Goal: Task Accomplishment & Management: Manage account settings

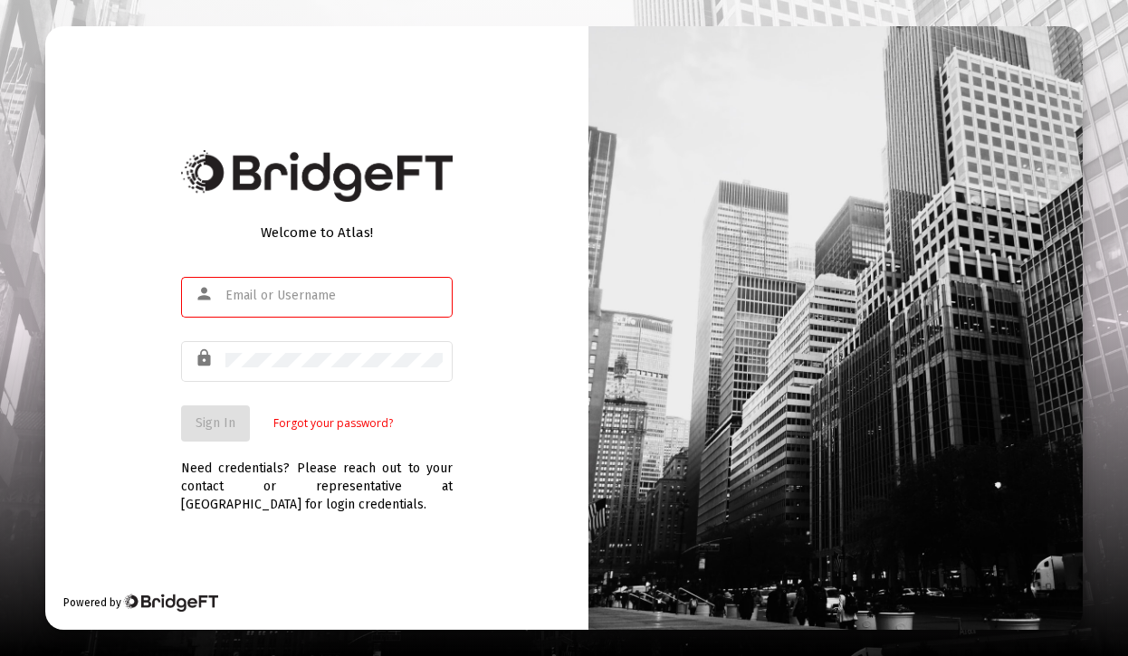
click at [0, 655] on com-1password-button at bounding box center [0, 656] width 0 height 0
type input "[EMAIL_ADDRESS][DOMAIN_NAME]"
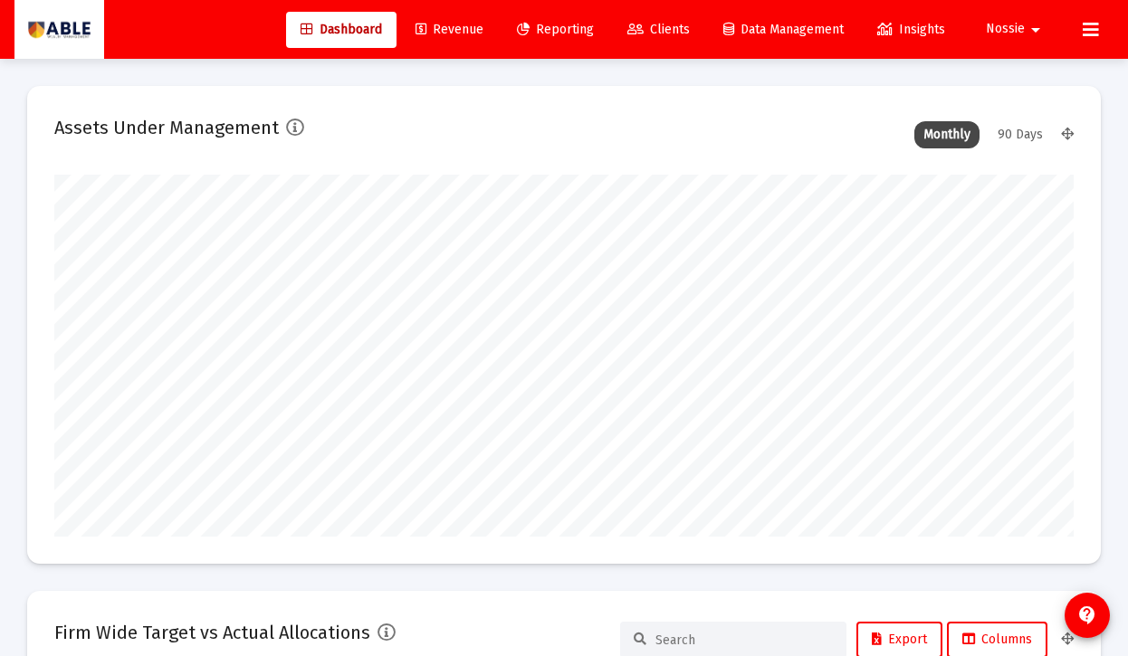
scroll to position [362, 547]
type input "[DATE]"
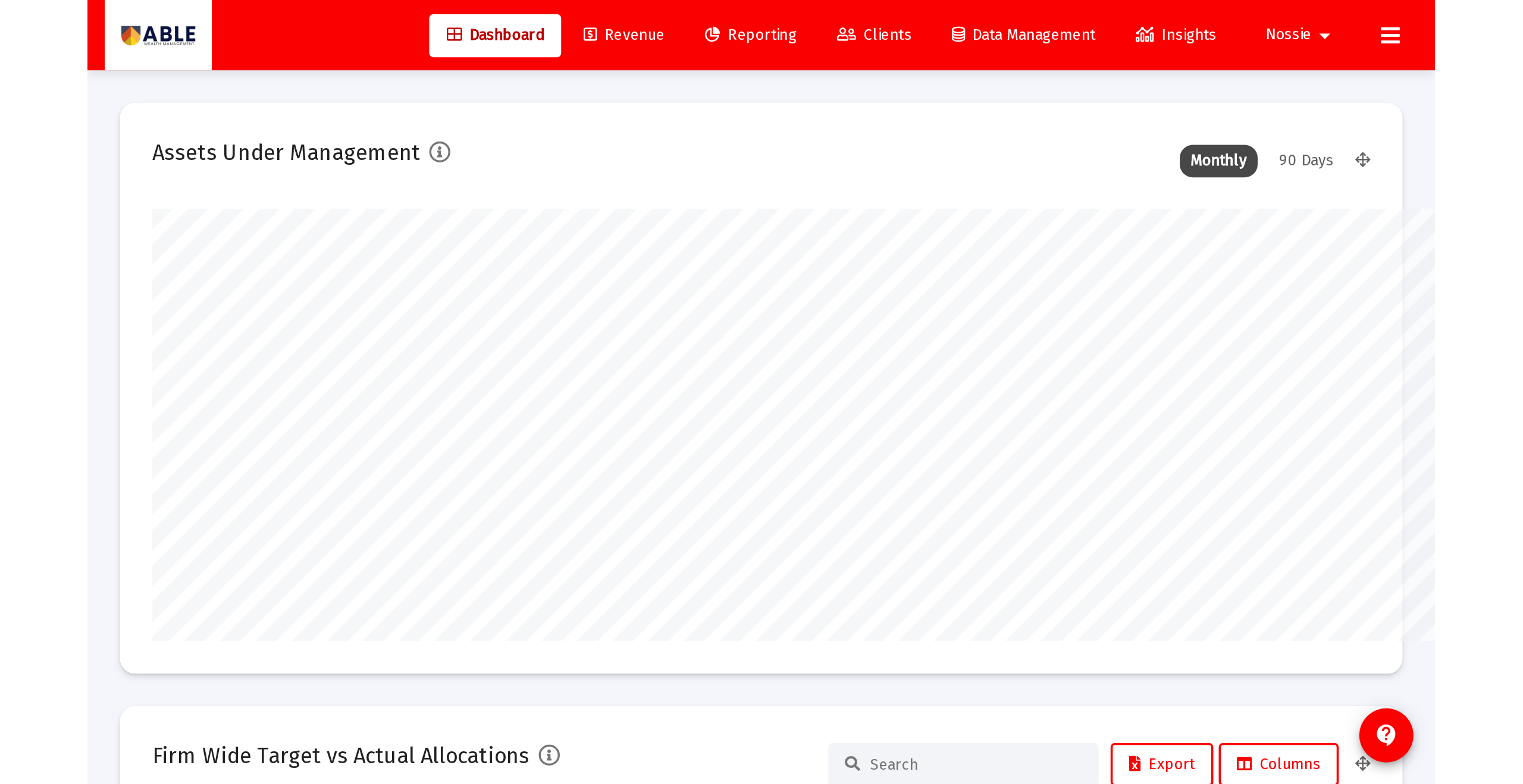
scroll to position [238, 442]
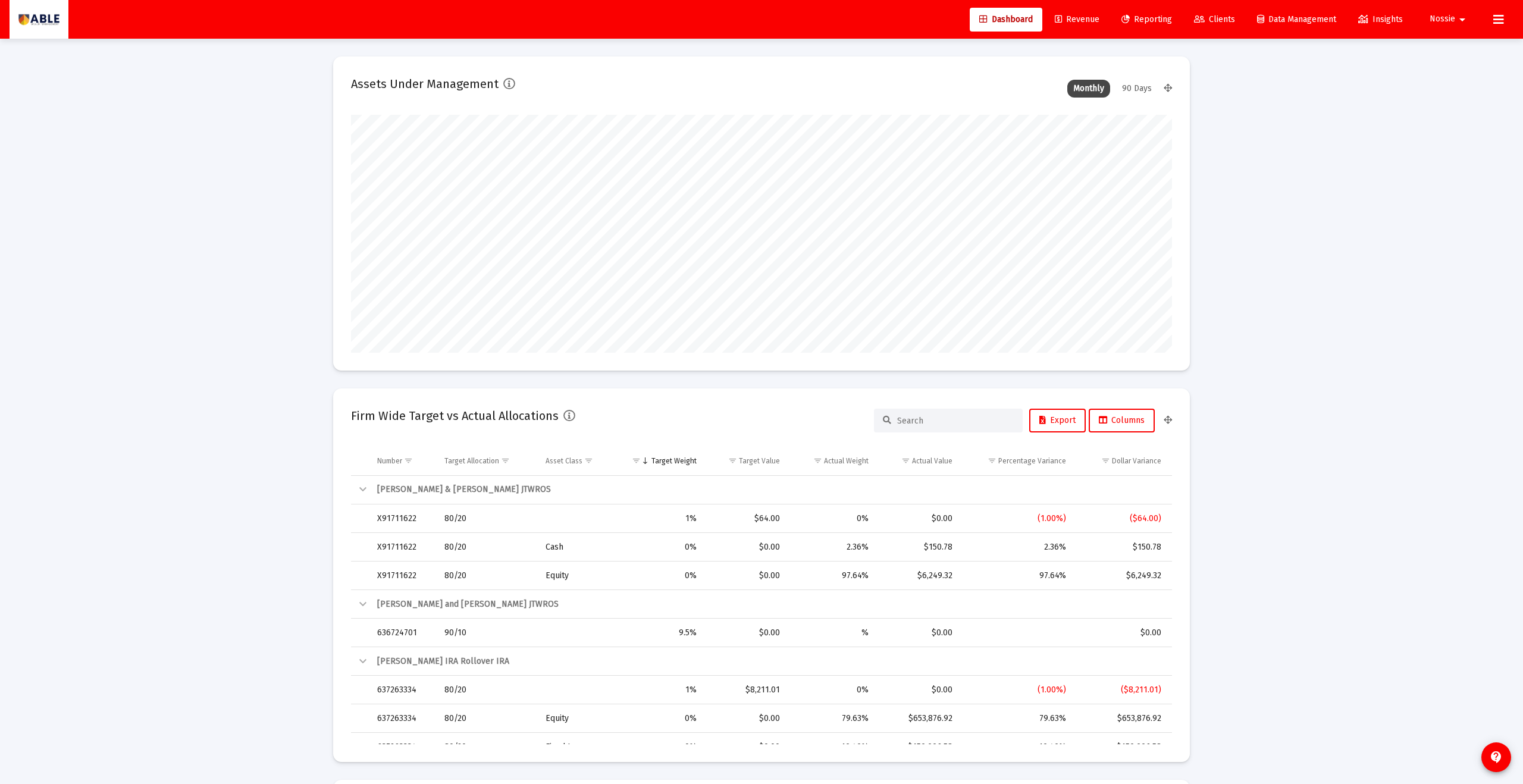
click at [741, 16] on span "Revenue" at bounding box center [1077, 19] width 45 height 10
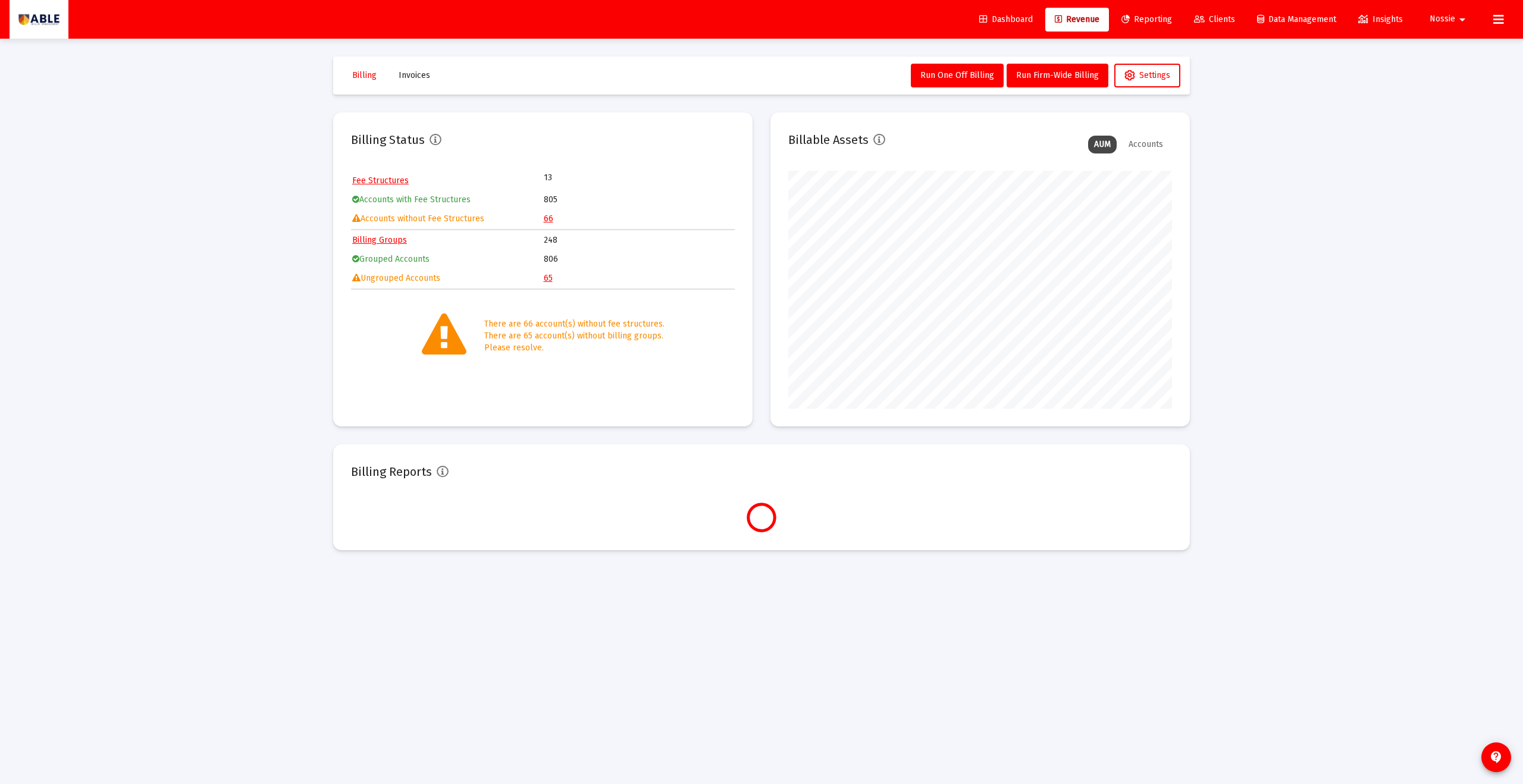
scroll to position [238, 384]
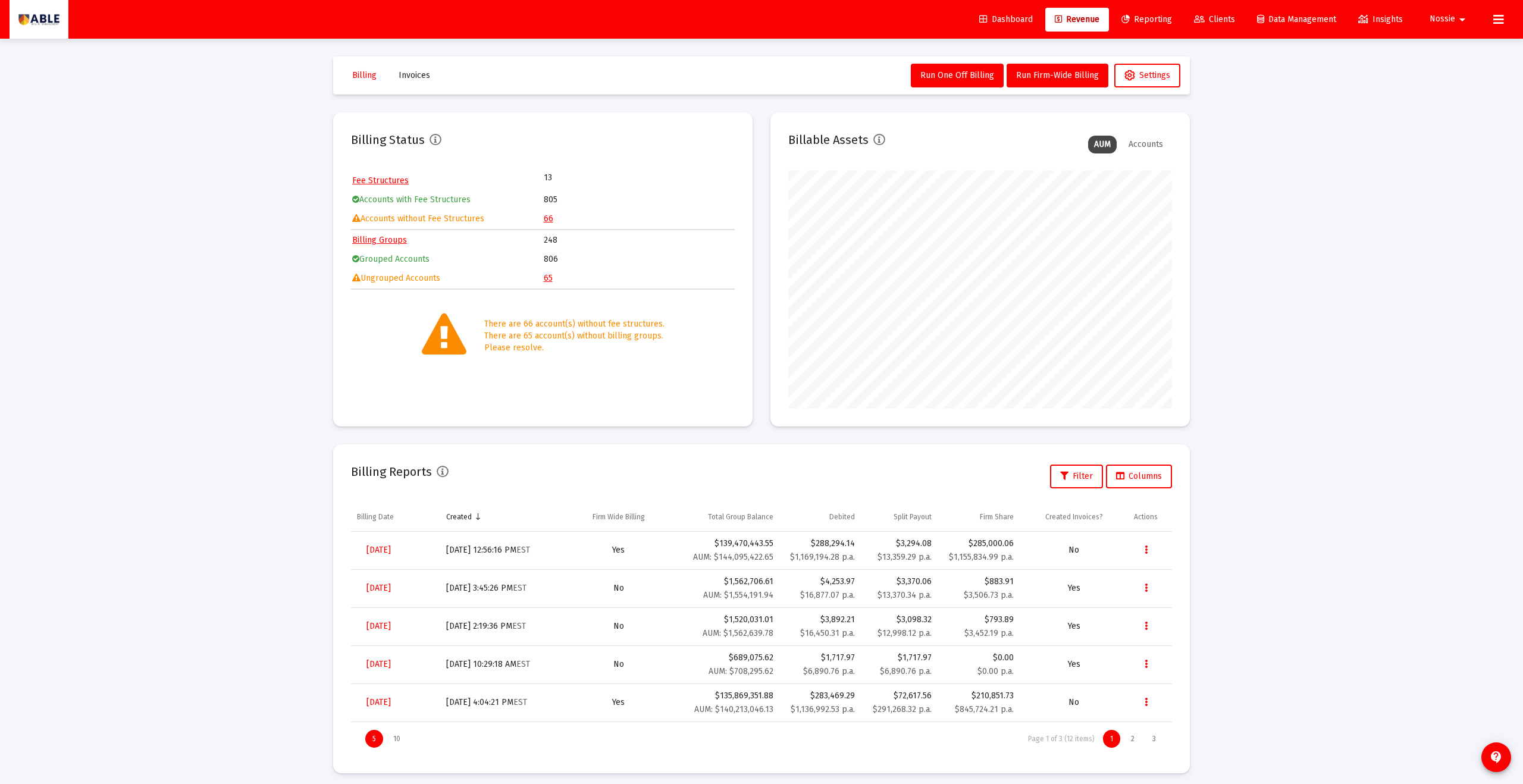
click at [549, 279] on link "65" at bounding box center [548, 278] width 9 height 10
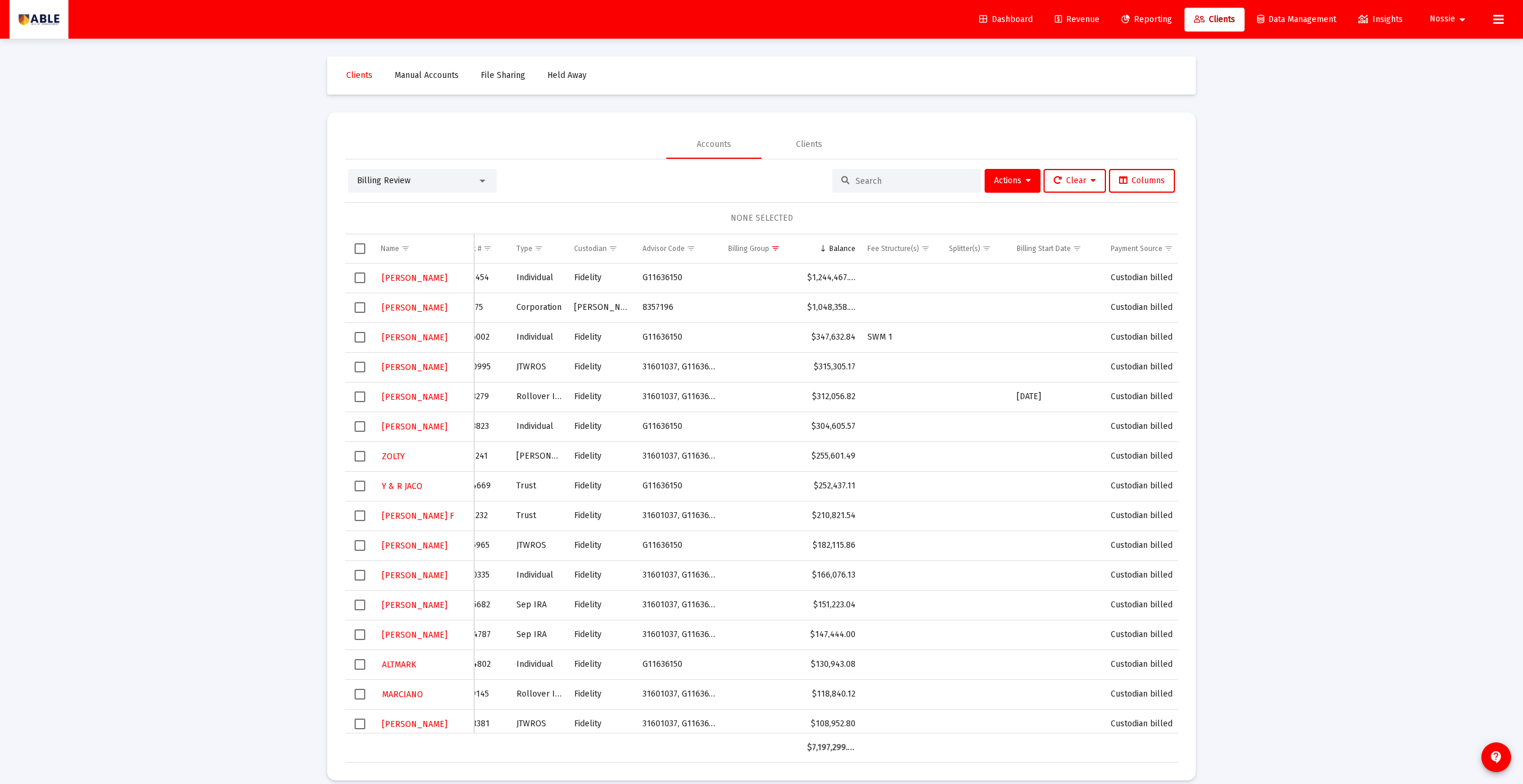
scroll to position [0, 47]
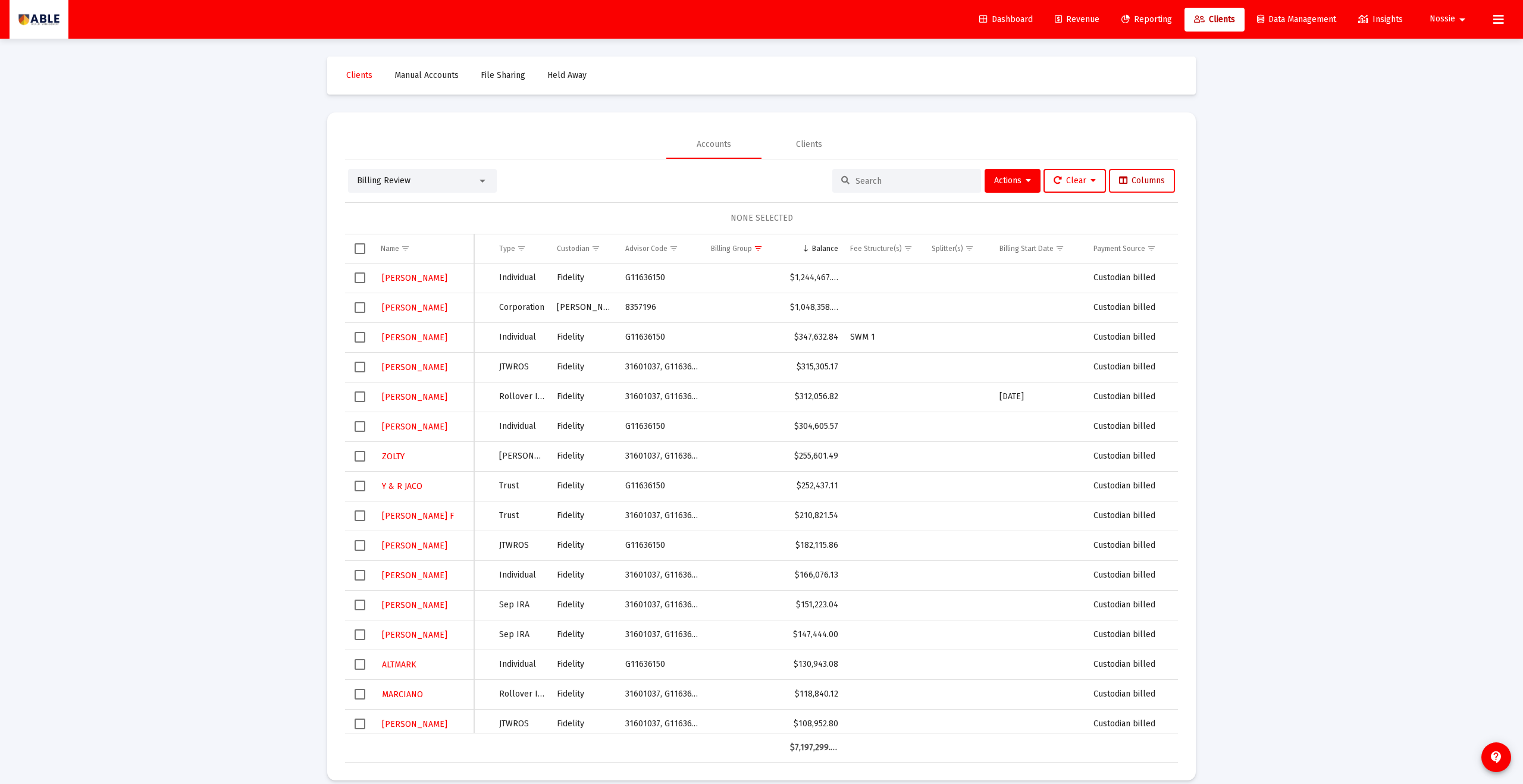
click at [741, 187] on button "Columns" at bounding box center [1142, 181] width 66 height 24
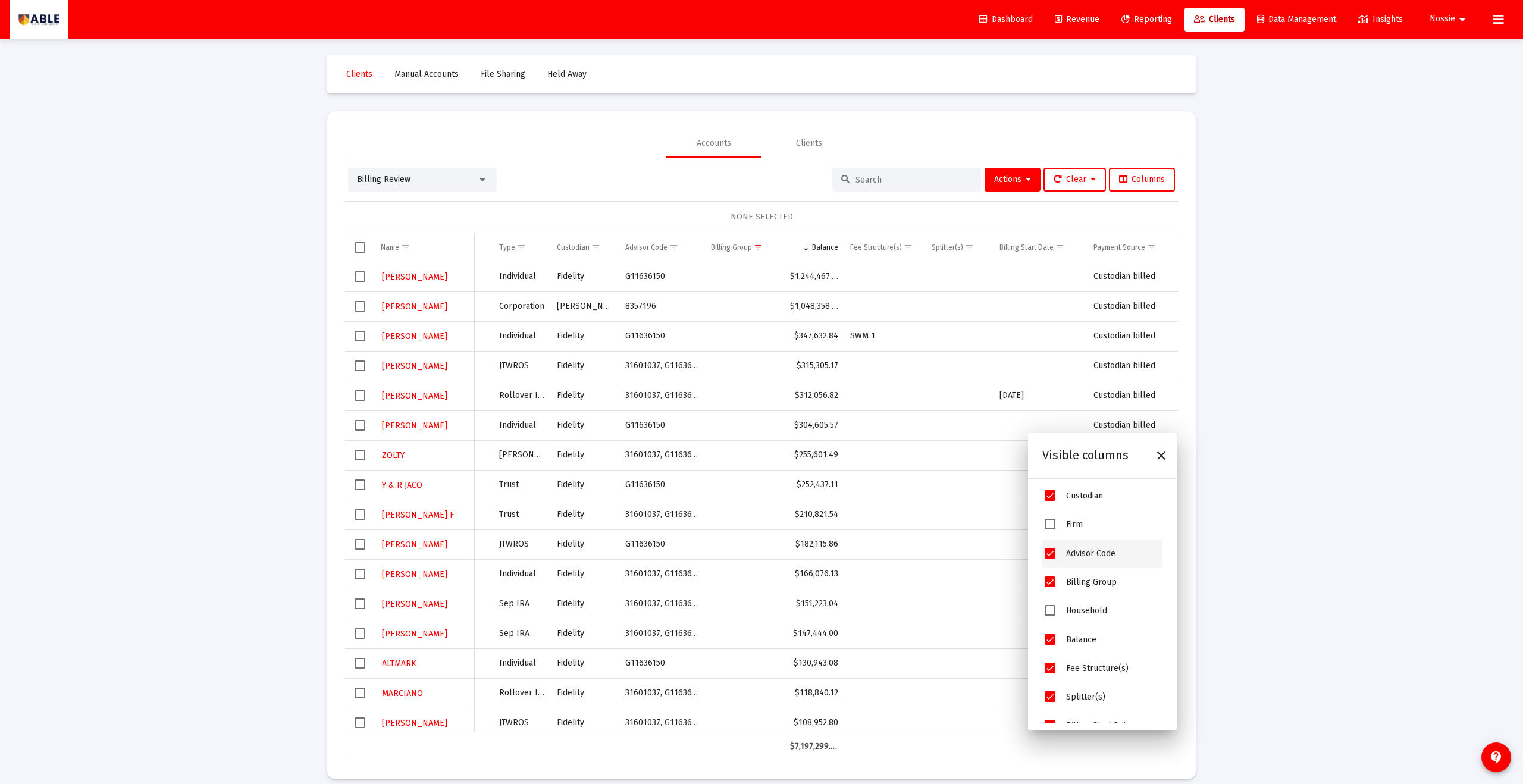
scroll to position [93, 0]
click at [741, 430] on icon "Close" at bounding box center [1161, 456] width 14 height 14
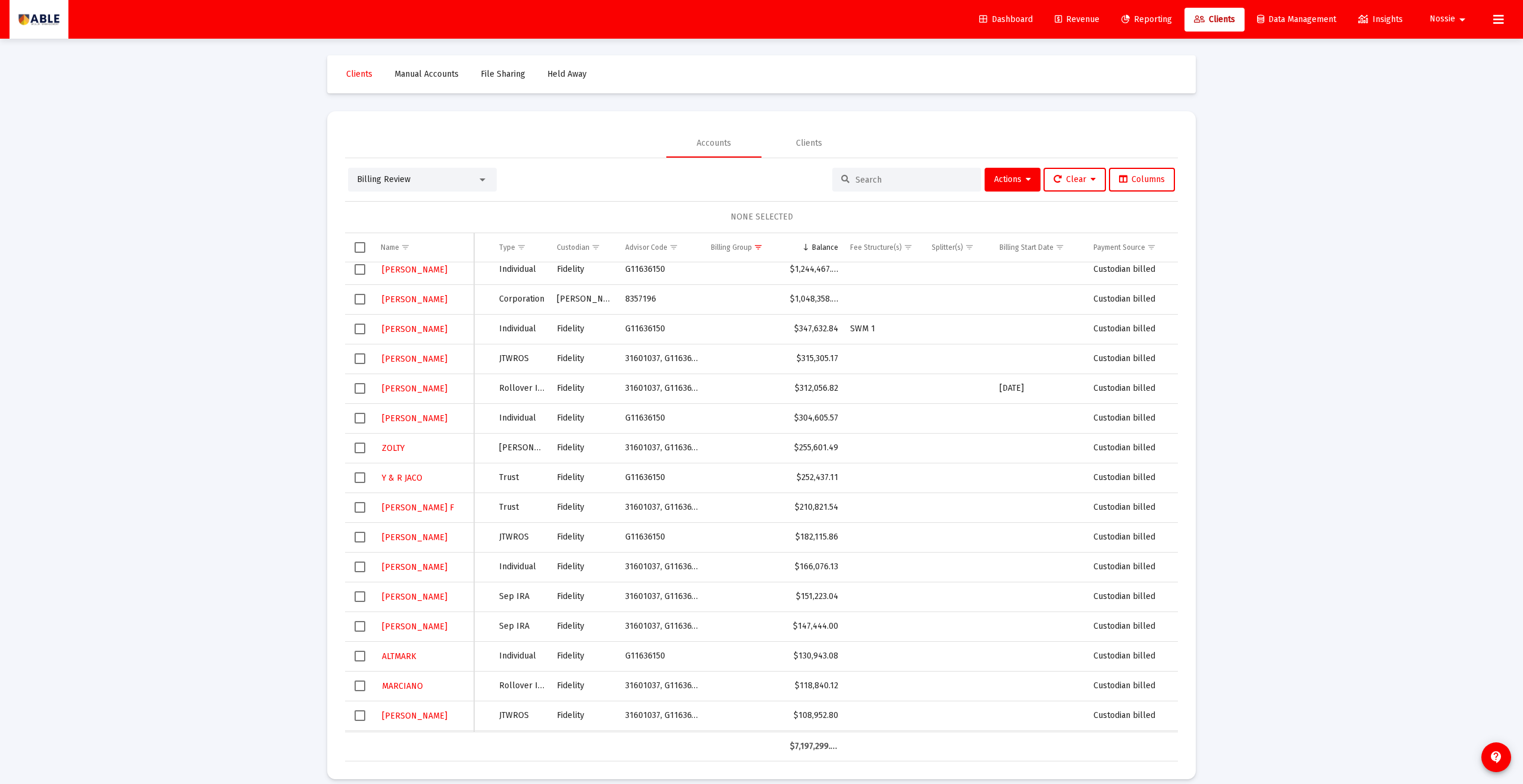
scroll to position [18, 47]
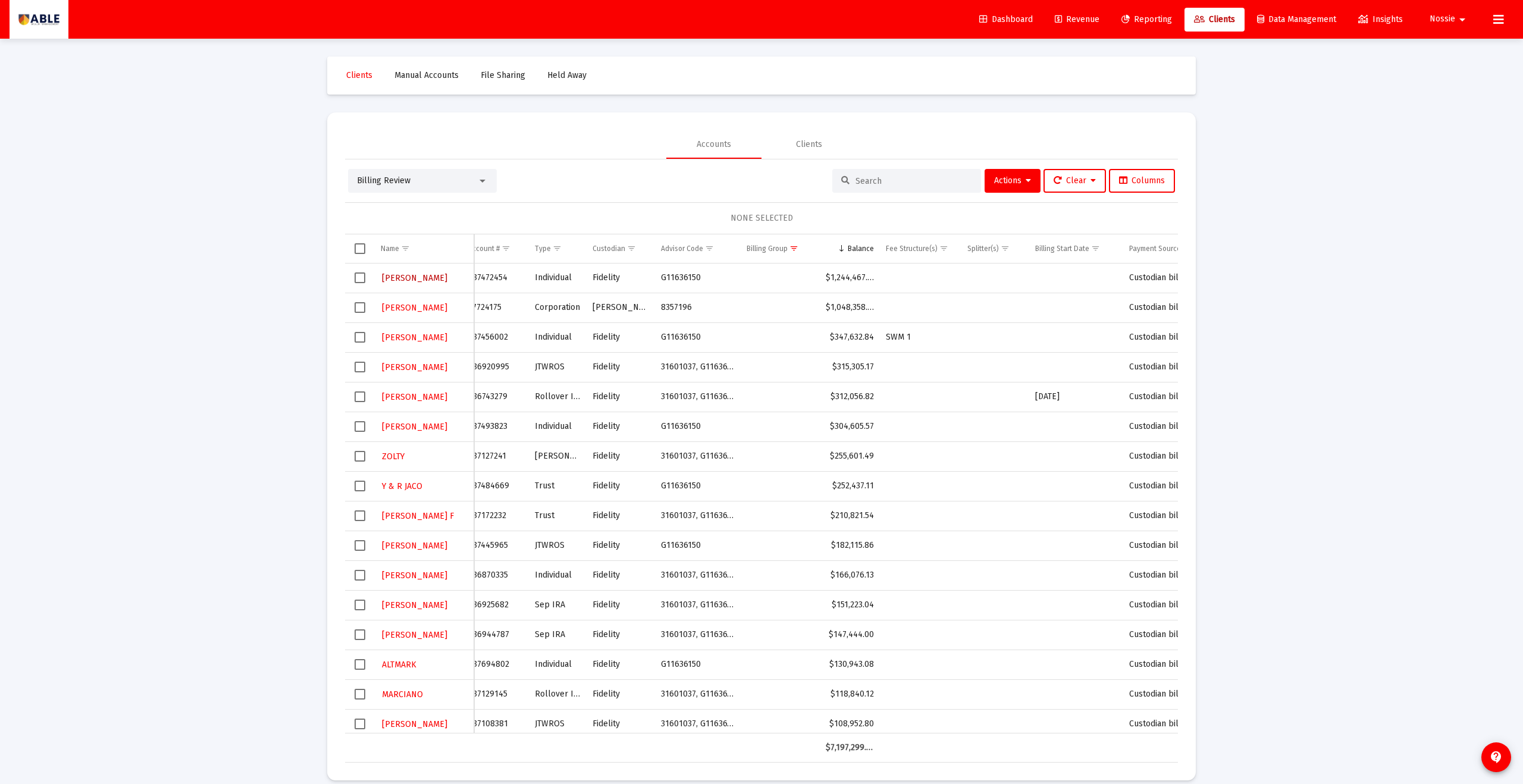
click at [399, 277] on span "[PERSON_NAME]" at bounding box center [415, 278] width 66 height 10
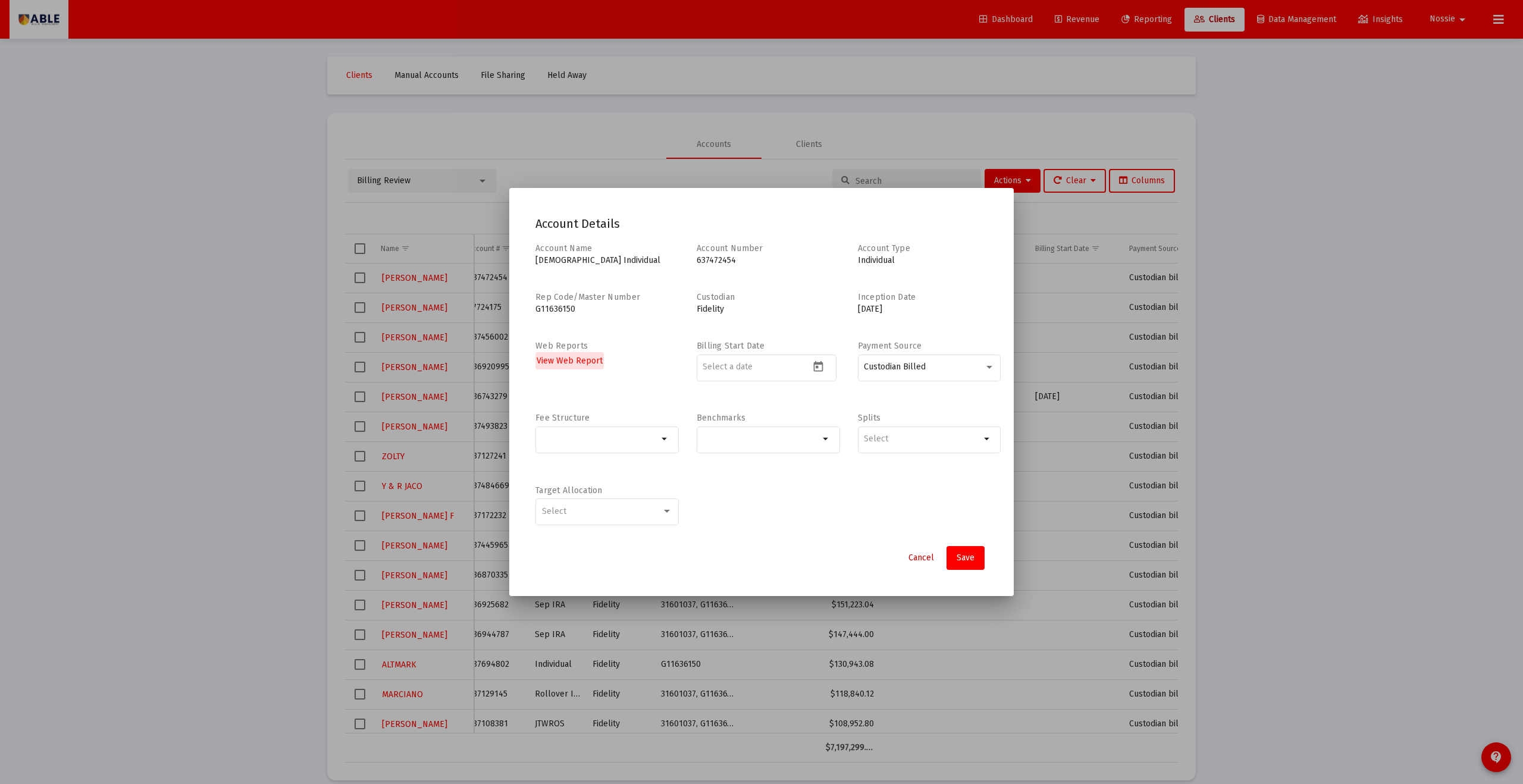
click at [741, 430] on span "Cancel" at bounding box center [921, 557] width 26 height 10
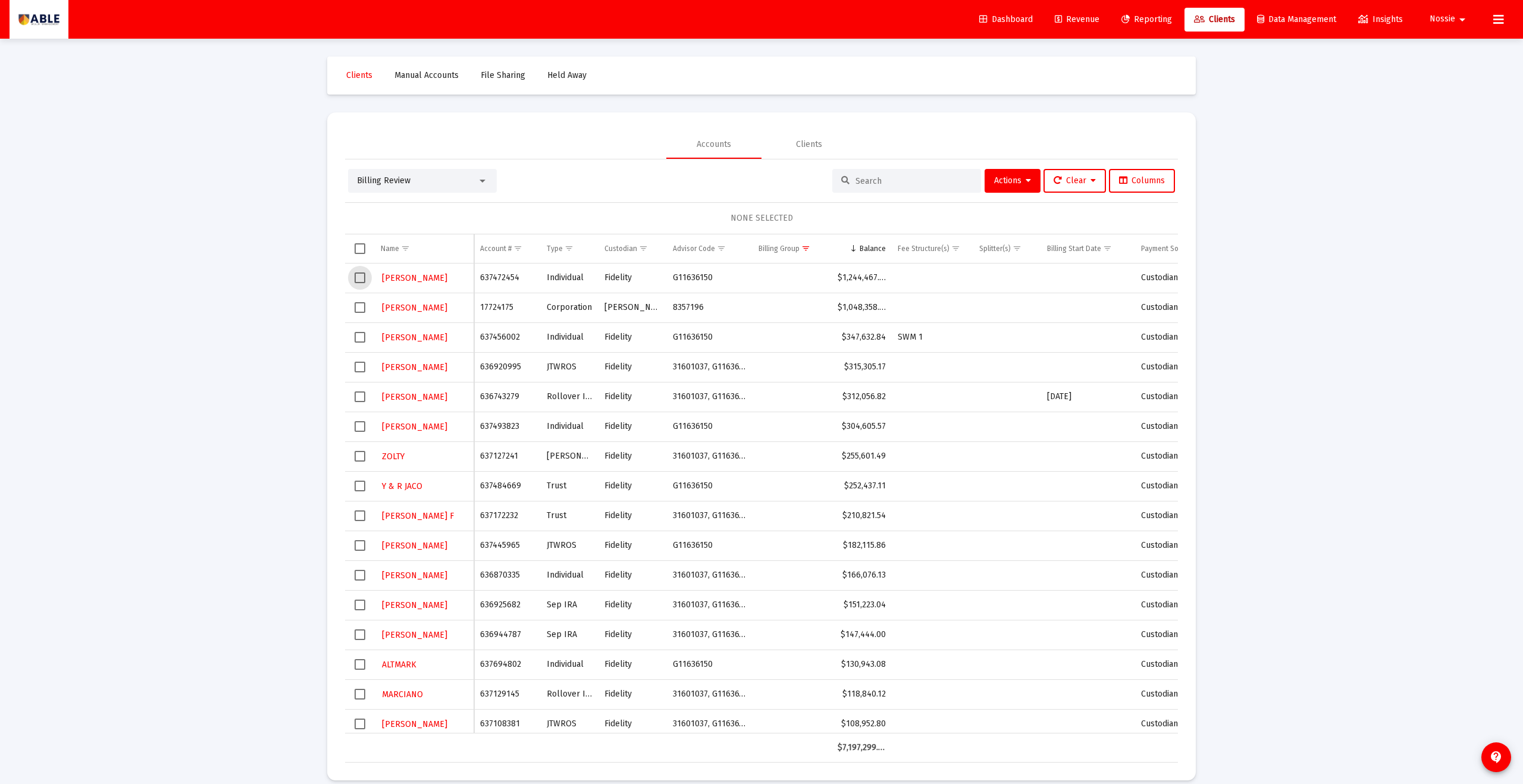
click at [362, 280] on span "Select row" at bounding box center [360, 278] width 11 height 11
click at [741, 180] on input at bounding box center [914, 181] width 116 height 10
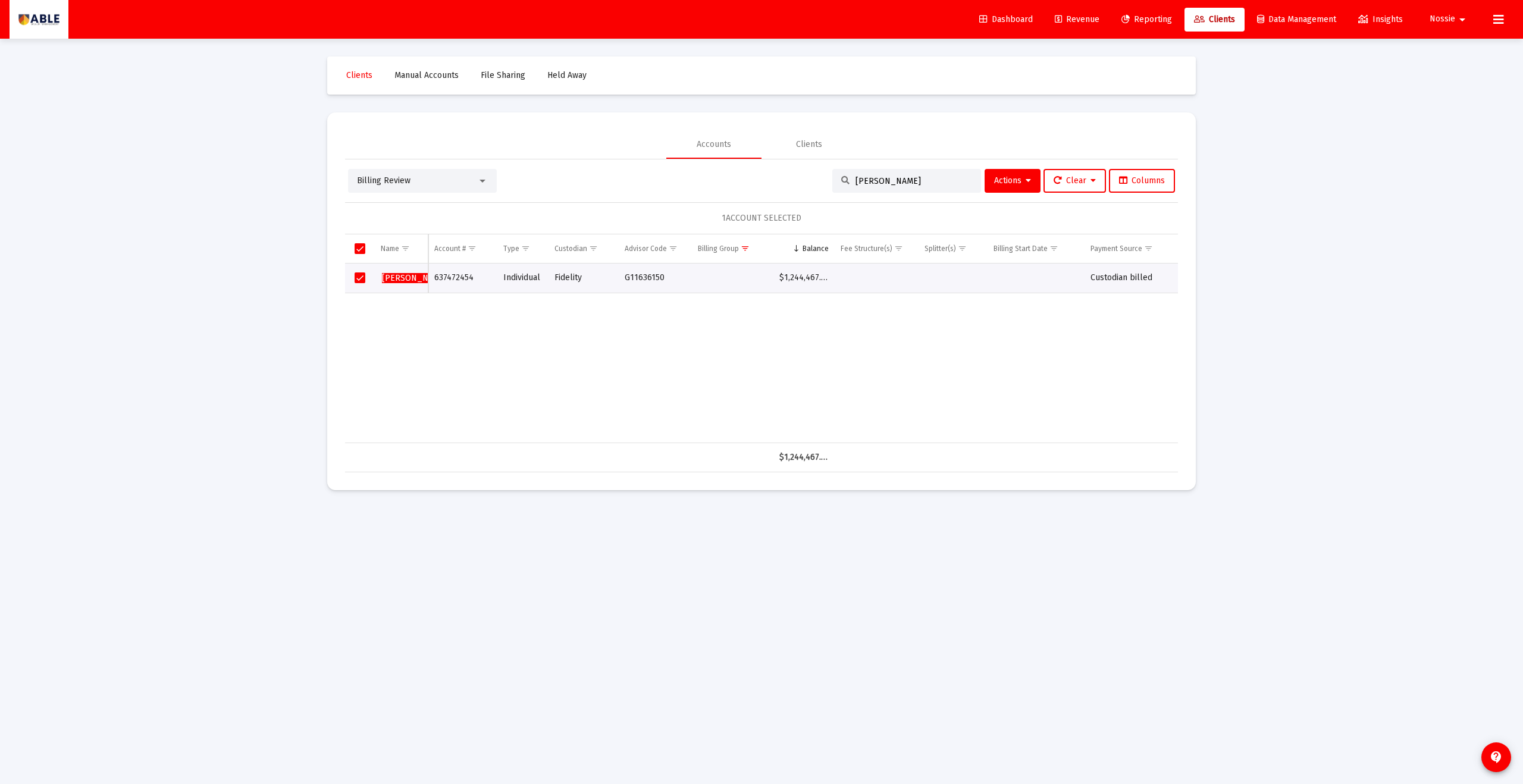
type input "[PERSON_NAME]"
click at [741, 181] on input "[PERSON_NAME]" at bounding box center [914, 181] width 116 height 10
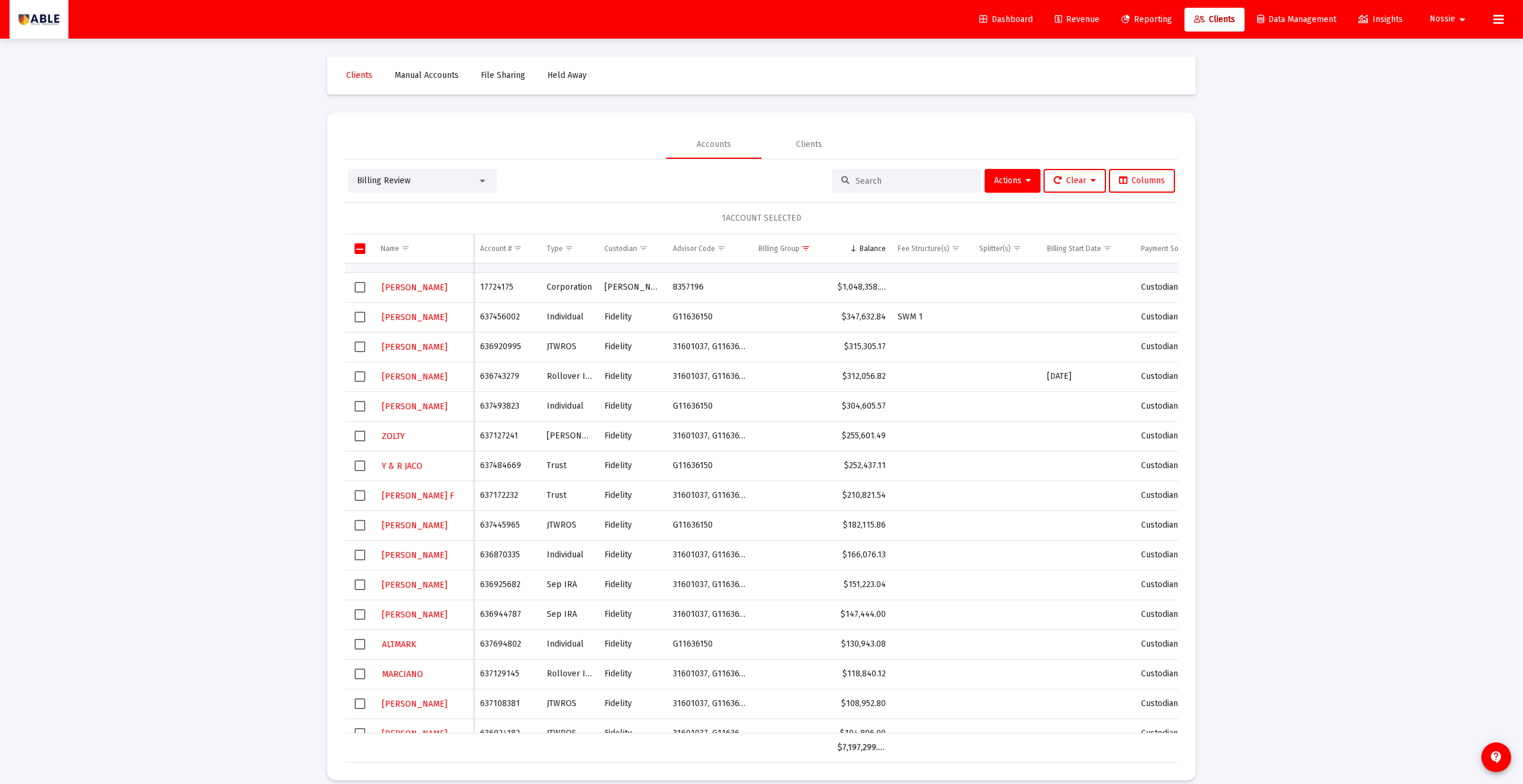
scroll to position [0, 0]
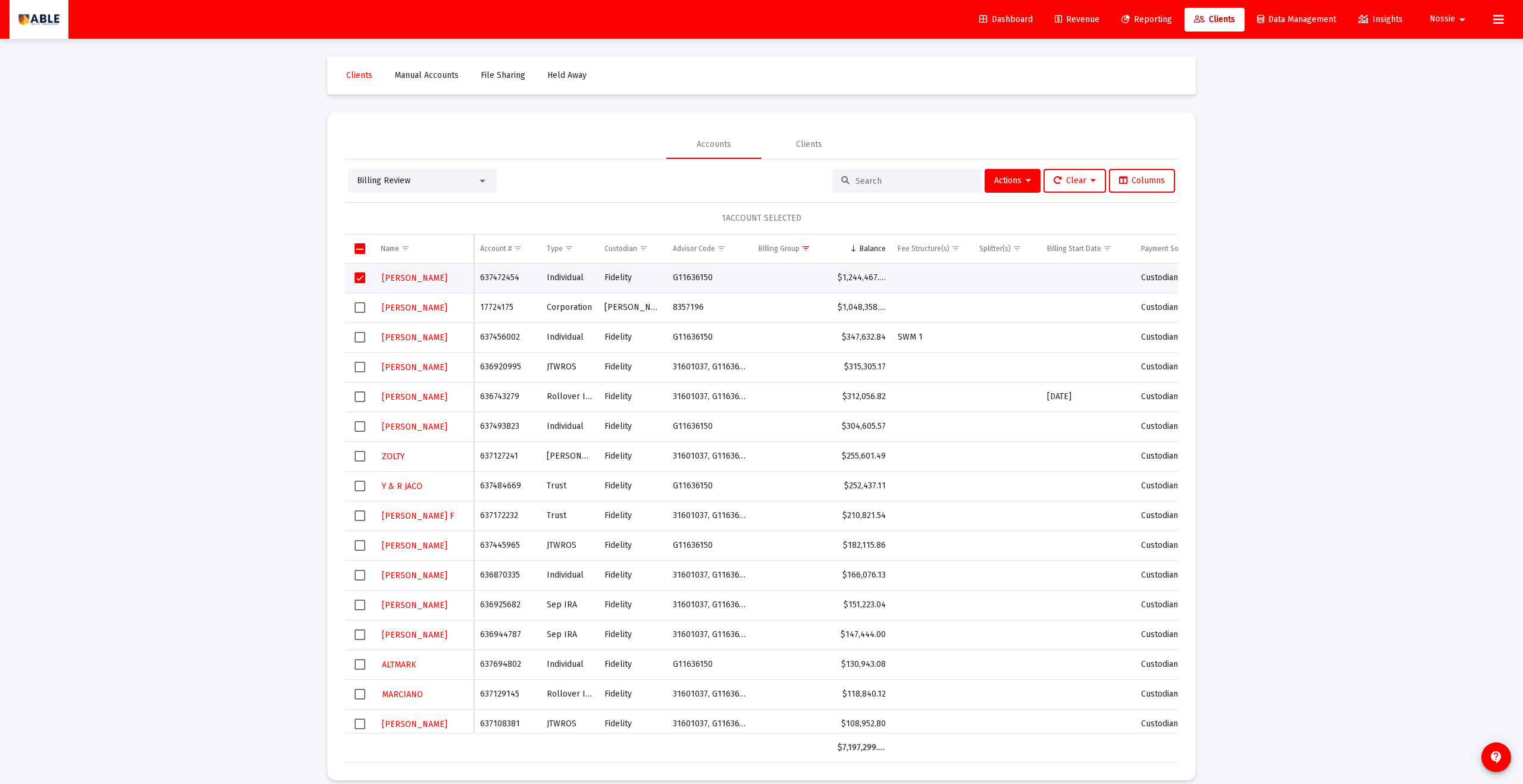
click at [360, 283] on span "Select row" at bounding box center [360, 278] width 11 height 11
click at [645, 250] on span "Show filter options for column 'Custodian'" at bounding box center [644, 248] width 9 height 9
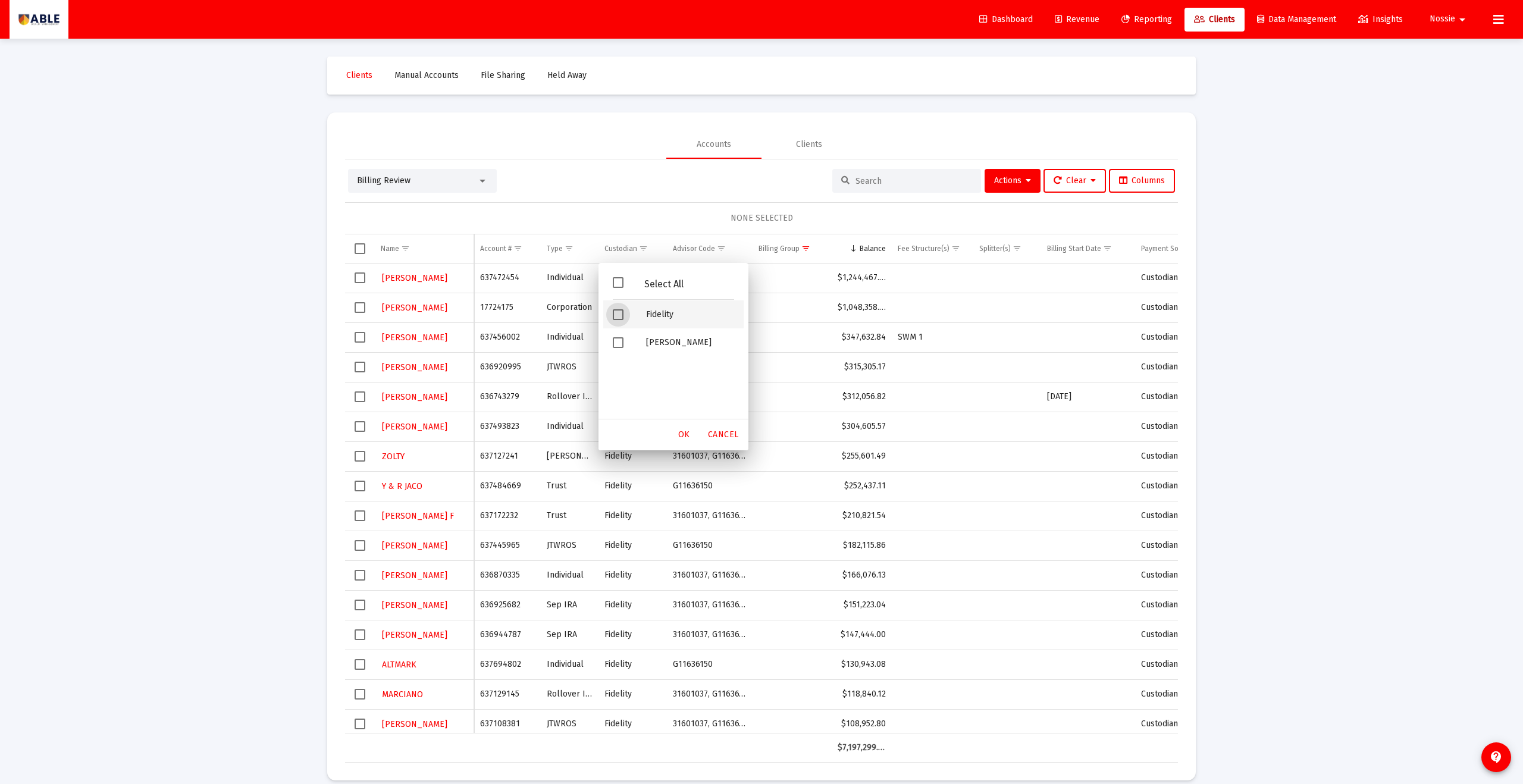
click at [617, 317] on span "Filter options" at bounding box center [618, 315] width 11 height 11
click at [689, 430] on span "OK" at bounding box center [684, 434] width 12 height 10
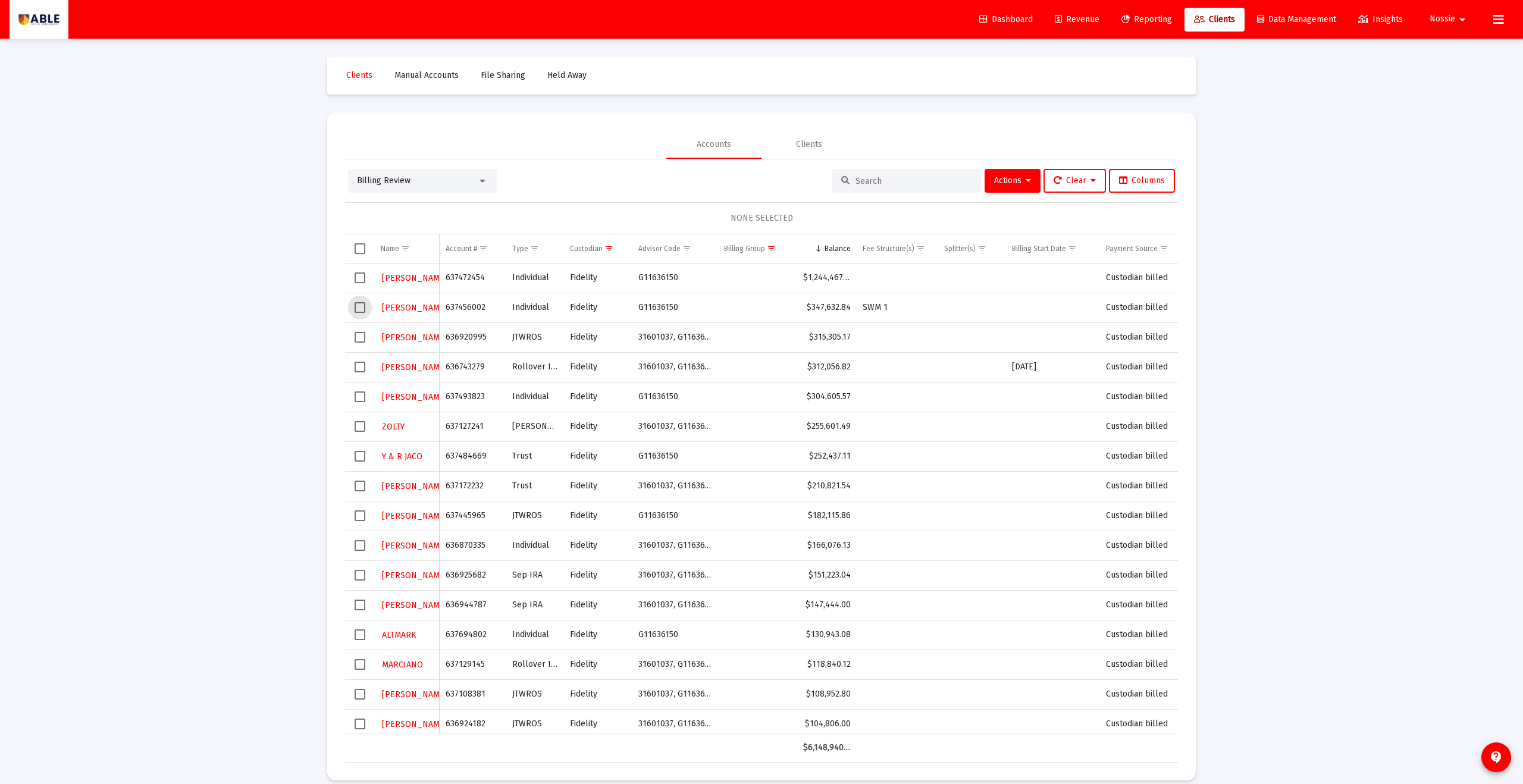
click at [361, 307] on span "Select row" at bounding box center [360, 308] width 11 height 11
click at [741, 184] on icon at bounding box center [1029, 181] width 5 height 9
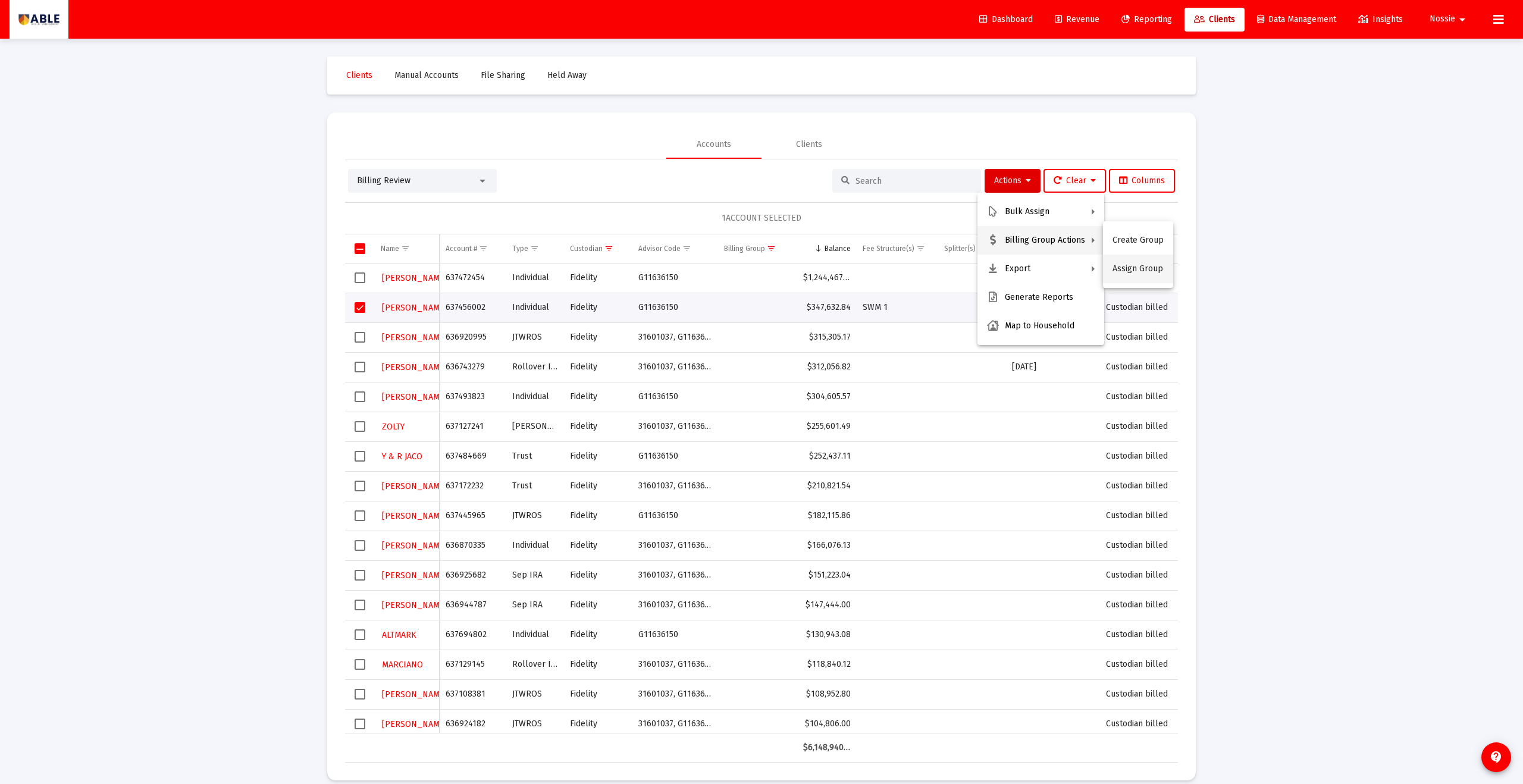
drag, startPoint x: 1140, startPoint y: 245, endPoint x: 1140, endPoint y: 267, distance: 22.0
click at [741, 267] on div "Create Group Assign Group" at bounding box center [1138, 254] width 70 height 66
click at [741, 185] on icon at bounding box center [1029, 181] width 5 height 9
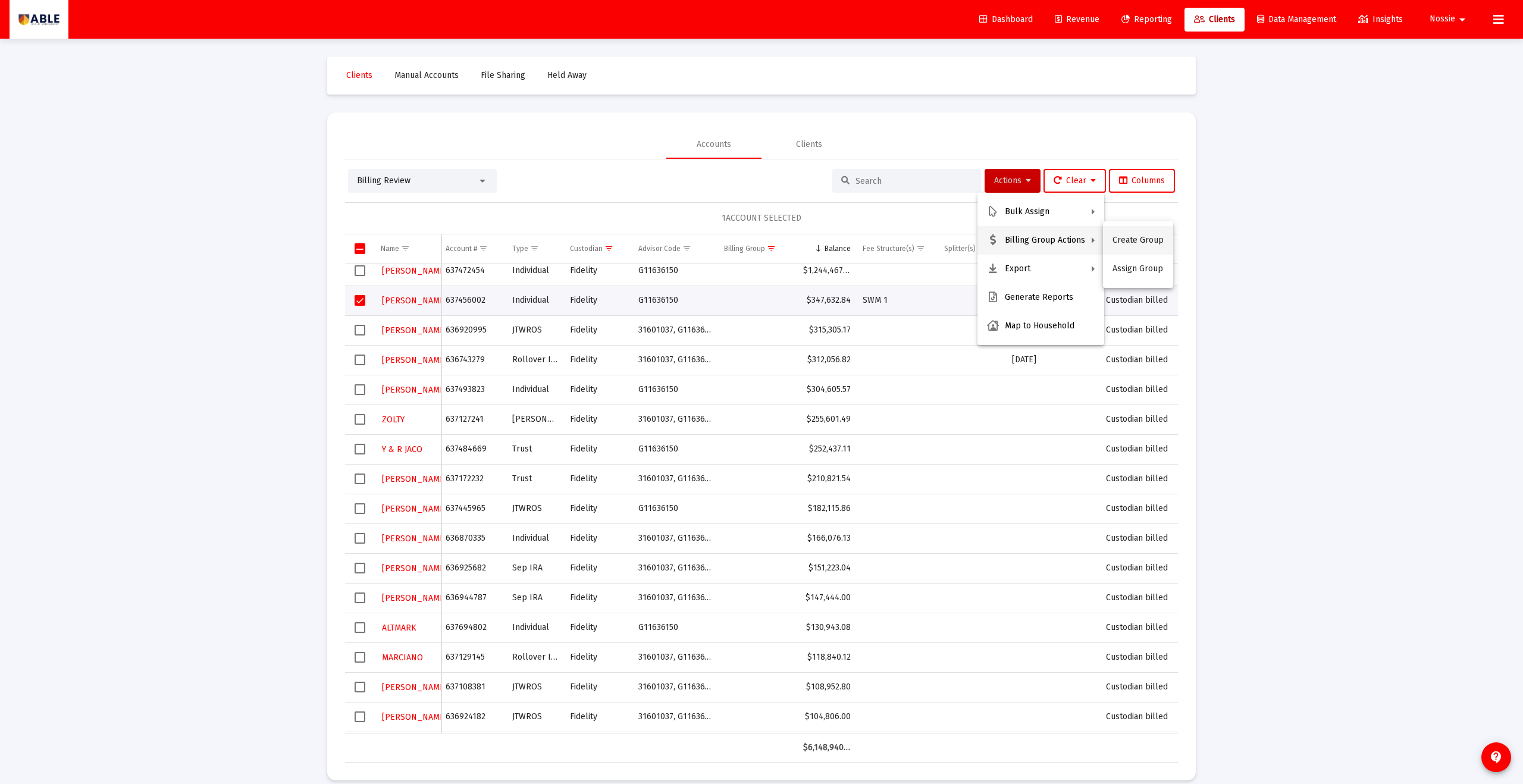
scroll to position [9, 0]
click at [741, 248] on button "Create Group" at bounding box center [1138, 240] width 70 height 28
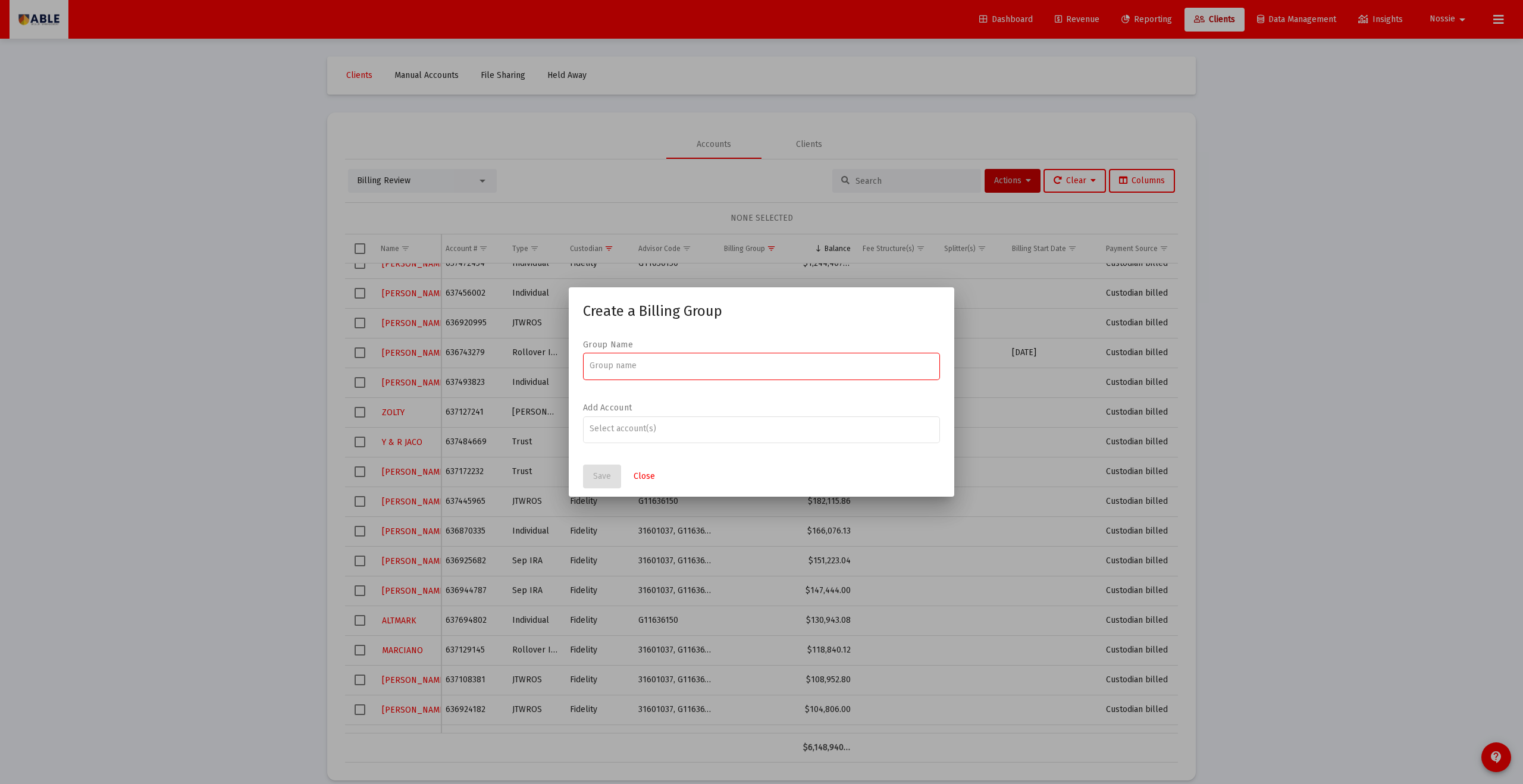
scroll to position [15, 0]
click at [664, 361] on input at bounding box center [762, 365] width 344 height 9
paste input "[PERSON_NAME] Family"
type input "[PERSON_NAME] Family"
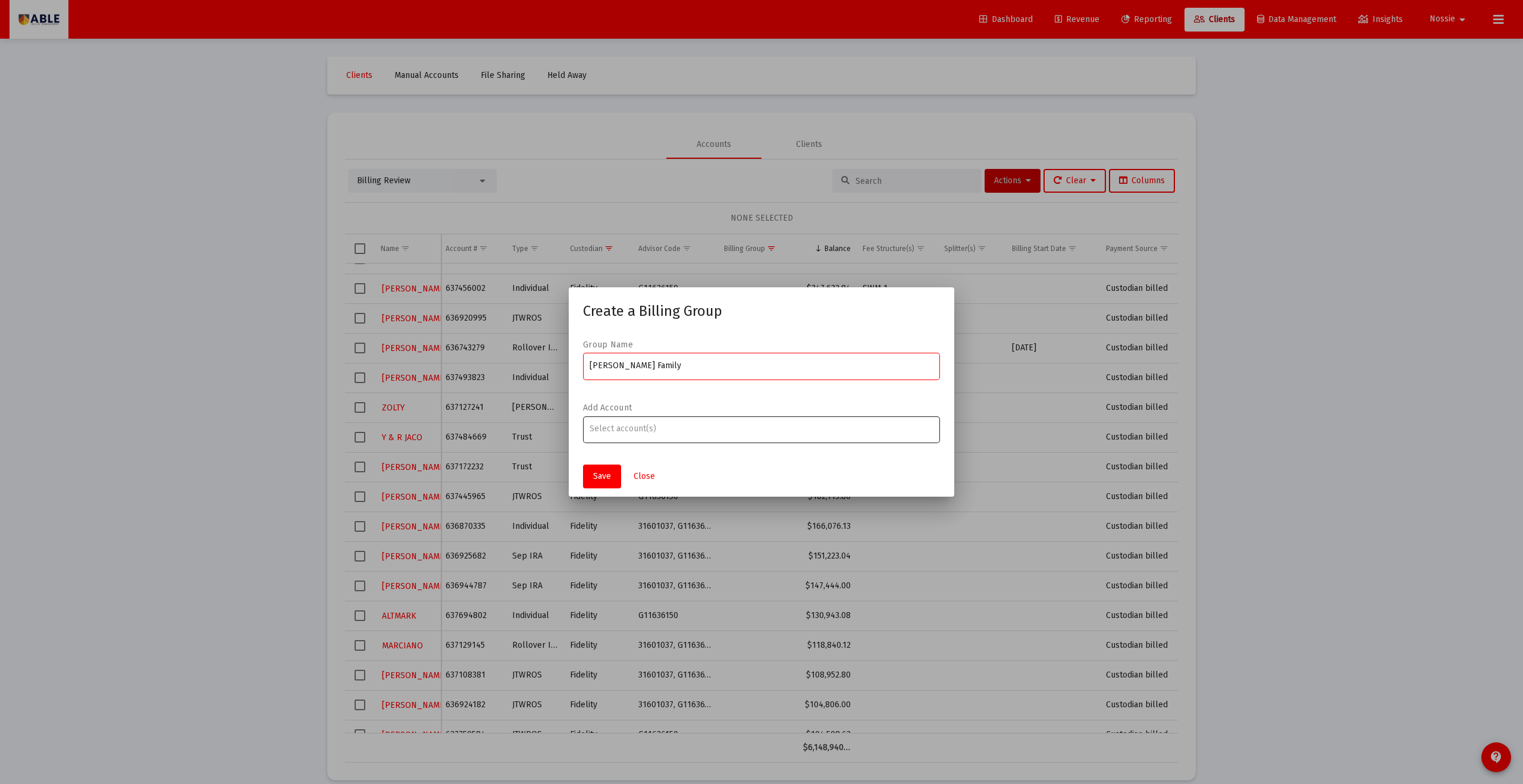
click at [663, 429] on input "Assignment Selection" at bounding box center [762, 428] width 344 height 9
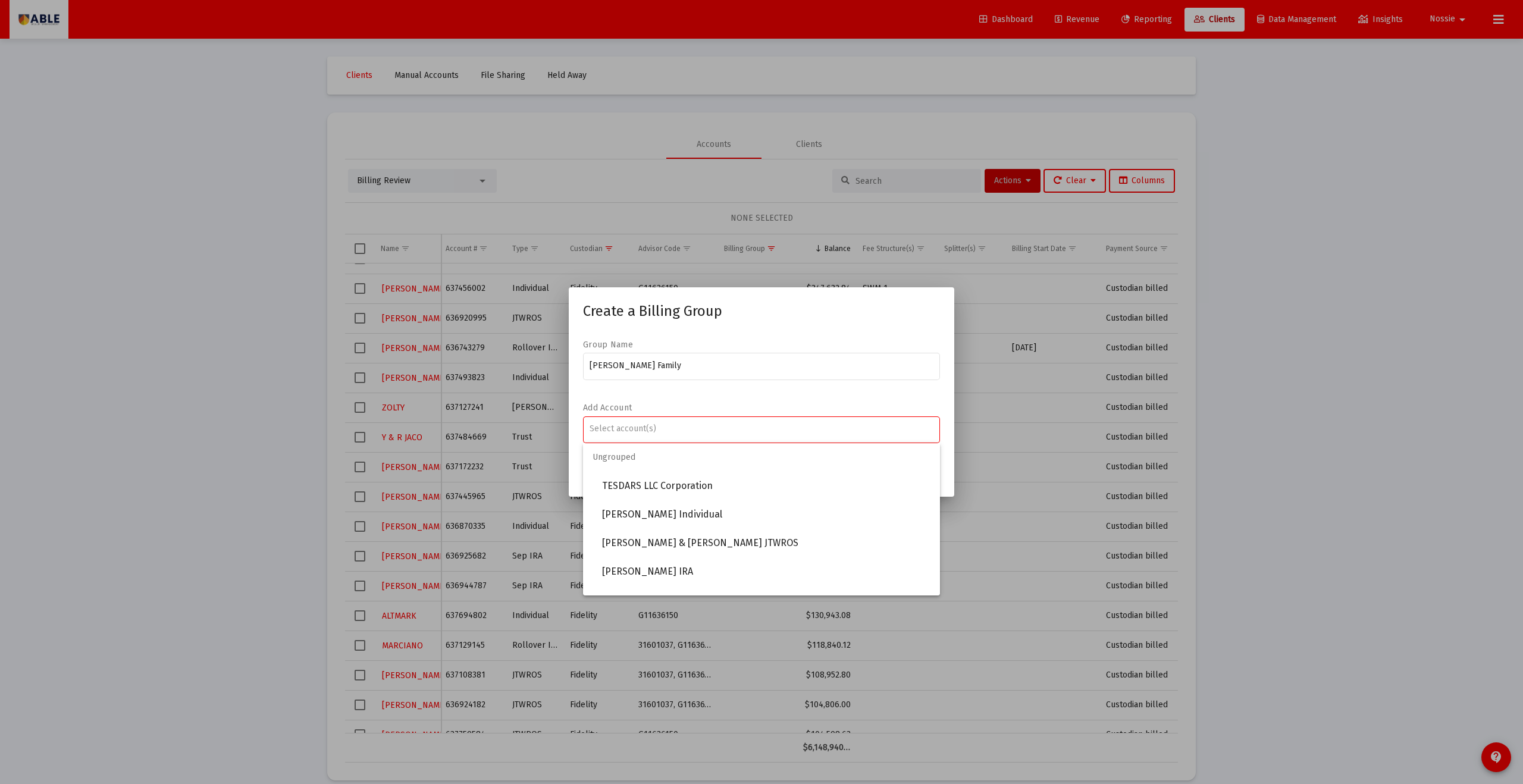
scroll to position [23, 0]
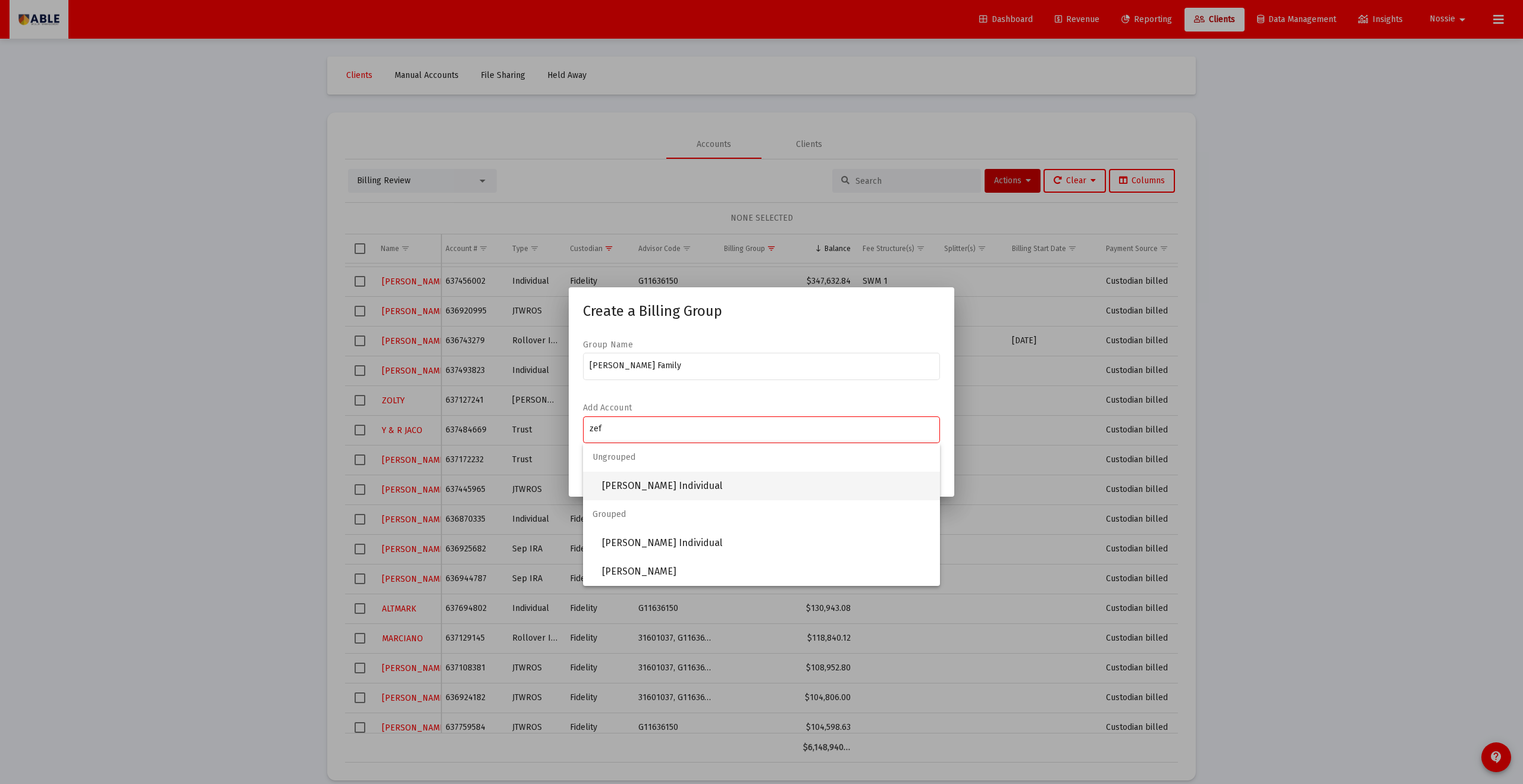
type input "zef"
click at [680, 430] on span "[PERSON_NAME] Individual" at bounding box center [766, 486] width 329 height 28
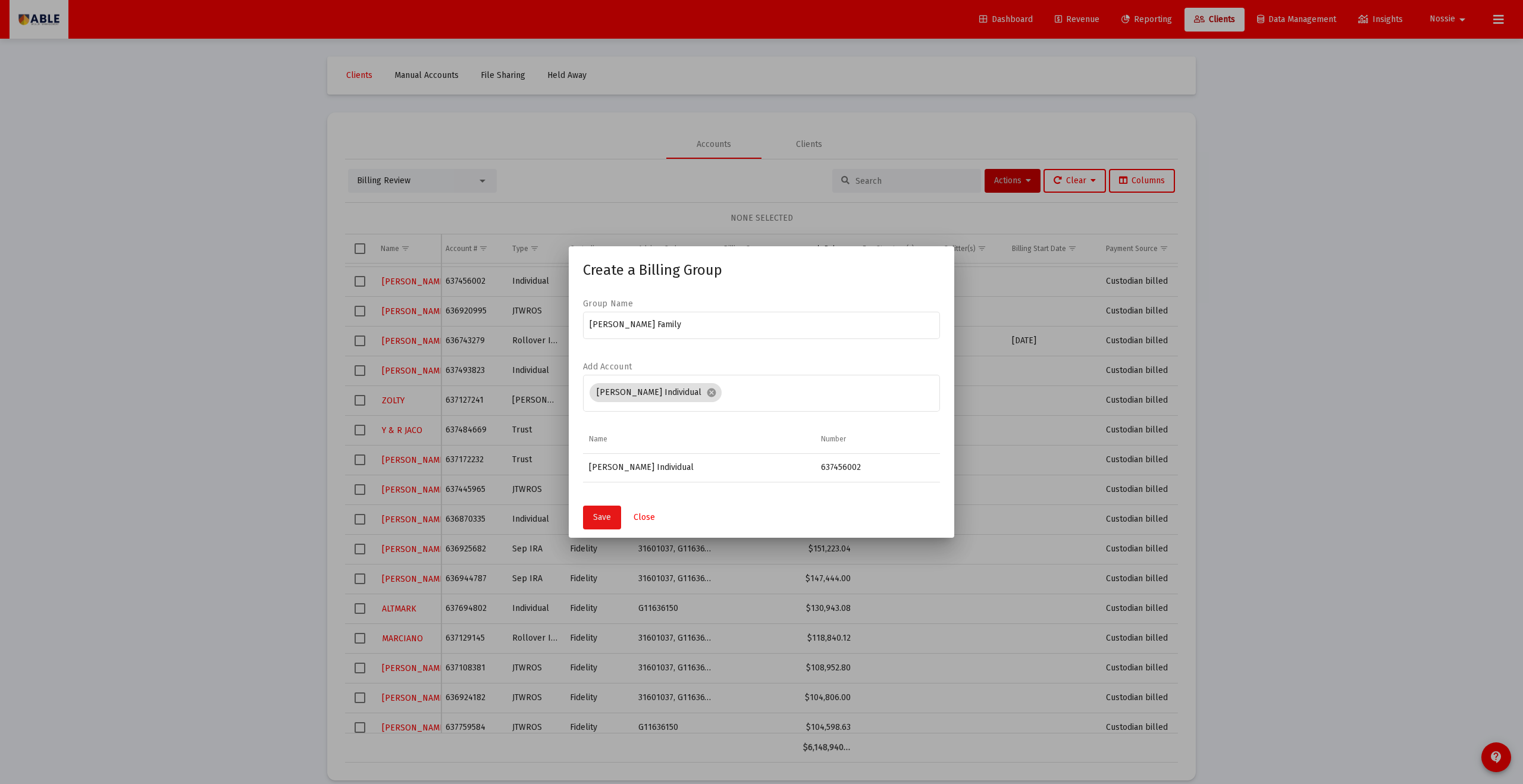
click at [594, 430] on span "Save" at bounding box center [602, 517] width 18 height 10
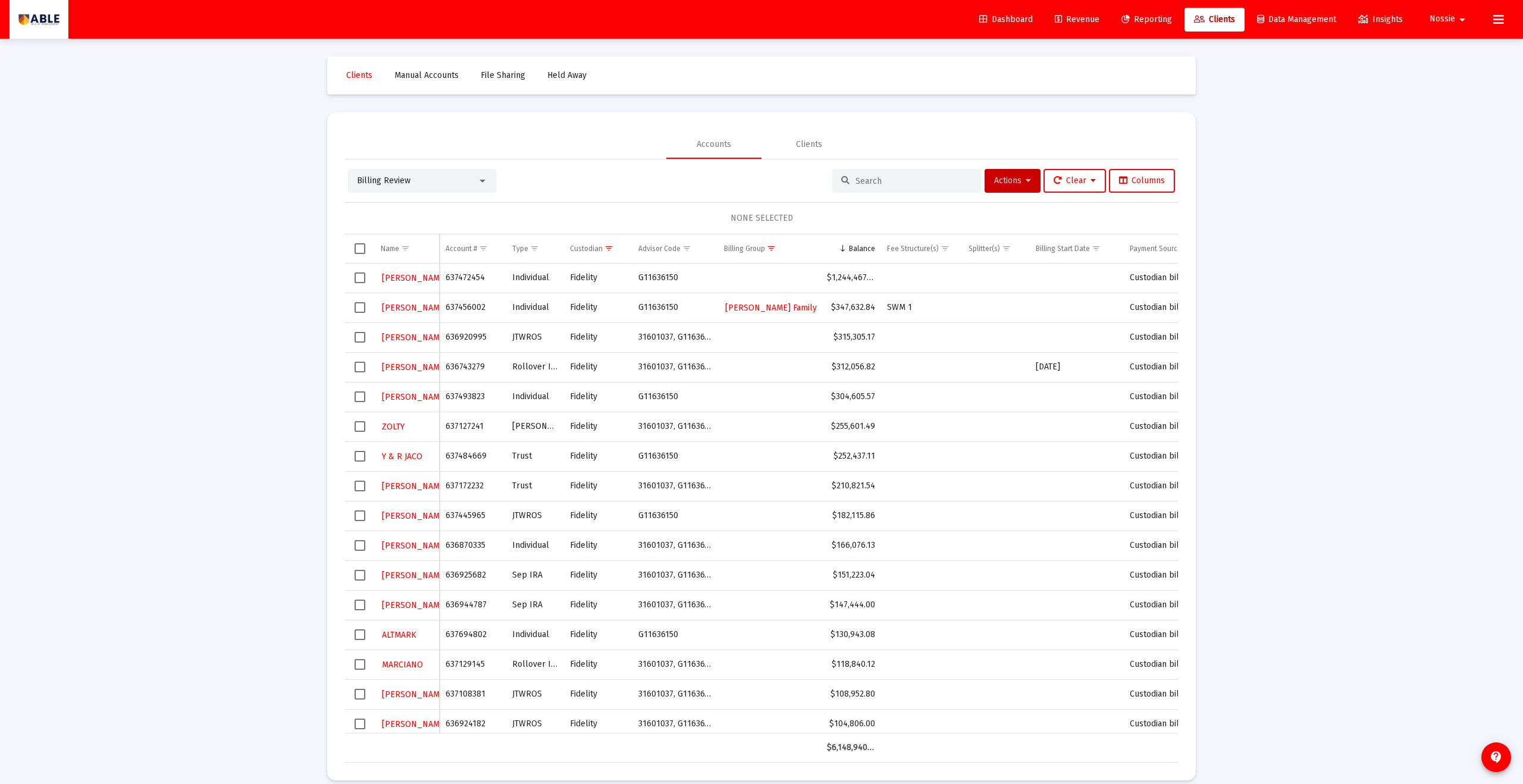
click at [363, 340] on span "Select row" at bounding box center [360, 337] width 11 height 11
click at [741, 186] on button "Actions" at bounding box center [1012, 181] width 56 height 24
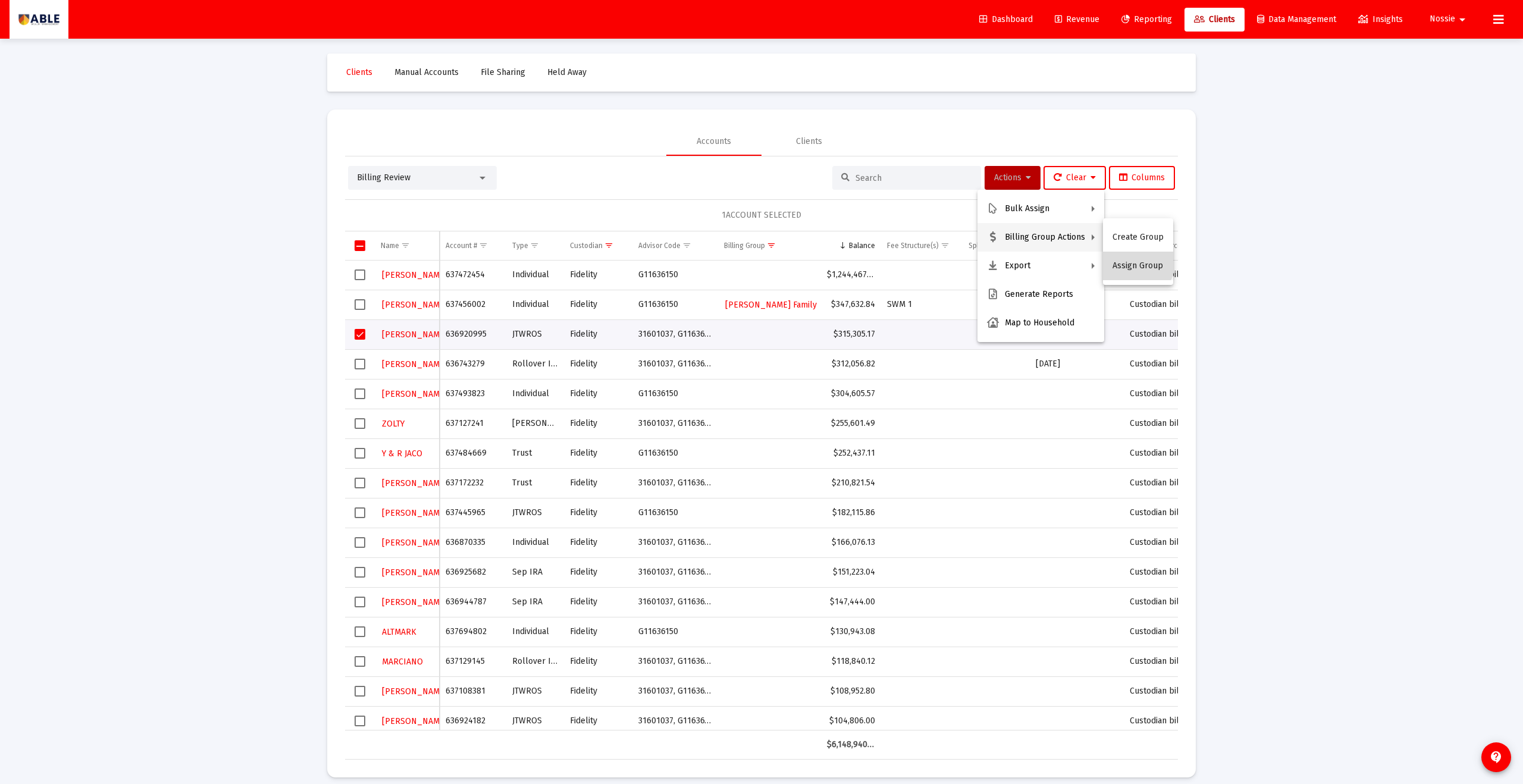
click at [741, 262] on button "Assign Group" at bounding box center [1138, 265] width 70 height 28
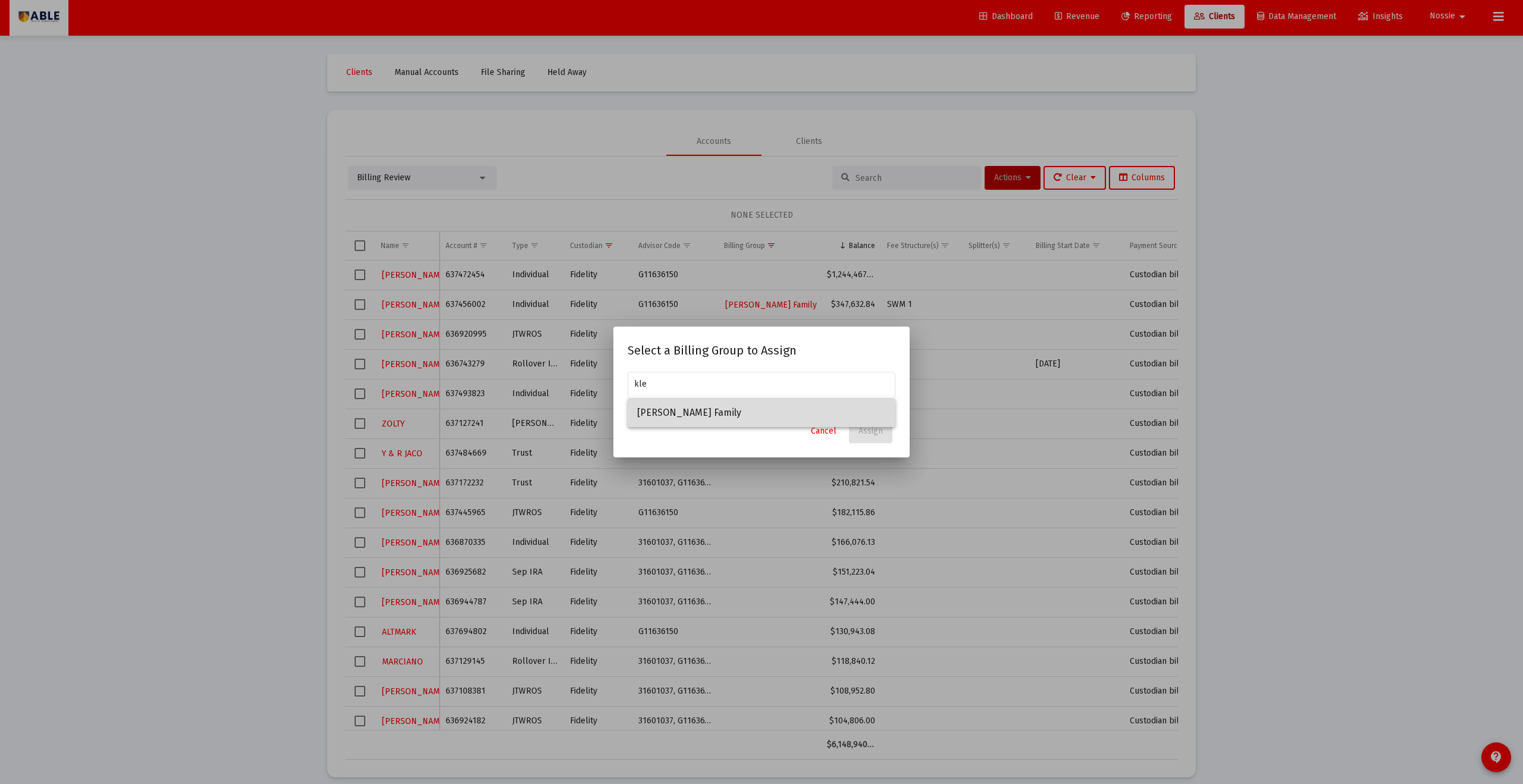
click at [704, 420] on span "[PERSON_NAME] Family" at bounding box center [762, 413] width 248 height 28
type input "[PERSON_NAME] Family"
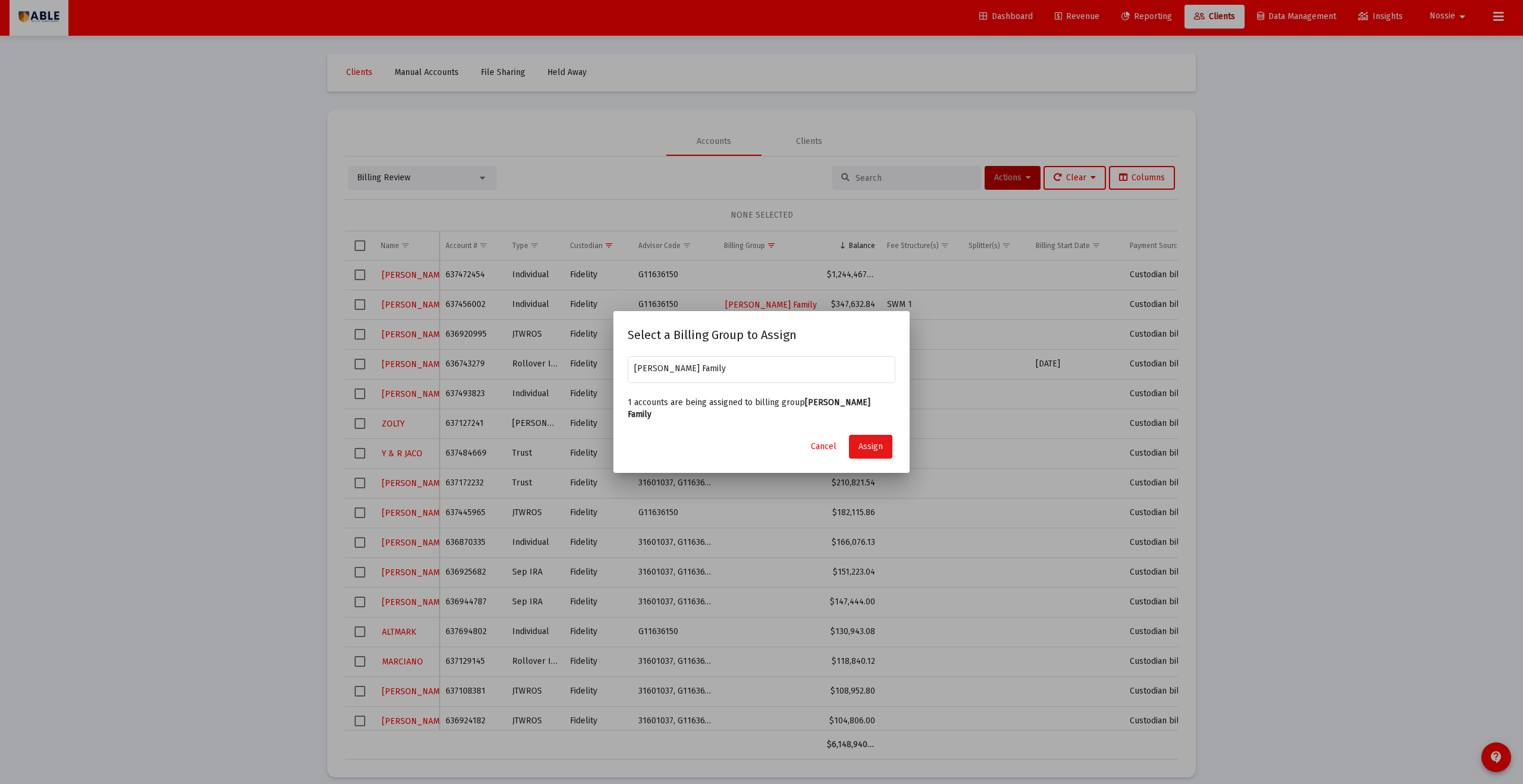
click at [741, 430] on span "Assign" at bounding box center [870, 446] width 24 height 10
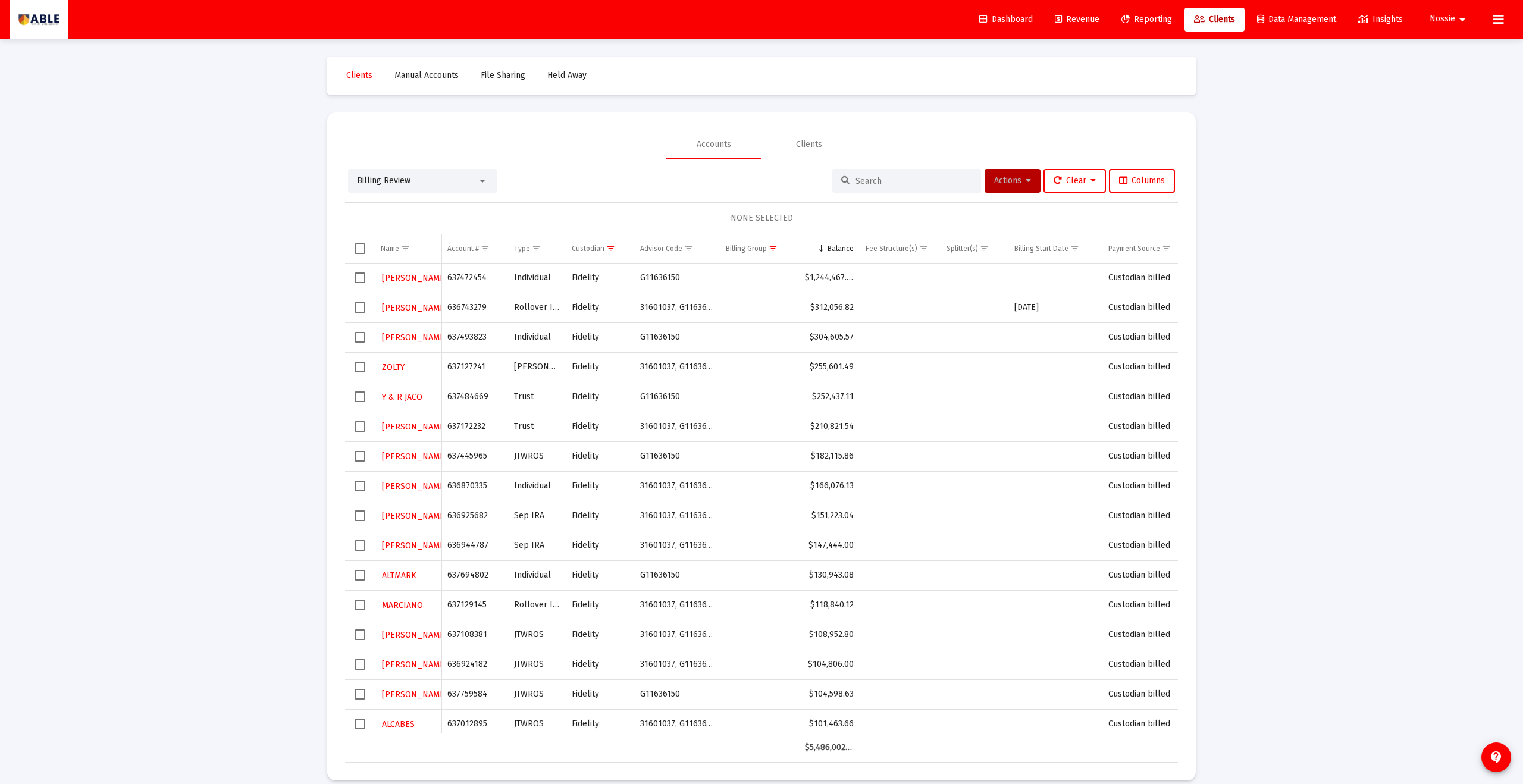
click at [362, 307] on span "Select row" at bounding box center [360, 308] width 11 height 11
click at [741, 186] on button "Actions" at bounding box center [1012, 181] width 56 height 24
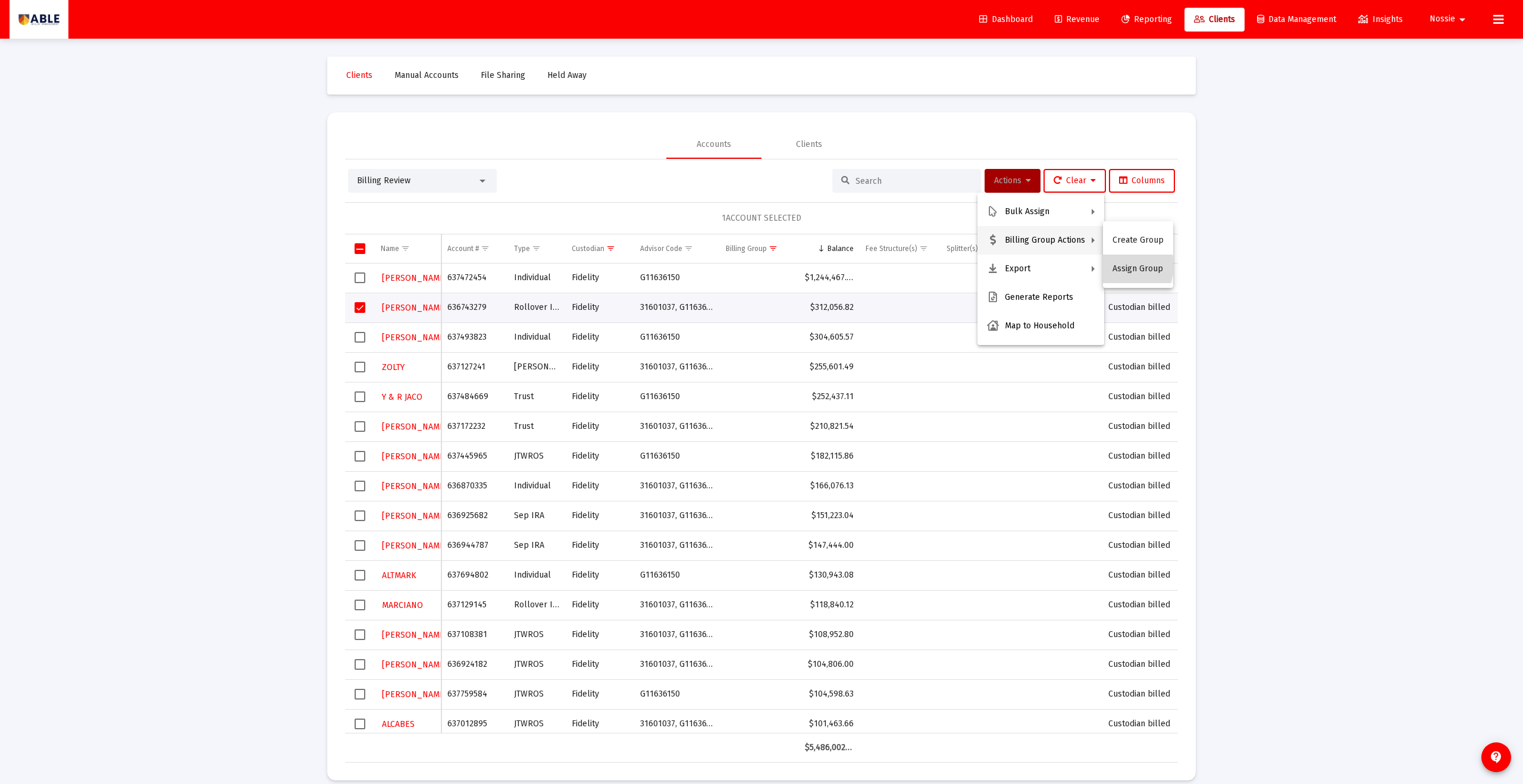
click at [741, 266] on button "Assign Group" at bounding box center [1138, 268] width 70 height 28
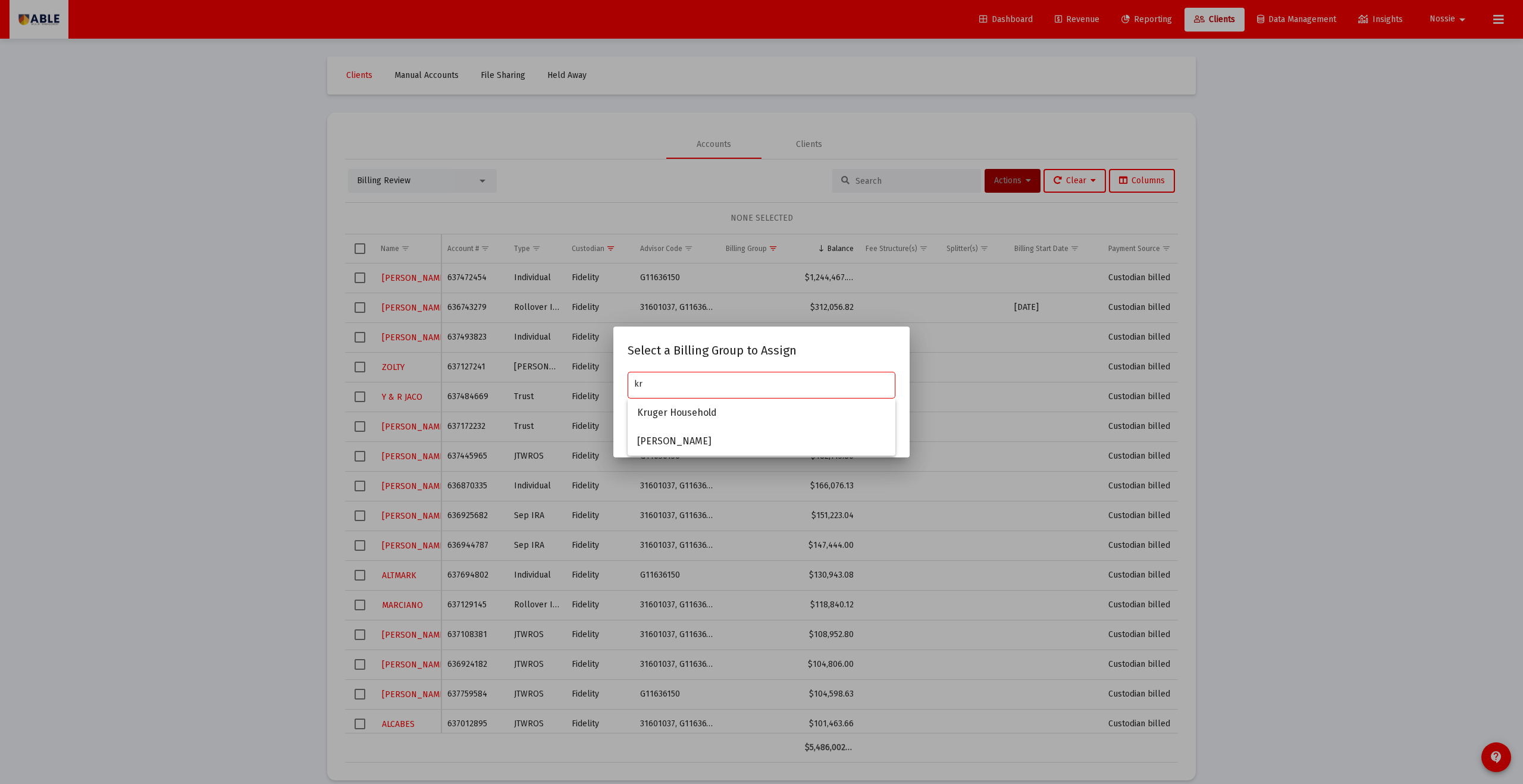
type input "k"
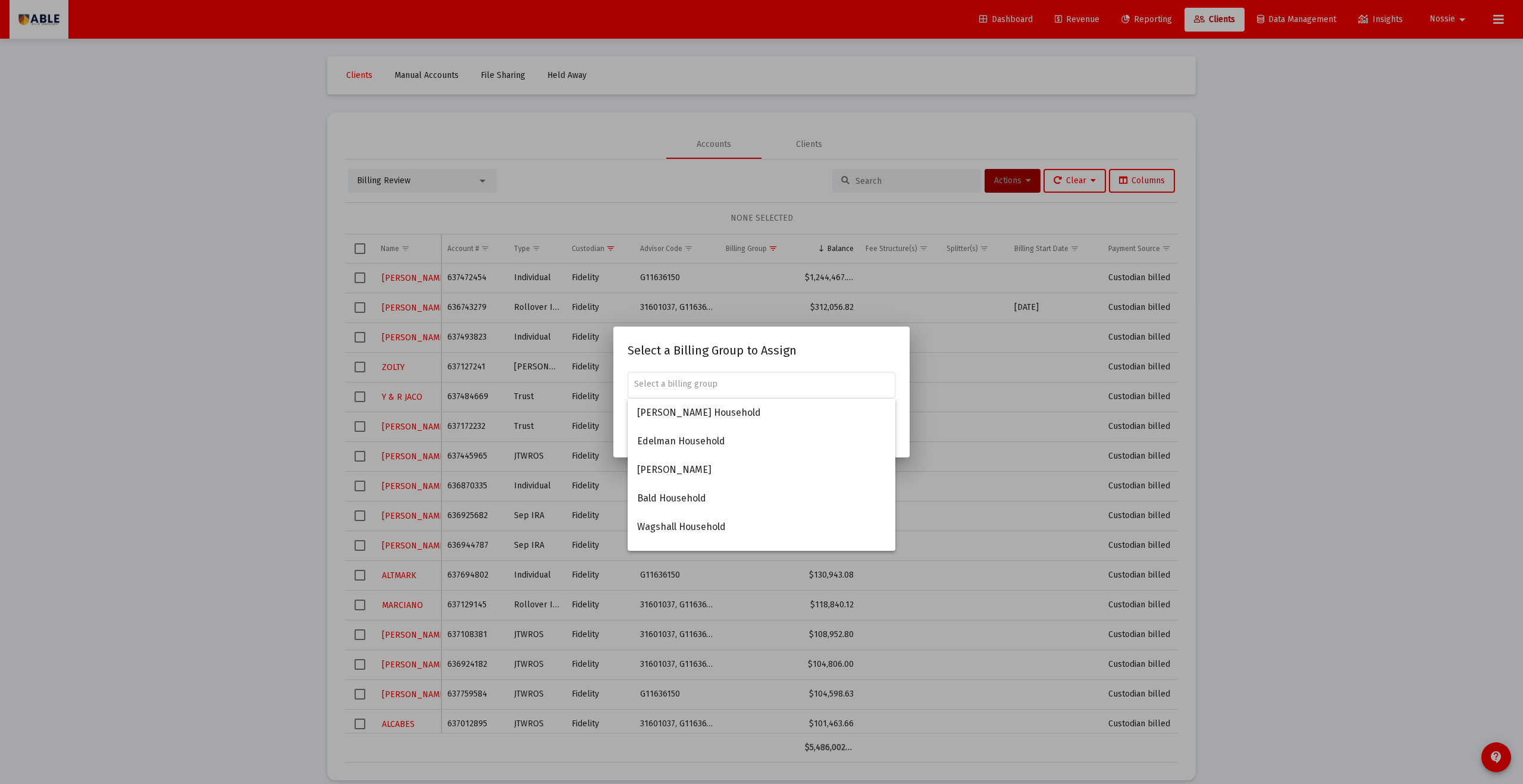
click at [741, 302] on div at bounding box center [761, 392] width 1523 height 784
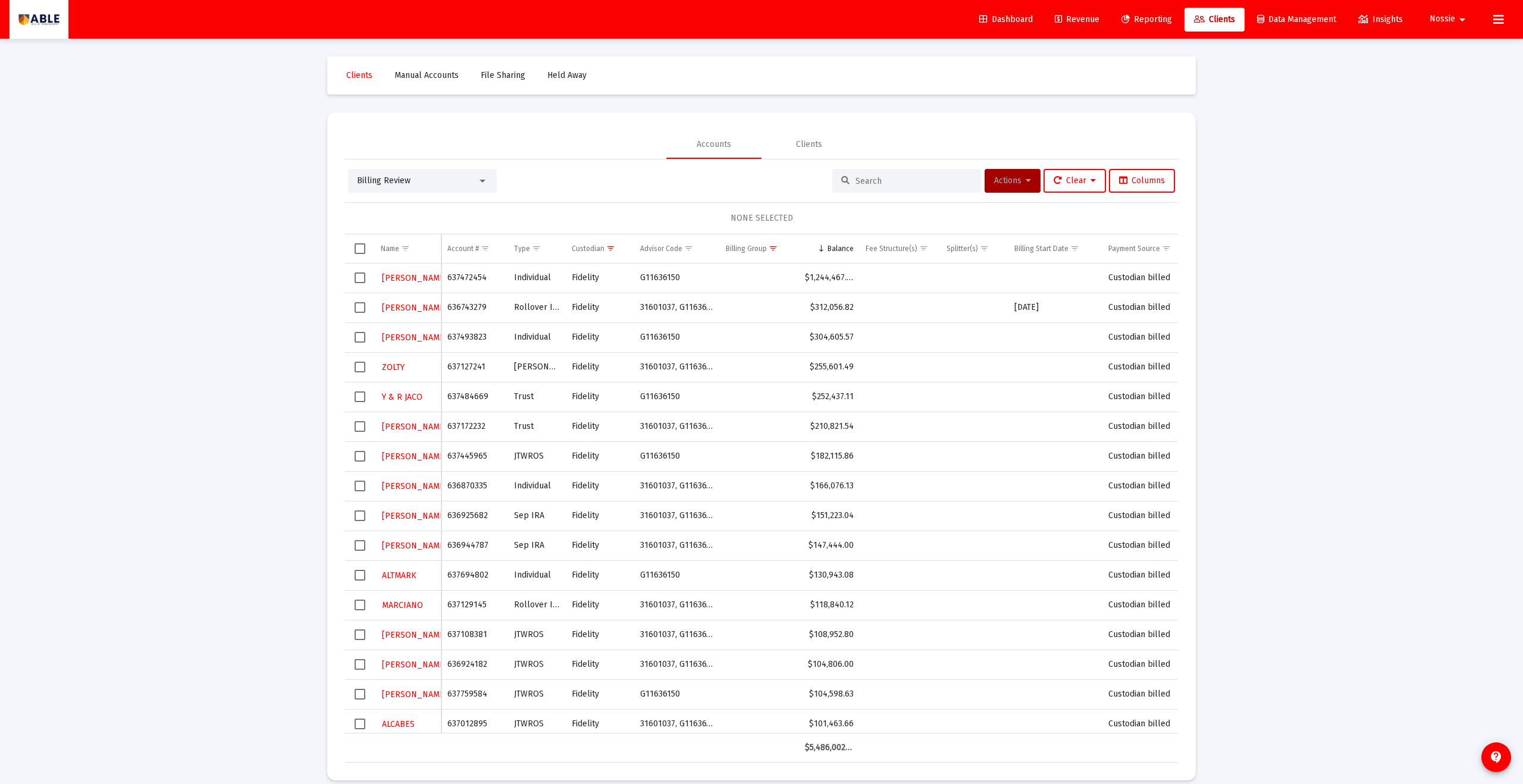
click at [362, 312] on span "Select row" at bounding box center [360, 308] width 11 height 11
click at [741, 189] on button "Actions" at bounding box center [1012, 181] width 56 height 24
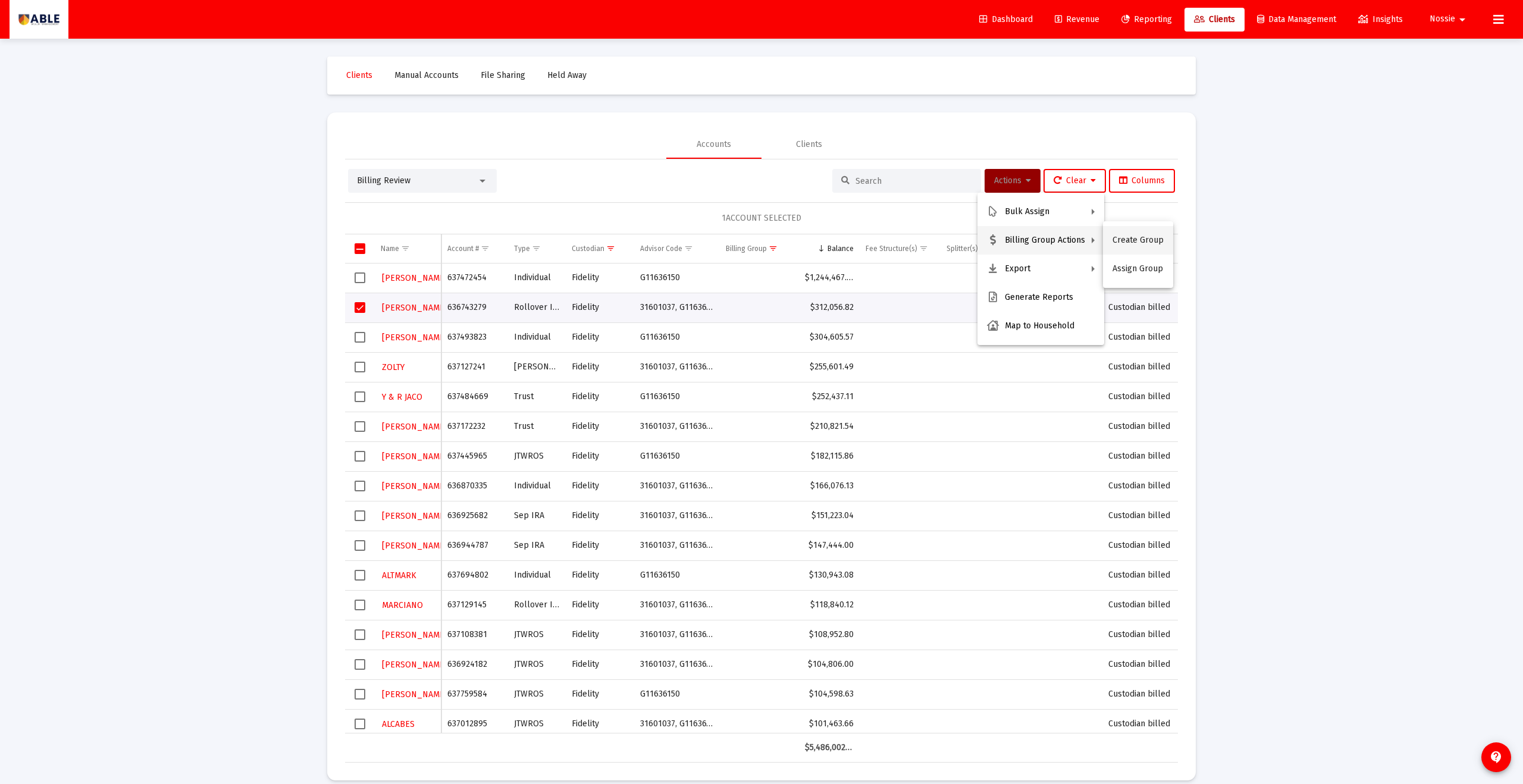
click at [741, 241] on button "Create Group" at bounding box center [1138, 240] width 70 height 28
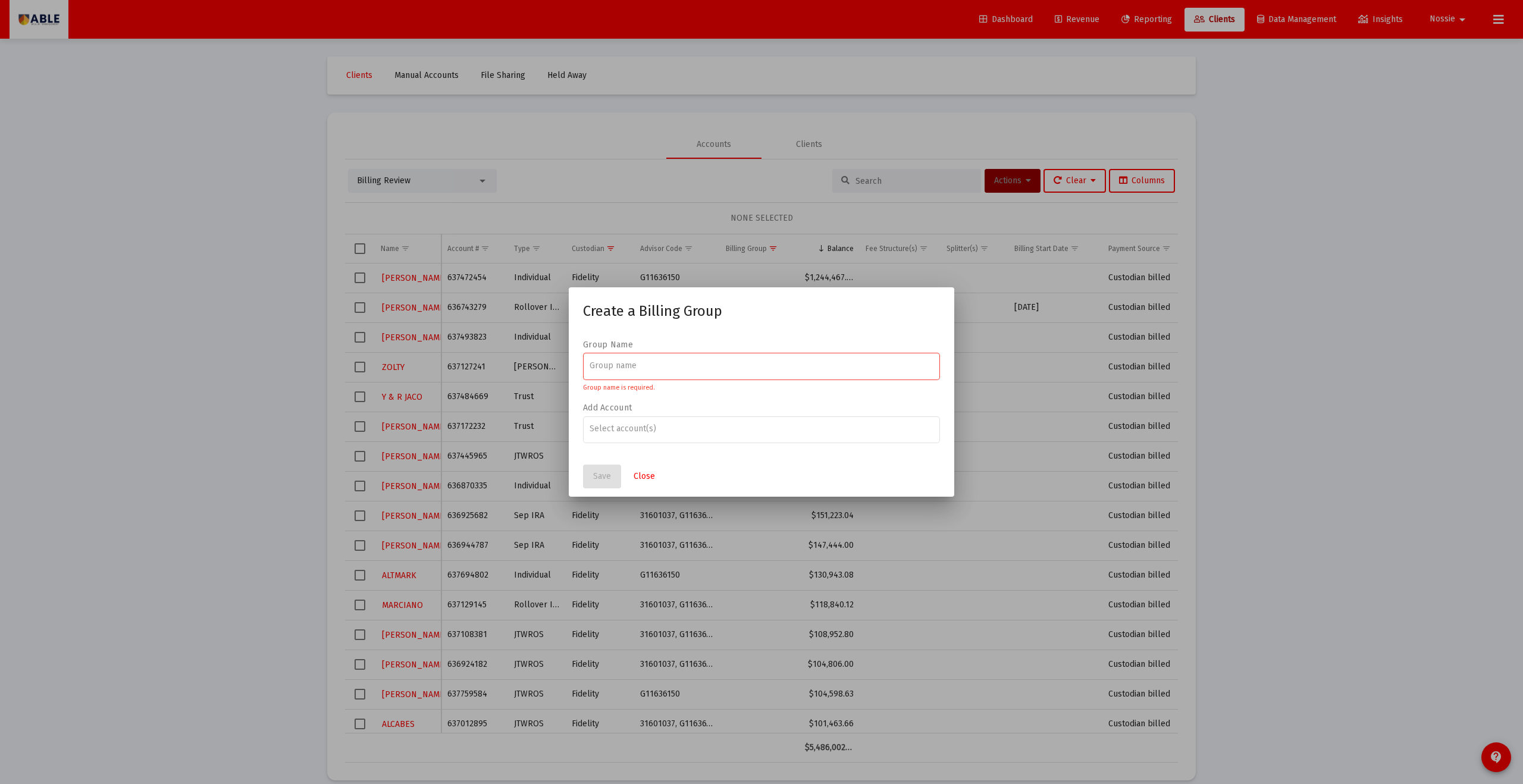
click at [626, 366] on input at bounding box center [762, 365] width 344 height 9
paste input "[PERSON_NAME] Family"
click at [645, 369] on input "[PERSON_NAME] Family" at bounding box center [762, 365] width 344 height 9
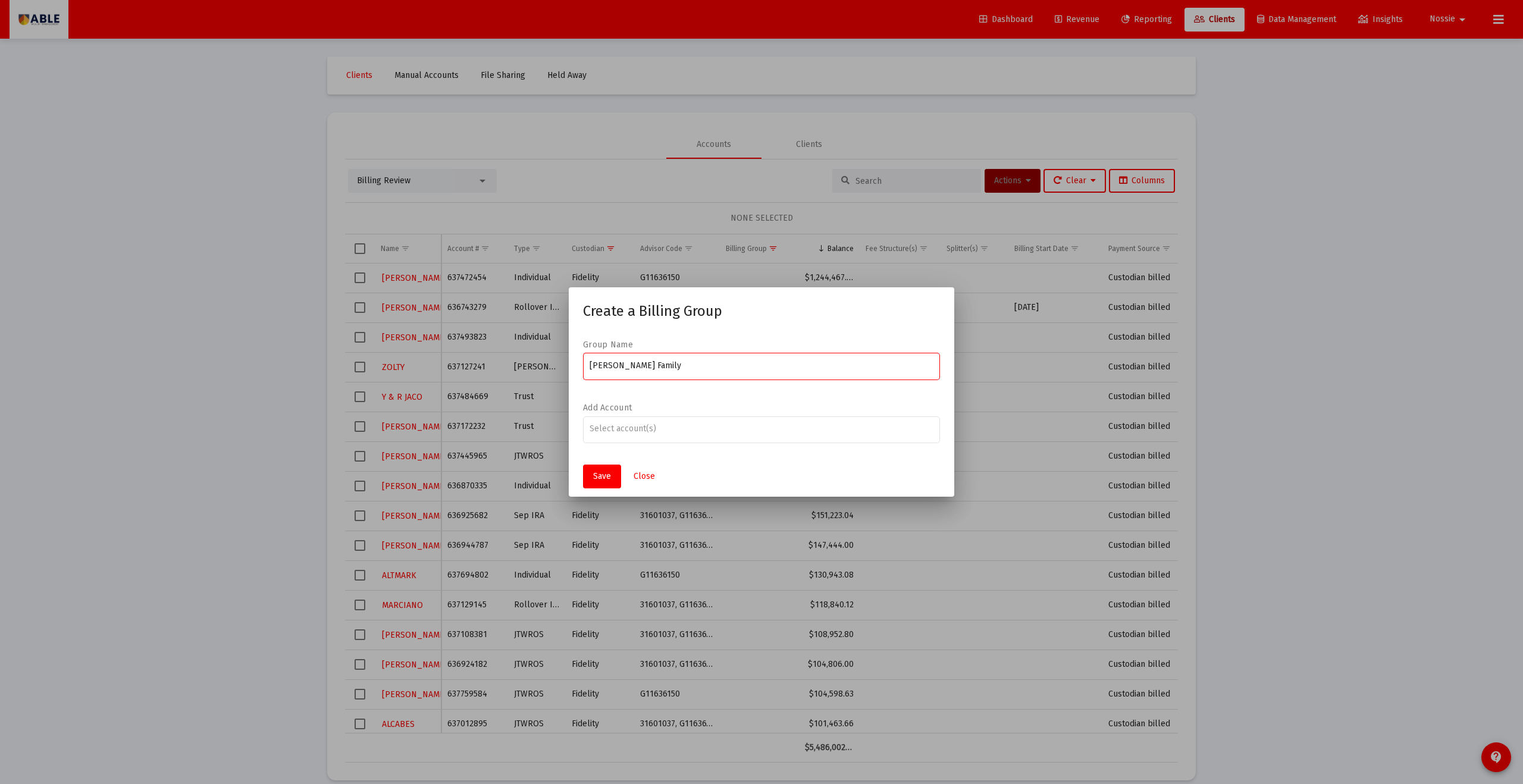
click at [645, 369] on input "[PERSON_NAME] Family" at bounding box center [762, 365] width 344 height 9
type input "[PERSON_NAME] Family"
click at [636, 430] on div "Assignment Selection" at bounding box center [761, 429] width 349 height 14
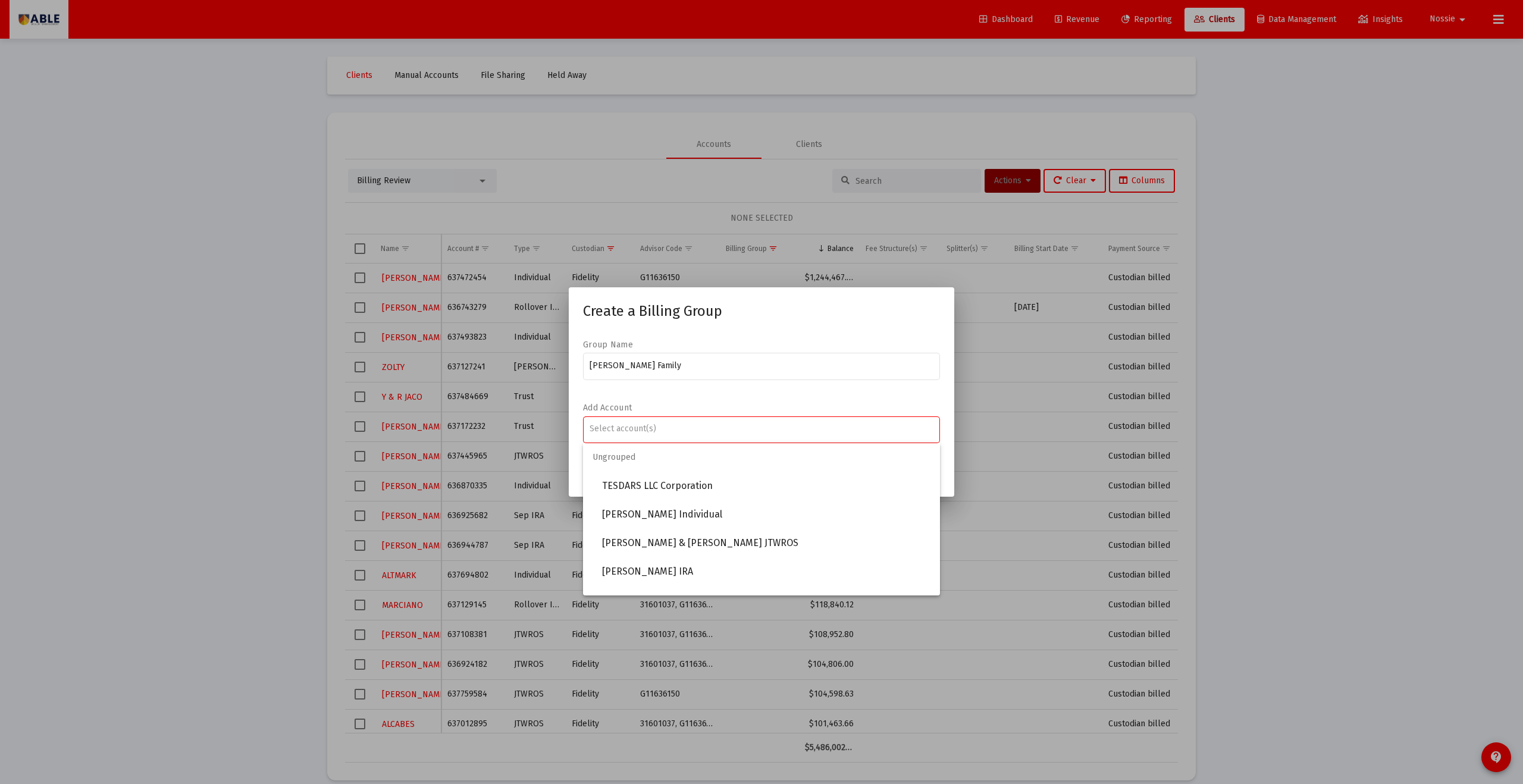
click at [642, 427] on input "Assignment Selection" at bounding box center [762, 428] width 344 height 9
type input "k"
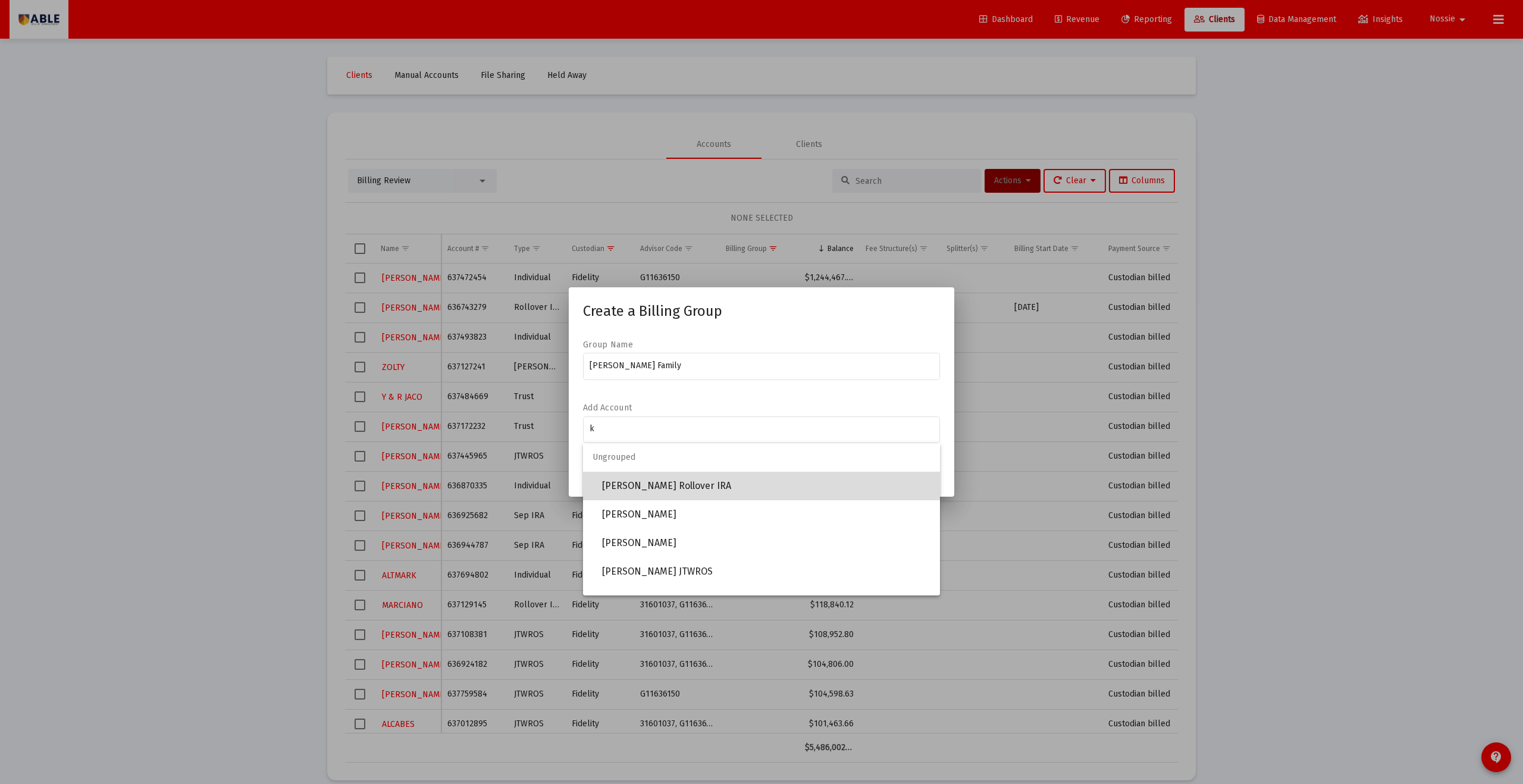
click at [671, 430] on span "[PERSON_NAME] Rollover IRA" at bounding box center [766, 486] width 329 height 28
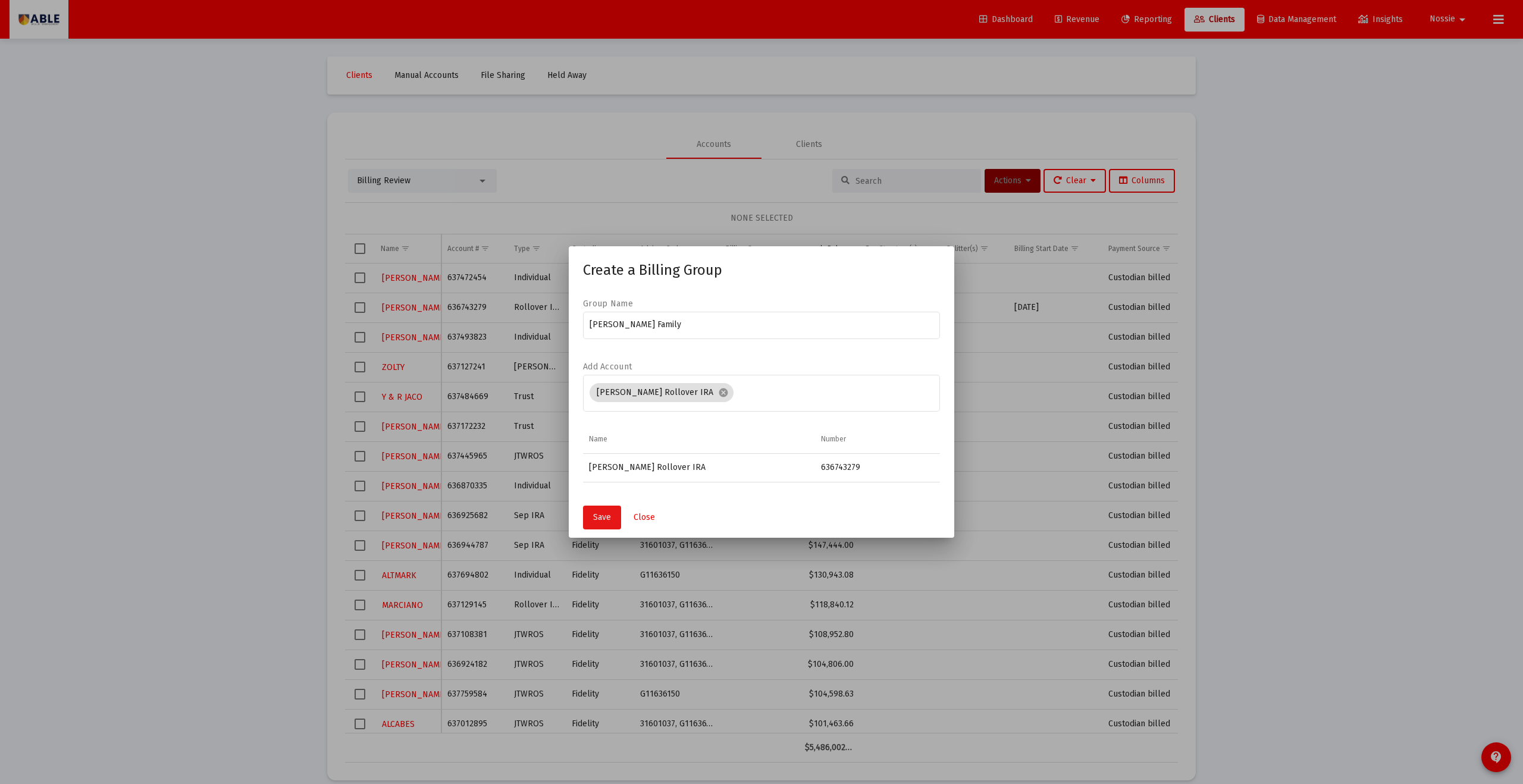
click at [613, 430] on button "Save" at bounding box center [602, 517] width 38 height 24
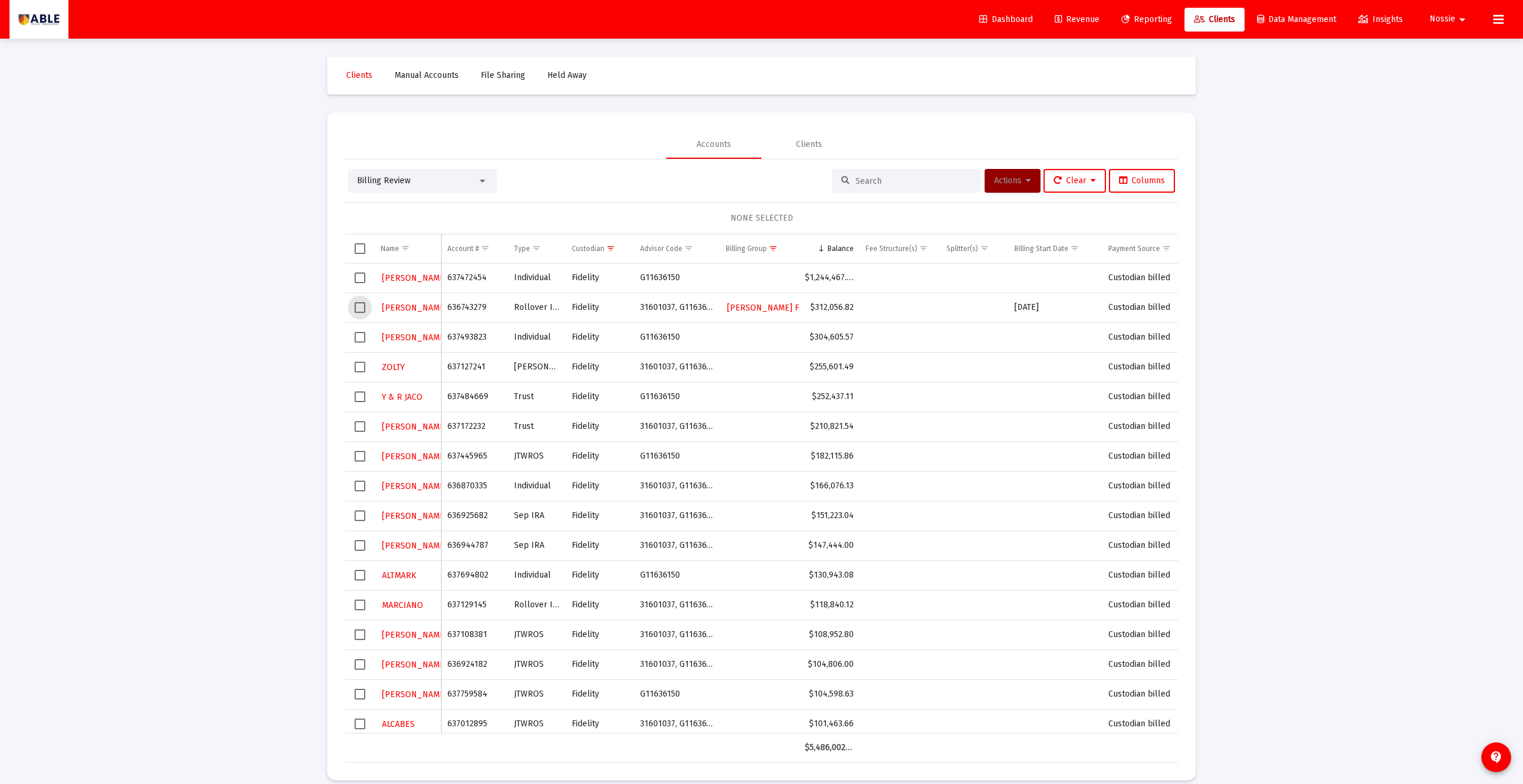
click at [357, 308] on span "Select row" at bounding box center [360, 308] width 11 height 11
click at [741, 187] on button "Actions" at bounding box center [1012, 181] width 56 height 24
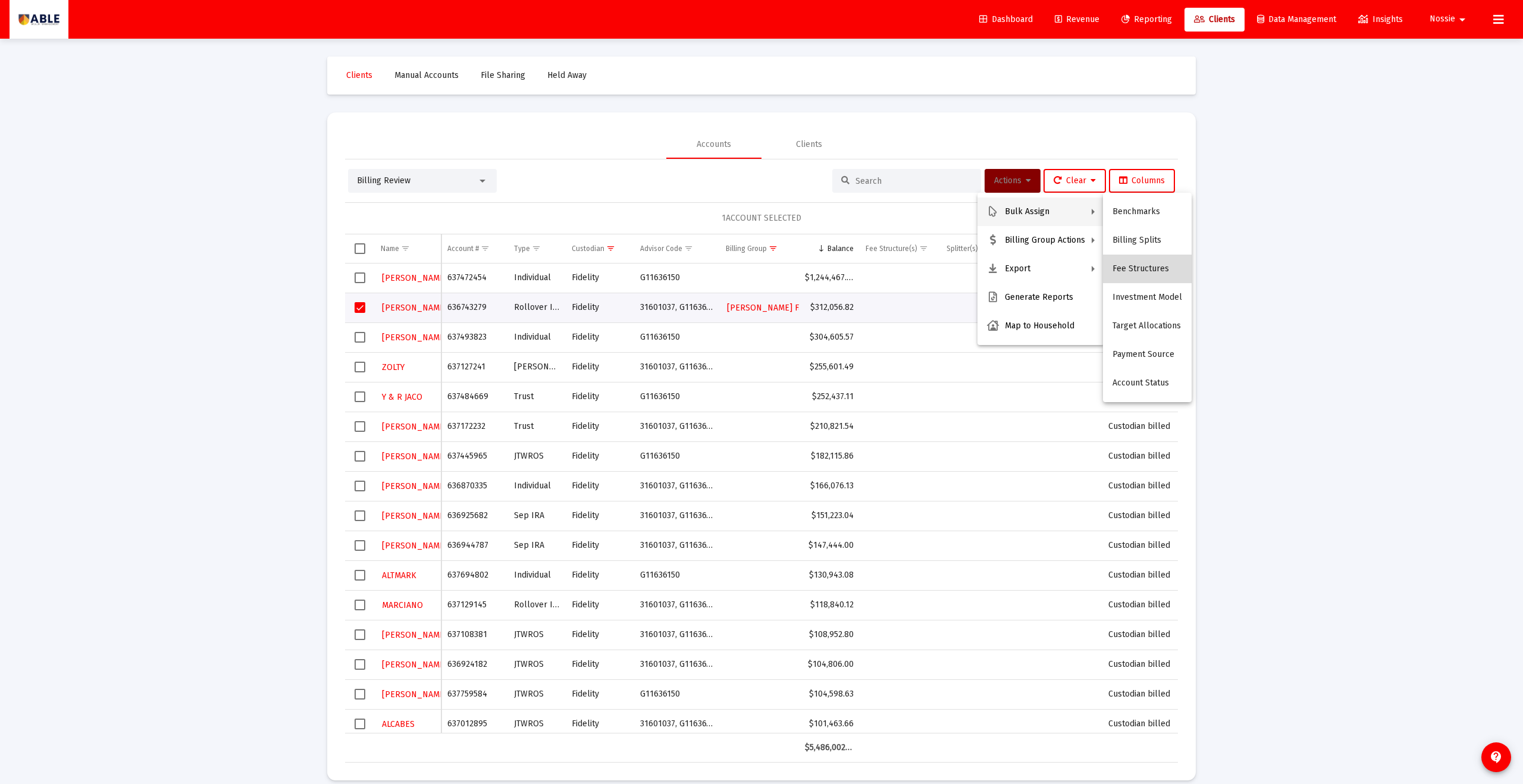
click at [741, 267] on button "Fee Structures" at bounding box center [1147, 268] width 89 height 28
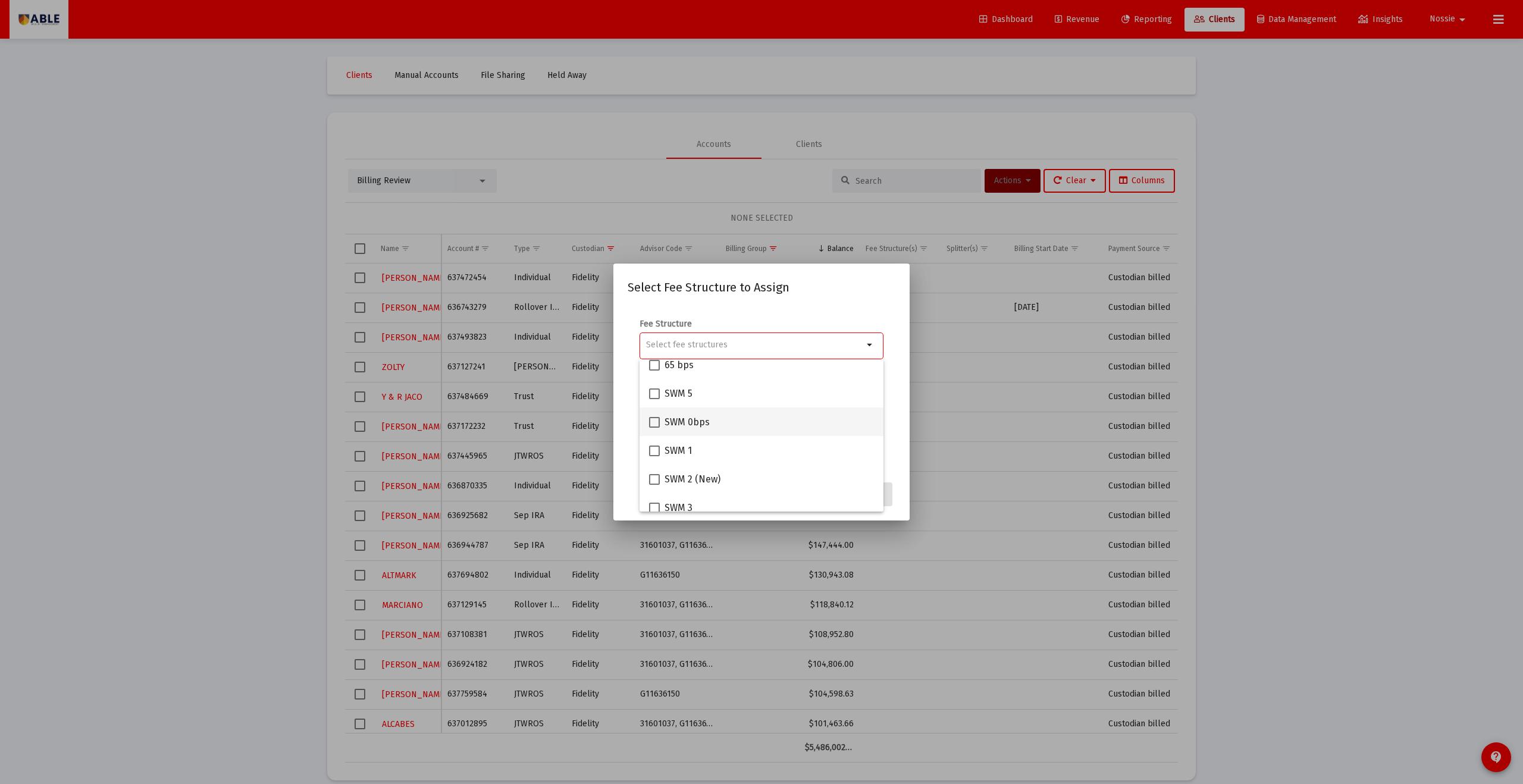
scroll to position [108, 0]
click at [654, 430] on span at bounding box center [655, 438] width 11 height 11
click at [654, 430] on input "SWM 1" at bounding box center [654, 443] width 1 height 1
checkbox input "true"
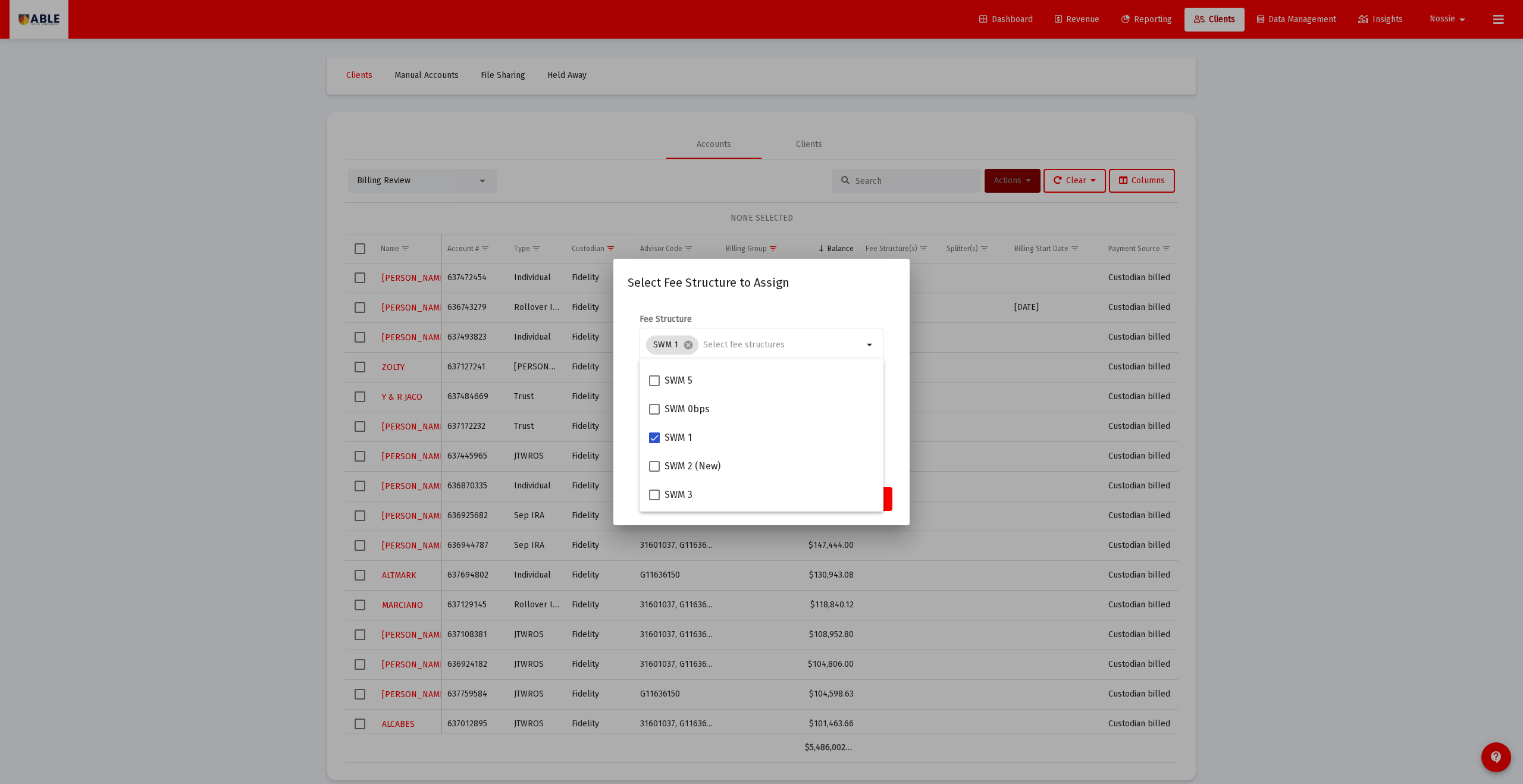
click at [741, 411] on form "Fee Structure SWM 1 cancel arrow_drop_down Notes You are assigning 1 account to…" at bounding box center [761, 389] width 268 height 152
click at [741, 430] on span "Assign" at bounding box center [870, 498] width 24 height 10
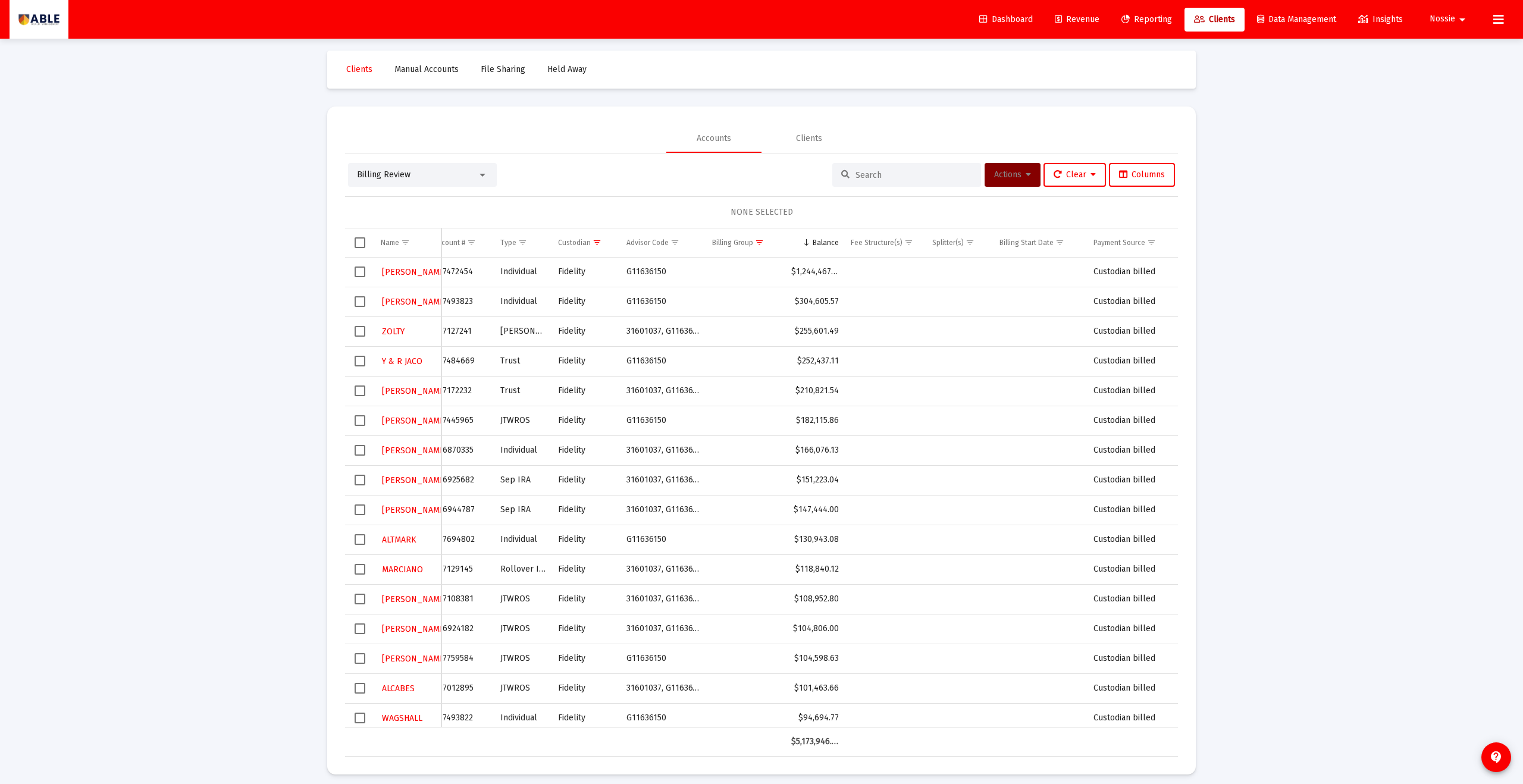
scroll to position [0, 0]
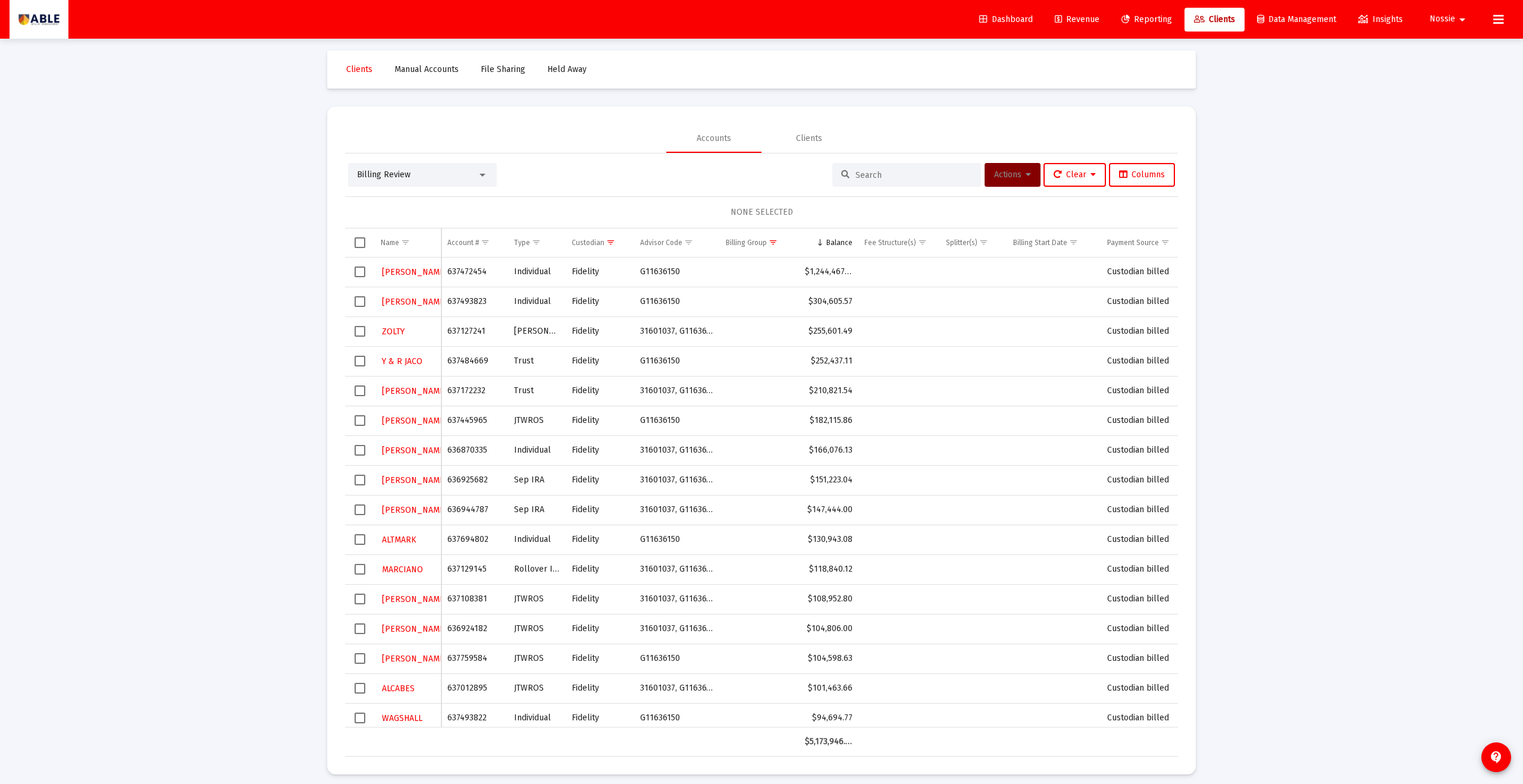
click at [361, 331] on span "Select row" at bounding box center [360, 331] width 11 height 11
click at [741, 175] on icon at bounding box center [1029, 175] width 5 height 9
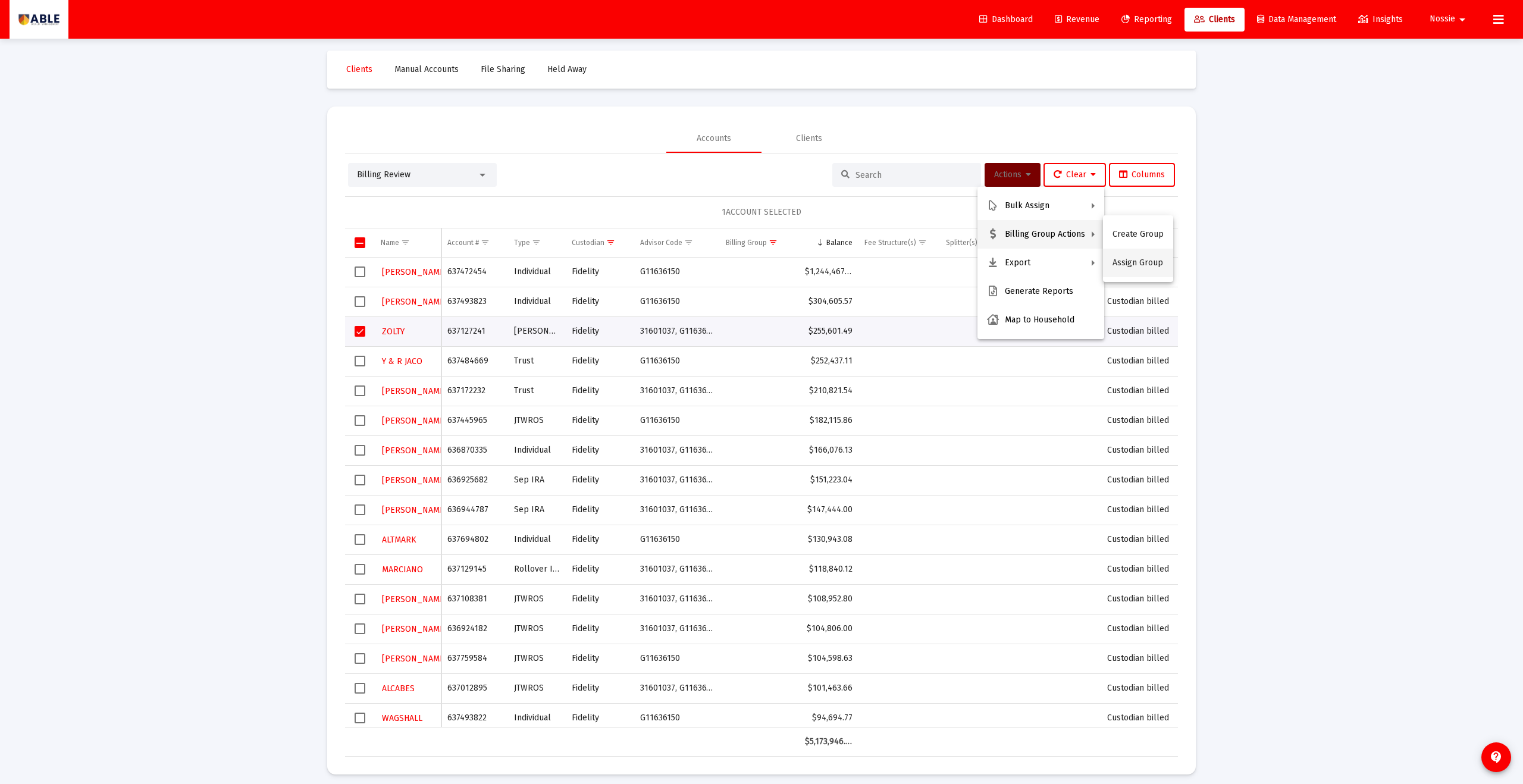
drag, startPoint x: 1142, startPoint y: 236, endPoint x: 1142, endPoint y: 259, distance: 23.0
click at [741, 259] on div "Create Group Assign Group" at bounding box center [1138, 248] width 70 height 66
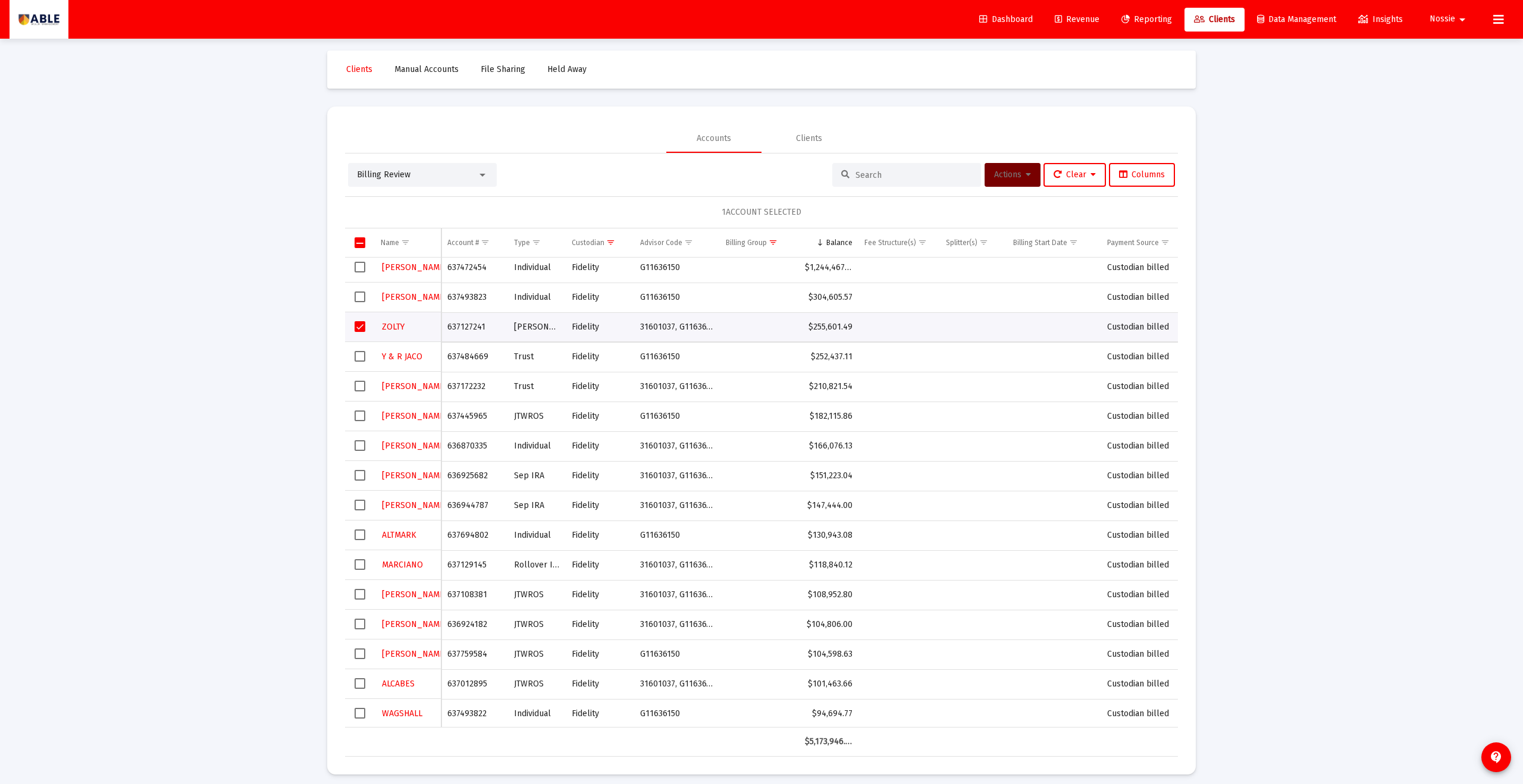
scroll to position [5, 0]
click at [741, 177] on icon at bounding box center [1029, 175] width 5 height 9
click at [741, 258] on button "Assign Group" at bounding box center [1138, 262] width 70 height 28
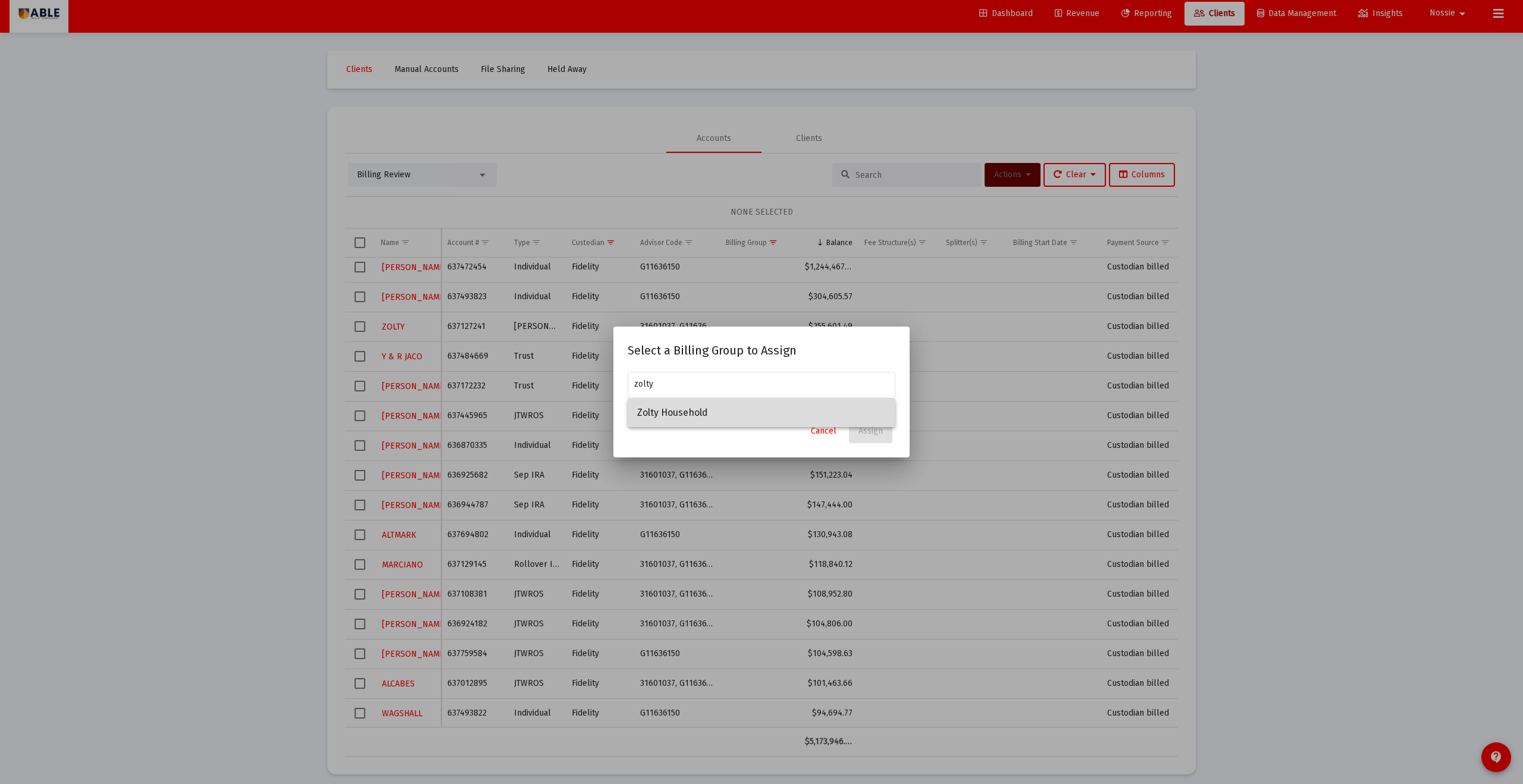
click at [728, 413] on span "Zolty Household" at bounding box center [762, 413] width 248 height 28
type input "Zolty Household"
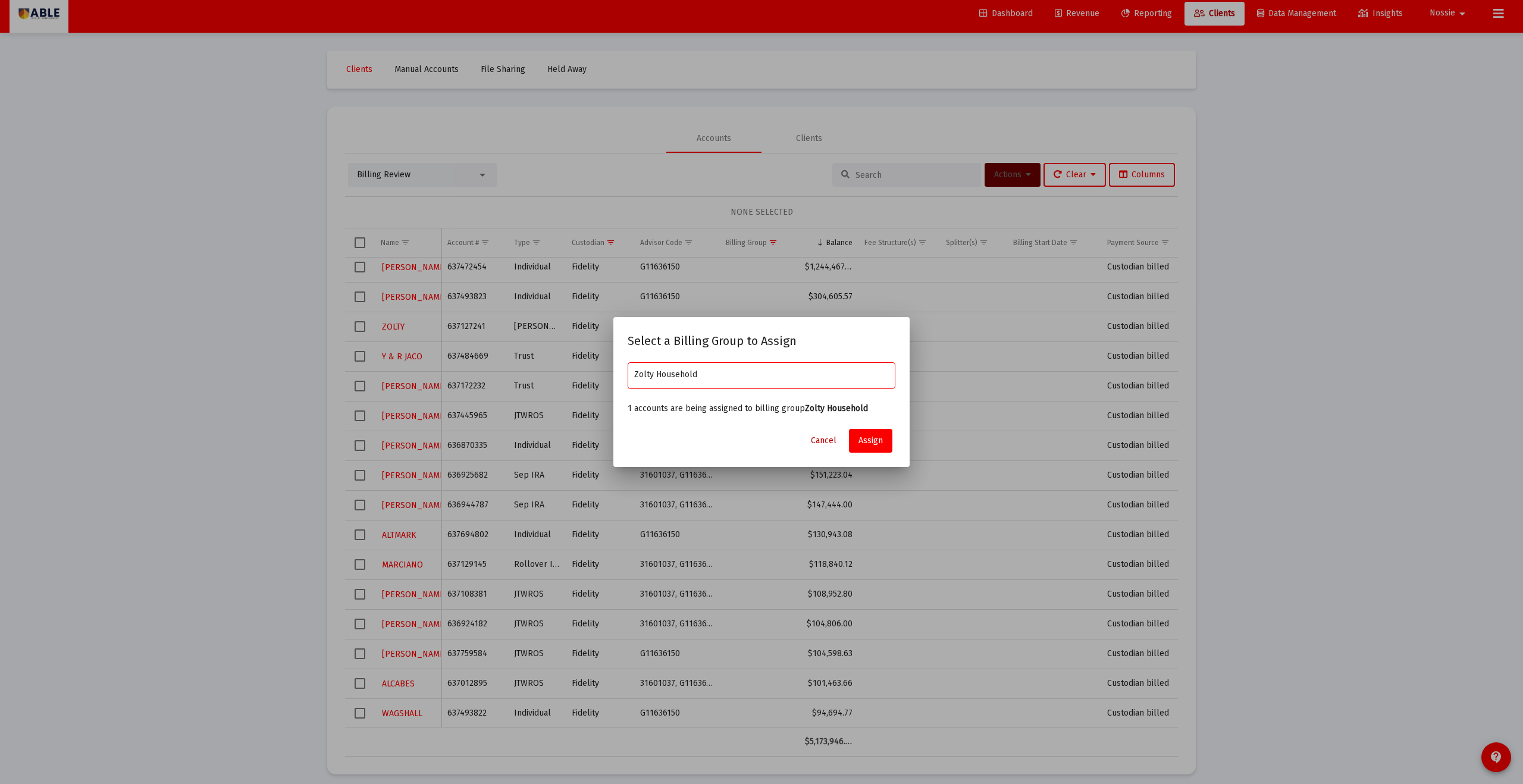
click at [741, 430] on span "Cancel" at bounding box center [824, 440] width 26 height 10
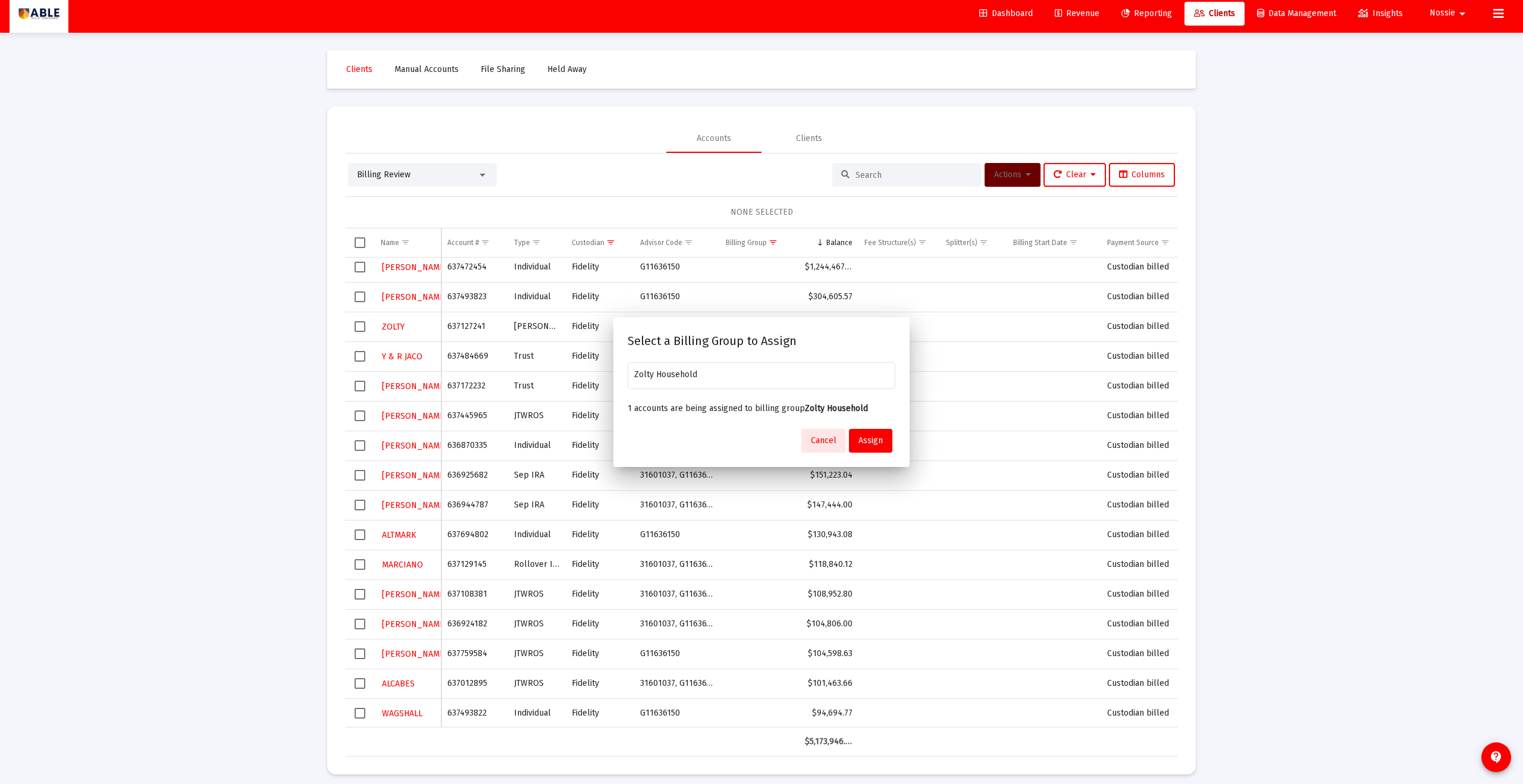
scroll to position [6, 0]
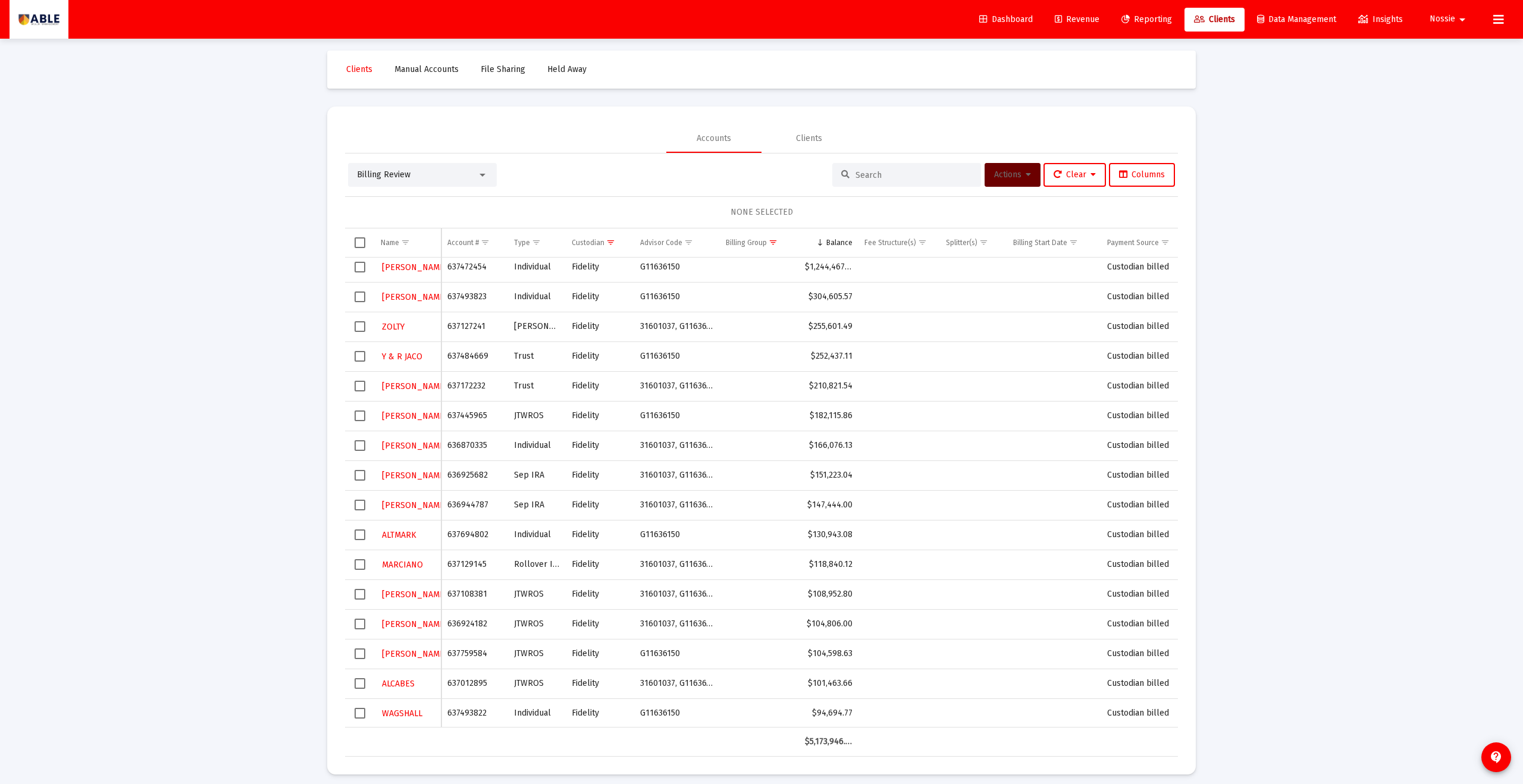
click at [741, 179] on input at bounding box center [914, 175] width 116 height 10
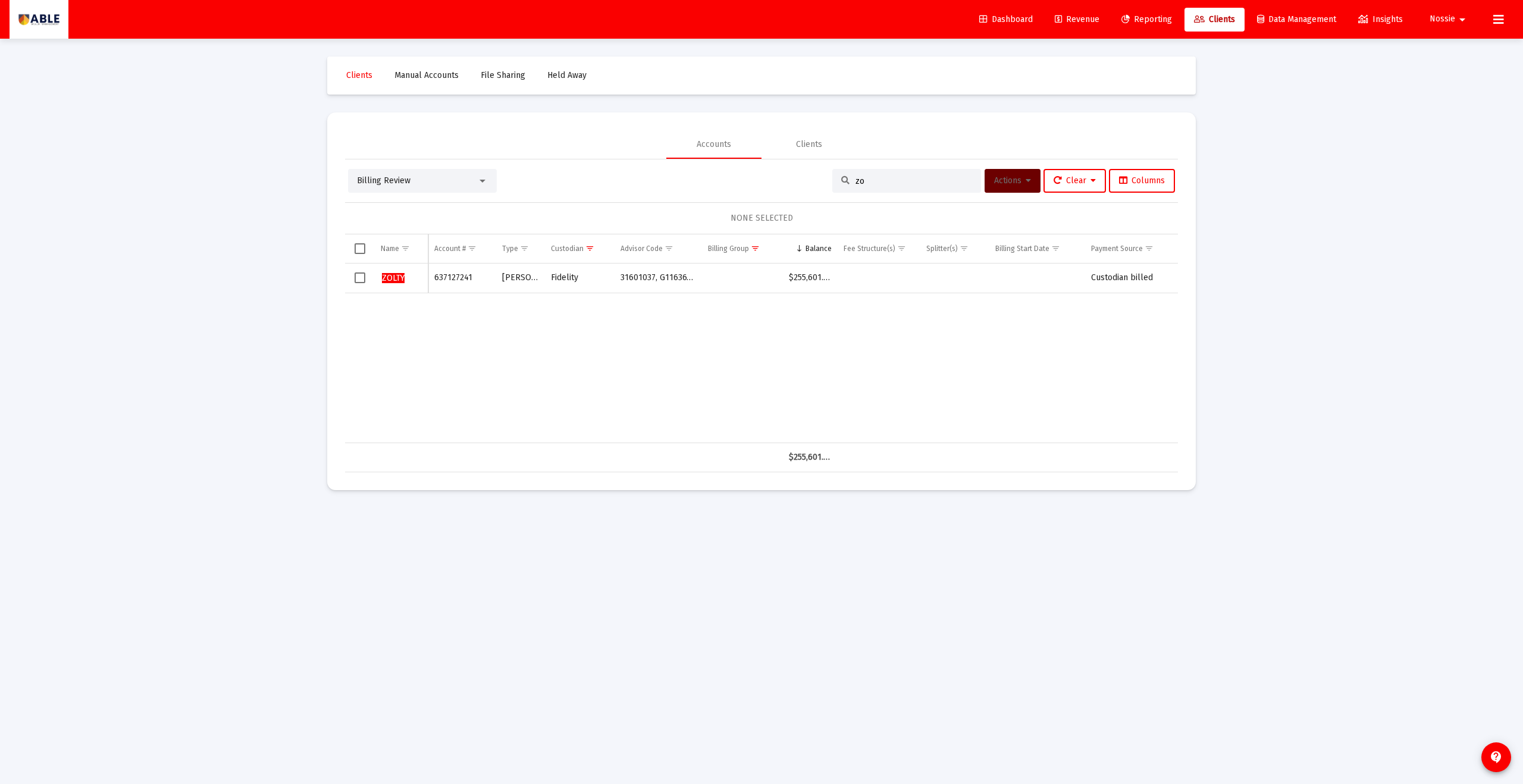
type input "z"
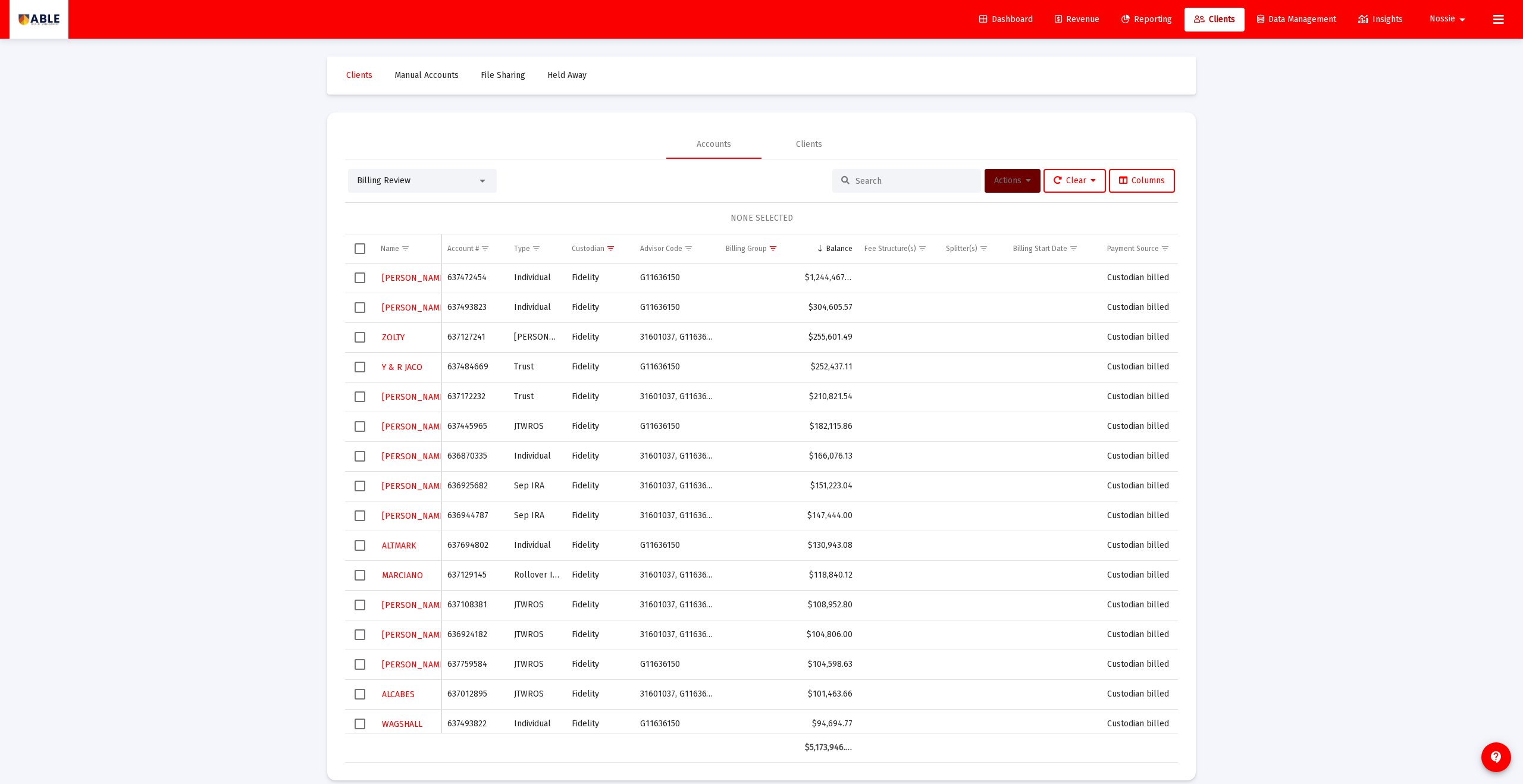
click at [741, 179] on input at bounding box center [914, 181] width 116 height 10
click at [362, 340] on span "Select row" at bounding box center [360, 337] width 11 height 11
click at [741, 186] on button "Actions" at bounding box center [1012, 181] width 56 height 24
click at [741, 264] on button "Assign Group" at bounding box center [1138, 268] width 70 height 28
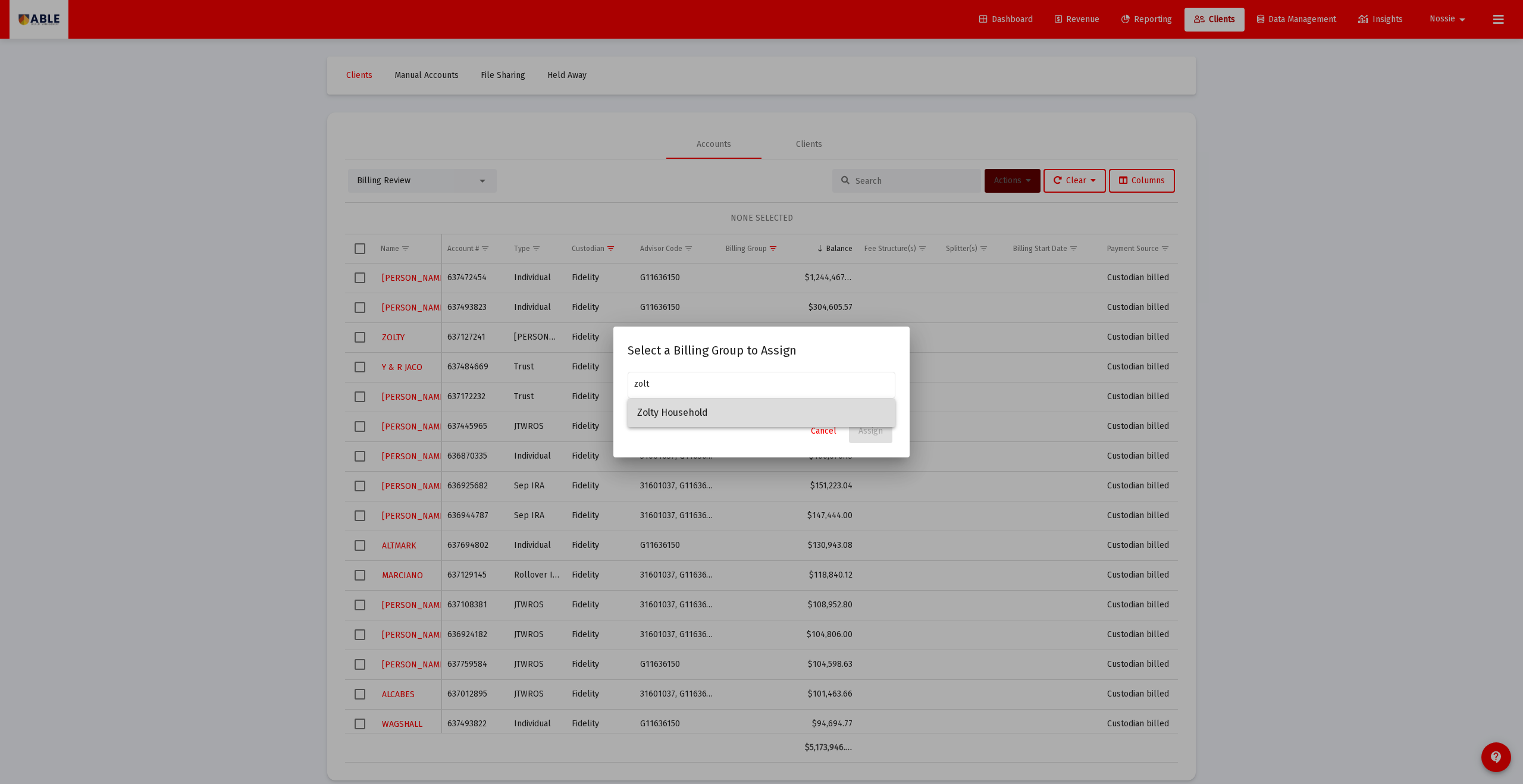
click at [741, 416] on span "Zolty Household" at bounding box center [762, 413] width 248 height 28
type input "Zolty Household"
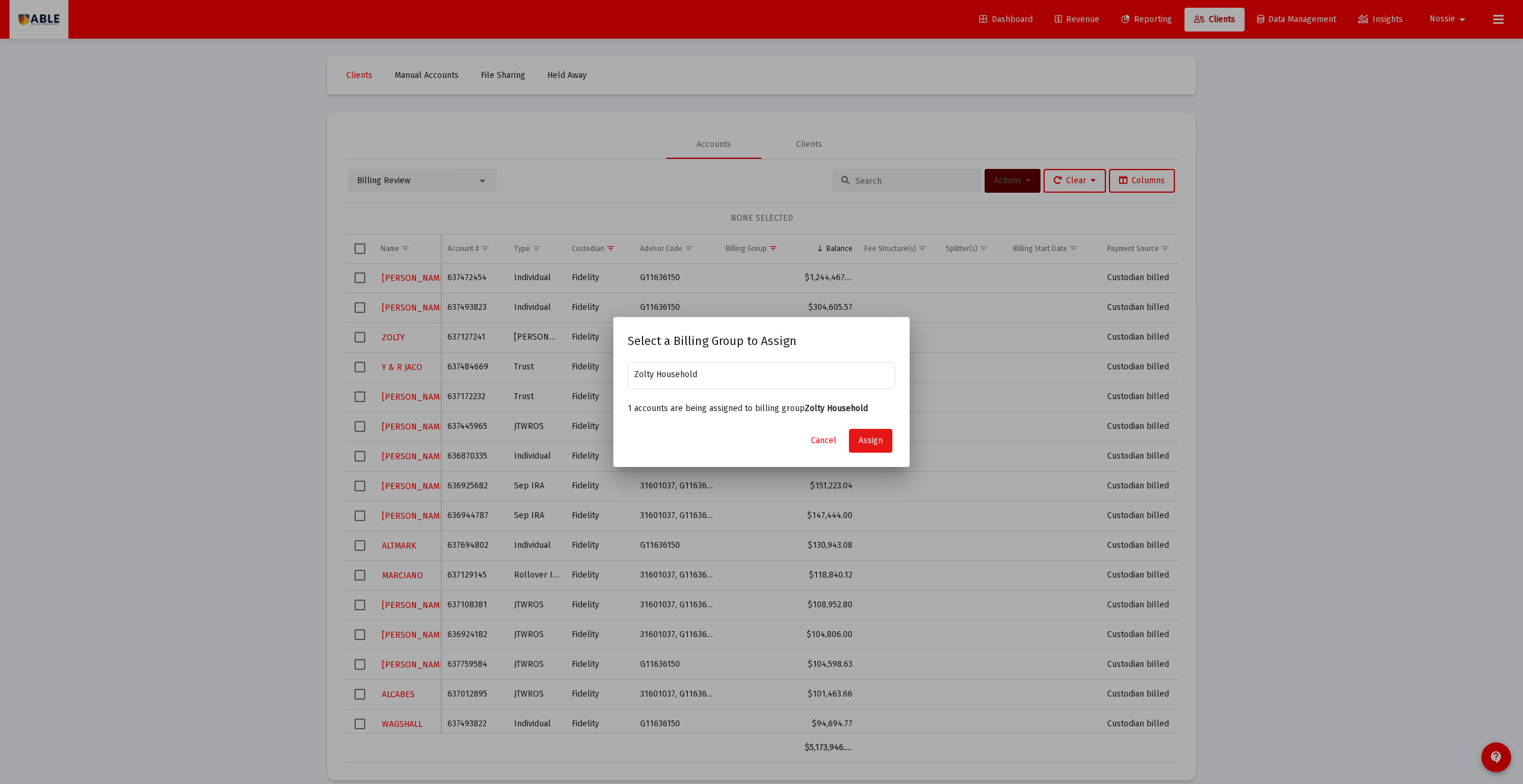
click at [741, 430] on span "Assign" at bounding box center [870, 440] width 24 height 10
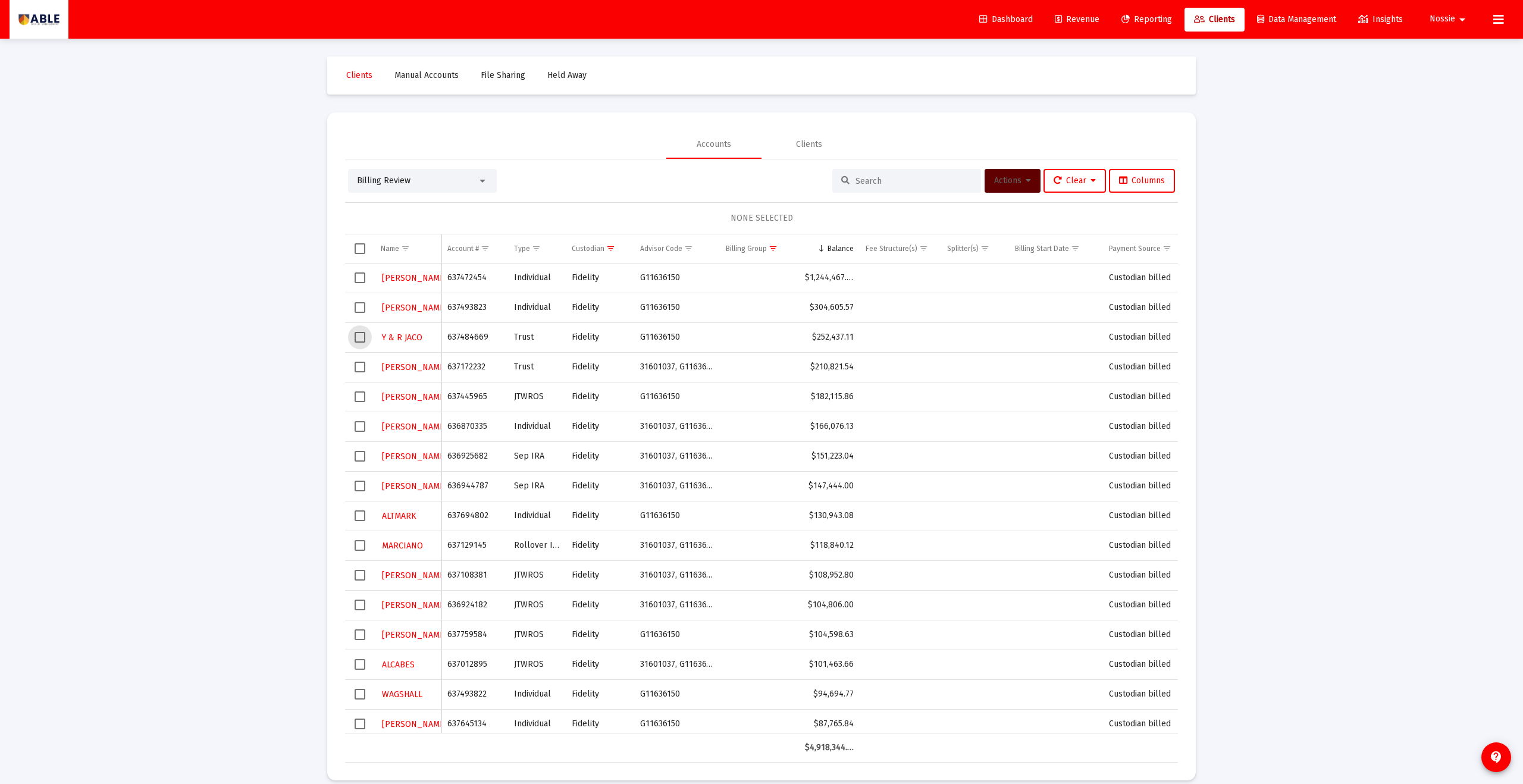
click at [362, 338] on span "Select row" at bounding box center [360, 337] width 11 height 11
click at [741, 181] on span "Actions" at bounding box center [1013, 180] width 37 height 10
click at [741, 268] on button "Assign Group" at bounding box center [1138, 268] width 70 height 28
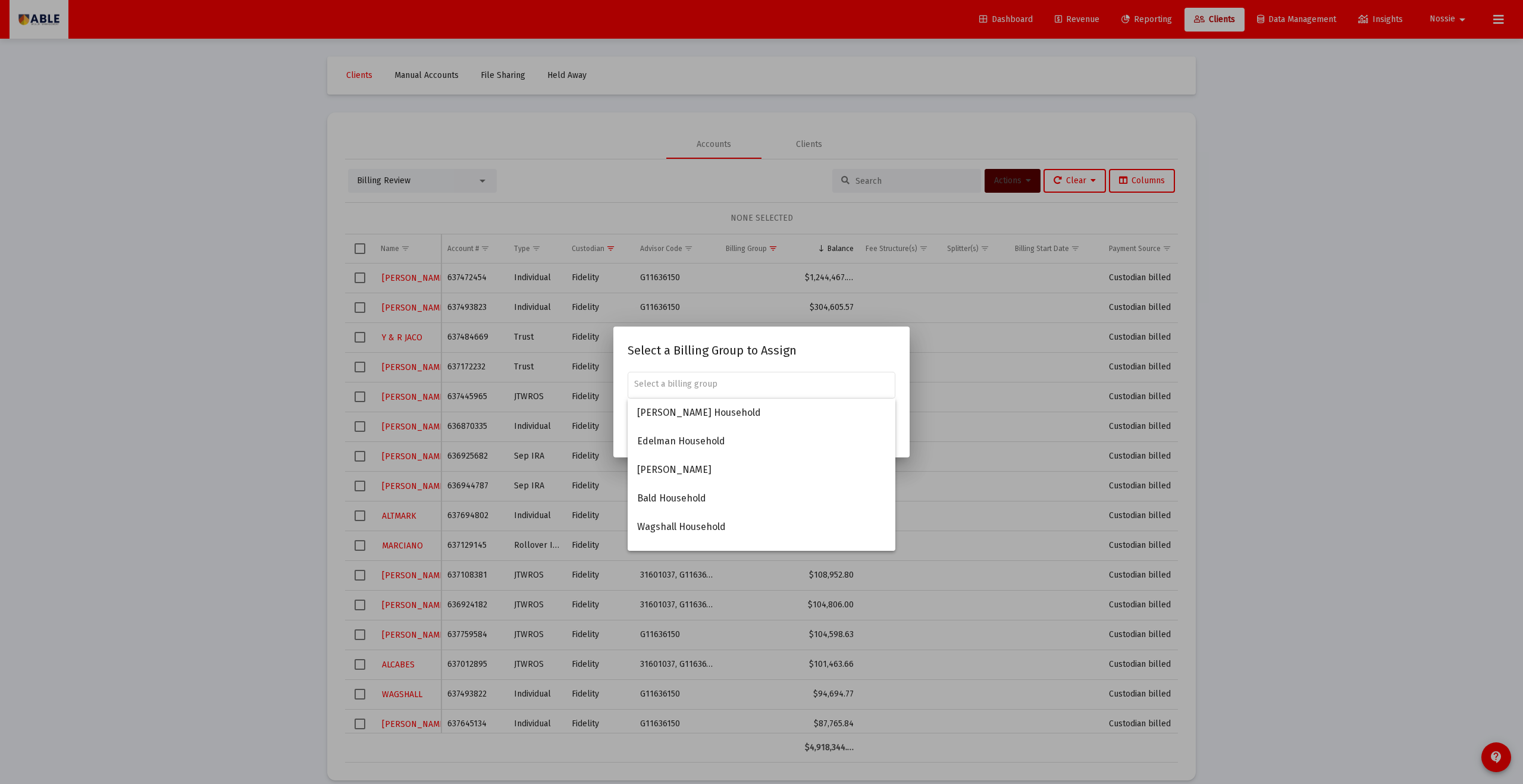
click at [741, 301] on div at bounding box center [761, 392] width 1523 height 784
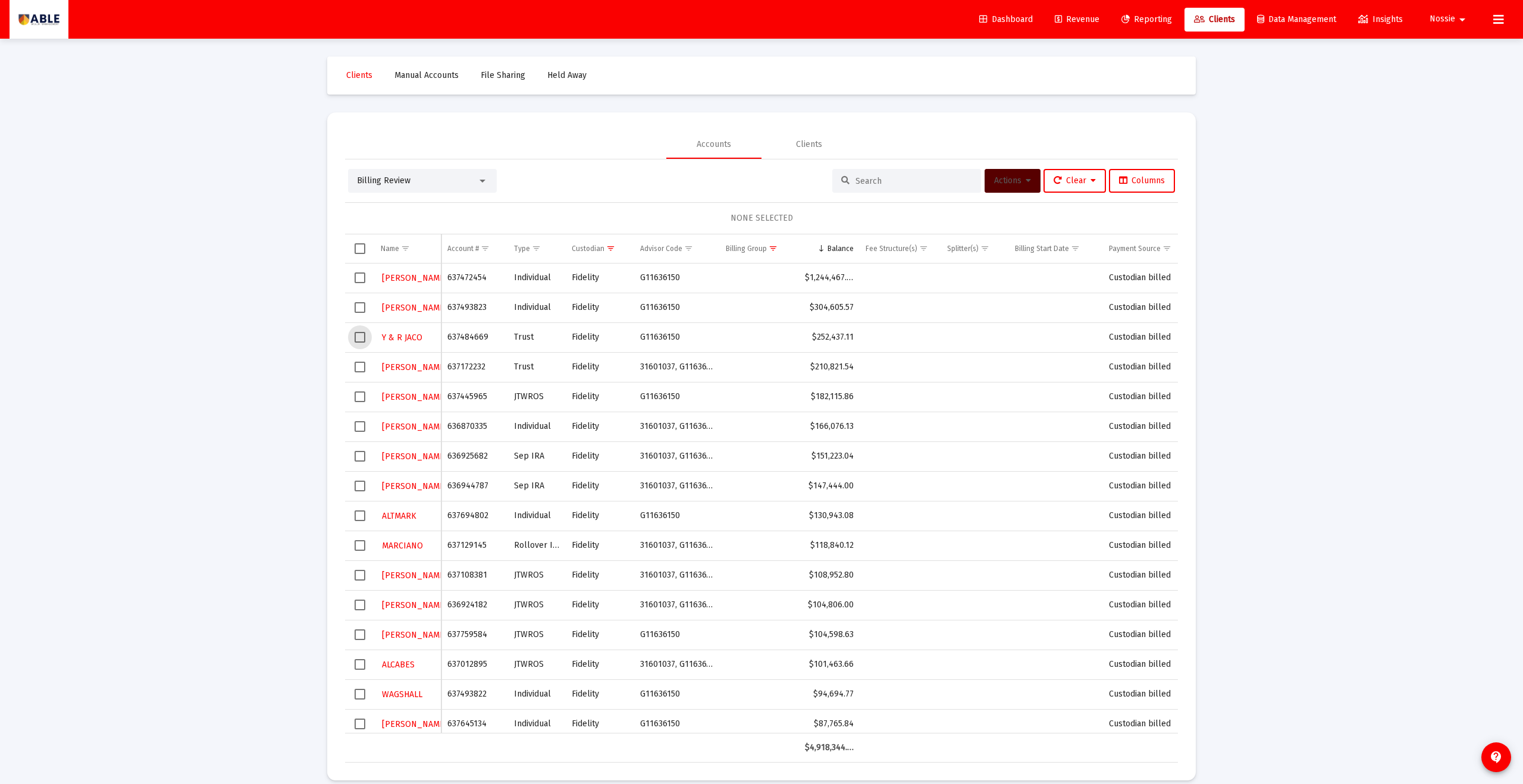
click at [364, 337] on span "Select row" at bounding box center [360, 337] width 11 height 11
click at [741, 184] on span "Actions" at bounding box center [1013, 180] width 37 height 10
click at [741, 265] on button "Assign Group" at bounding box center [1138, 268] width 70 height 28
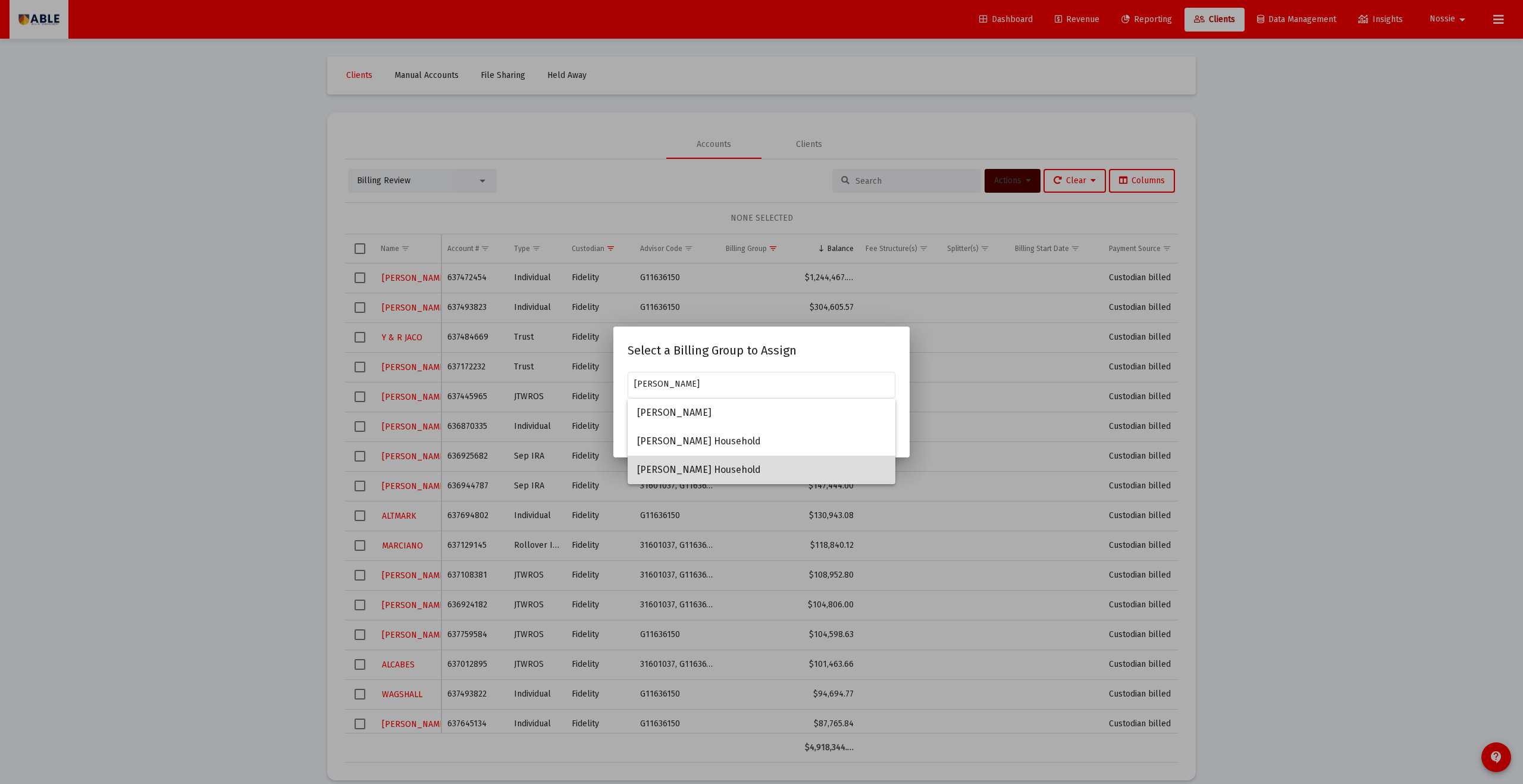
click at [699, 430] on span "[PERSON_NAME] Household" at bounding box center [762, 469] width 248 height 28
type input "[PERSON_NAME] Household"
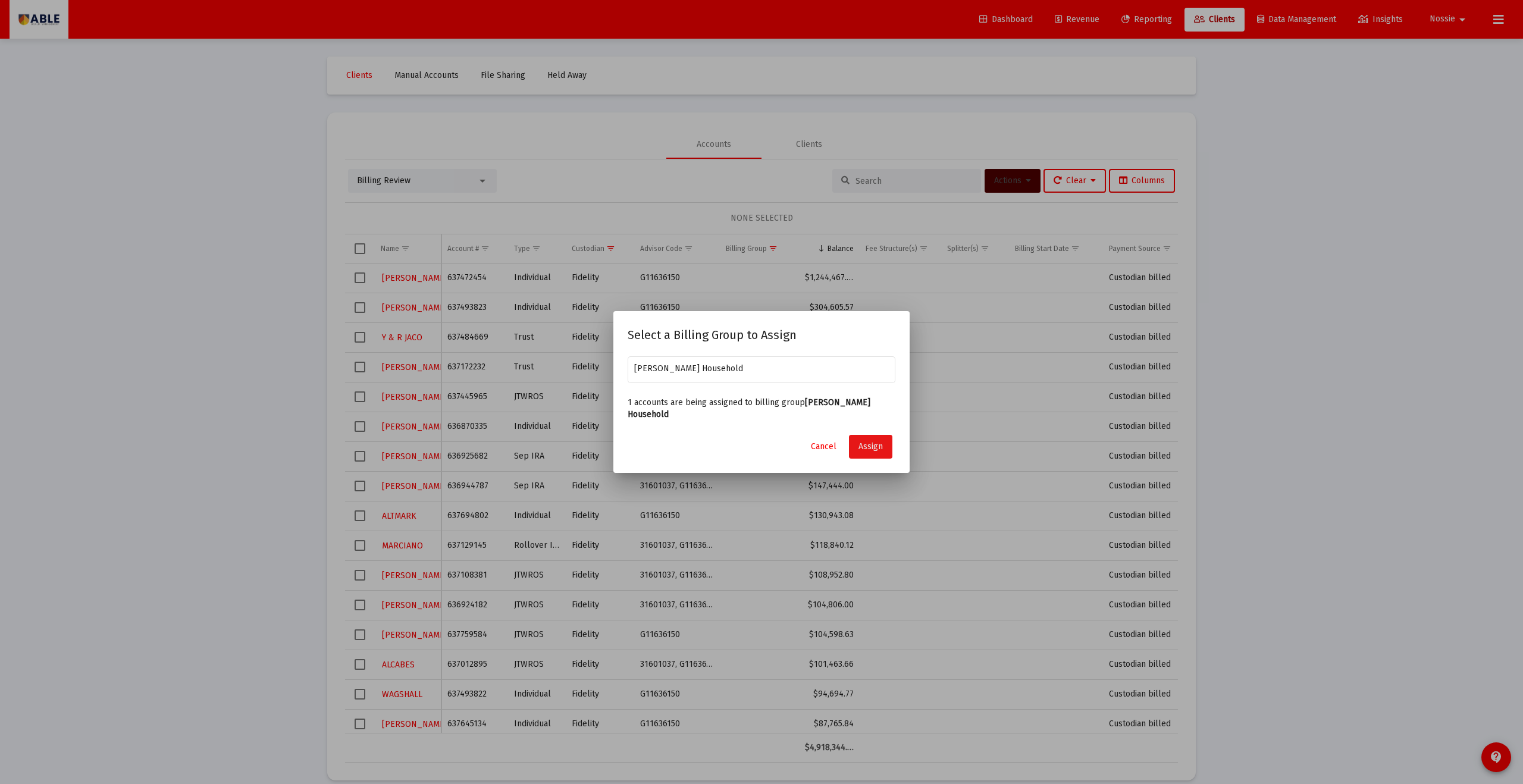
click at [741, 430] on button "Assign" at bounding box center [871, 447] width 43 height 24
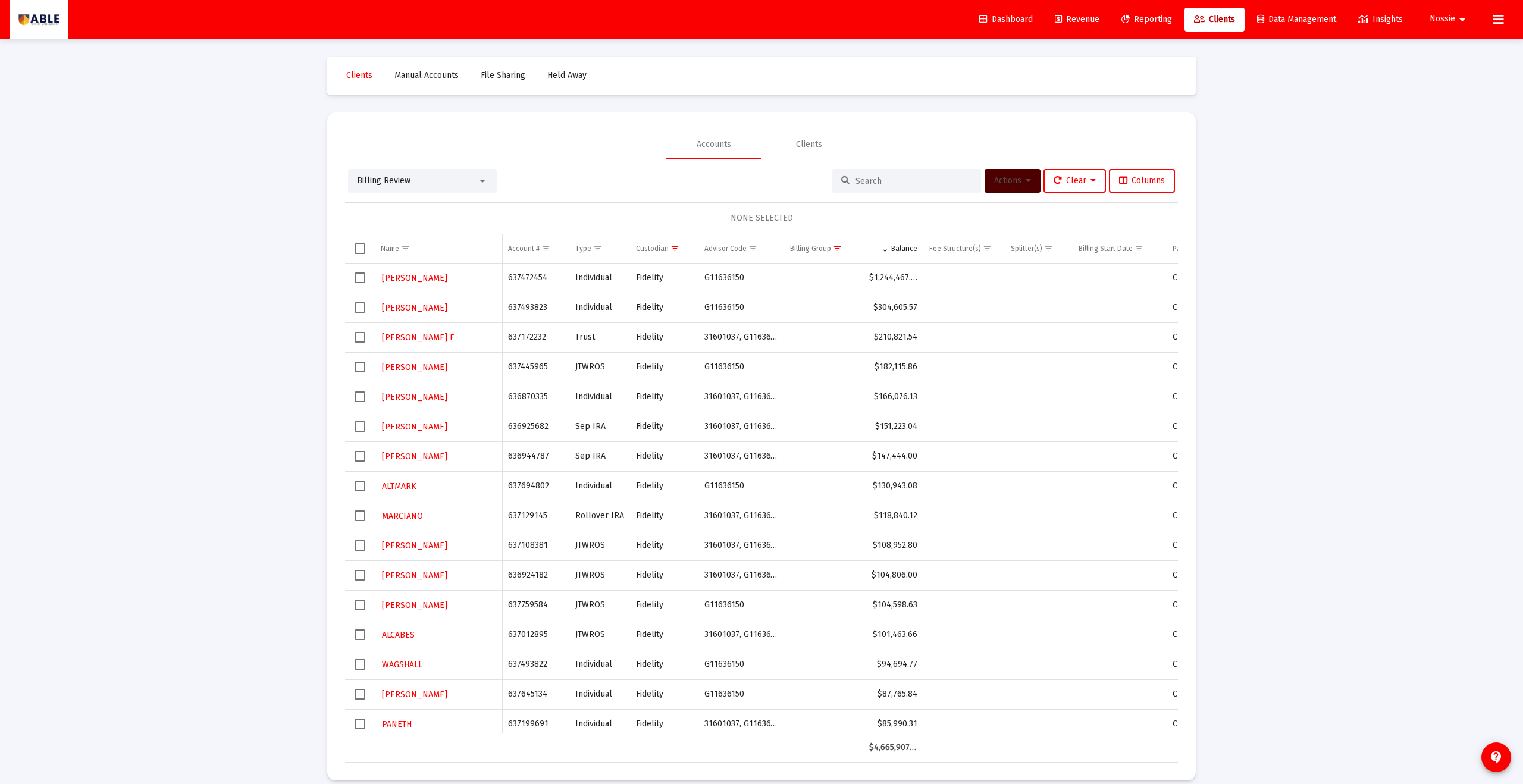
scroll to position [760, 0]
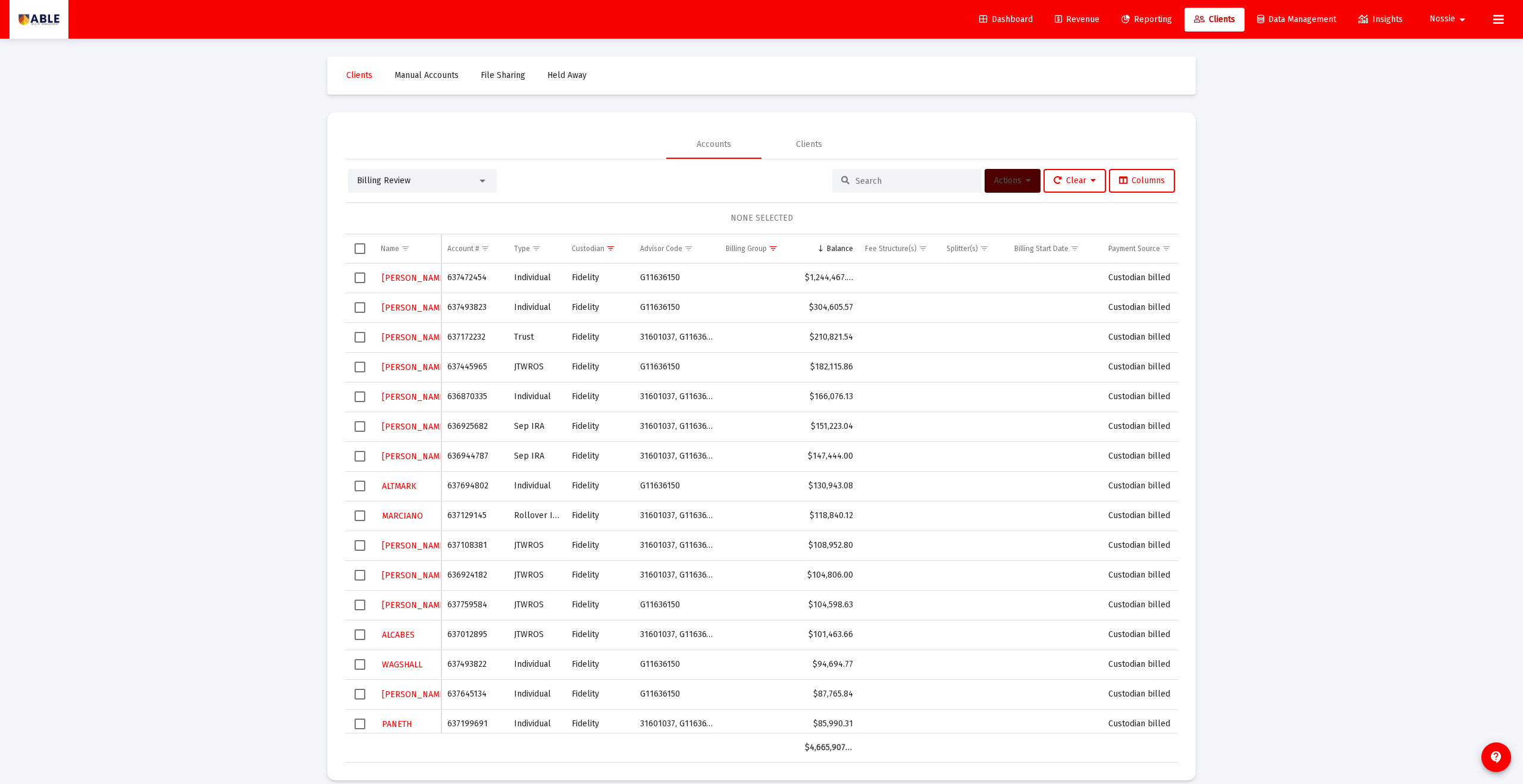
drag, startPoint x: 476, startPoint y: 339, endPoint x: 444, endPoint y: 338, distance: 32.0
click at [444, 338] on td "637172232" at bounding box center [475, 337] width 66 height 30
copy td "637172232"
click at [741, 179] on input at bounding box center [914, 181] width 116 height 10
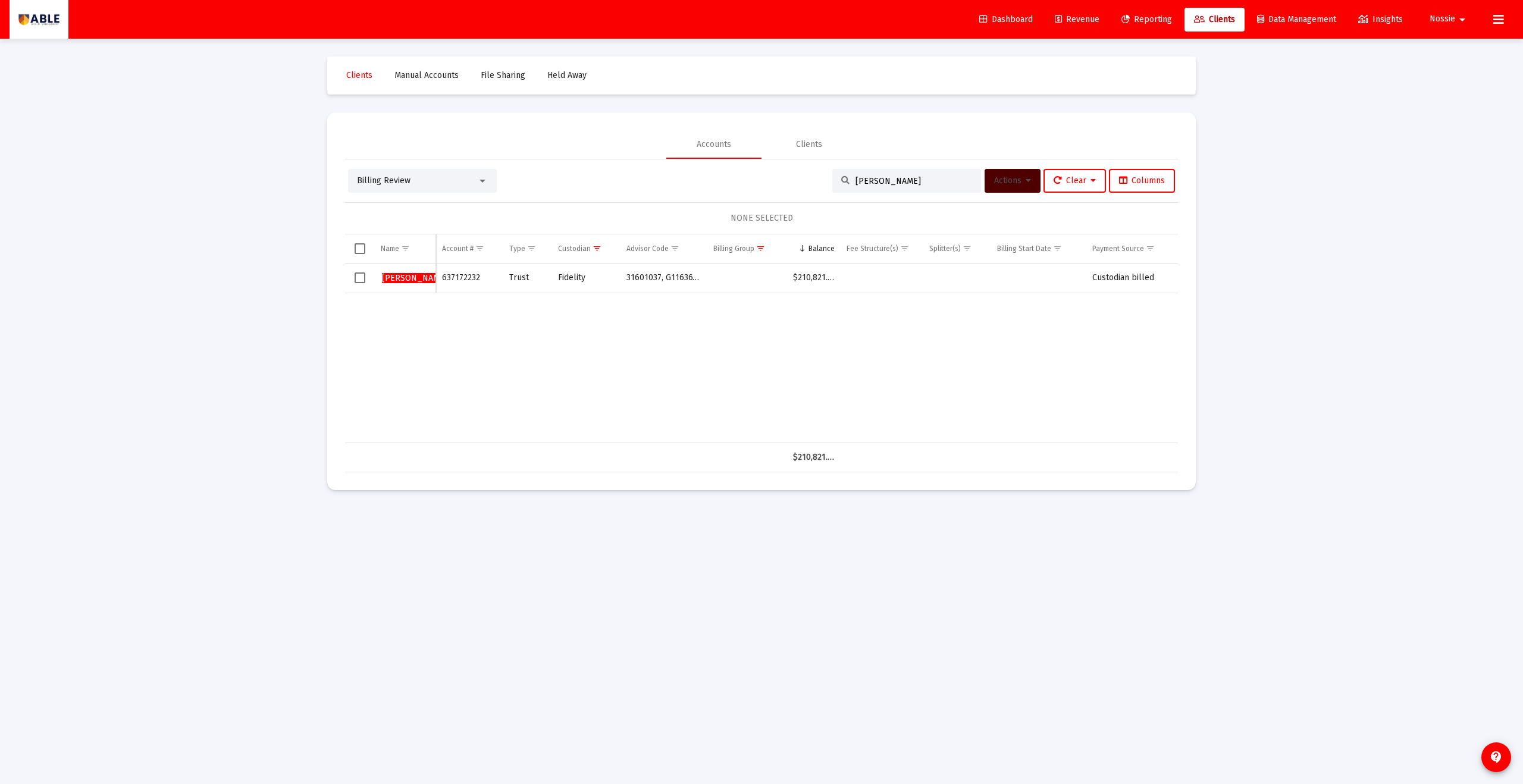
type input "[PERSON_NAME]"
click at [358, 281] on span "Select row" at bounding box center [360, 278] width 11 height 11
click at [741, 187] on button "Actions" at bounding box center [1012, 181] width 56 height 24
click at [741, 261] on button "Assign Group" at bounding box center [1138, 268] width 70 height 28
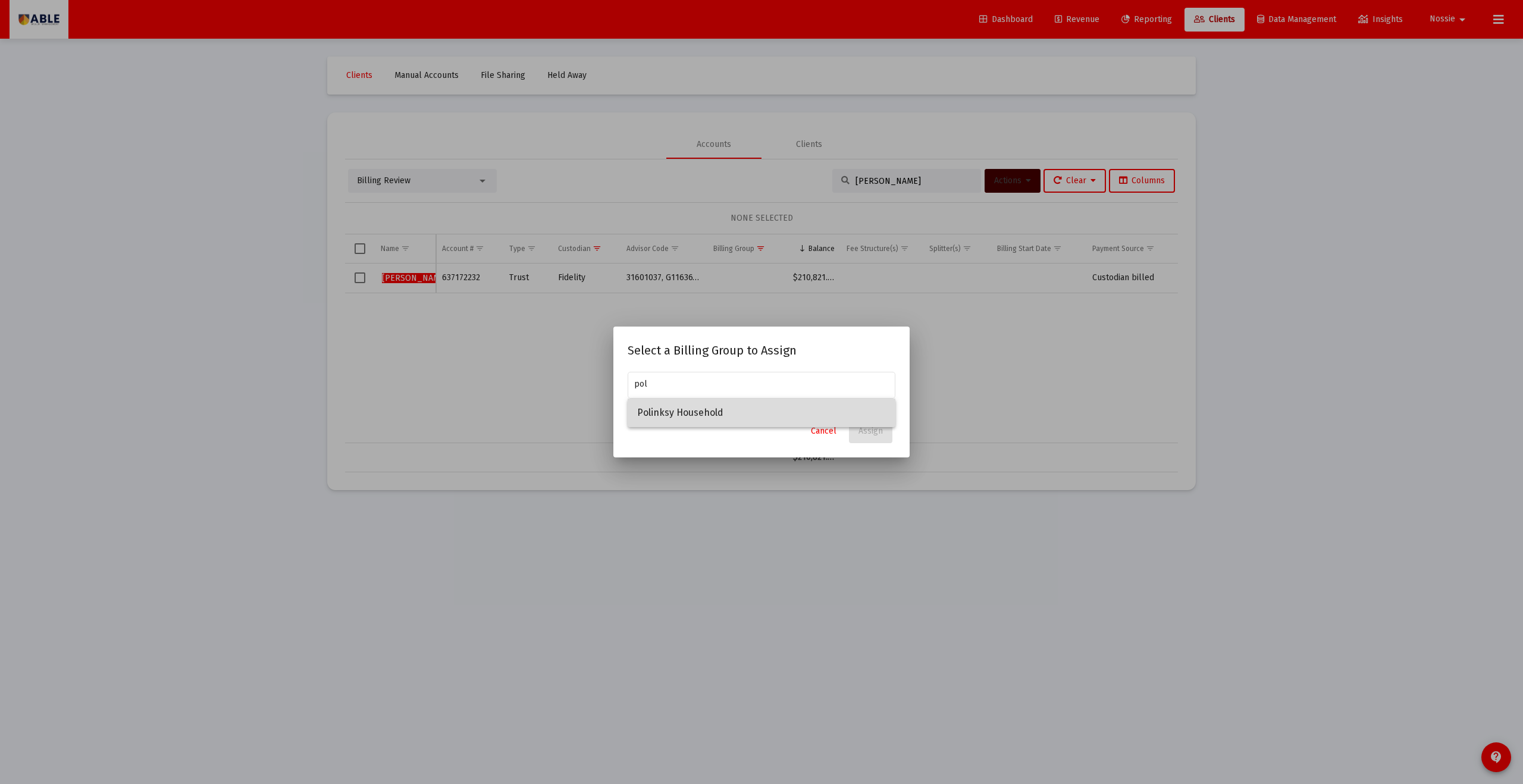
click at [701, 415] on span "Polinksy Household" at bounding box center [762, 413] width 248 height 28
type input "Polinksy Household"
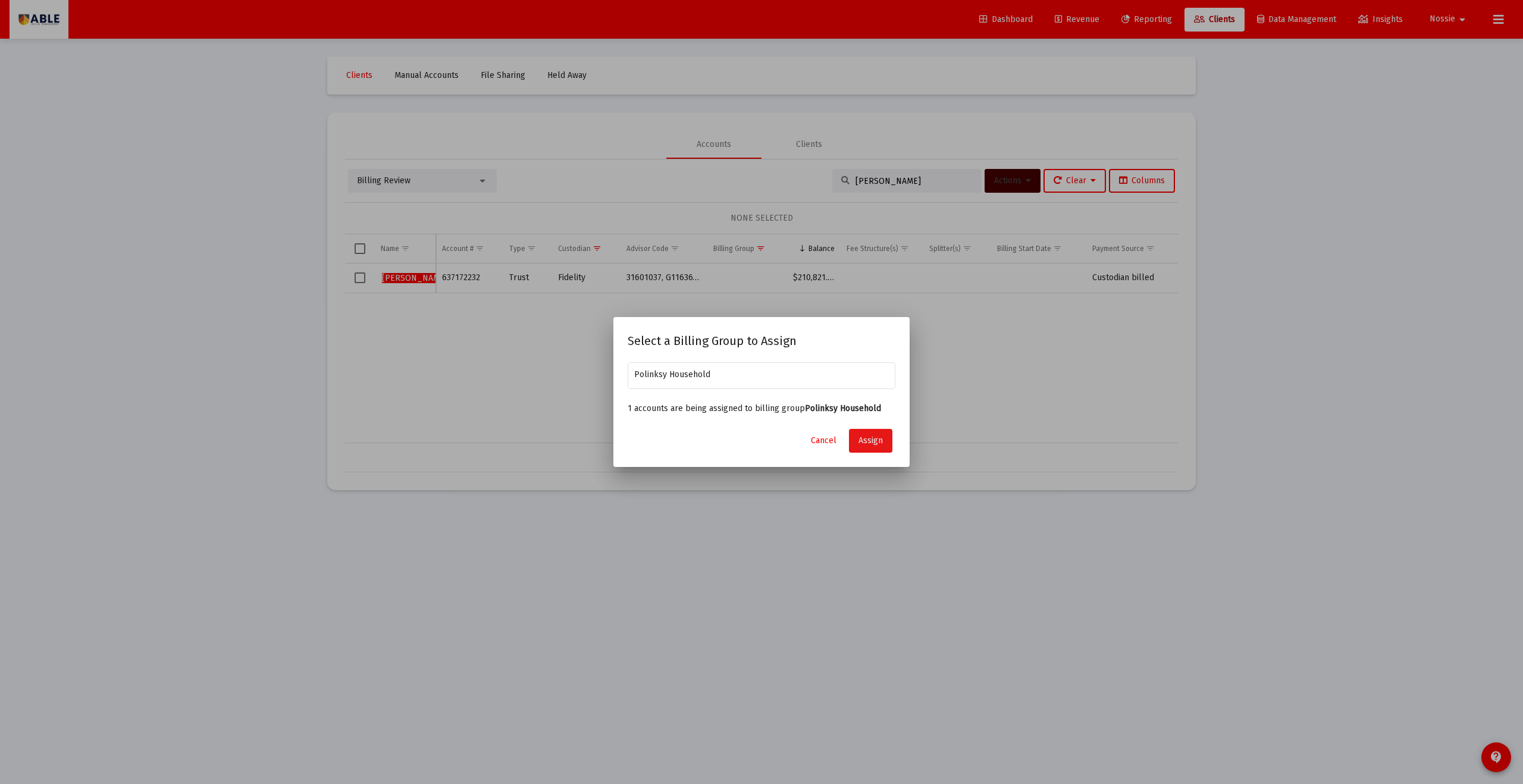
click at [741, 430] on button "Assign" at bounding box center [871, 441] width 43 height 24
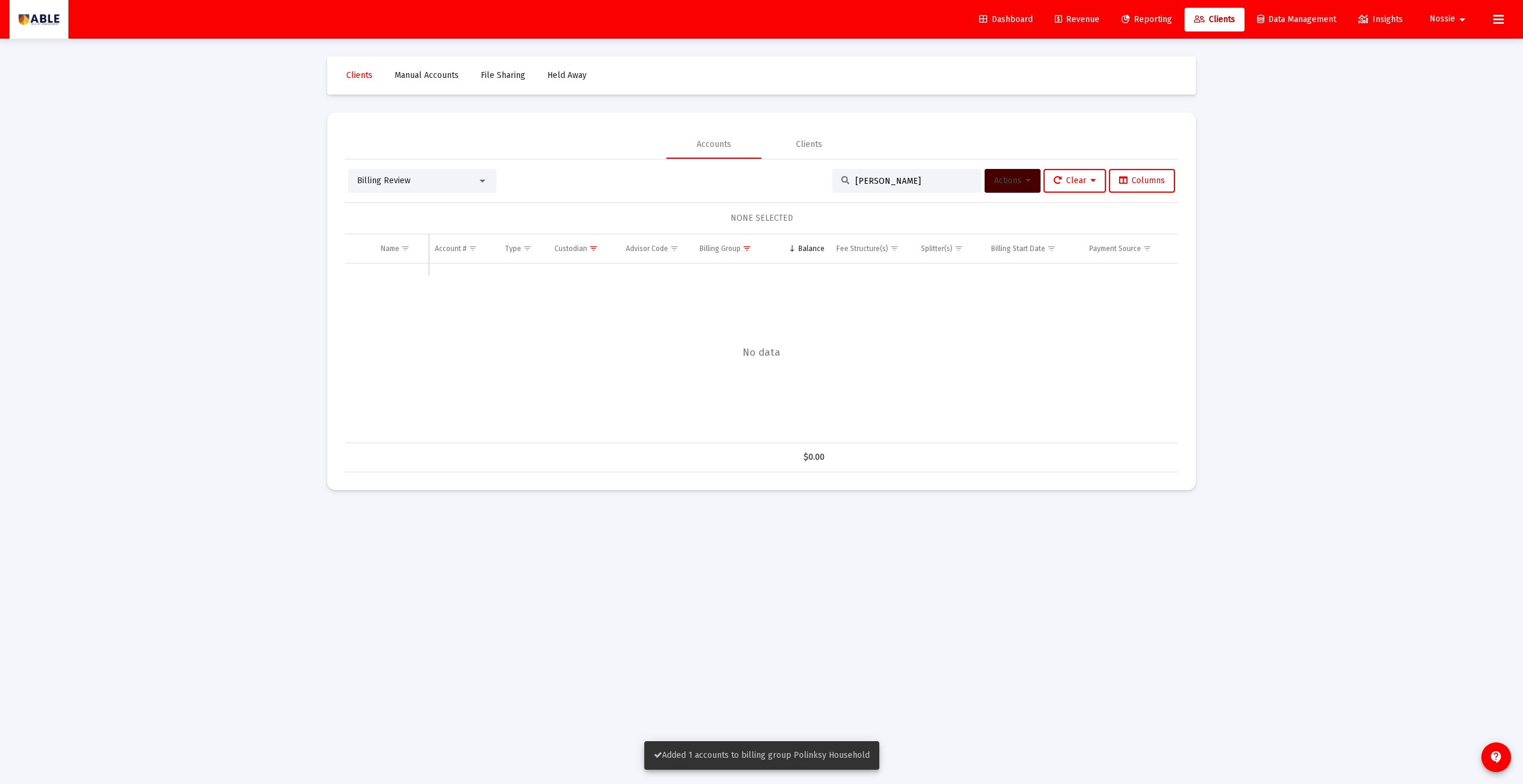
click at [741, 176] on input "[PERSON_NAME]" at bounding box center [914, 181] width 116 height 10
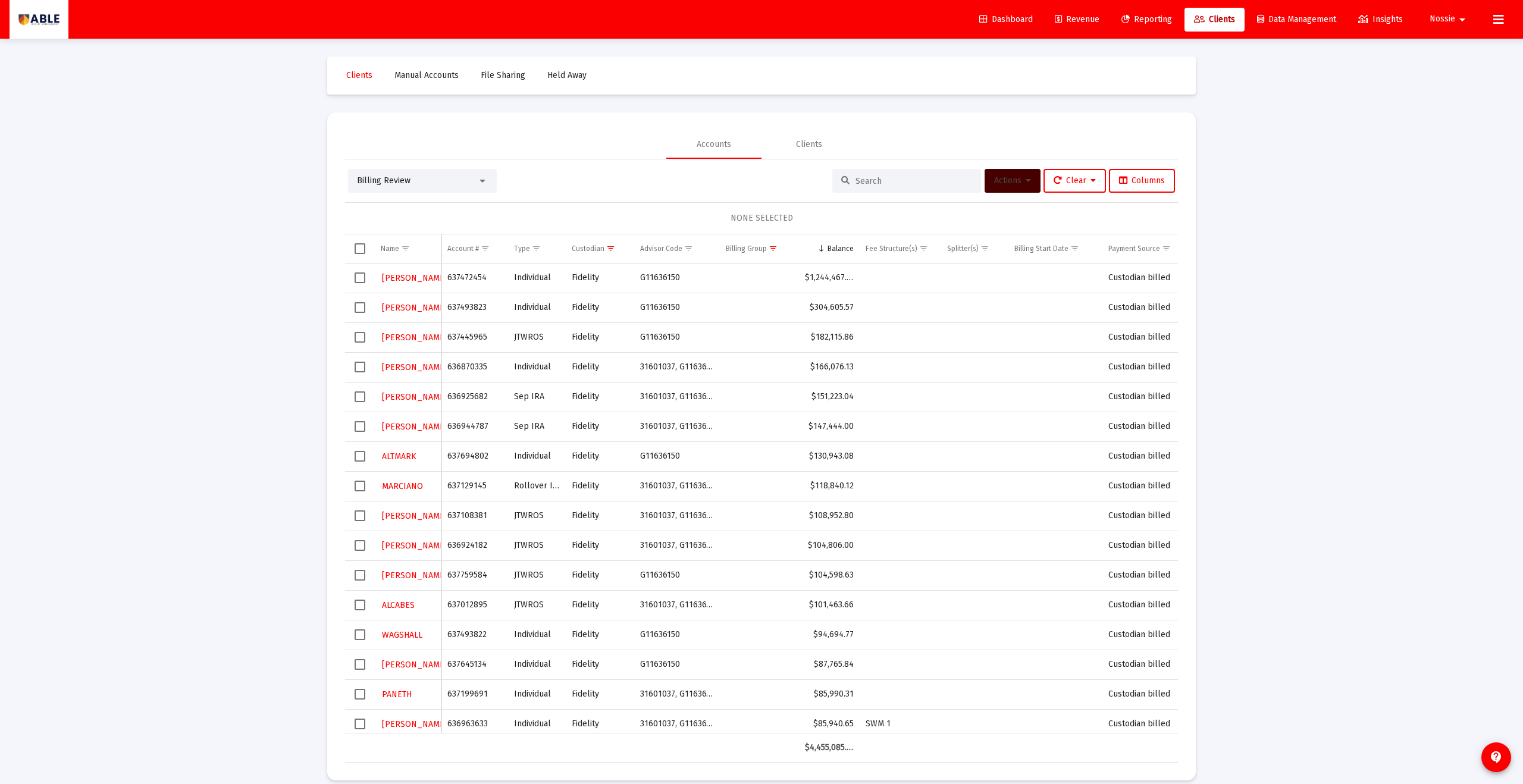
drag, startPoint x: 492, startPoint y: 335, endPoint x: 469, endPoint y: 334, distance: 23.0
click at [469, 334] on td "637445965" at bounding box center [475, 337] width 66 height 30
click at [360, 338] on span "Select row" at bounding box center [360, 337] width 11 height 11
click at [741, 188] on button "Actions" at bounding box center [1012, 181] width 56 height 24
click at [741, 264] on button "Assign Group" at bounding box center [1138, 268] width 70 height 28
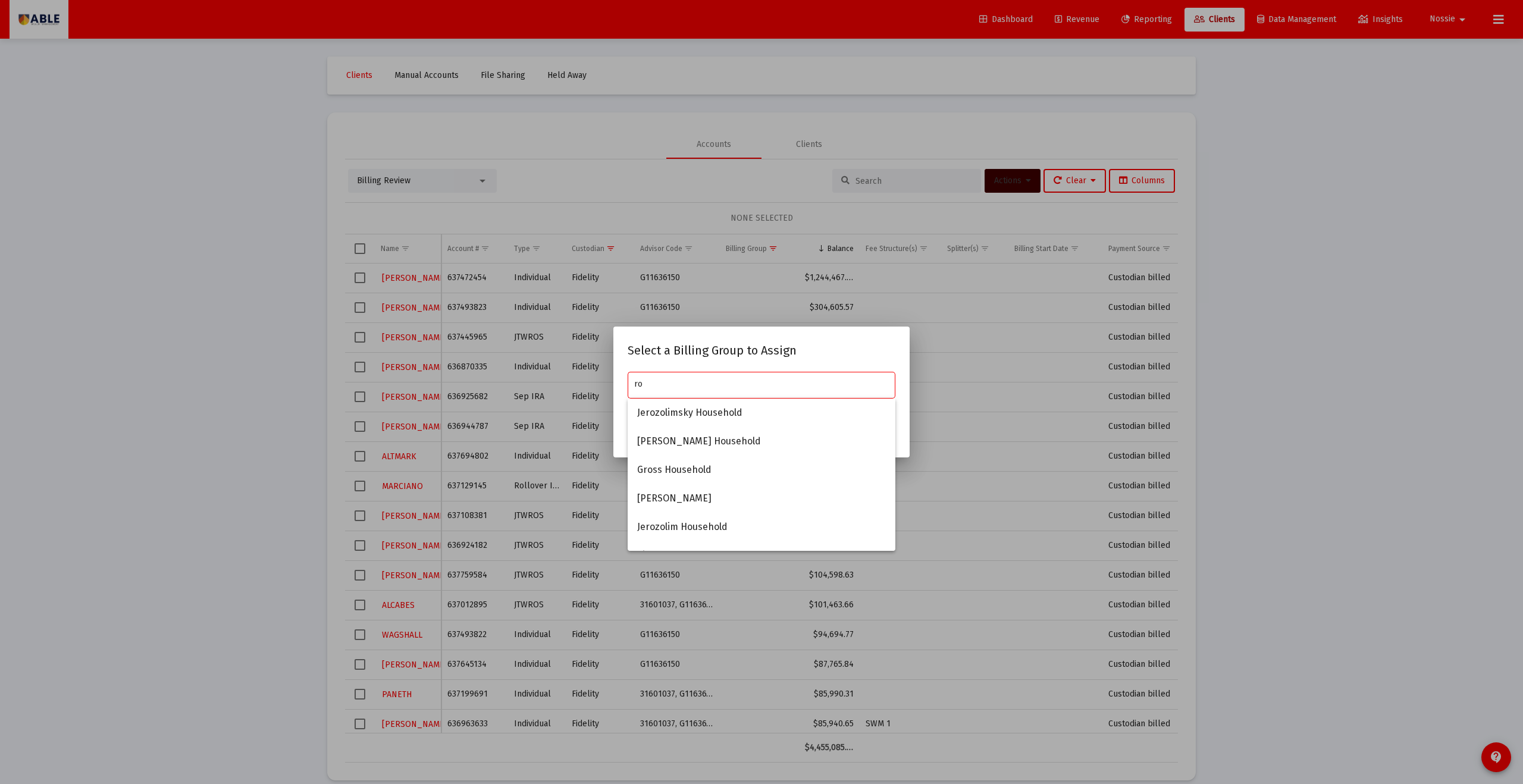
type input "r"
click at [741, 355] on mat-dialog-container "Select a Billing Group to Assign Cancel Assign" at bounding box center [761, 392] width 296 height 130
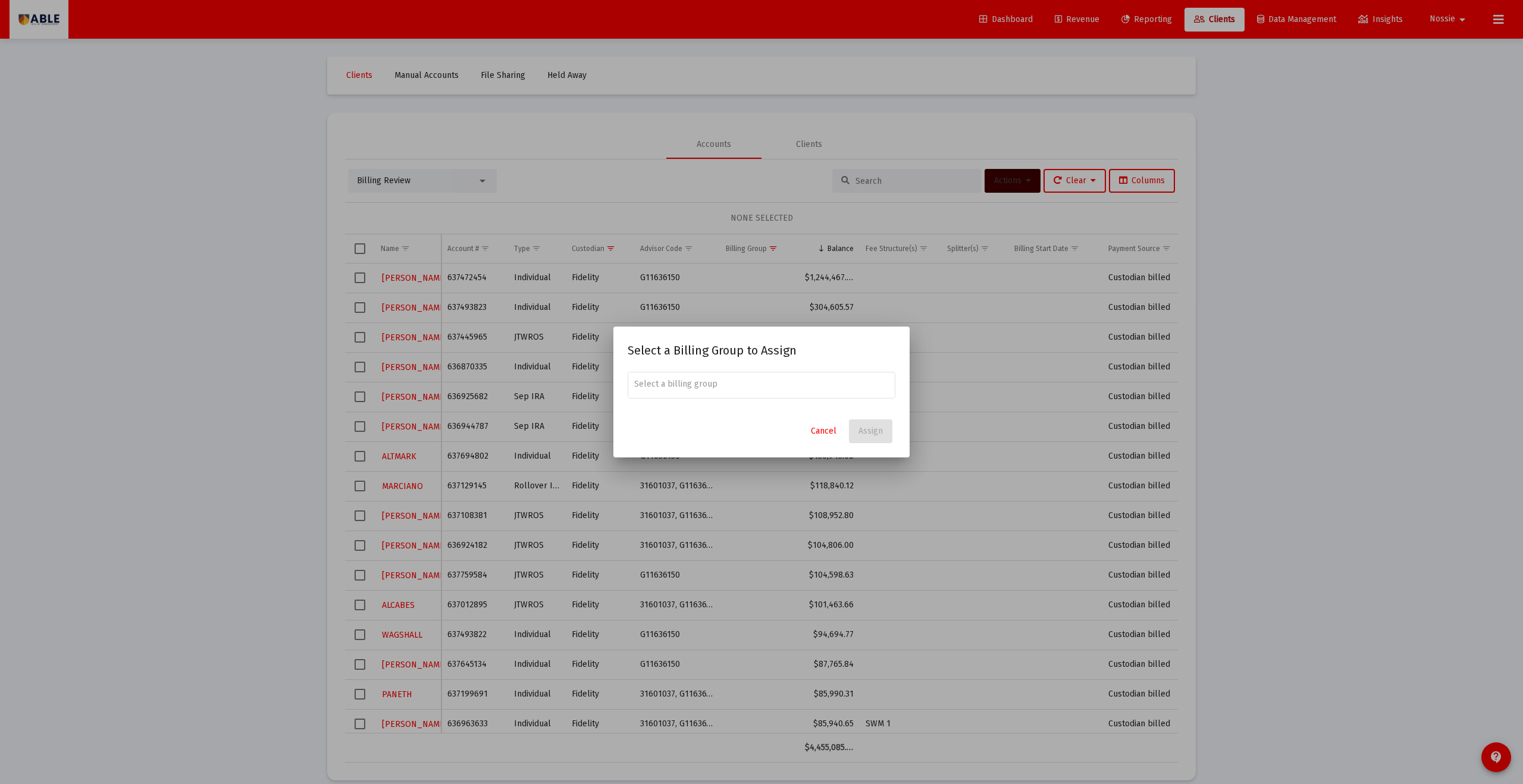
click at [741, 173] on div at bounding box center [761, 392] width 1523 height 784
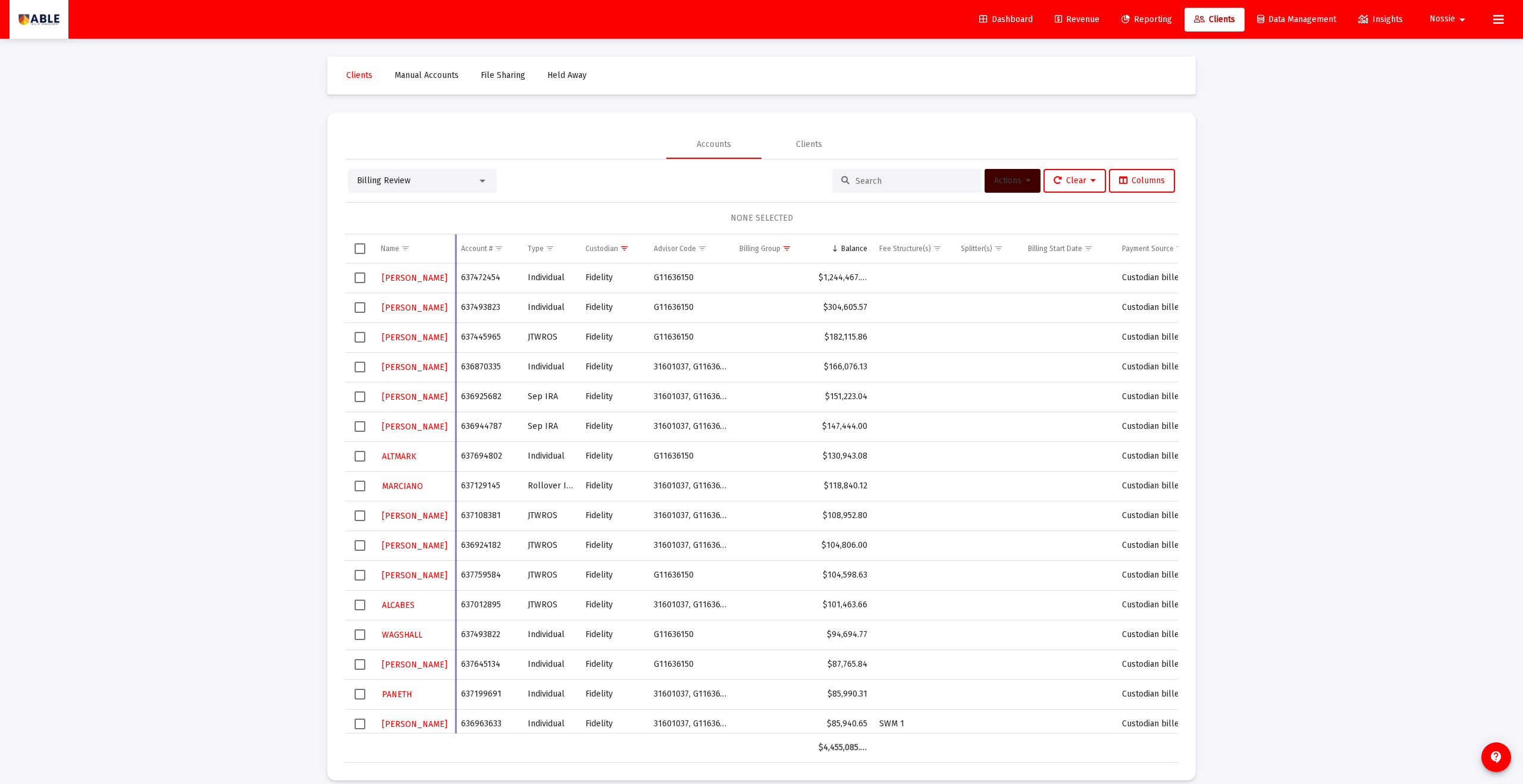
drag, startPoint x: 442, startPoint y: 255, endPoint x: 456, endPoint y: 256, distance: 14.0
click at [456, 256] on div "Name Name Account # Type Custodian Advisor Code Billing Group Balance Fee Struc…" at bounding box center [761, 499] width 833 height 528
click at [365, 342] on div "Select row" at bounding box center [360, 337] width 11 height 11
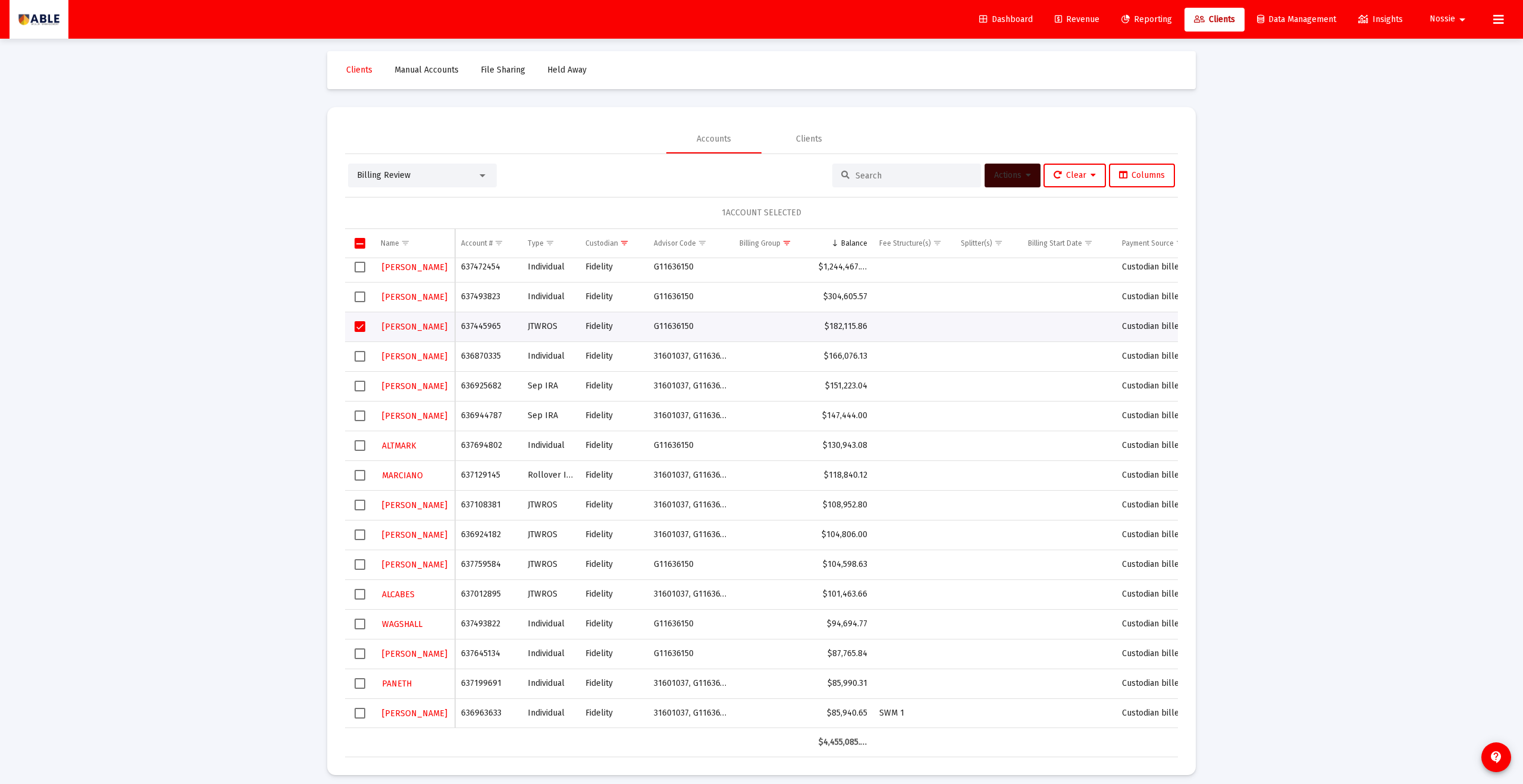
click at [741, 177] on button "Actions" at bounding box center [1012, 175] width 56 height 24
click at [741, 238] on button "Create Group" at bounding box center [1138, 235] width 70 height 28
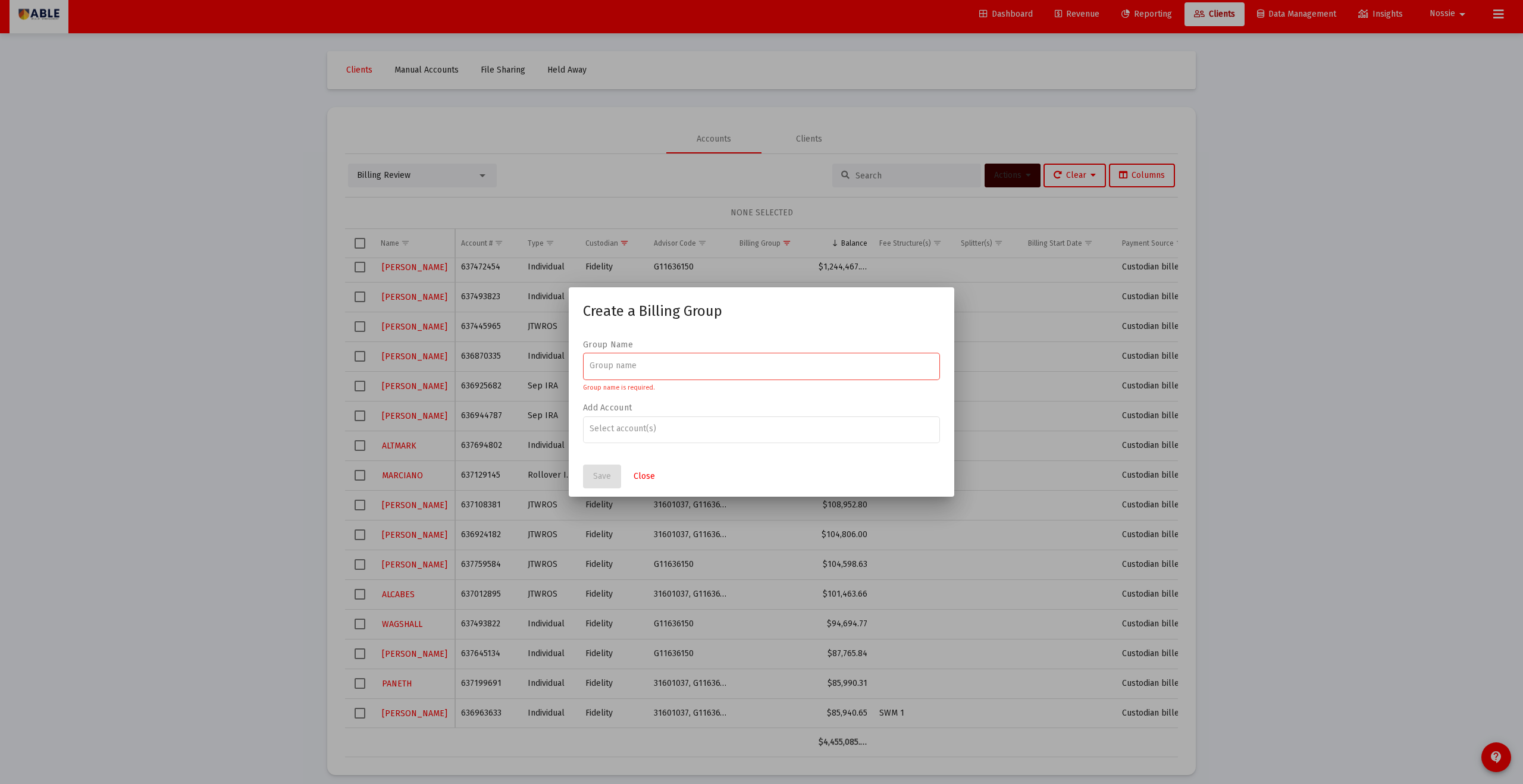
click at [728, 373] on div at bounding box center [762, 365] width 344 height 29
click at [731, 367] on input at bounding box center [762, 365] width 344 height 9
type input "[PERSON_NAME] H and I Family"
click at [706, 419] on div at bounding box center [762, 428] width 344 height 29
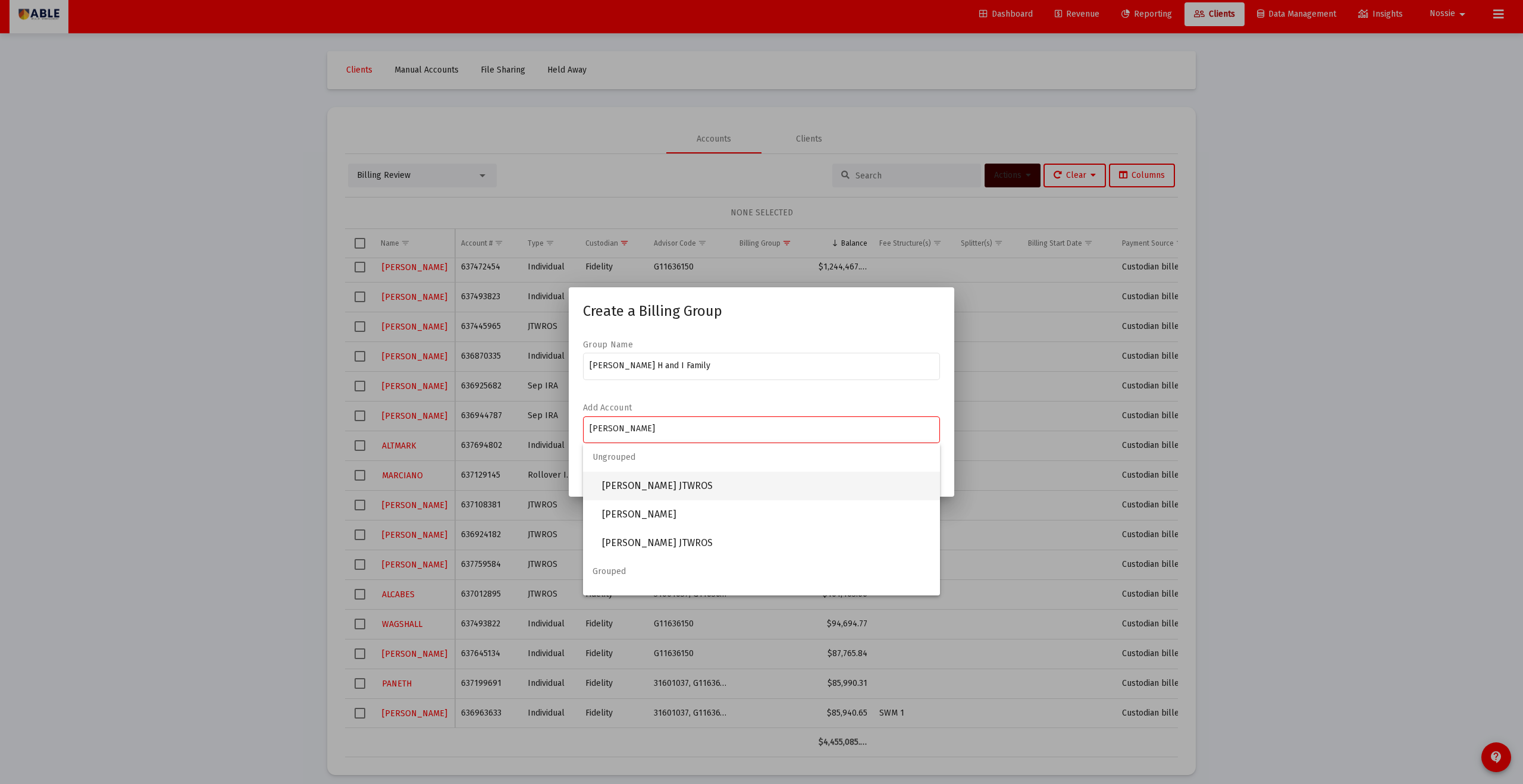
type input "[PERSON_NAME]"
click at [656, 430] on span "[PERSON_NAME] JTWROS" at bounding box center [766, 486] width 329 height 28
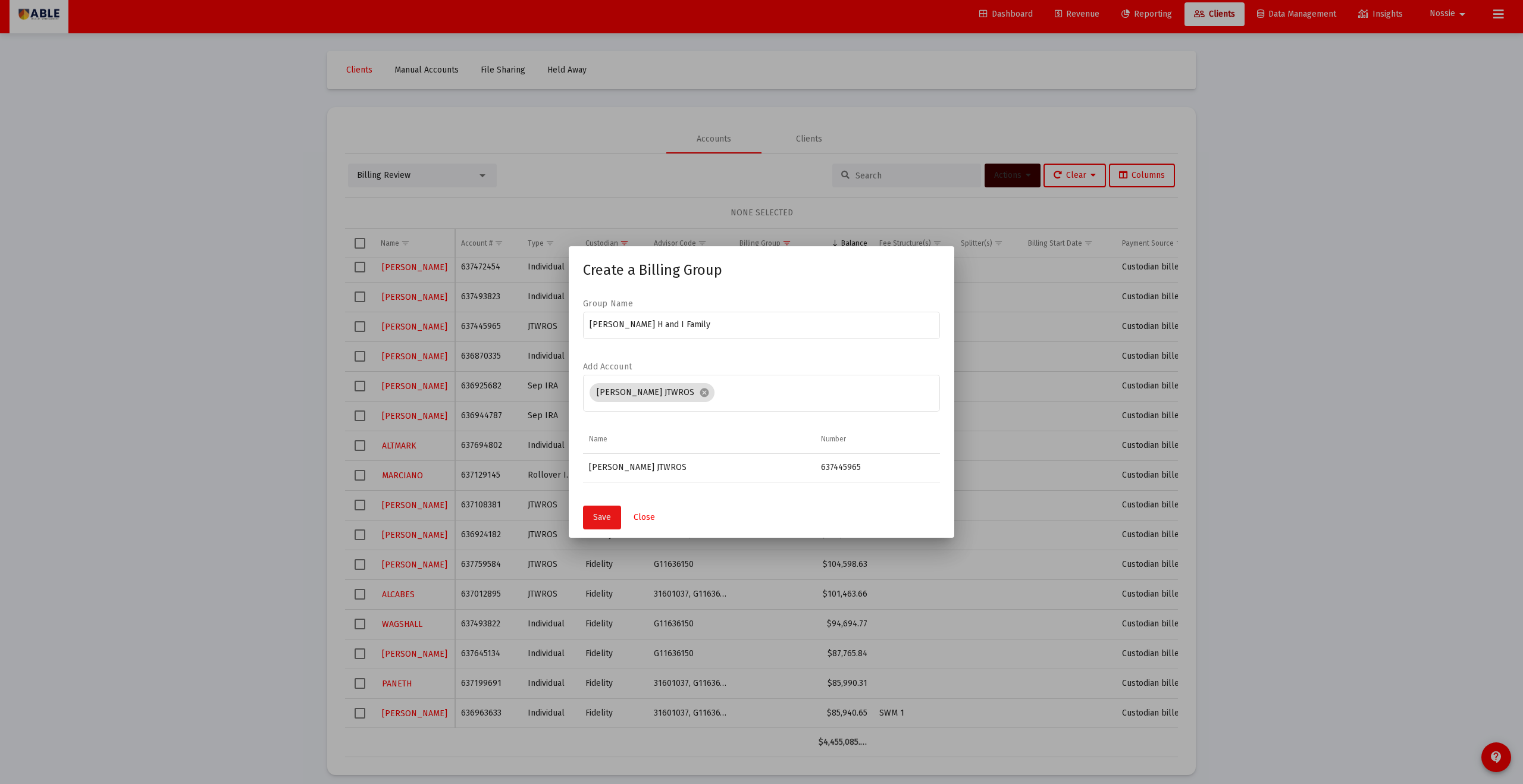
click at [611, 430] on button "Save" at bounding box center [602, 517] width 38 height 24
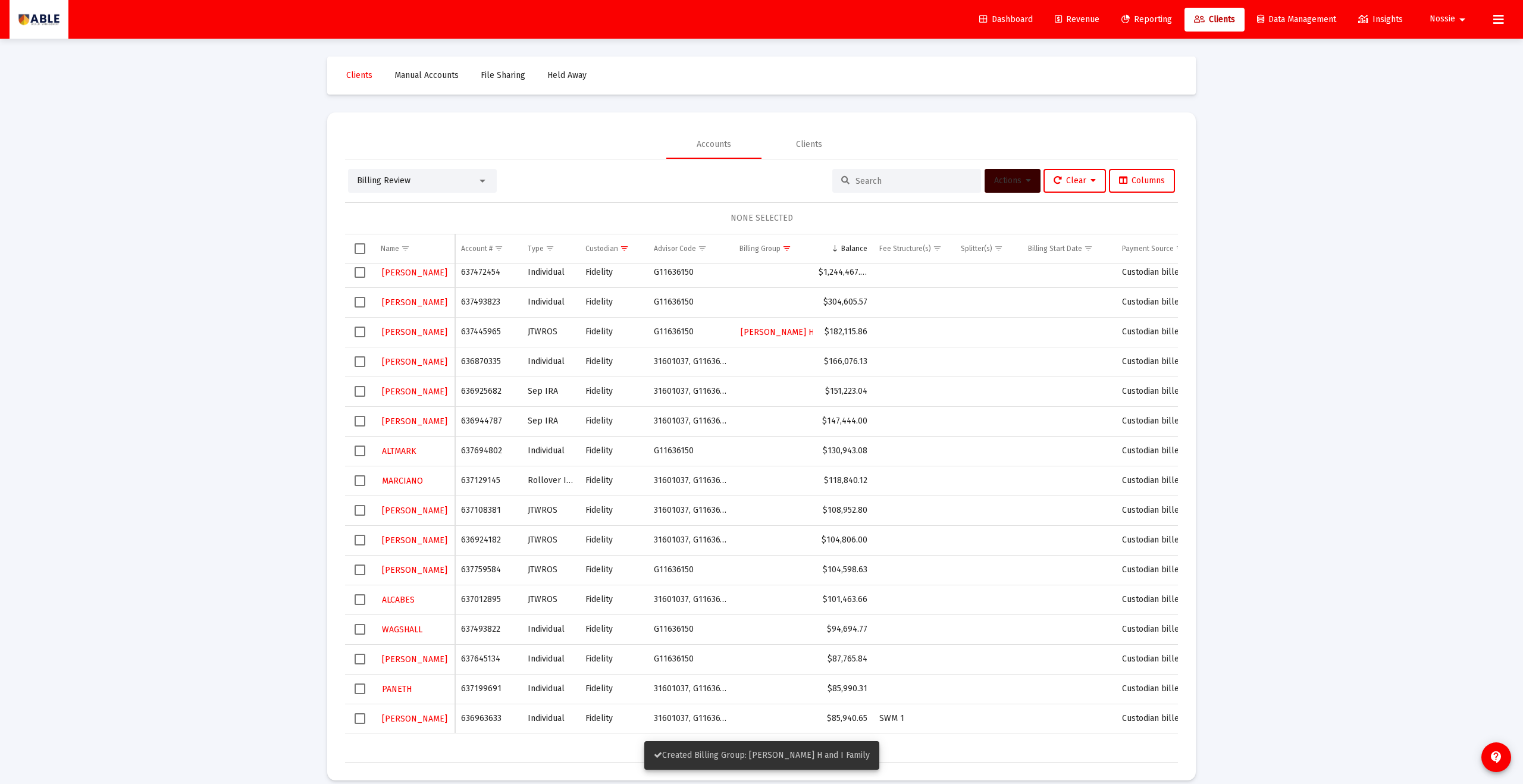
scroll to position [5, 0]
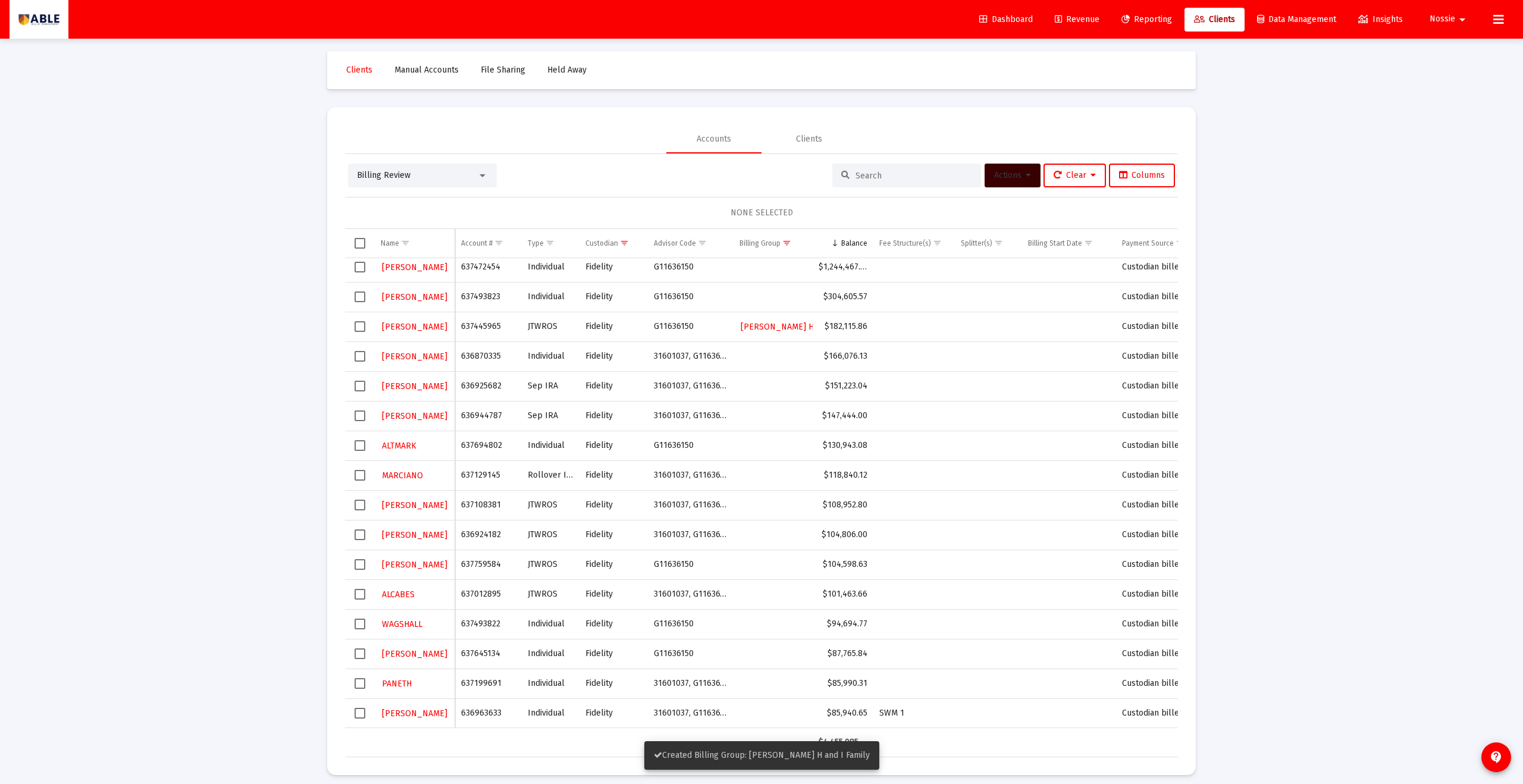
click at [361, 327] on span "Select row" at bounding box center [360, 327] width 11 height 11
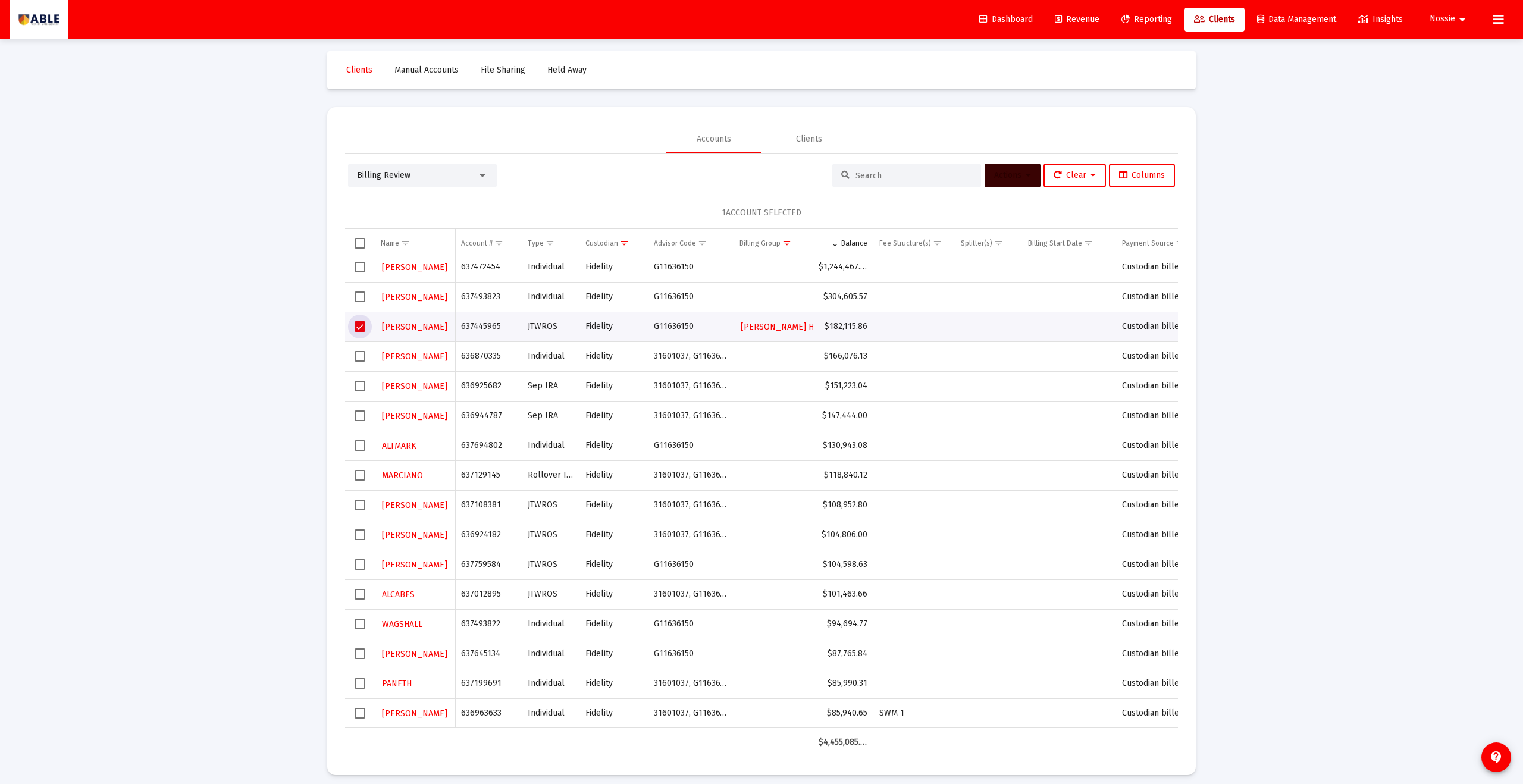
click at [741, 173] on button "Actions" at bounding box center [1012, 175] width 56 height 24
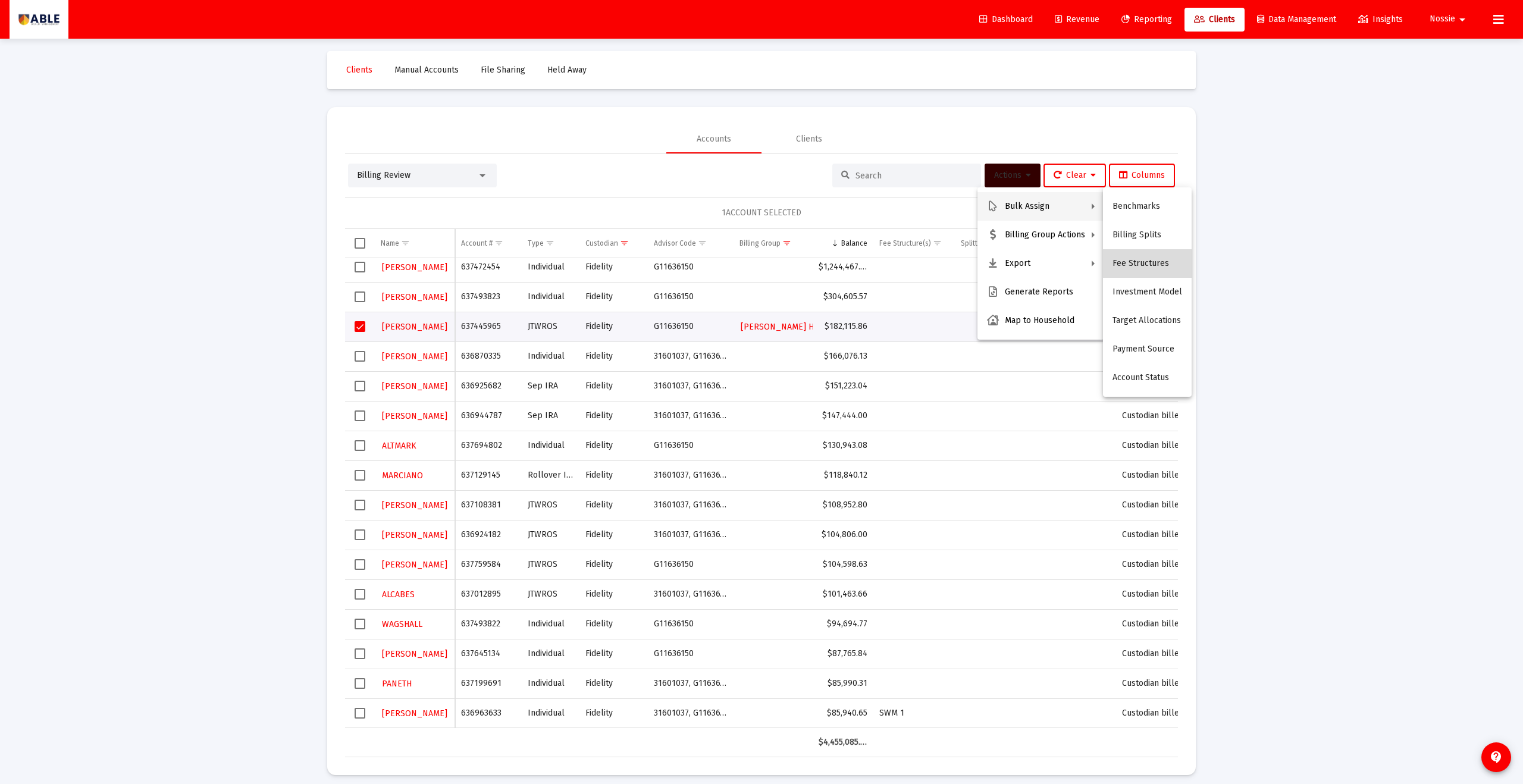
click at [741, 256] on button "Fee Structures" at bounding box center [1147, 263] width 89 height 28
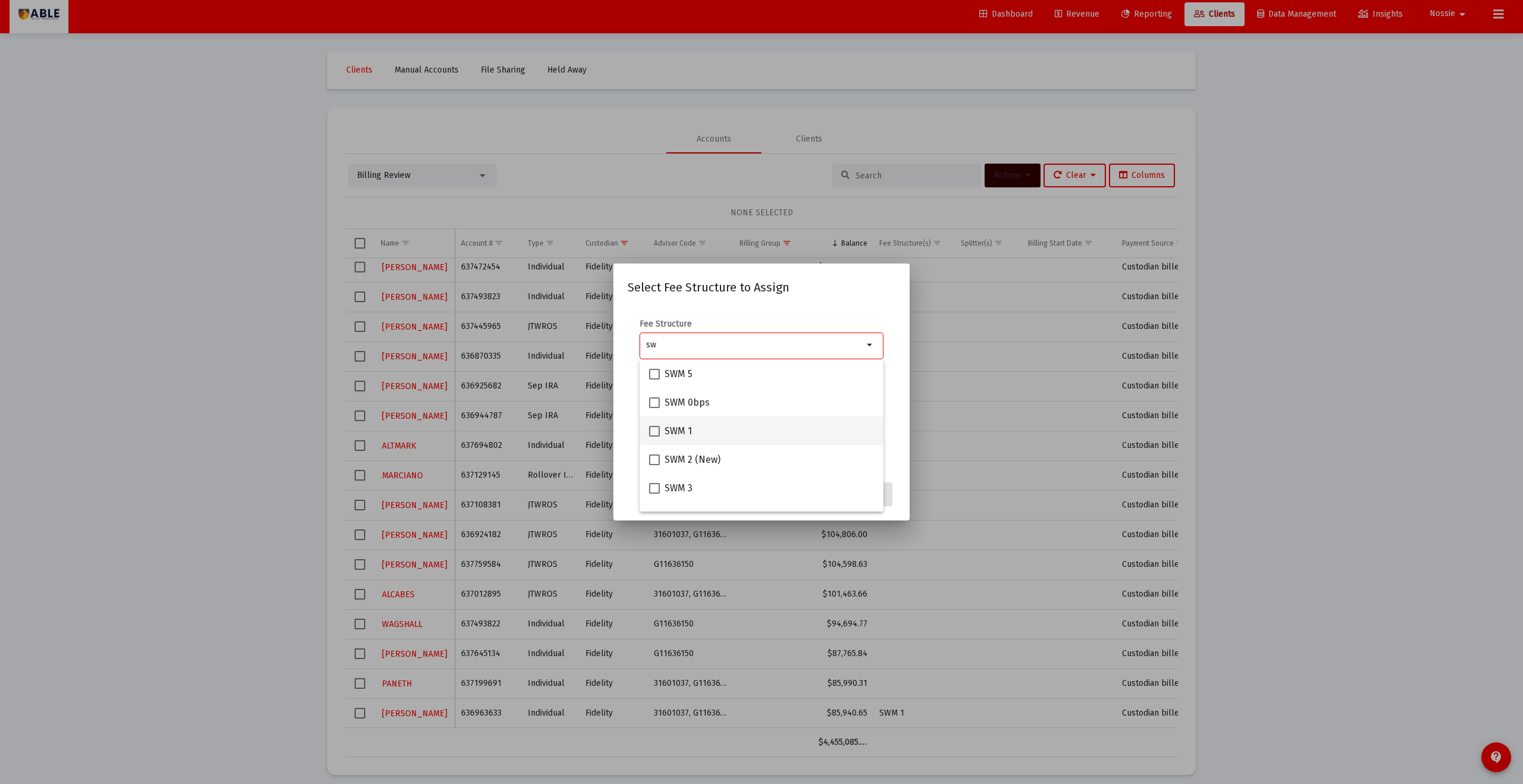
type input "sw"
click at [699, 430] on div "SWM 1" at bounding box center [762, 430] width 225 height 28
checkbox input "true"
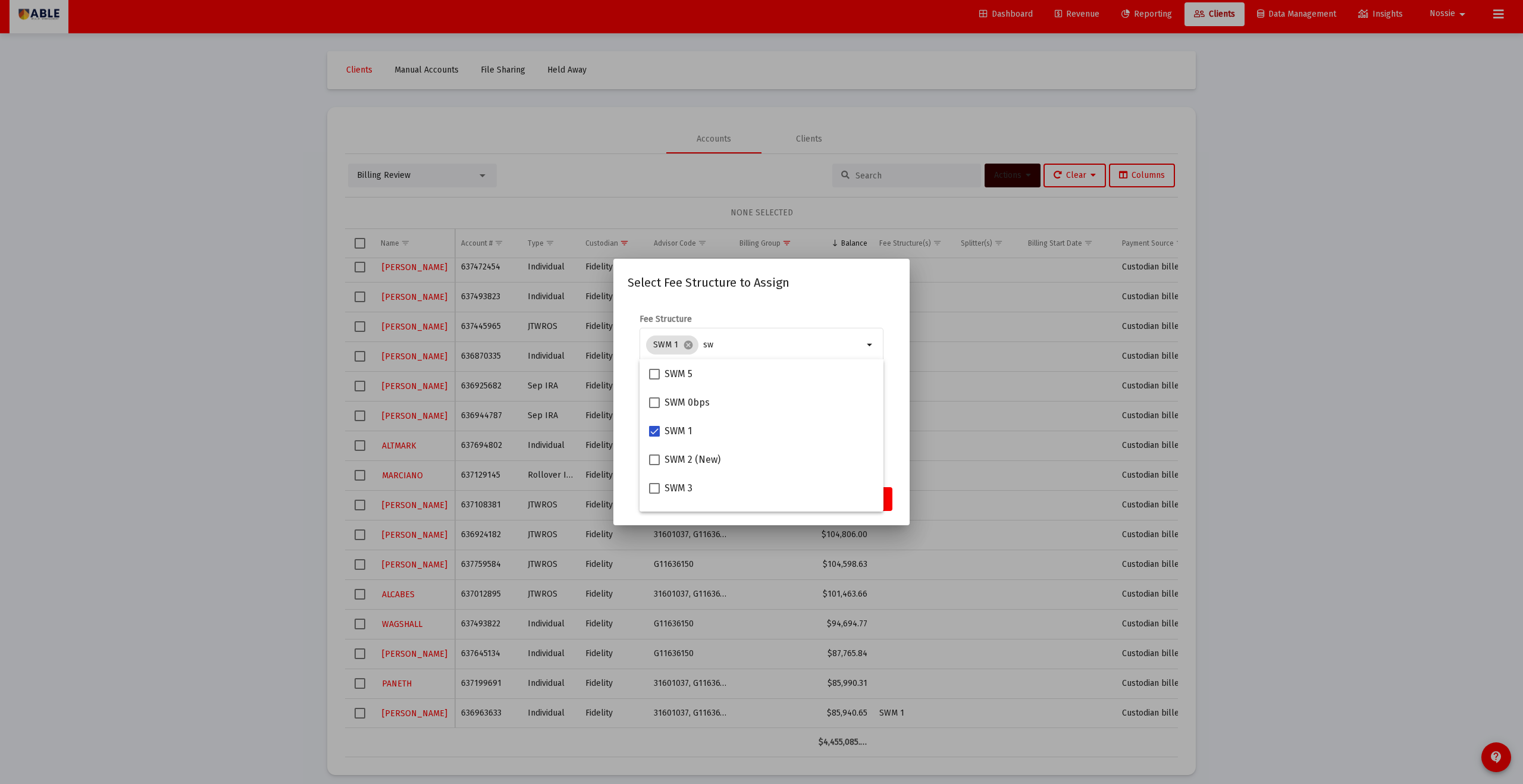
click at [741, 430] on mat-dialog-container "Select Fee Structure to Assign Fee Structure SWM 1 cancel sw arrow_drop_down No…" at bounding box center [761, 392] width 296 height 266
drag, startPoint x: 776, startPoint y: 342, endPoint x: 713, endPoint y: 343, distance: 63.0
click at [713, 343] on input "sw" at bounding box center [784, 345] width 160 height 9
type input "s"
click at [741, 407] on form "Fee Structure SWM 1 cancel arrow_drop_down Notes You are assigning 1 account to…" at bounding box center [761, 389] width 268 height 152
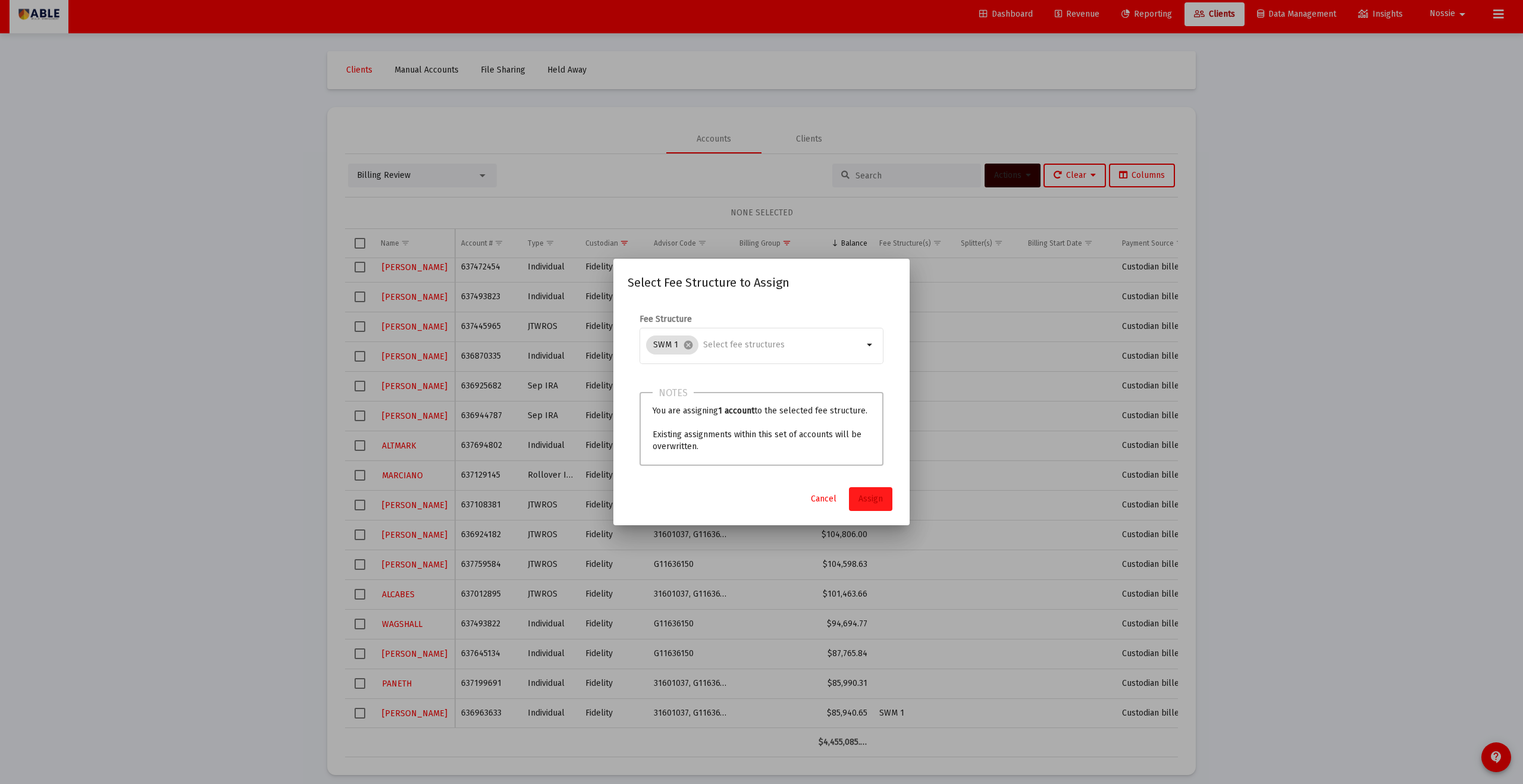
click at [741, 430] on span "Assign" at bounding box center [870, 498] width 24 height 10
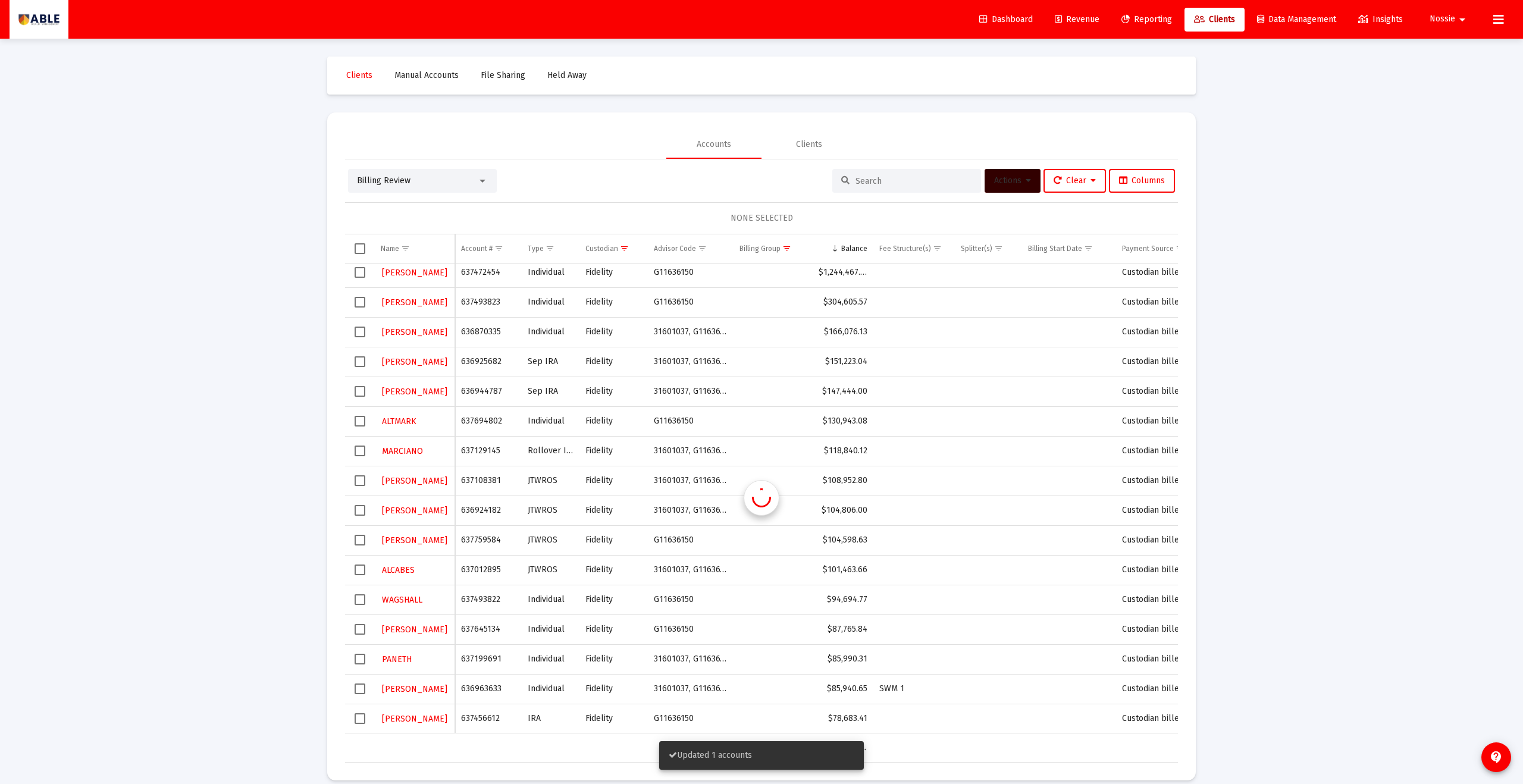
scroll to position [5, 0]
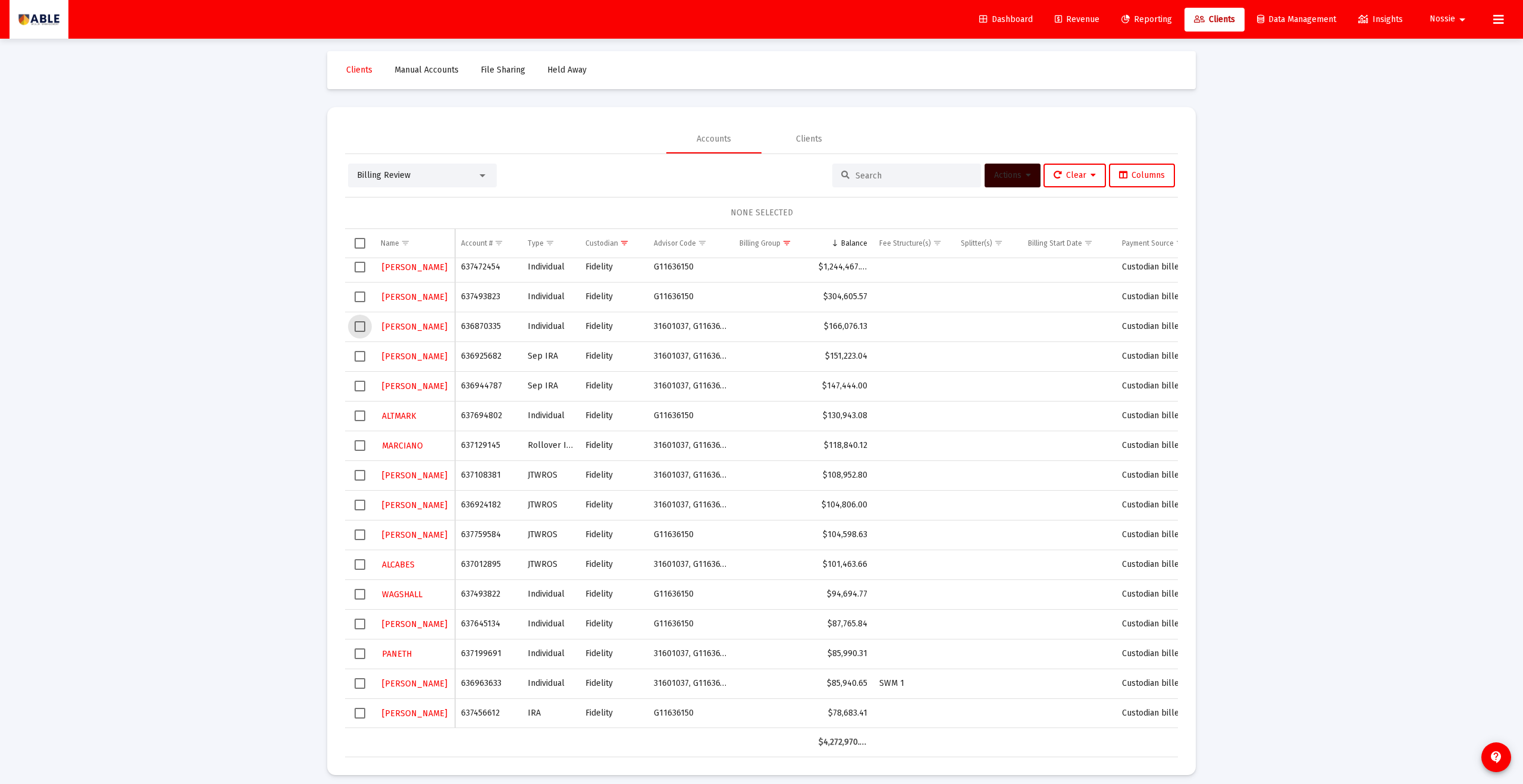
click at [358, 327] on span "Select row" at bounding box center [360, 327] width 11 height 11
click at [741, 181] on button "Actions" at bounding box center [1012, 175] width 56 height 24
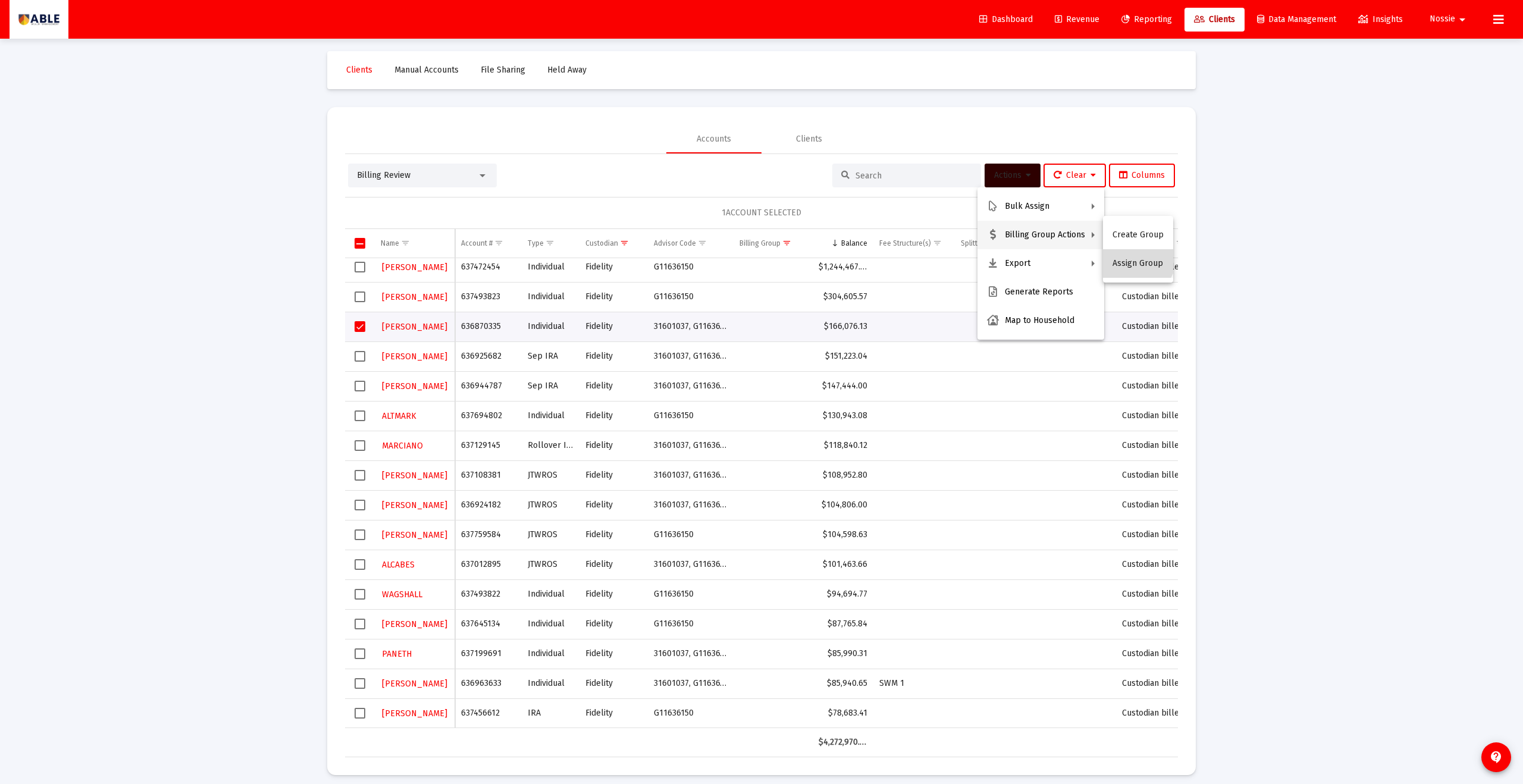
click at [741, 258] on button "Assign Group" at bounding box center [1138, 263] width 70 height 28
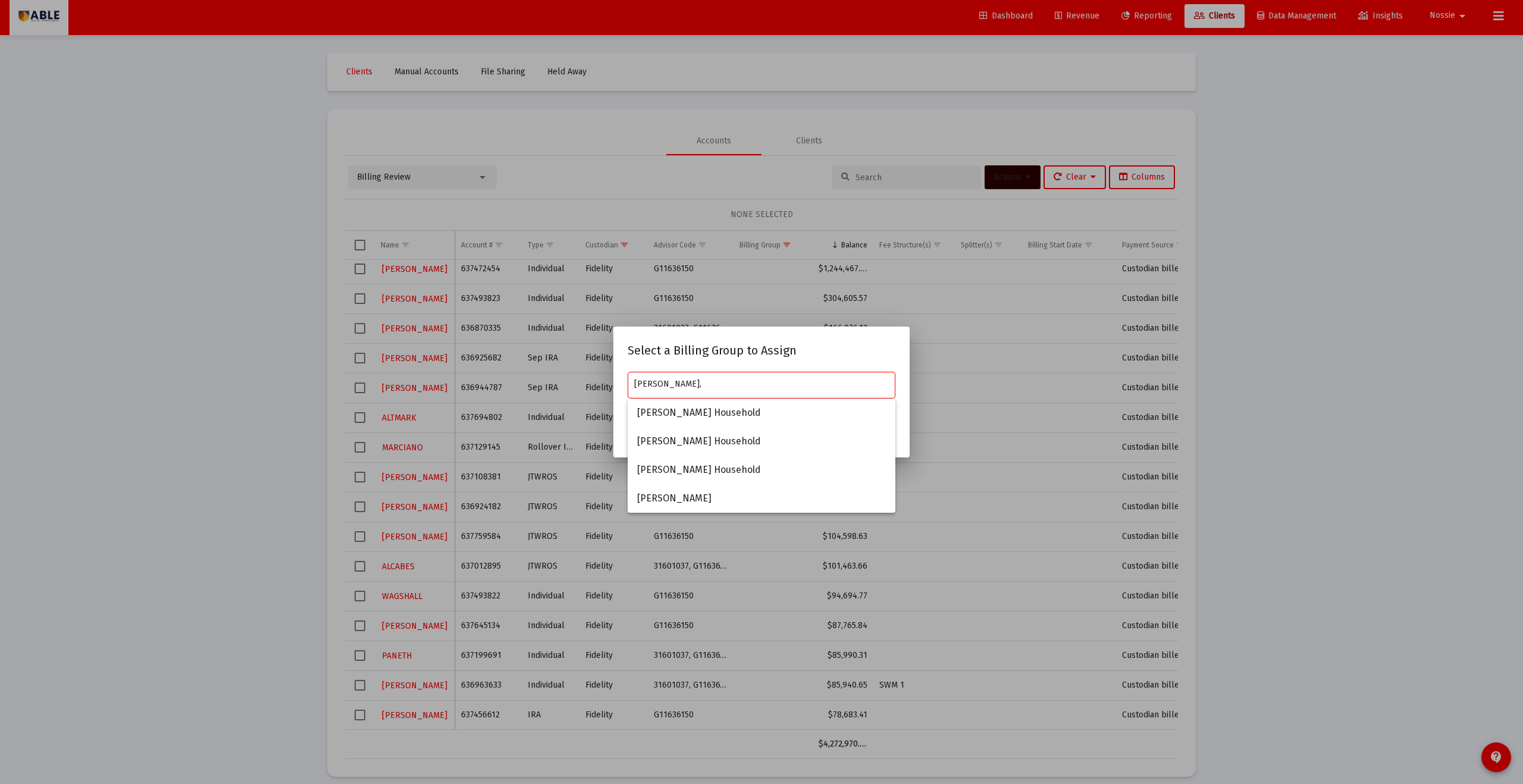
type input "[PERSON_NAME],"
click at [471, 301] on div at bounding box center [761, 392] width 1523 height 784
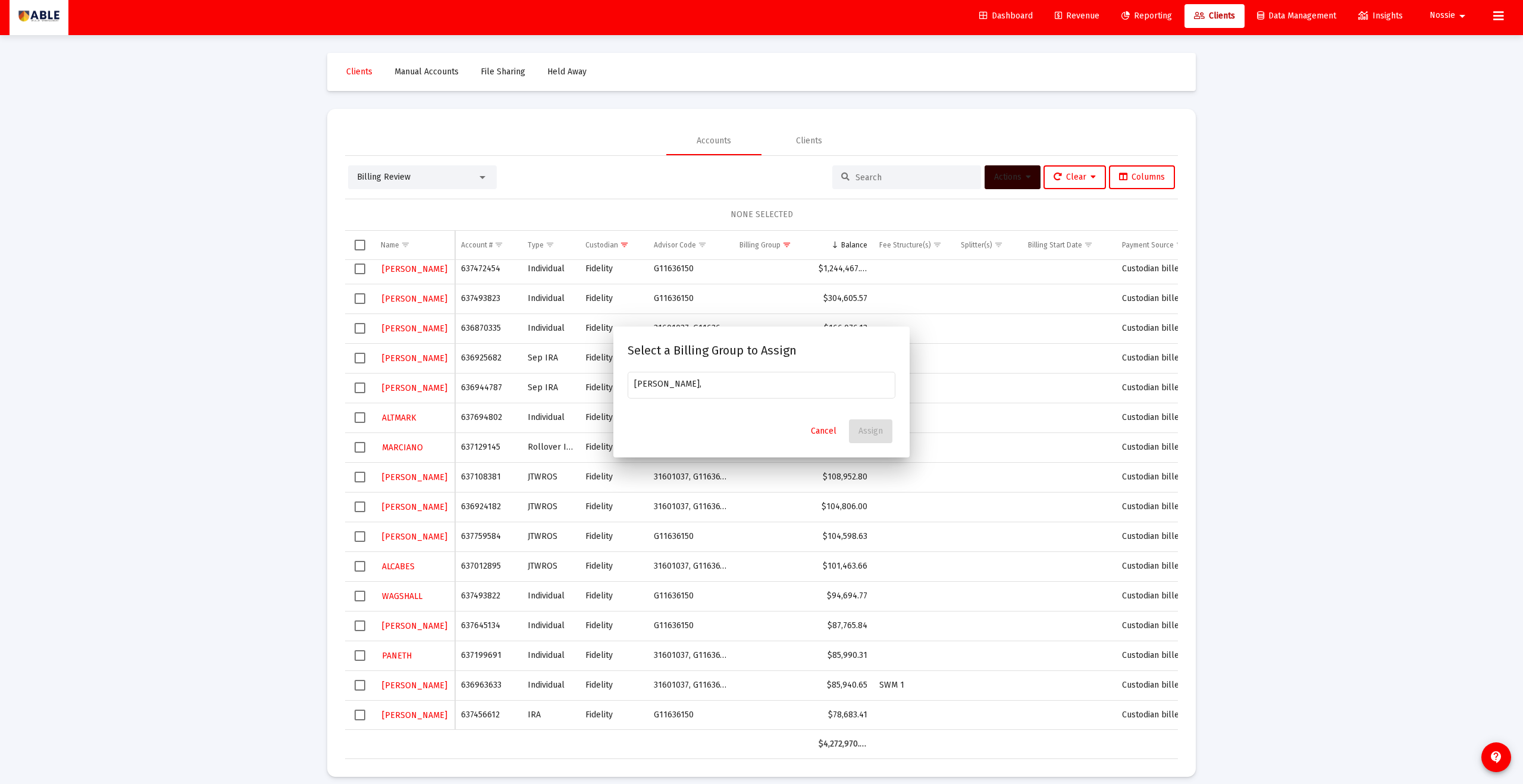
scroll to position [3, 0]
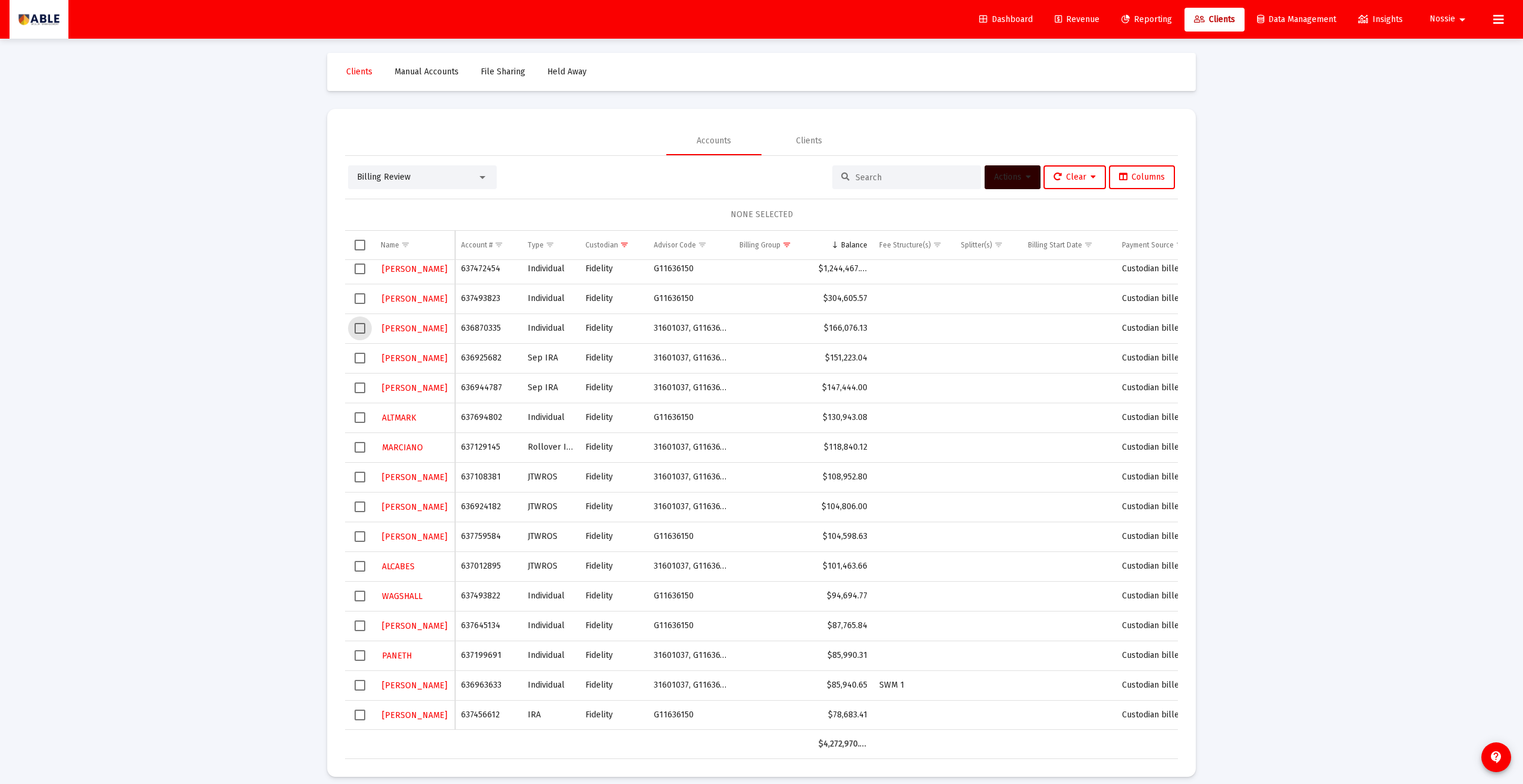
click at [361, 327] on span "Select row" at bounding box center [360, 329] width 11 height 11
click at [741, 180] on icon at bounding box center [1029, 177] width 5 height 9
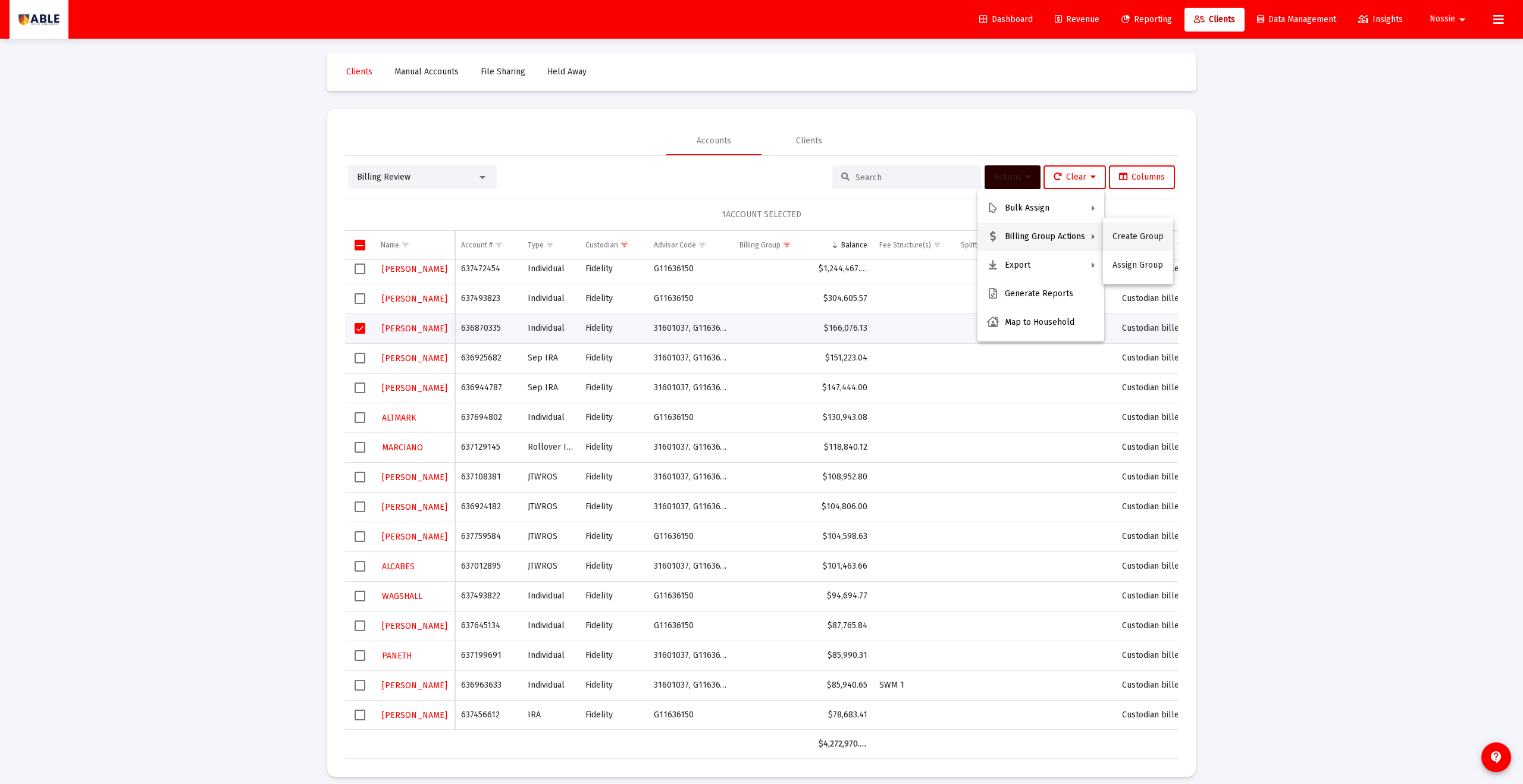
click at [741, 238] on button "Create Group" at bounding box center [1138, 237] width 70 height 28
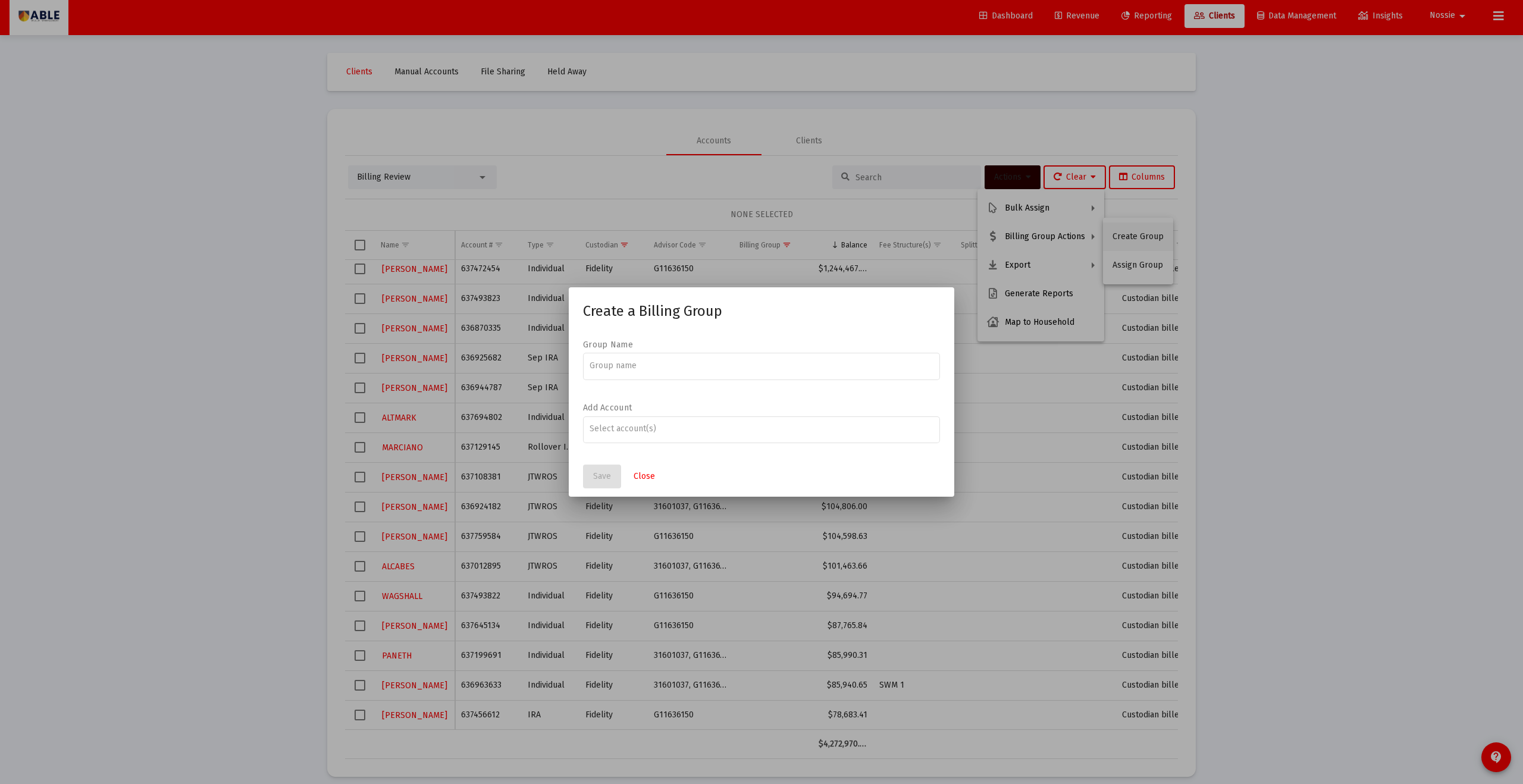
scroll to position [0, 0]
type input "[PERSON_NAME]/[PERSON_NAME] Family"
click at [608, 424] on input "Assignment Selection" at bounding box center [762, 428] width 344 height 9
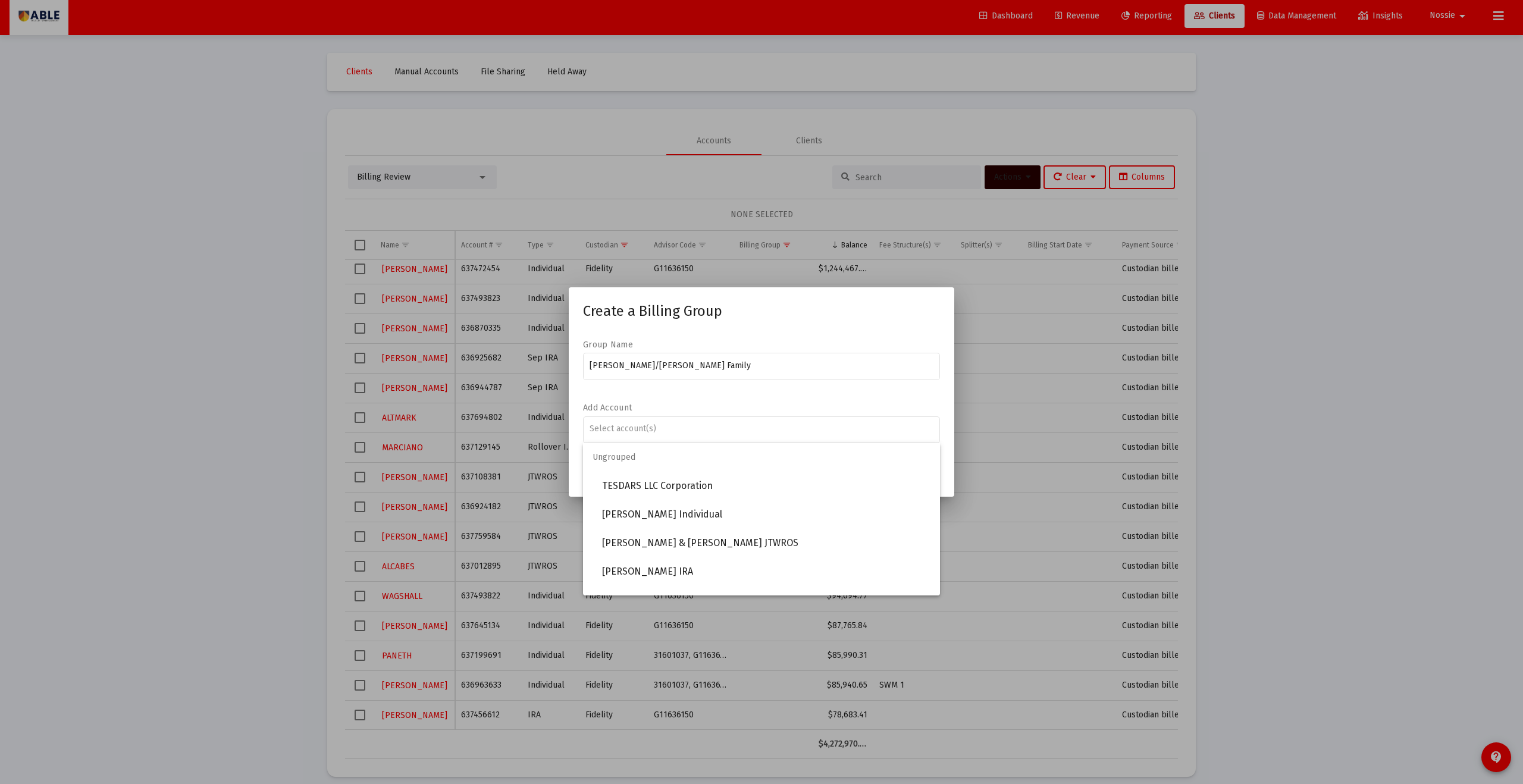
drag, startPoint x: 682, startPoint y: 300, endPoint x: 711, endPoint y: 319, distance: 34.7
click at [713, 308] on mat-dialog-container "Create a Billing Group Group Name [PERSON_NAME]/[PERSON_NAME] Family Add Accoun…" at bounding box center [761, 392] width 386 height 210
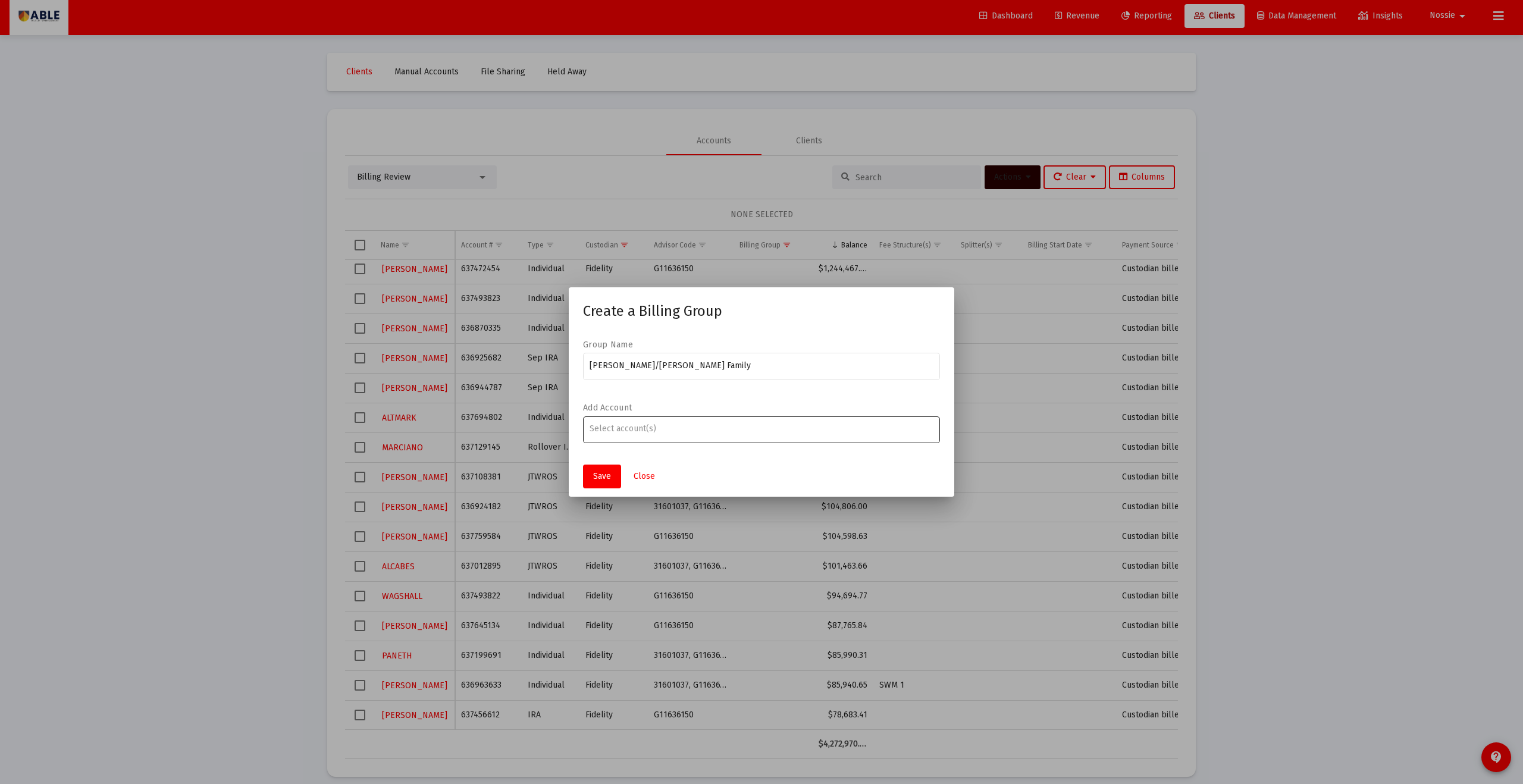
click at [702, 418] on div at bounding box center [762, 428] width 344 height 29
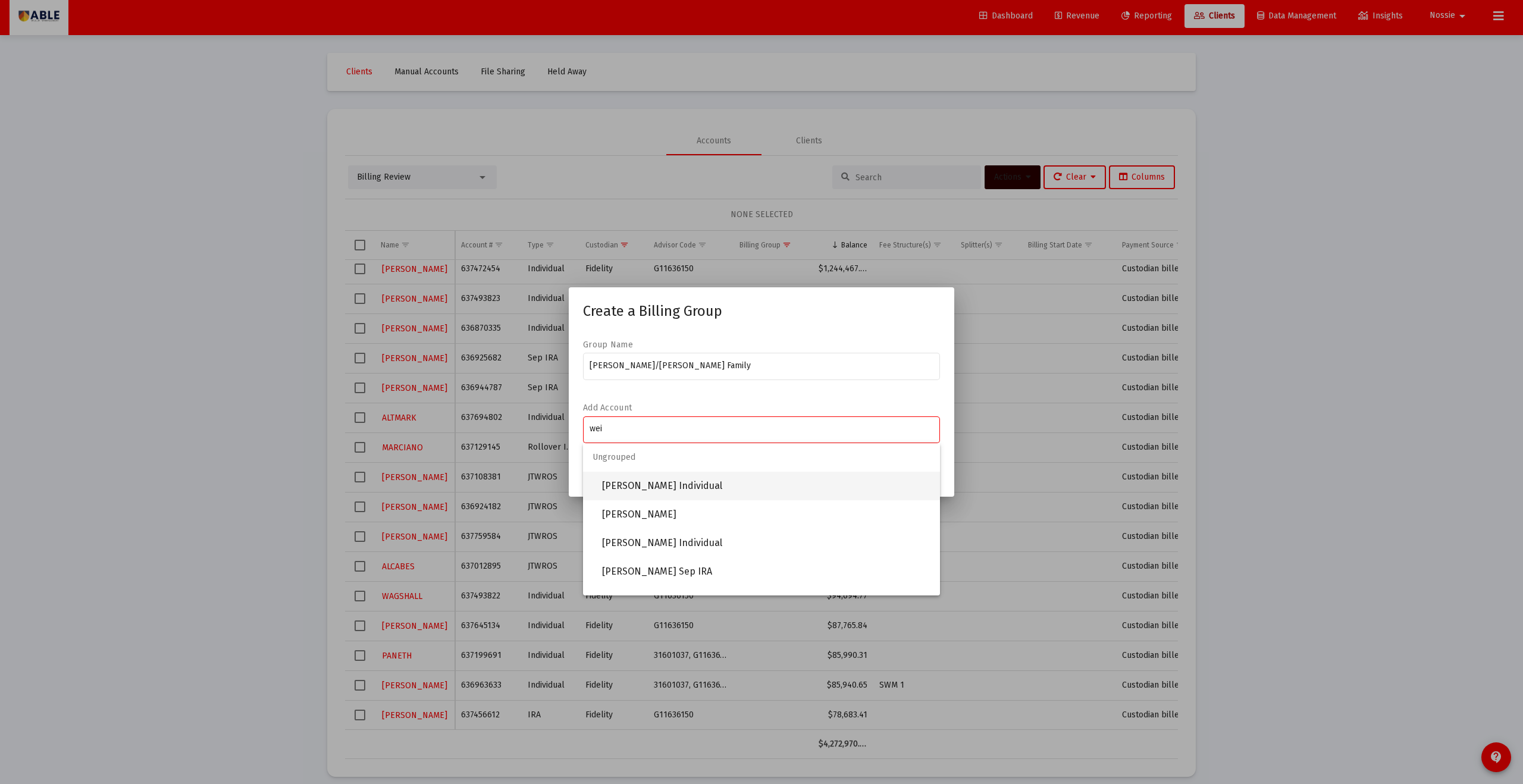
type input "wei"
click at [709, 430] on span "[PERSON_NAME] Individual" at bounding box center [766, 486] width 329 height 28
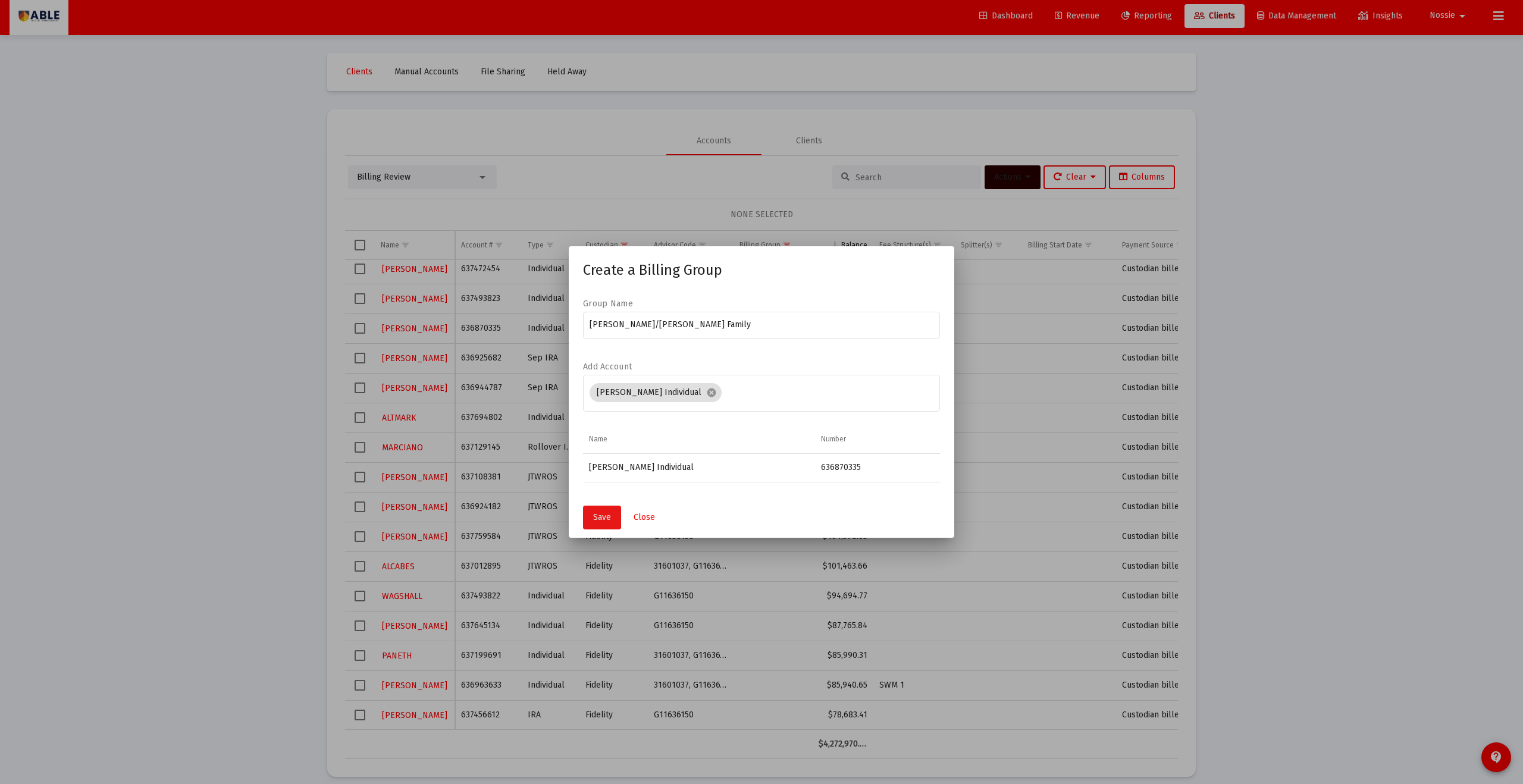
click at [602, 430] on span "Save" at bounding box center [602, 517] width 18 height 10
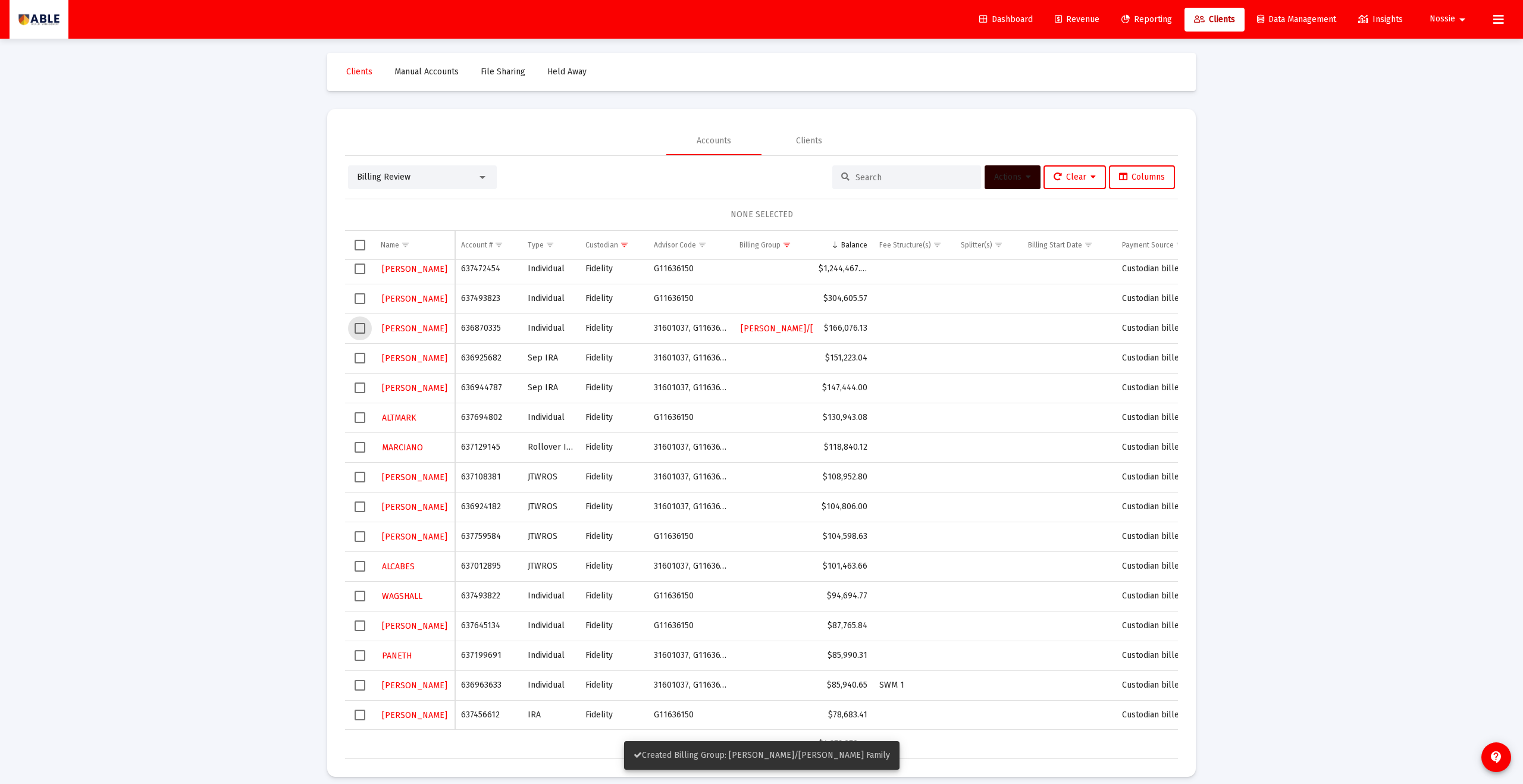
click at [356, 332] on span "Select row" at bounding box center [360, 329] width 11 height 11
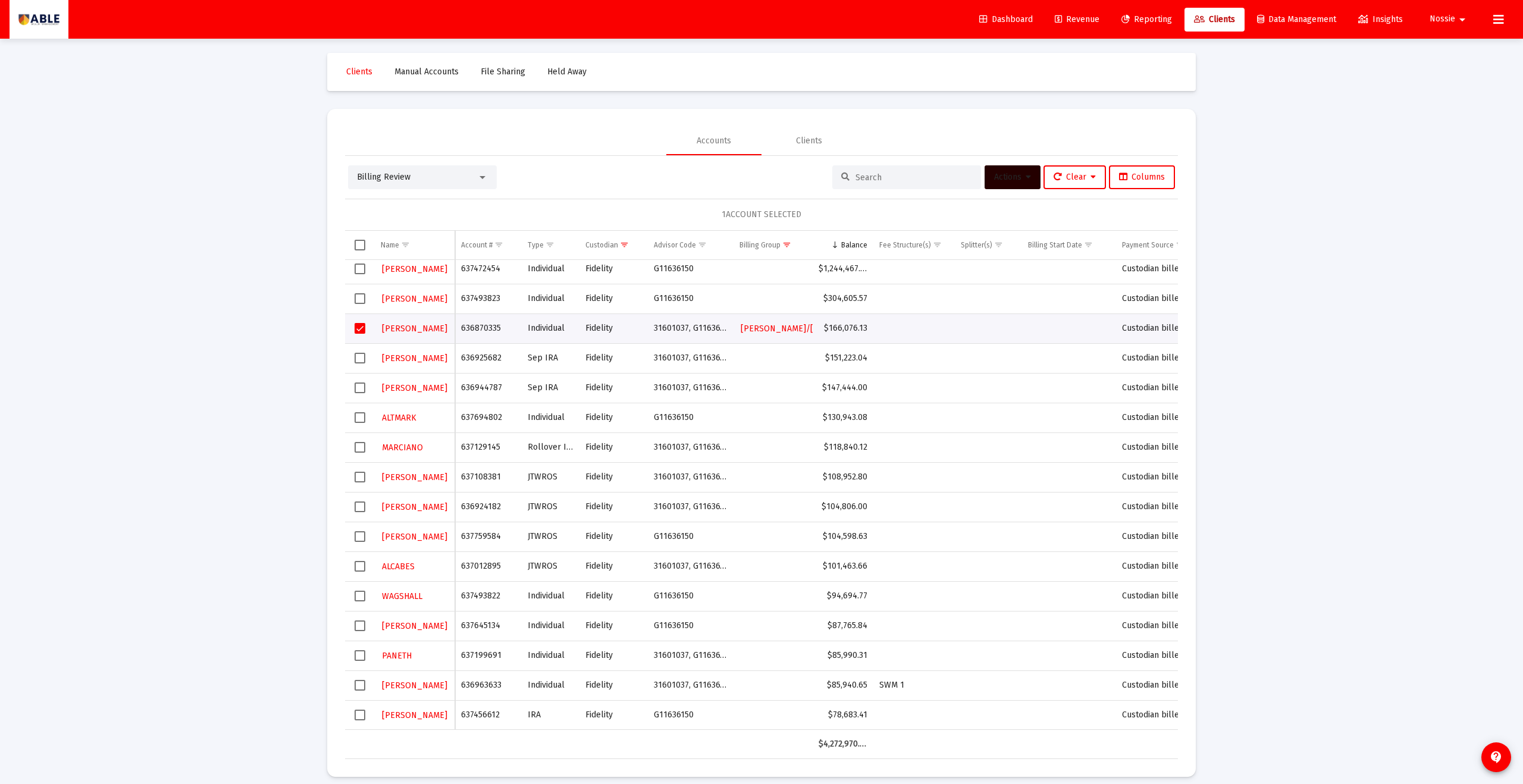
click at [741, 177] on span "Actions" at bounding box center [1013, 177] width 37 height 10
click at [741, 262] on button "Fee Structures" at bounding box center [1147, 265] width 89 height 28
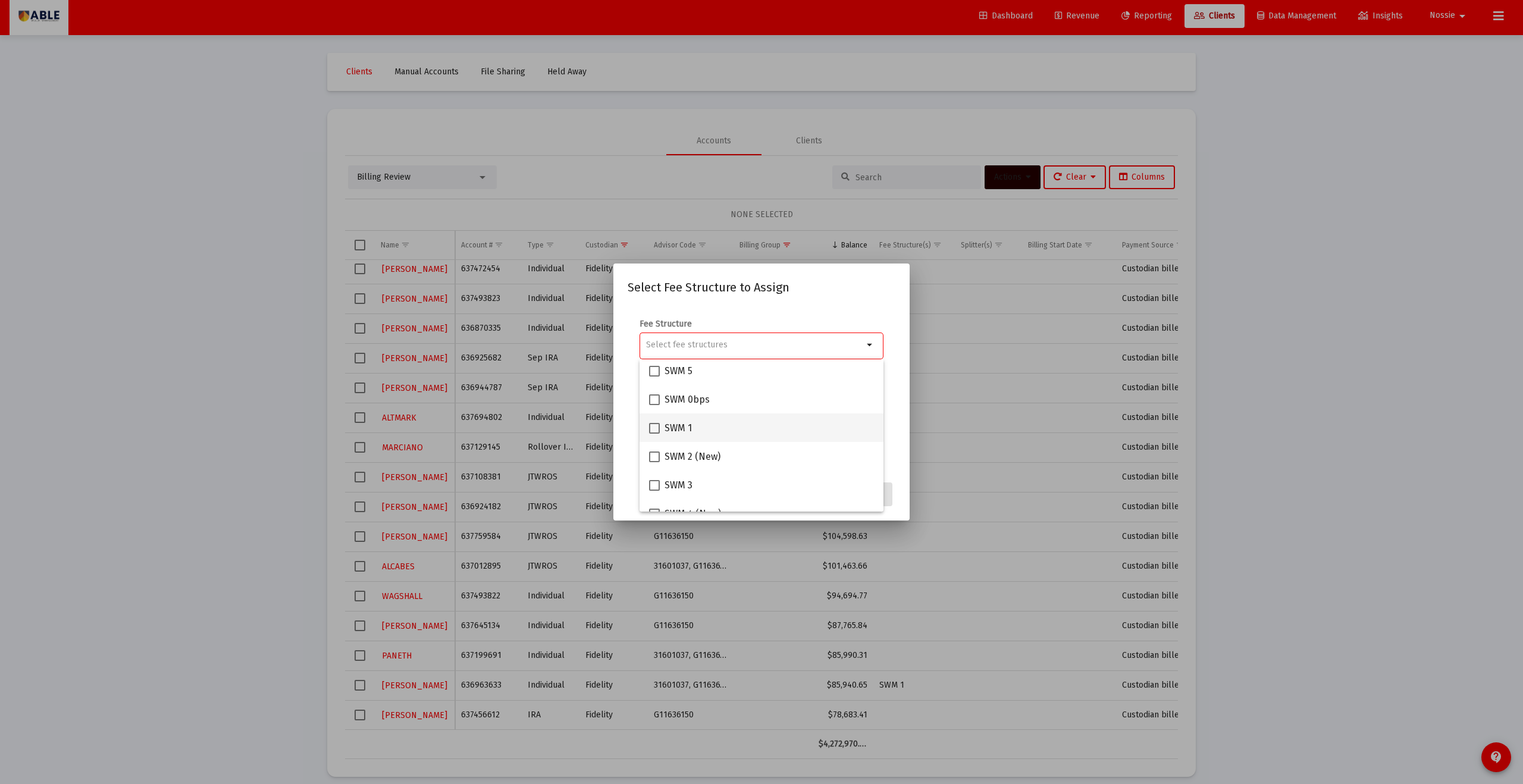
scroll to position [120, 0]
click at [678, 430] on mat-checkbox "SWM 1" at bounding box center [670, 425] width 43 height 28
click at [654, 425] on span at bounding box center [655, 425] width 11 height 11
click at [654, 430] on input "SWM 1" at bounding box center [654, 430] width 1 height 1
checkbox input "true"
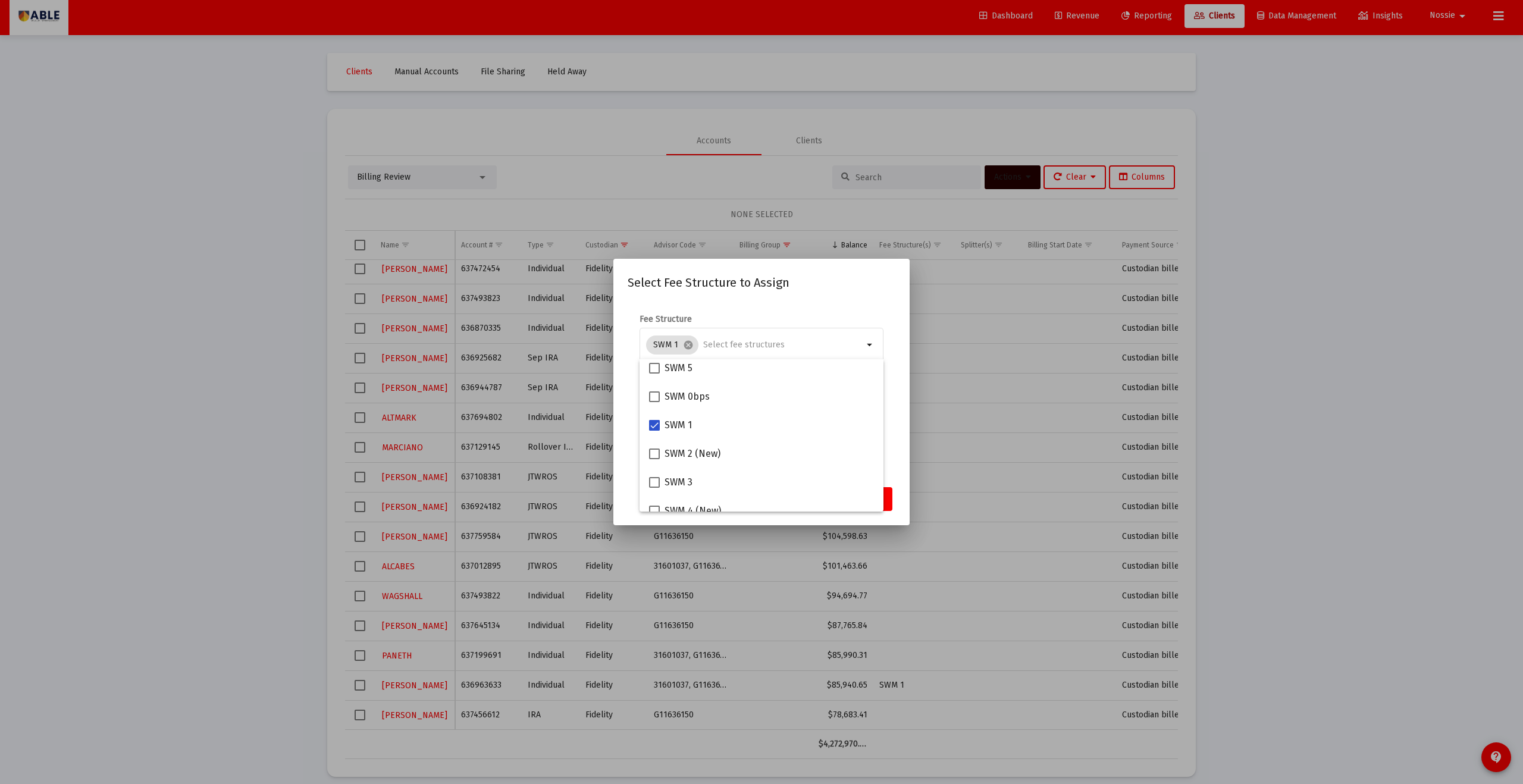
click at [741, 430] on mat-dialog-content "Fee Structure SWM 1 cancel arrow_drop_down Notes You are assigning 1 account to…" at bounding box center [761, 390] width 296 height 178
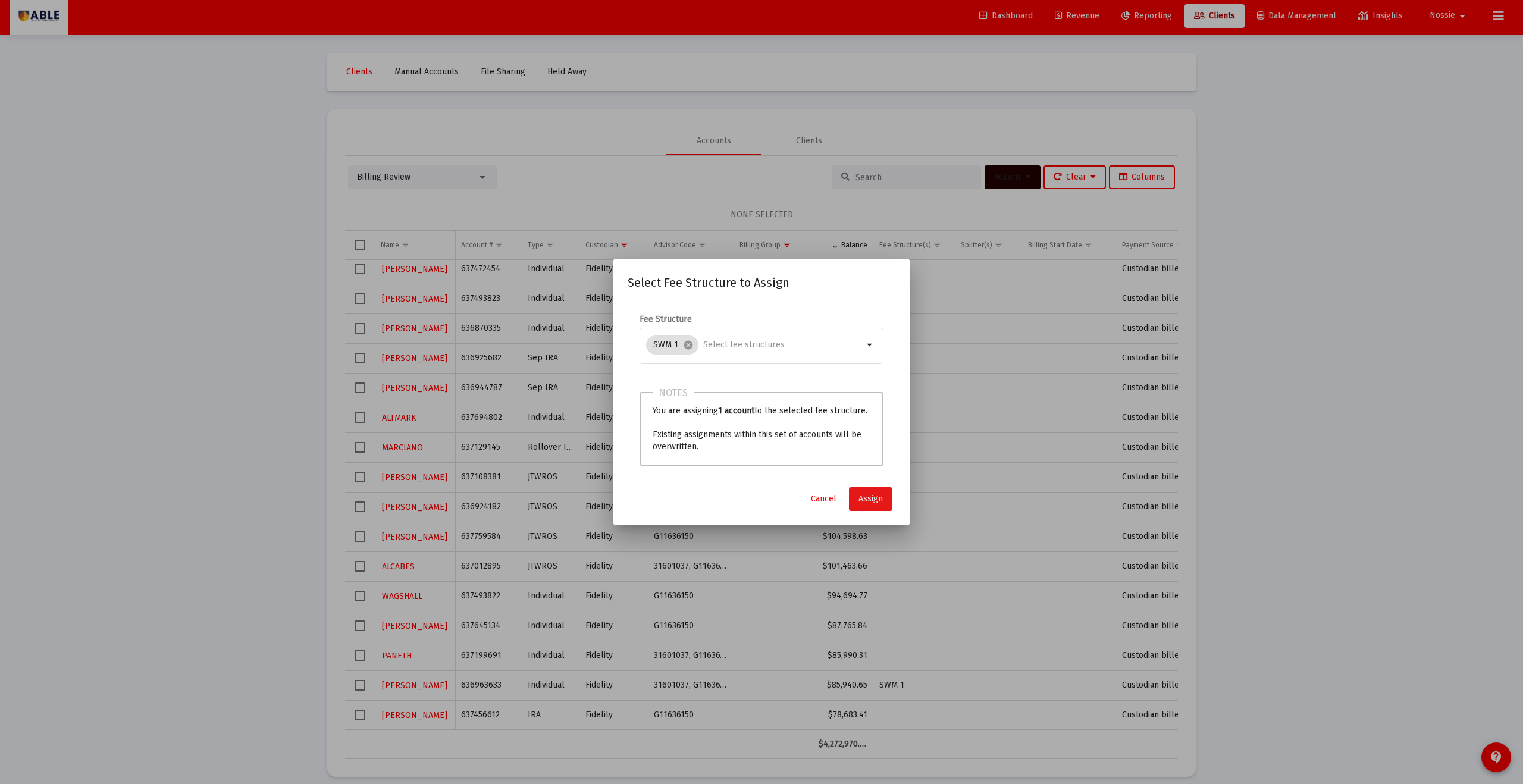
click at [741, 430] on button "Assign" at bounding box center [871, 499] width 43 height 24
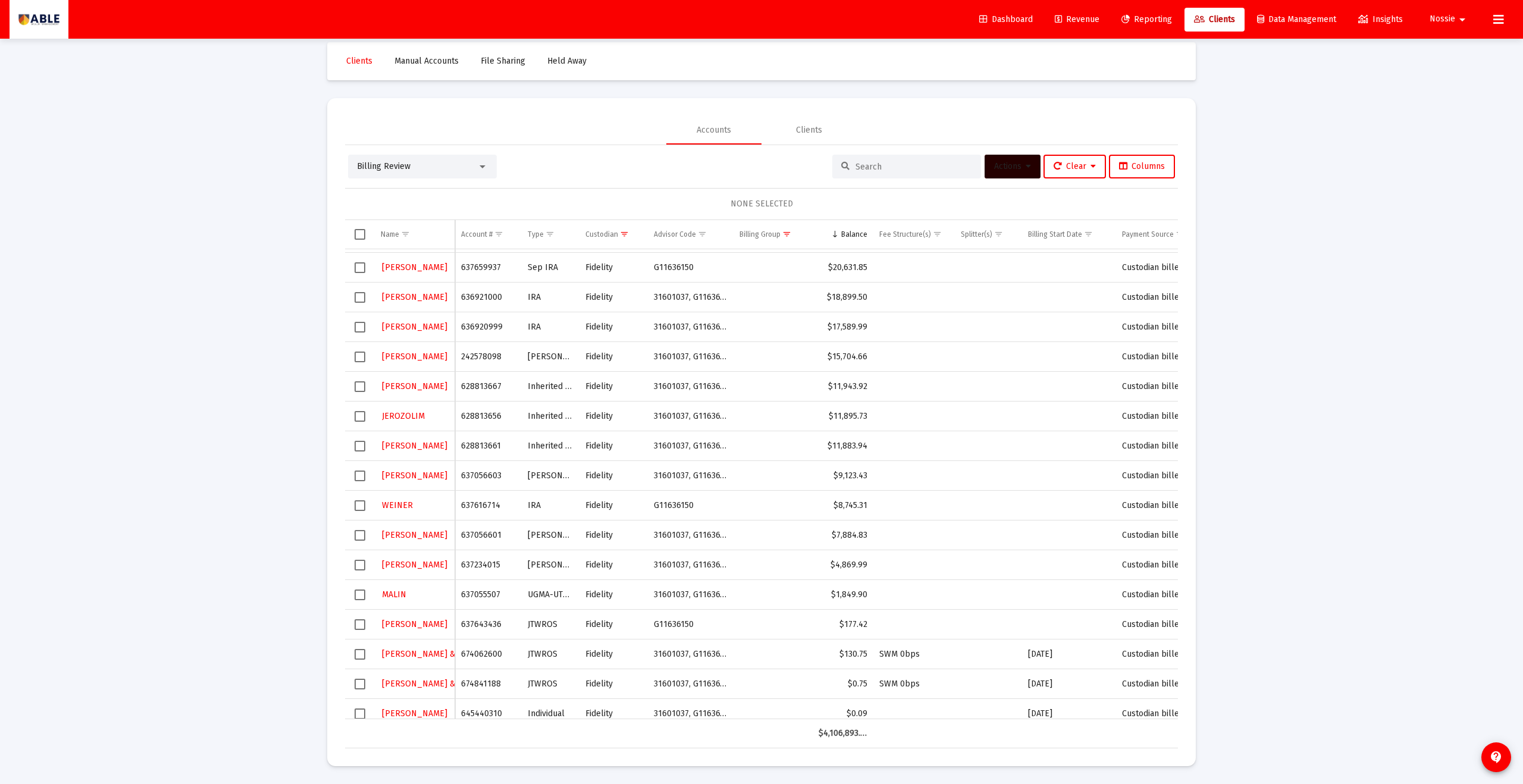
scroll to position [1123, 0]
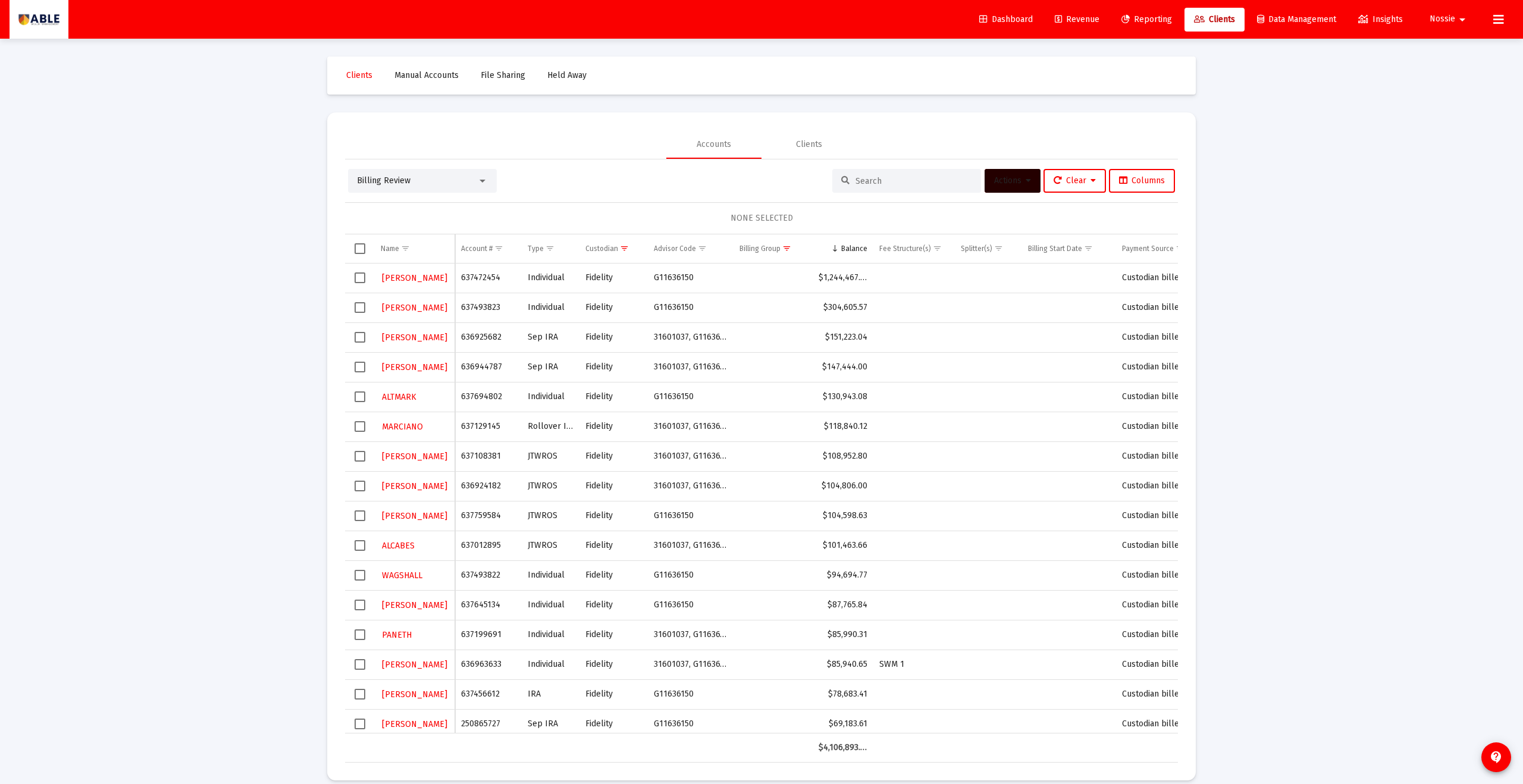
click at [361, 341] on span "Select row" at bounding box center [360, 337] width 11 height 11
click at [741, 189] on button "Actions" at bounding box center [1012, 181] width 56 height 24
click at [741, 263] on button "Assign Group" at bounding box center [1138, 268] width 70 height 28
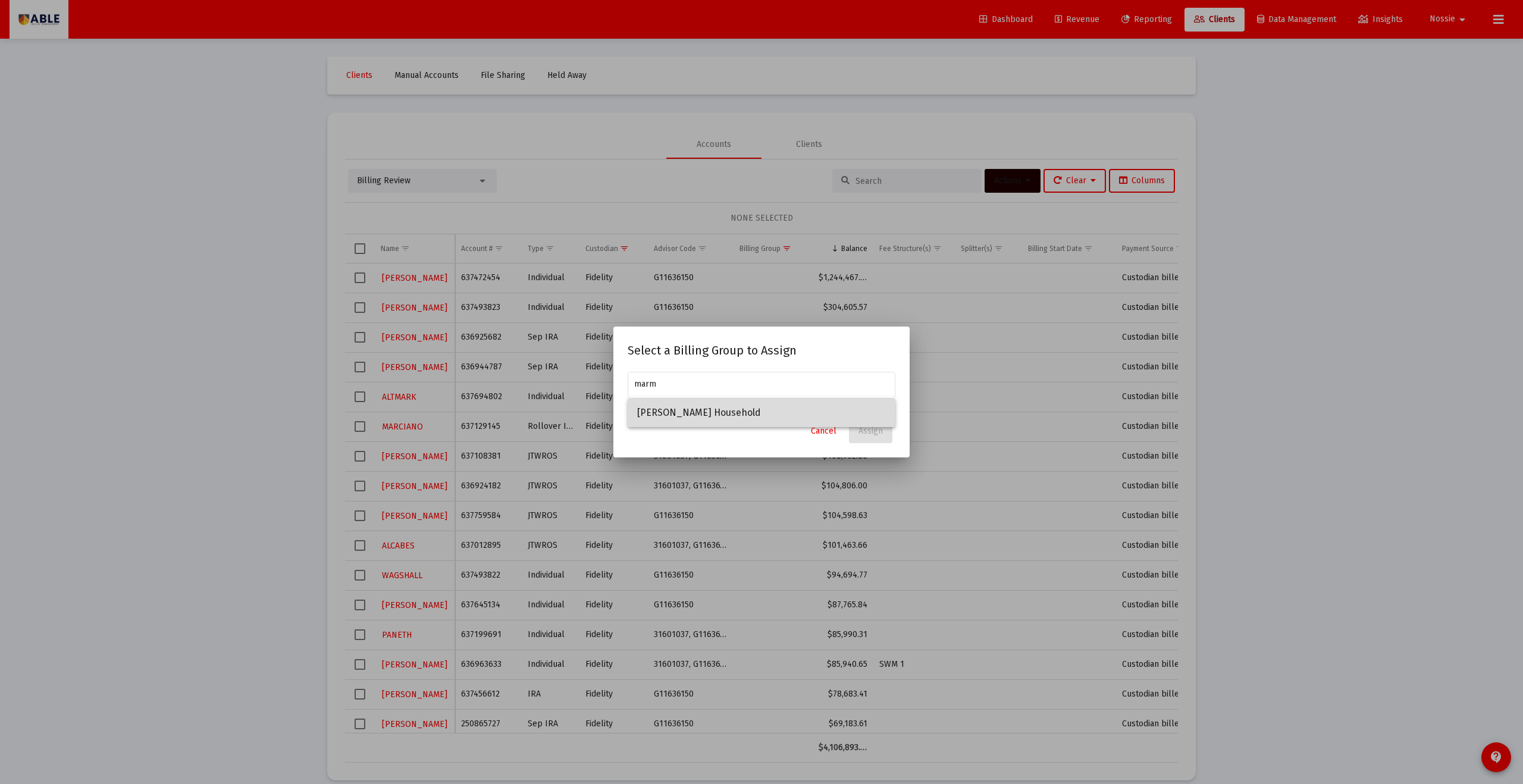
click at [741, 412] on span "[PERSON_NAME] Household" at bounding box center [762, 413] width 248 height 28
type input "[PERSON_NAME] Household"
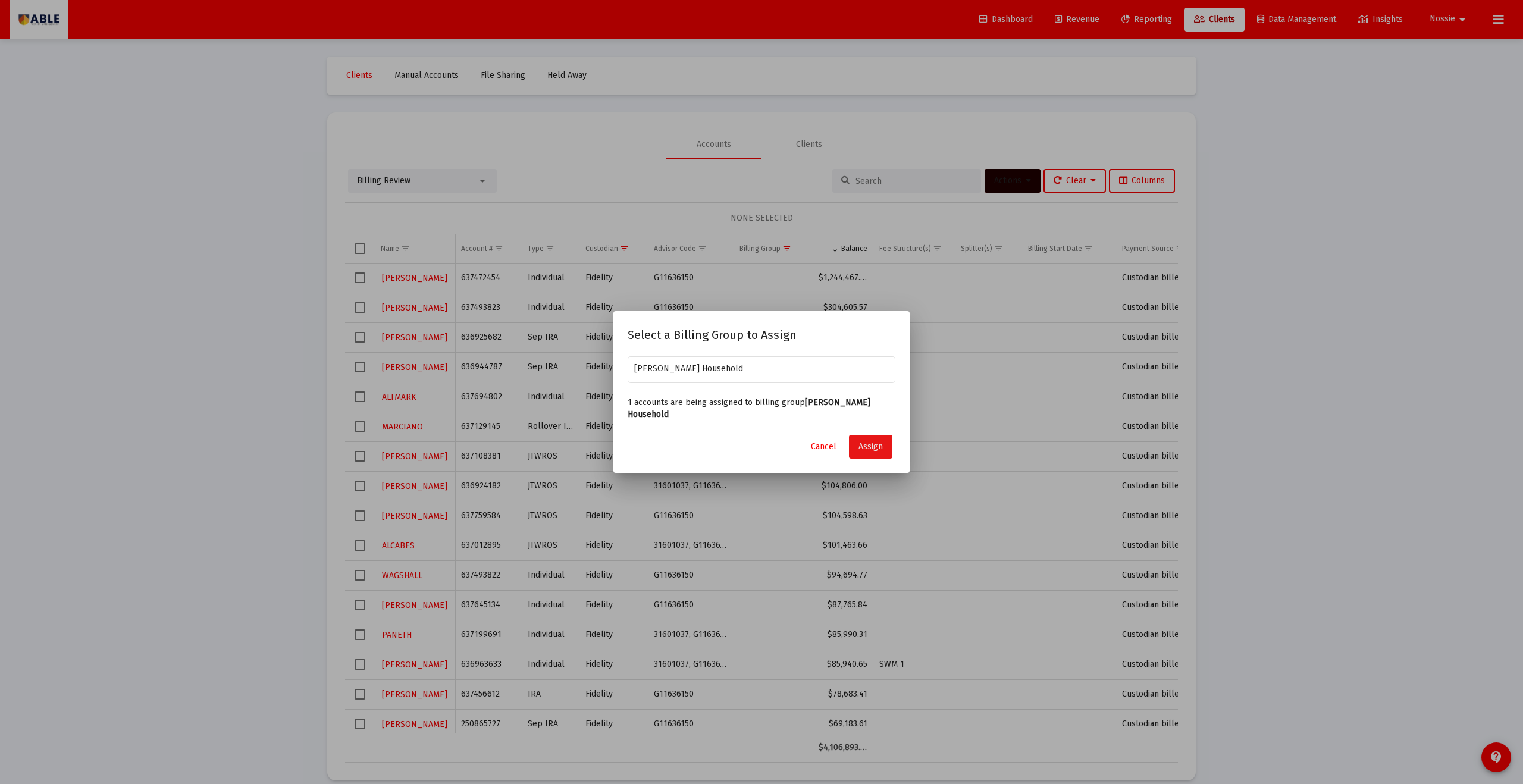
click at [741, 430] on button "Assign" at bounding box center [871, 447] width 43 height 24
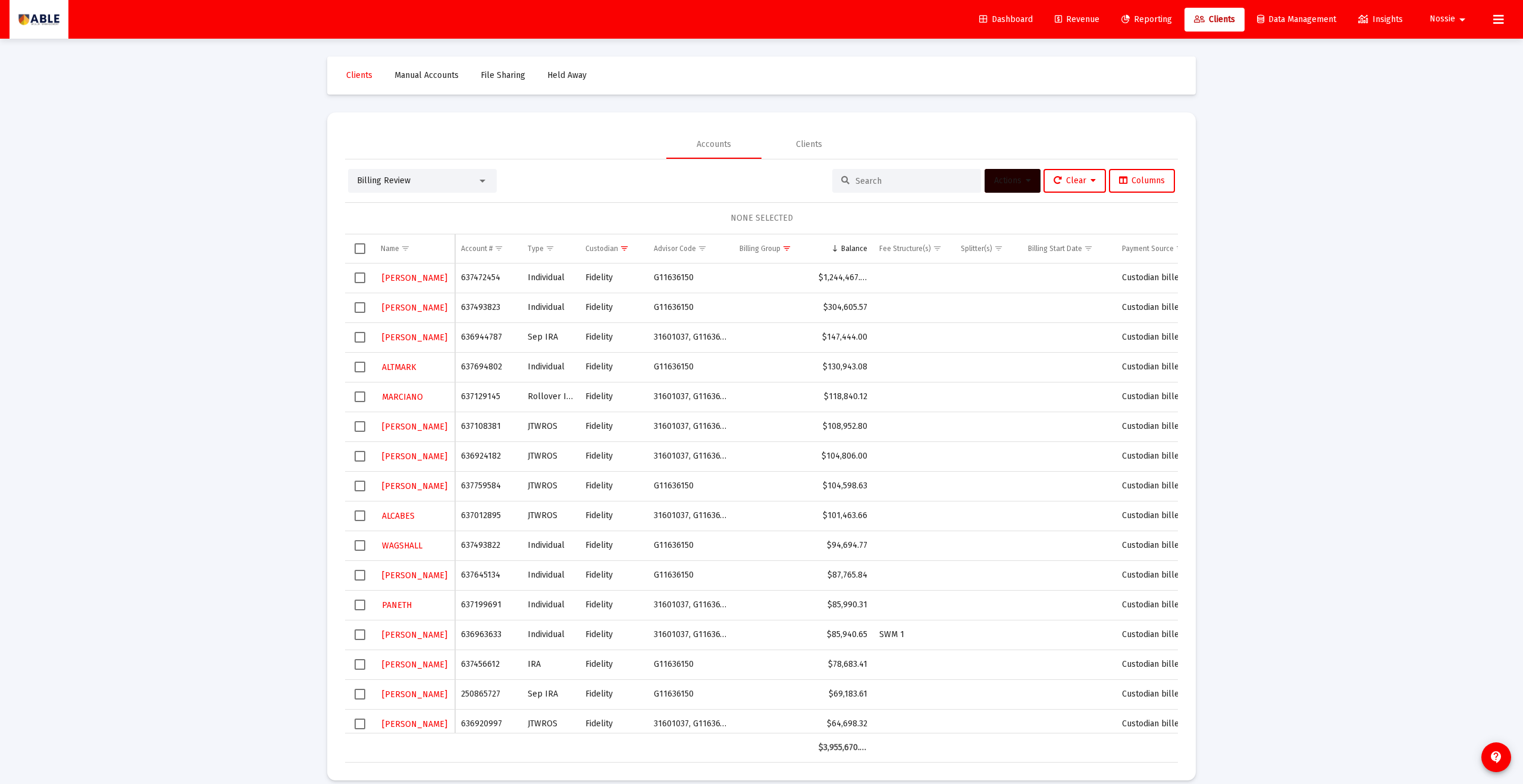
click at [364, 337] on span "Select row" at bounding box center [360, 337] width 11 height 11
click at [741, 185] on span "Actions" at bounding box center [1013, 180] width 37 height 10
click at [741, 263] on button "Assign Group" at bounding box center [1138, 268] width 70 height 28
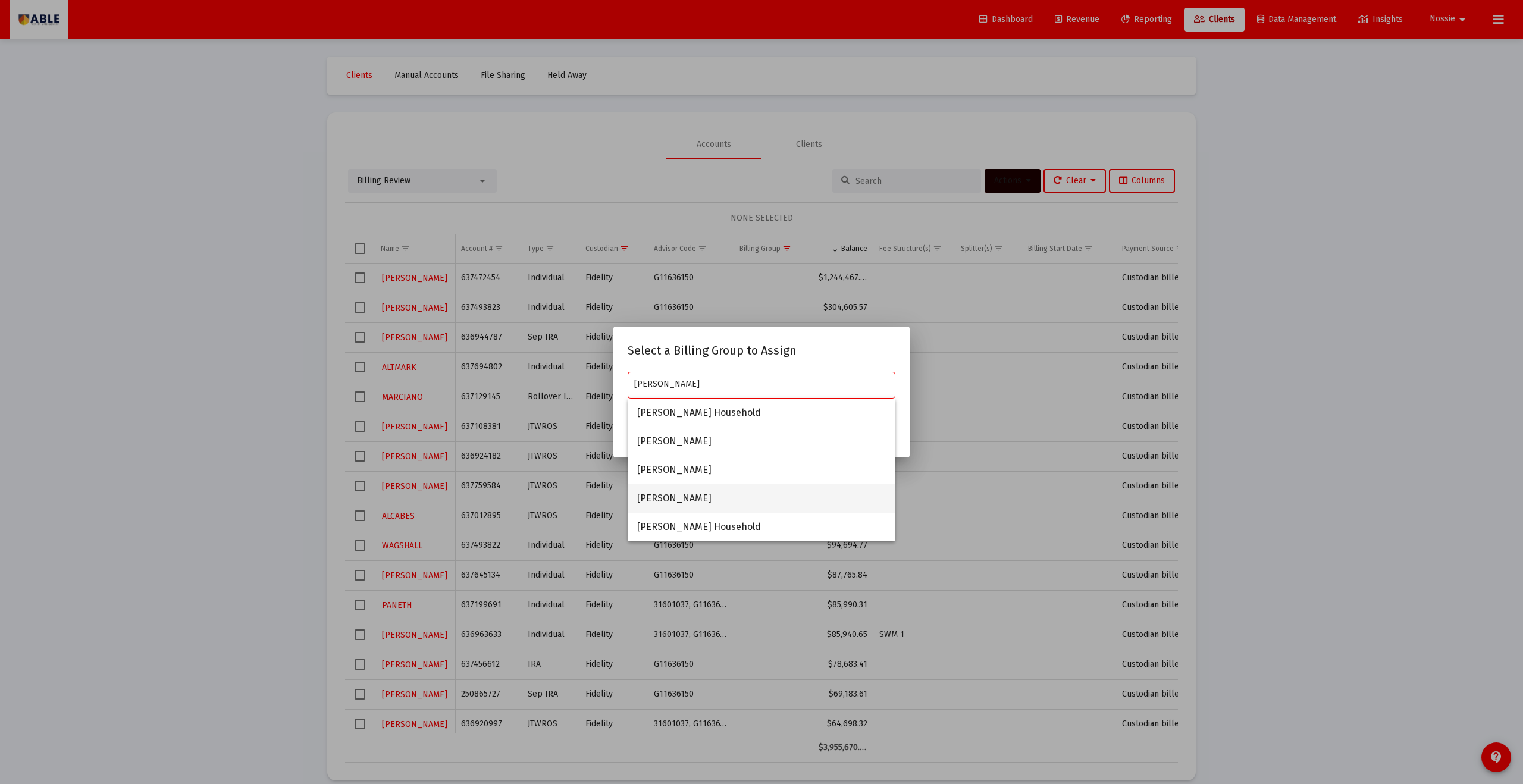
click at [671, 430] on span "[PERSON_NAME]" at bounding box center [762, 498] width 248 height 28
type input "[PERSON_NAME]"
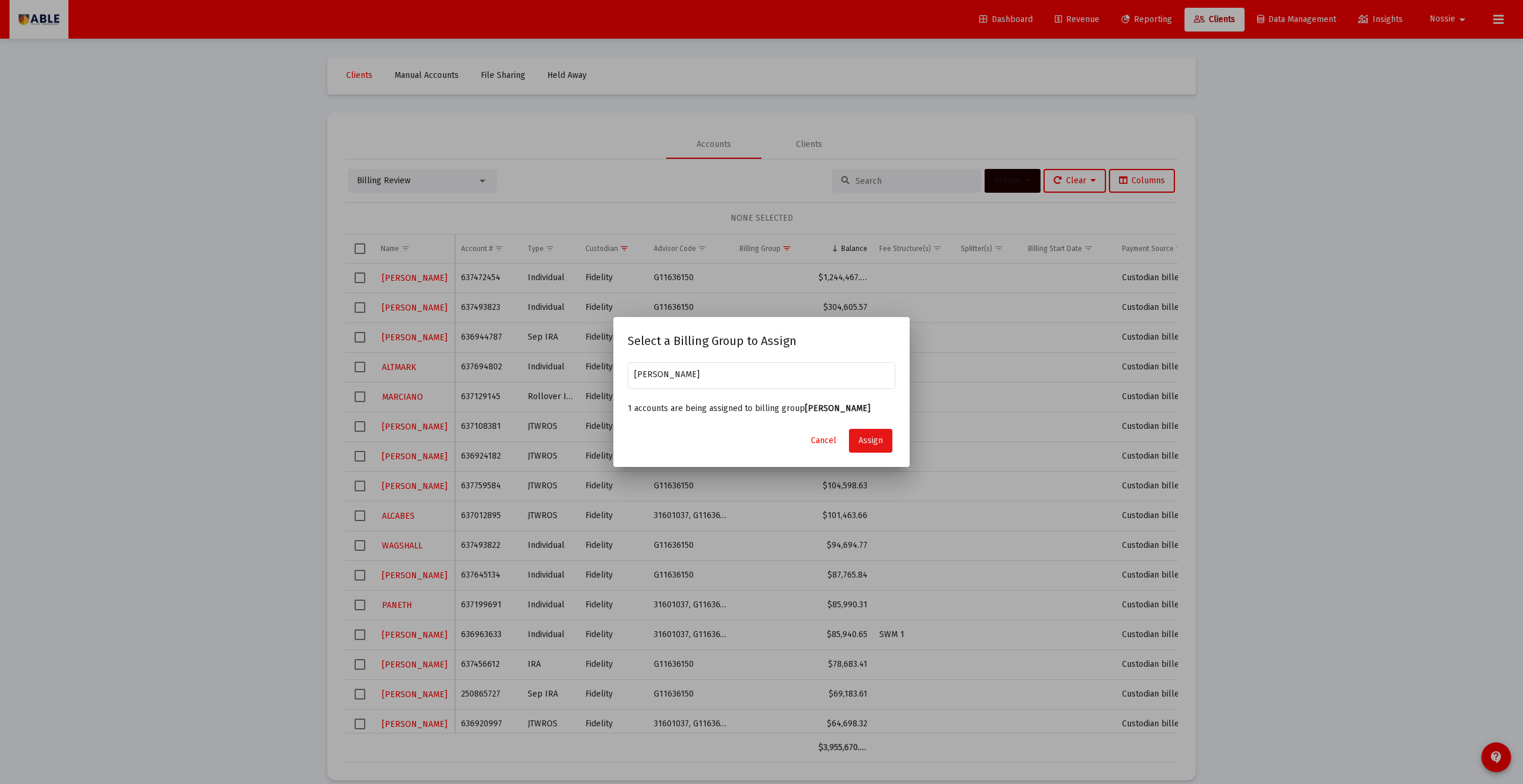
click at [741, 430] on button "Assign" at bounding box center [871, 441] width 43 height 24
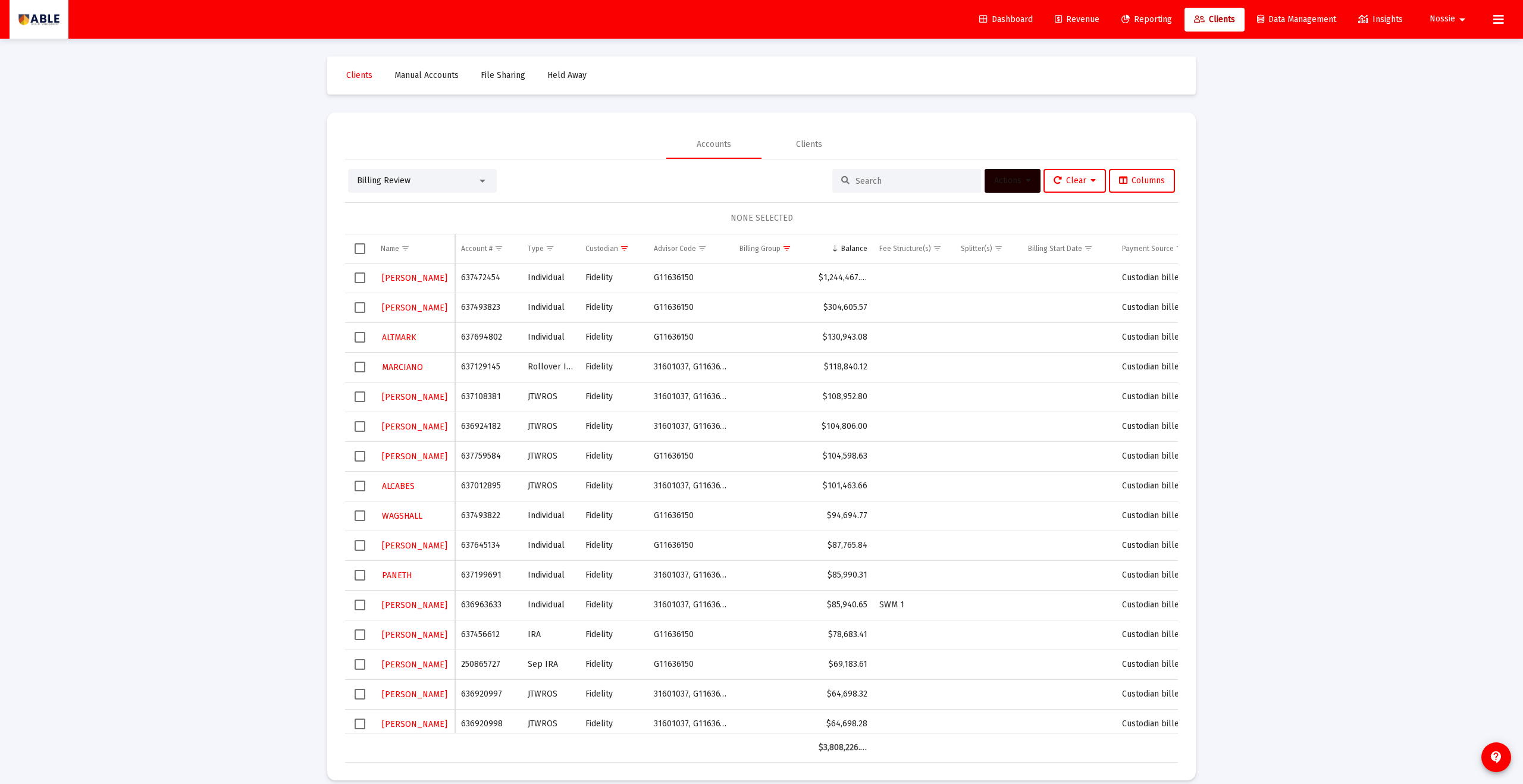
click at [364, 336] on span "Select row" at bounding box center [360, 337] width 11 height 11
click at [741, 183] on span "Actions" at bounding box center [1013, 180] width 37 height 10
click at [741, 265] on button "Assign Group" at bounding box center [1138, 268] width 70 height 28
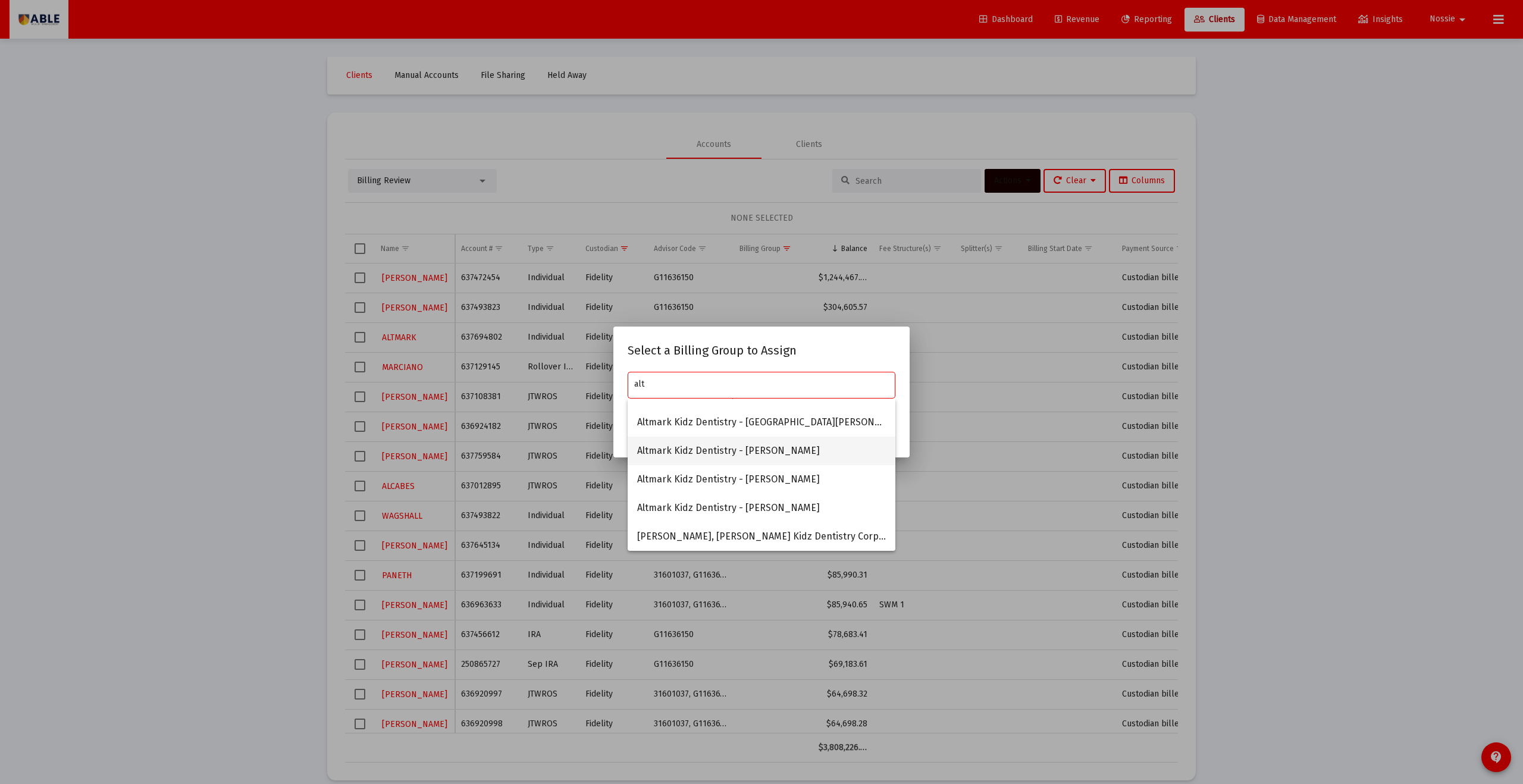
scroll to position [0, 0]
click at [710, 411] on span "Altmark Household" at bounding box center [762, 413] width 248 height 28
type input "Altmark Household"
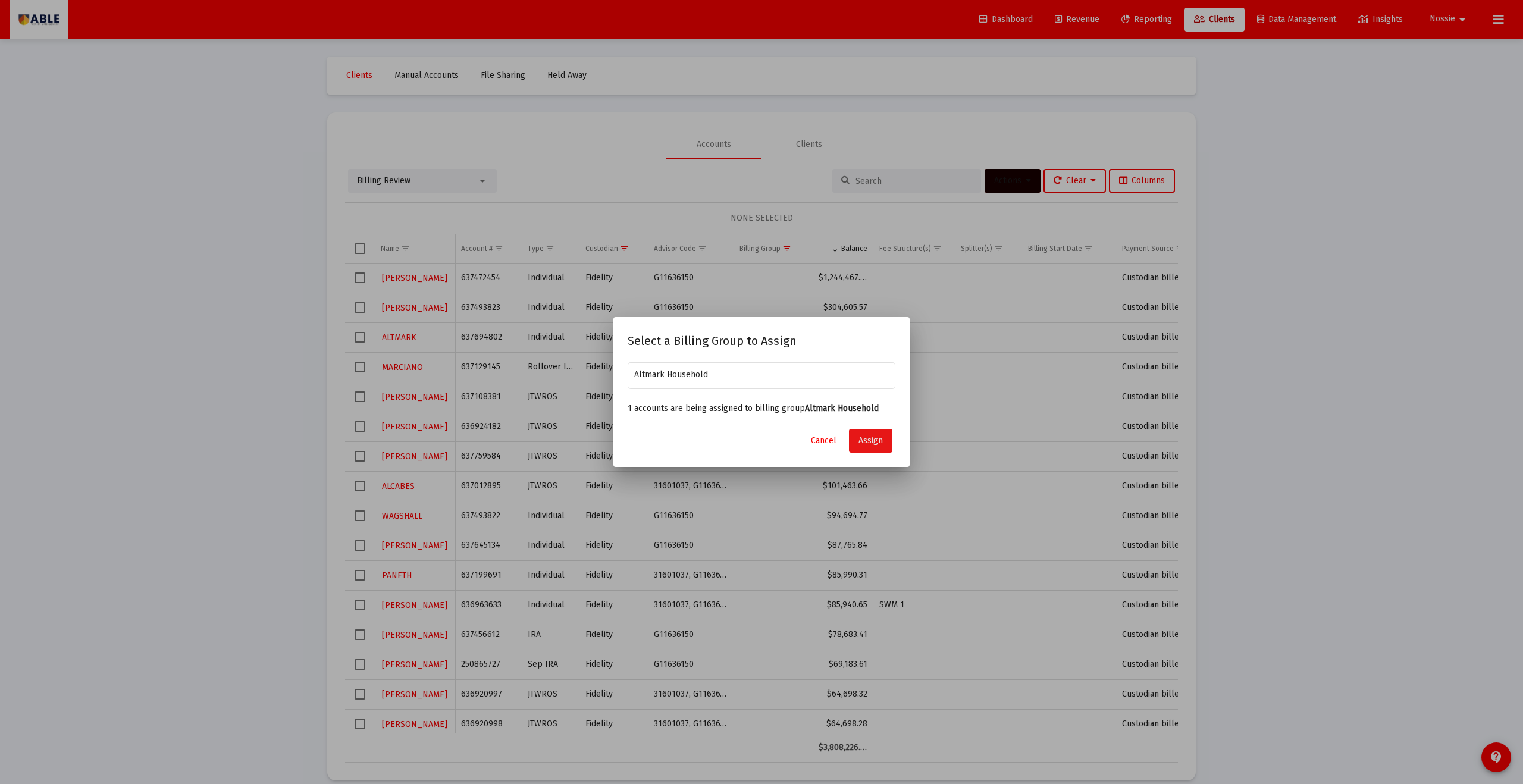
click at [741, 430] on button "Assign" at bounding box center [871, 441] width 43 height 24
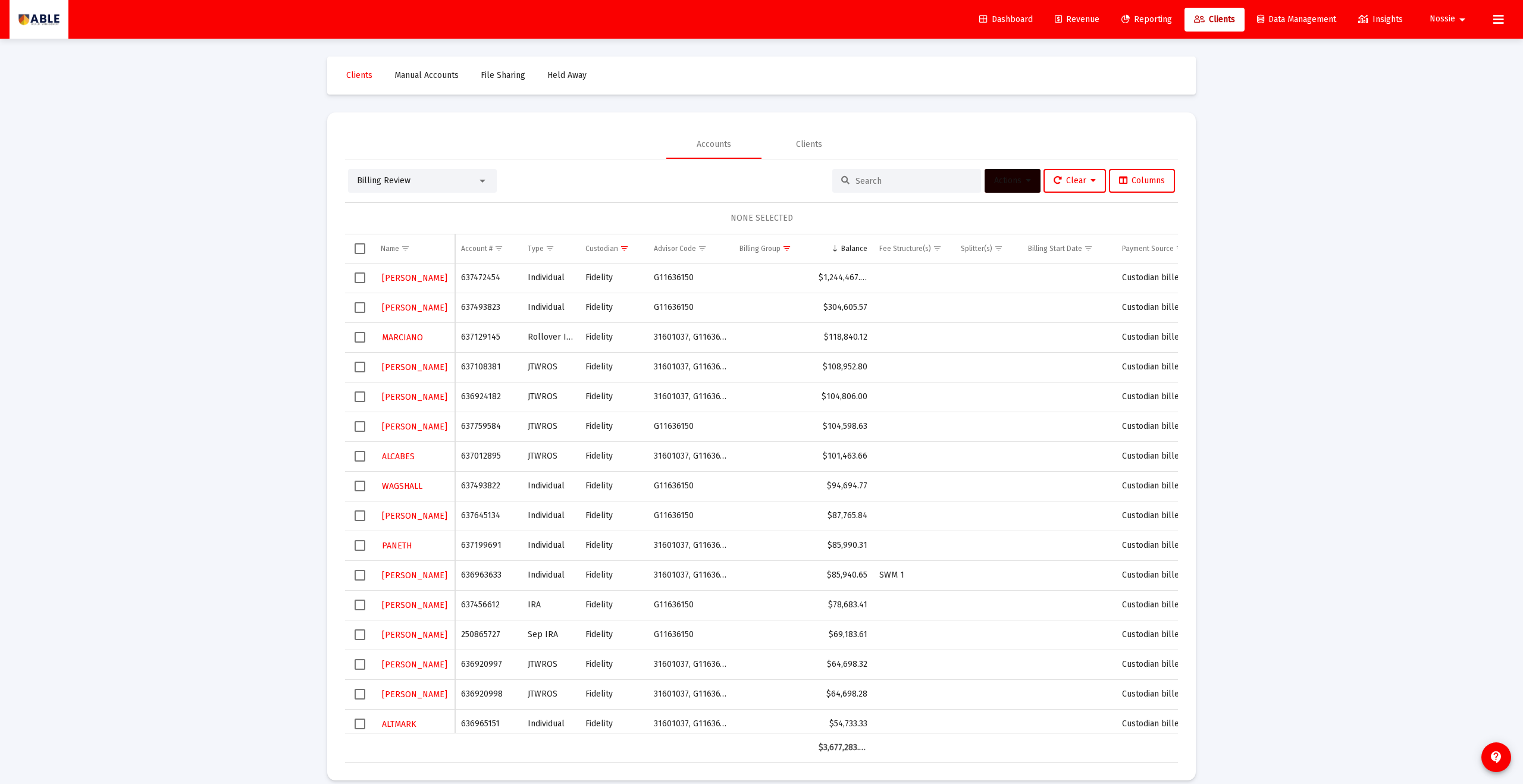
click at [358, 339] on span "Select row" at bounding box center [360, 337] width 11 height 11
click at [741, 183] on span "Actions" at bounding box center [1013, 180] width 37 height 10
click at [741, 265] on button "Assign Group" at bounding box center [1138, 268] width 70 height 28
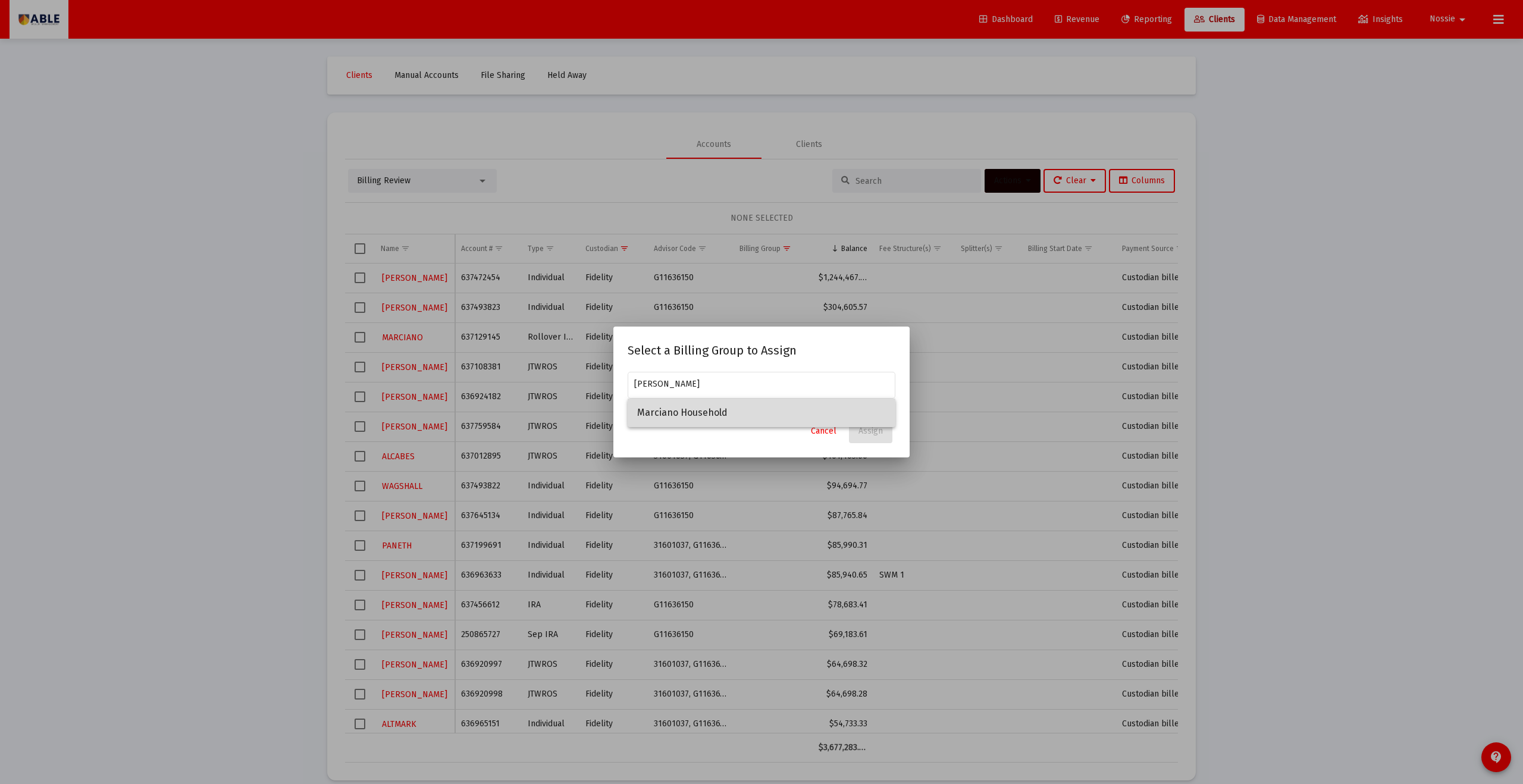
drag, startPoint x: 656, startPoint y: 417, endPoint x: 693, endPoint y: 419, distance: 37.1
click at [656, 417] on span "Marciano Household" at bounding box center [762, 413] width 248 height 28
type input "Marciano Household"
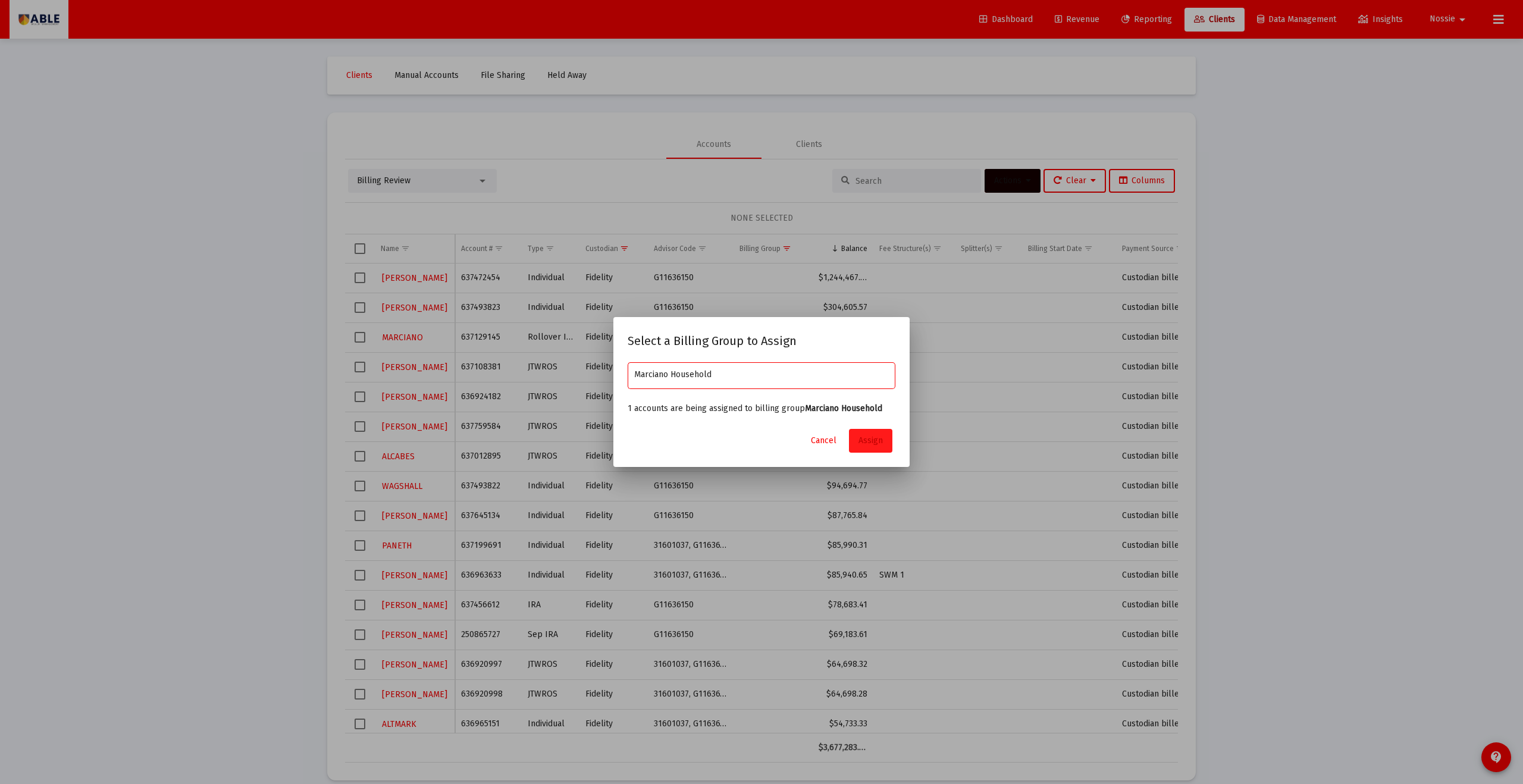
click at [741, 430] on span "Assign" at bounding box center [870, 440] width 24 height 10
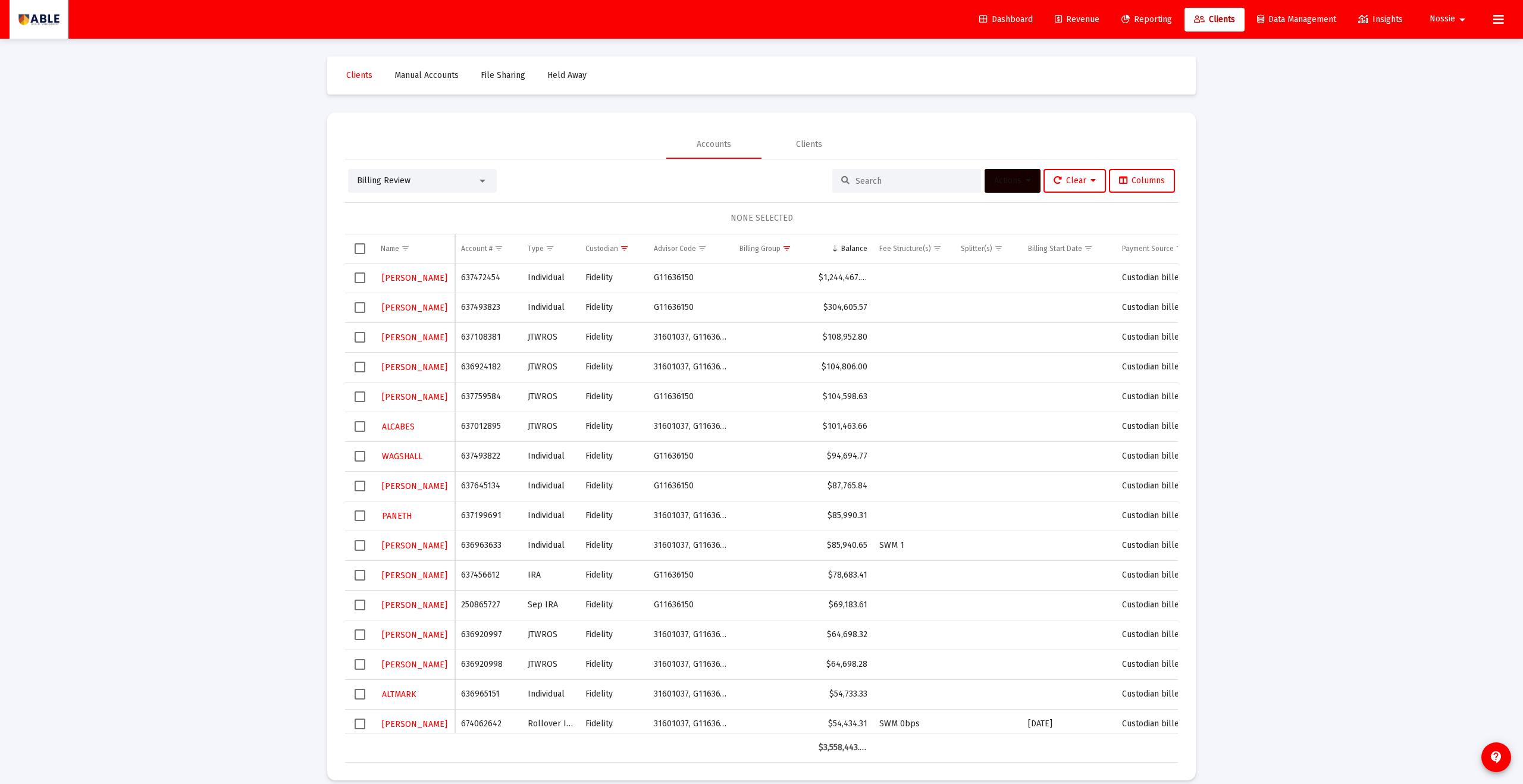
click at [362, 340] on span "Select row" at bounding box center [360, 337] width 11 height 11
click at [741, 185] on span "Actions" at bounding box center [1013, 180] width 37 height 10
click at [741, 260] on button "Assign Group" at bounding box center [1138, 268] width 70 height 28
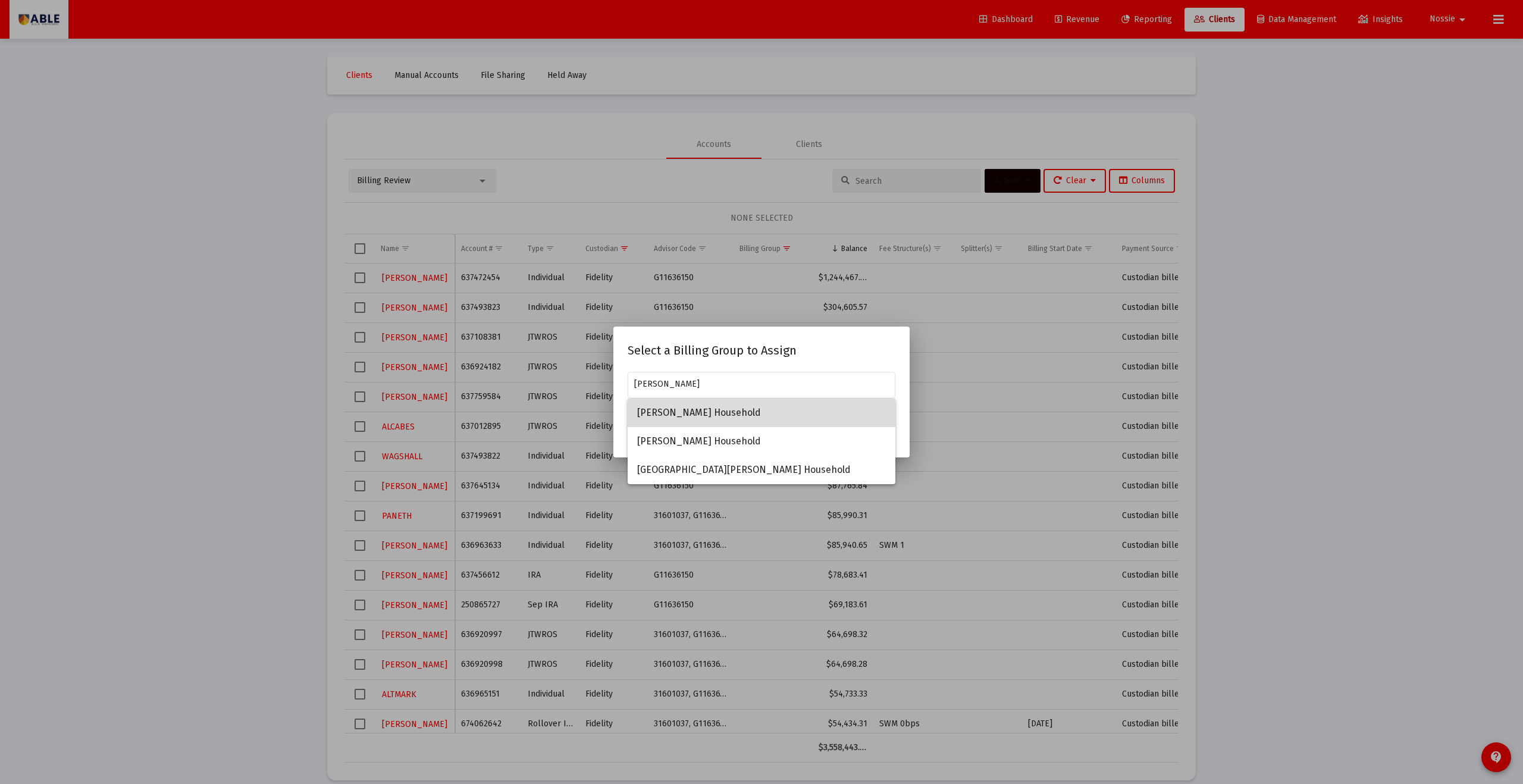
click at [741, 413] on span "[PERSON_NAME] Household" at bounding box center [762, 413] width 248 height 28
type input "[PERSON_NAME] Household"
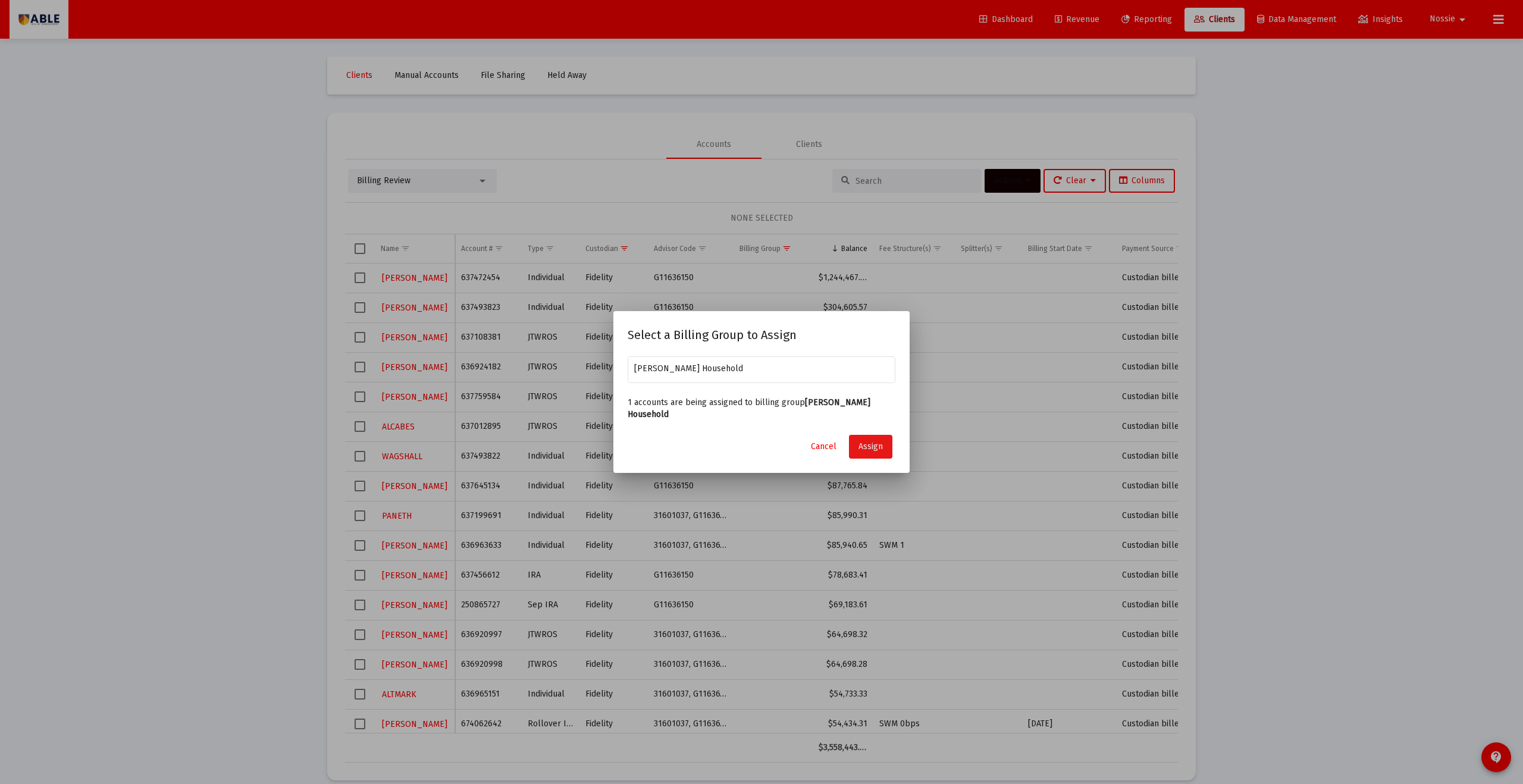
click at [741, 430] on span "Assign" at bounding box center [870, 446] width 24 height 10
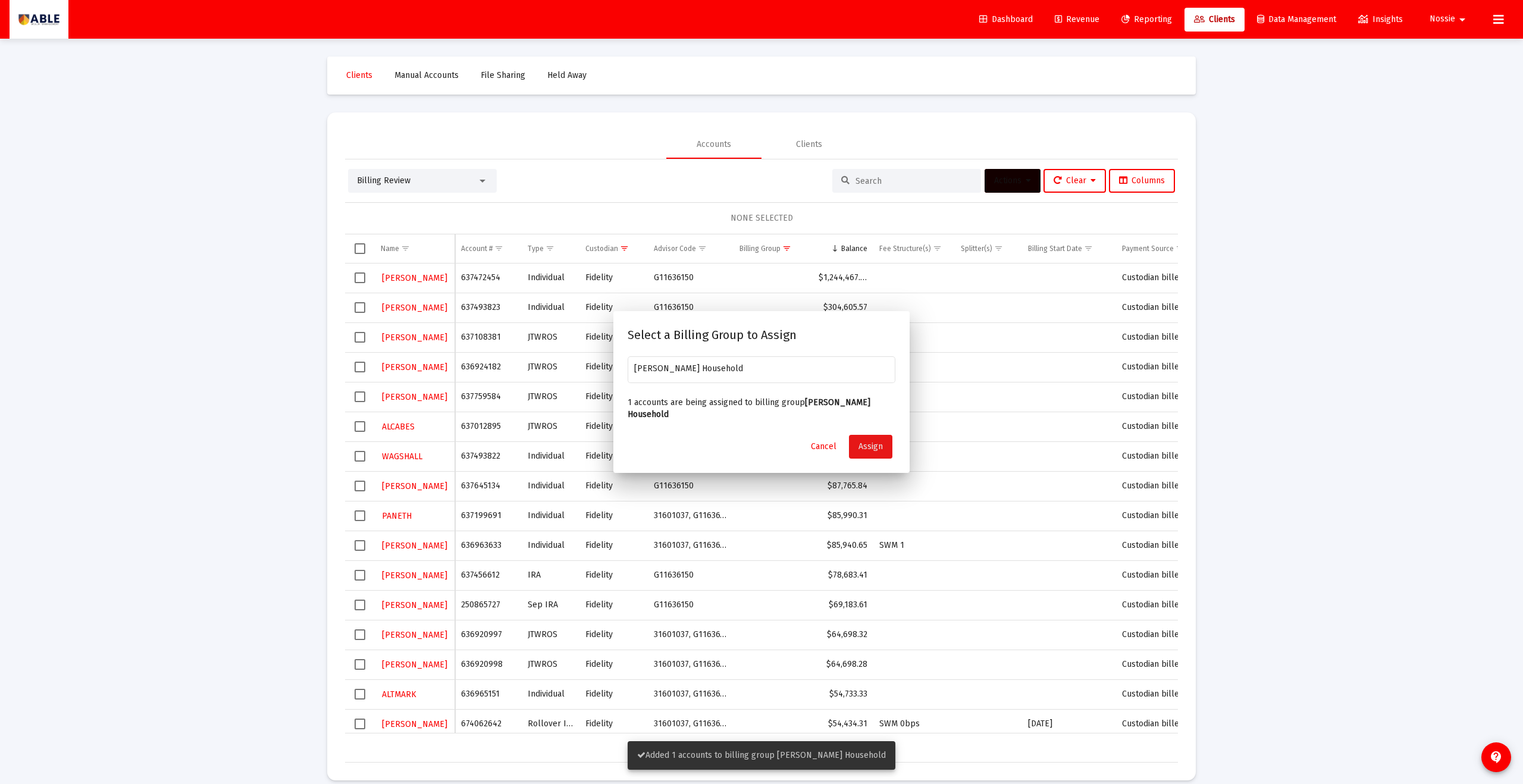
scroll to position [2, 0]
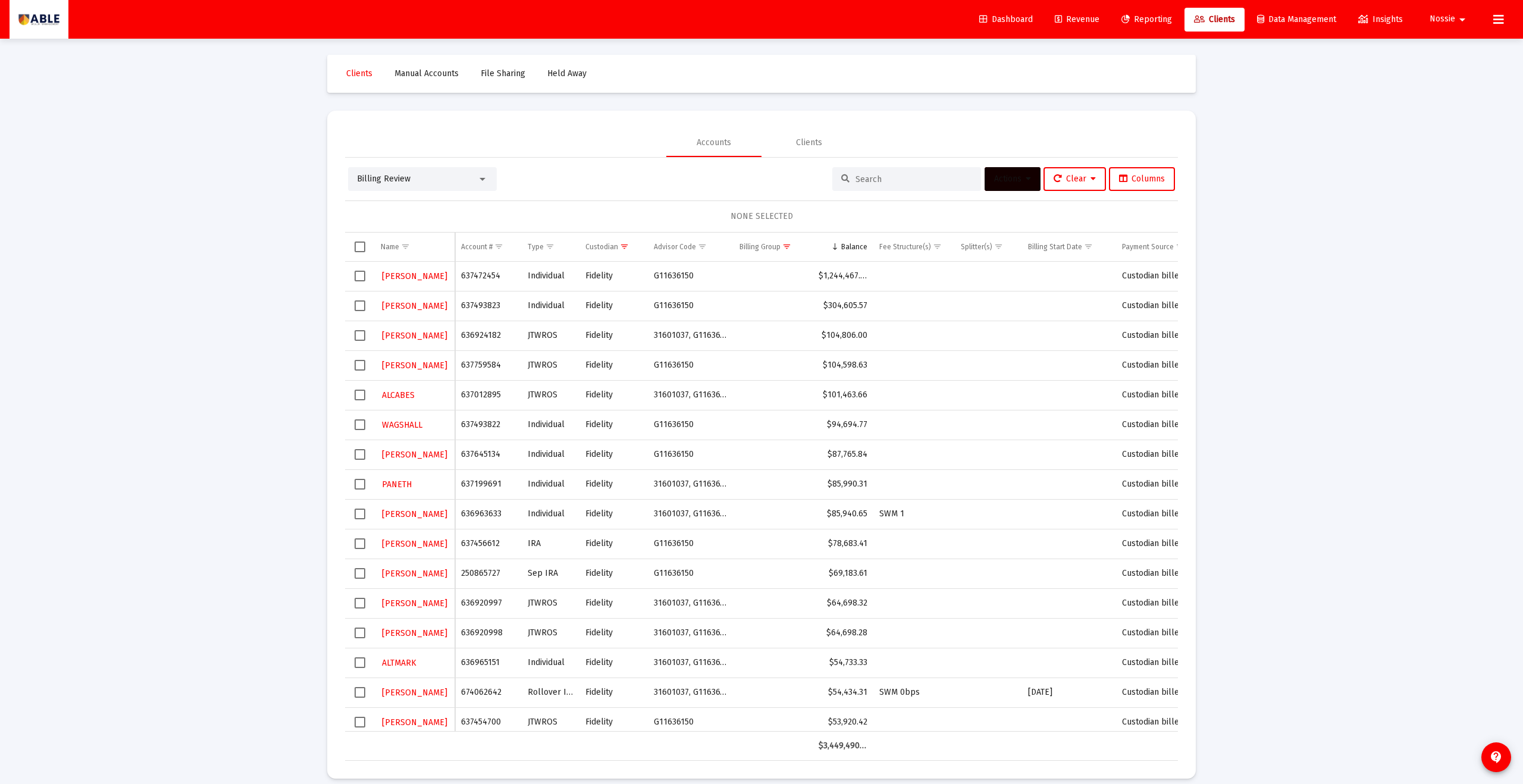
click at [363, 336] on span "Select row" at bounding box center [360, 335] width 11 height 11
click at [741, 185] on button "Actions" at bounding box center [1012, 179] width 56 height 24
click at [741, 264] on button "Assign Group" at bounding box center [1138, 267] width 70 height 28
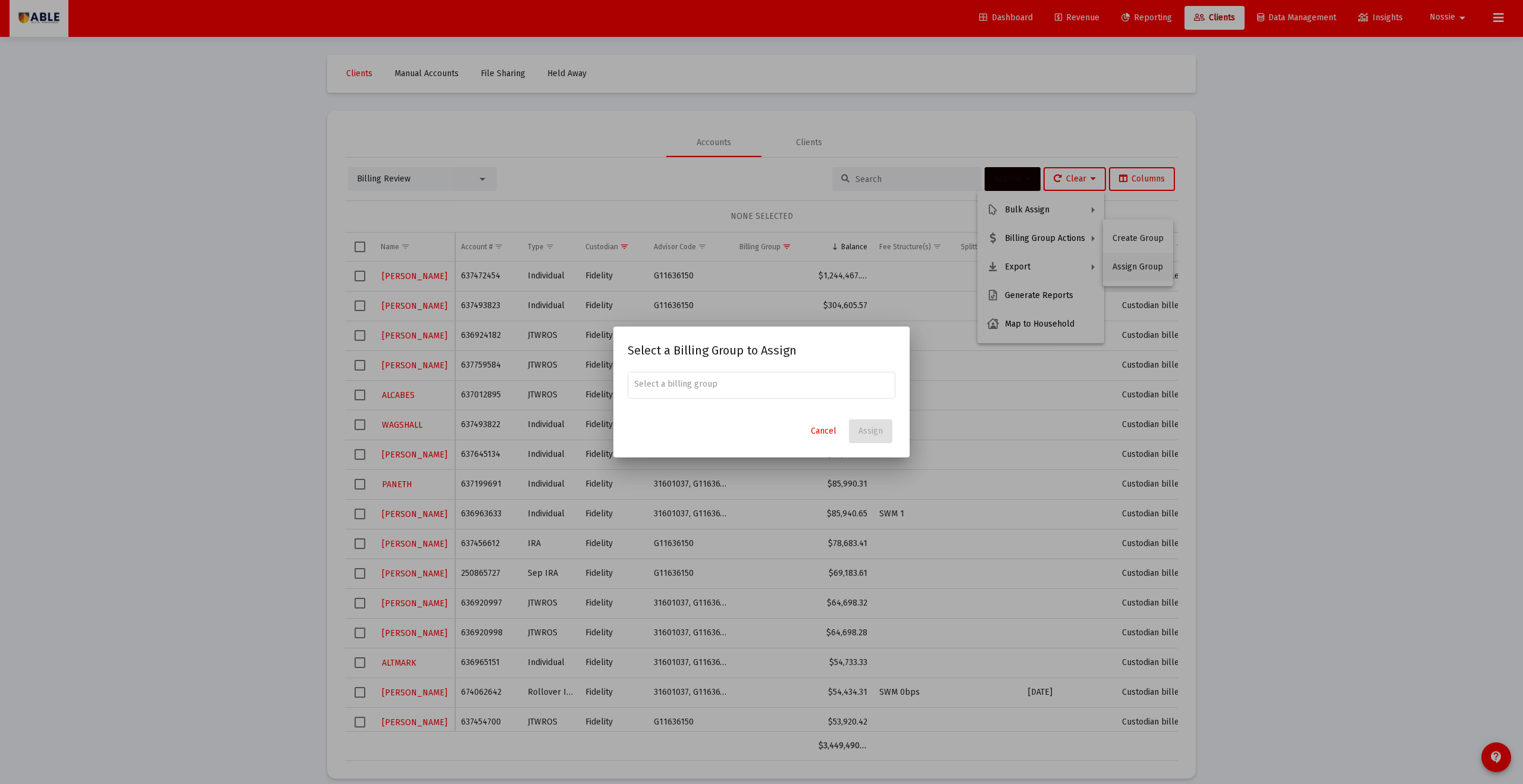
scroll to position [0, 0]
type input "hand"
click at [741, 298] on div at bounding box center [761, 392] width 1523 height 784
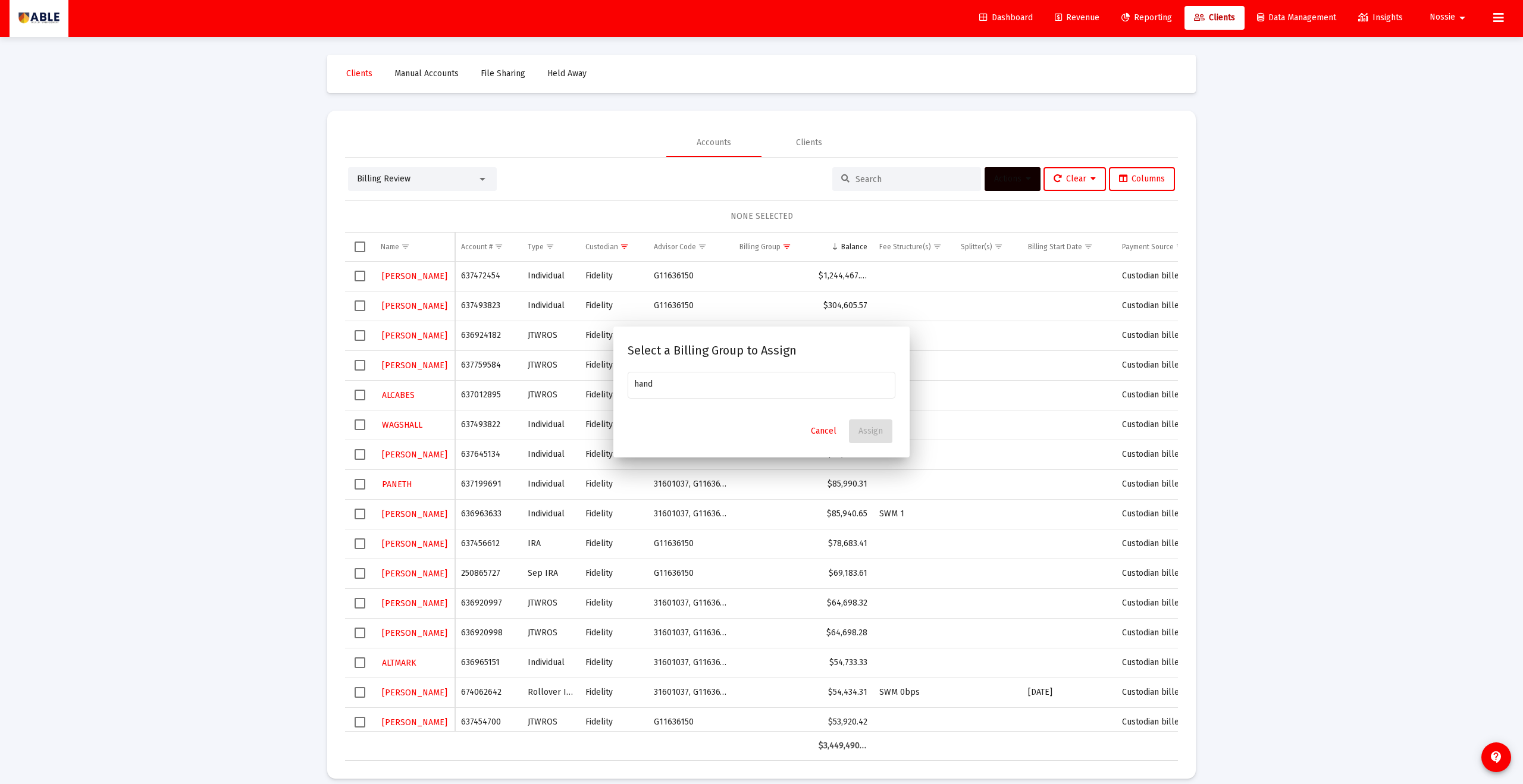
scroll to position [2, 0]
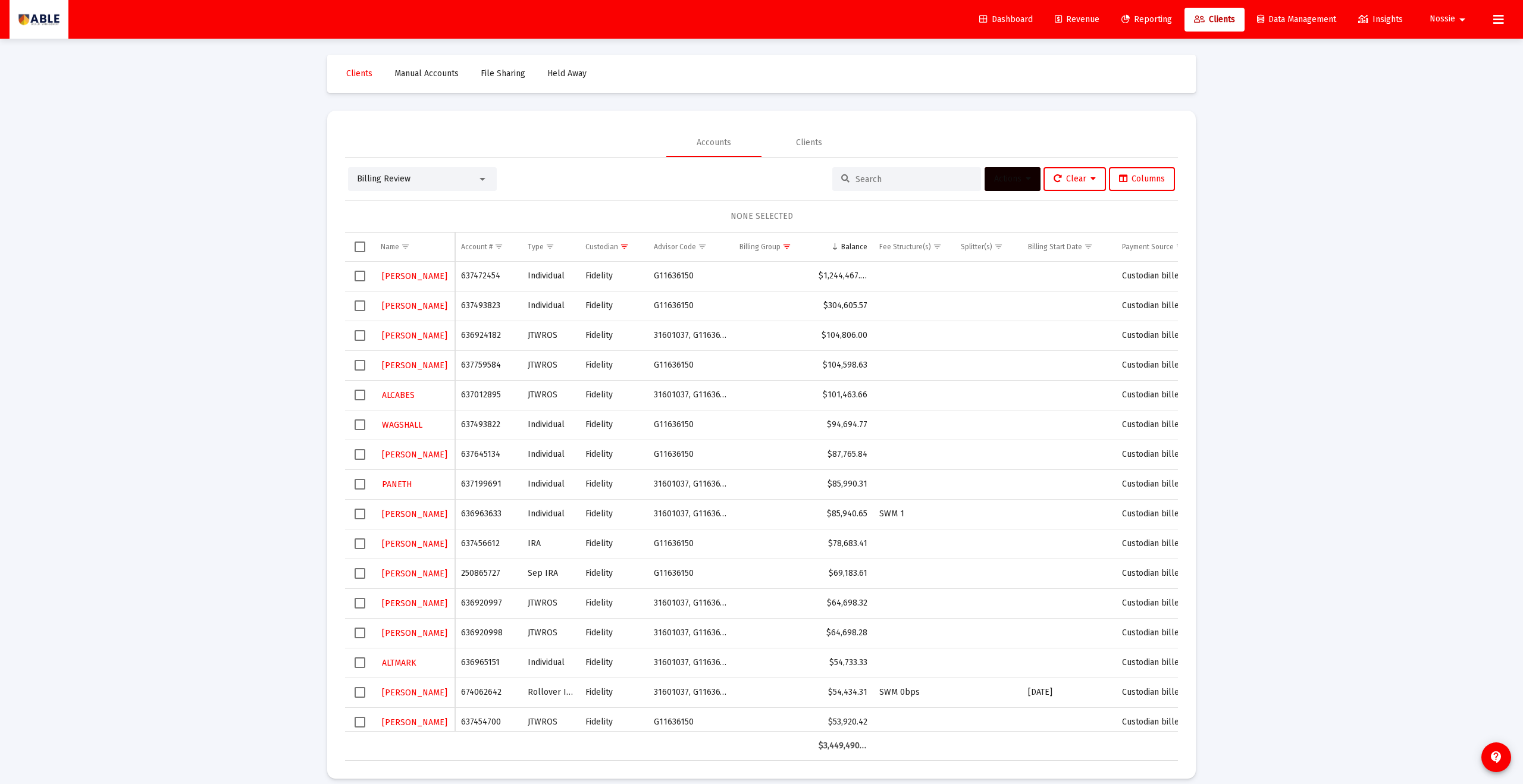
click at [364, 334] on span "Select row" at bounding box center [360, 335] width 11 height 11
click at [741, 187] on button "Actions" at bounding box center [1012, 179] width 56 height 24
click at [741, 235] on button "Create Group" at bounding box center [1138, 238] width 70 height 28
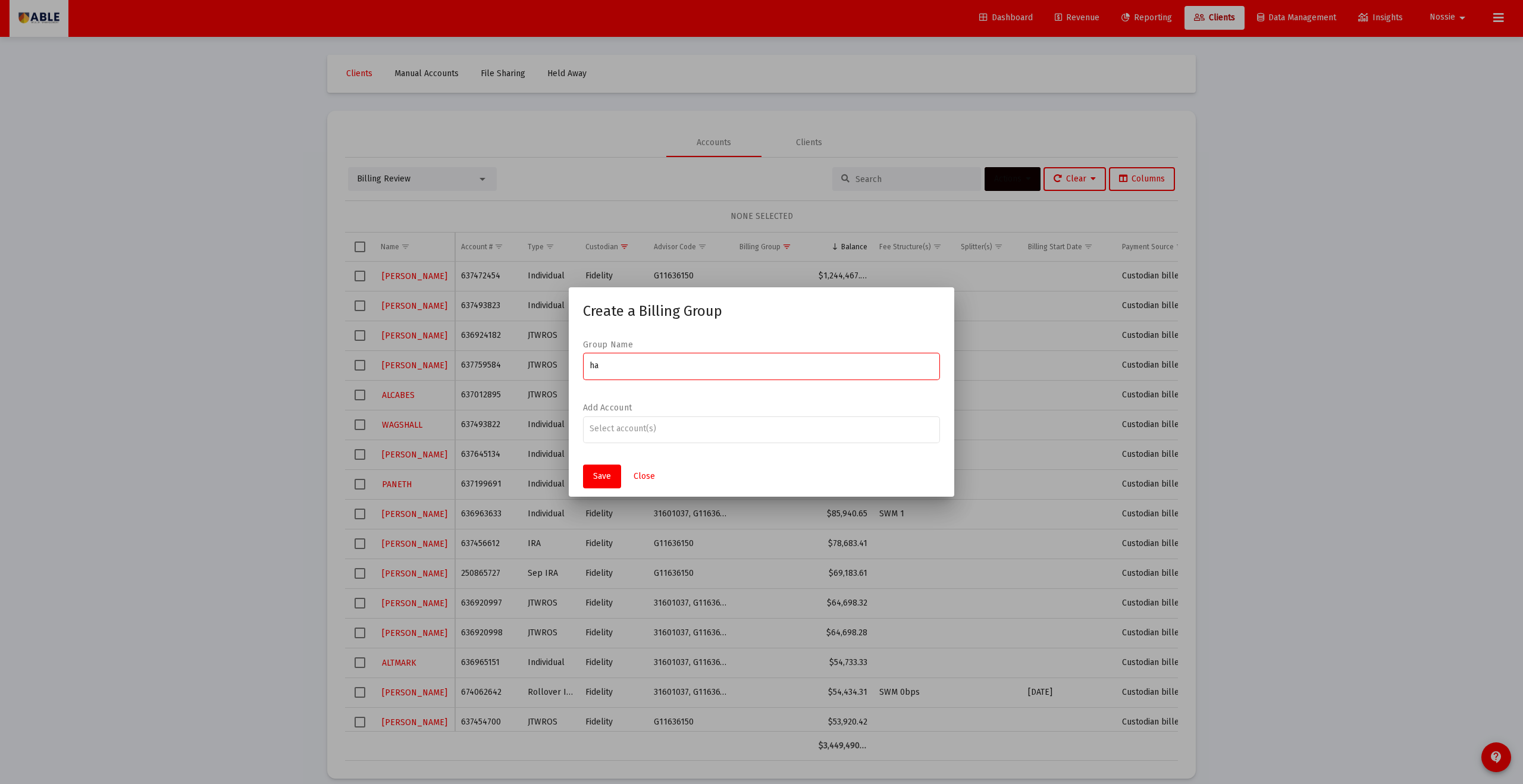
type input "h"
type input "[PERSON_NAME] Family"
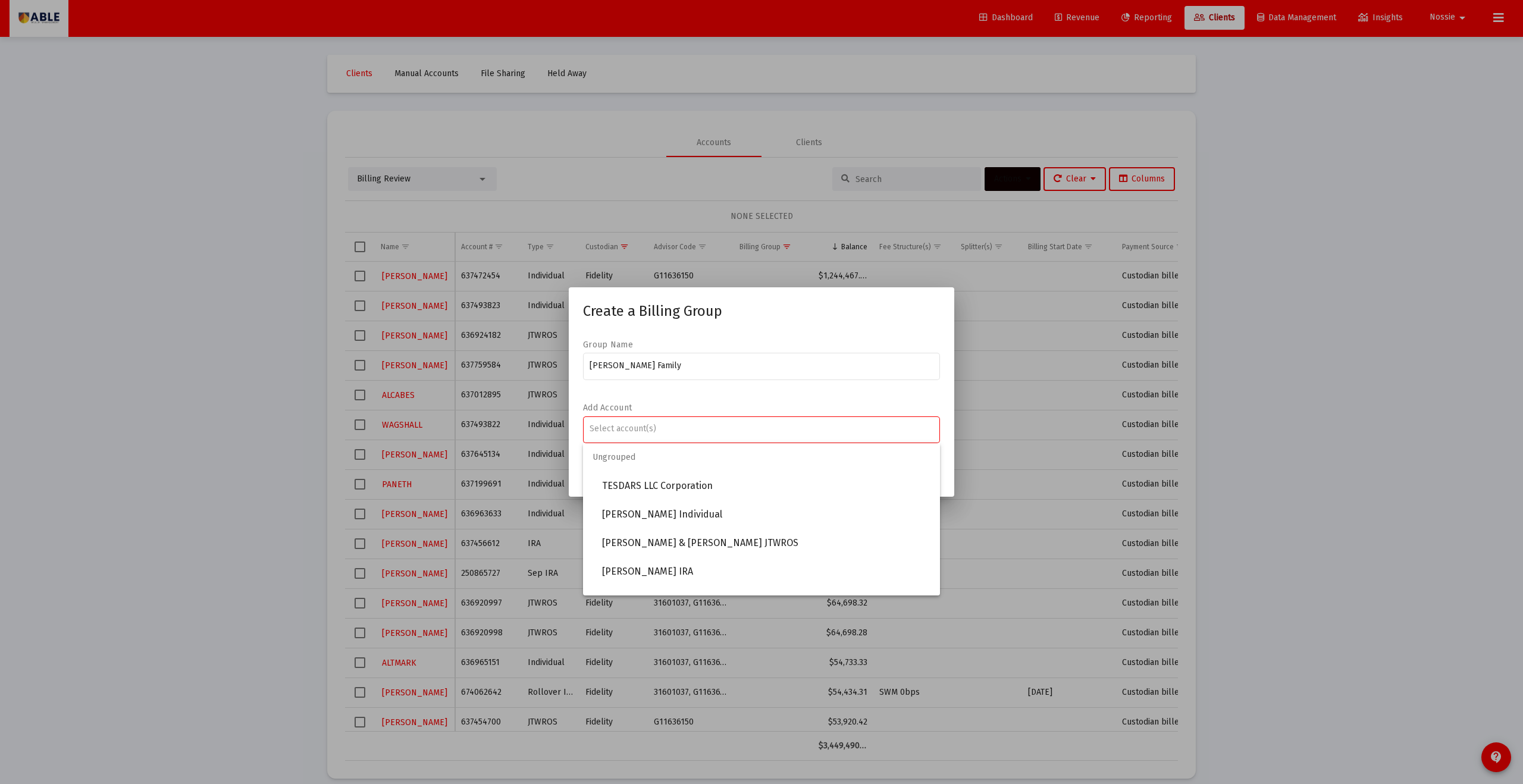
click at [697, 427] on input "Assignment Selection" at bounding box center [762, 428] width 344 height 9
type input "han"
click at [732, 430] on span "[PERSON_NAME] JTWROS" at bounding box center [766, 486] width 329 height 28
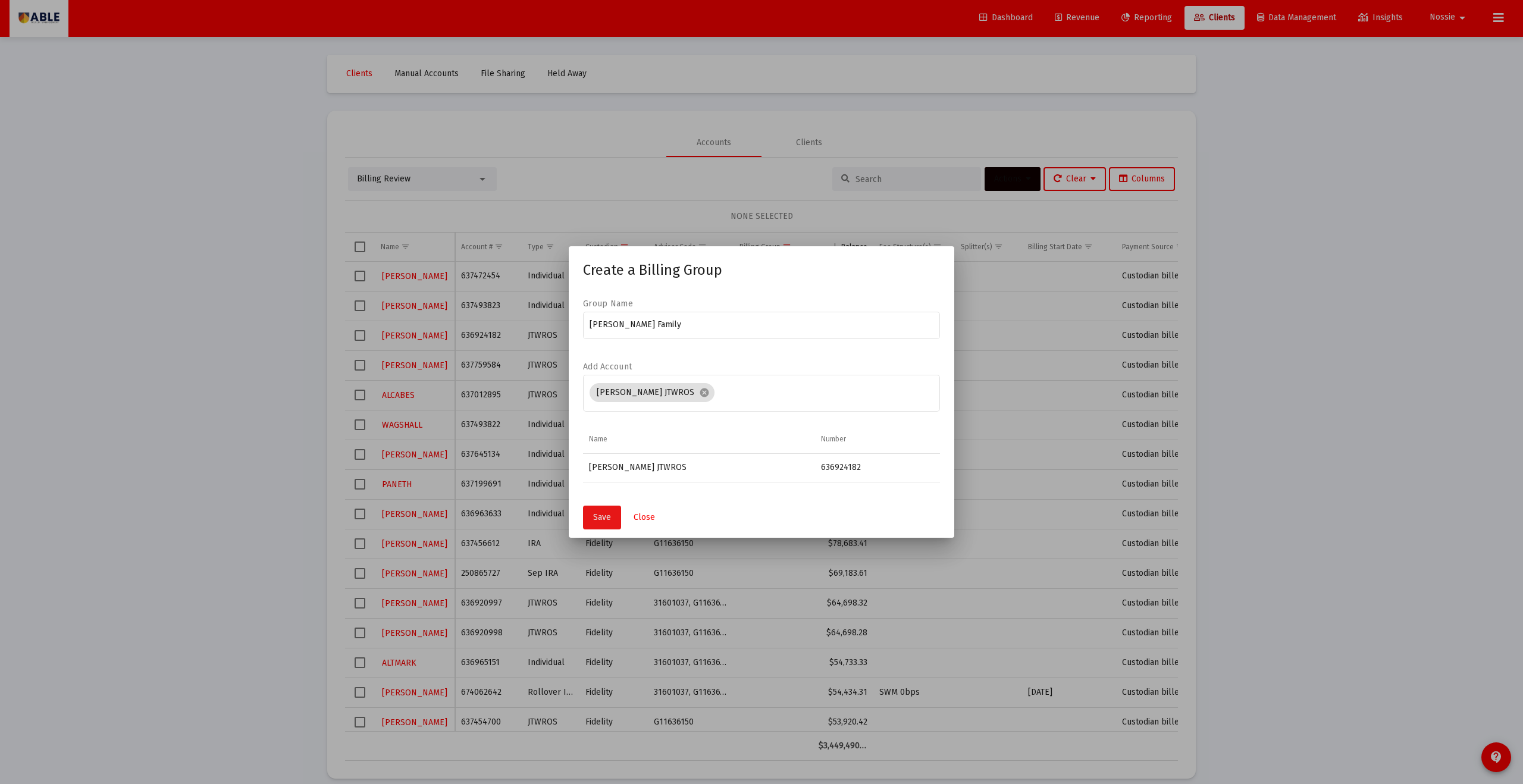
click at [605, 430] on span "Save" at bounding box center [602, 517] width 18 height 10
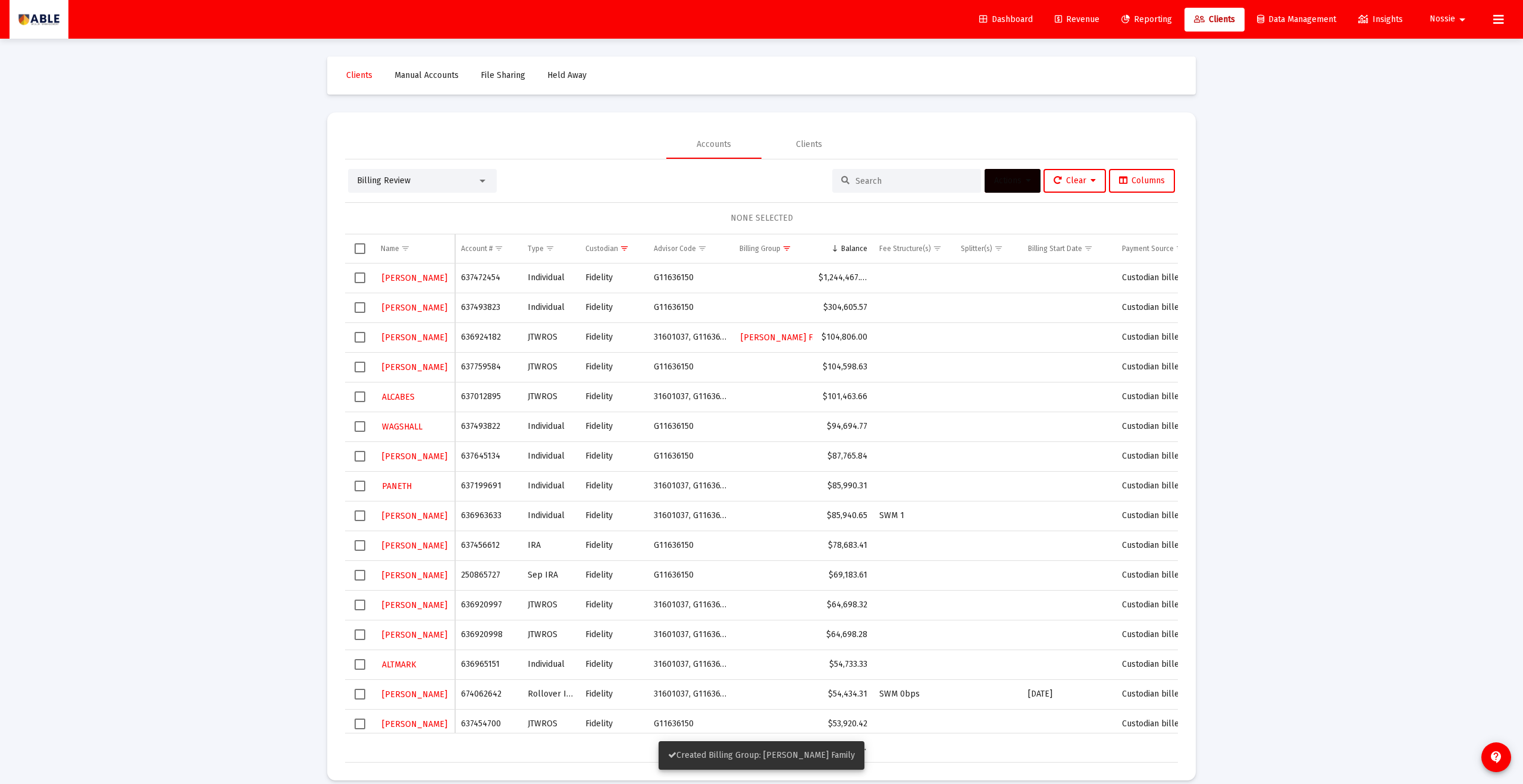
scroll to position [2, 0]
click at [358, 336] on span "Select row" at bounding box center [360, 335] width 11 height 11
click at [741, 179] on icon at bounding box center [1029, 179] width 5 height 9
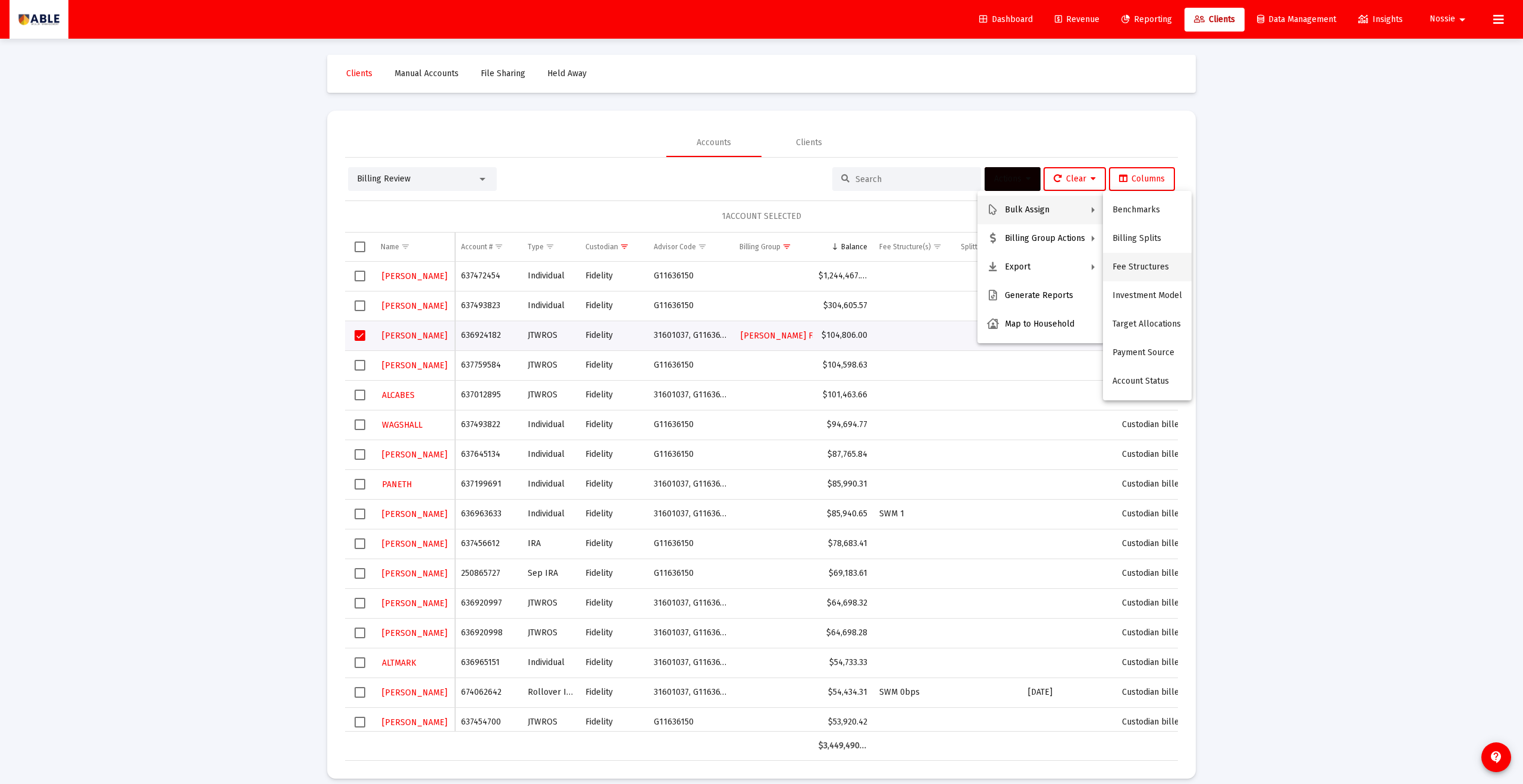
click at [741, 262] on button "Fee Structures" at bounding box center [1147, 267] width 89 height 28
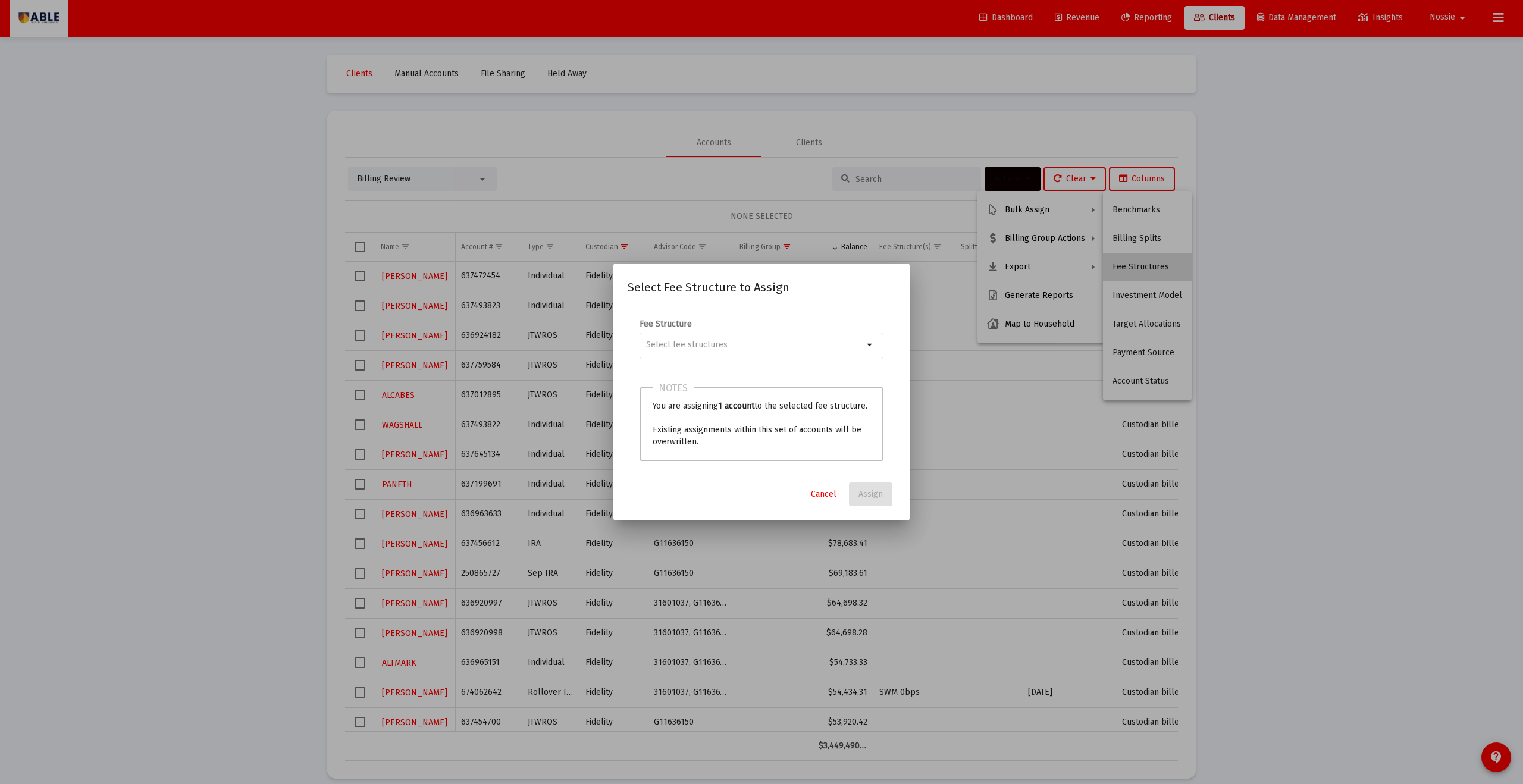
scroll to position [0, 0]
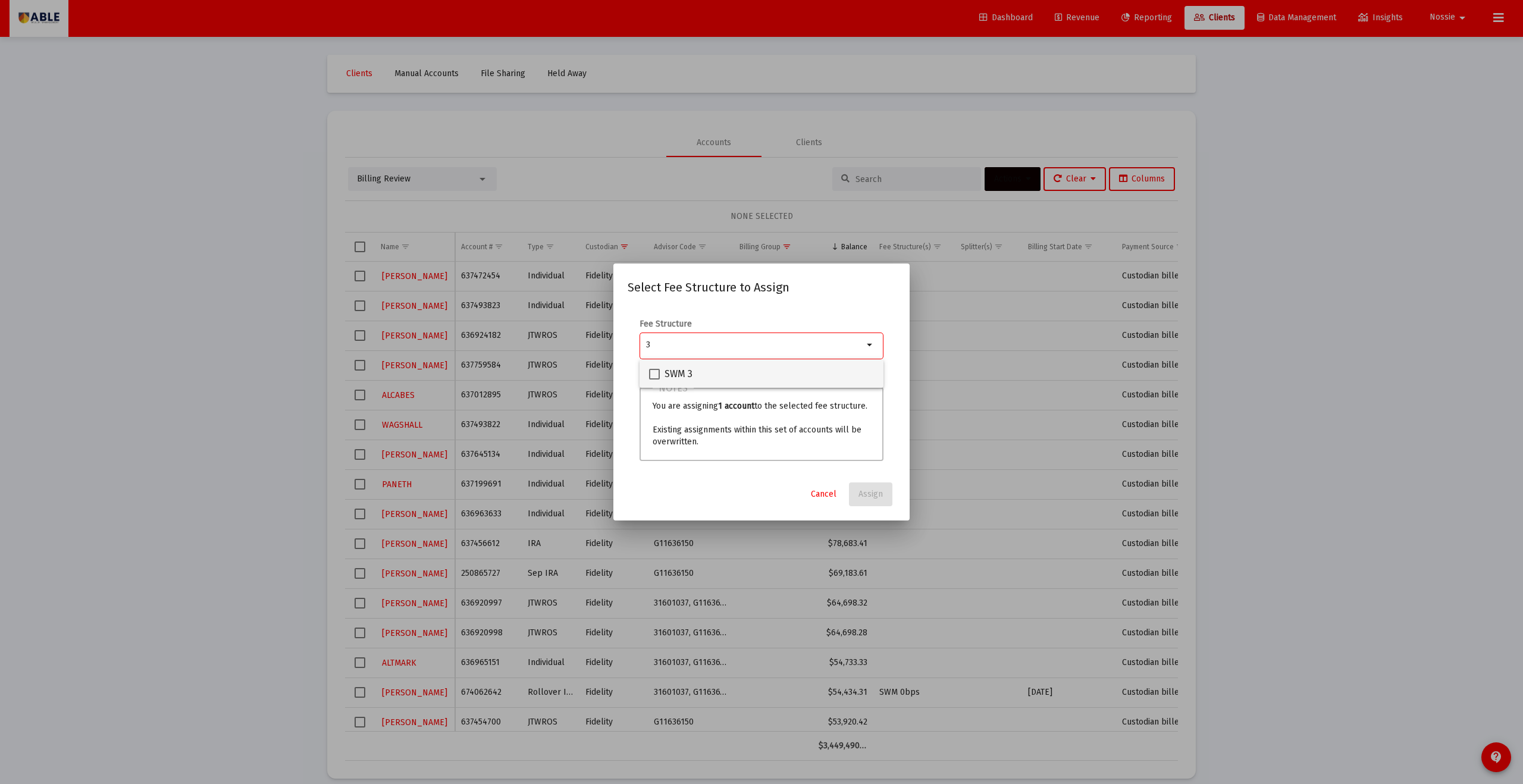
type input "3"
click at [649, 373] on span at bounding box center [655, 374] width 11 height 11
click at [654, 380] on input "SWM 3" at bounding box center [654, 380] width 1 height 1
checkbox input "true"
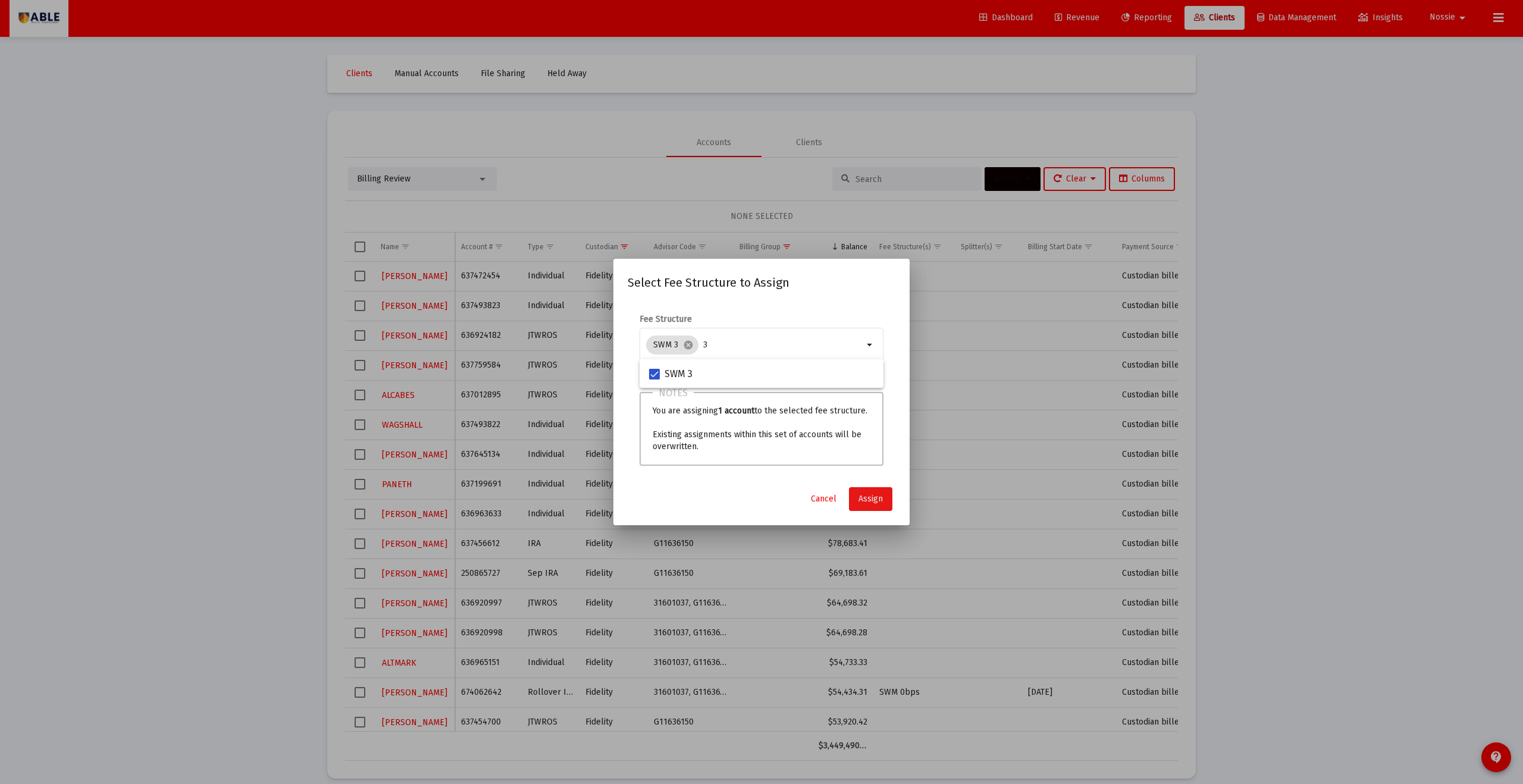
click at [741, 430] on span "Assign" at bounding box center [870, 498] width 24 height 10
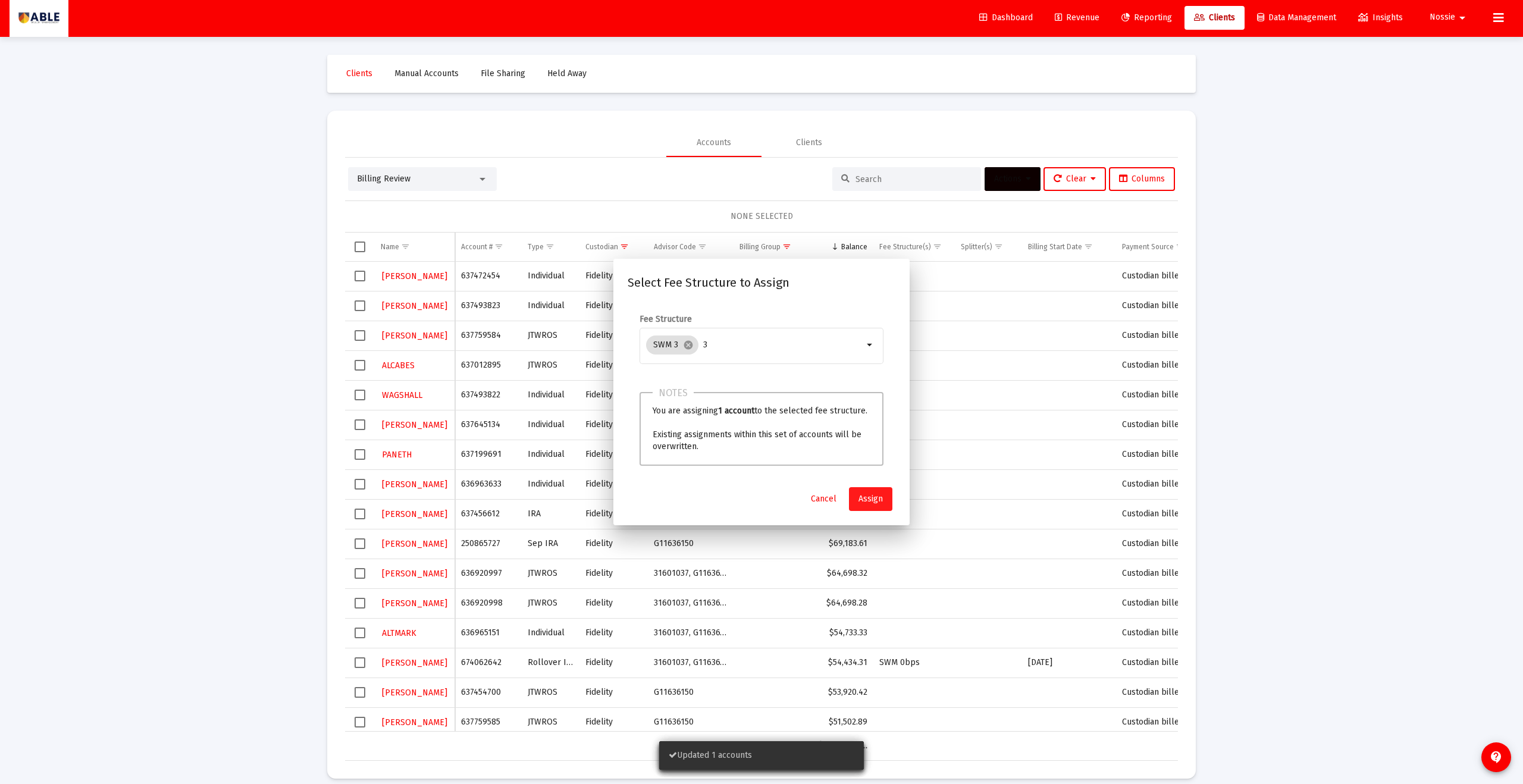
scroll to position [2, 0]
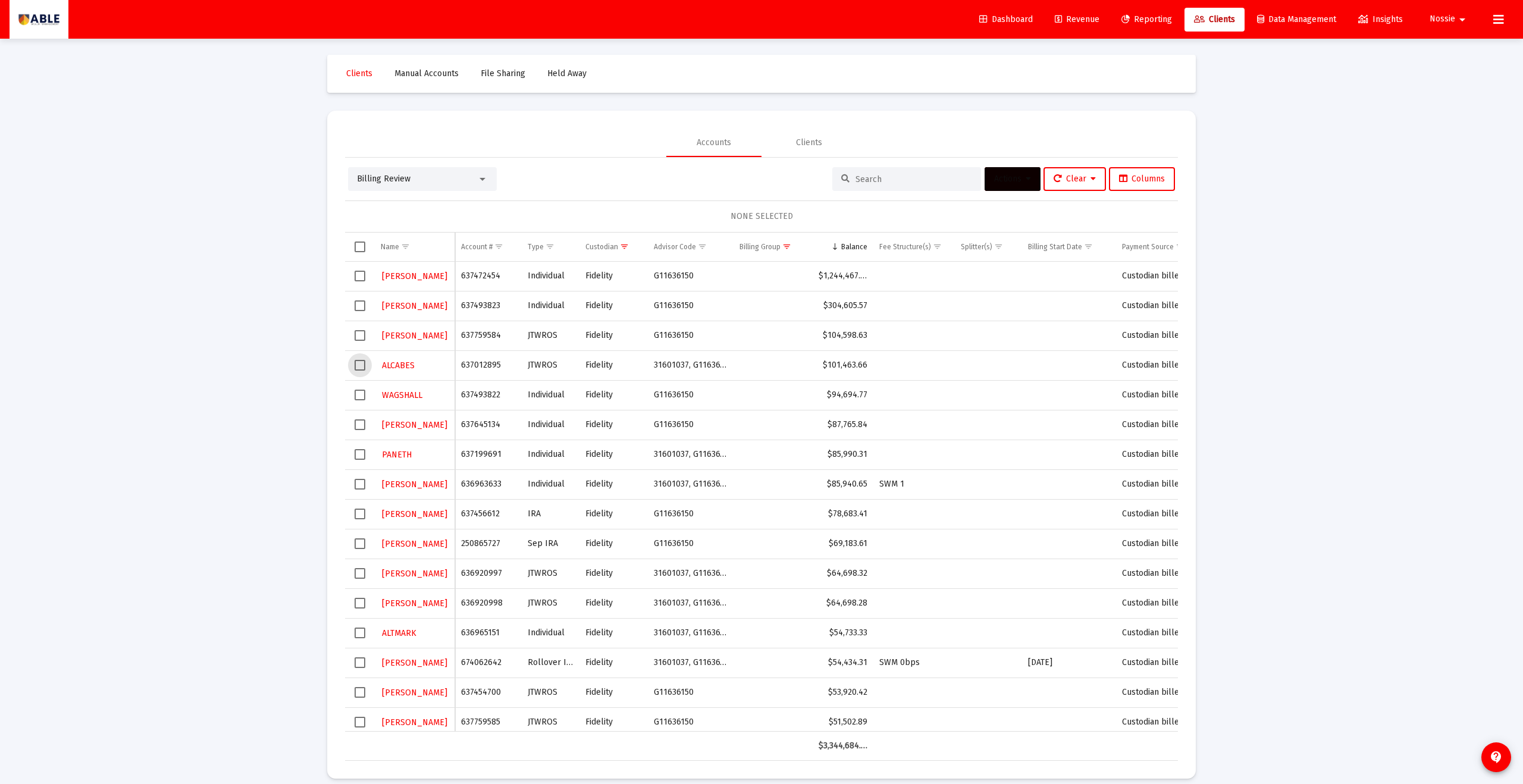
click at [359, 367] on span "Select row" at bounding box center [360, 365] width 11 height 11
click at [741, 185] on button "Actions" at bounding box center [1012, 179] width 56 height 24
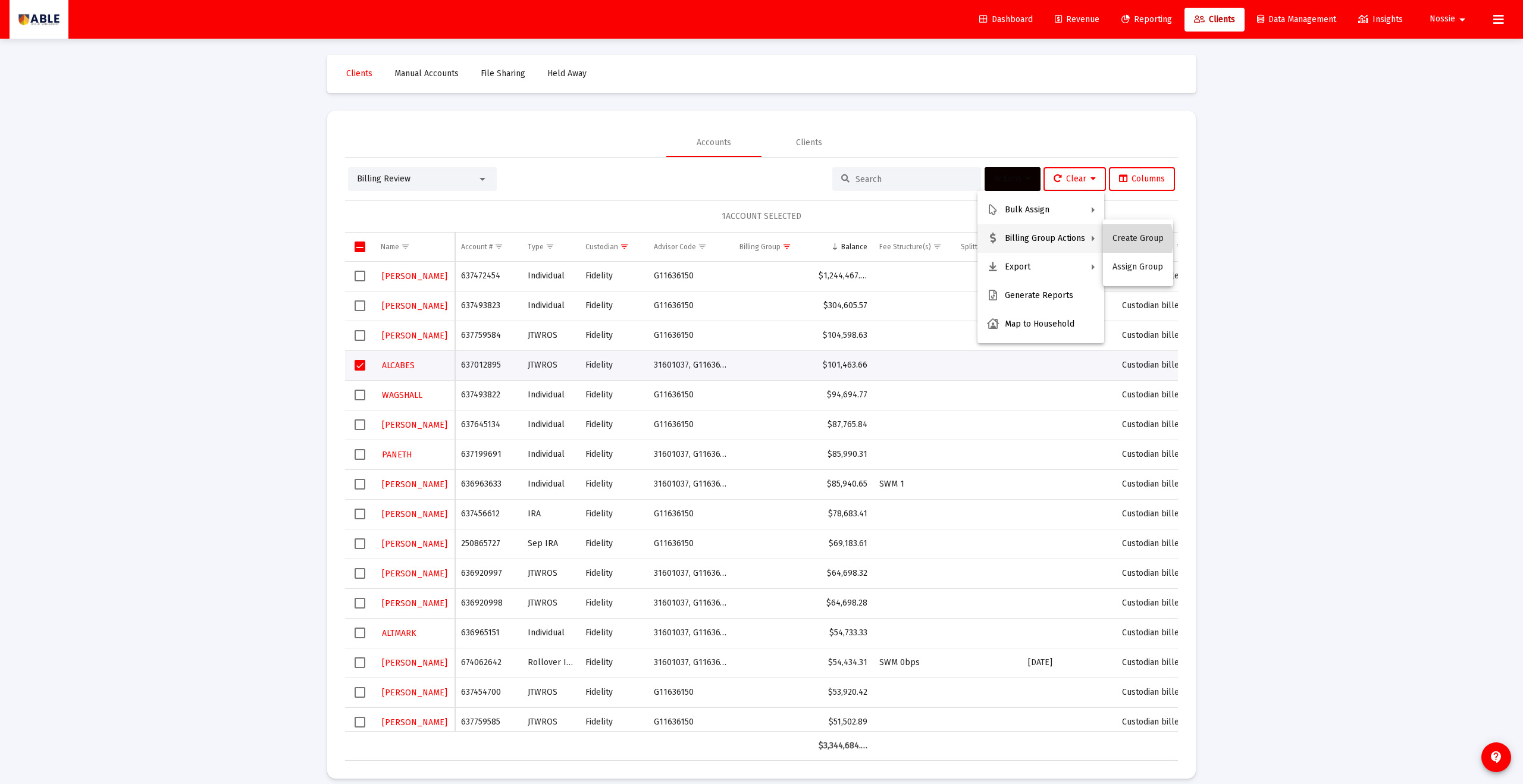
click at [741, 240] on button "Create Group" at bounding box center [1138, 238] width 70 height 28
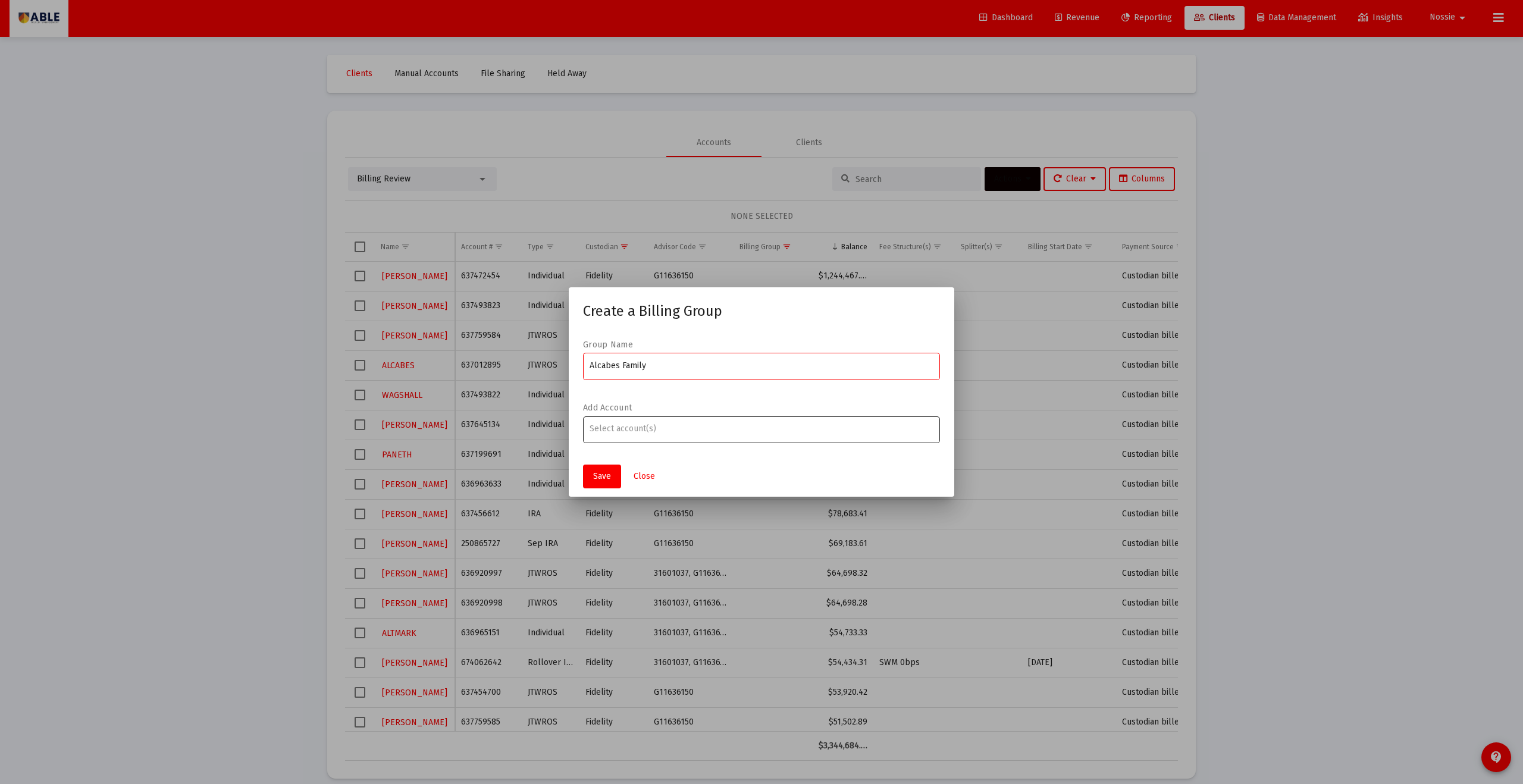
type input "Alcabes Family"
click at [741, 424] on input "Assignment Selection" at bounding box center [762, 428] width 344 height 9
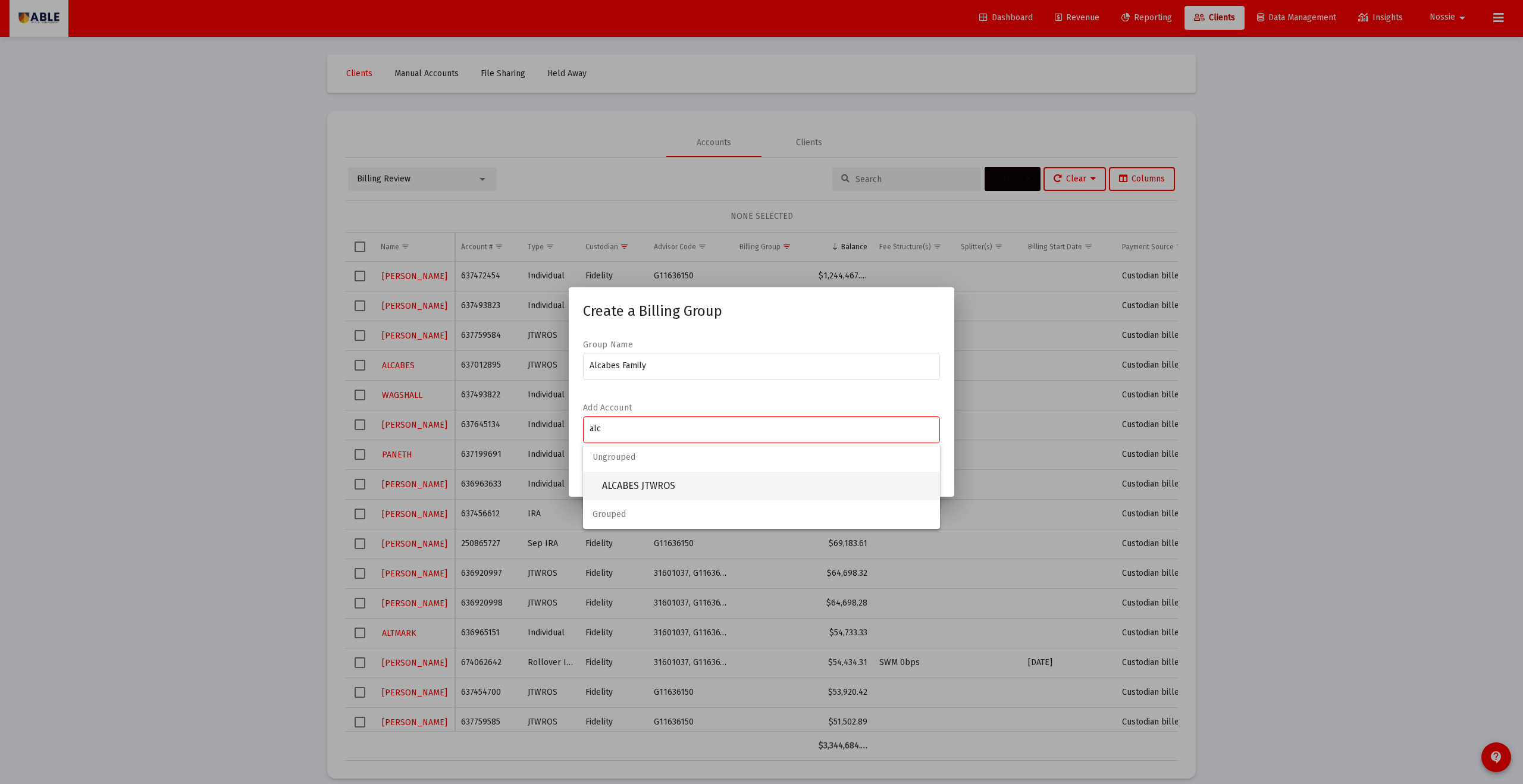
type input "alc"
click at [715, 430] on span "ALCABES JTWROS" at bounding box center [766, 486] width 329 height 28
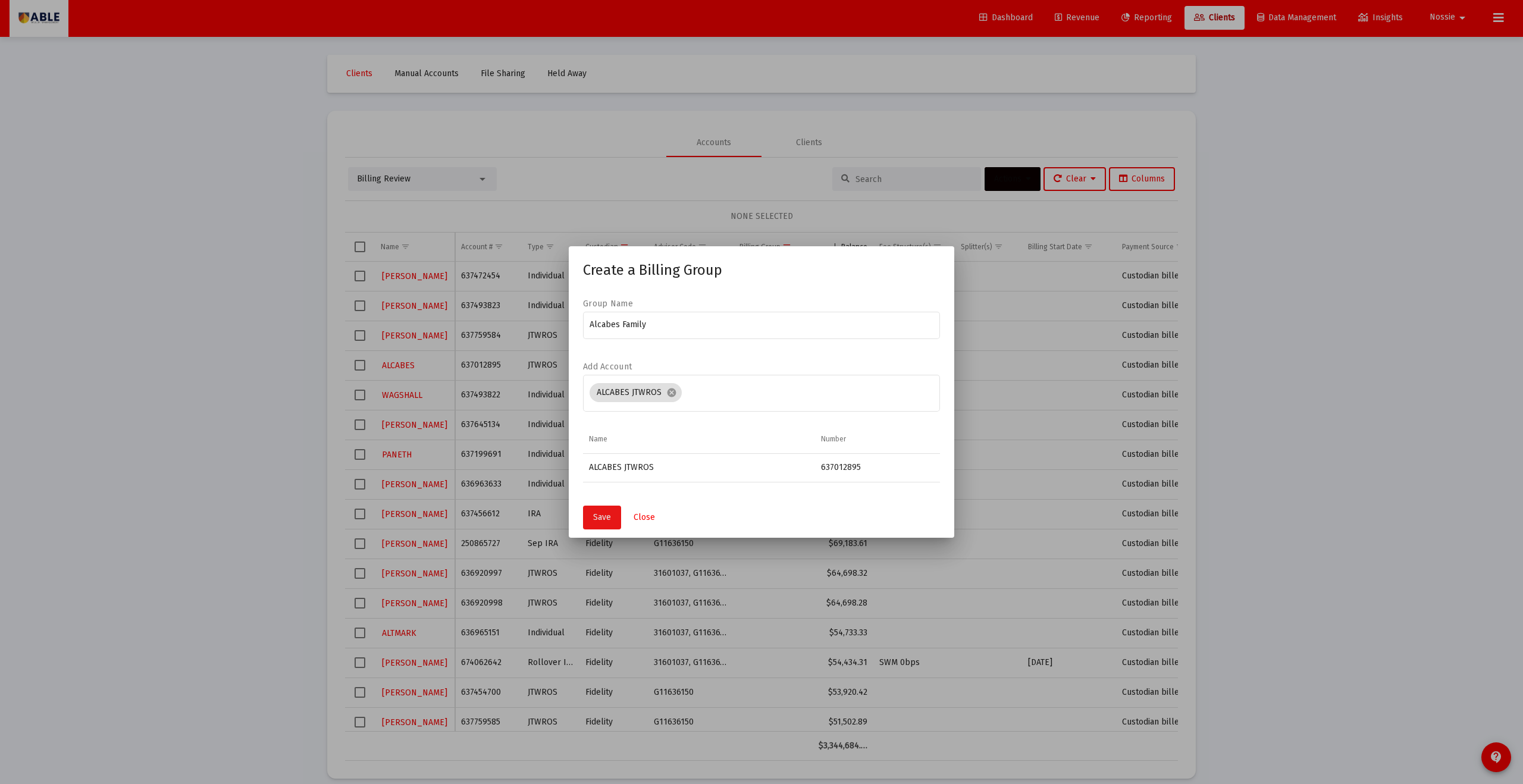
click at [613, 430] on button "Save" at bounding box center [602, 517] width 38 height 24
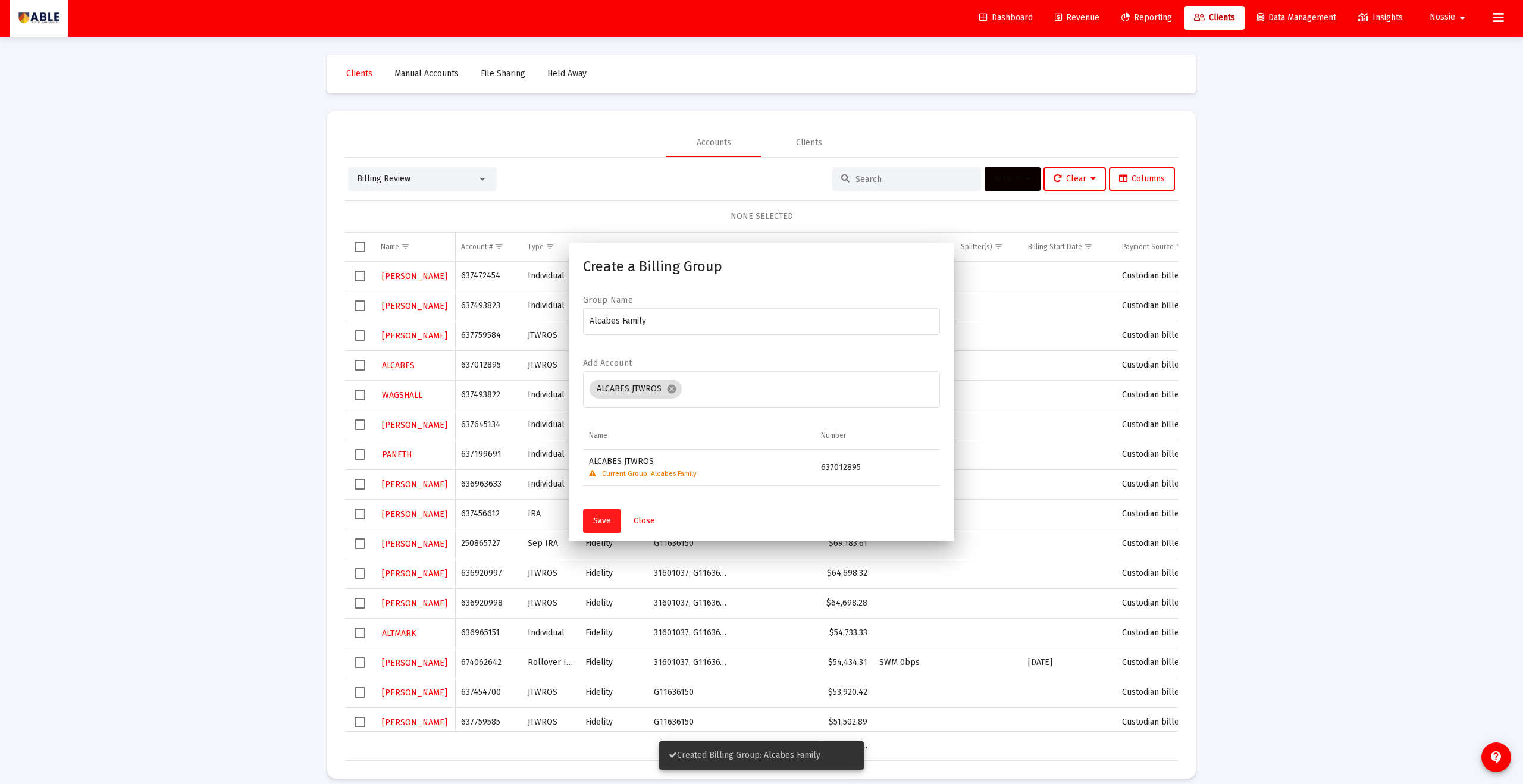
scroll to position [2, 0]
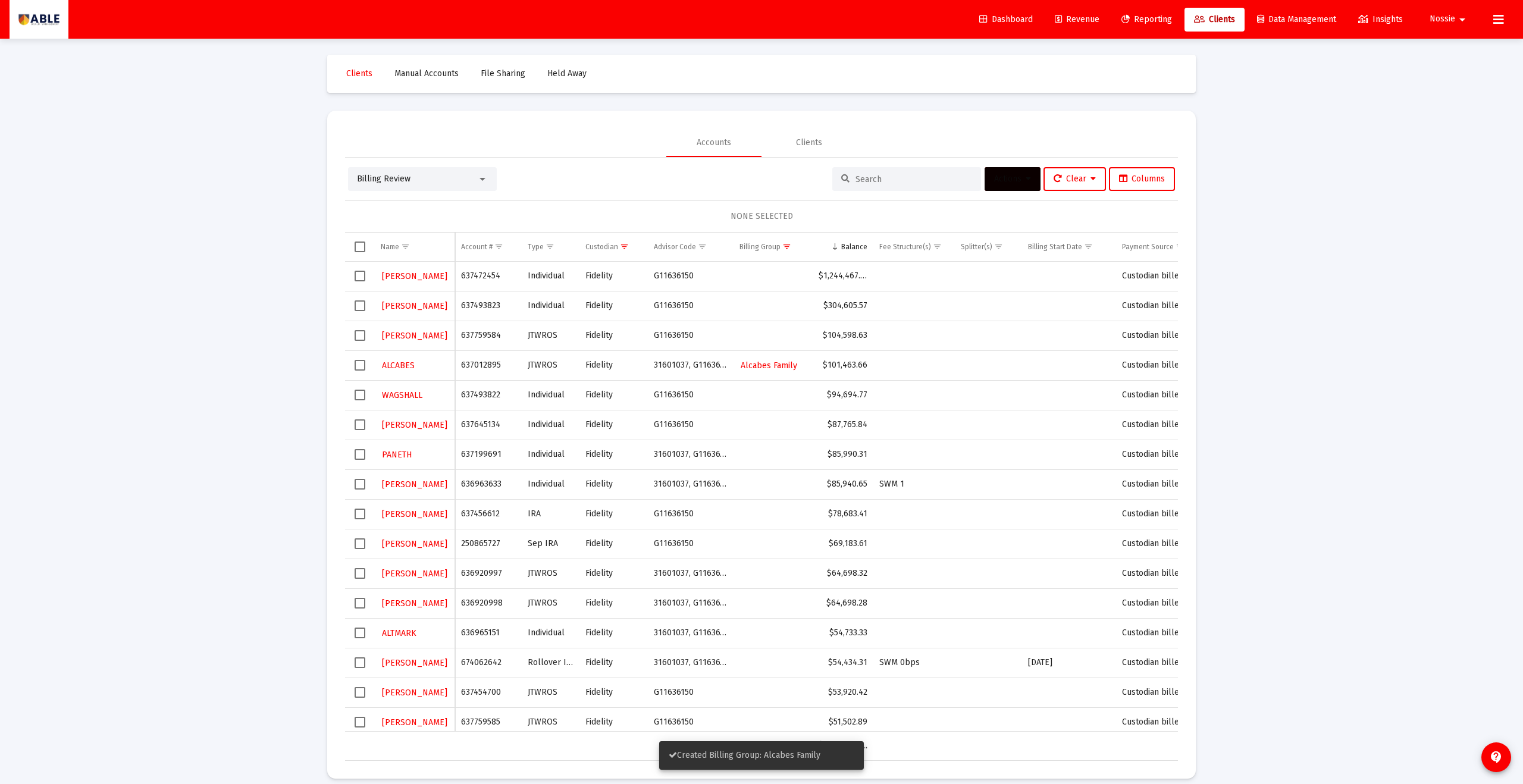
click at [362, 362] on span "Select row" at bounding box center [360, 365] width 11 height 11
click at [741, 187] on button "Actions" at bounding box center [1012, 179] width 56 height 24
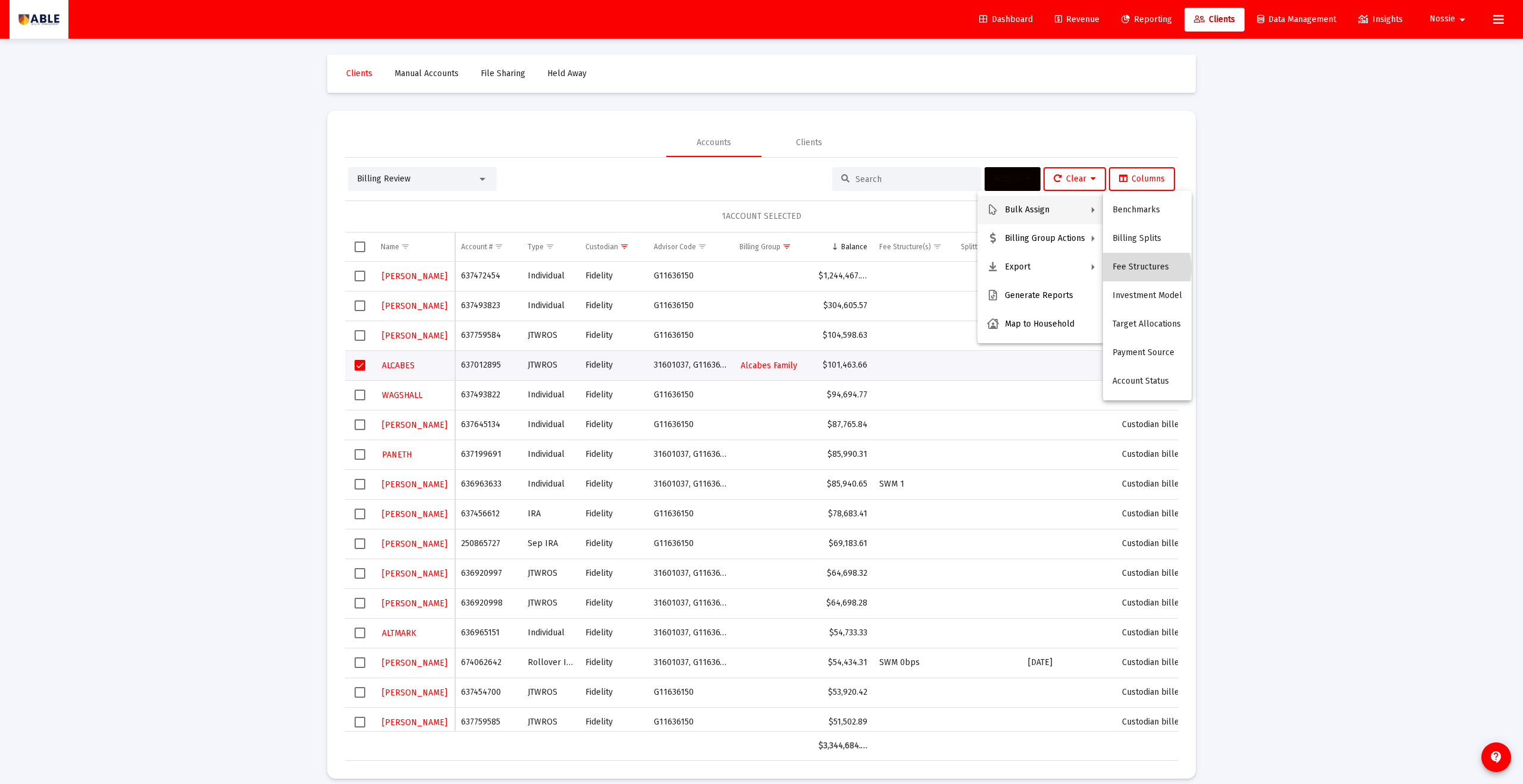
click at [741, 268] on button "Fee Structures" at bounding box center [1147, 267] width 89 height 28
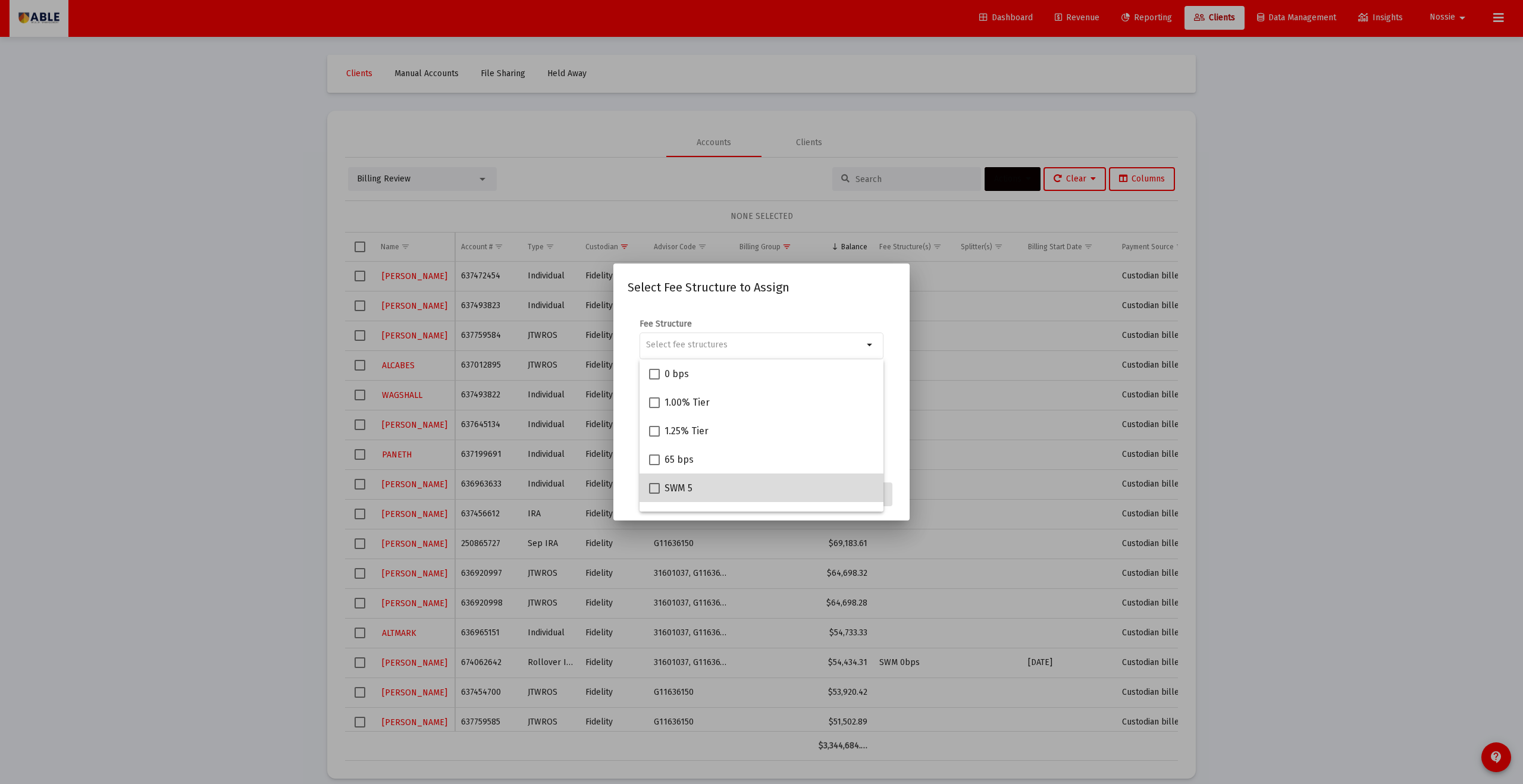
click at [706, 430] on div "SWM 5" at bounding box center [762, 488] width 225 height 28
checkbox input "true"
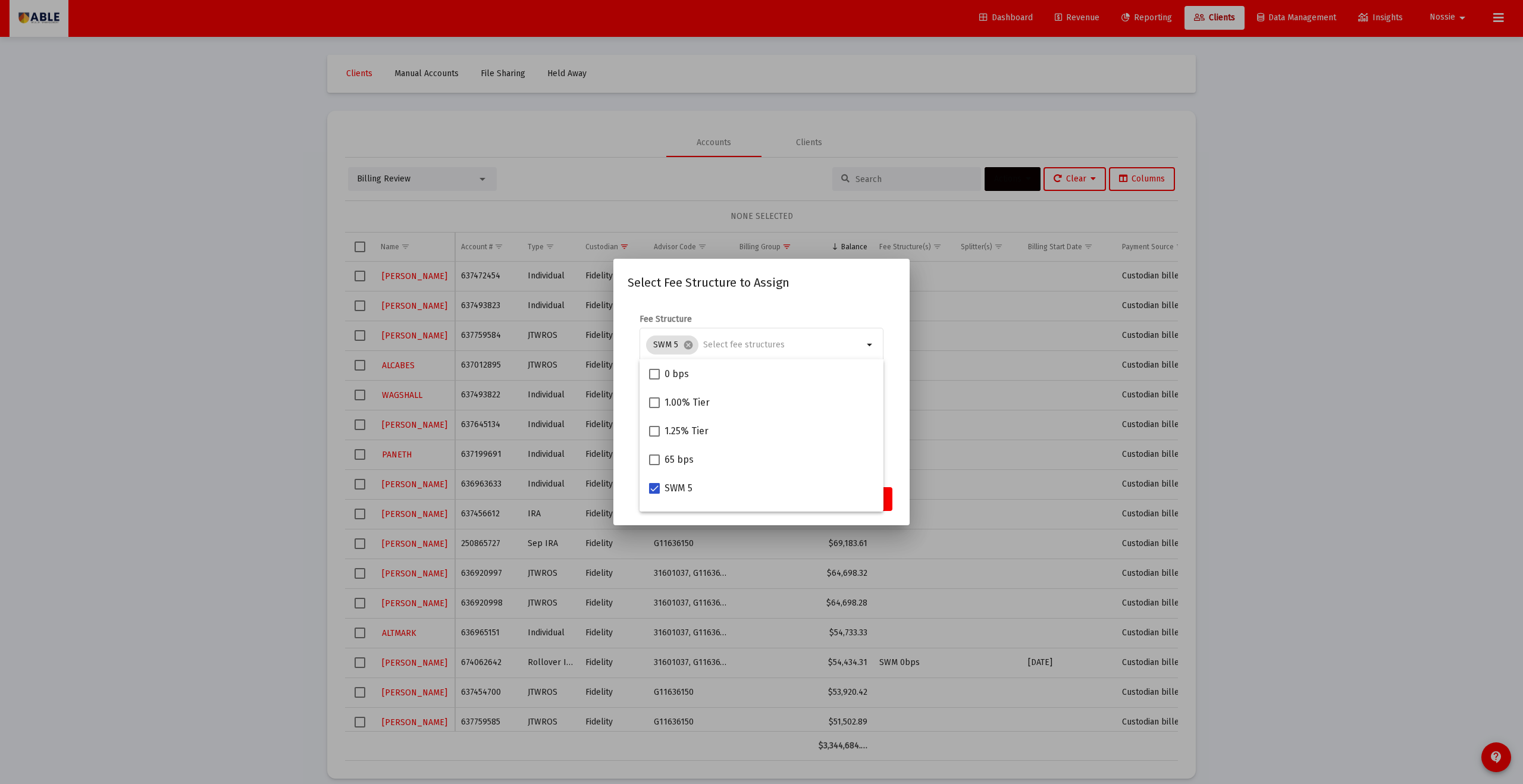
click at [741, 430] on mat-dialog-container "Select Fee Structure to Assign Fee Structure SWM 5 cancel arrow_drop_down Notes…" at bounding box center [761, 392] width 296 height 266
click at [741, 430] on button "Assign" at bounding box center [871, 499] width 43 height 24
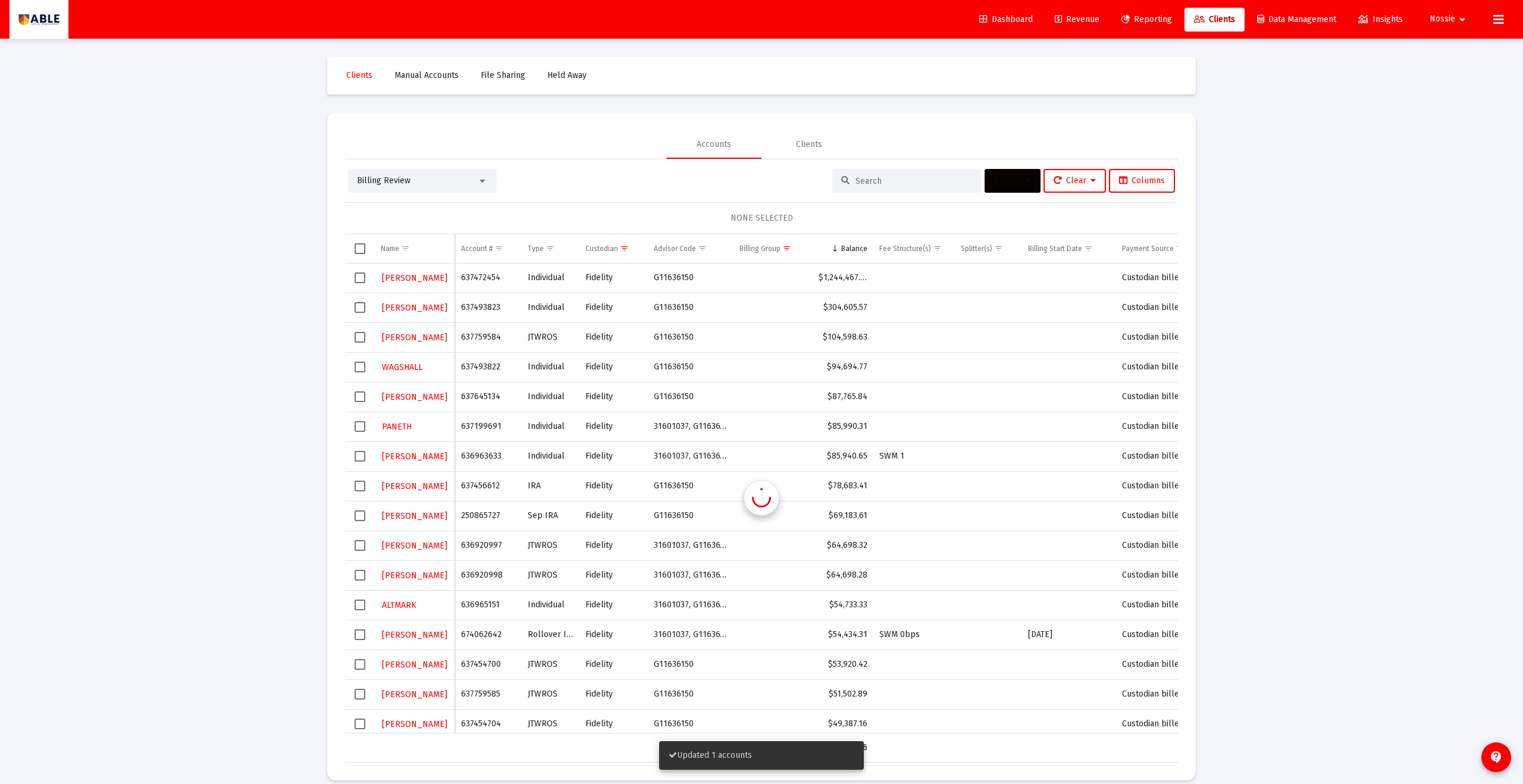
scroll to position [2, 0]
click at [365, 367] on span "Select row" at bounding box center [360, 365] width 11 height 11
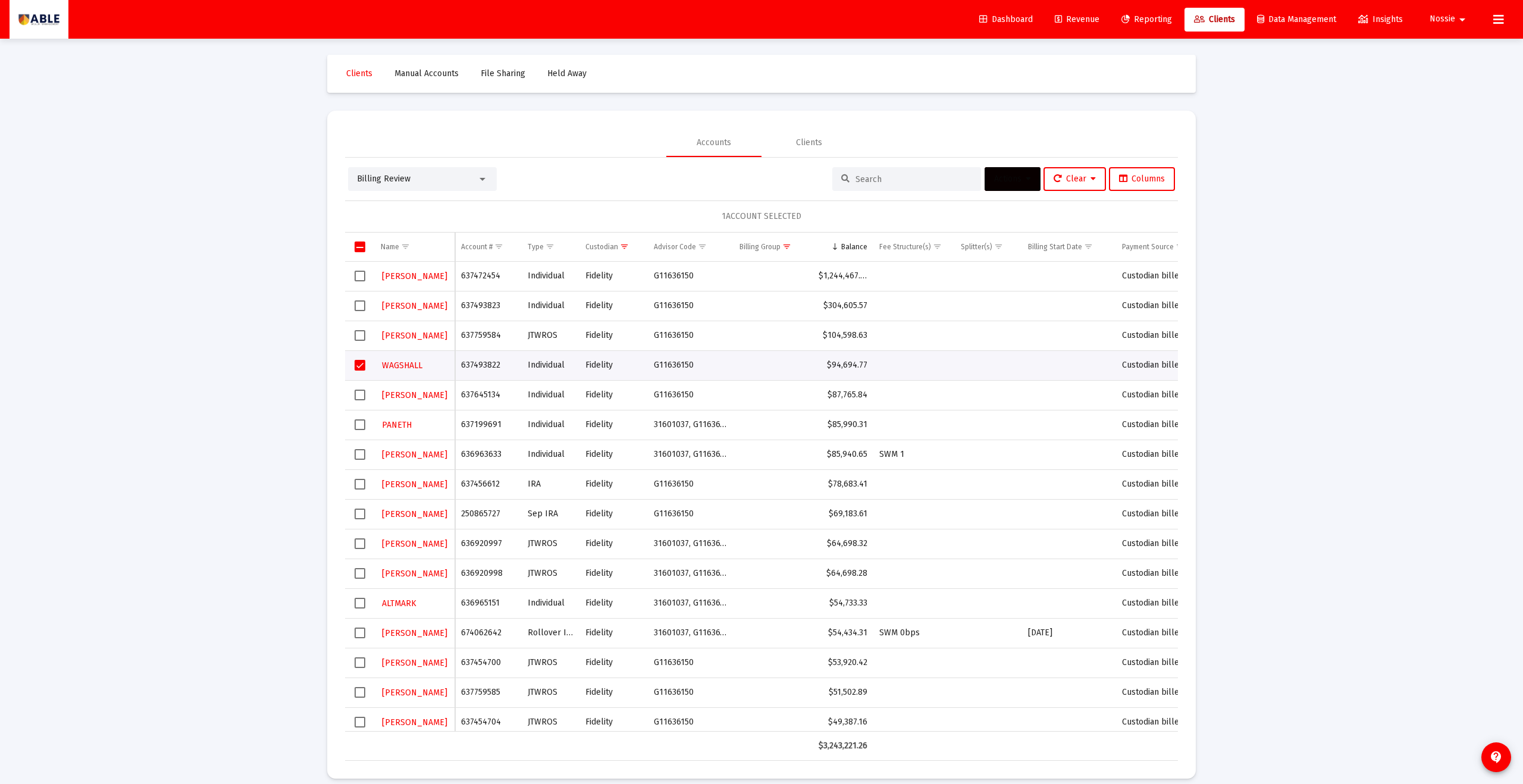
click at [741, 185] on button "Actions" at bounding box center [1012, 179] width 56 height 24
click at [741, 258] on button "Assign Group" at bounding box center [1138, 267] width 70 height 28
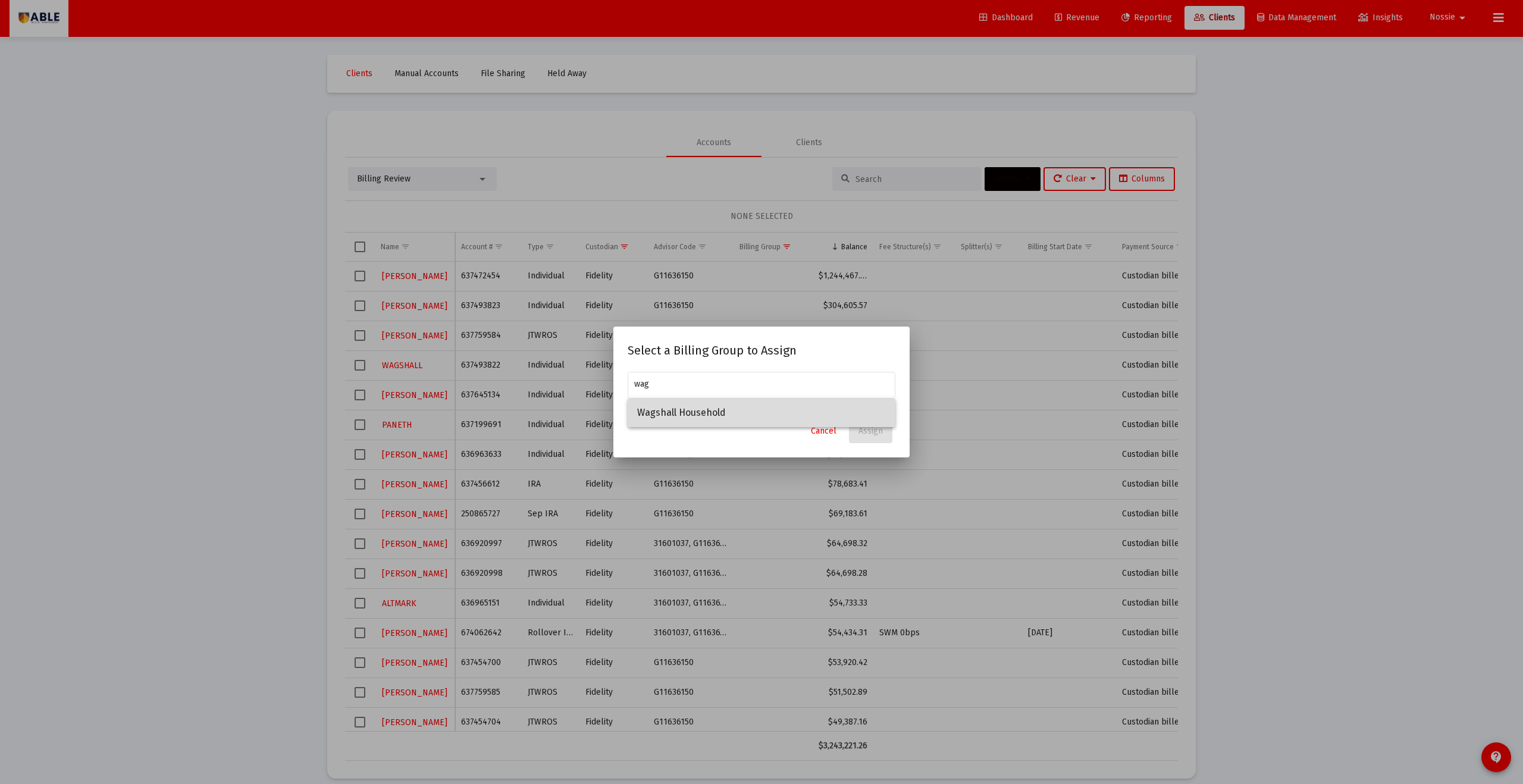
click at [734, 416] on span "Wagshall Household" at bounding box center [762, 413] width 248 height 28
type input "Wagshall Household"
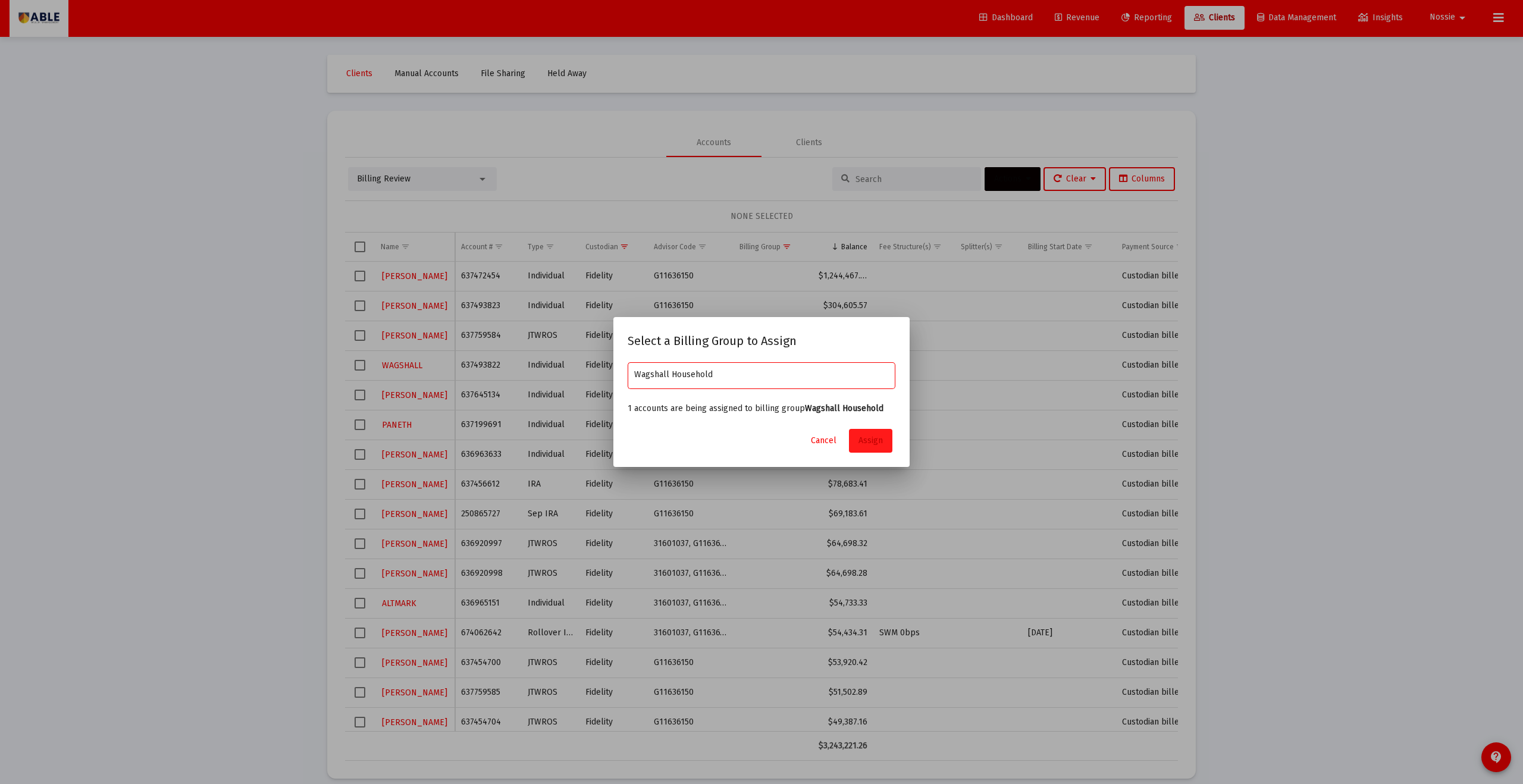
click at [741, 430] on span "Assign" at bounding box center [870, 440] width 24 height 10
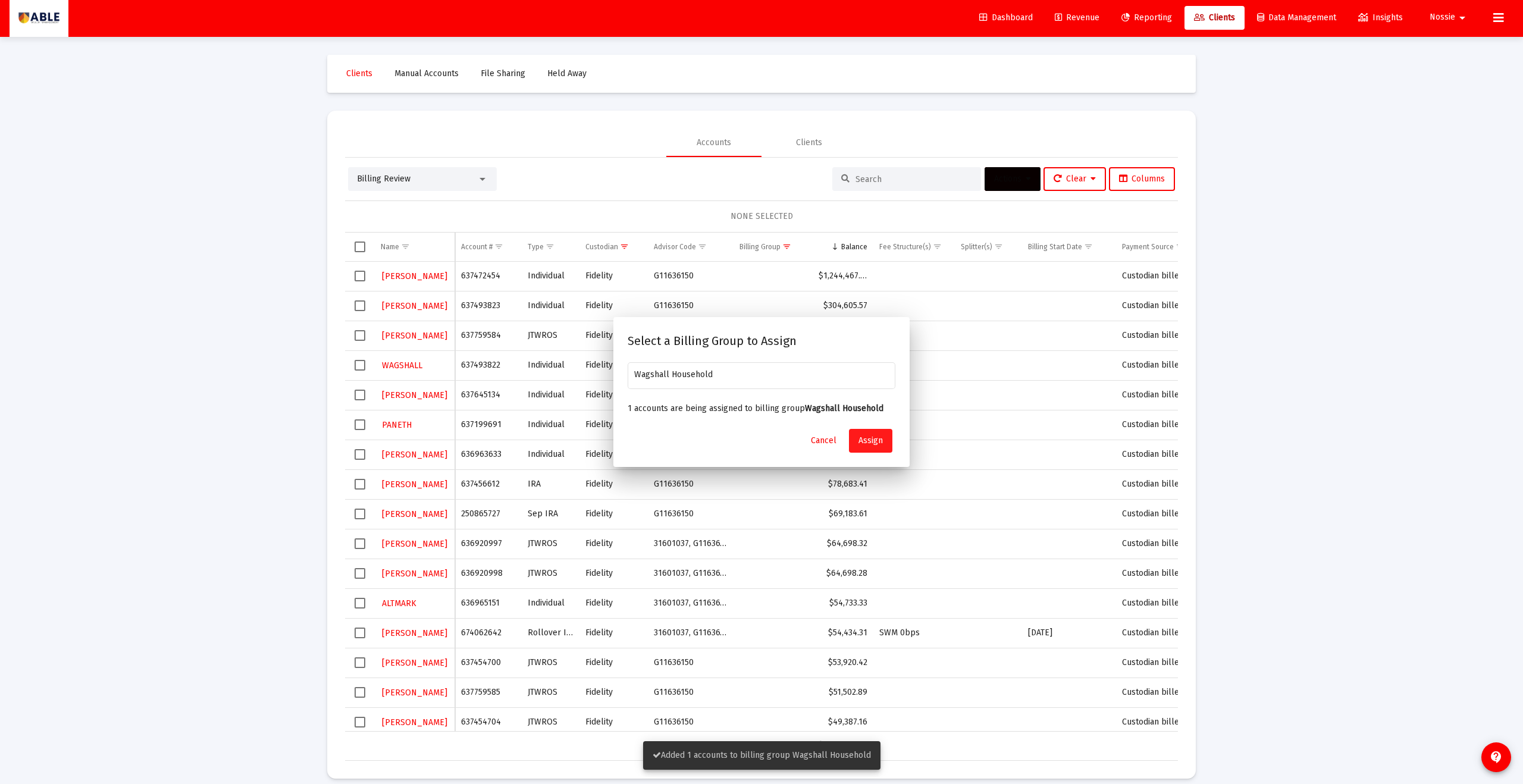
scroll to position [2, 0]
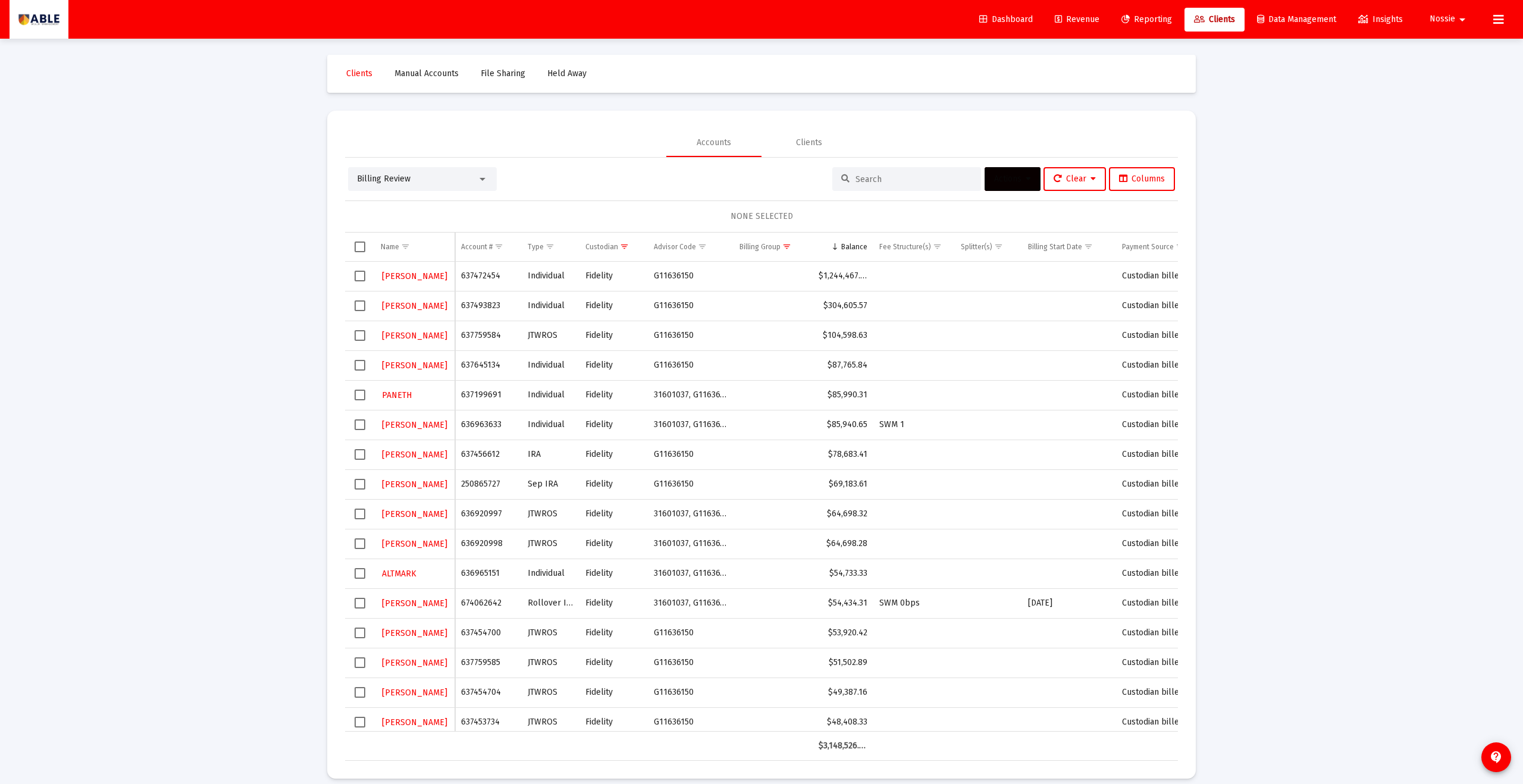
click at [359, 395] on span "Select row" at bounding box center [360, 395] width 11 height 11
click at [741, 175] on button "Actions" at bounding box center [1012, 179] width 56 height 24
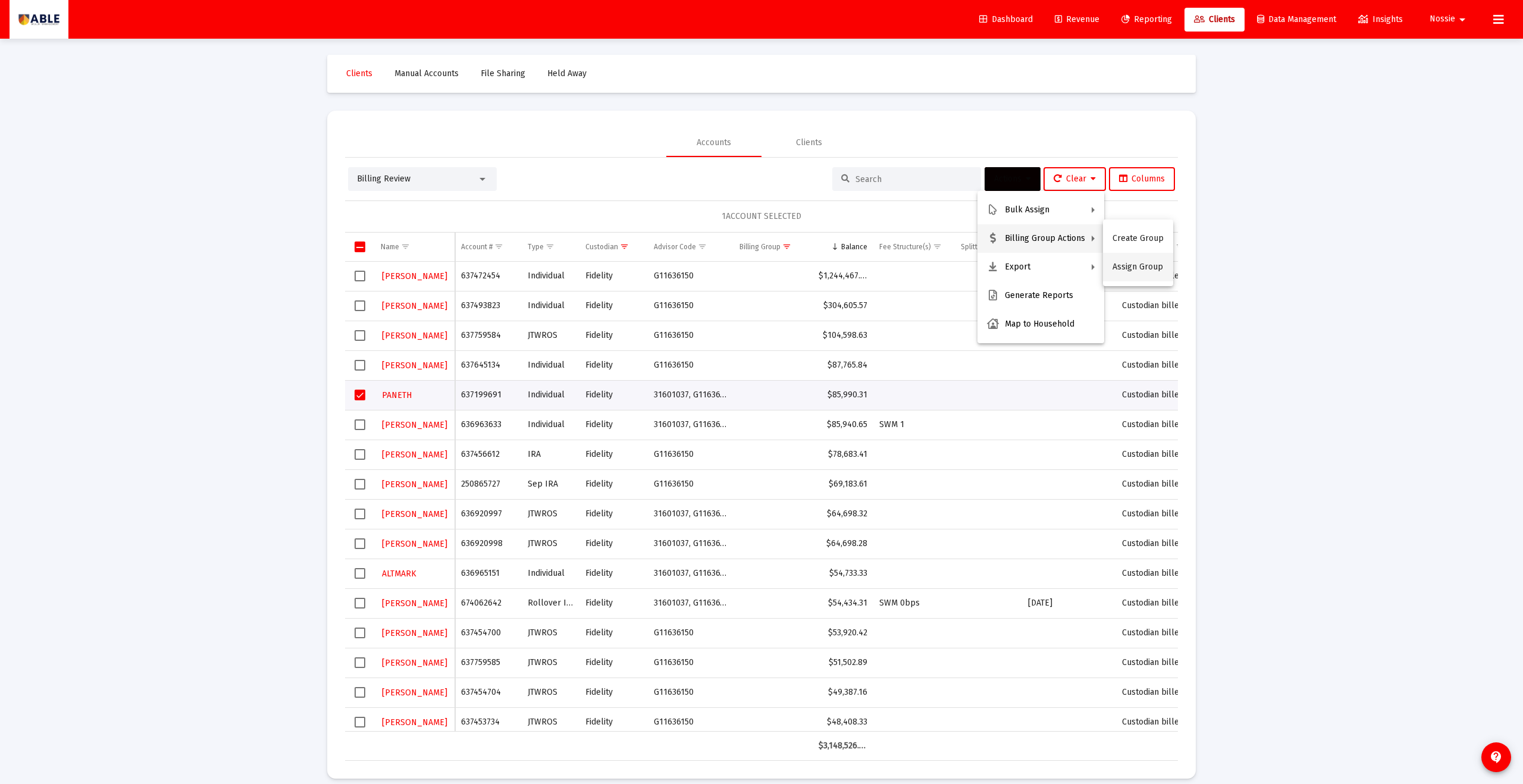
click at [741, 261] on button "Assign Group" at bounding box center [1138, 267] width 70 height 28
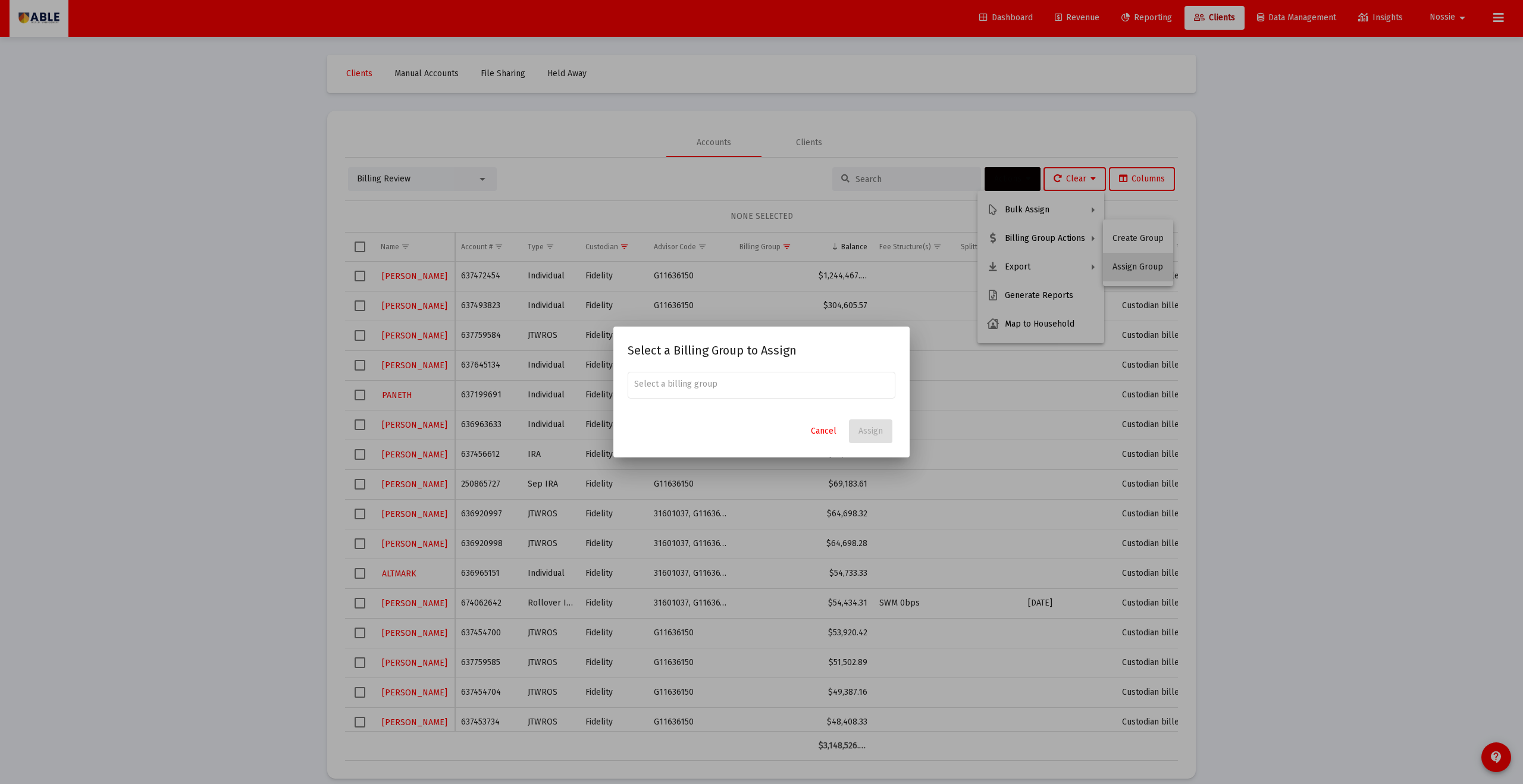
scroll to position [0, 0]
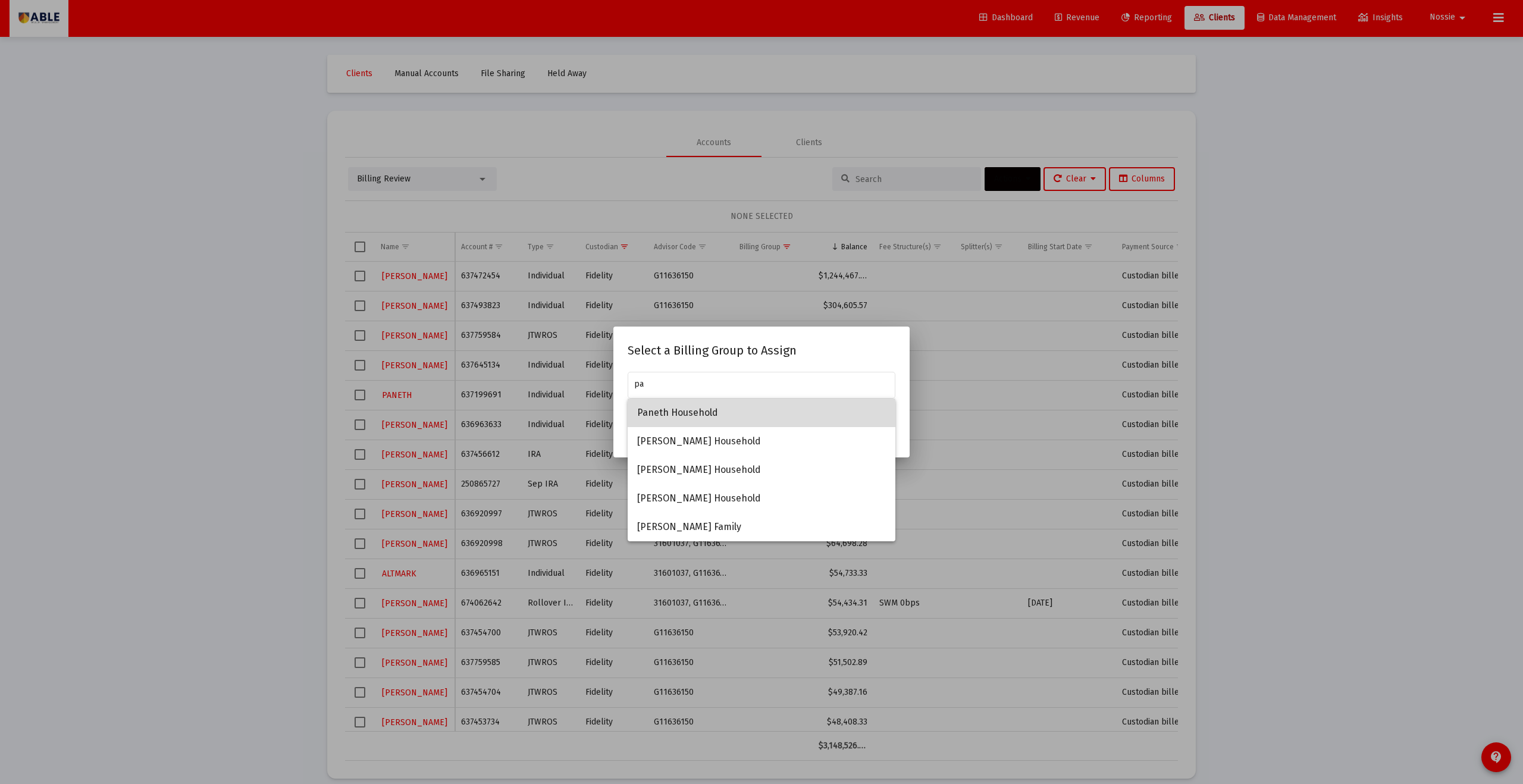
click at [719, 421] on span "Paneth Household" at bounding box center [762, 413] width 248 height 28
type input "Paneth Household"
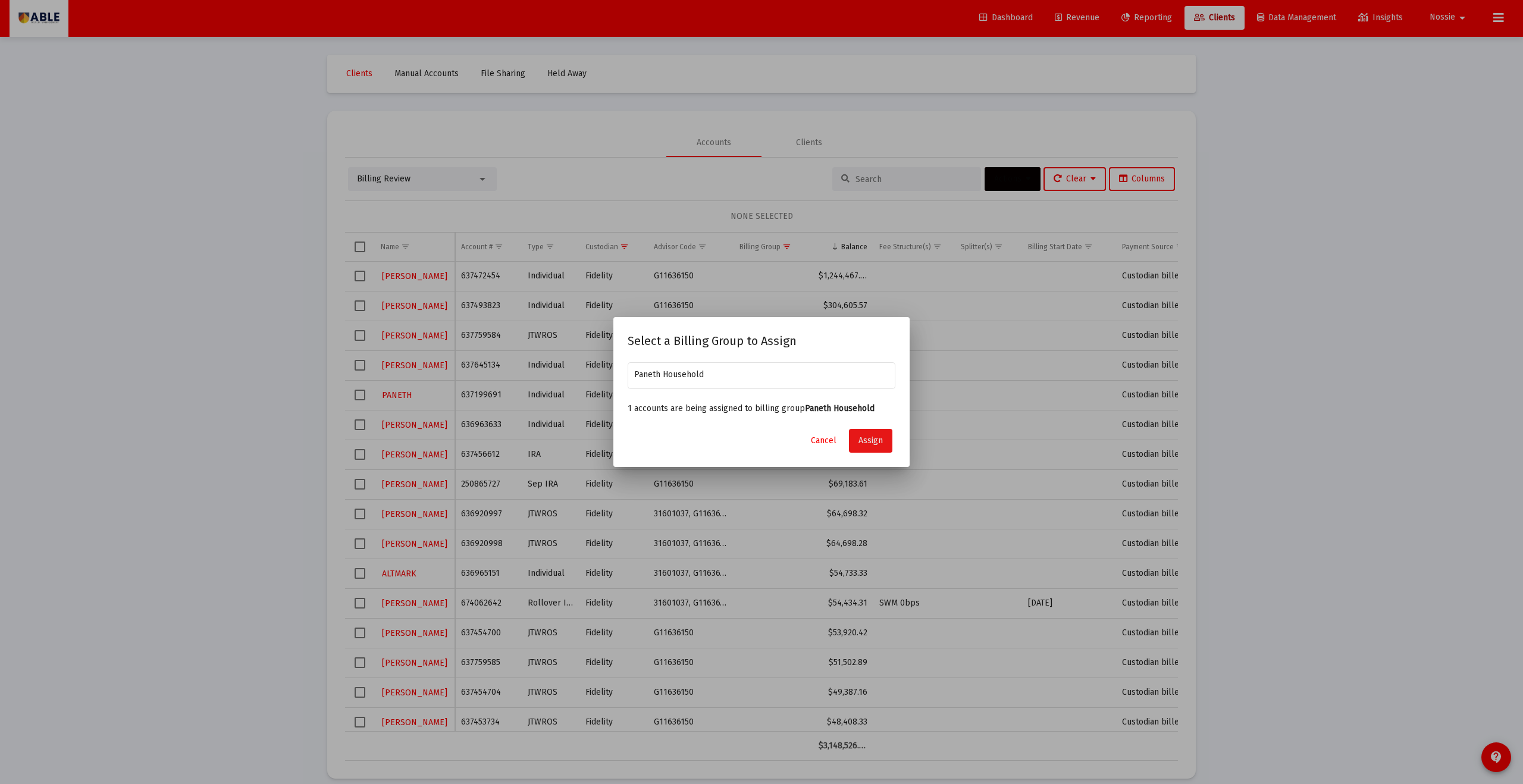
click at [741, 430] on span "Assign" at bounding box center [870, 440] width 24 height 10
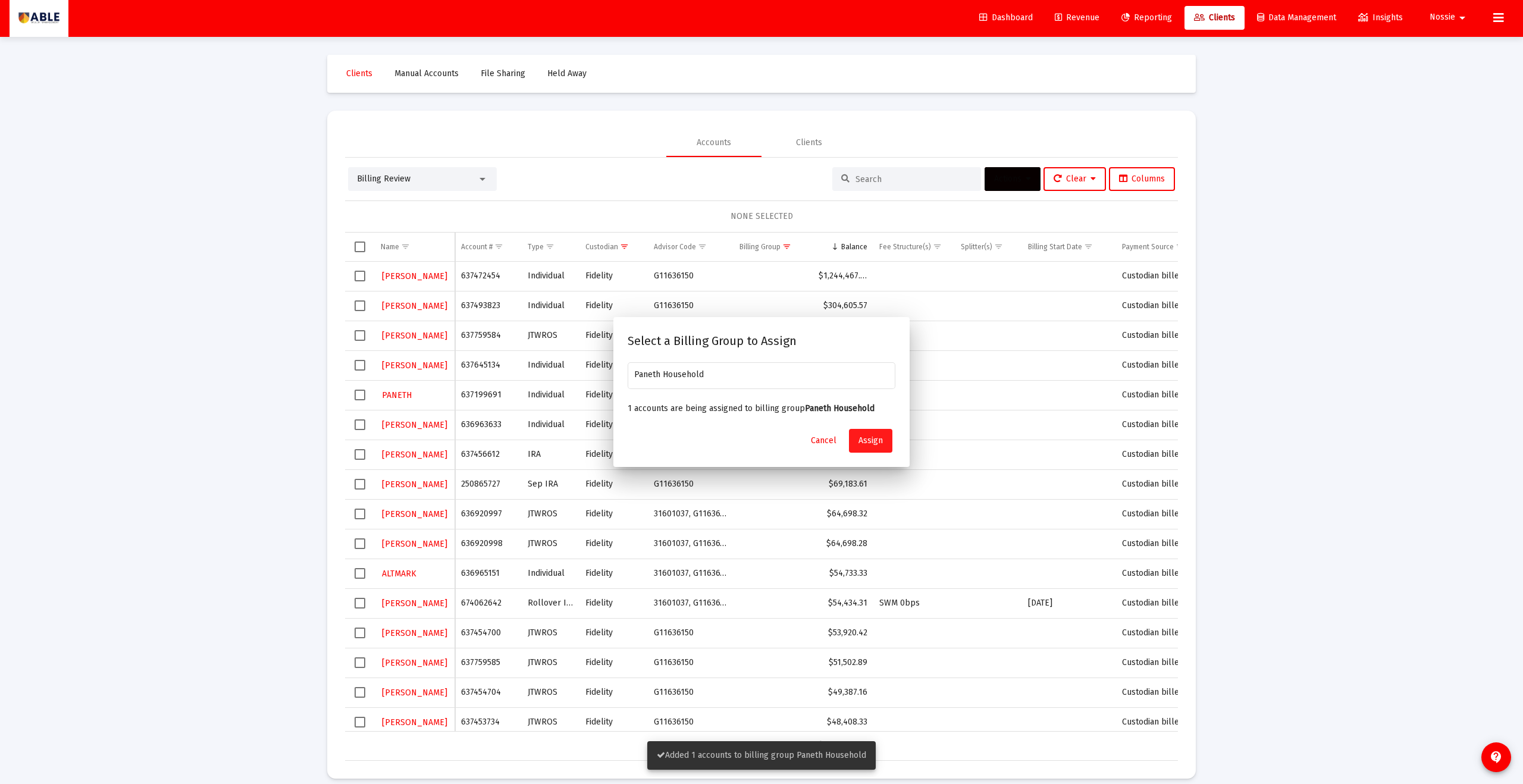
scroll to position [2, 0]
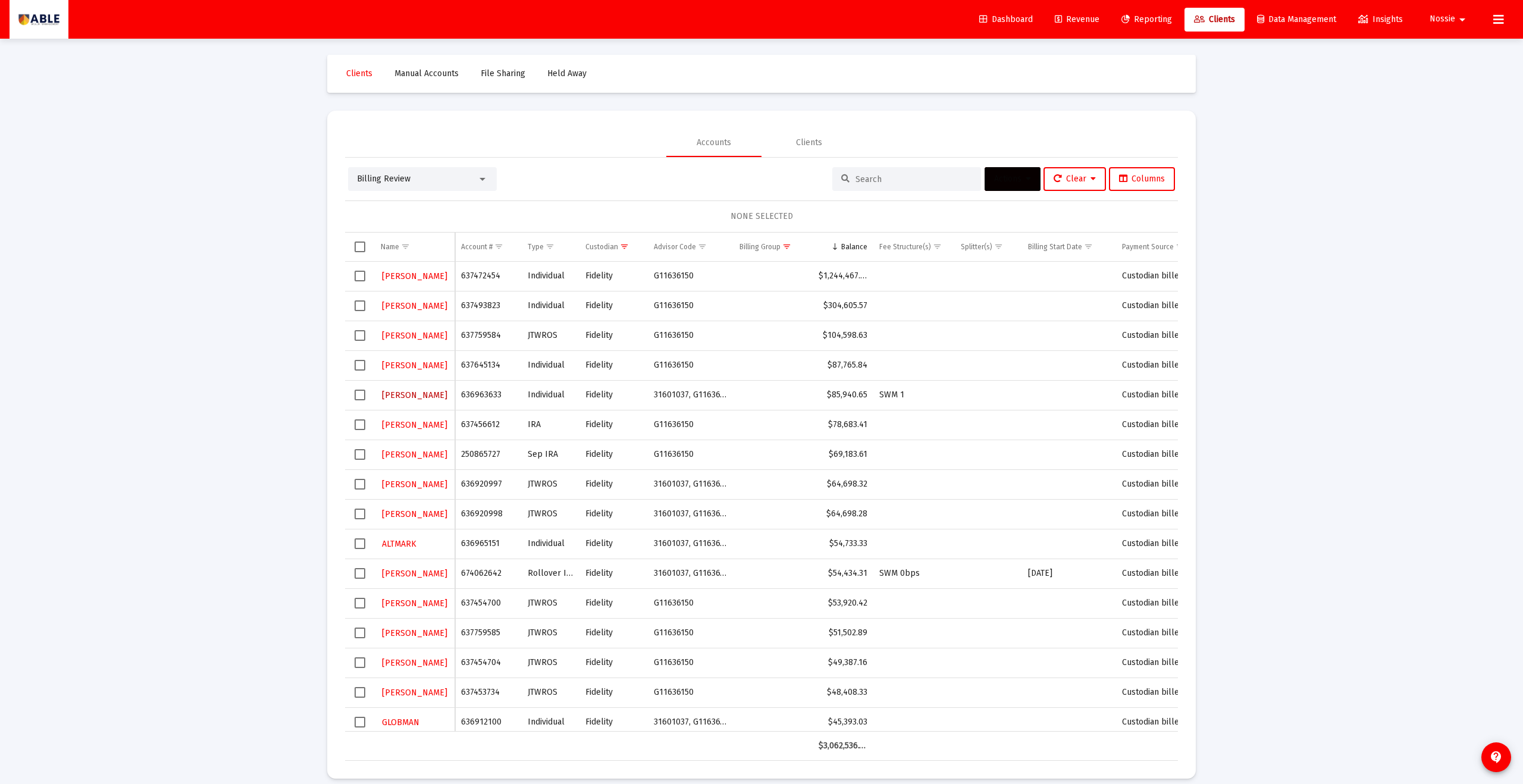
drag, startPoint x: 383, startPoint y: 396, endPoint x: 430, endPoint y: 398, distance: 47.0
click at [430, 398] on div "[PERSON_NAME]" at bounding box center [414, 395] width 68 height 17
drag, startPoint x: 428, startPoint y: 397, endPoint x: 440, endPoint y: 396, distance: 12.0
click at [440, 396] on div "[PERSON_NAME]" at bounding box center [414, 395] width 68 height 17
click at [355, 397] on span "Select row" at bounding box center [360, 395] width 11 height 11
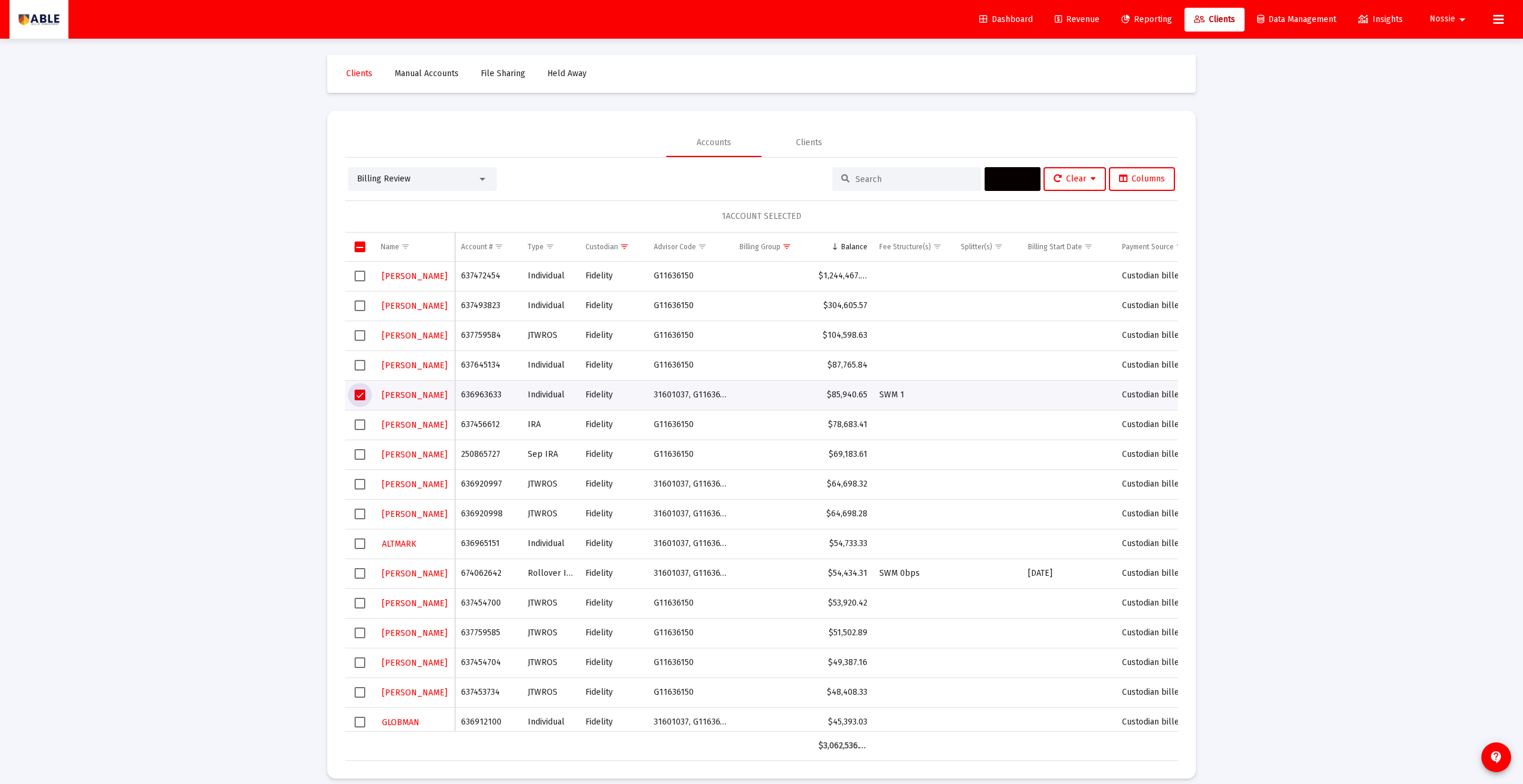
click at [741, 177] on span "Actions" at bounding box center [1013, 178] width 37 height 10
click at [741, 262] on button "Assign Group" at bounding box center [1138, 267] width 70 height 28
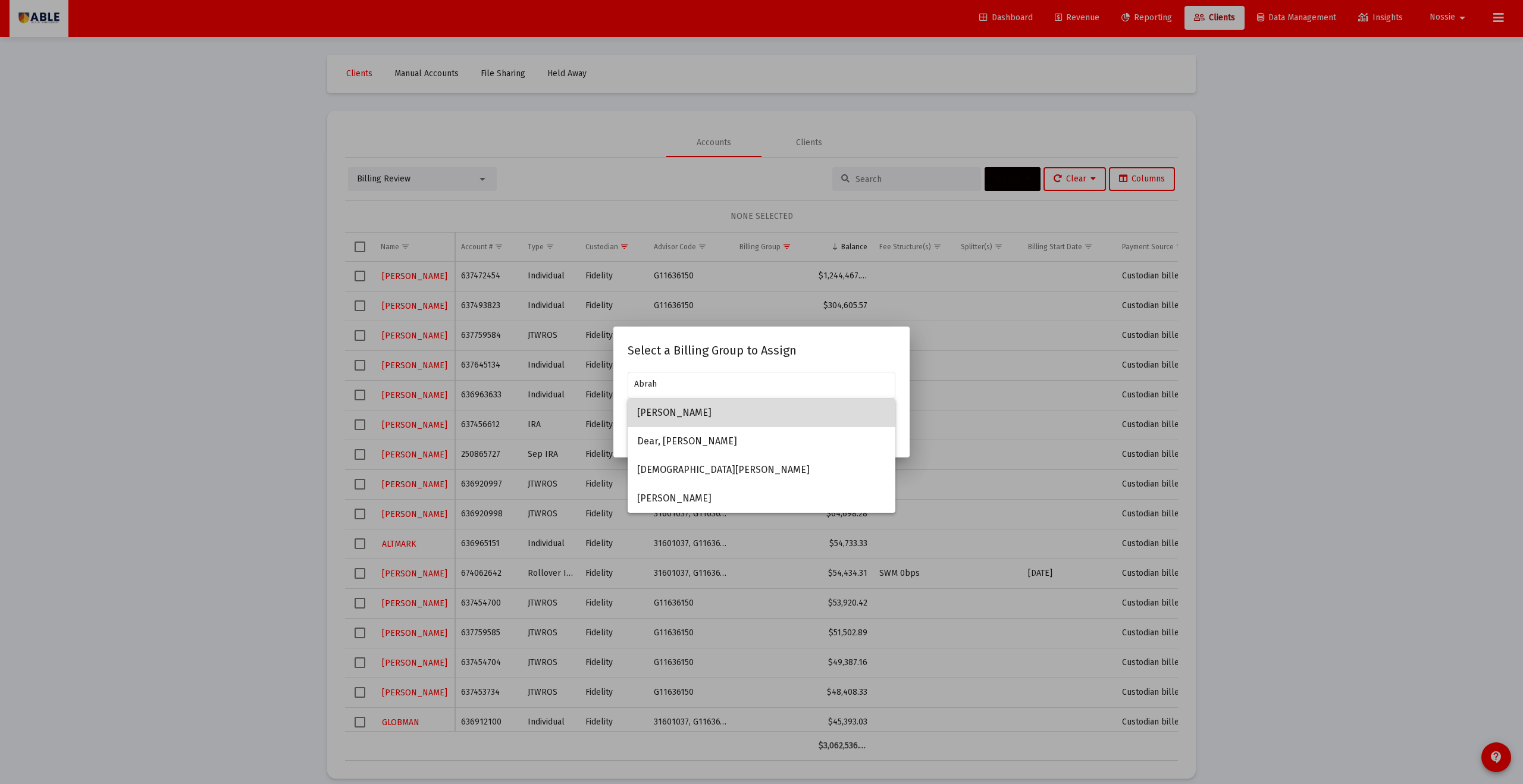
click at [713, 421] on span "[PERSON_NAME]" at bounding box center [762, 413] width 248 height 28
type input "[PERSON_NAME]"
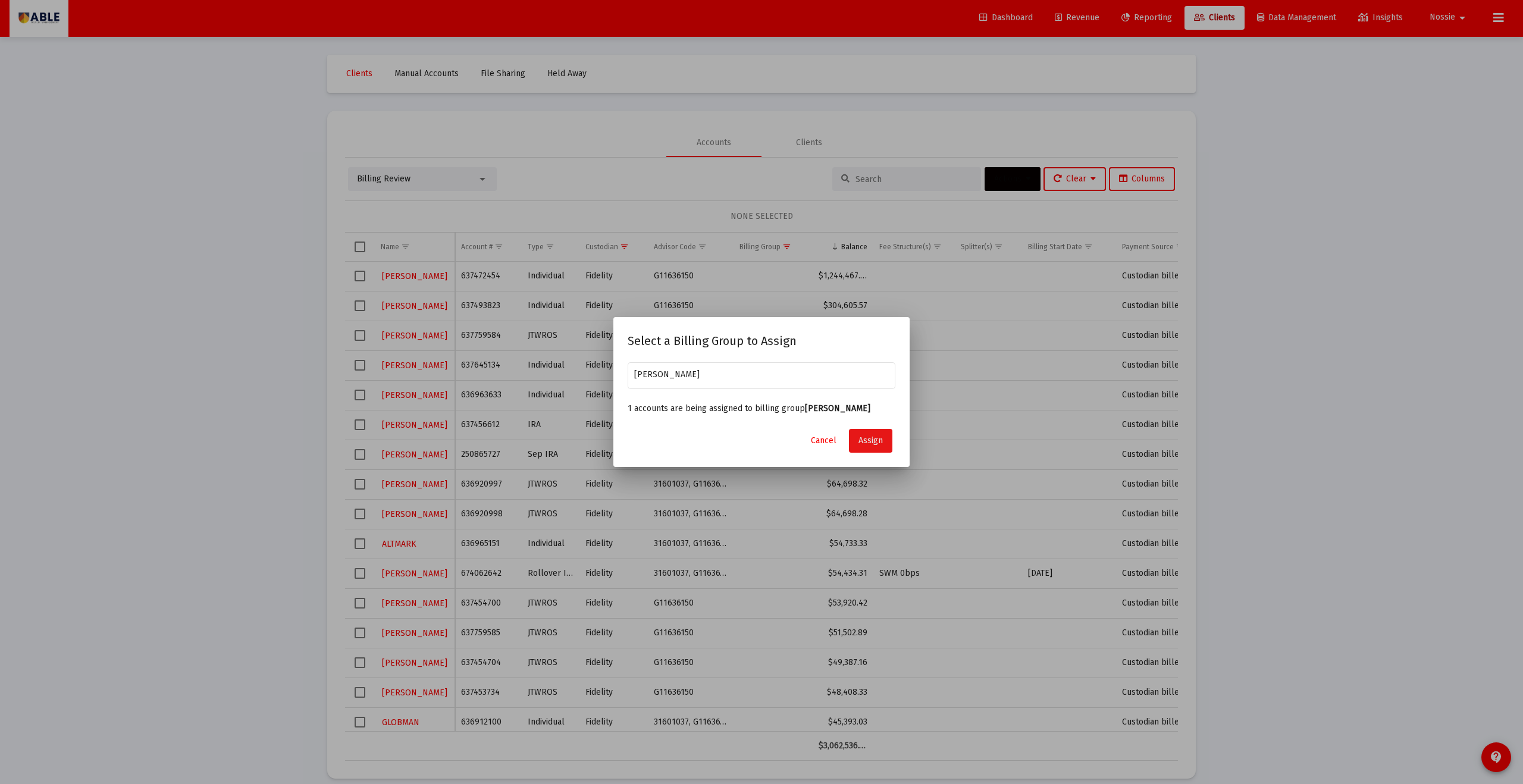
click at [741, 430] on button "Assign" at bounding box center [871, 441] width 43 height 24
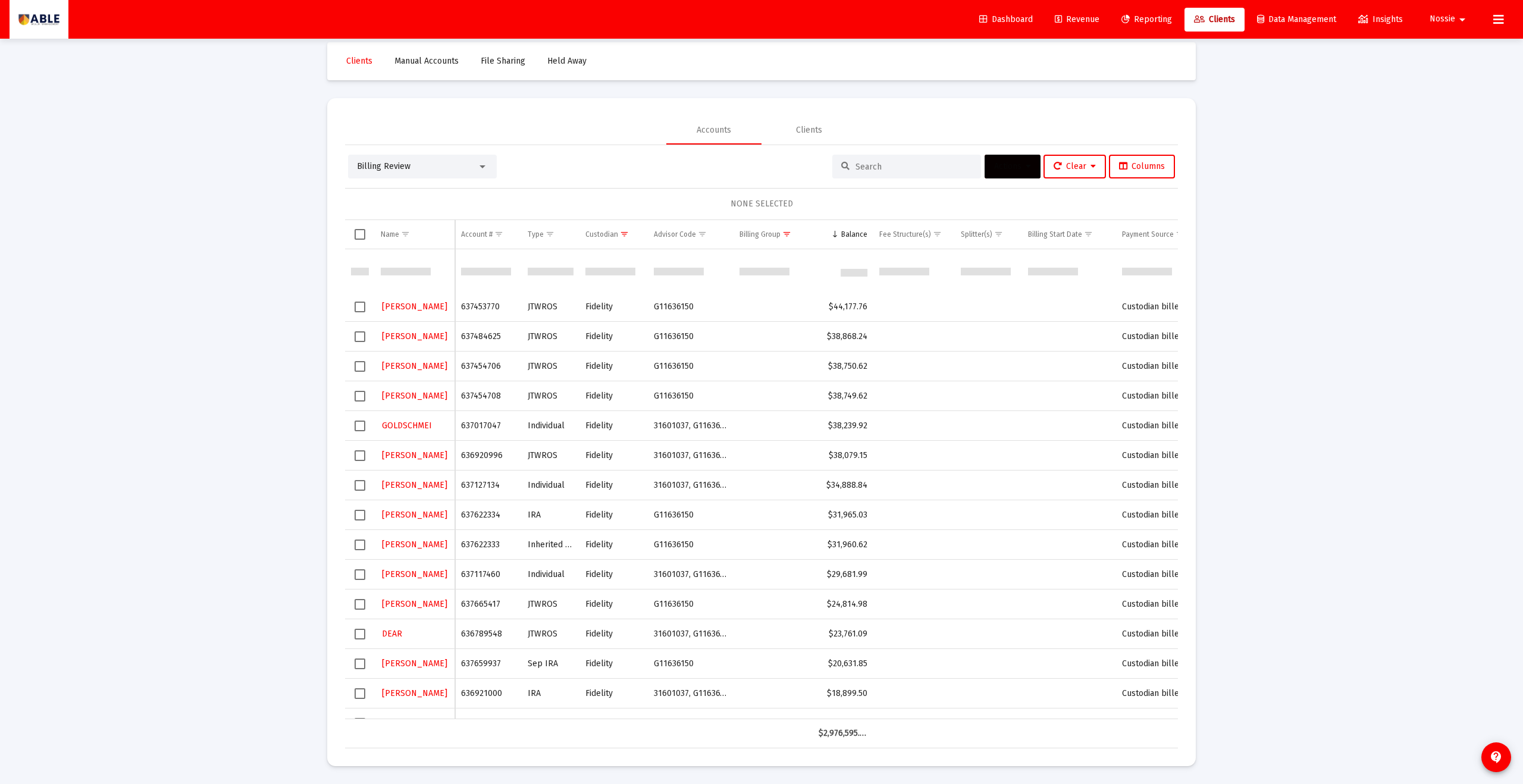
scroll to position [321, 0]
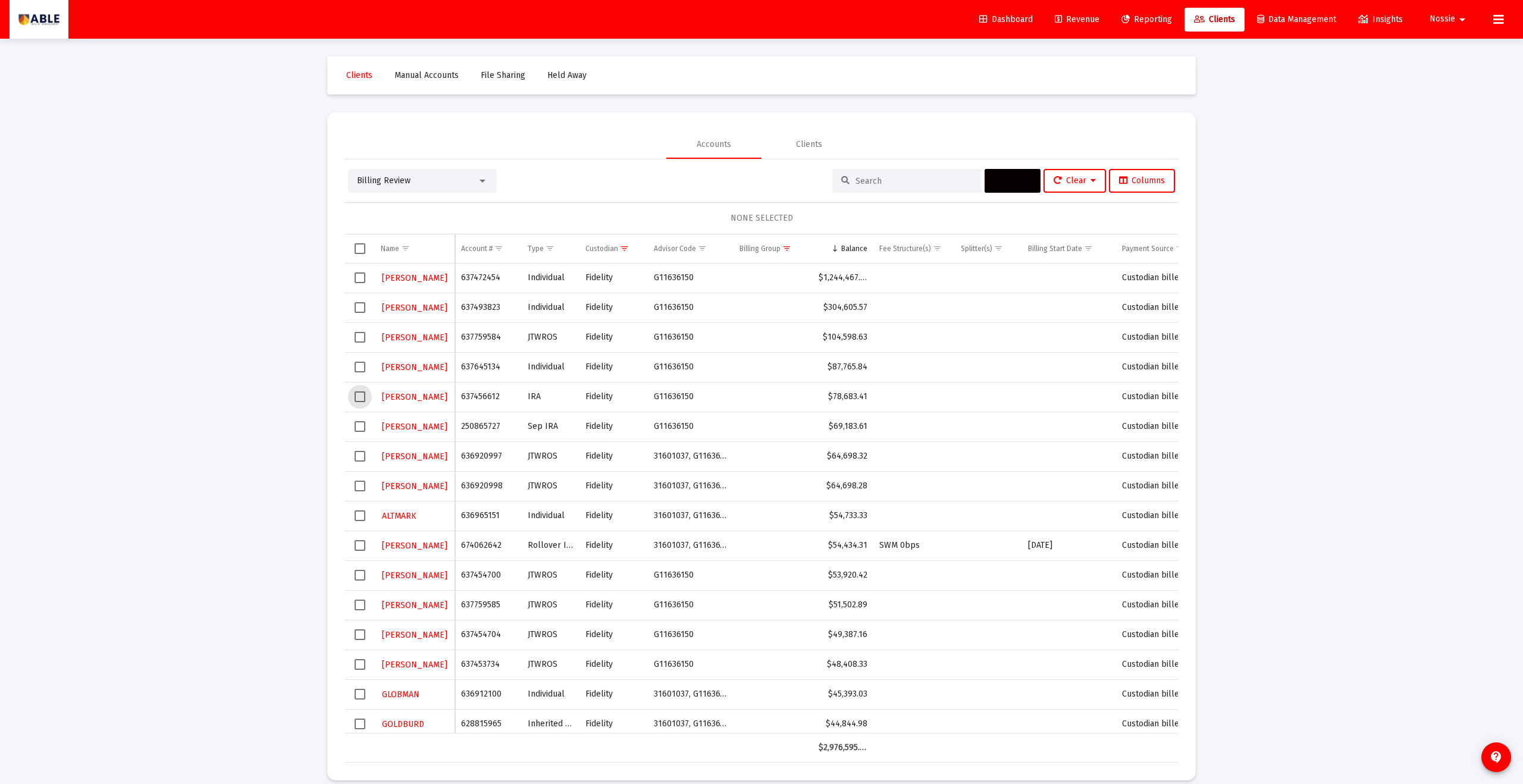
click at [361, 398] on span "Select row" at bounding box center [360, 397] width 11 height 11
click at [741, 183] on span "Actions" at bounding box center [1013, 180] width 37 height 10
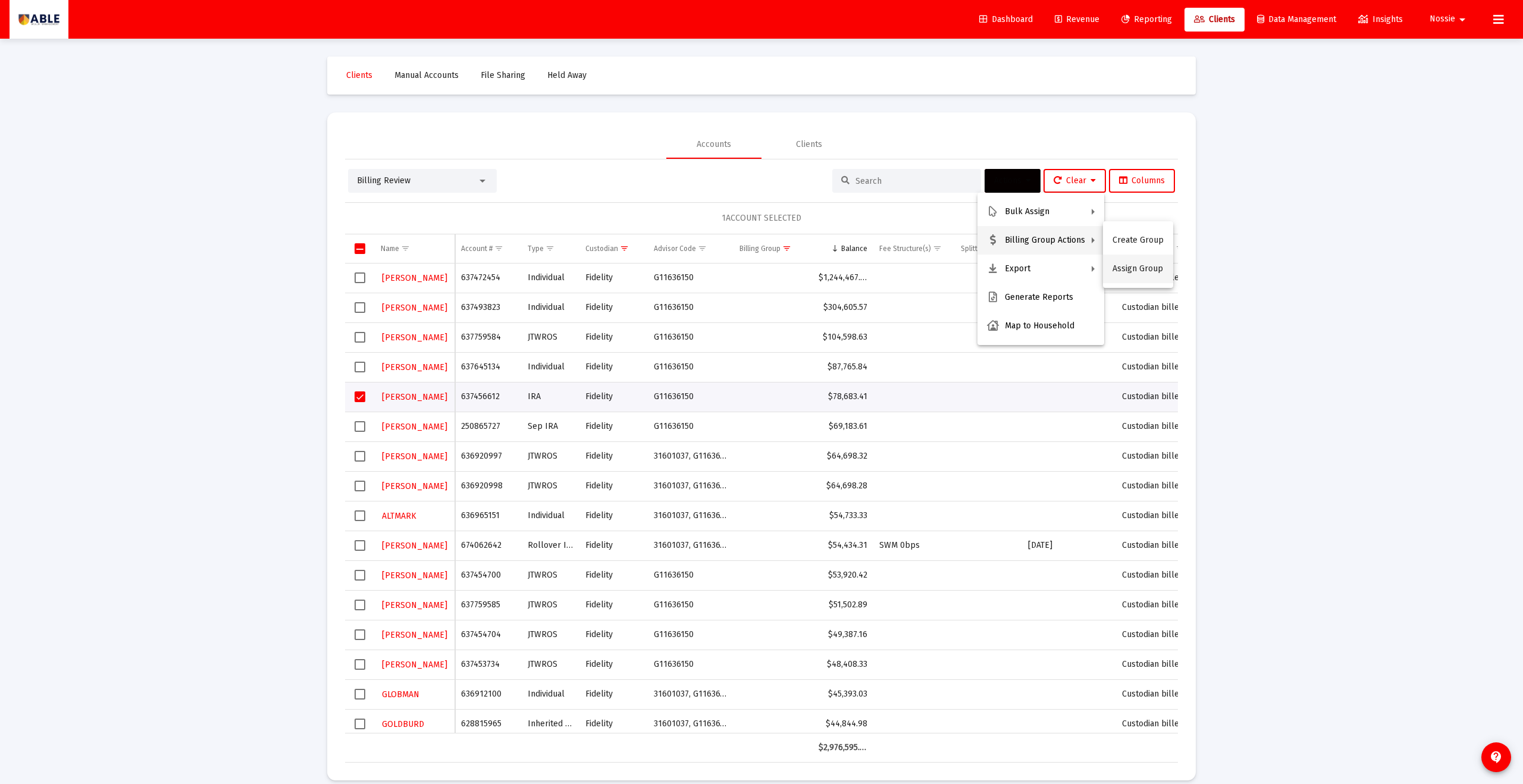
click at [741, 266] on button "Assign Group" at bounding box center [1138, 268] width 70 height 28
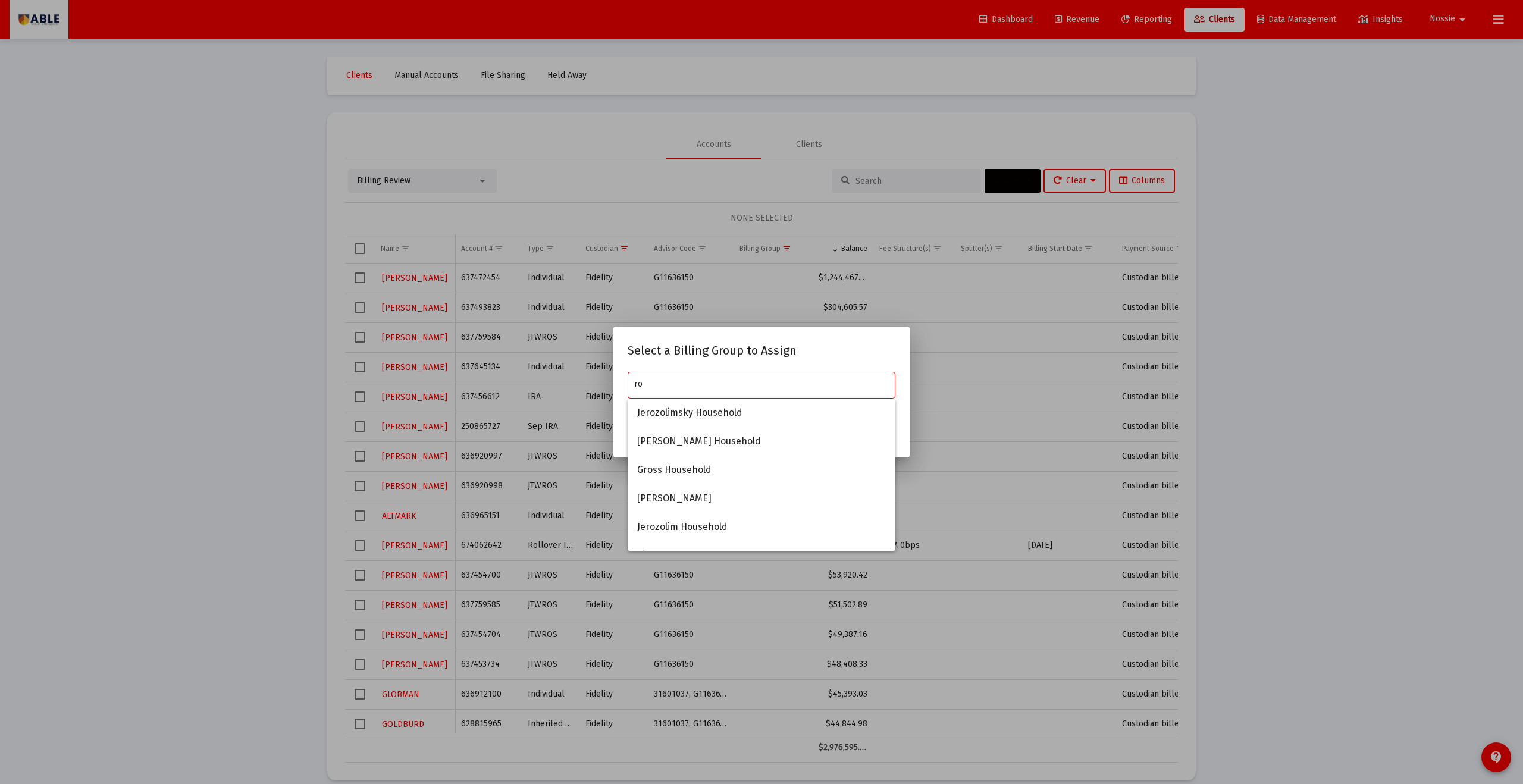
type input "r"
type input "R"
click at [741, 247] on div at bounding box center [761, 392] width 1523 height 784
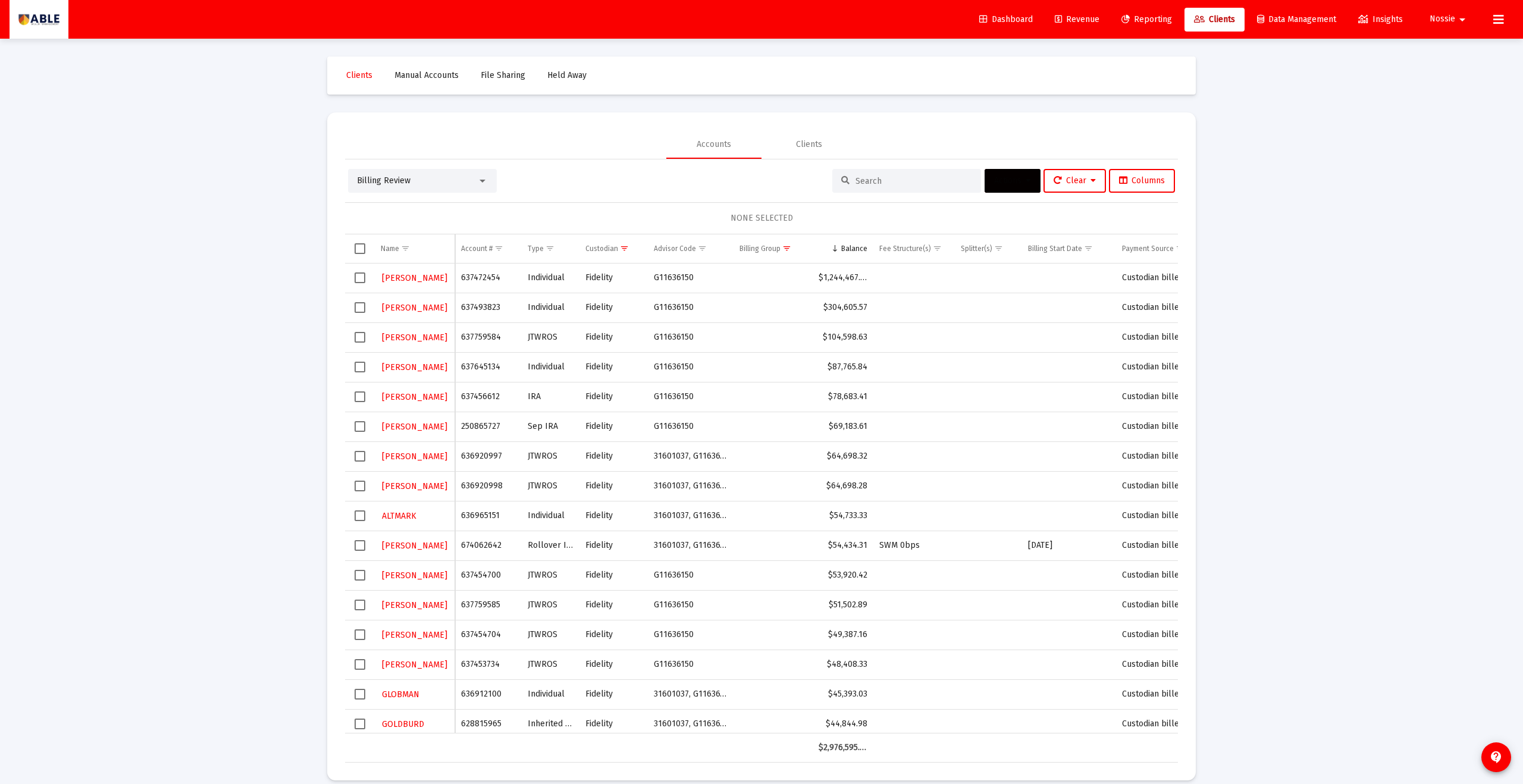
click at [741, 183] on span "Actions" at bounding box center [1013, 180] width 37 height 10
click at [713, 188] on div at bounding box center [761, 392] width 1523 height 784
click at [741, 15] on span "Clients" at bounding box center [1215, 19] width 41 height 10
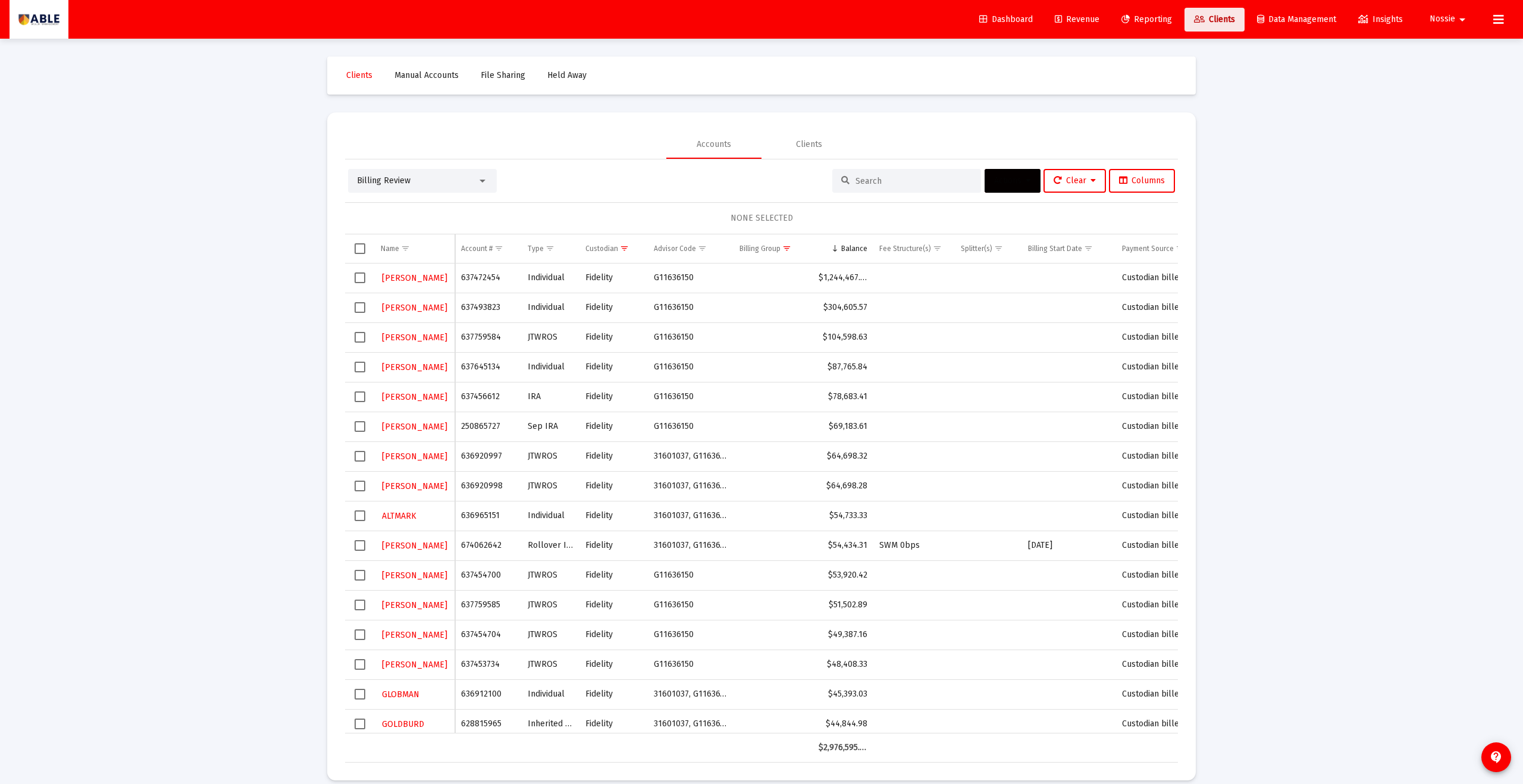
click at [741, 15] on span "Clients" at bounding box center [1215, 19] width 41 height 10
click at [741, 195] on div "Billing Review Actions Clear Columns NONE SELECTED Name Name Account # Type Cus…" at bounding box center [761, 465] width 833 height 593
click at [741, 186] on div at bounding box center [906, 181] width 149 height 24
click at [360, 78] on span "Clients" at bounding box center [360, 75] width 26 height 10
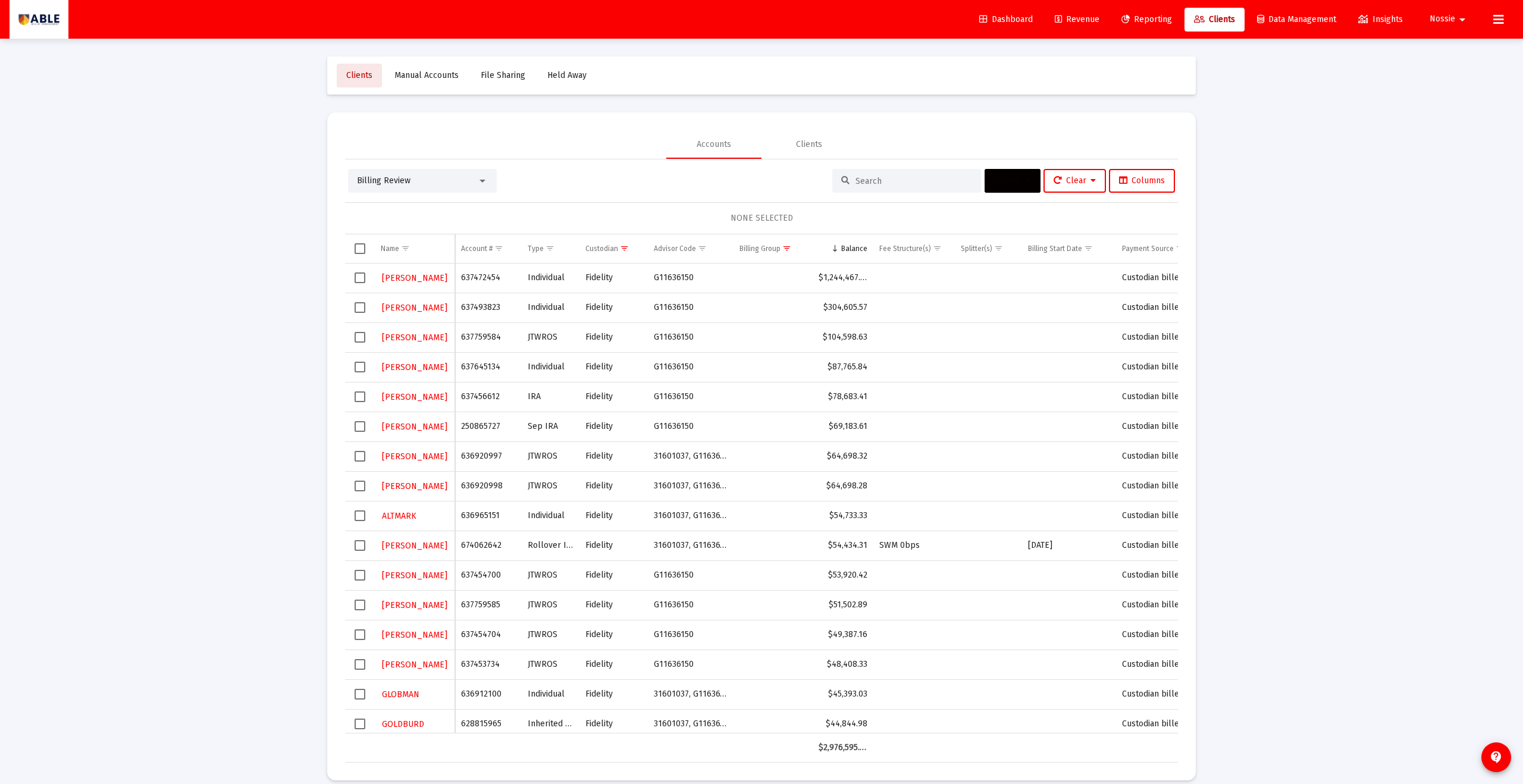
click at [360, 78] on span "Clients" at bounding box center [360, 75] width 26 height 10
click at [741, 25] on link "Dashboard" at bounding box center [1006, 20] width 72 height 24
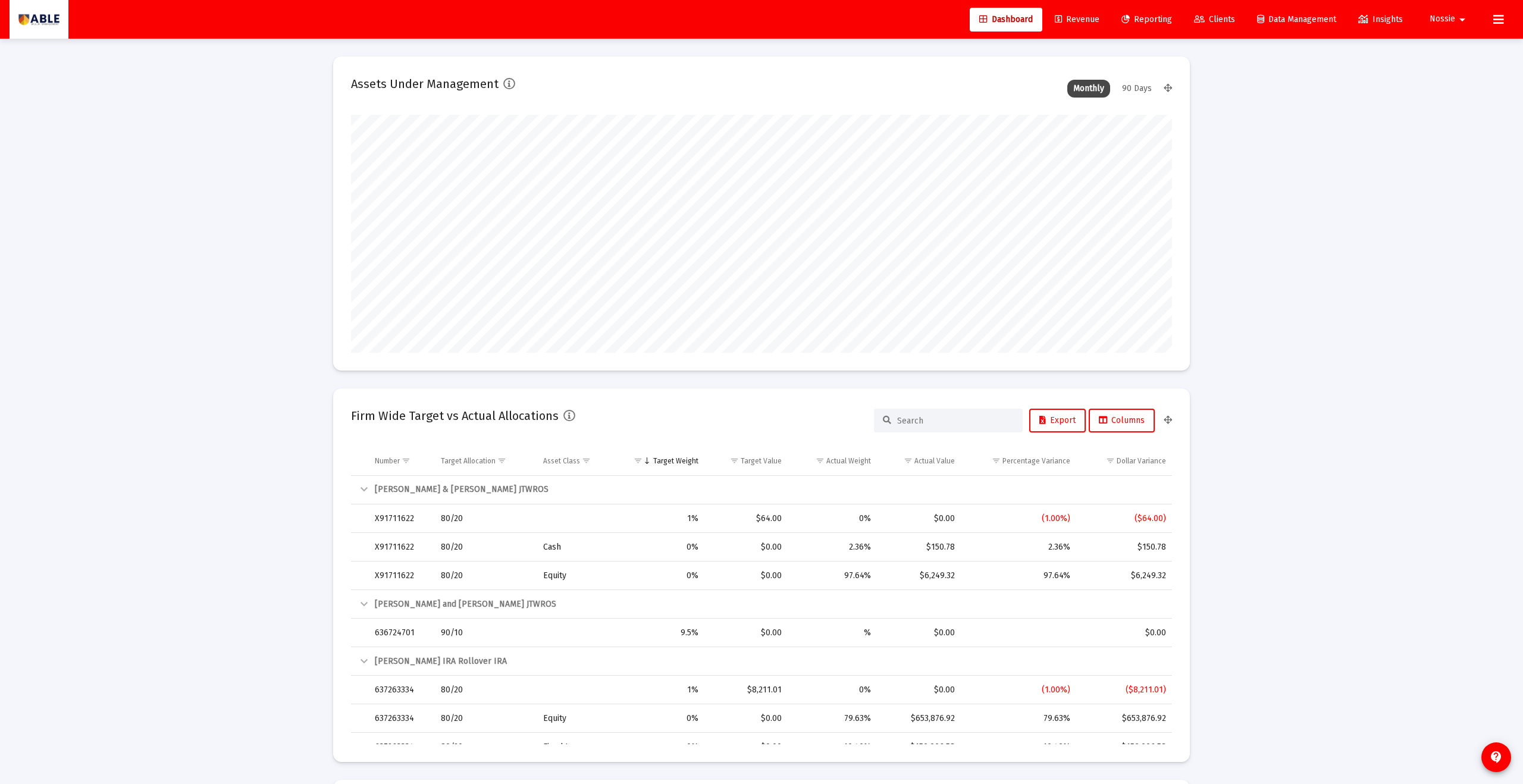
scroll to position [238, 442]
click at [741, 23] on span "Clients" at bounding box center [1215, 19] width 41 height 10
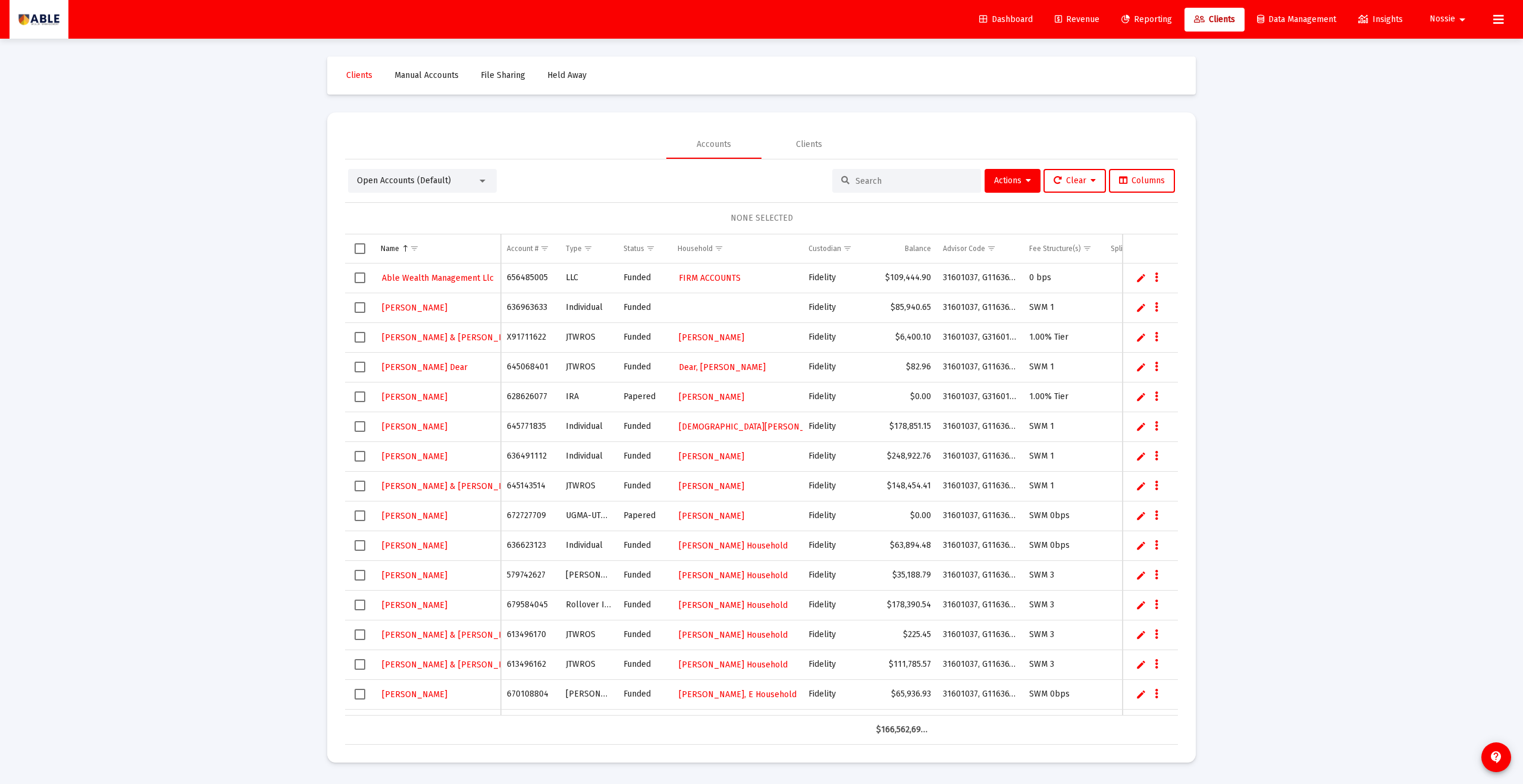
click at [741, 181] on input at bounding box center [914, 181] width 116 height 10
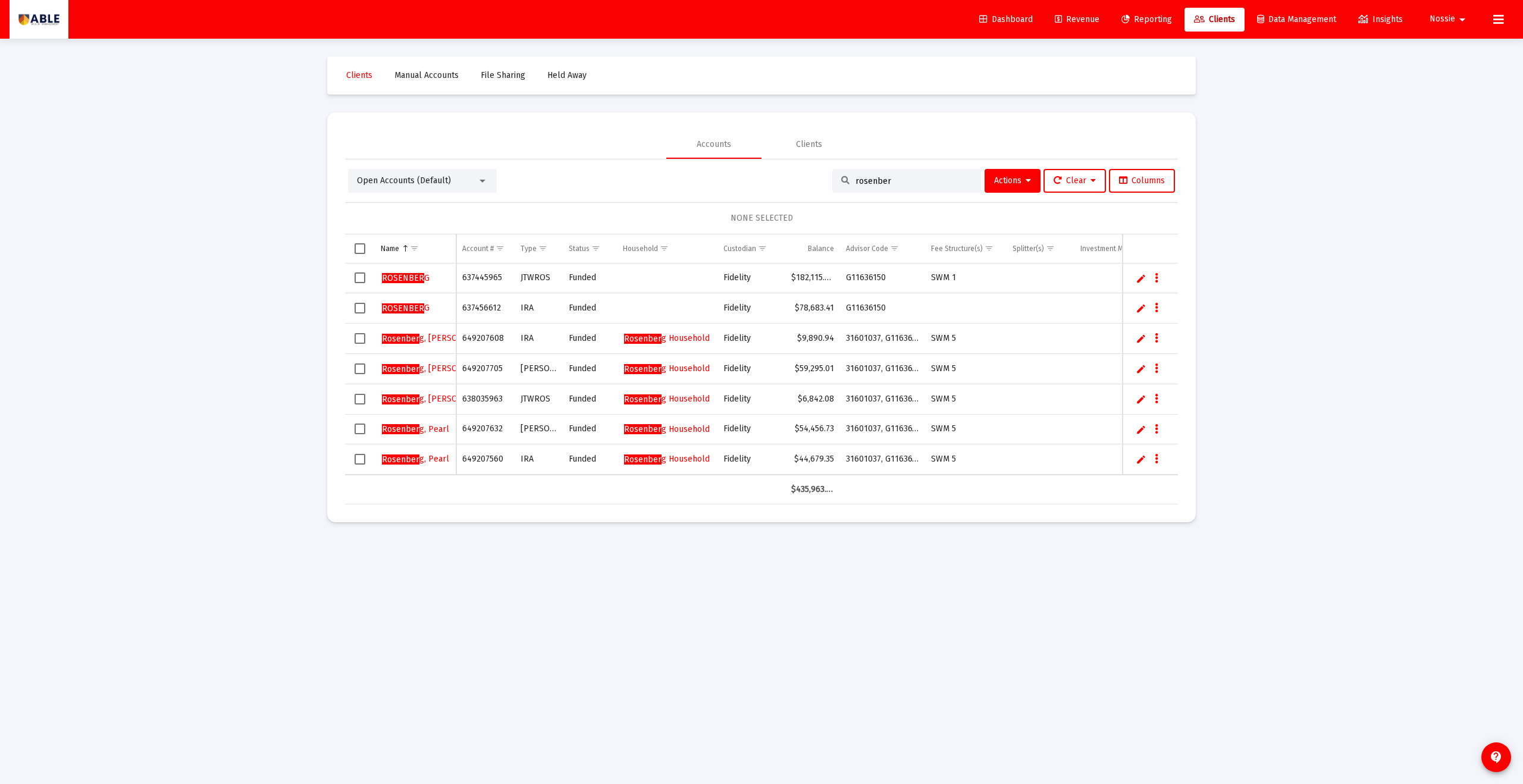
type input "rosenber"
click at [361, 278] on span "Select row" at bounding box center [360, 278] width 11 height 11
click at [357, 306] on span "Select row" at bounding box center [360, 308] width 11 height 11
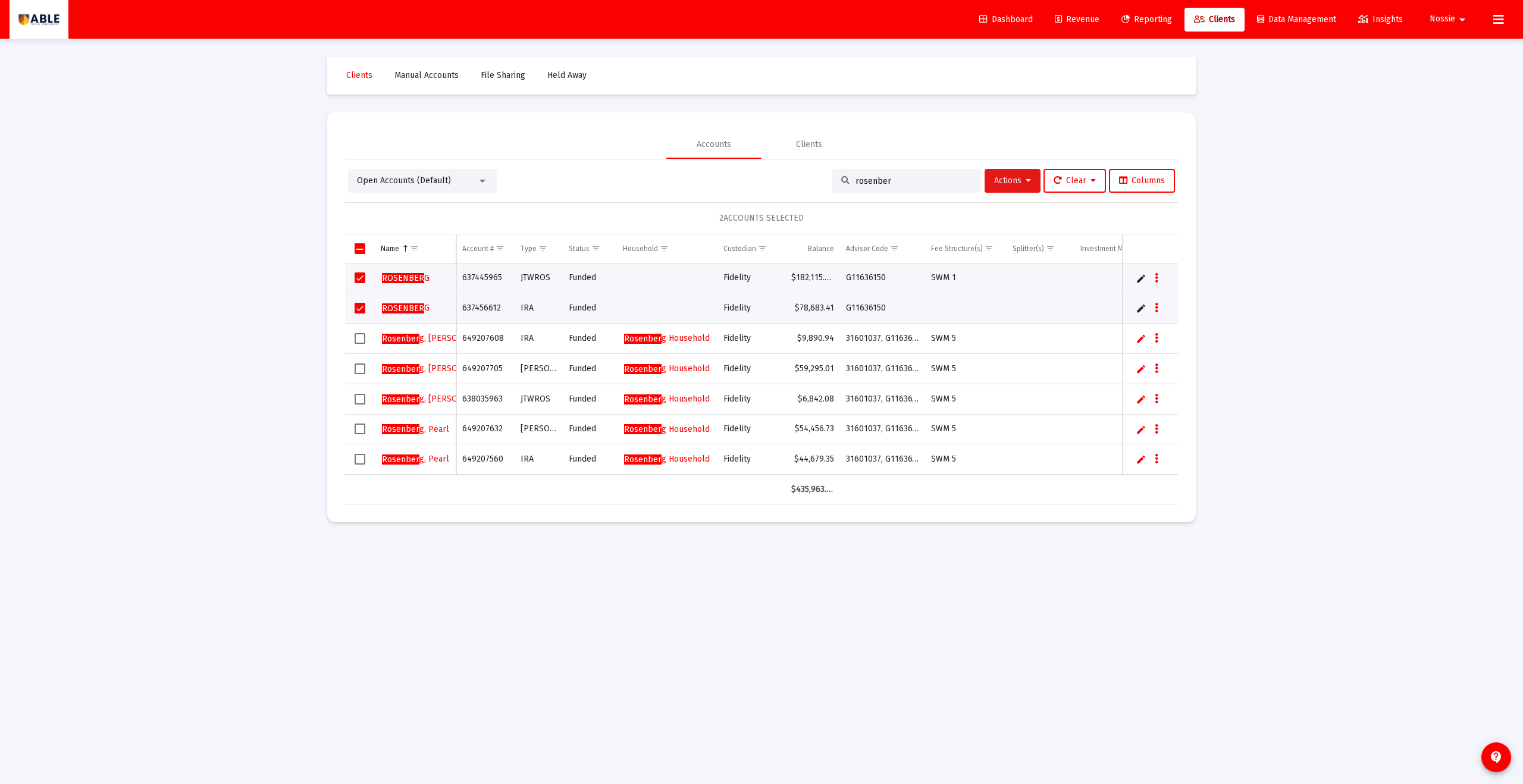
click at [741, 191] on button "Actions" at bounding box center [1012, 181] width 56 height 24
click at [741, 247] on button "Create Group" at bounding box center [1138, 240] width 70 height 28
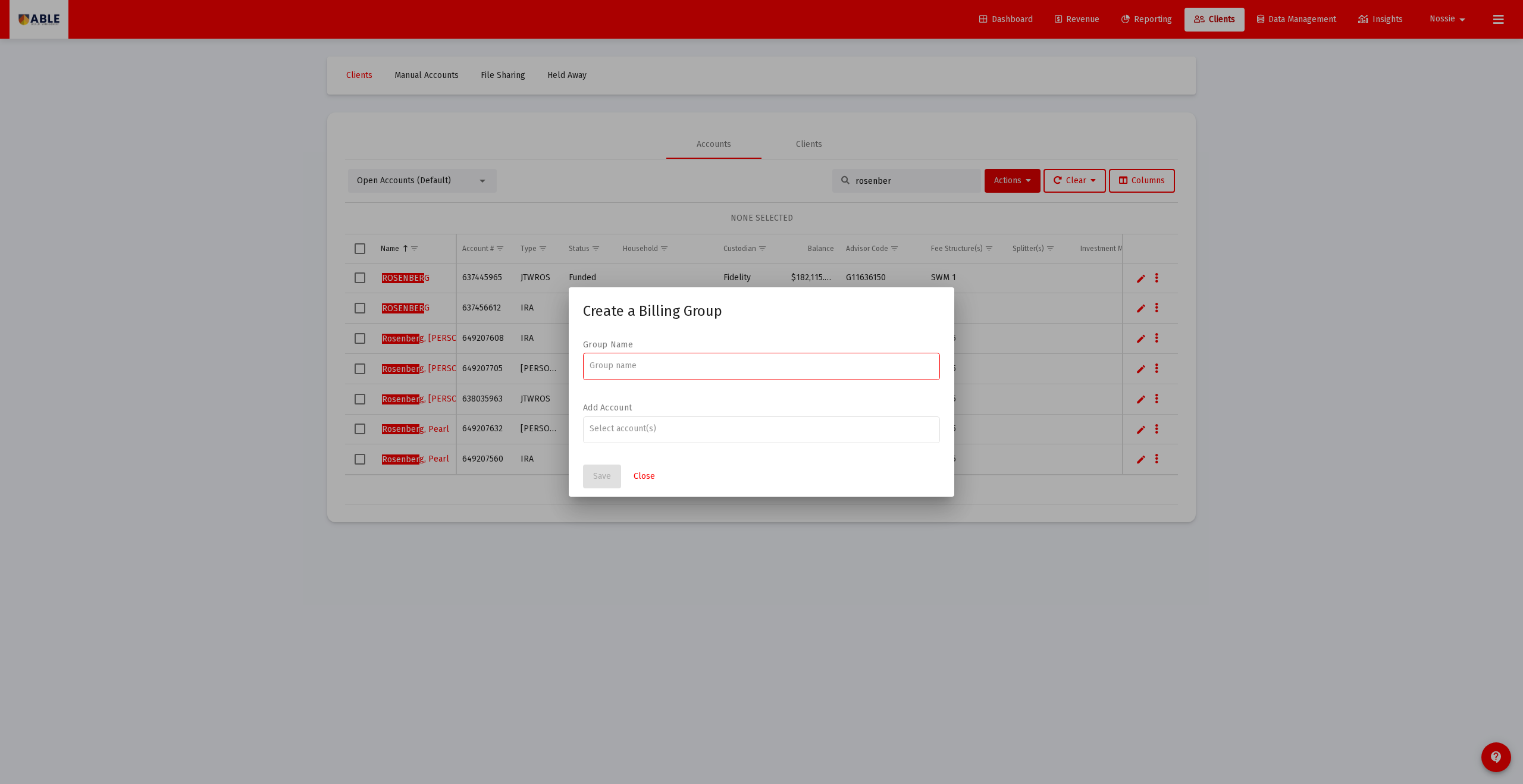
click at [741, 263] on div at bounding box center [761, 392] width 1523 height 784
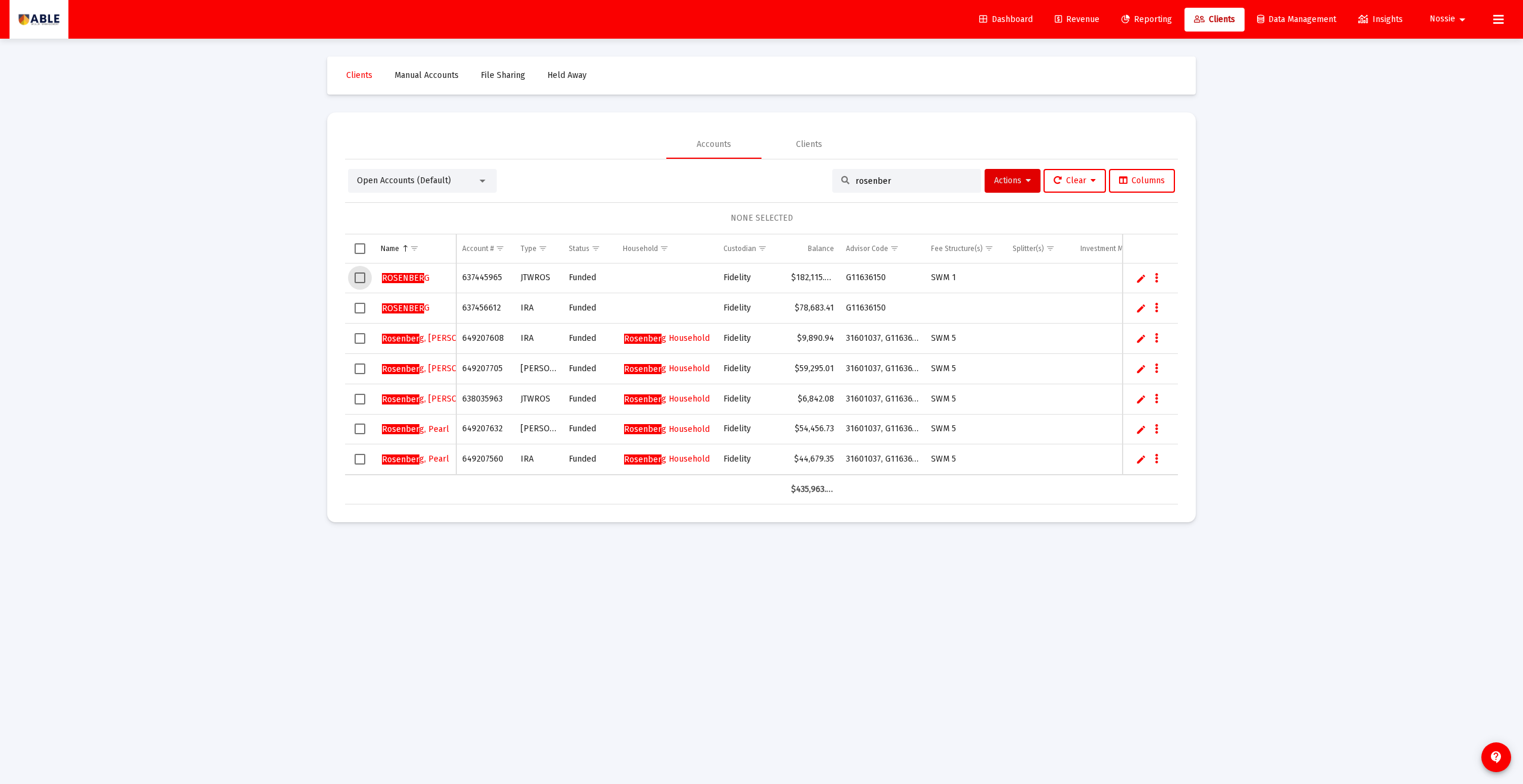
click at [362, 277] on span "Select row" at bounding box center [360, 278] width 11 height 11
click at [362, 304] on span "Select row" at bounding box center [360, 308] width 11 height 11
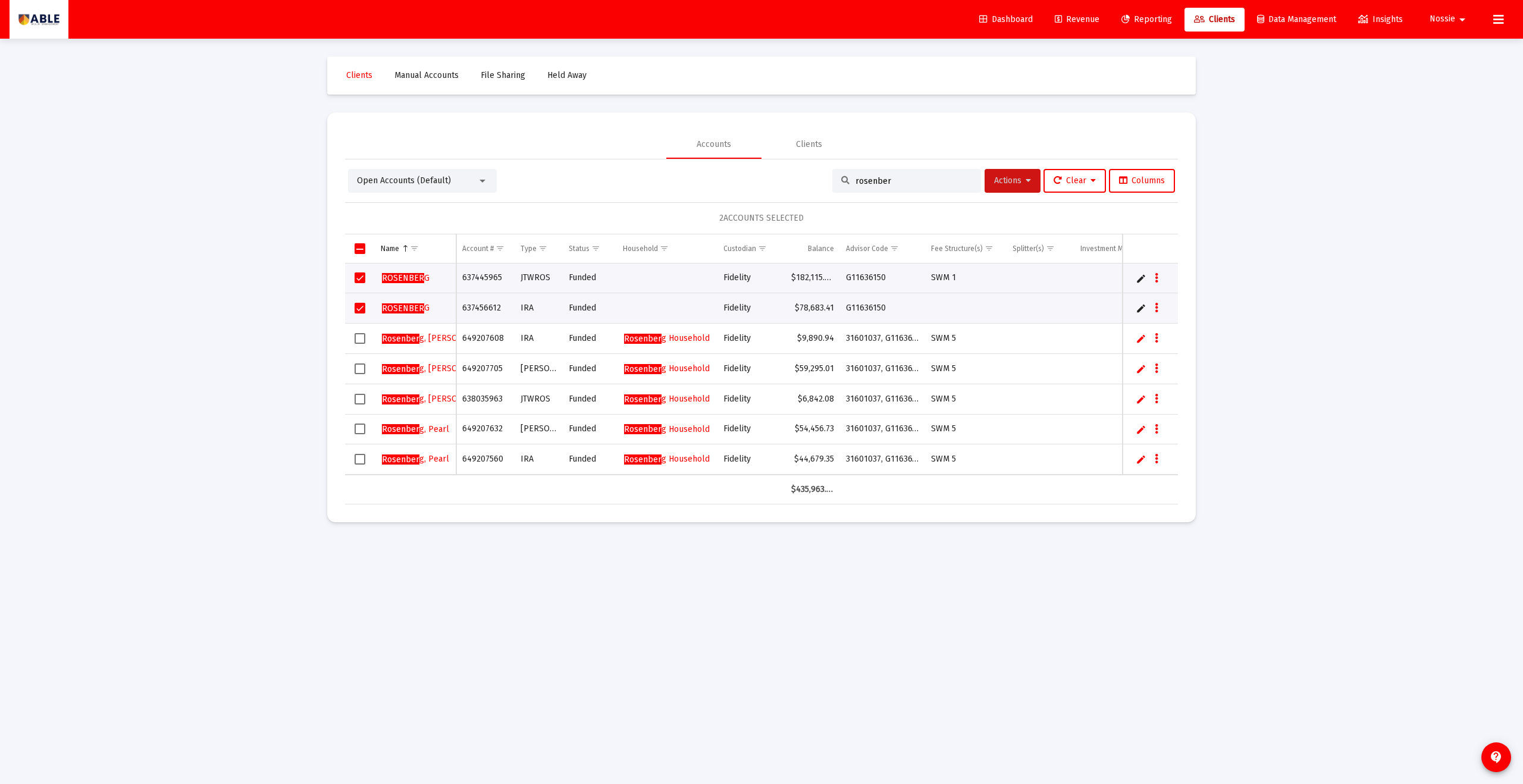
click at [741, 185] on span "Actions" at bounding box center [1013, 180] width 37 height 10
click at [741, 240] on button "Create Group" at bounding box center [1138, 240] width 70 height 28
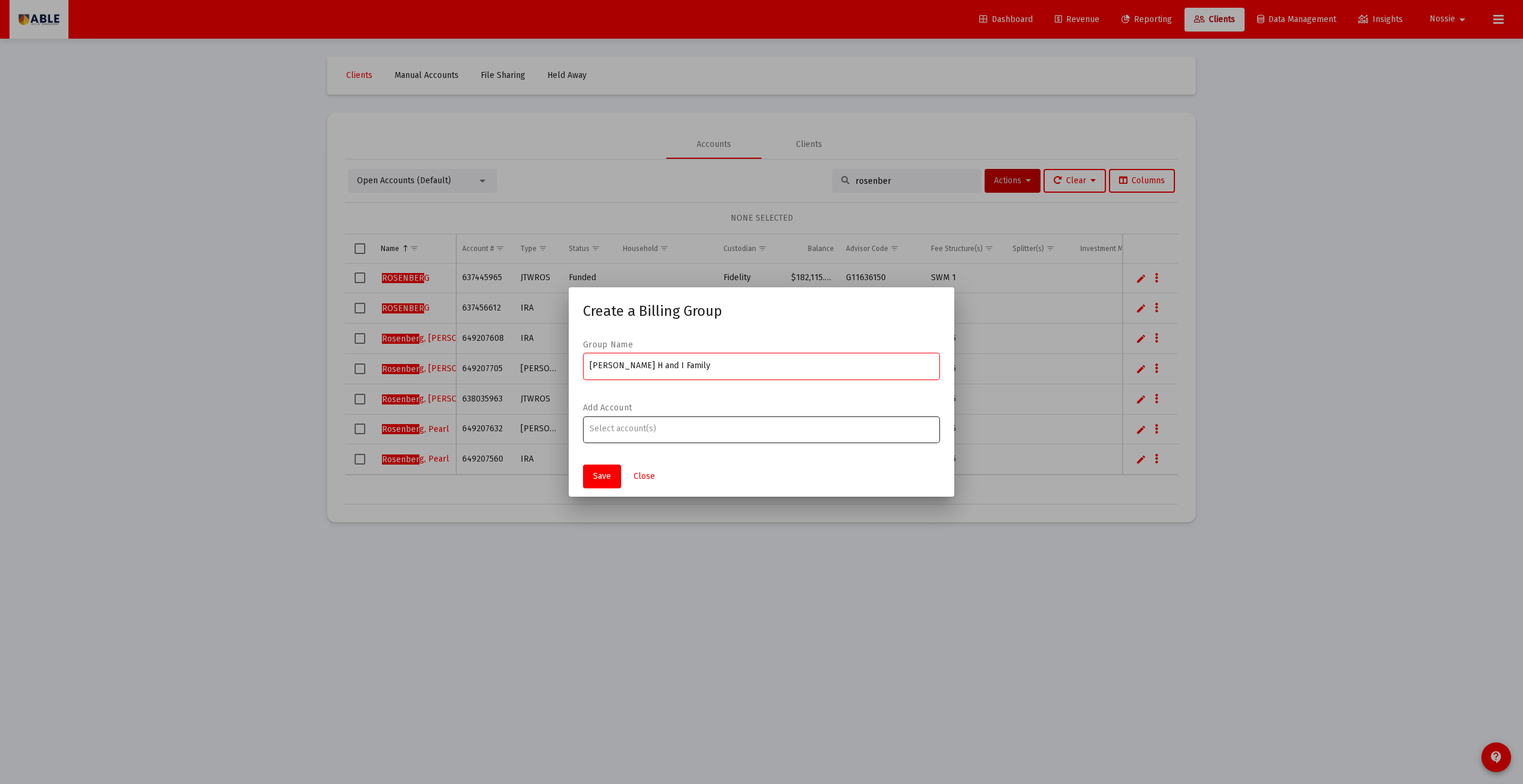
type input "[PERSON_NAME] H and I Family"
click at [731, 424] on input "Assignment Selection" at bounding box center [762, 428] width 344 height 9
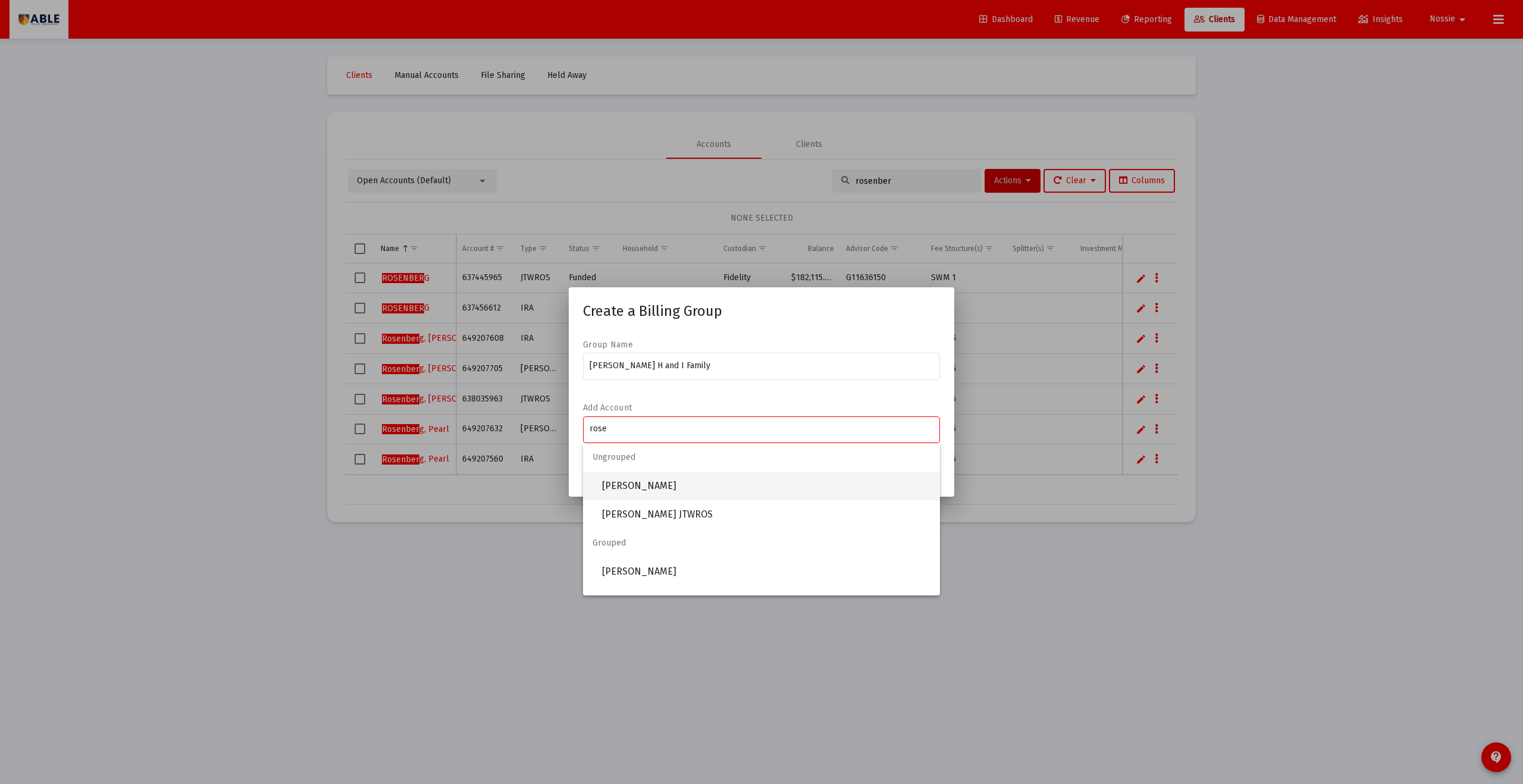
type input "rose"
click at [645, 430] on span "[PERSON_NAME]" at bounding box center [766, 486] width 329 height 28
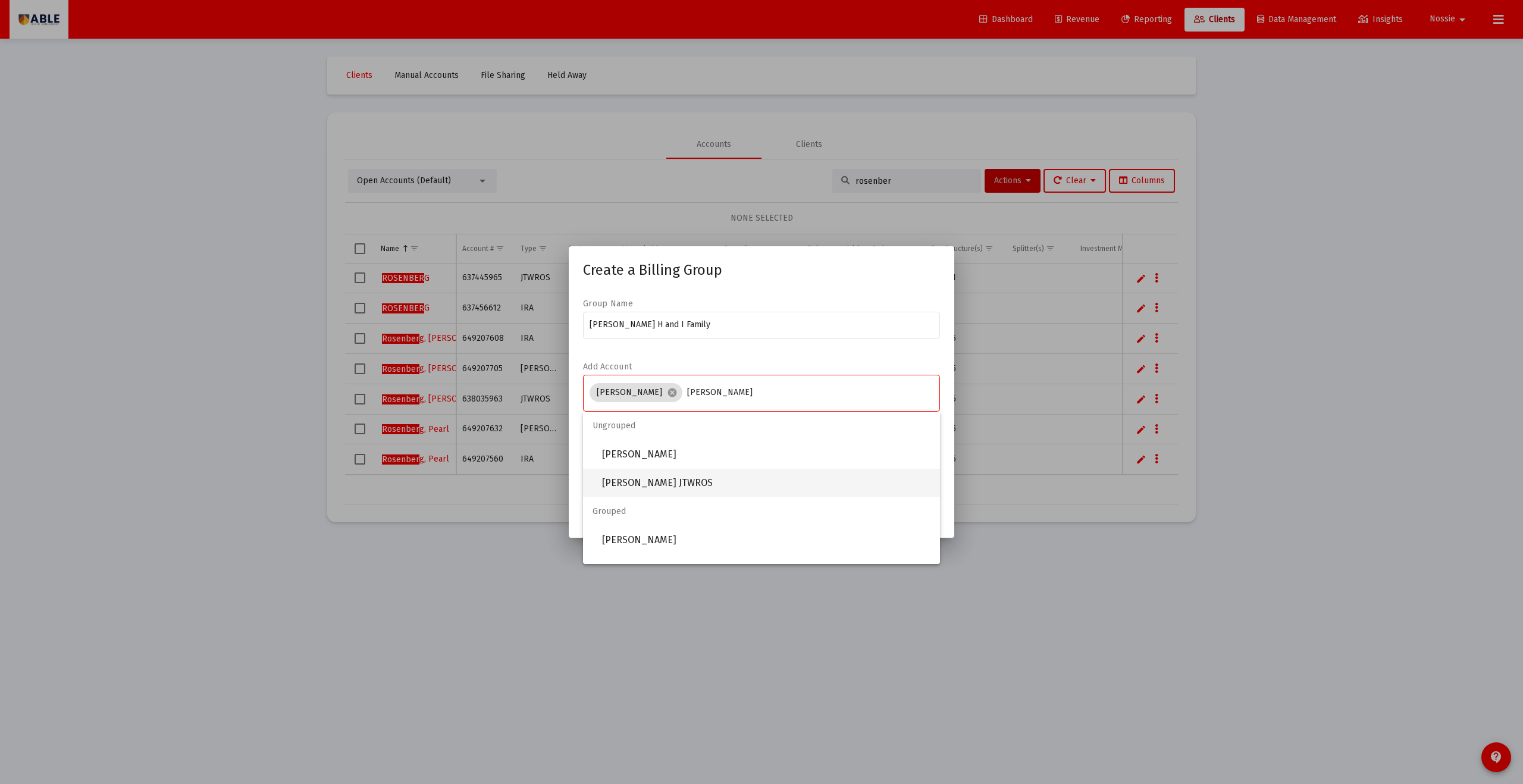
type input "[PERSON_NAME]"
click at [724, 430] on span "[PERSON_NAME] JTWROS" at bounding box center [766, 482] width 329 height 28
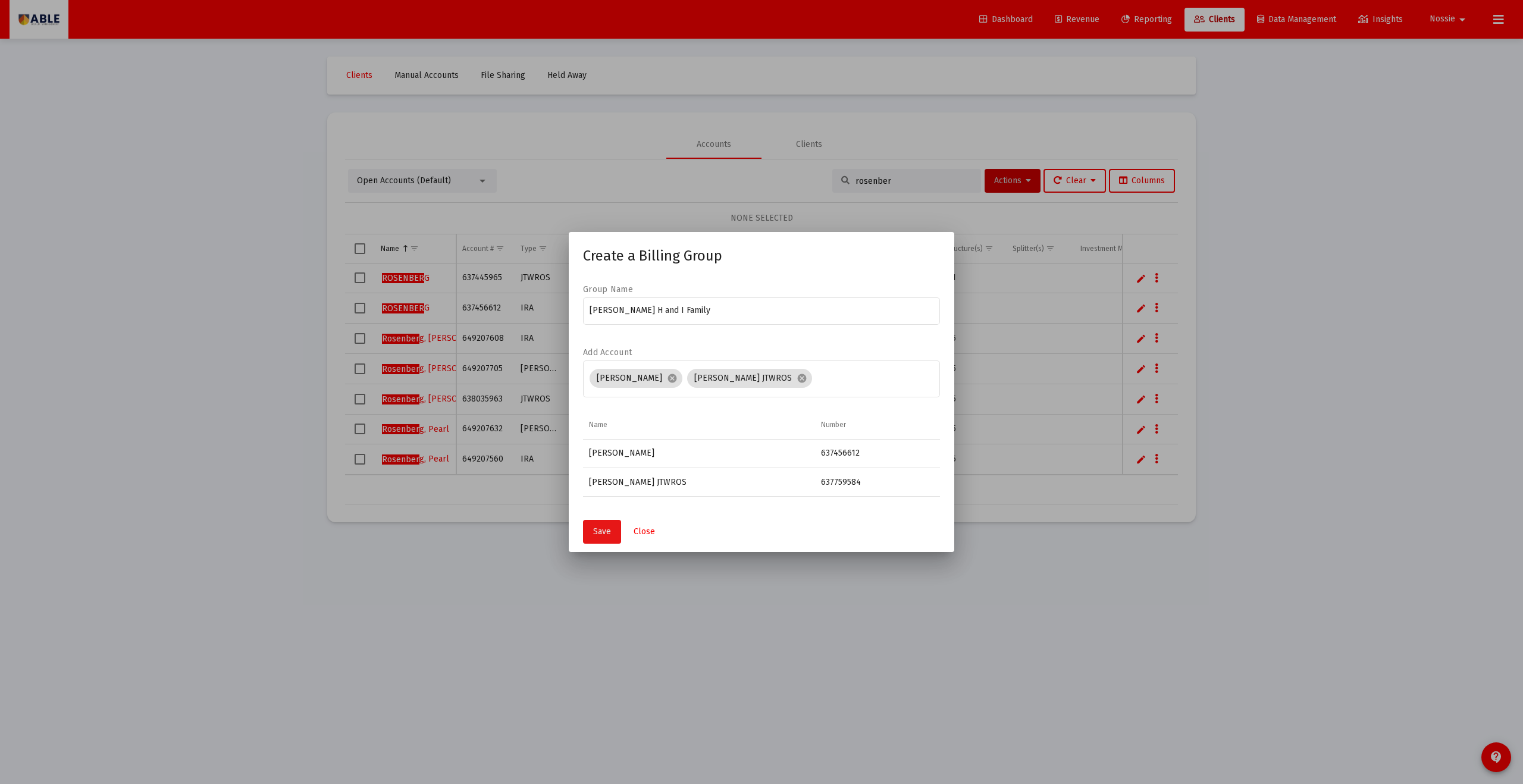
click at [599, 430] on span "Save" at bounding box center [602, 531] width 18 height 10
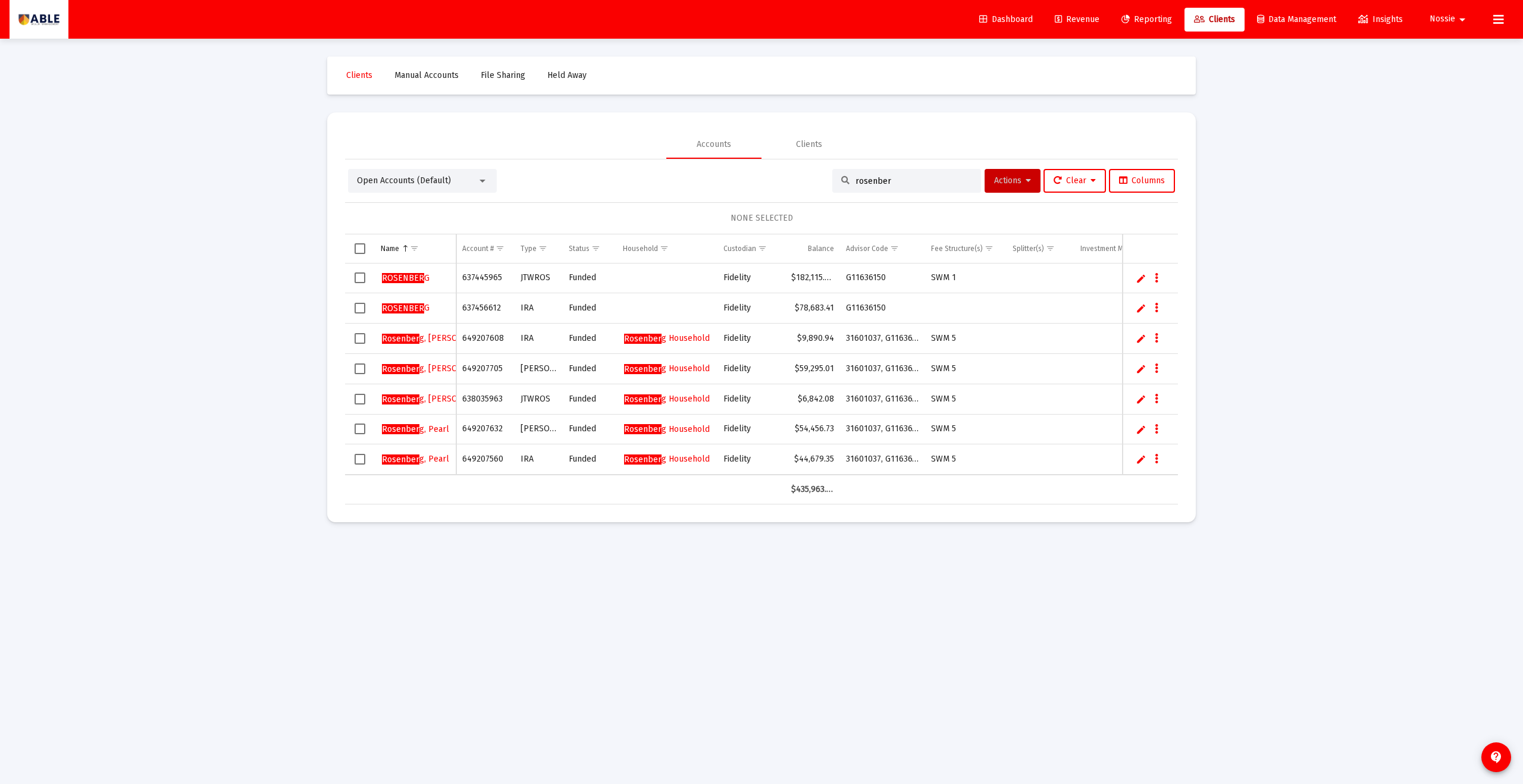
click at [741, 21] on span "Dashboard" at bounding box center [1006, 19] width 53 height 10
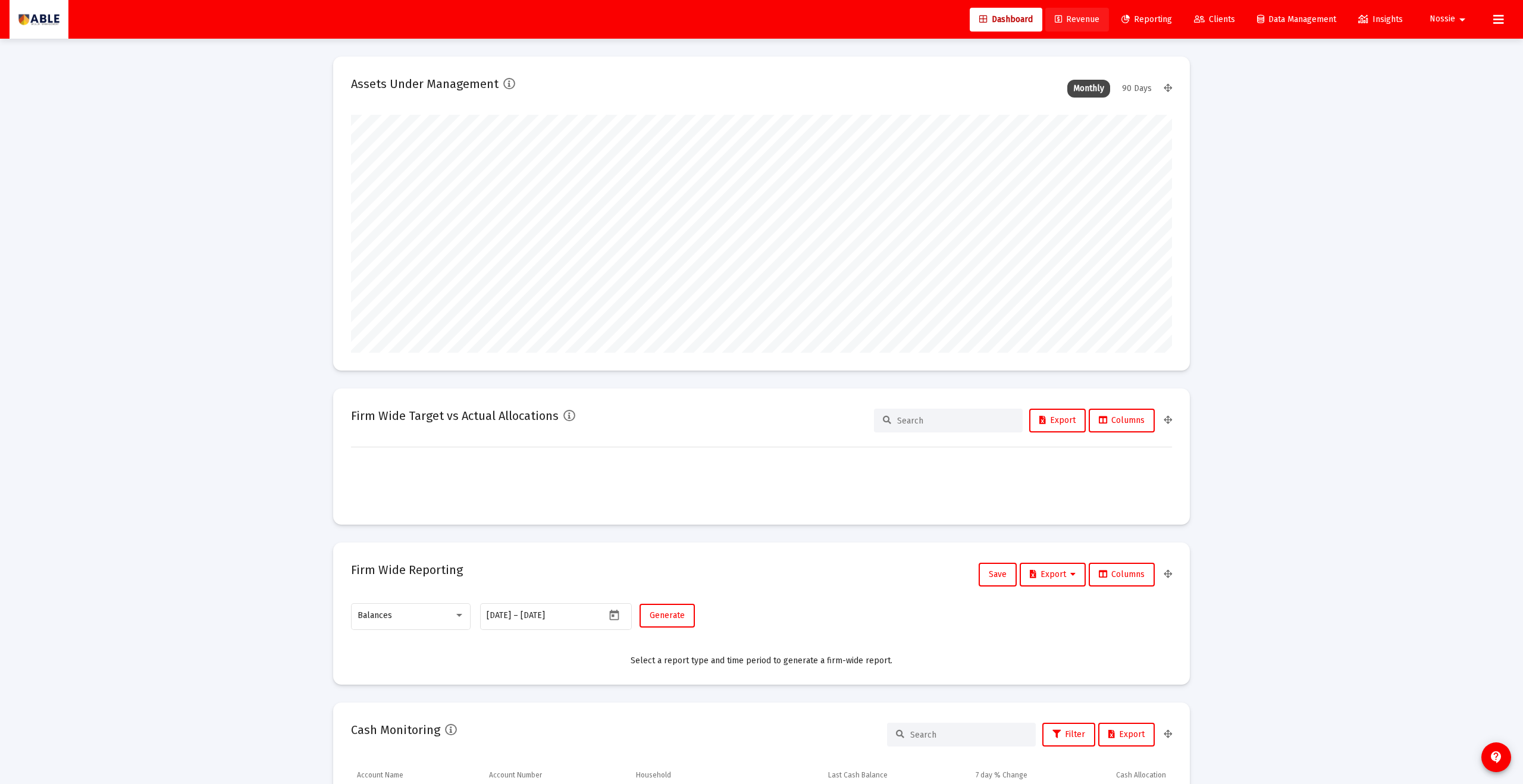
click at [741, 22] on span "Revenue" at bounding box center [1077, 19] width 45 height 10
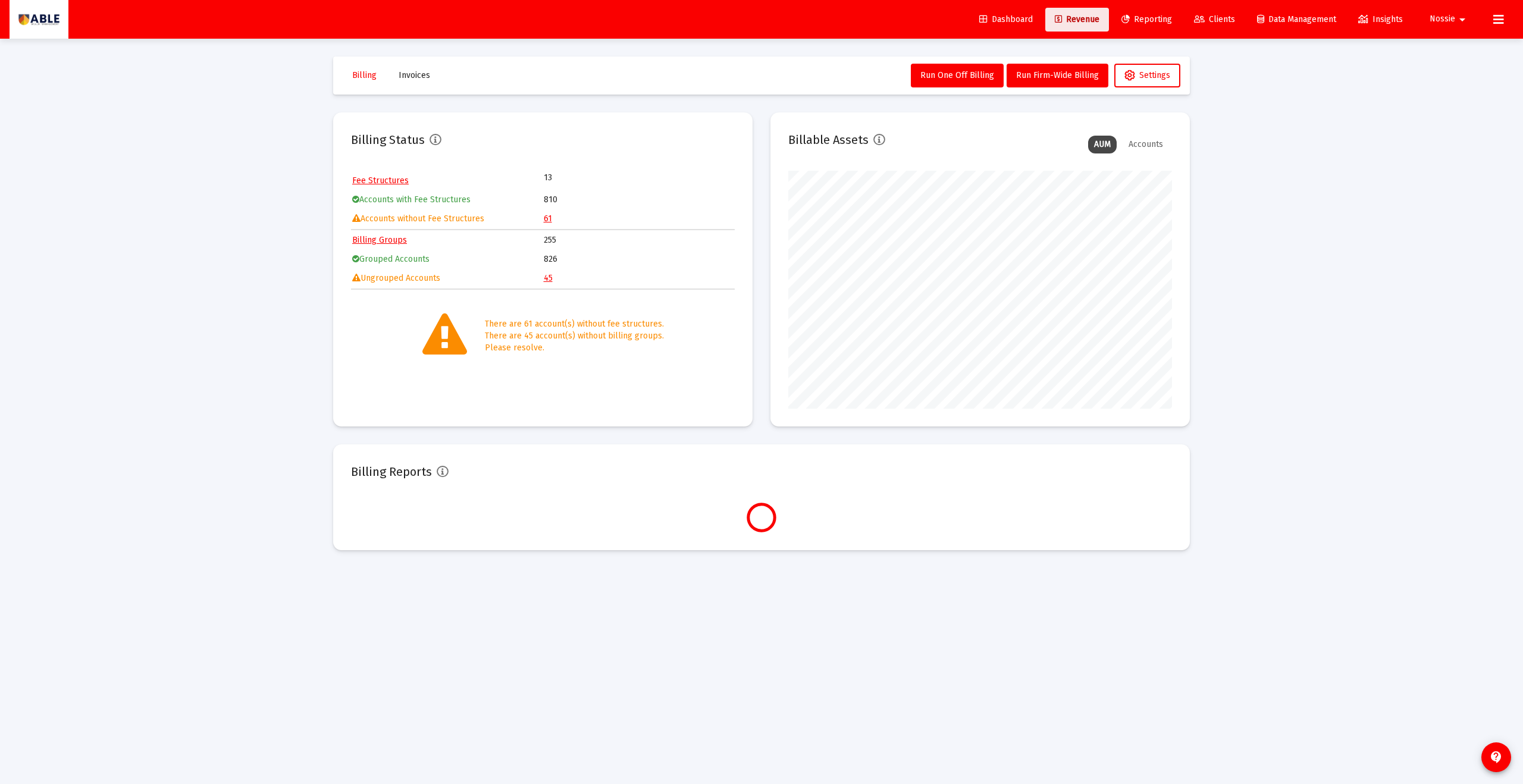
scroll to position [238, 384]
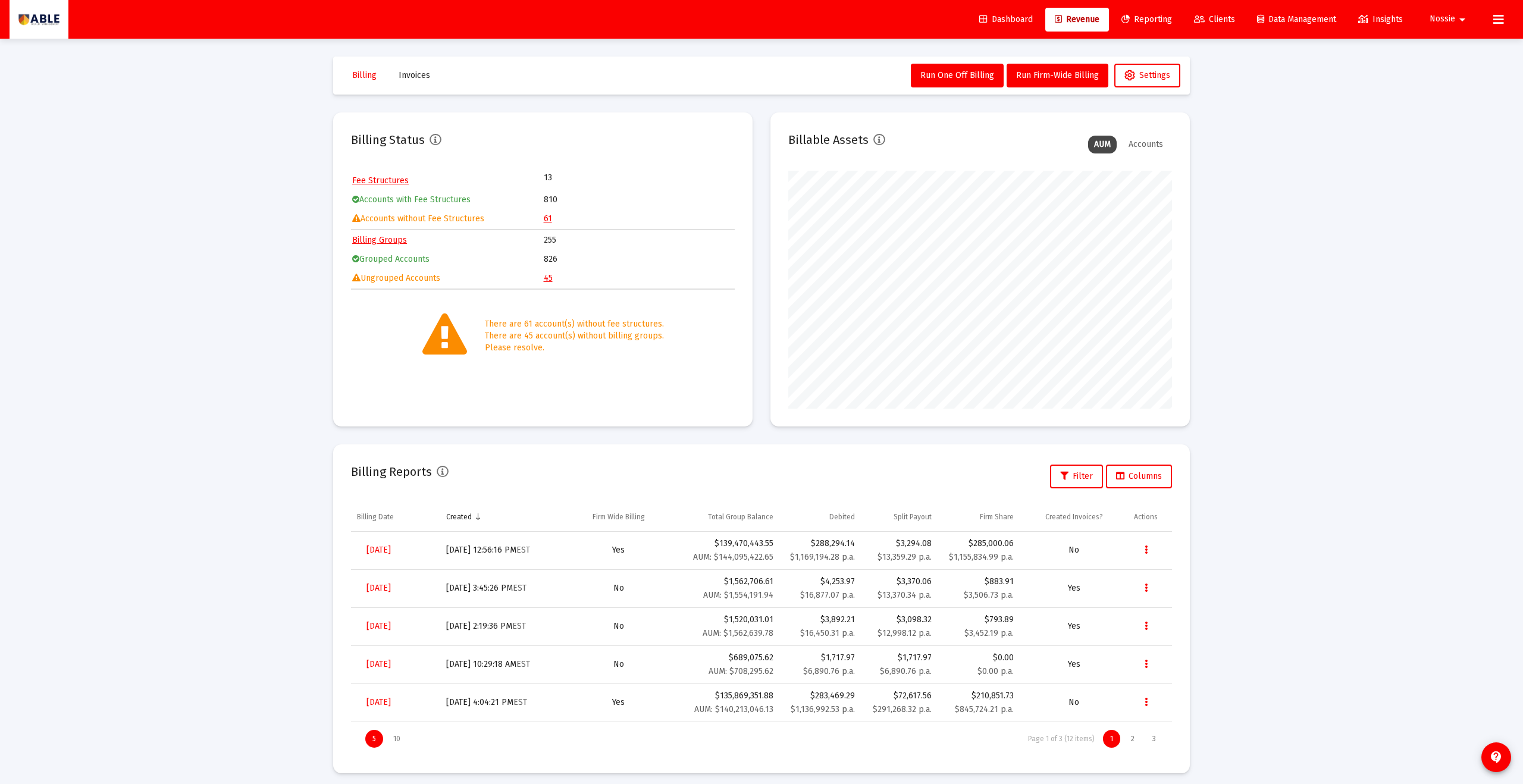
click at [546, 279] on link "45" at bounding box center [548, 278] width 9 height 10
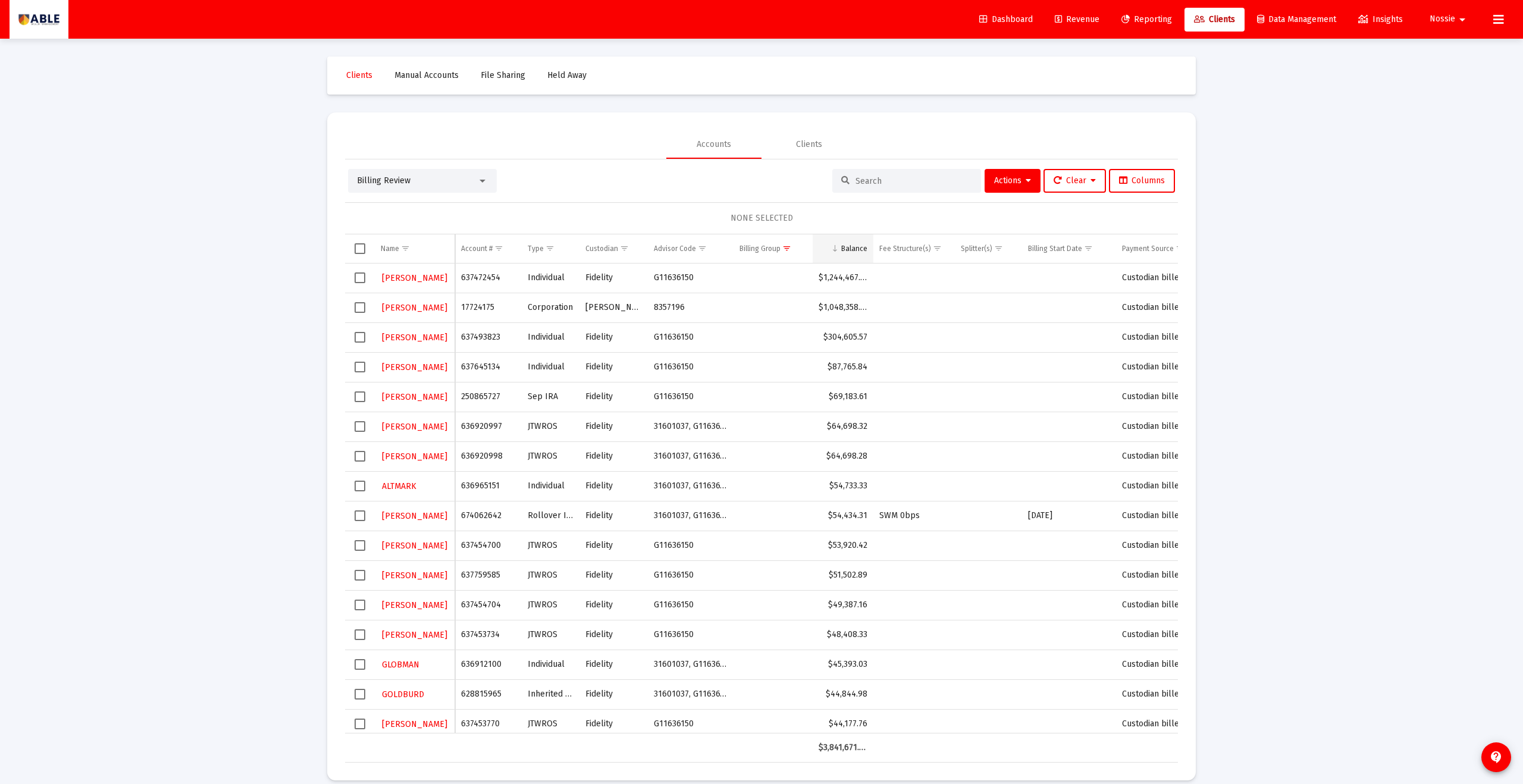
click at [741, 246] on div "Balance" at bounding box center [855, 248] width 26 height 9
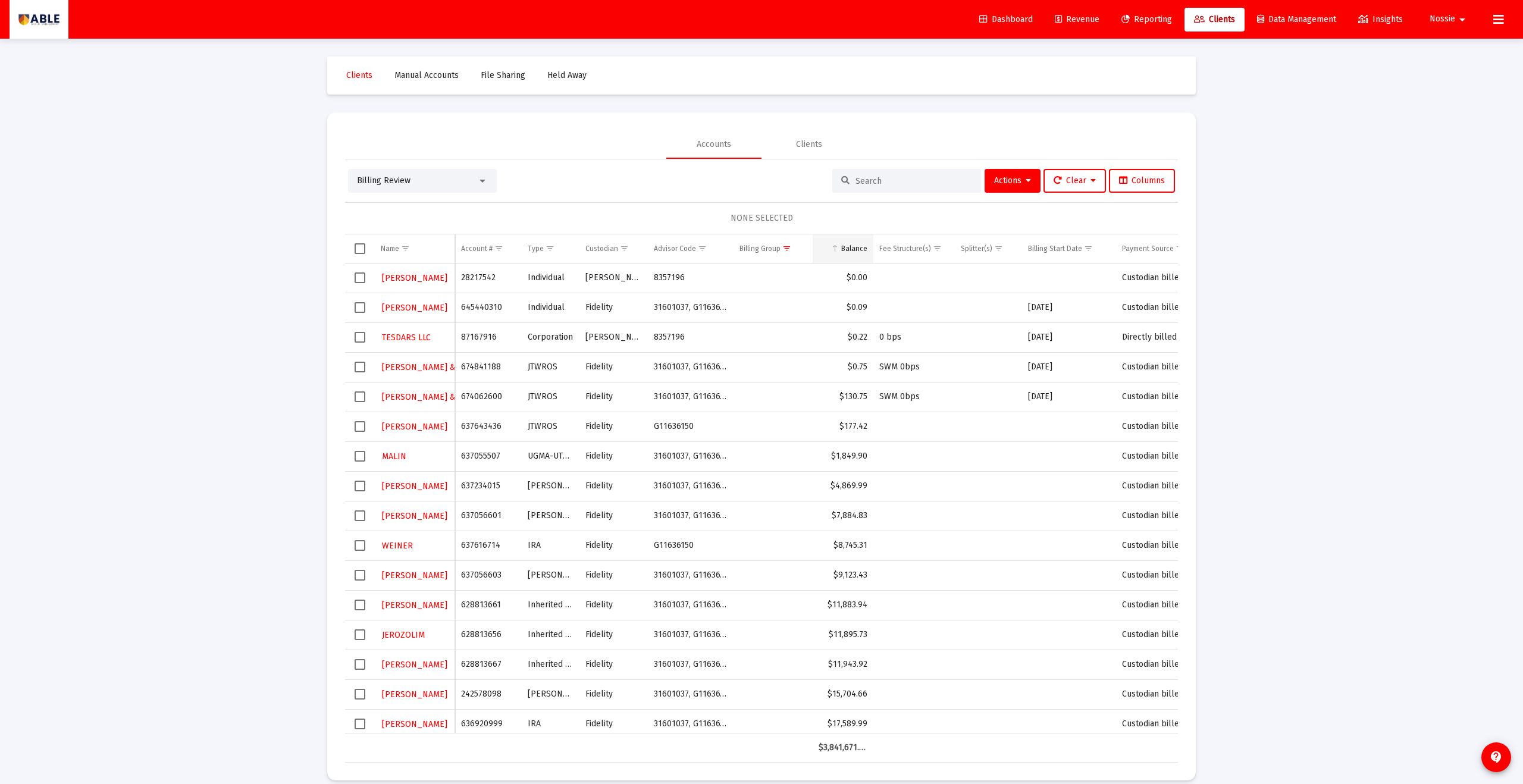
click at [741, 244] on div "Balance" at bounding box center [855, 248] width 26 height 9
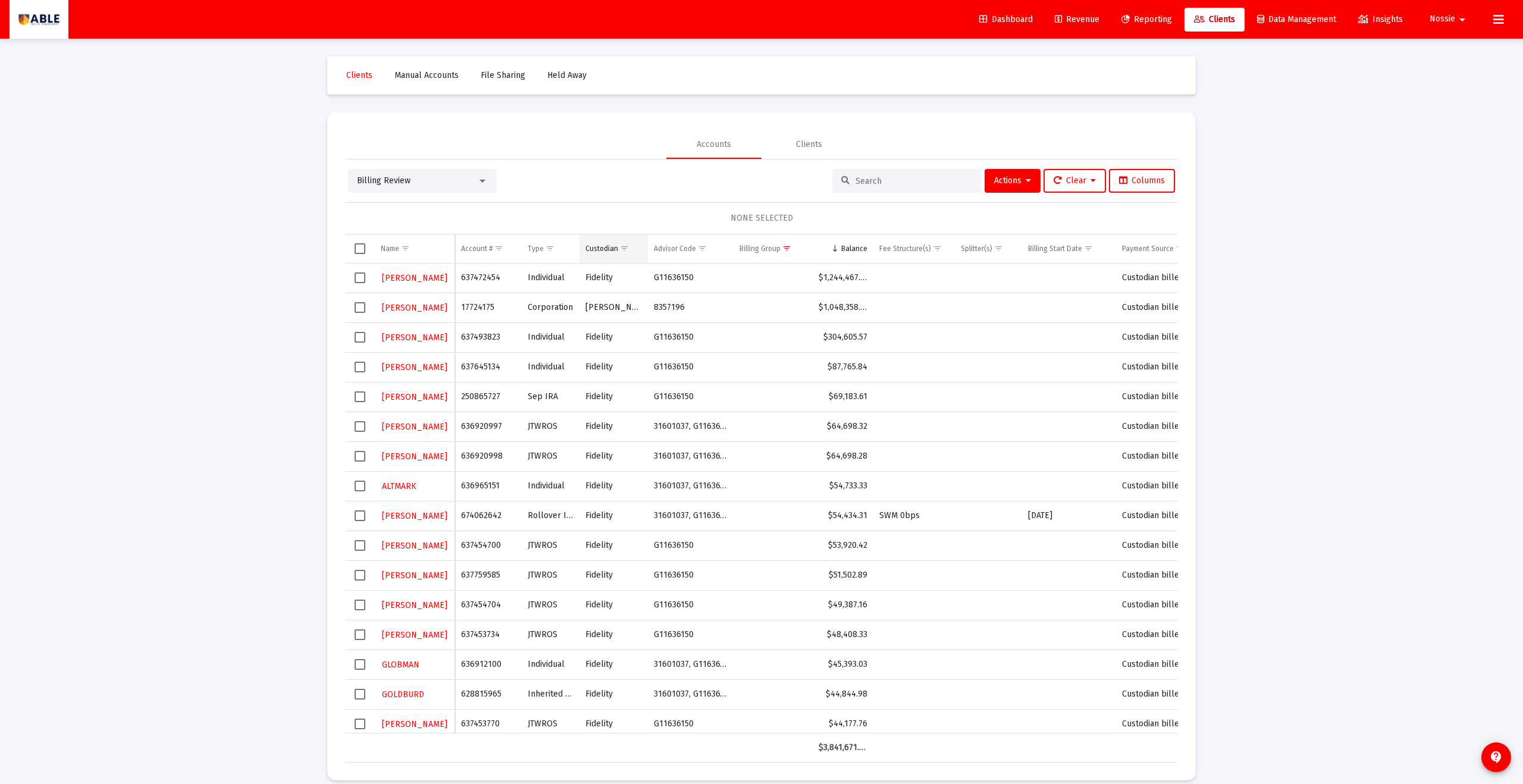
click at [624, 245] on span "Show filter options for column 'Custodian'" at bounding box center [624, 248] width 9 height 9
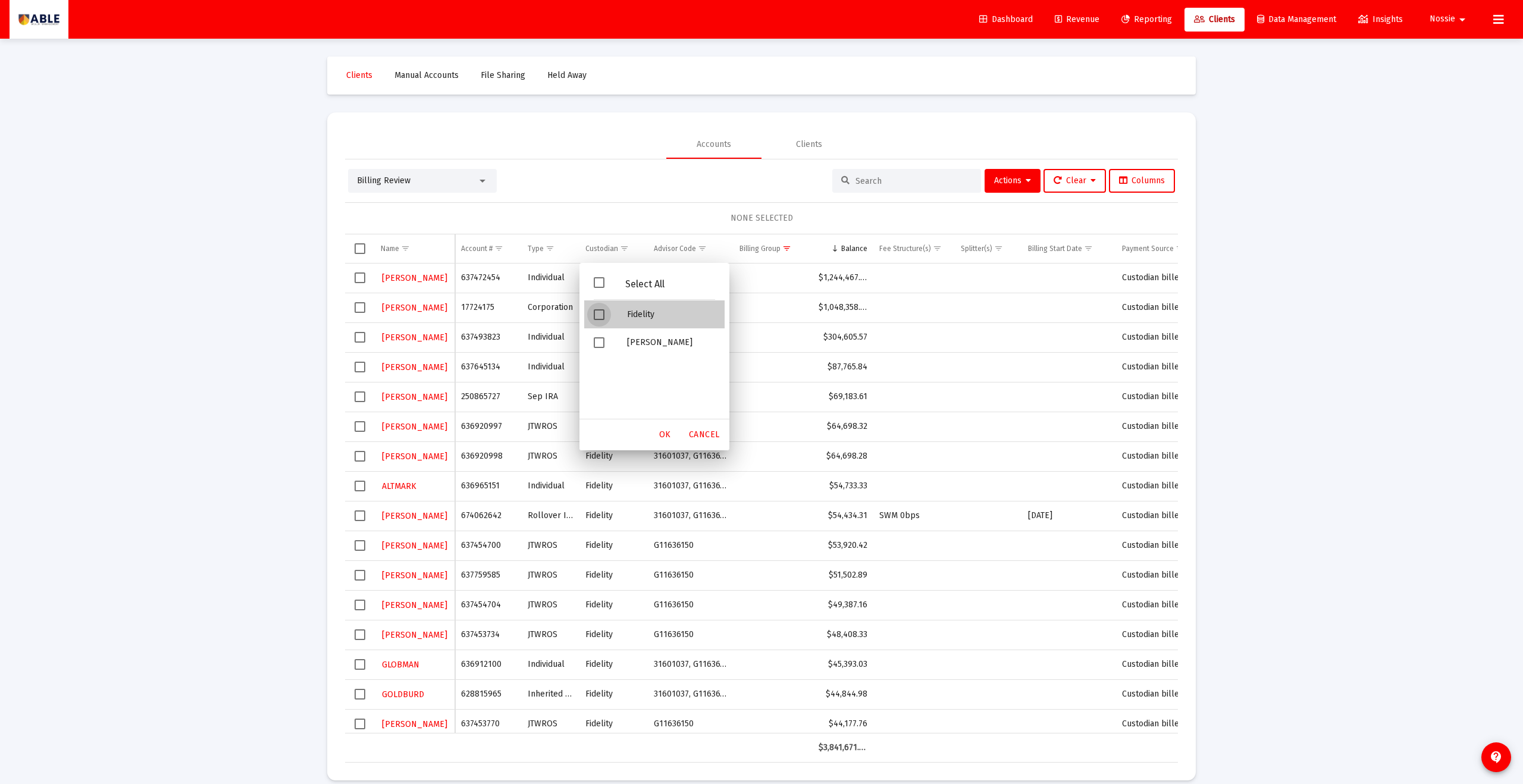
click at [603, 320] on div "Filter options" at bounding box center [601, 314] width 34 height 28
click at [663, 430] on span "OK" at bounding box center [665, 434] width 12 height 10
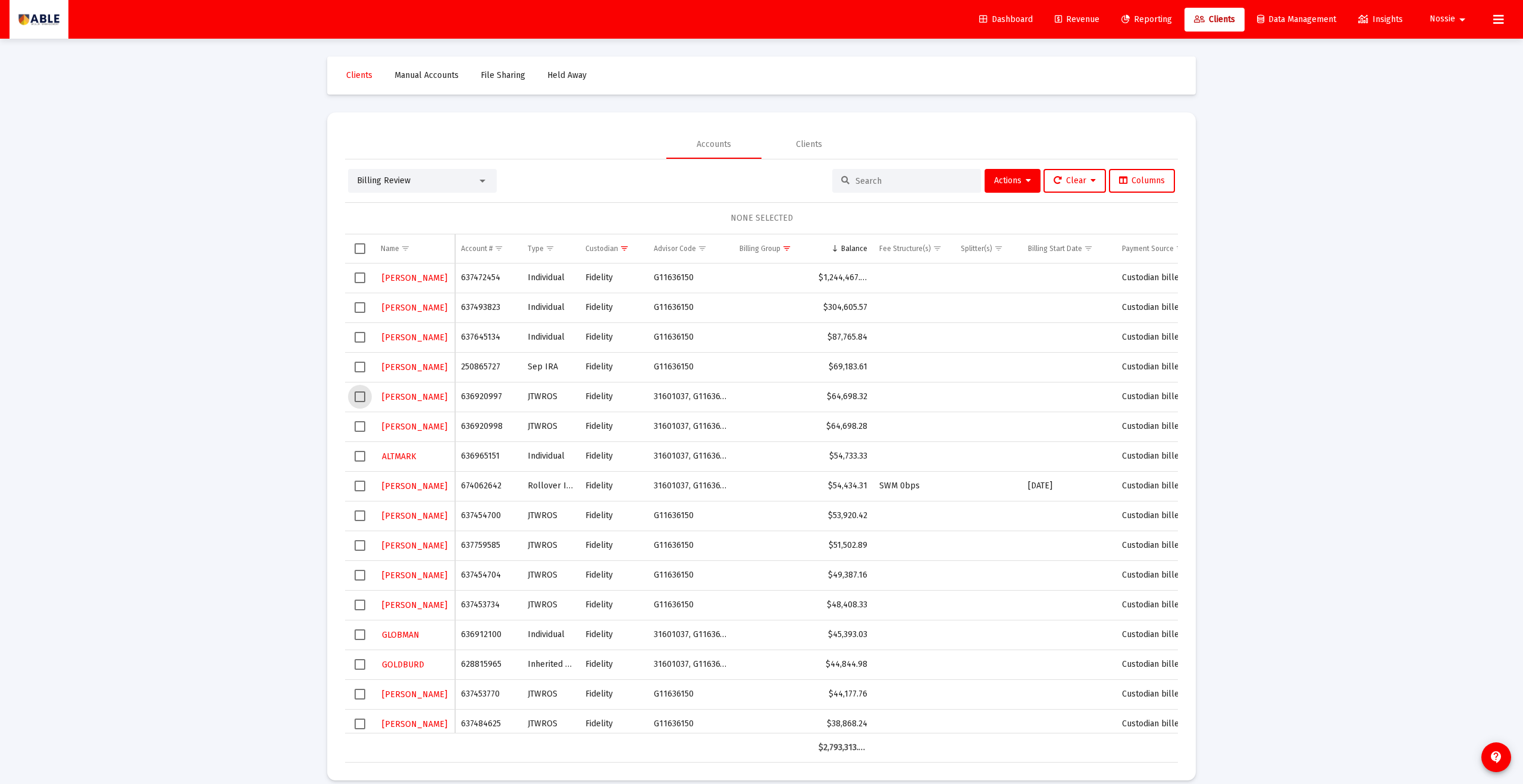
click at [361, 398] on span "Select row" at bounding box center [360, 397] width 11 height 11
click at [363, 428] on span "Select row" at bounding box center [360, 427] width 11 height 11
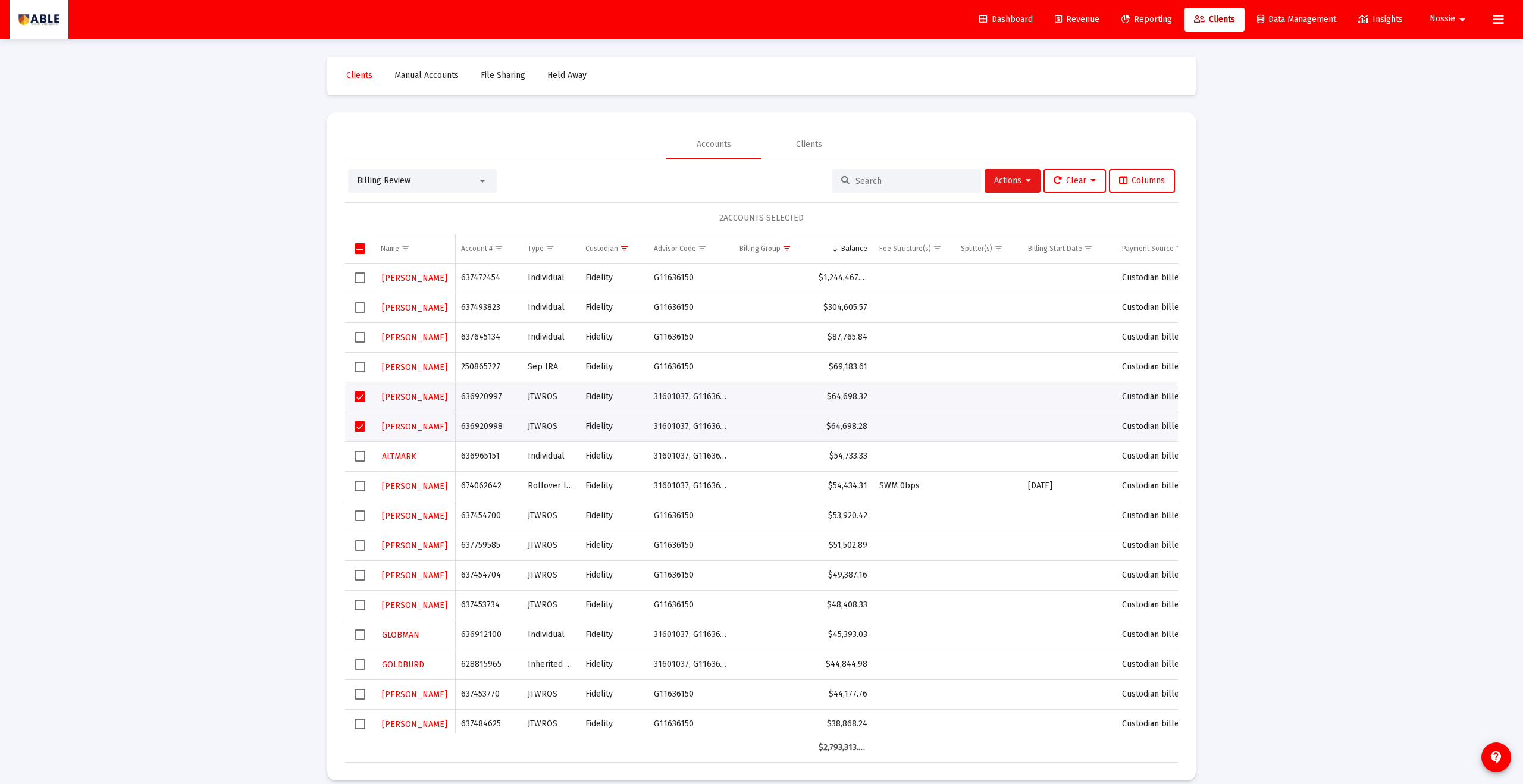
click at [741, 185] on span "Actions" at bounding box center [1013, 180] width 37 height 10
click at [741, 267] on button "Assign Group" at bounding box center [1138, 268] width 70 height 28
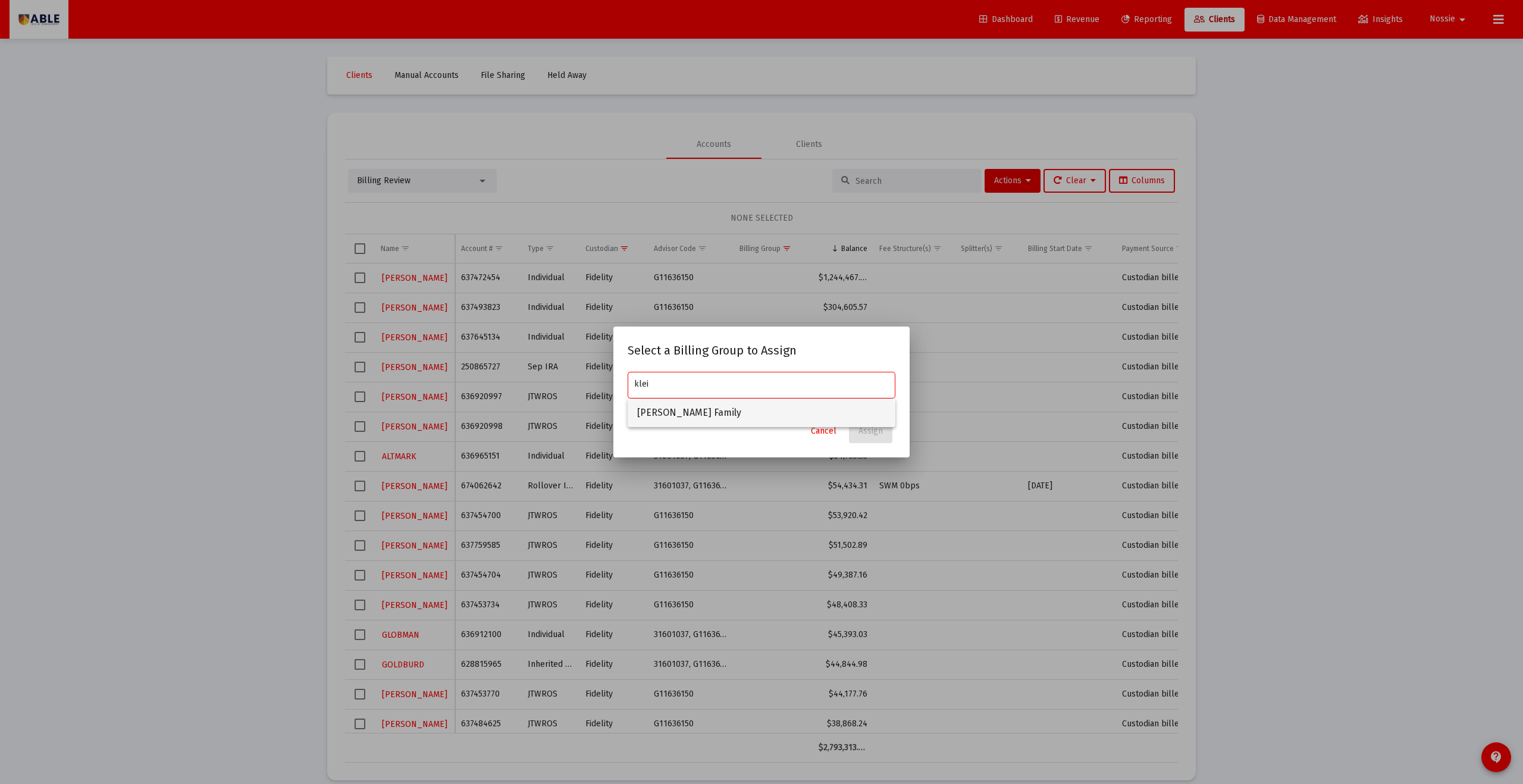
click at [702, 417] on span "[PERSON_NAME] Family" at bounding box center [762, 413] width 248 height 28
type input "[PERSON_NAME] Family"
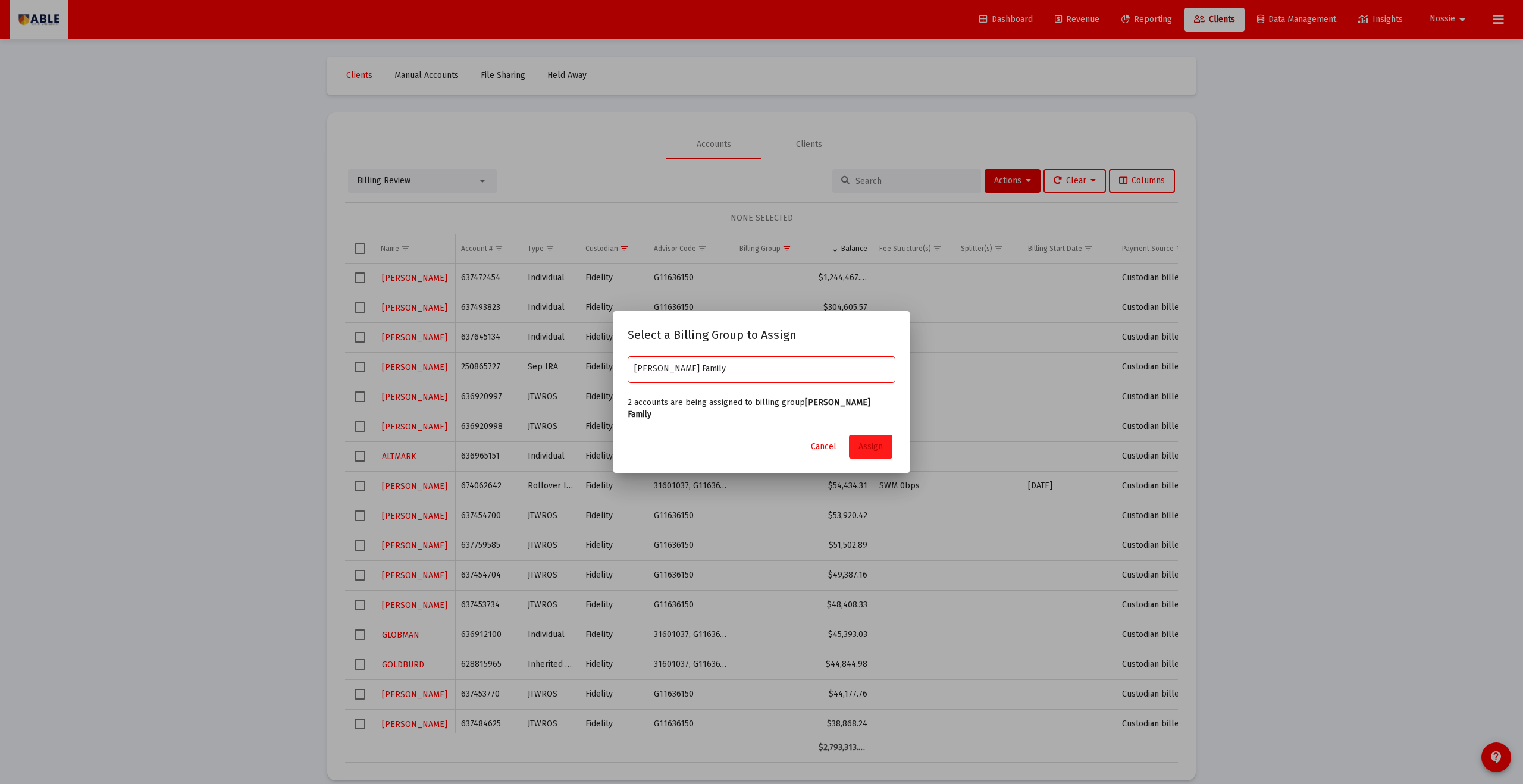
click at [741, 430] on span "Assign" at bounding box center [870, 446] width 24 height 10
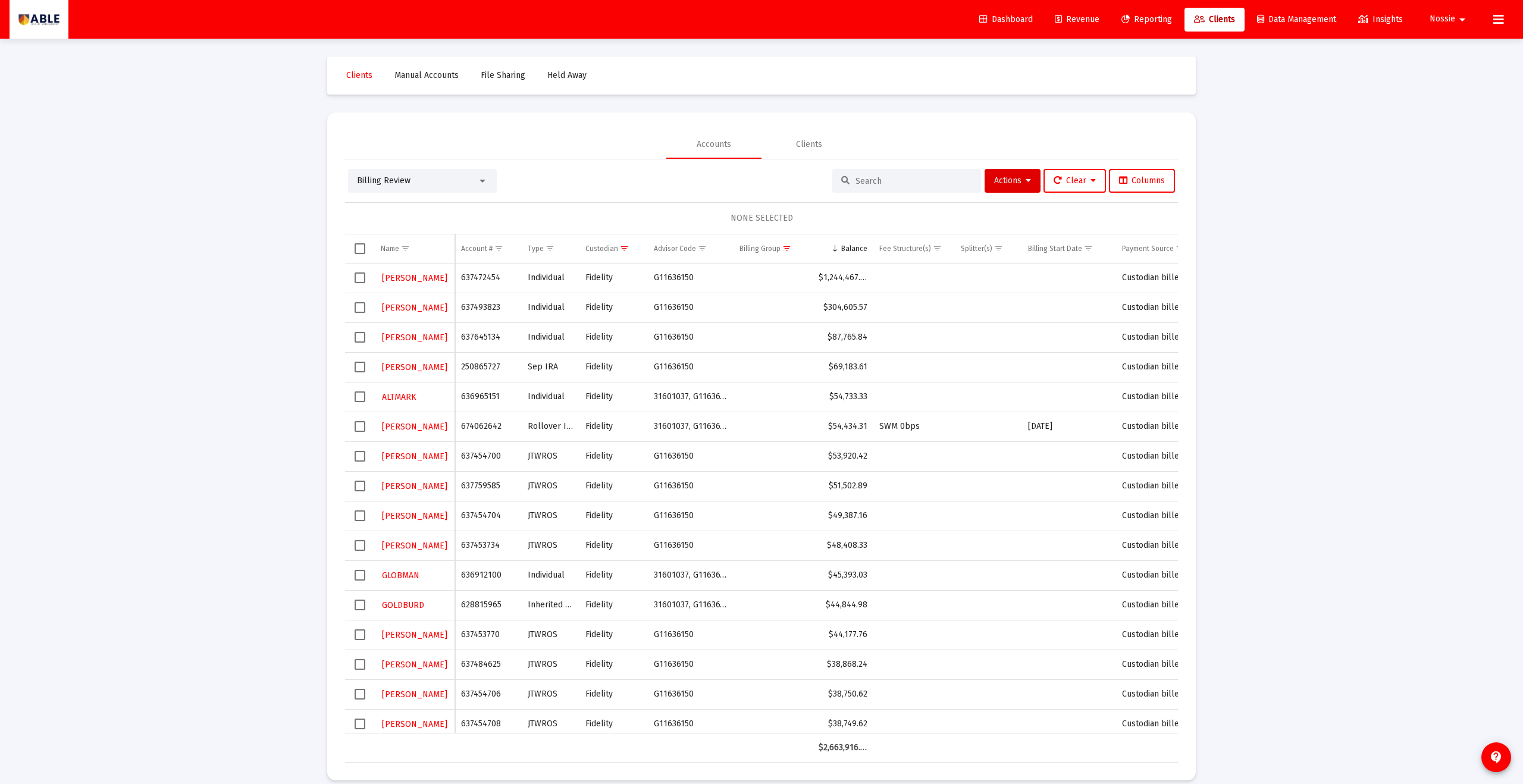
click at [358, 398] on span "Select row" at bounding box center [360, 397] width 11 height 11
click at [741, 186] on button "Actions" at bounding box center [1012, 181] width 56 height 24
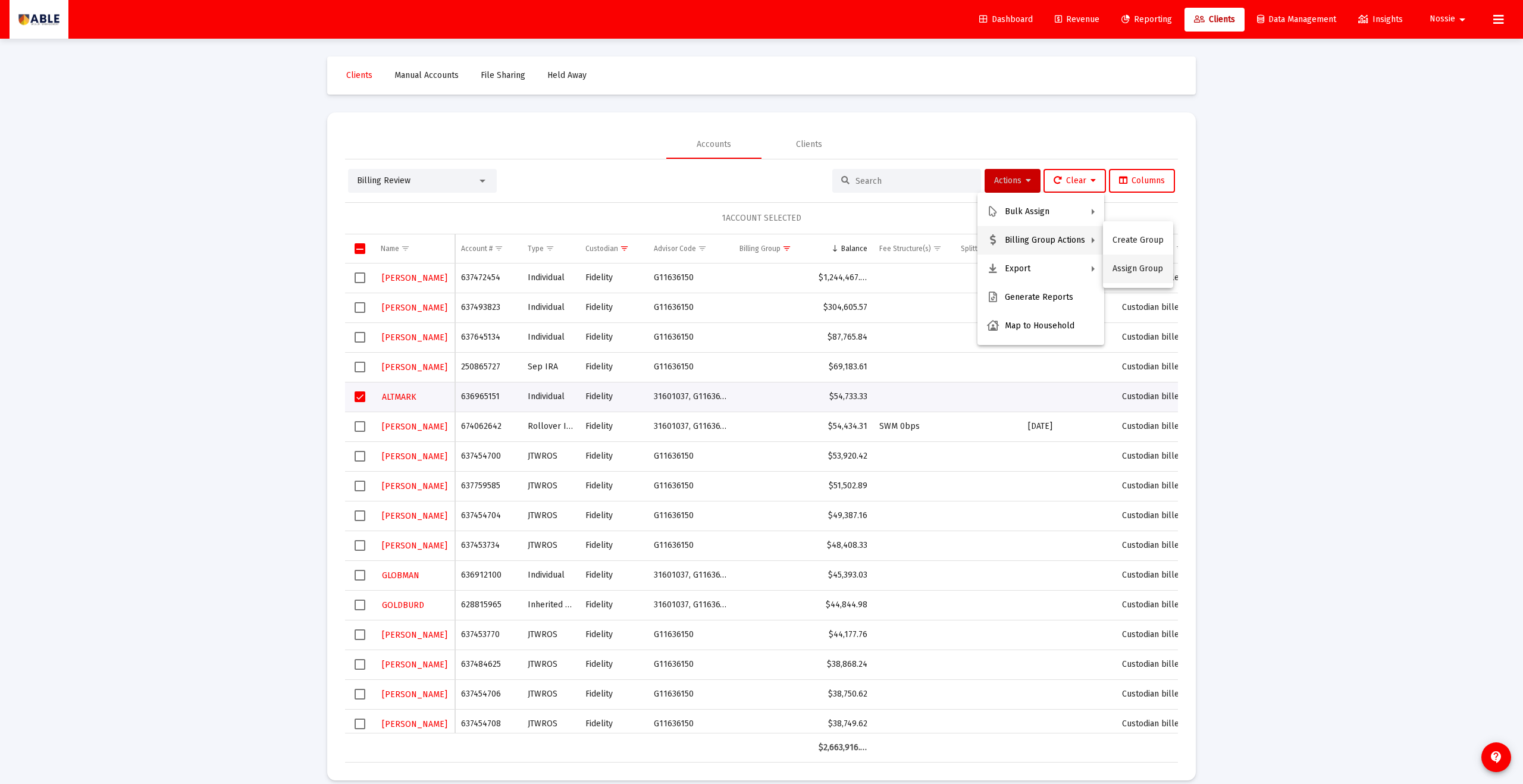
click at [741, 263] on button "Assign Group" at bounding box center [1138, 268] width 70 height 28
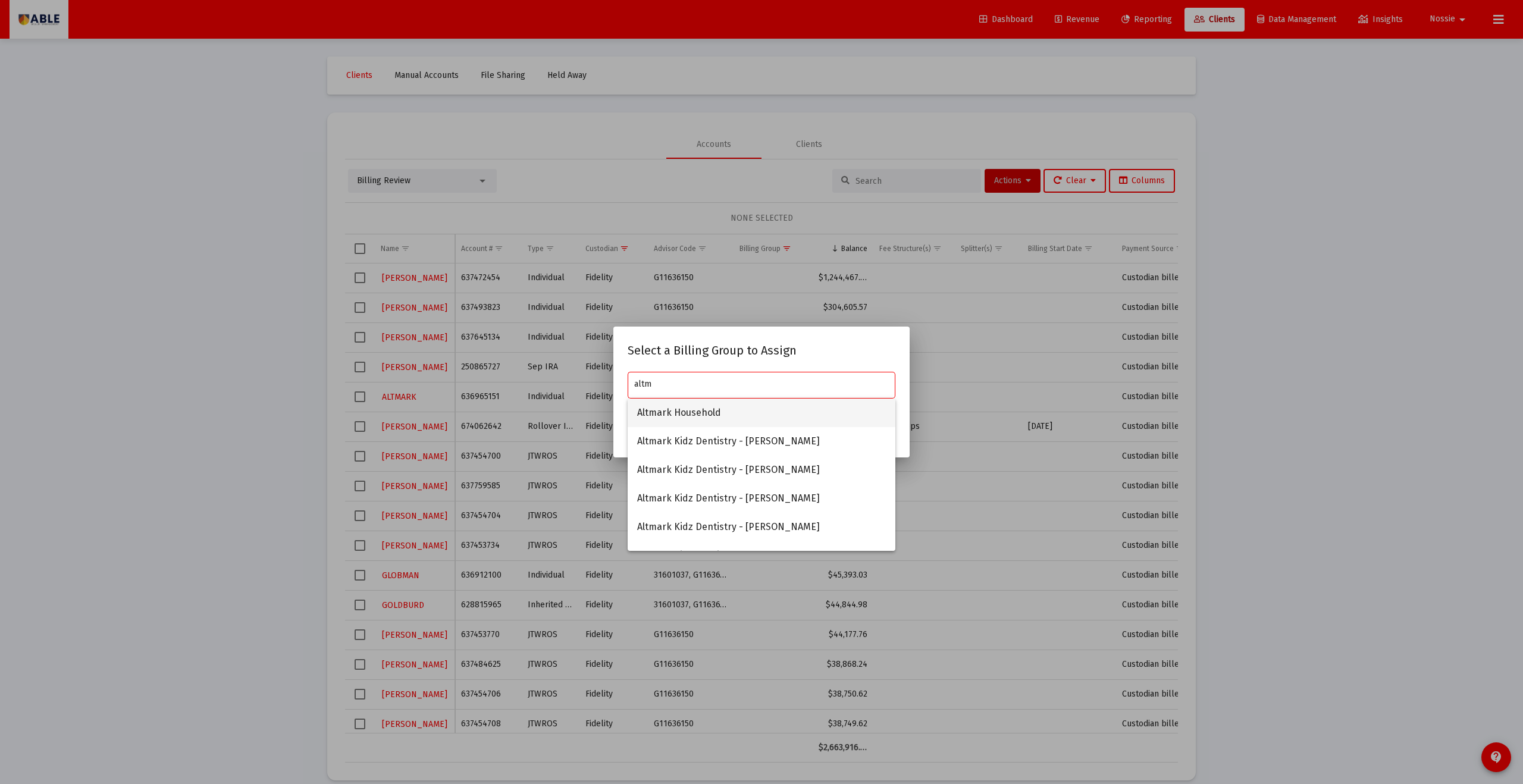
click at [732, 407] on span "Altmark Household" at bounding box center [762, 413] width 248 height 28
type input "Altmark Household"
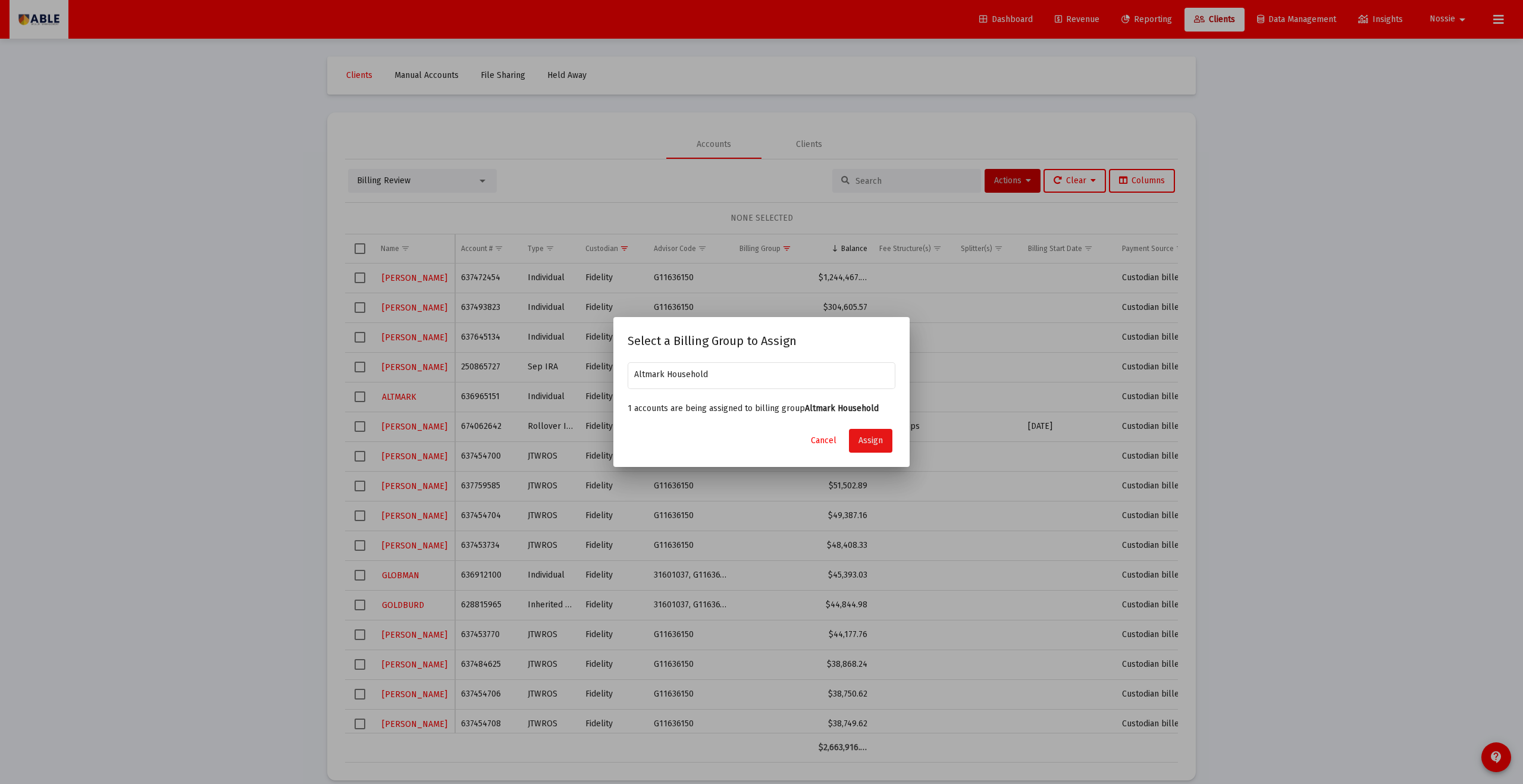
click at [741, 430] on span "Assign" at bounding box center [870, 440] width 24 height 10
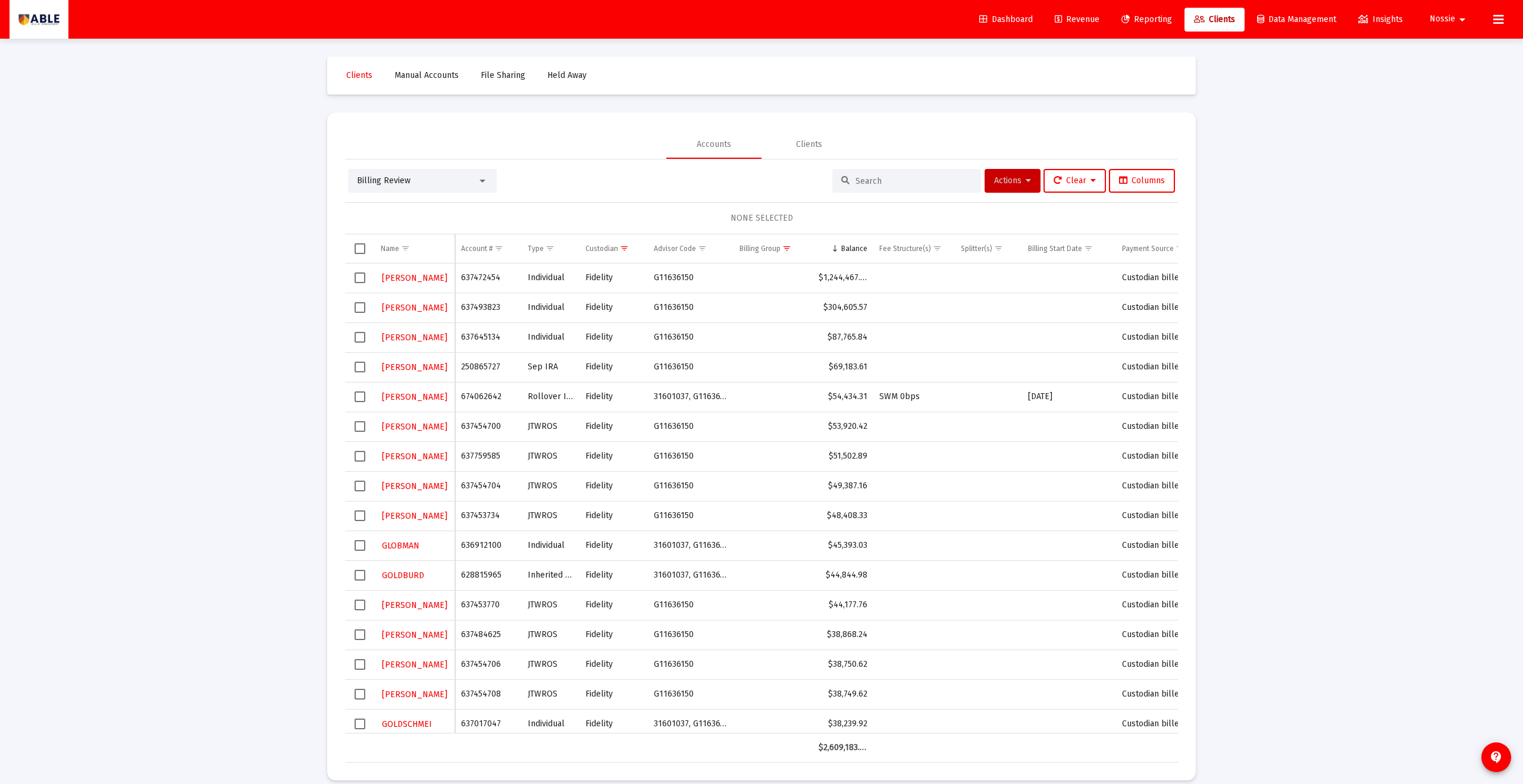
click at [352, 397] on td "Data grid" at bounding box center [360, 396] width 30 height 30
click at [741, 184] on span "Actions" at bounding box center [1013, 180] width 37 height 10
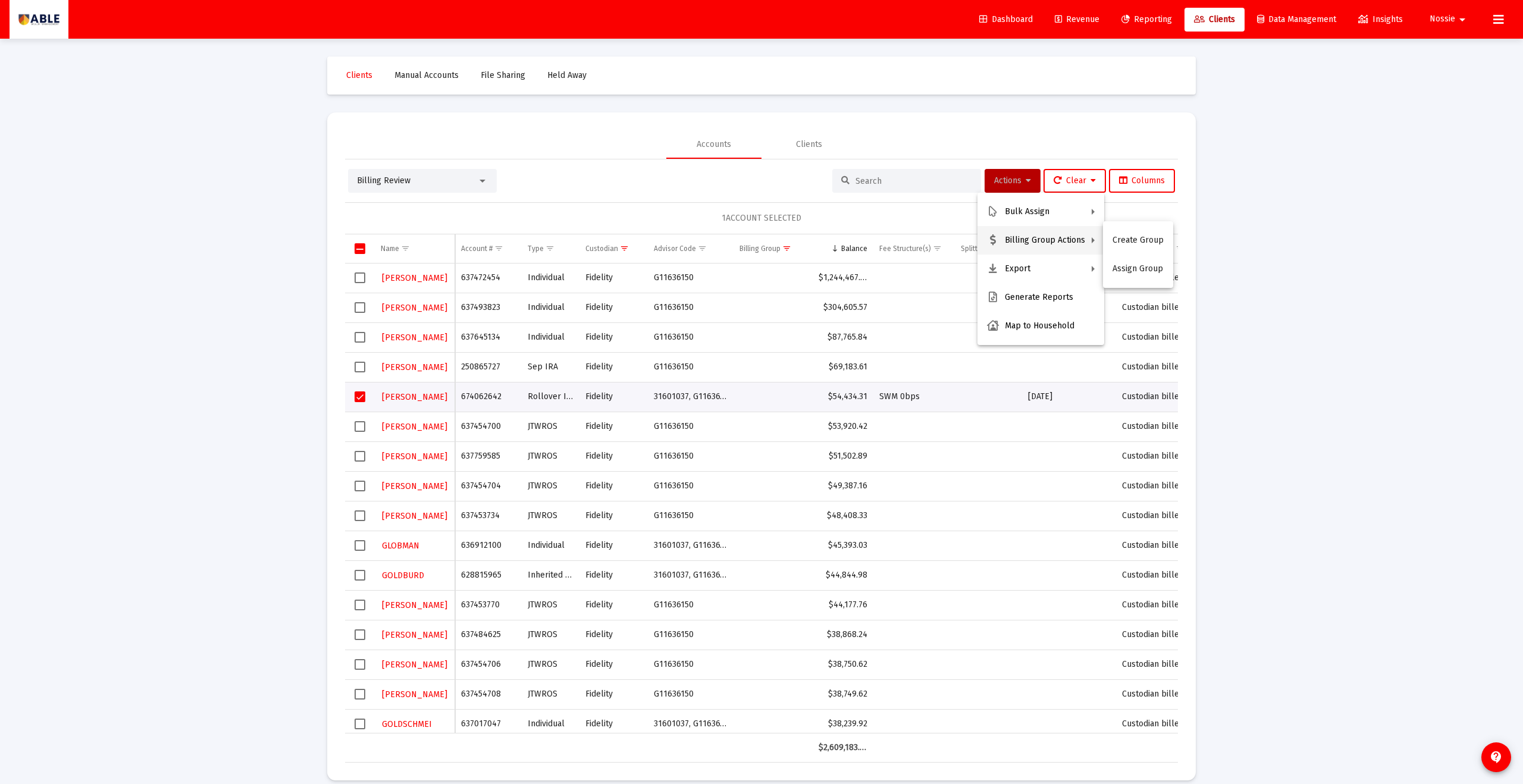
click at [361, 400] on div at bounding box center [761, 392] width 1523 height 784
click at [360, 396] on span "Select row" at bounding box center [360, 397] width 11 height 11
click at [360, 429] on span "Select row" at bounding box center [360, 427] width 11 height 11
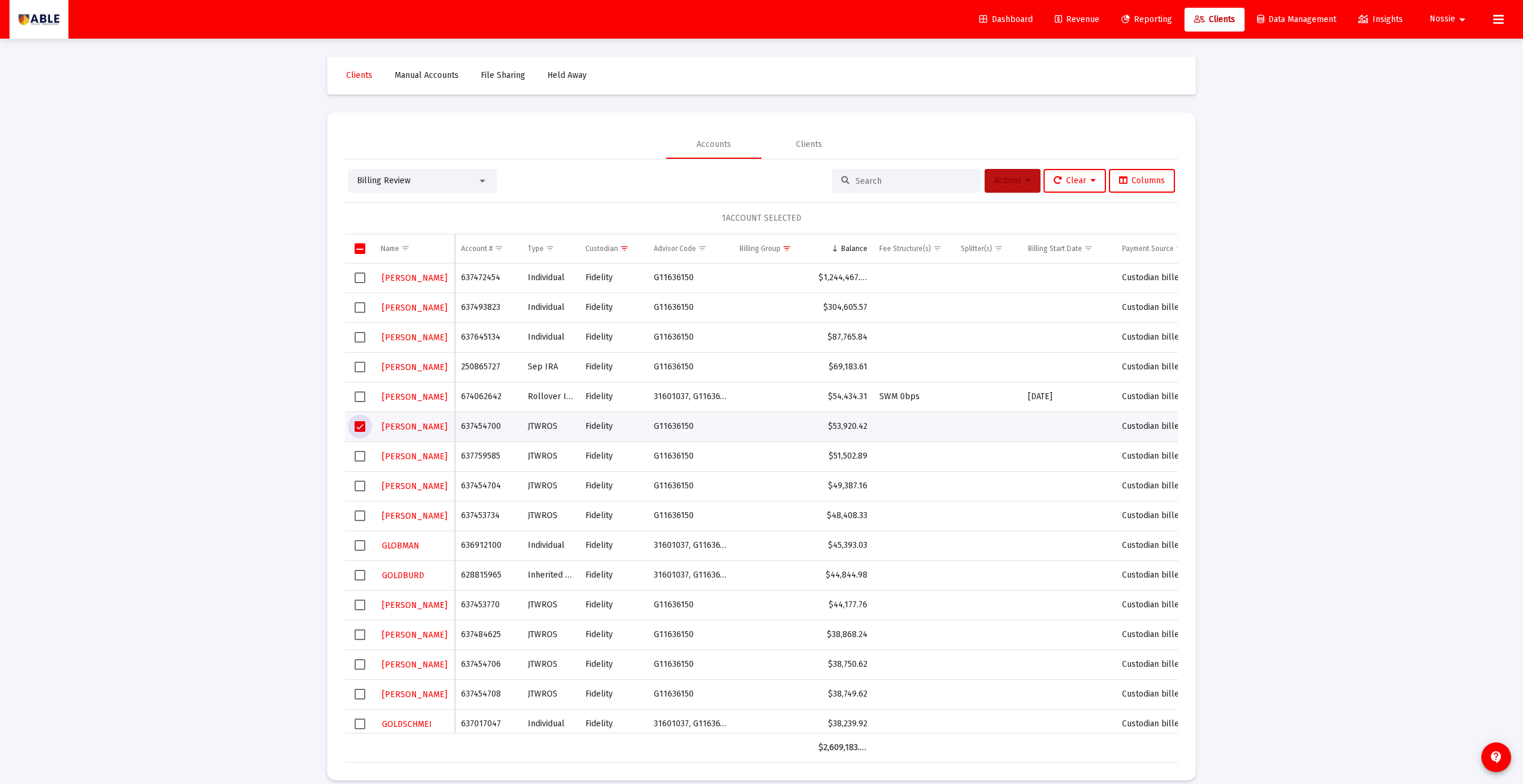
click at [741, 187] on button "Actions" at bounding box center [1012, 181] width 56 height 24
click at [741, 262] on button "Assign Group" at bounding box center [1138, 268] width 70 height 28
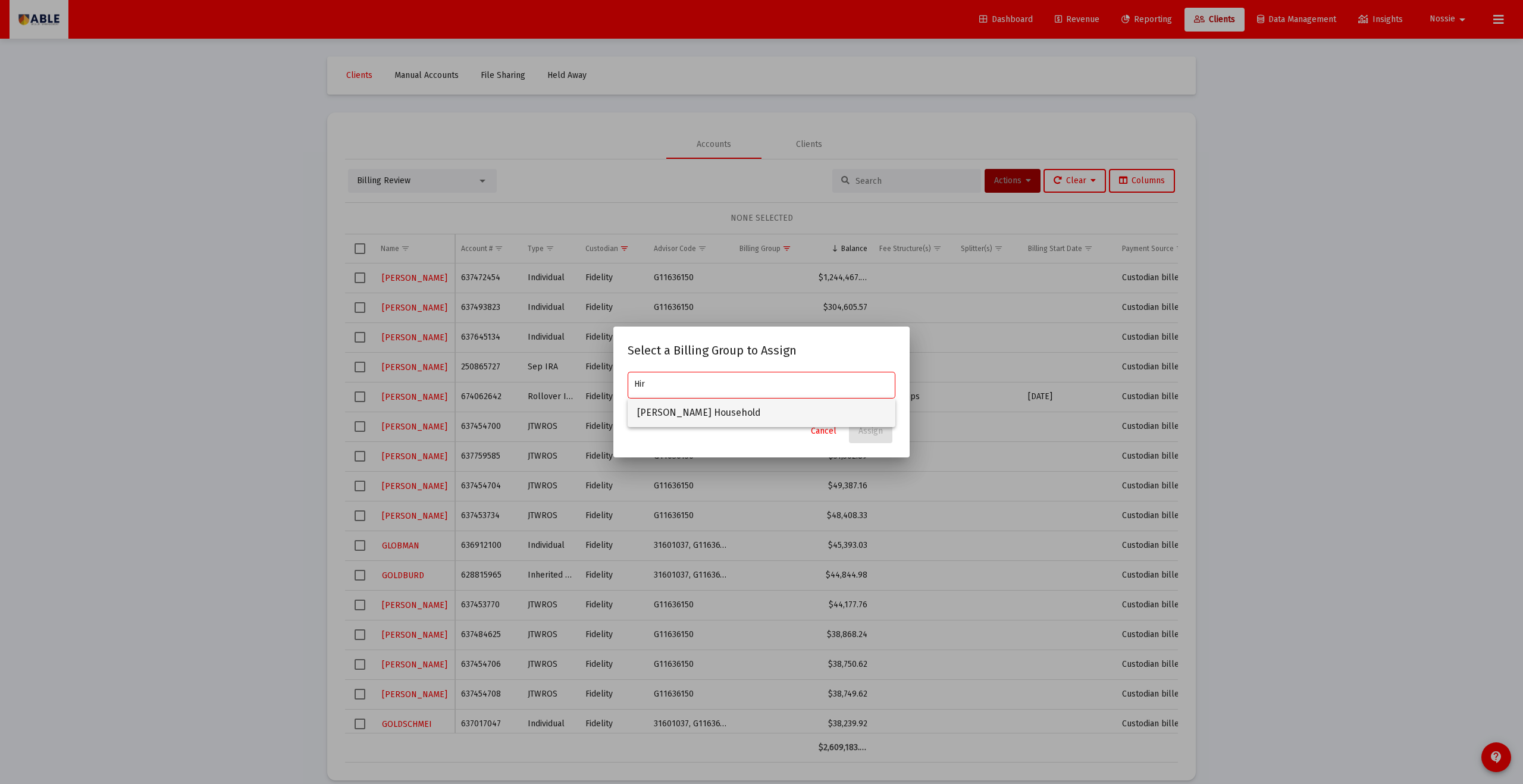
click at [690, 407] on span "[PERSON_NAME] Household" at bounding box center [762, 413] width 248 height 28
type input "[PERSON_NAME] Household"
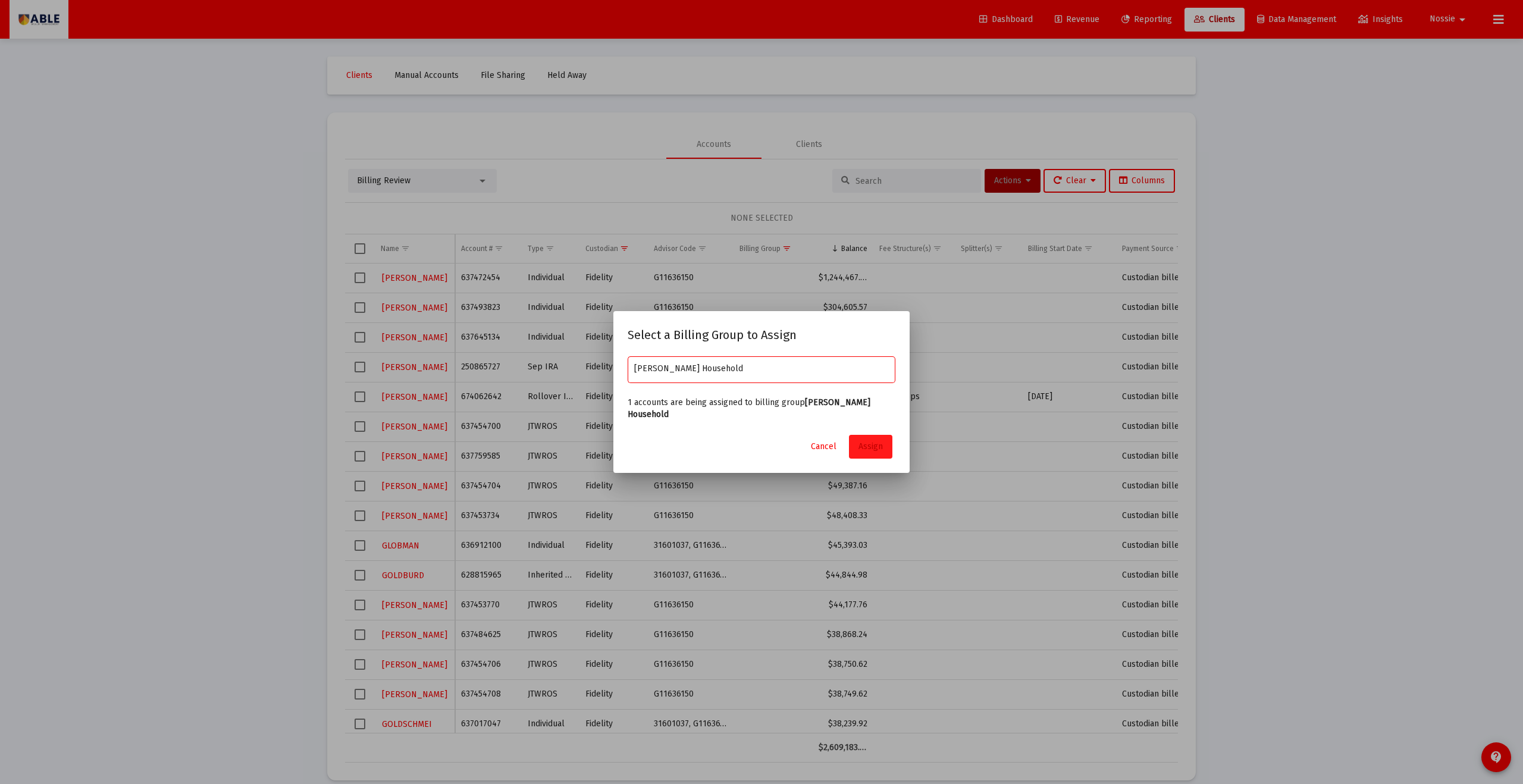
click at [741, 430] on button "Assign" at bounding box center [871, 447] width 43 height 24
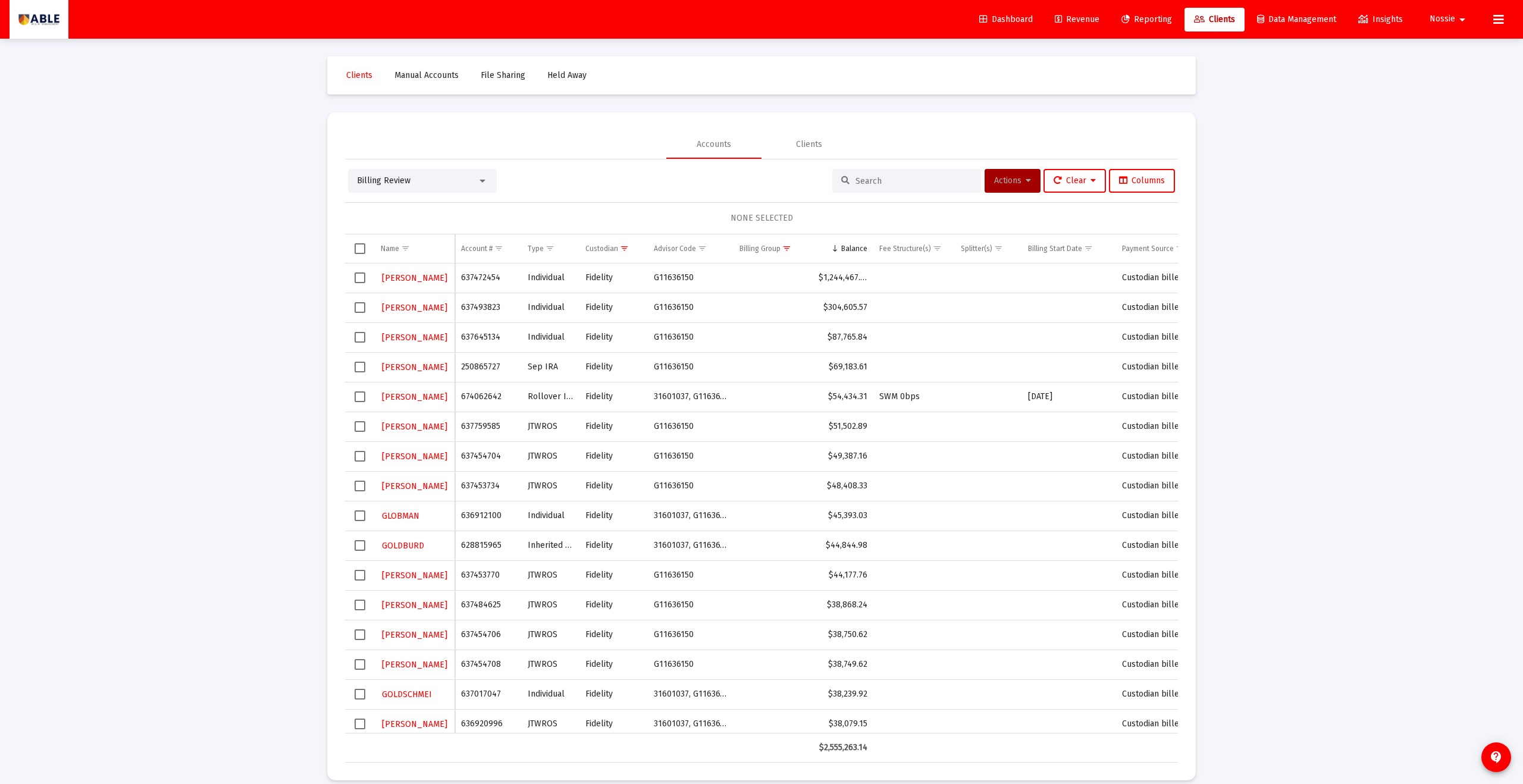
click at [361, 430] on span "Select row" at bounding box center [360, 456] width 11 height 11
click at [741, 187] on button "Actions" at bounding box center [1012, 181] width 56 height 24
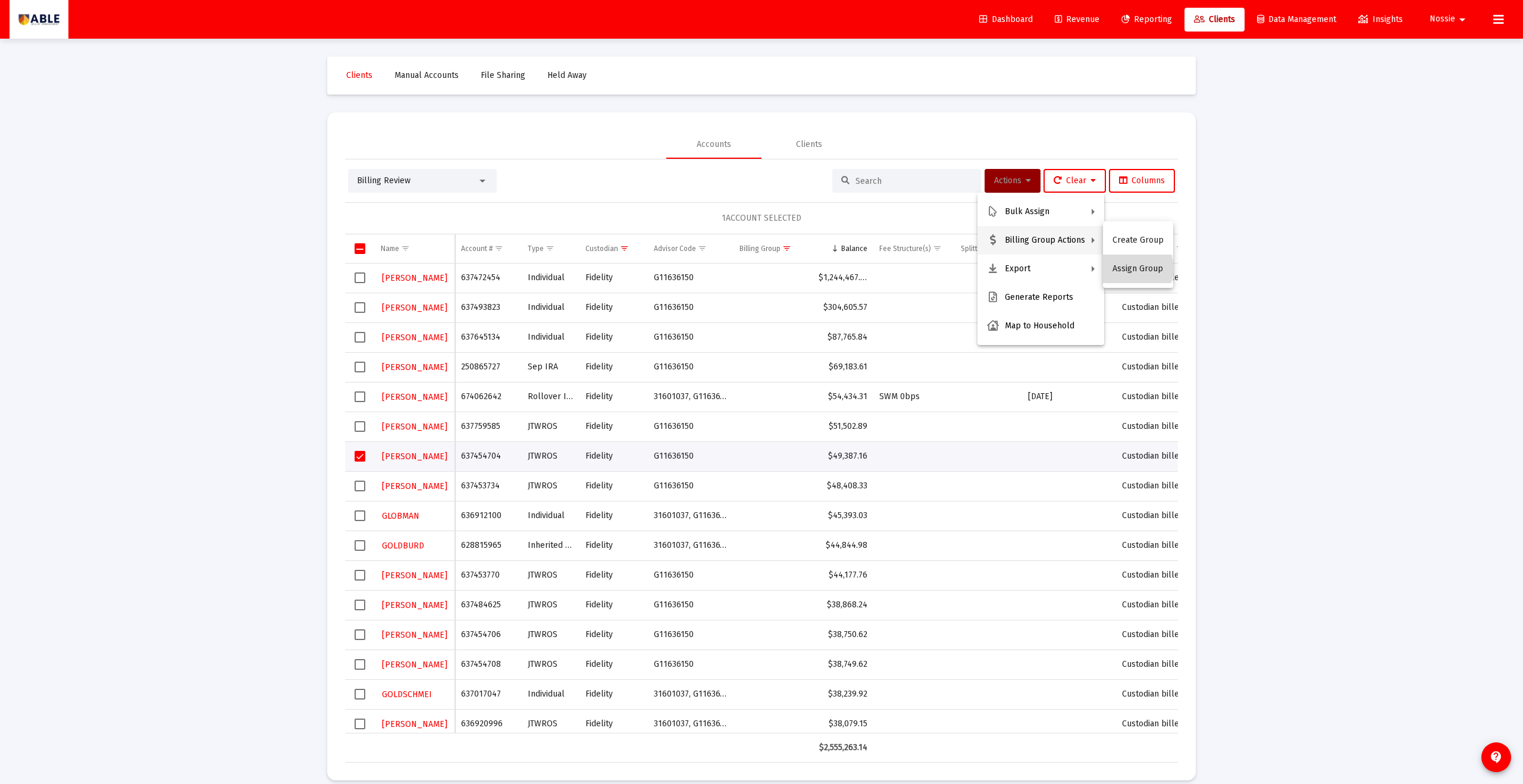
click at [741, 268] on button "Assign Group" at bounding box center [1138, 268] width 70 height 28
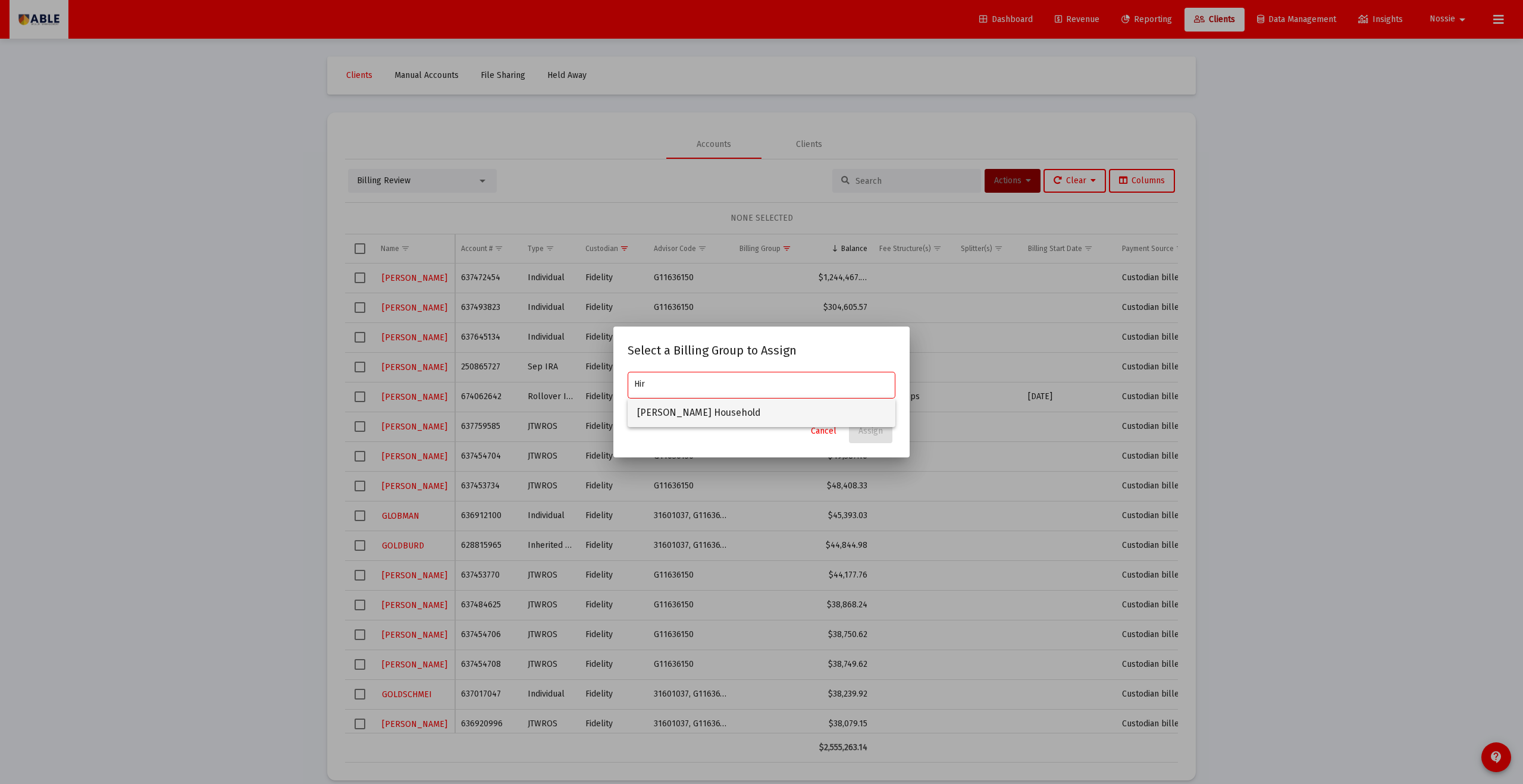
click at [741, 405] on span "[PERSON_NAME] Household" at bounding box center [762, 413] width 248 height 28
type input "[PERSON_NAME] Household"
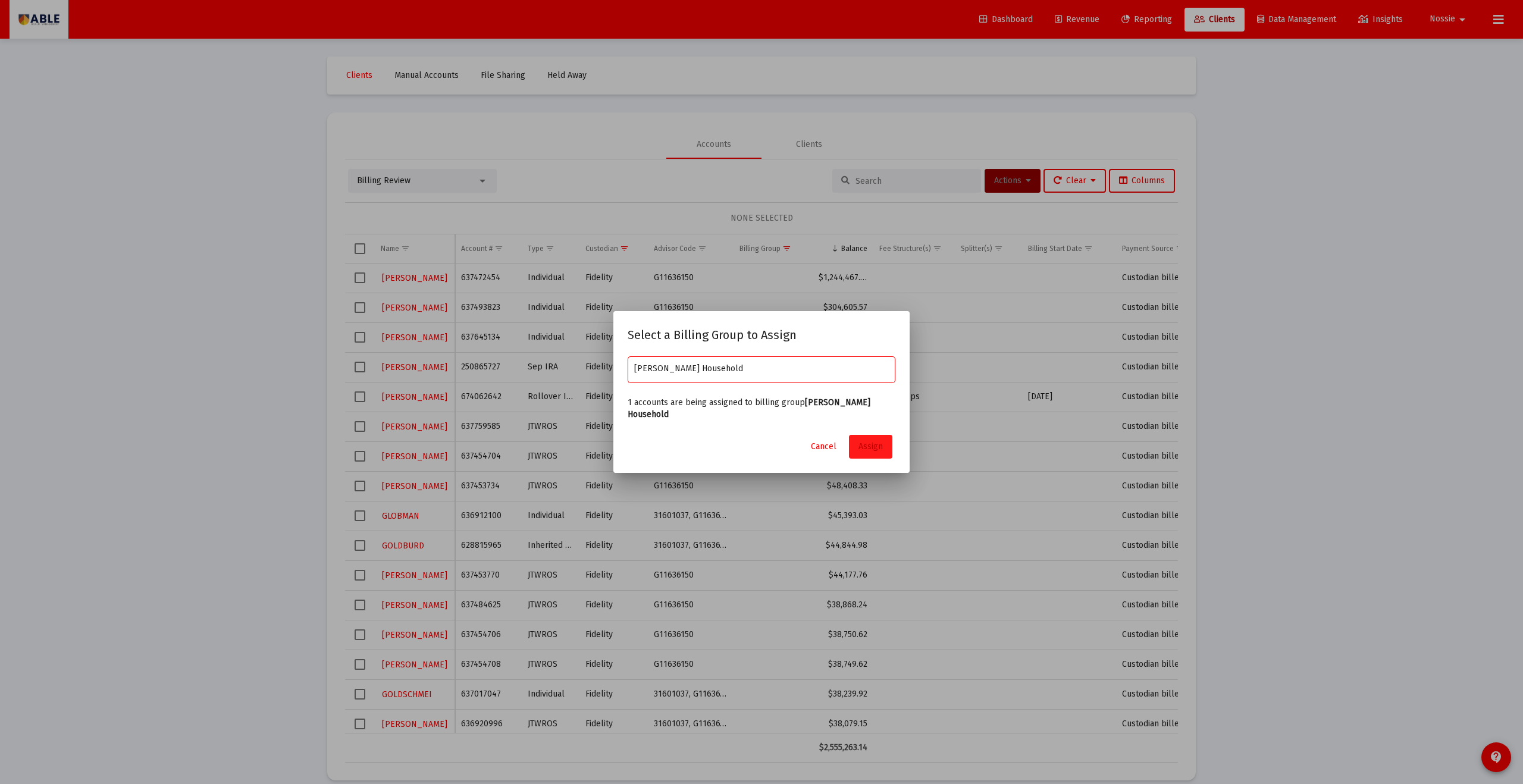
click at [741, 430] on button "Assign" at bounding box center [871, 447] width 43 height 24
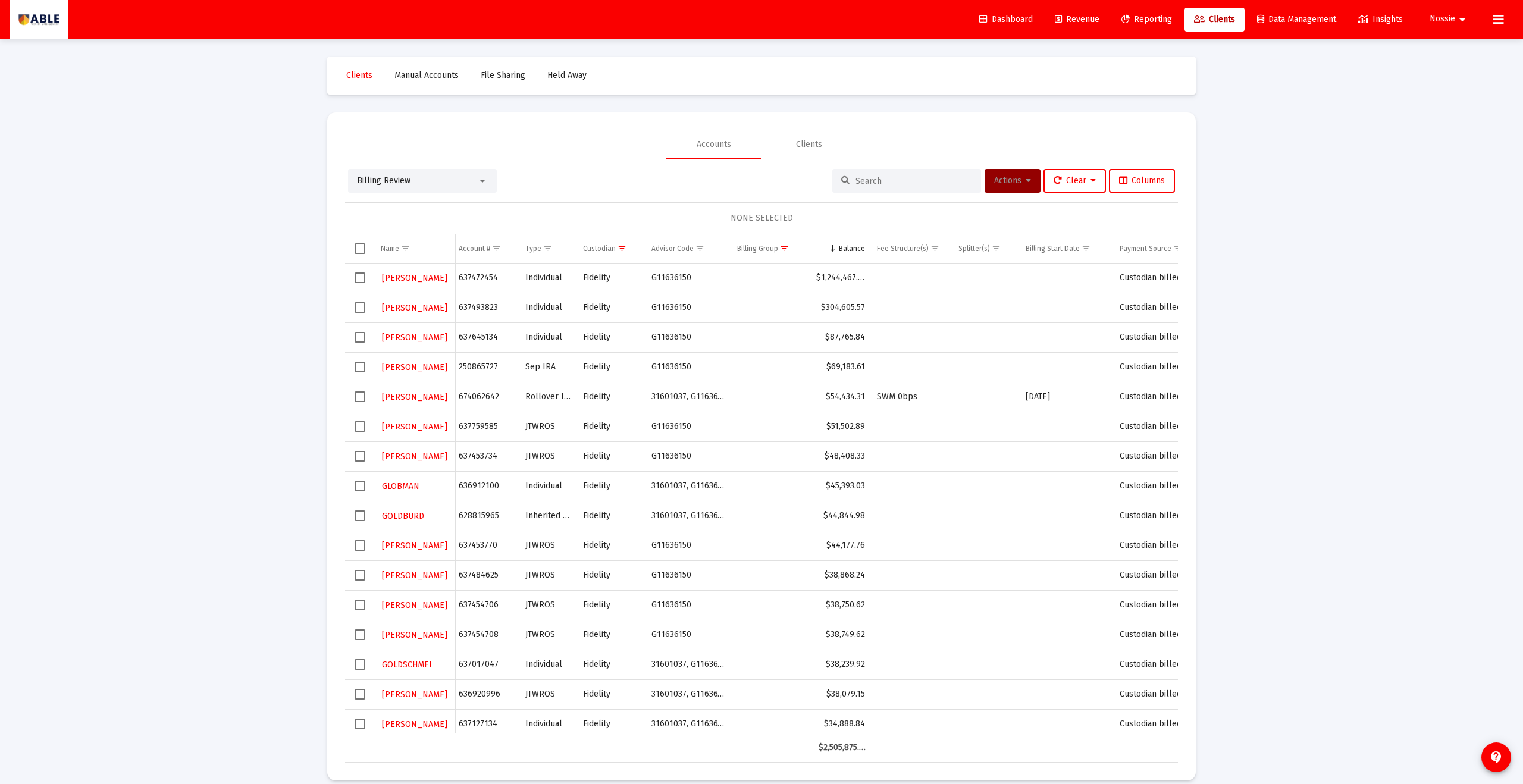
scroll to position [0, 3]
click at [361, 430] on span "Select row" at bounding box center [360, 456] width 11 height 11
click at [741, 191] on button "Actions" at bounding box center [1012, 181] width 56 height 24
click at [741, 262] on button "Assign Group" at bounding box center [1138, 268] width 70 height 28
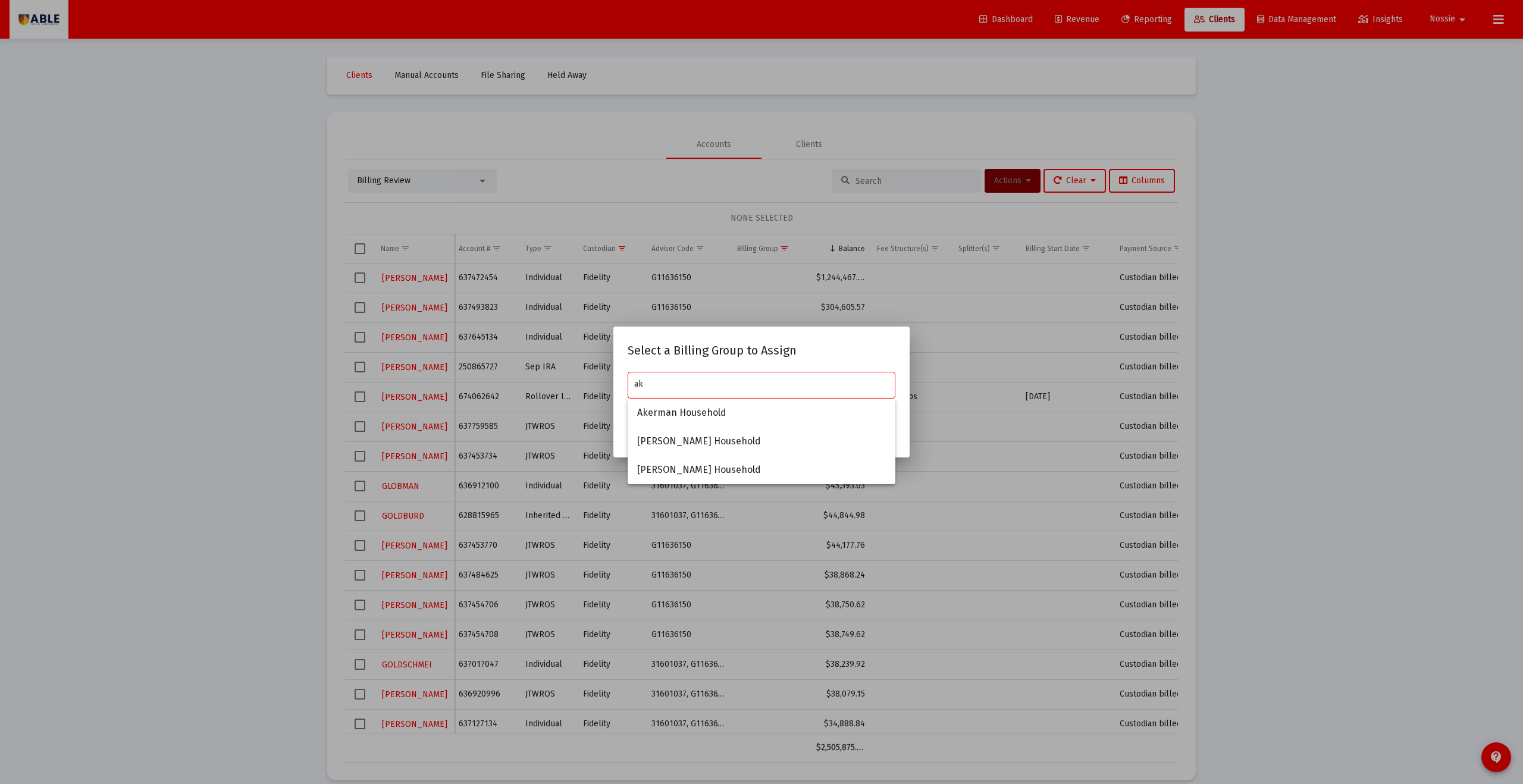
type input "a"
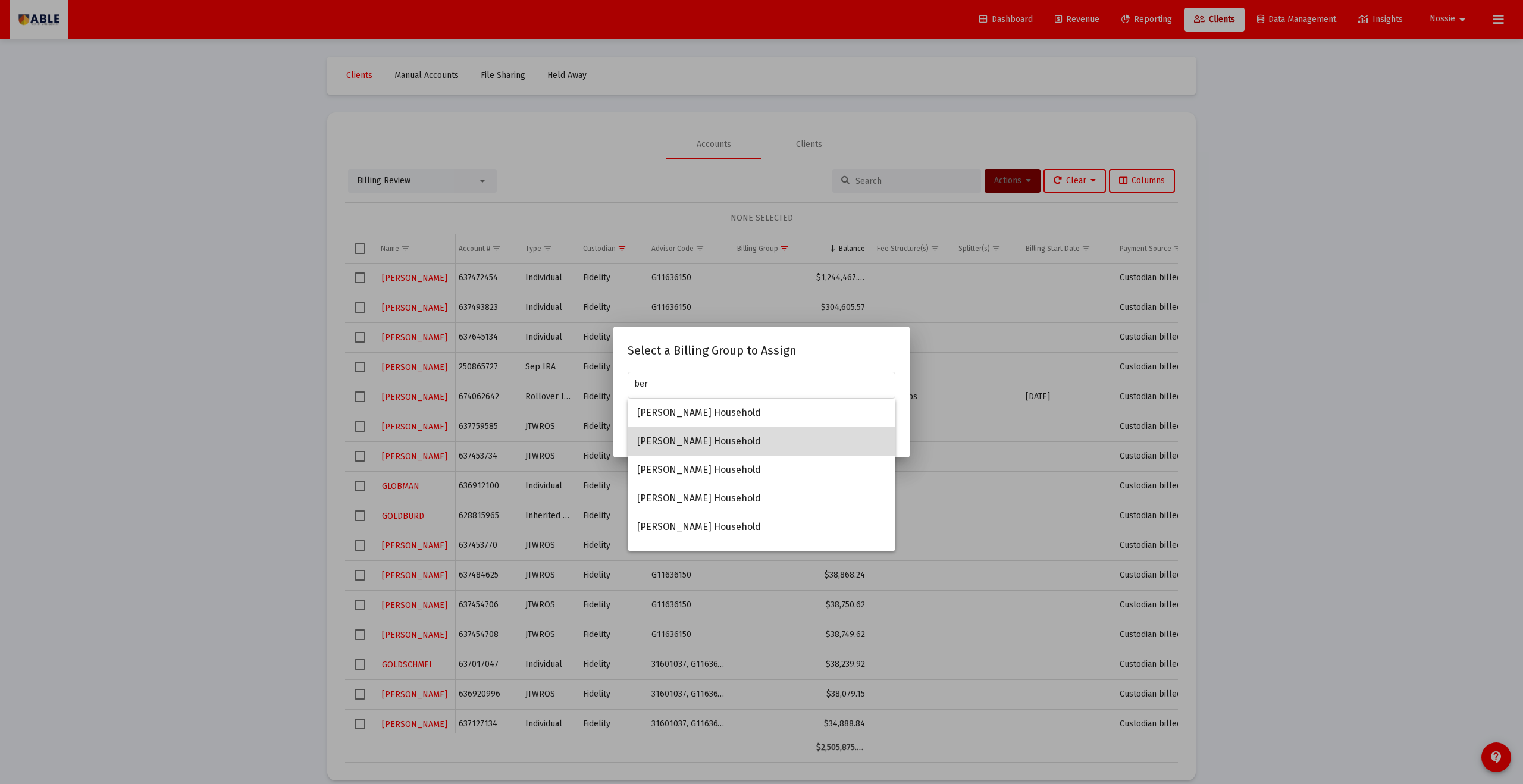
click at [704, 430] on span "[PERSON_NAME] Household" at bounding box center [762, 441] width 248 height 28
type input "[PERSON_NAME] Household"
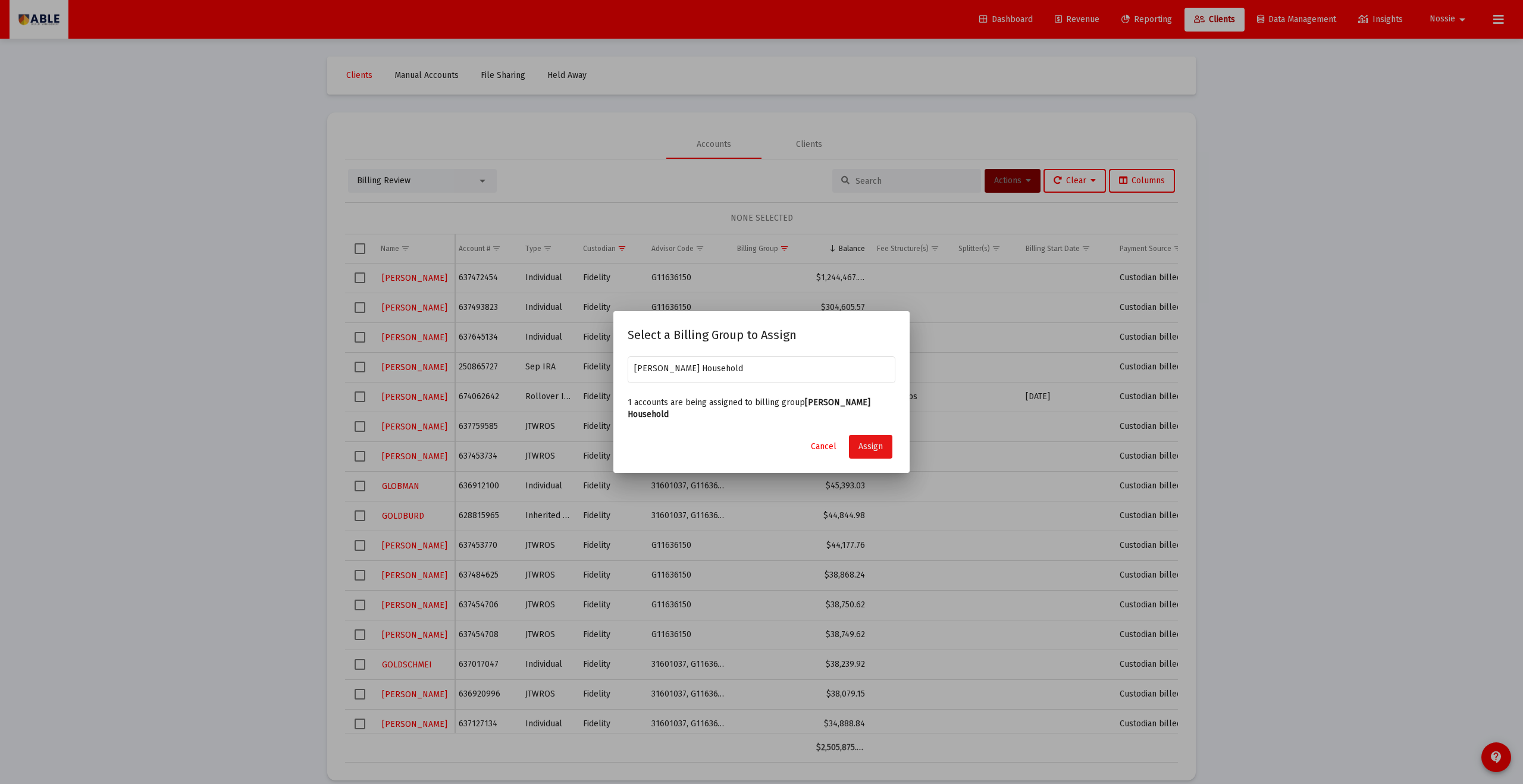
click at [741, 430] on span "Assign" at bounding box center [870, 446] width 24 height 10
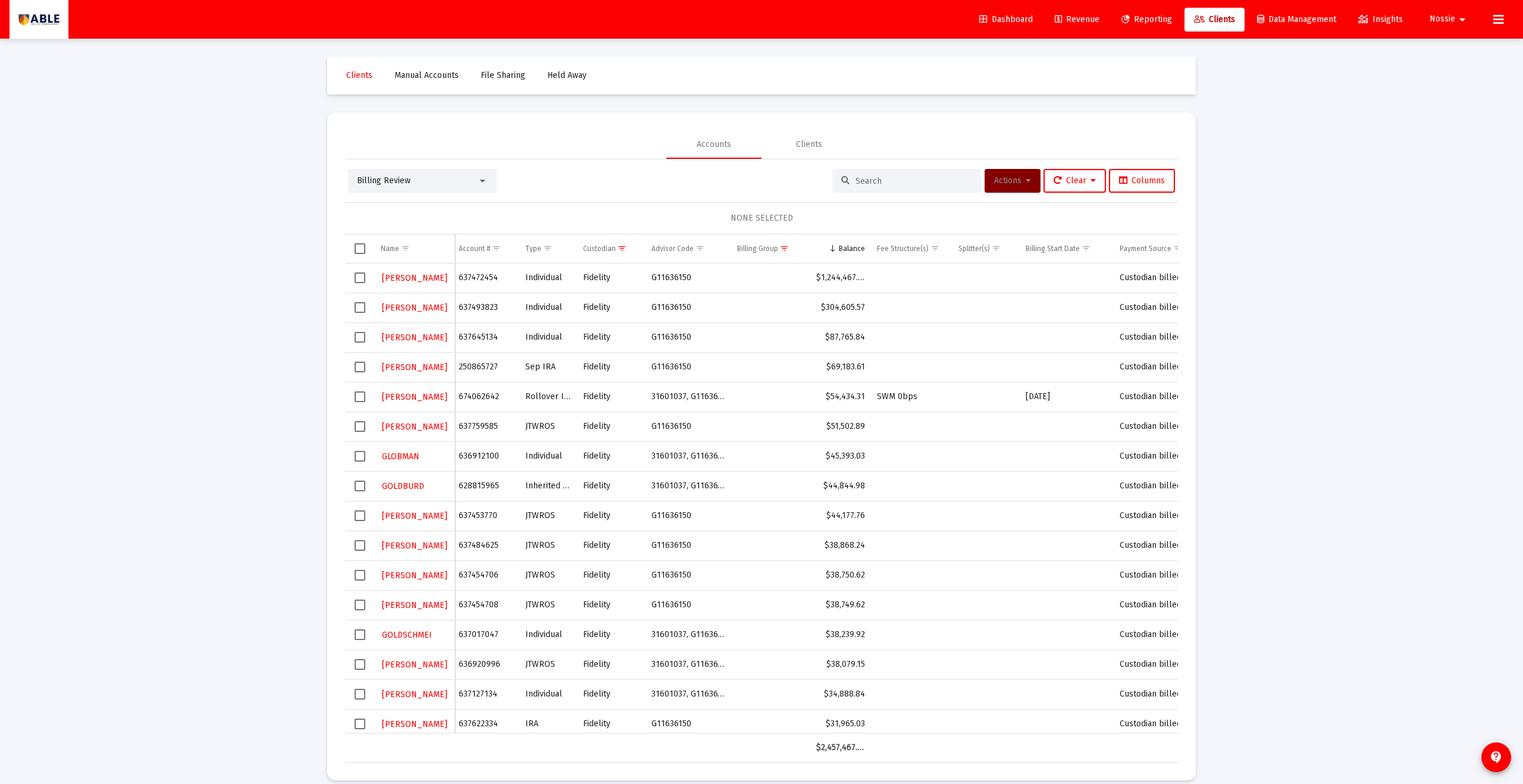
click at [359, 430] on span "Select row" at bounding box center [360, 456] width 11 height 11
click at [741, 185] on span "Actions" at bounding box center [1013, 180] width 37 height 10
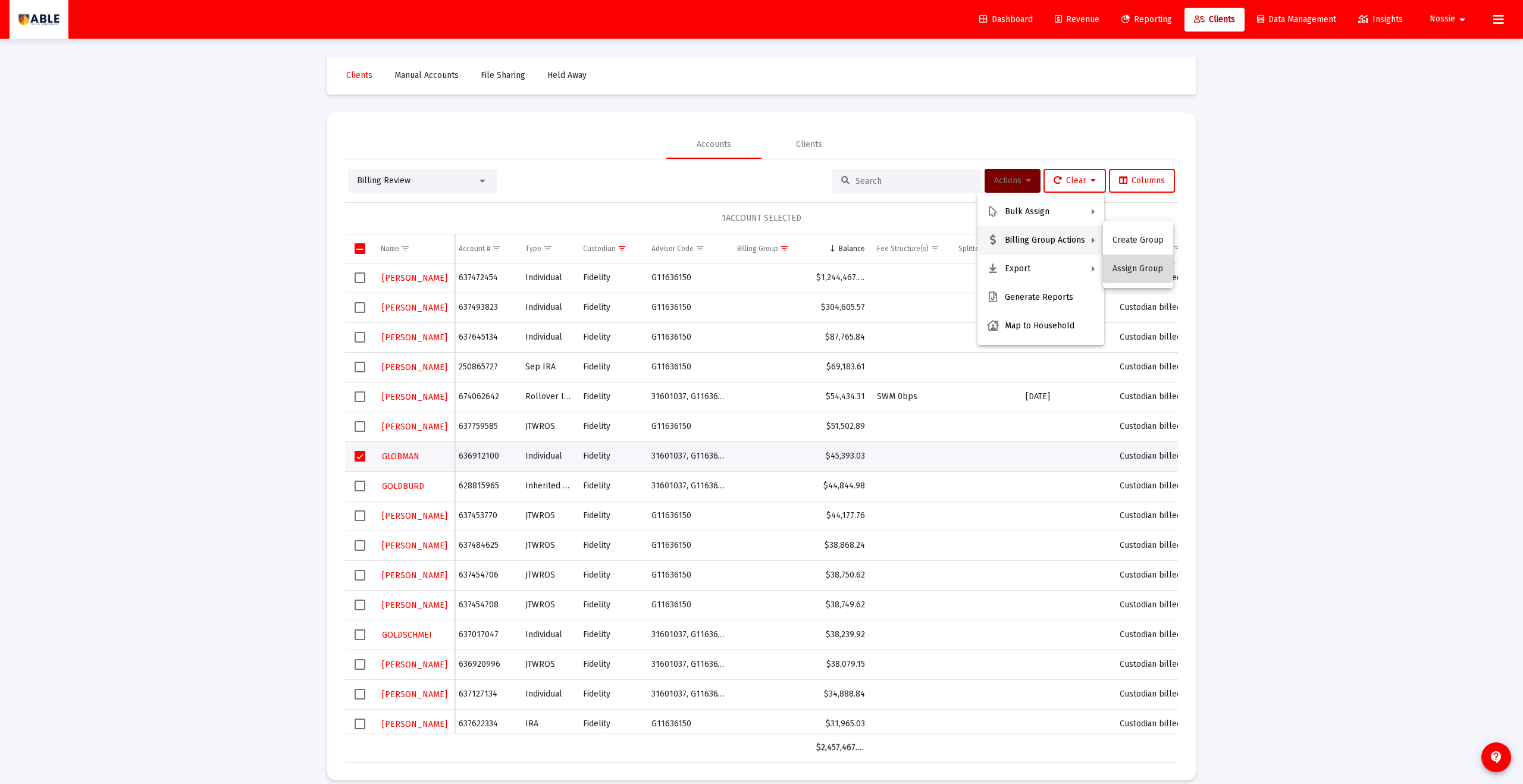
click at [741, 261] on button "Assign Group" at bounding box center [1138, 268] width 70 height 28
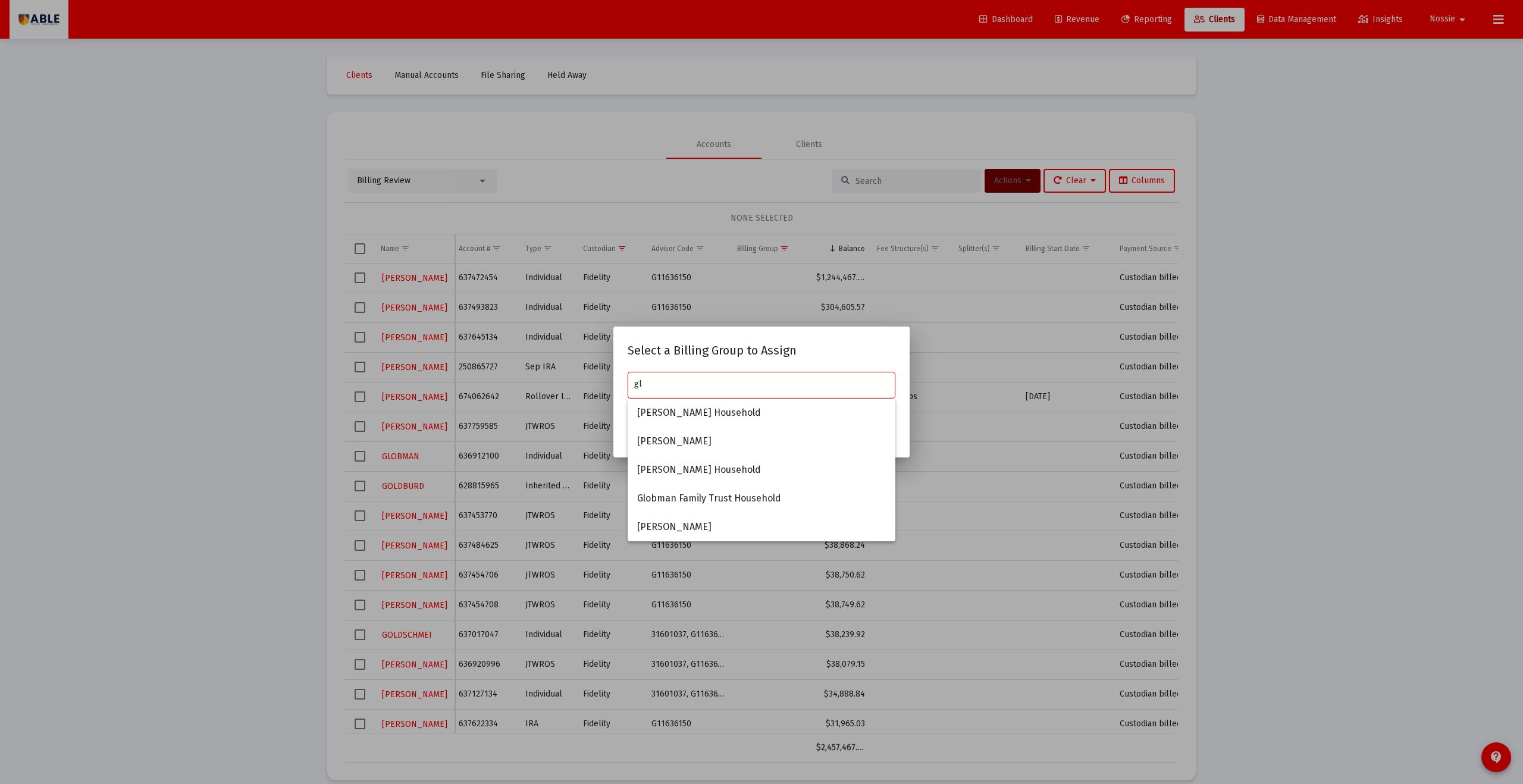
type input "g"
click at [735, 287] on div at bounding box center [761, 392] width 1523 height 784
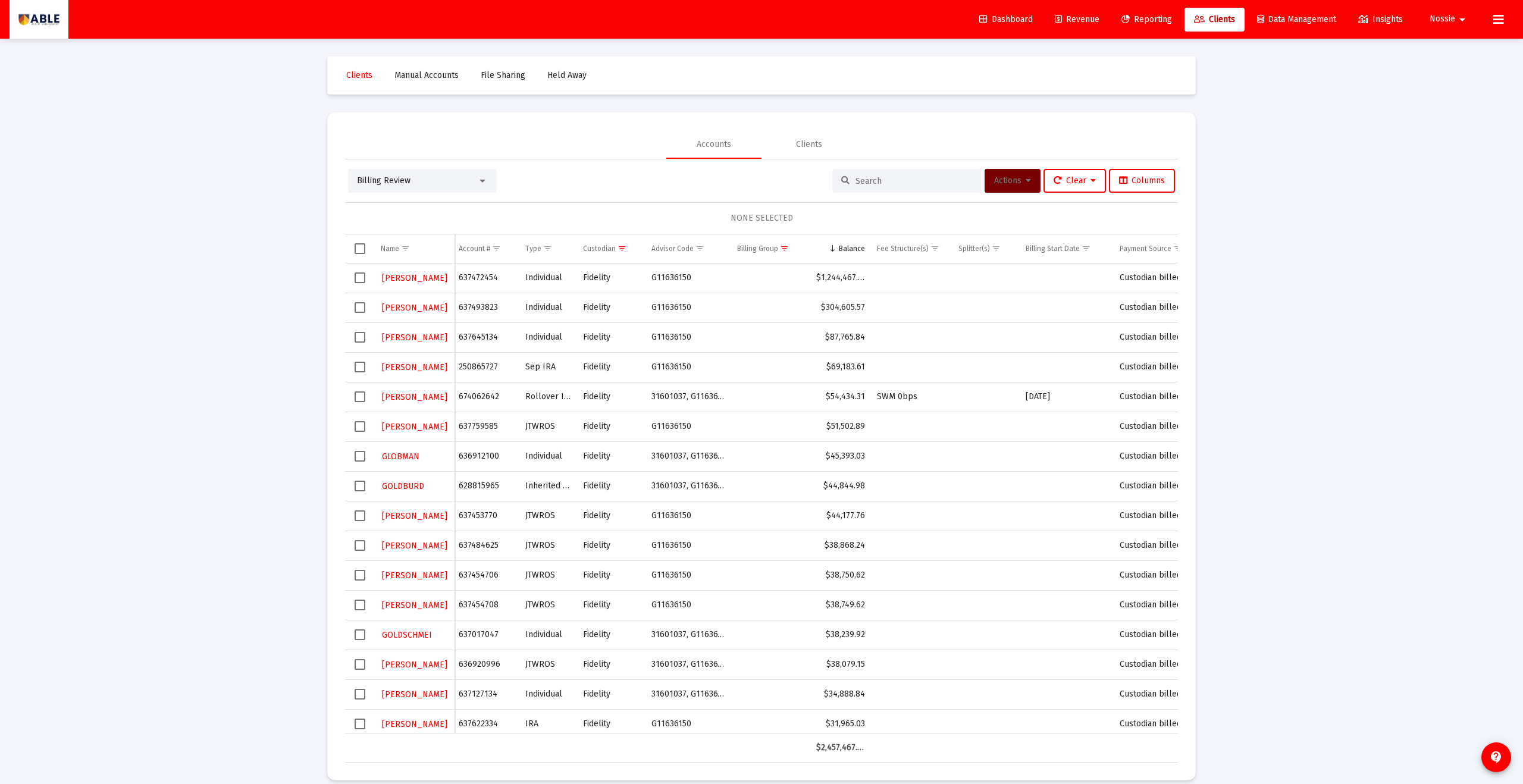
click at [741, 174] on div at bounding box center [906, 181] width 149 height 24
click at [741, 179] on input at bounding box center [914, 181] width 116 height 10
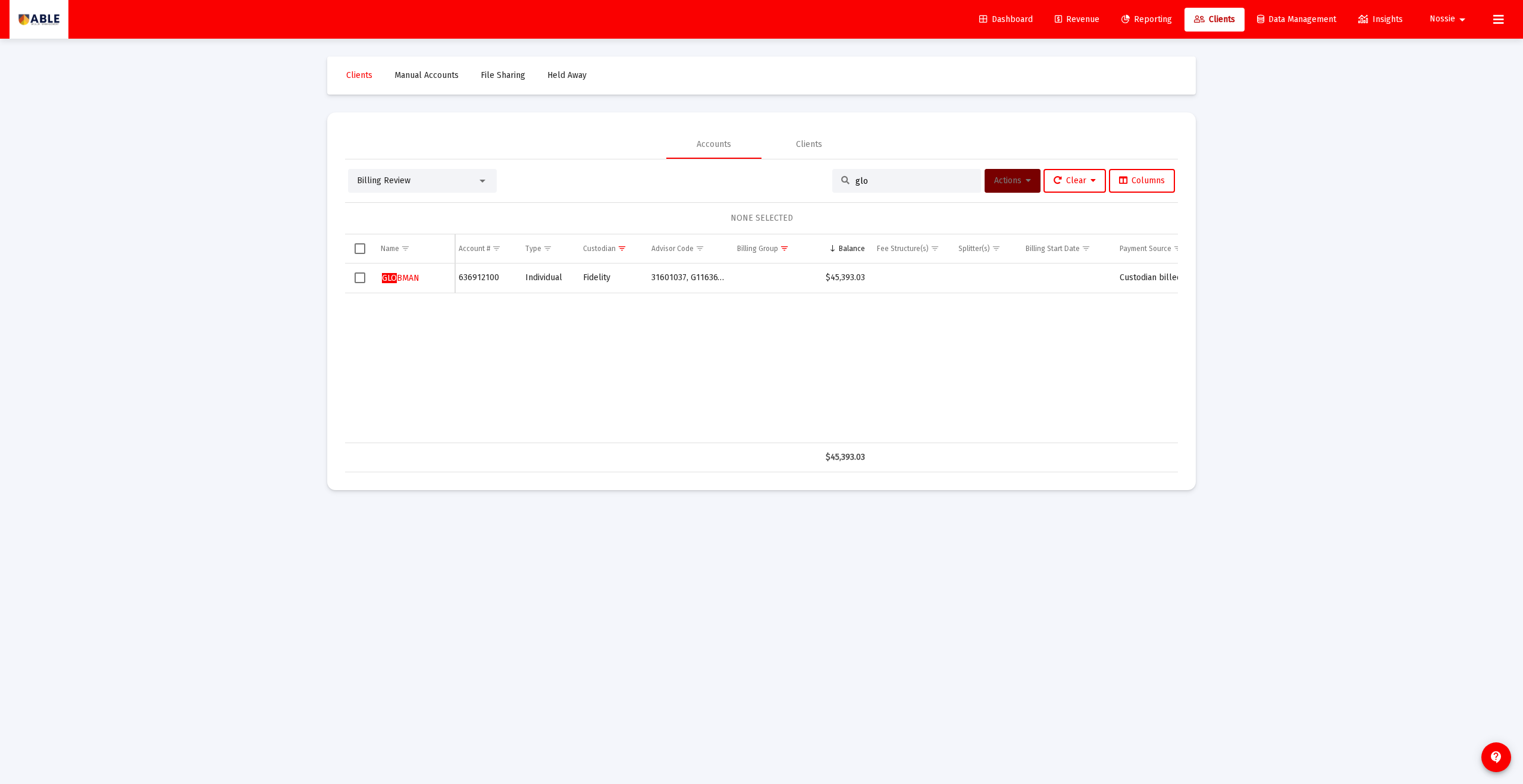
type input "glo"
click at [741, 187] on div "glo" at bounding box center [906, 181] width 149 height 24
click at [741, 185] on input "glo" at bounding box center [914, 181] width 116 height 10
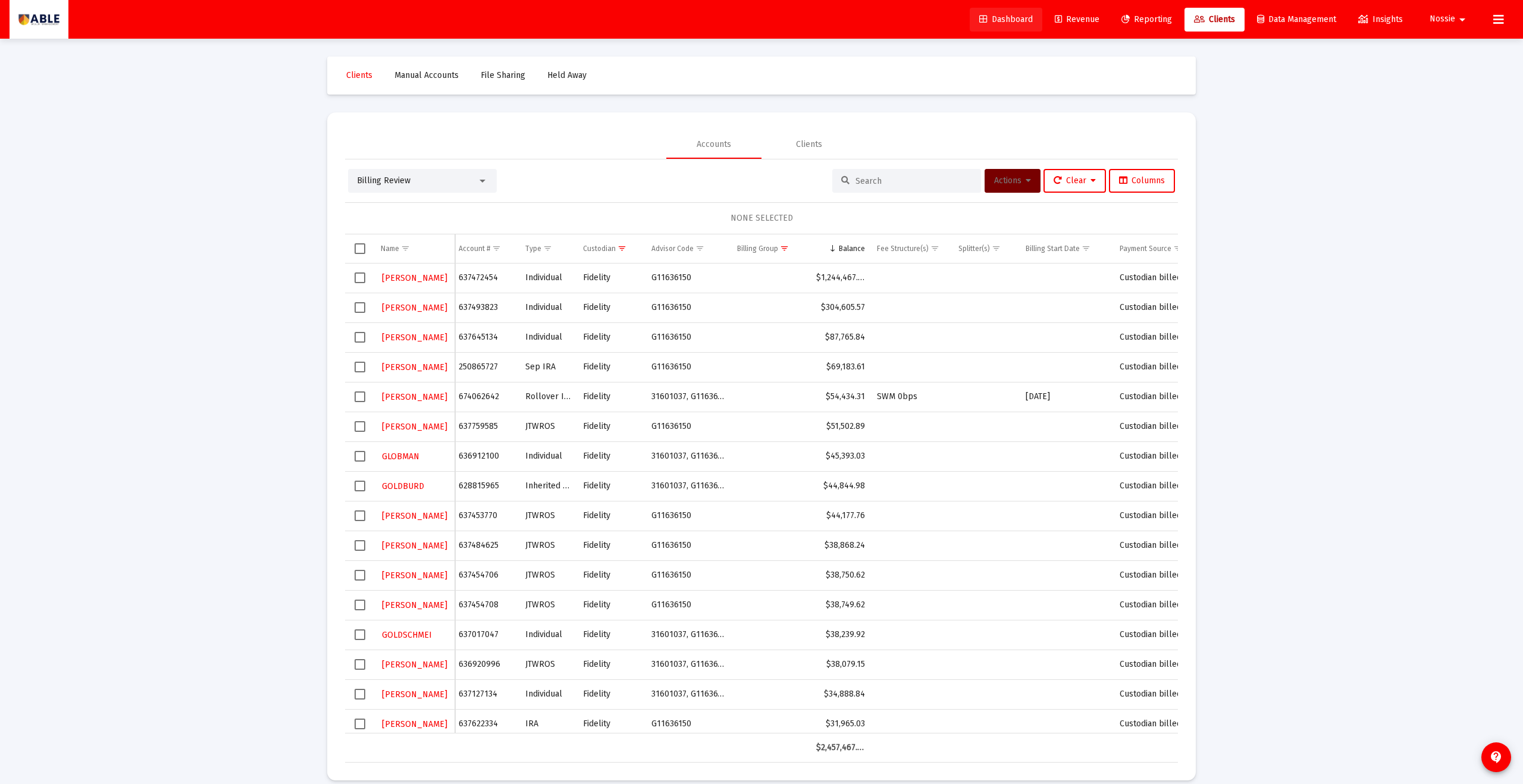
click at [741, 15] on span "Dashboard" at bounding box center [1006, 19] width 53 height 10
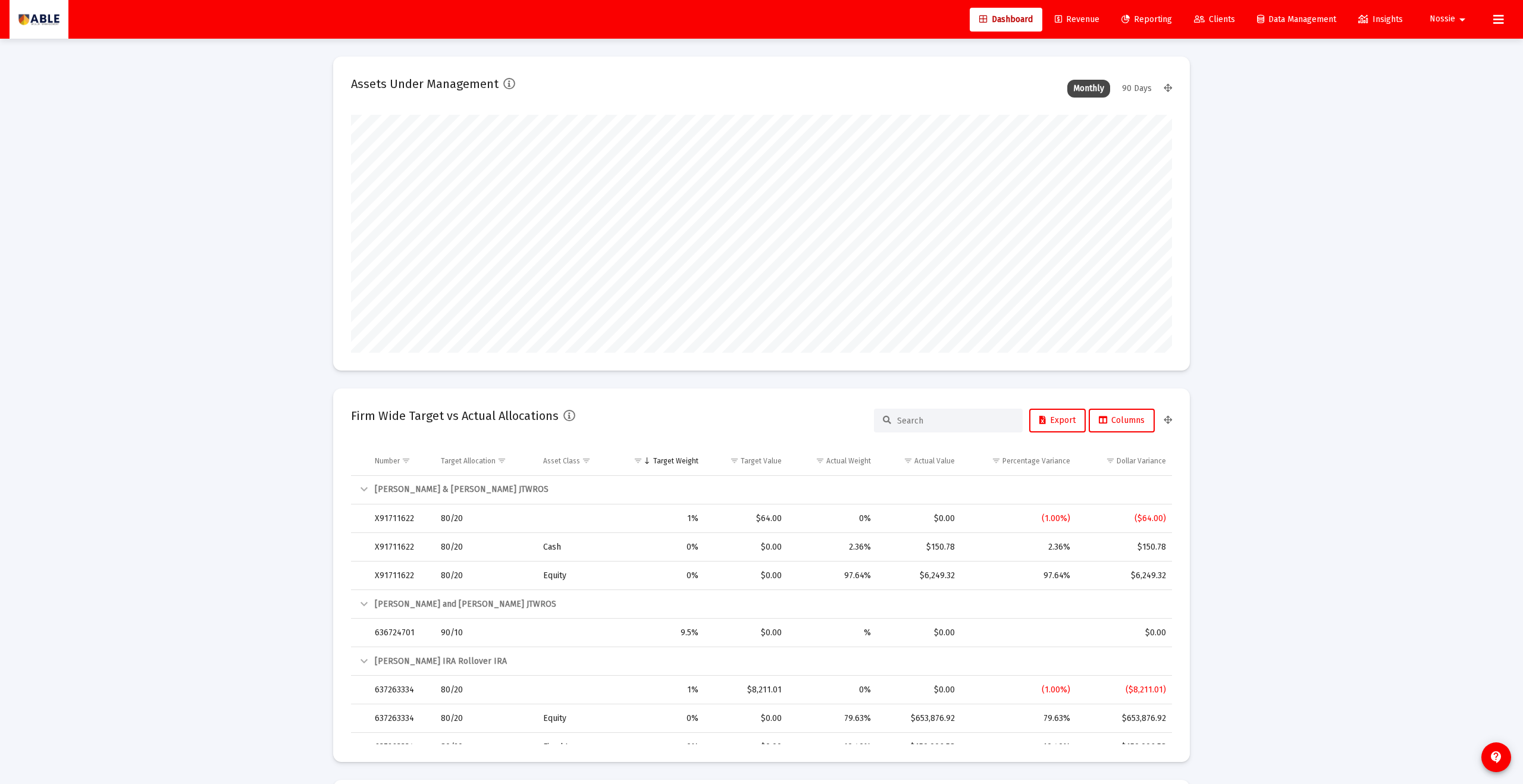
scroll to position [238, 442]
click at [741, 19] on icon at bounding box center [1200, 20] width 11 height 9
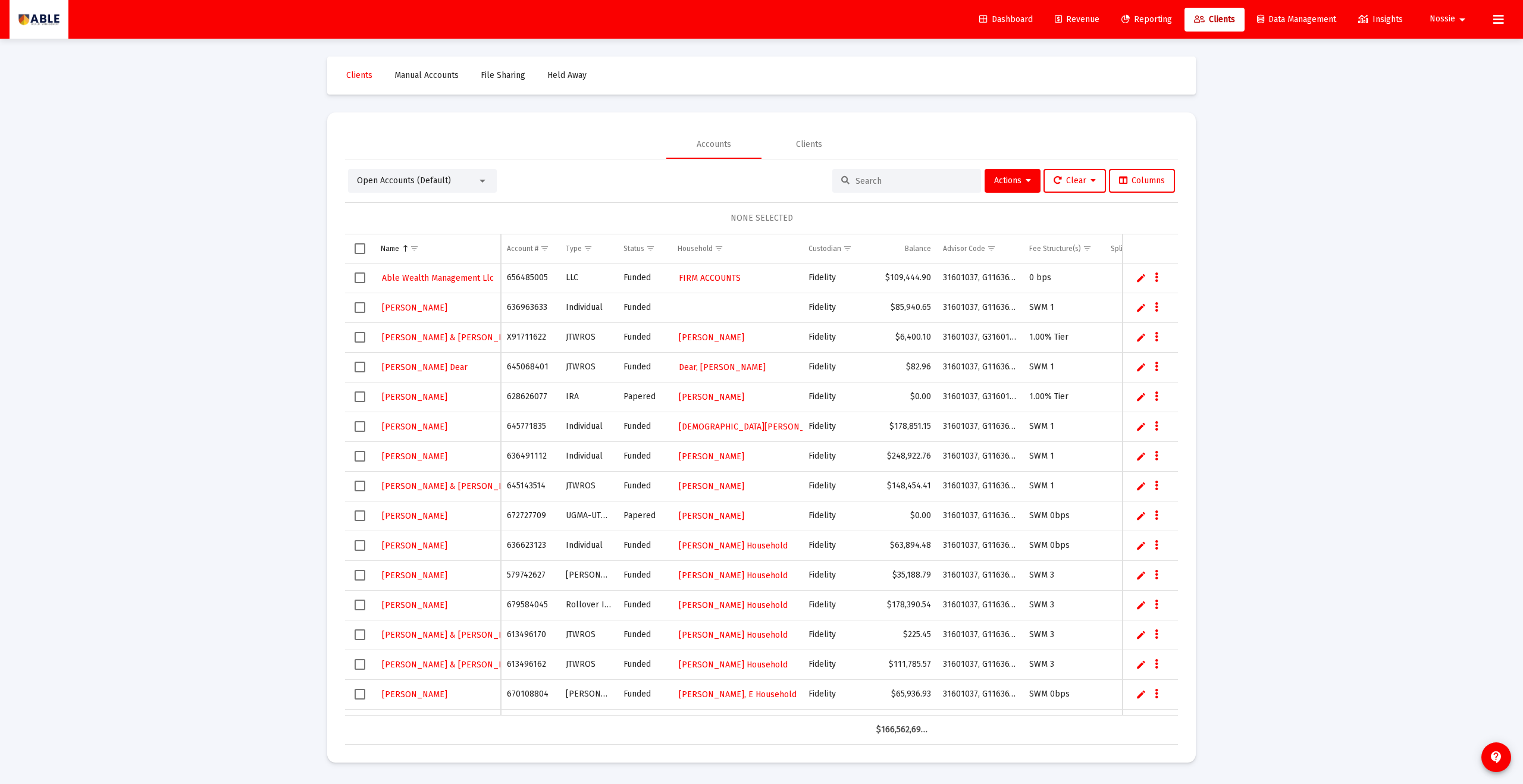
click at [741, 183] on input at bounding box center [914, 181] width 116 height 10
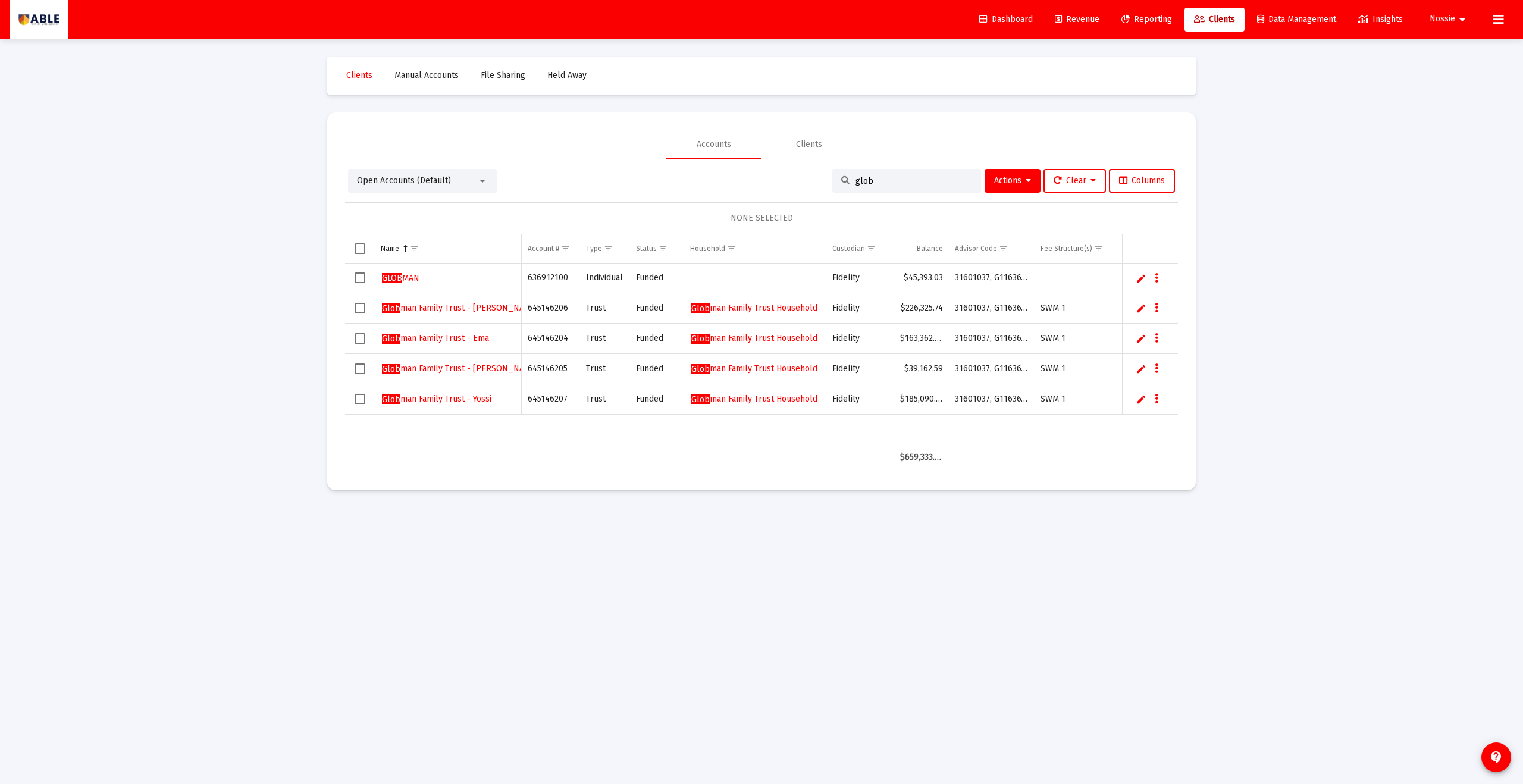
type input "glob"
click at [362, 277] on span "Select row" at bounding box center [360, 278] width 11 height 11
click at [741, 189] on button "Actions" at bounding box center [1012, 181] width 56 height 24
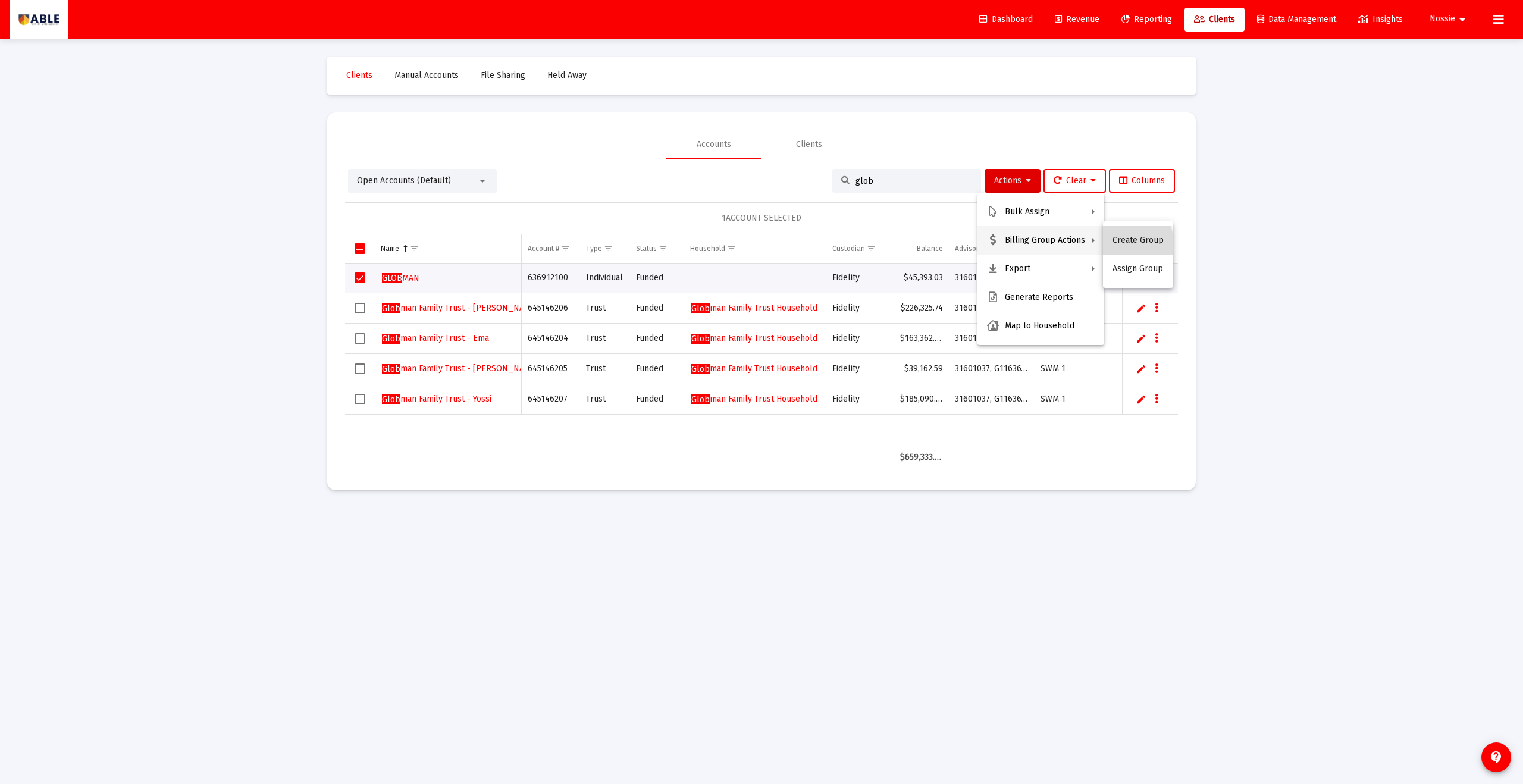
click at [741, 243] on button "Create Group" at bounding box center [1138, 240] width 70 height 28
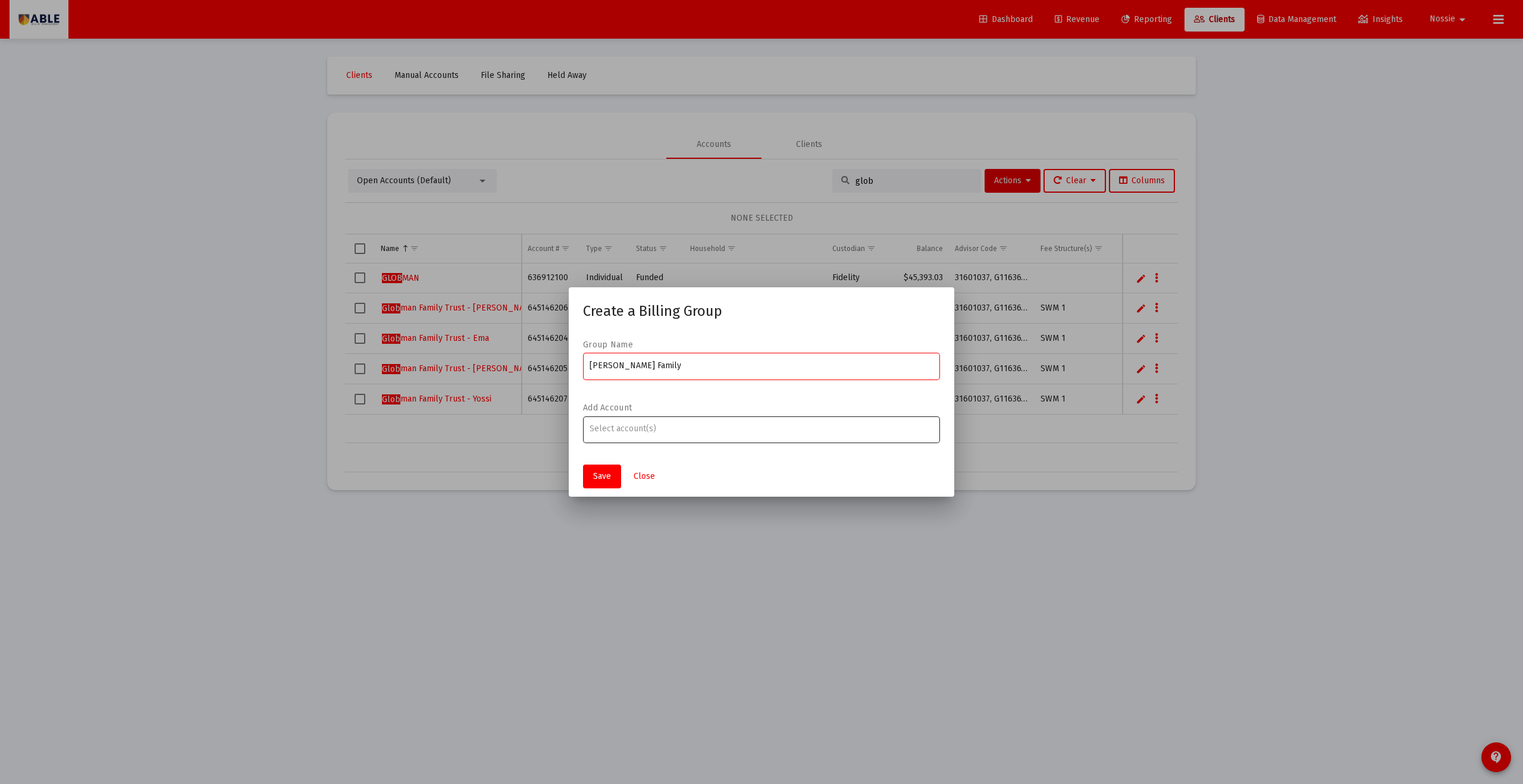
type input "[PERSON_NAME] Family"
click at [613, 429] on input "Assignment Selection" at bounding box center [762, 428] width 344 height 9
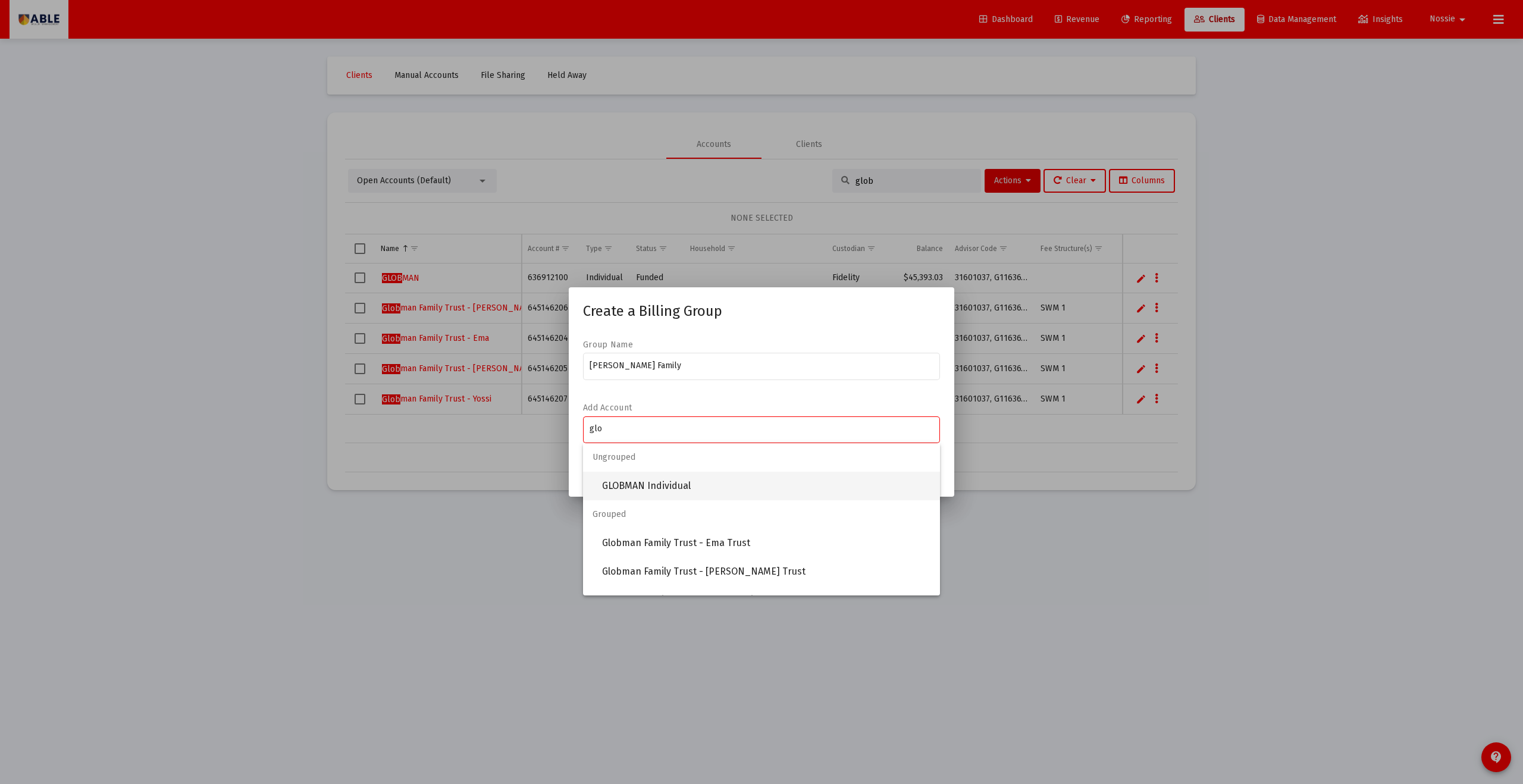
type input "glo"
click at [657, 430] on span "GLOBMAN Individual" at bounding box center [766, 486] width 329 height 28
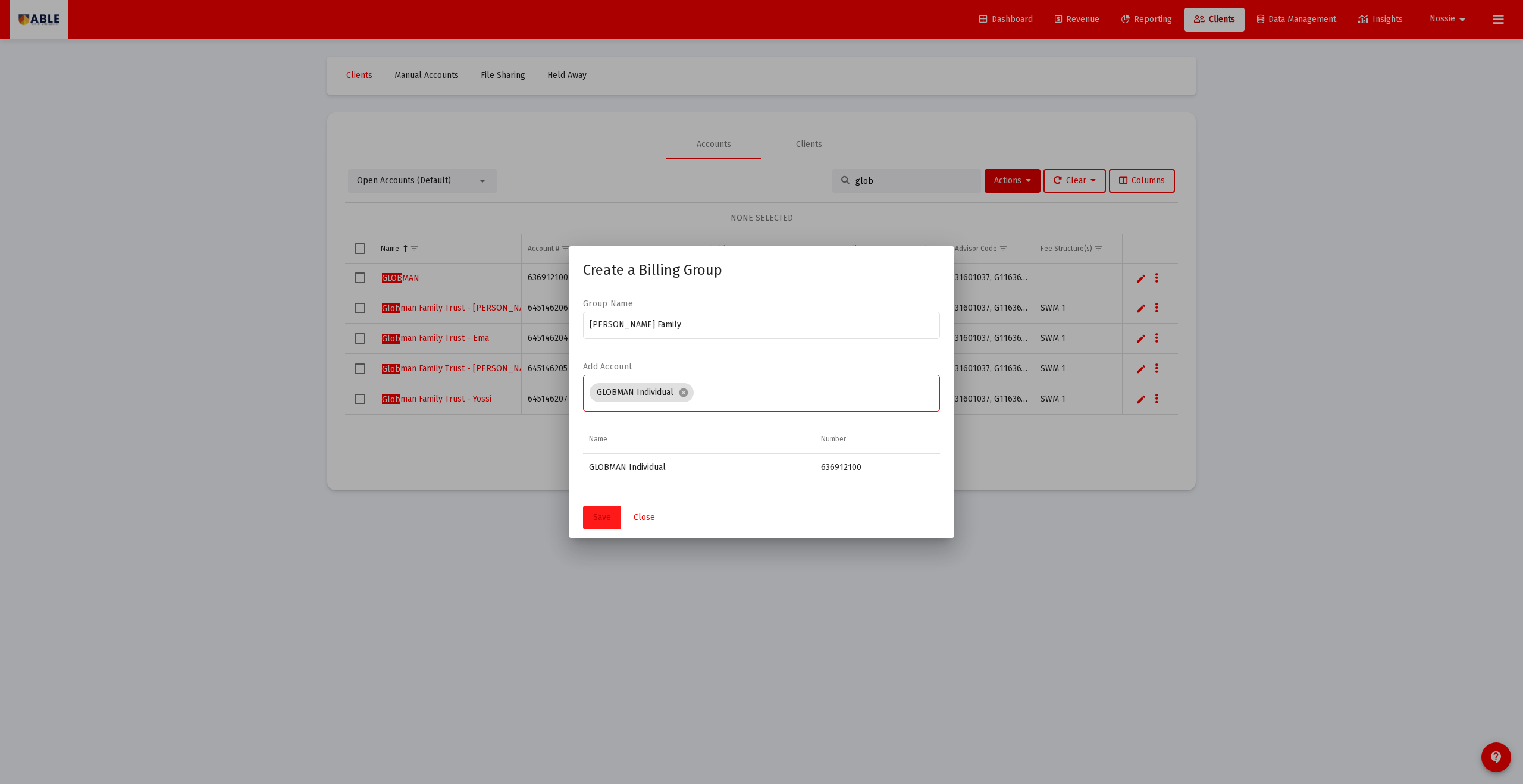
click at [606, 430] on button "Save" at bounding box center [602, 517] width 38 height 24
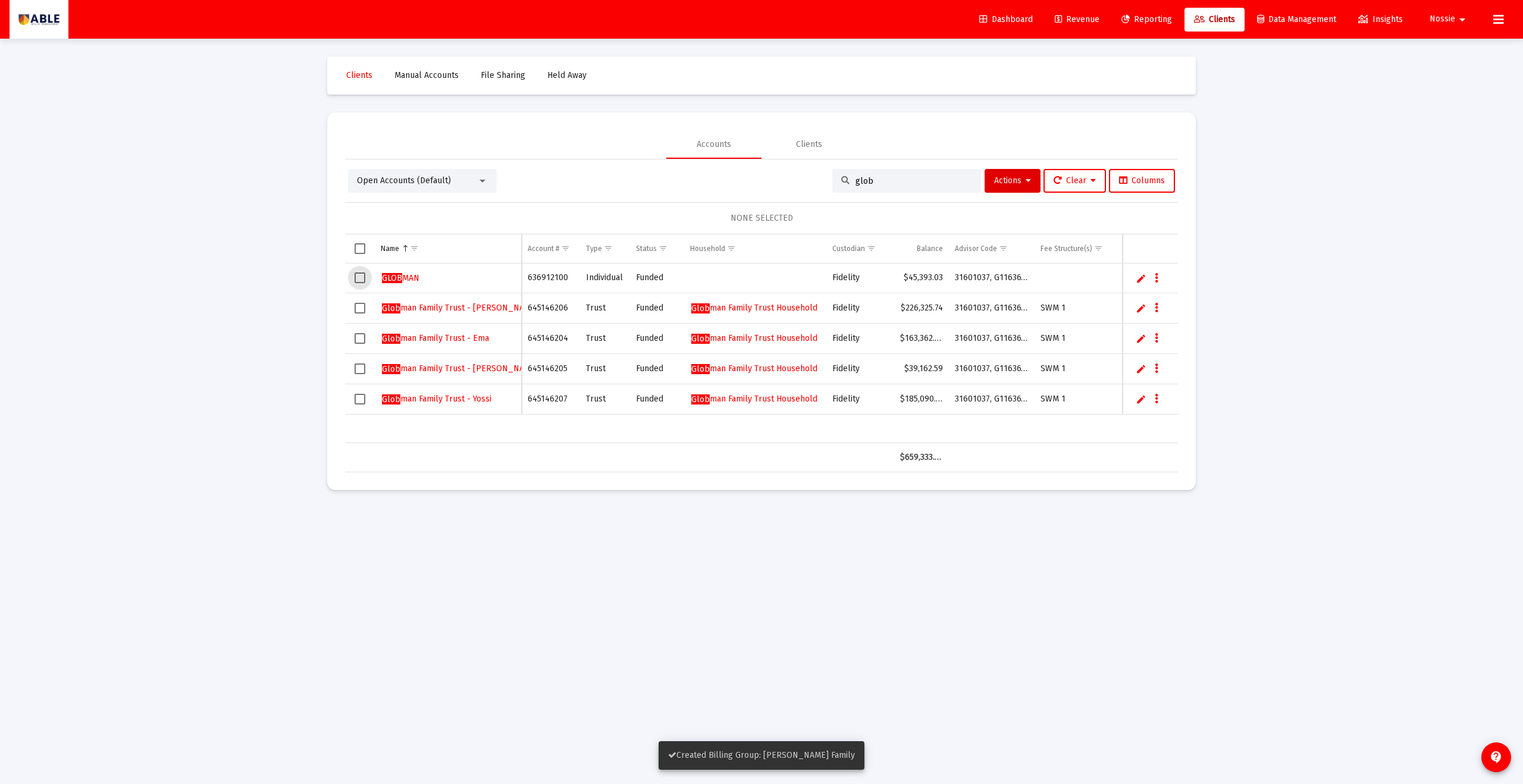
click at [363, 280] on span "Select row" at bounding box center [360, 278] width 11 height 11
click at [741, 190] on button "Actions" at bounding box center [1012, 181] width 56 height 24
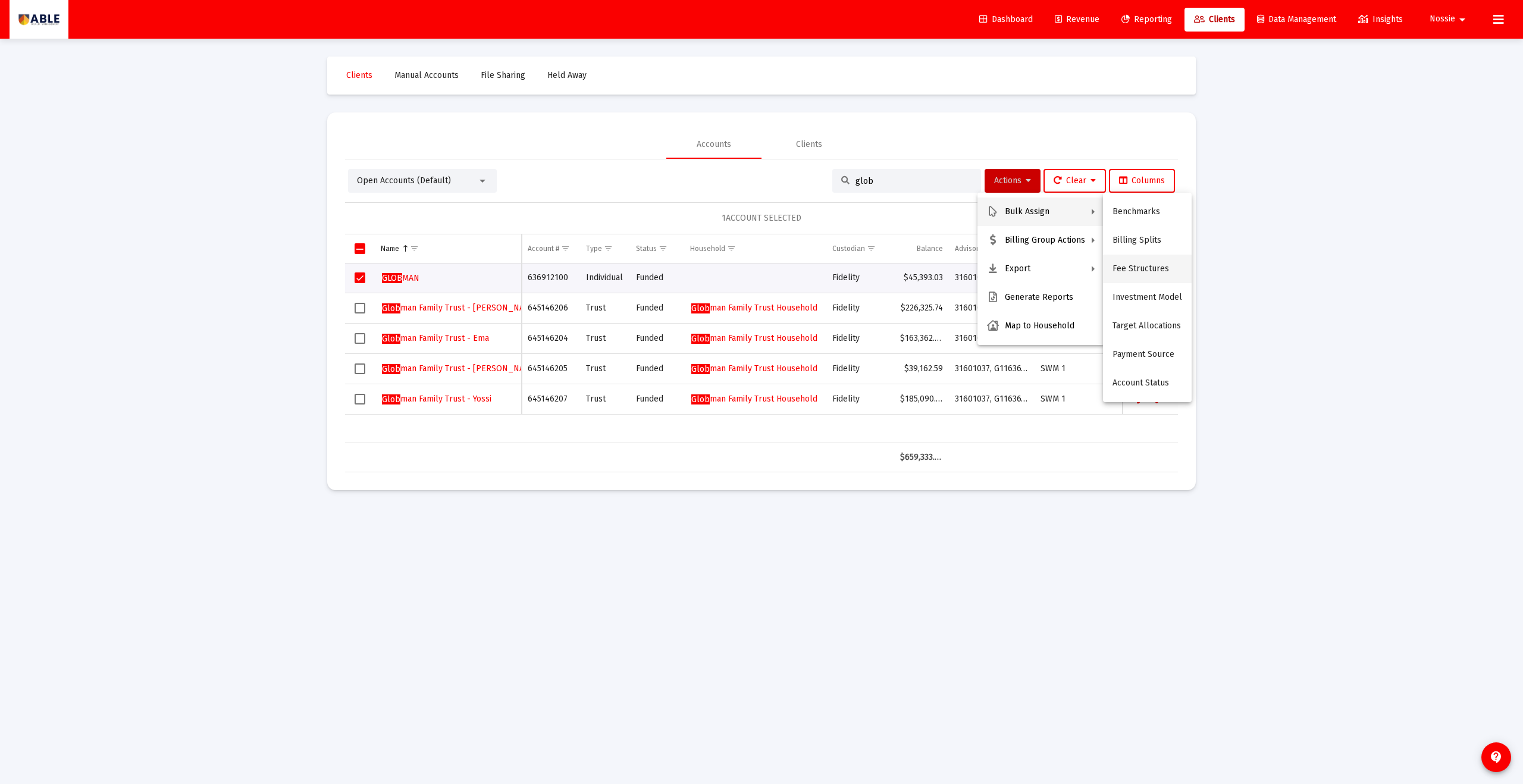
click at [741, 273] on button "Fee Structures" at bounding box center [1147, 268] width 89 height 28
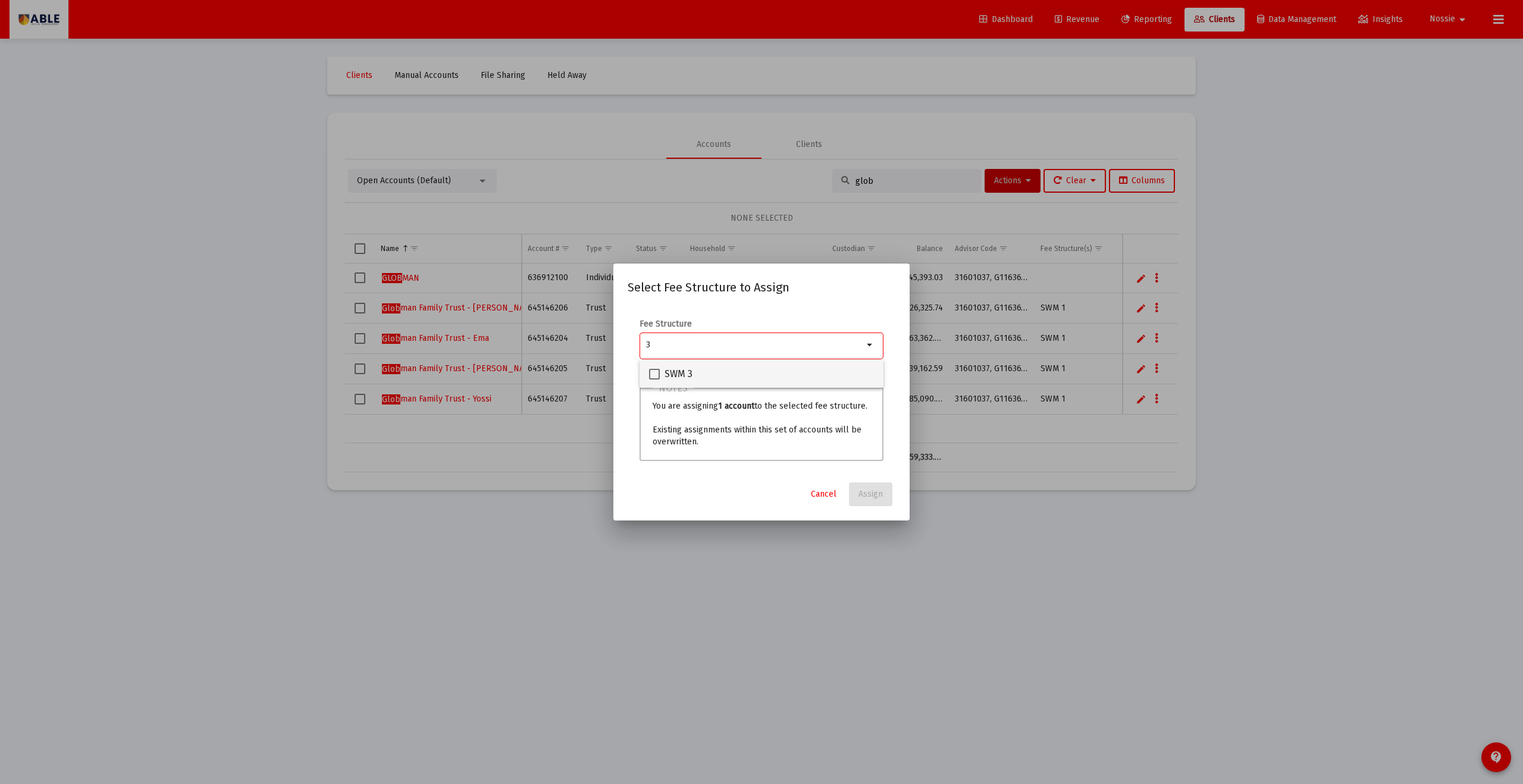
type input "3"
click at [668, 377] on span "SWM 3" at bounding box center [678, 375] width 28 height 14
click at [655, 380] on input "SWM 3" at bounding box center [654, 380] width 1 height 1
checkbox input "true"
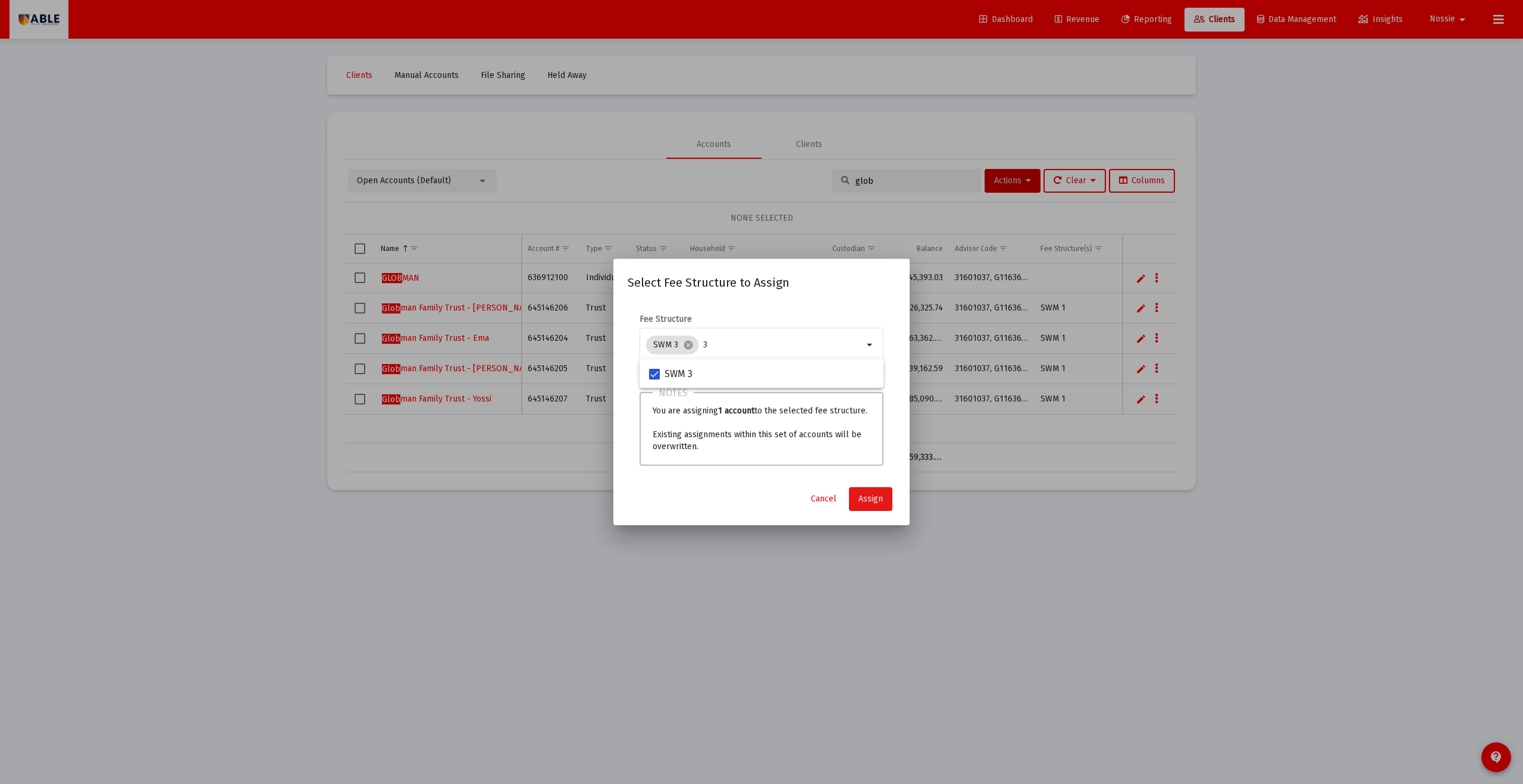
click at [741, 430] on span "Assign" at bounding box center [870, 498] width 24 height 10
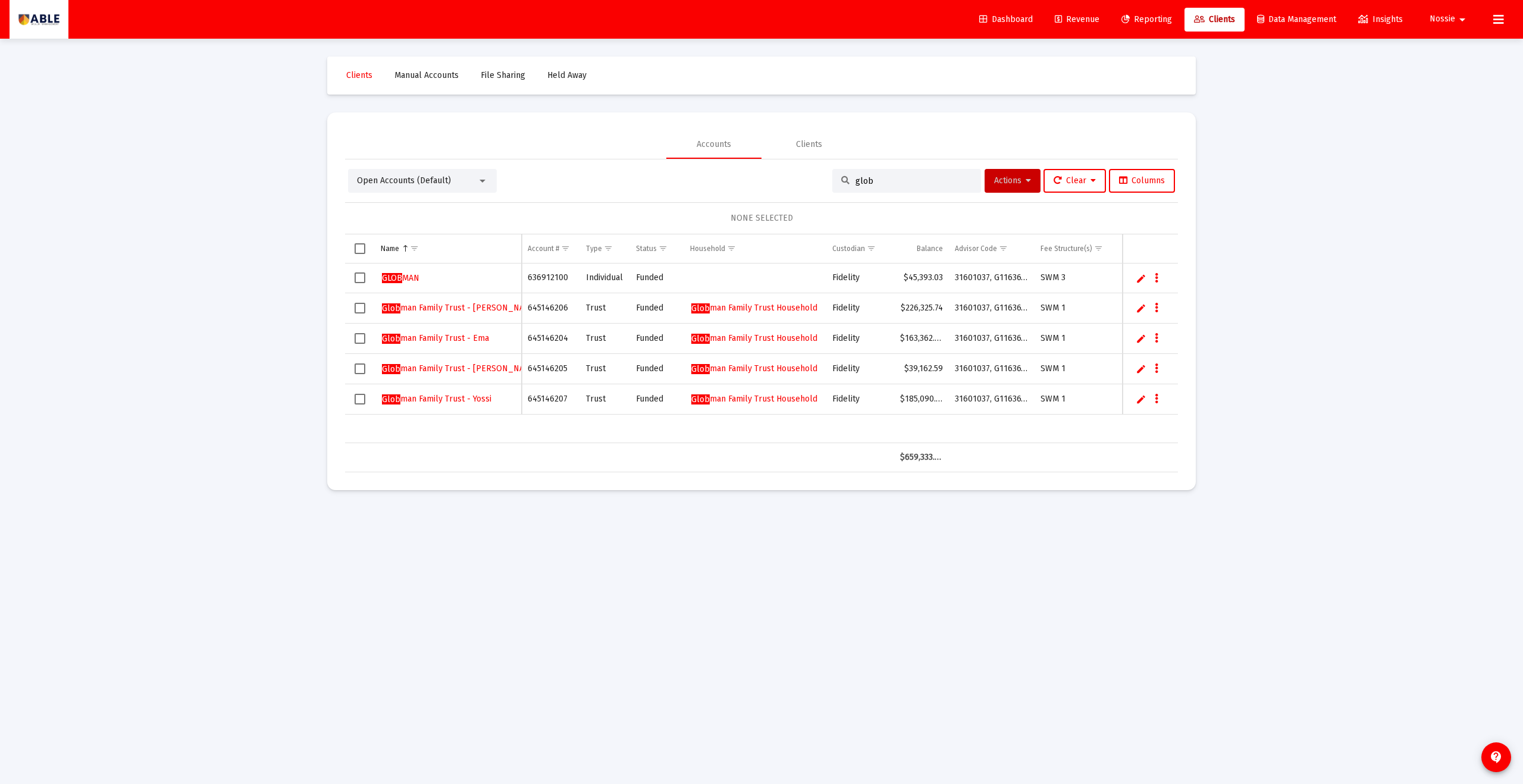
click at [741, 18] on span "Clients" at bounding box center [1215, 19] width 41 height 10
click at [741, 16] on span "Revenue" at bounding box center [1077, 19] width 45 height 10
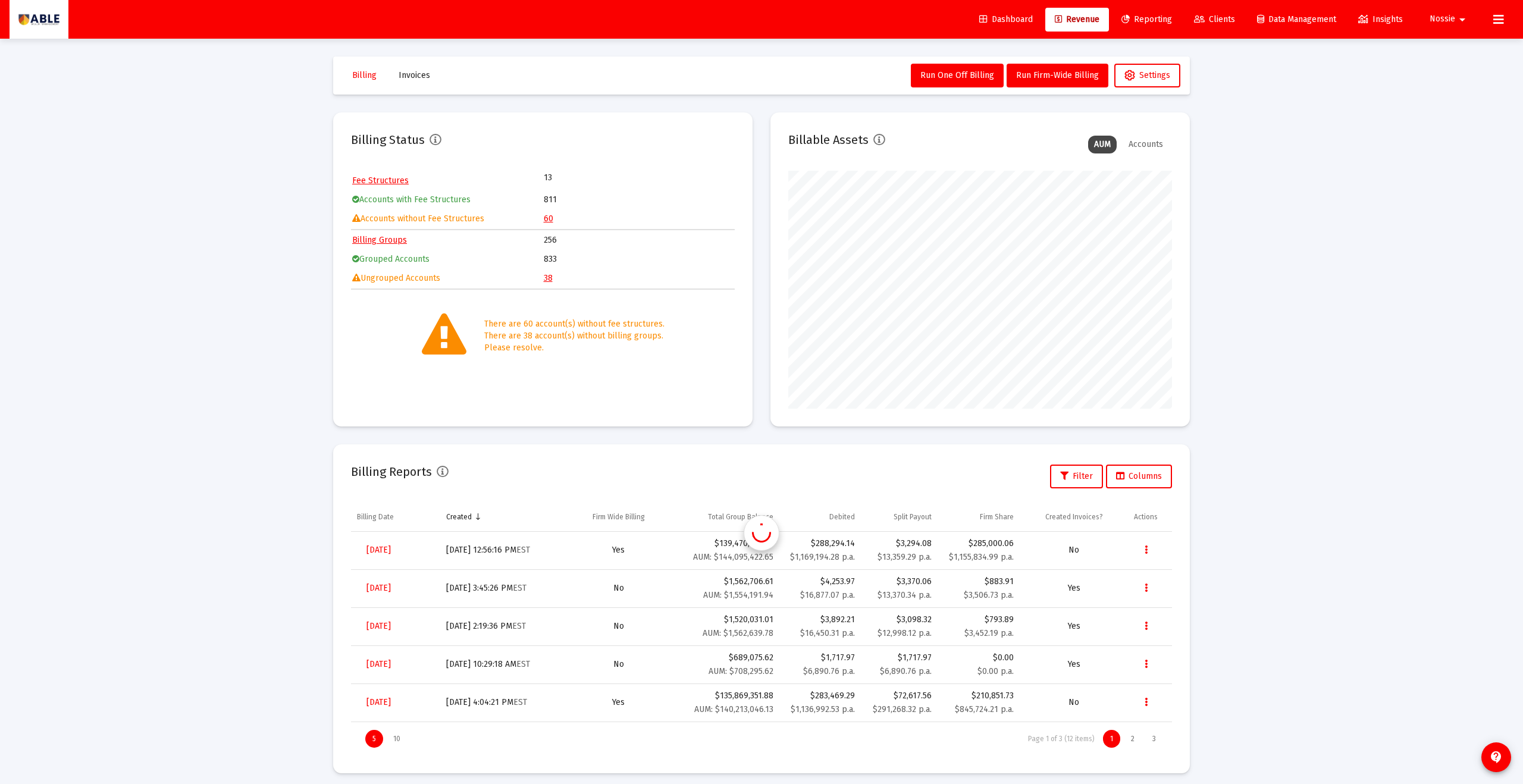
scroll to position [238, 384]
click at [550, 279] on link "38" at bounding box center [548, 278] width 9 height 10
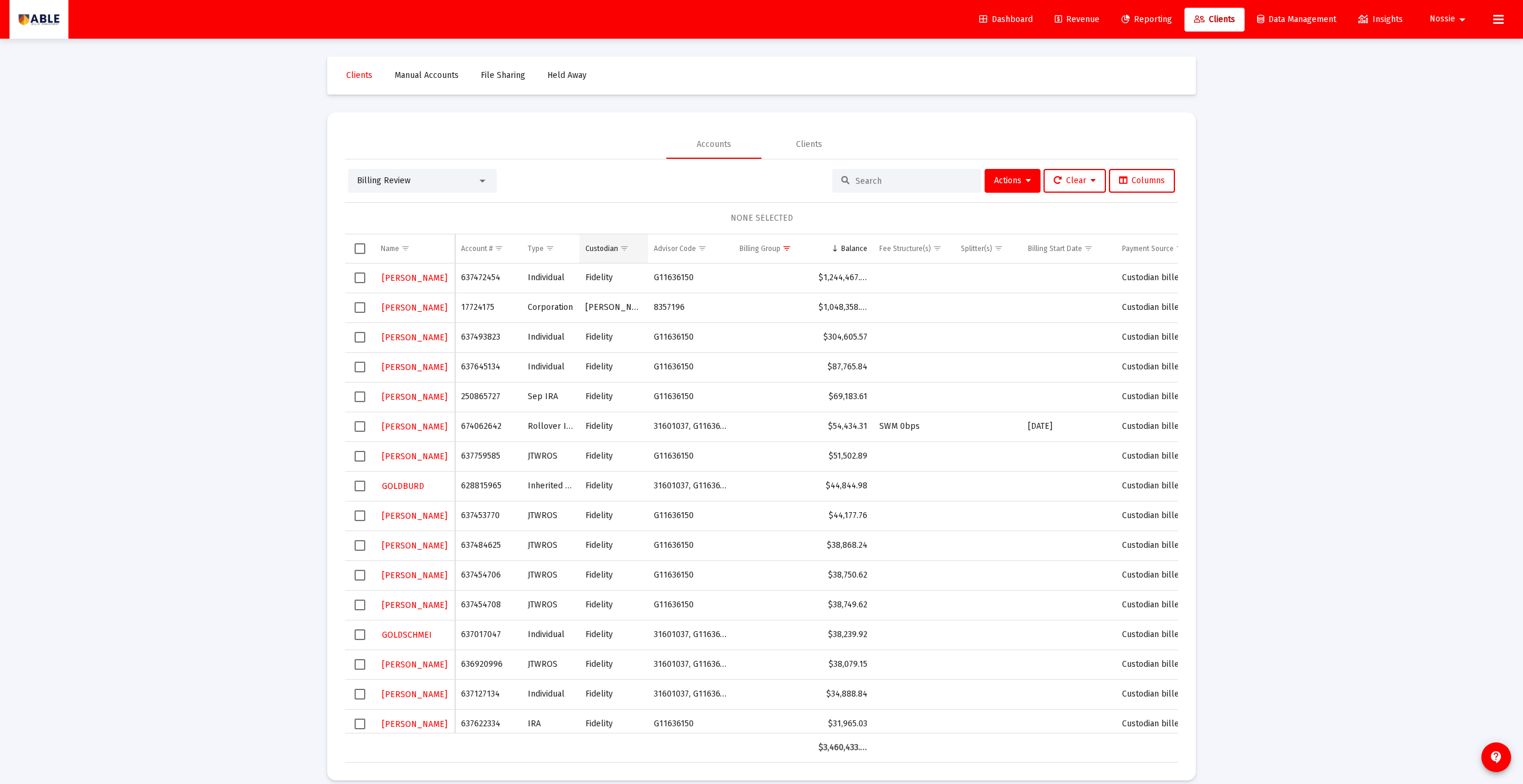
click at [627, 246] on span "Show filter options for column 'Custodian'" at bounding box center [624, 248] width 9 height 9
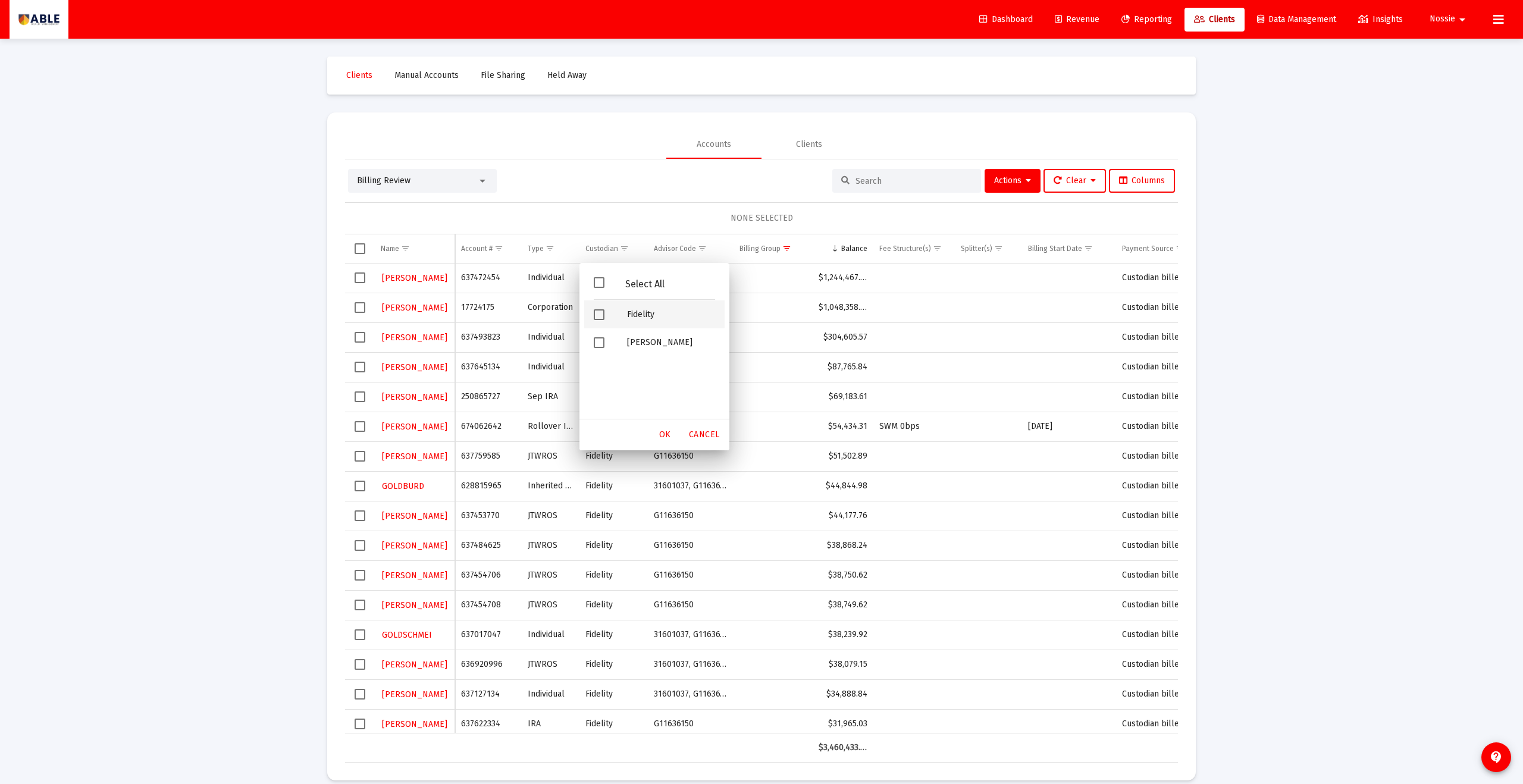
click at [601, 316] on span "Filter options" at bounding box center [599, 315] width 11 height 11
click at [668, 430] on span "OK" at bounding box center [665, 434] width 12 height 10
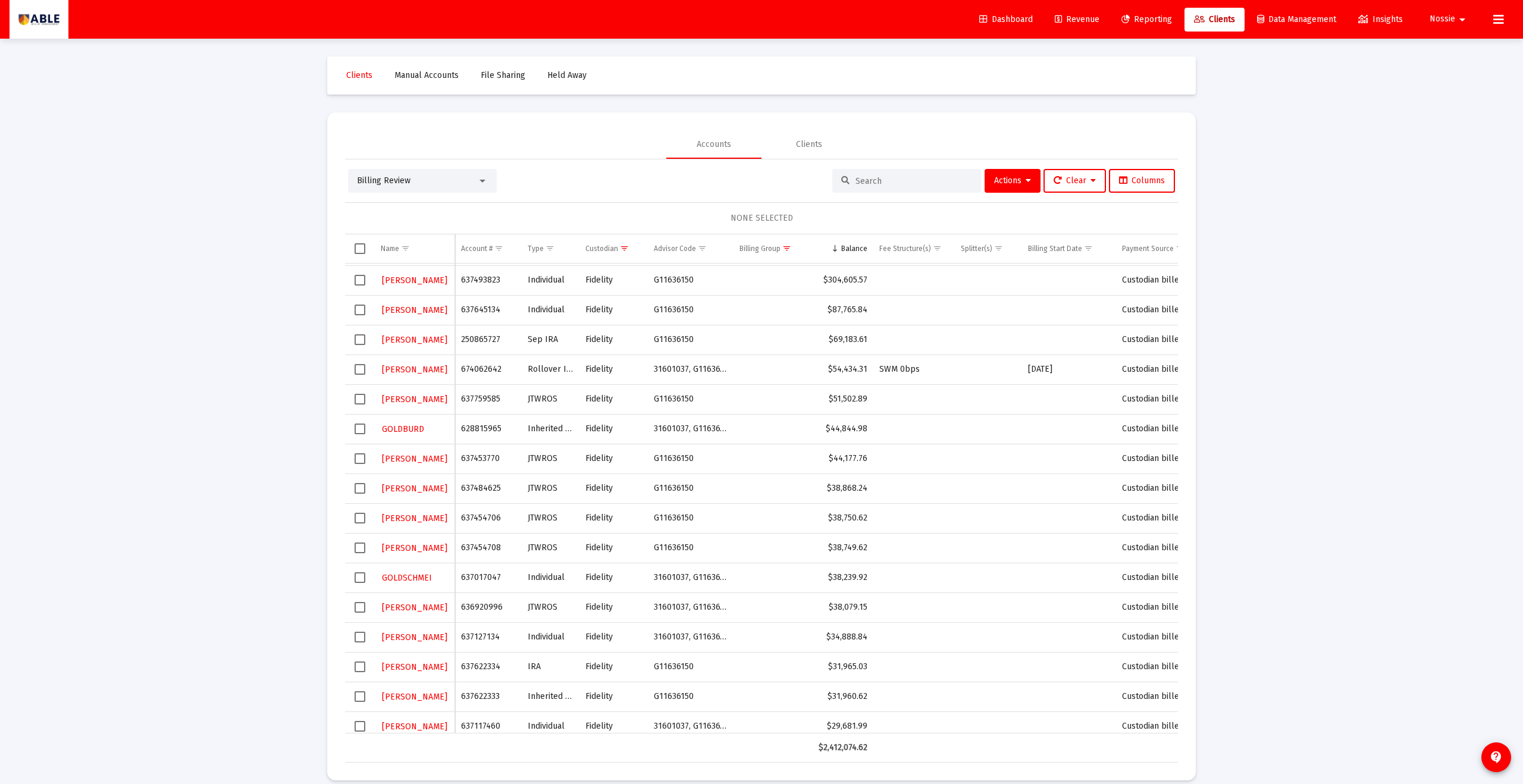
scroll to position [30, 0]
click at [357, 425] on span "Select row" at bounding box center [360, 426] width 11 height 11
click at [741, 182] on span "Actions" at bounding box center [1013, 180] width 37 height 10
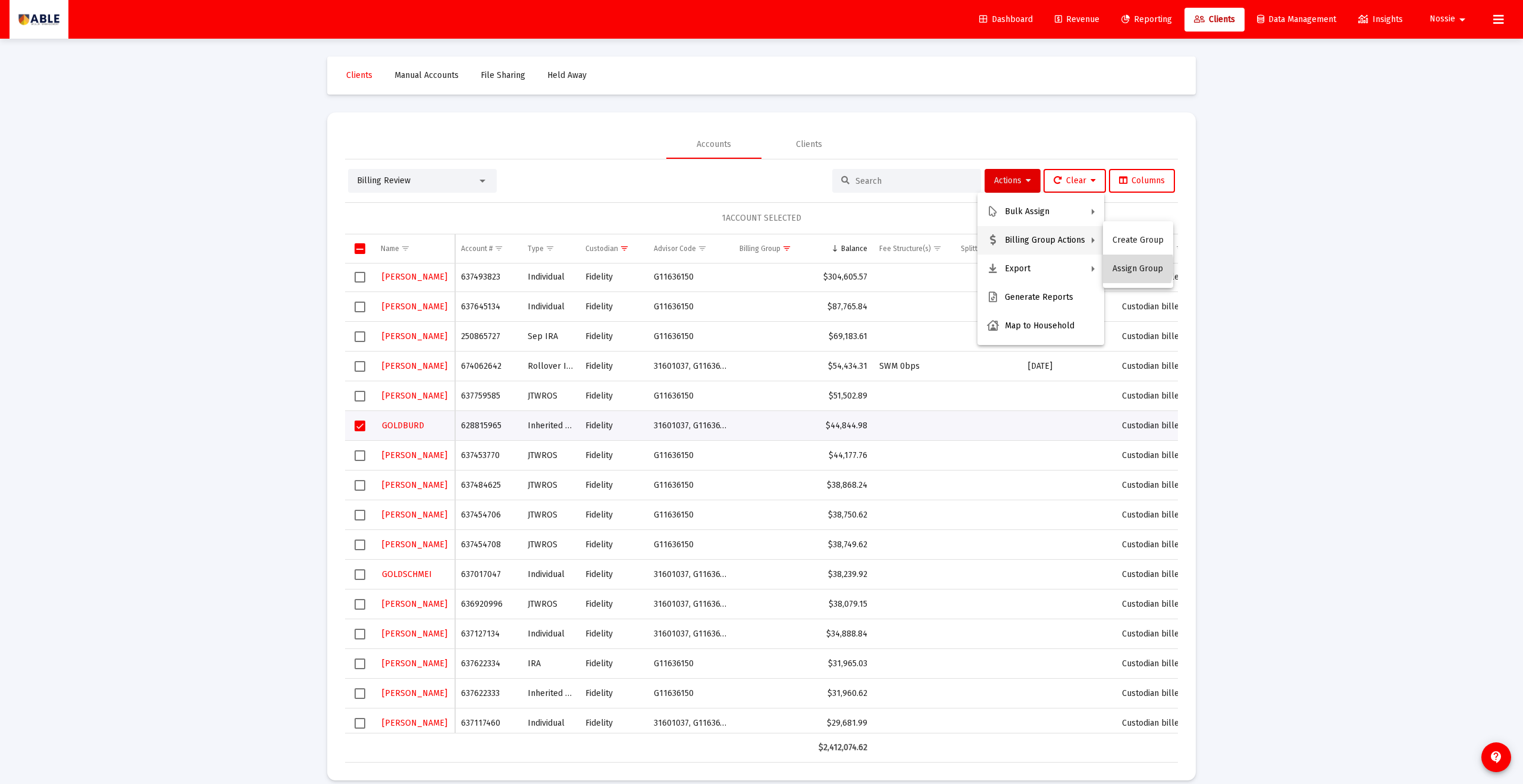
click at [741, 266] on button "Assign Group" at bounding box center [1138, 268] width 70 height 28
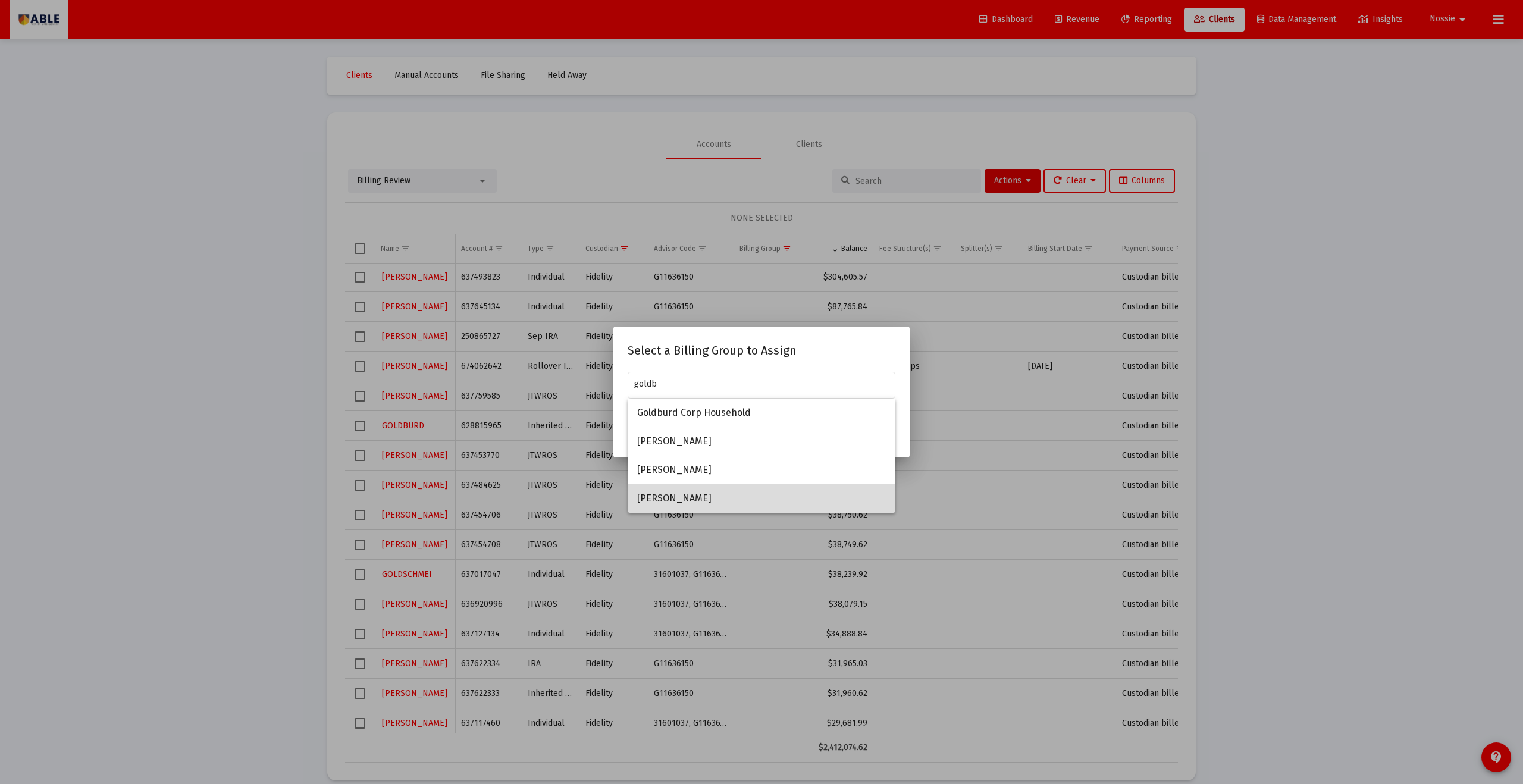
click at [741, 430] on span "[PERSON_NAME]" at bounding box center [762, 498] width 248 height 28
type input "[PERSON_NAME]"
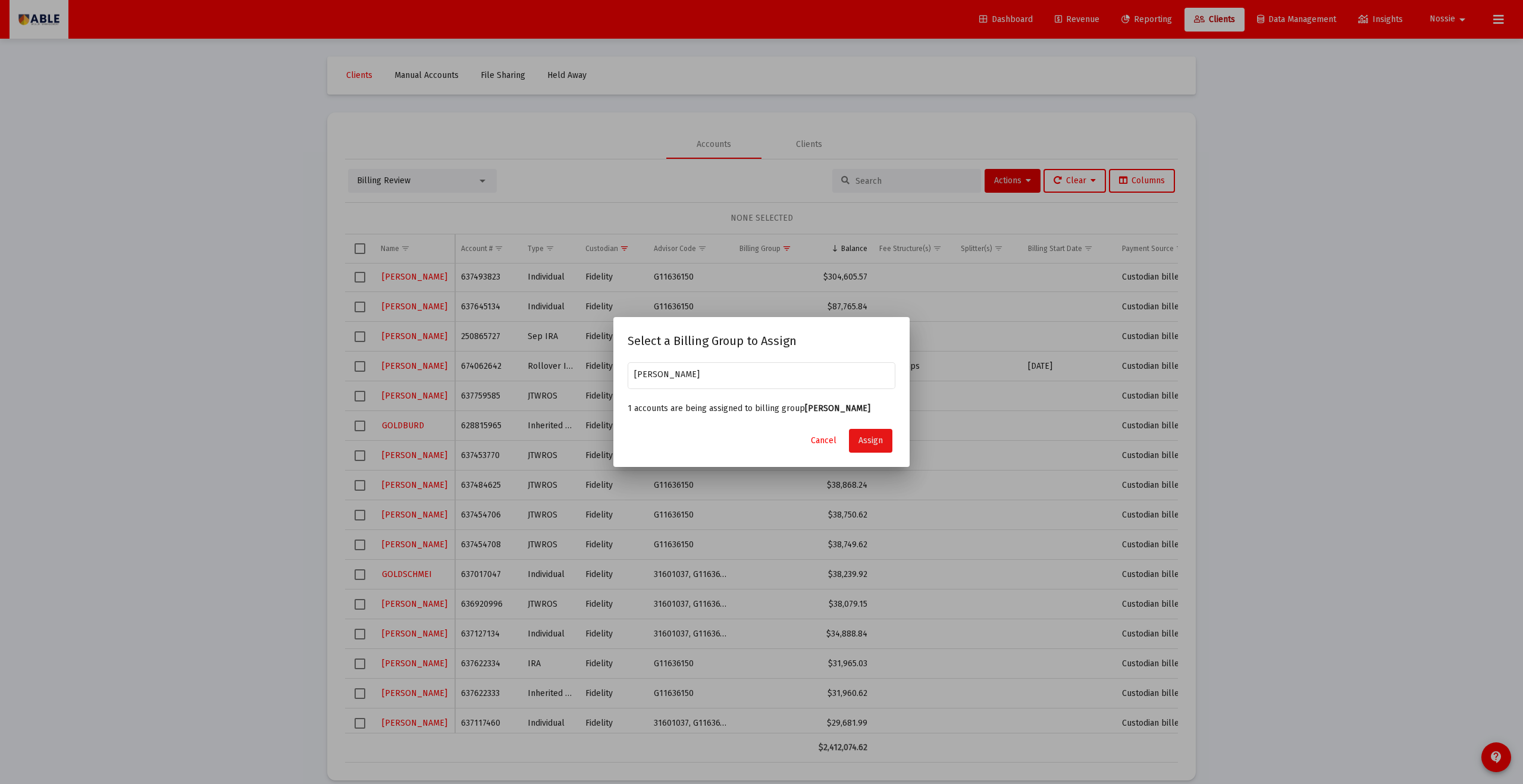
click at [741, 430] on button "Assign" at bounding box center [871, 441] width 43 height 24
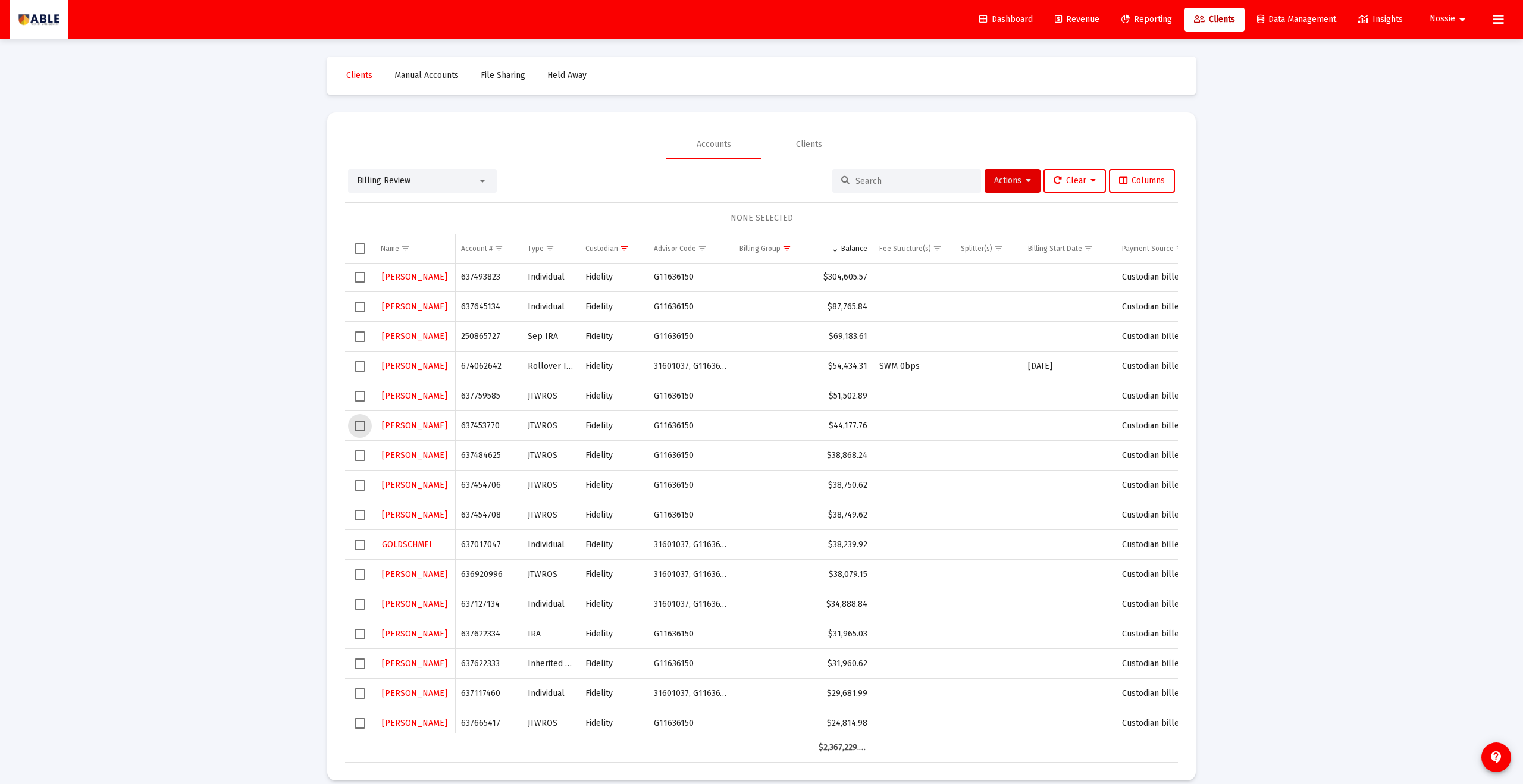
click at [358, 427] on span "Select row" at bounding box center [360, 426] width 11 height 11
click at [356, 430] on span "Select row" at bounding box center [360, 455] width 11 height 11
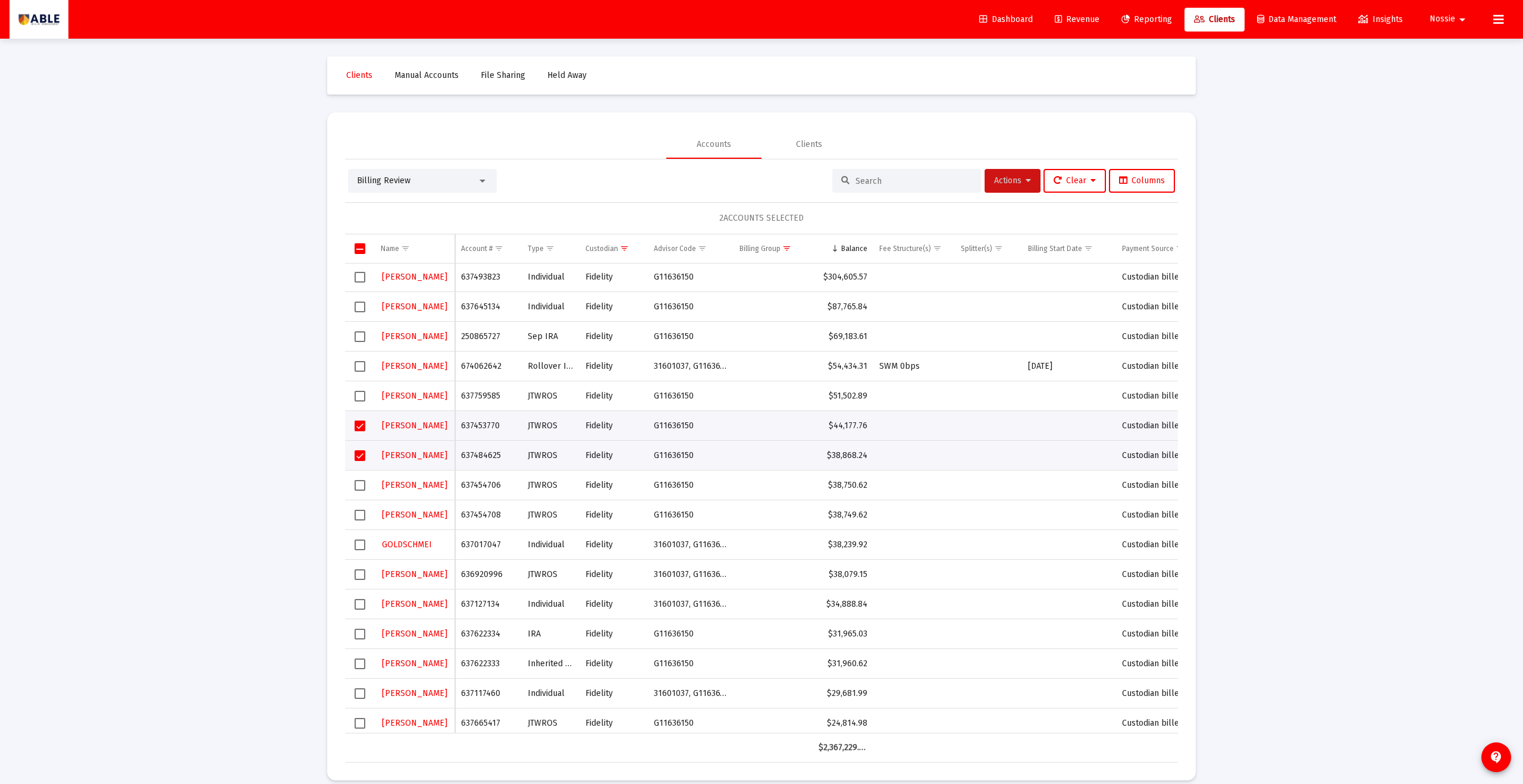
click at [741, 174] on button "Actions" at bounding box center [1012, 181] width 56 height 24
click at [741, 263] on button "Assign Group" at bounding box center [1138, 268] width 70 height 28
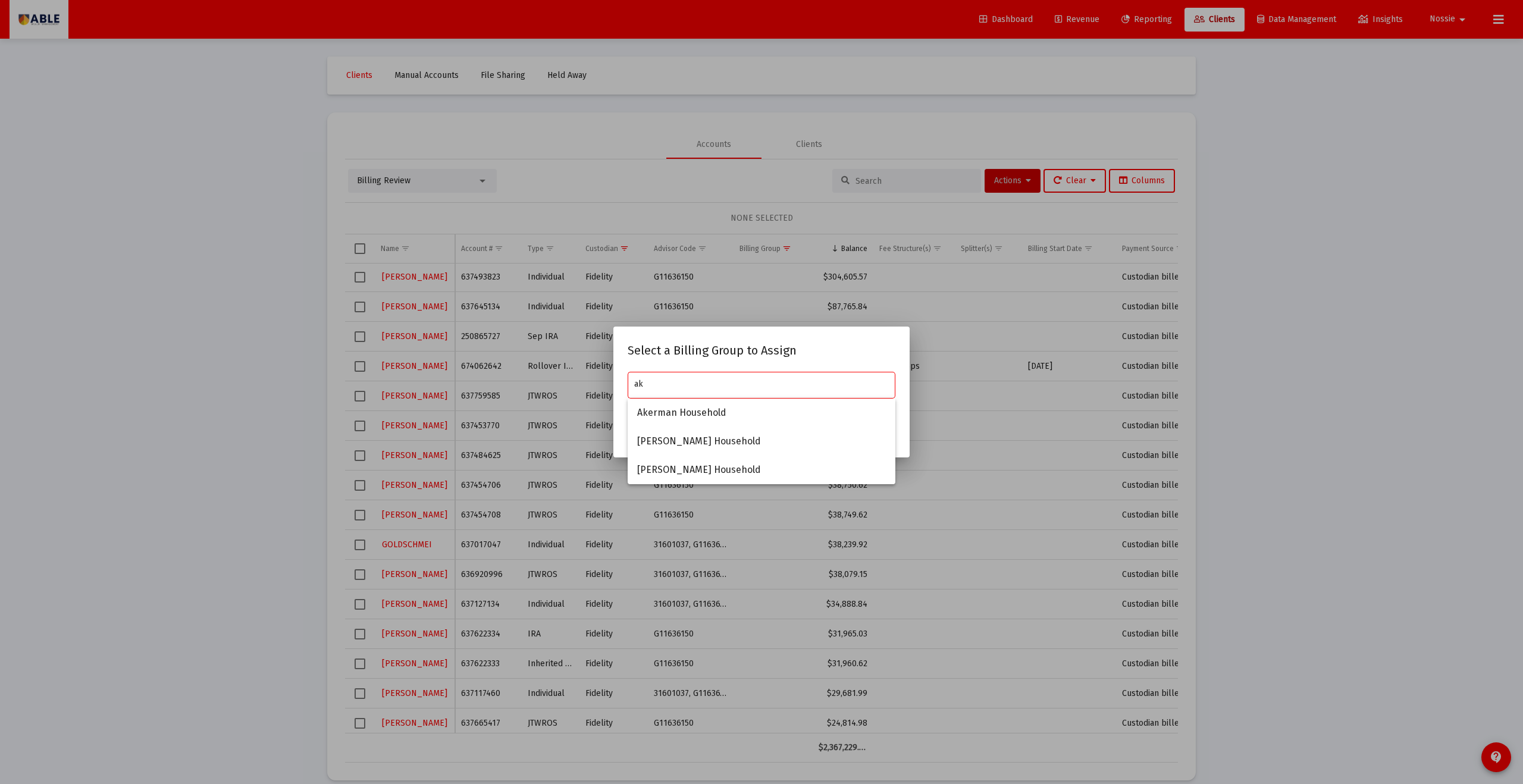
type input "a"
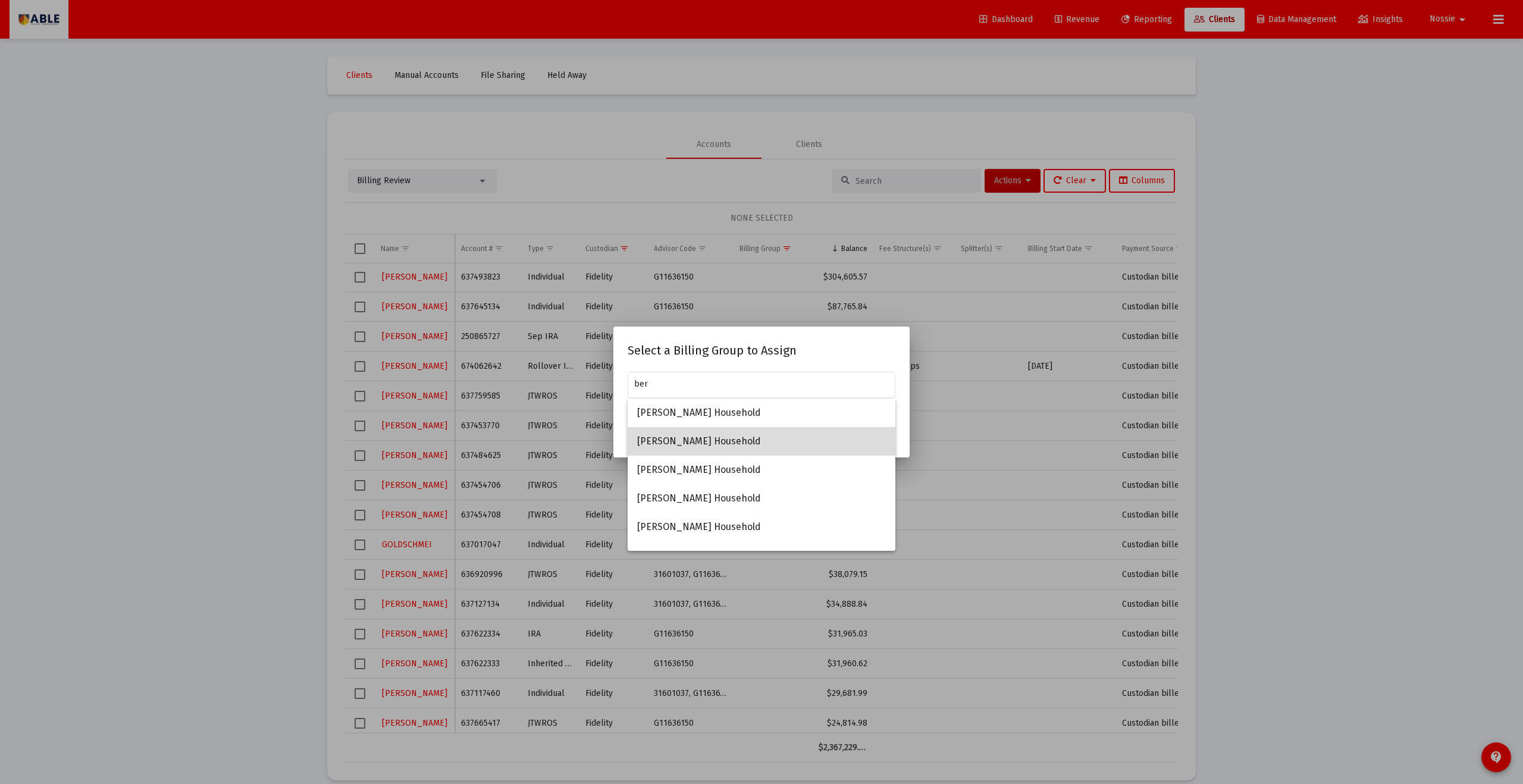
click at [732, 430] on span "[PERSON_NAME] Household" at bounding box center [762, 441] width 248 height 28
type input "[PERSON_NAME] Household"
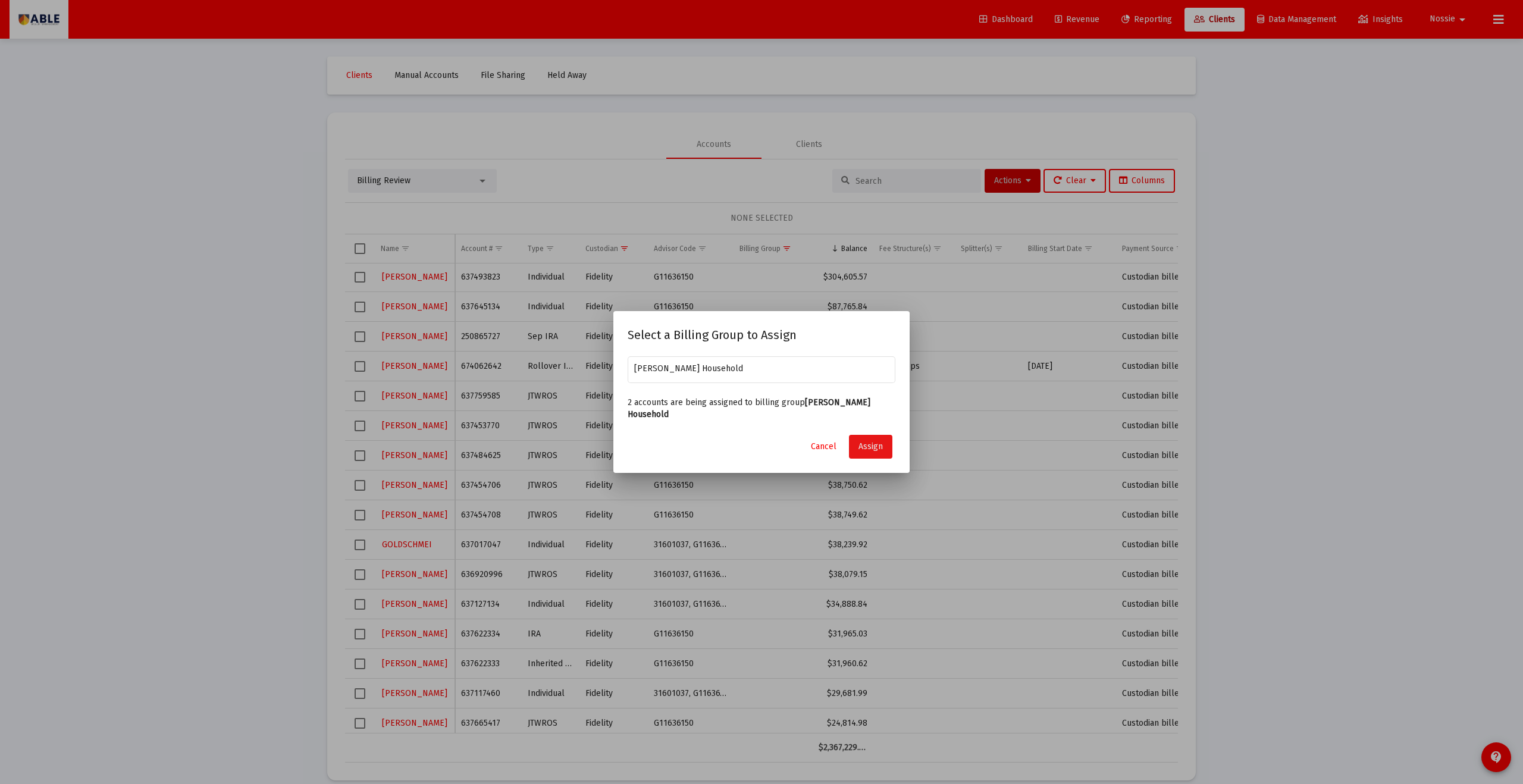
click at [741, 430] on span "Assign" at bounding box center [870, 446] width 24 height 10
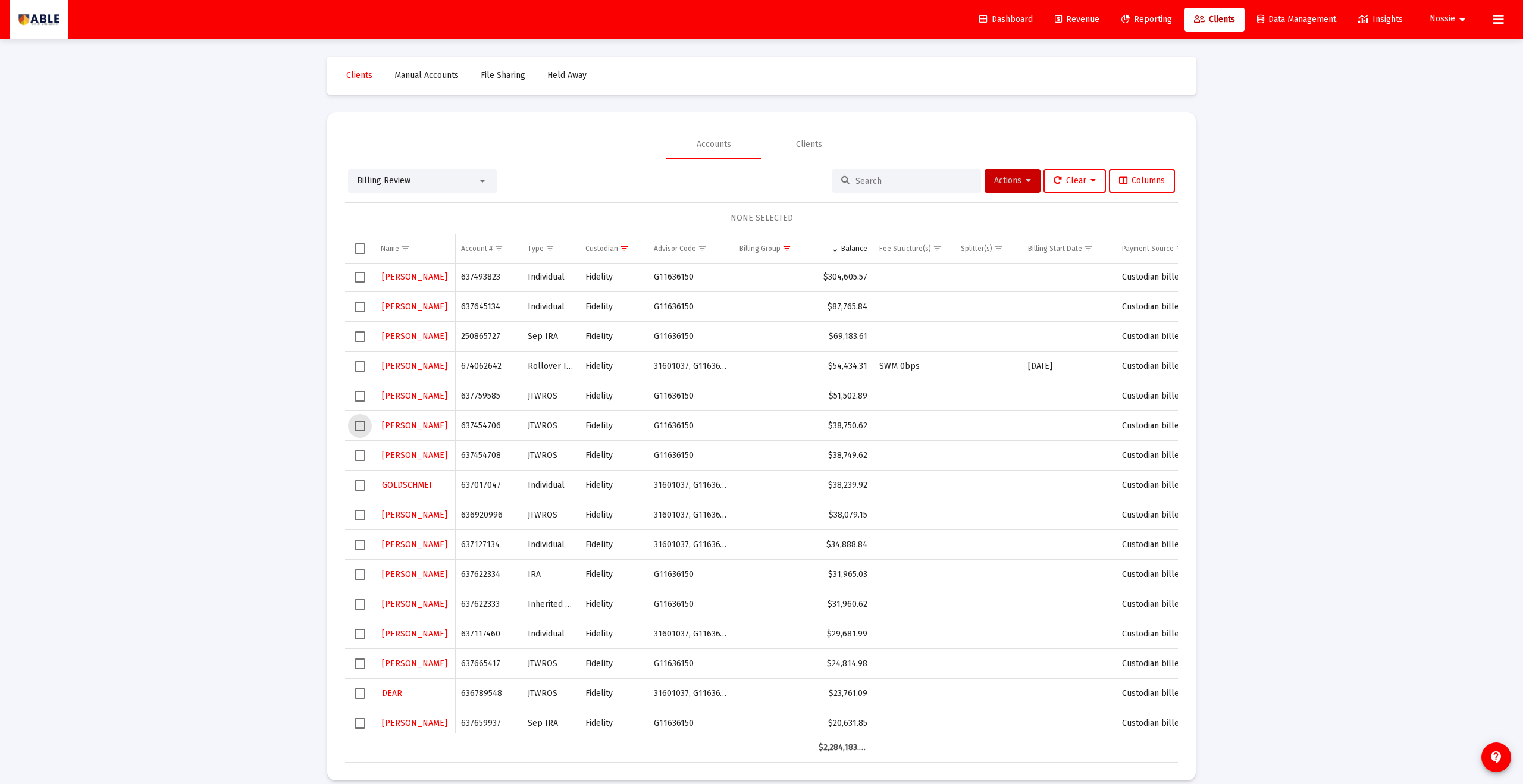
click at [362, 427] on span "Select row" at bounding box center [360, 426] width 11 height 11
click at [361, 430] on span "Select row" at bounding box center [360, 455] width 11 height 11
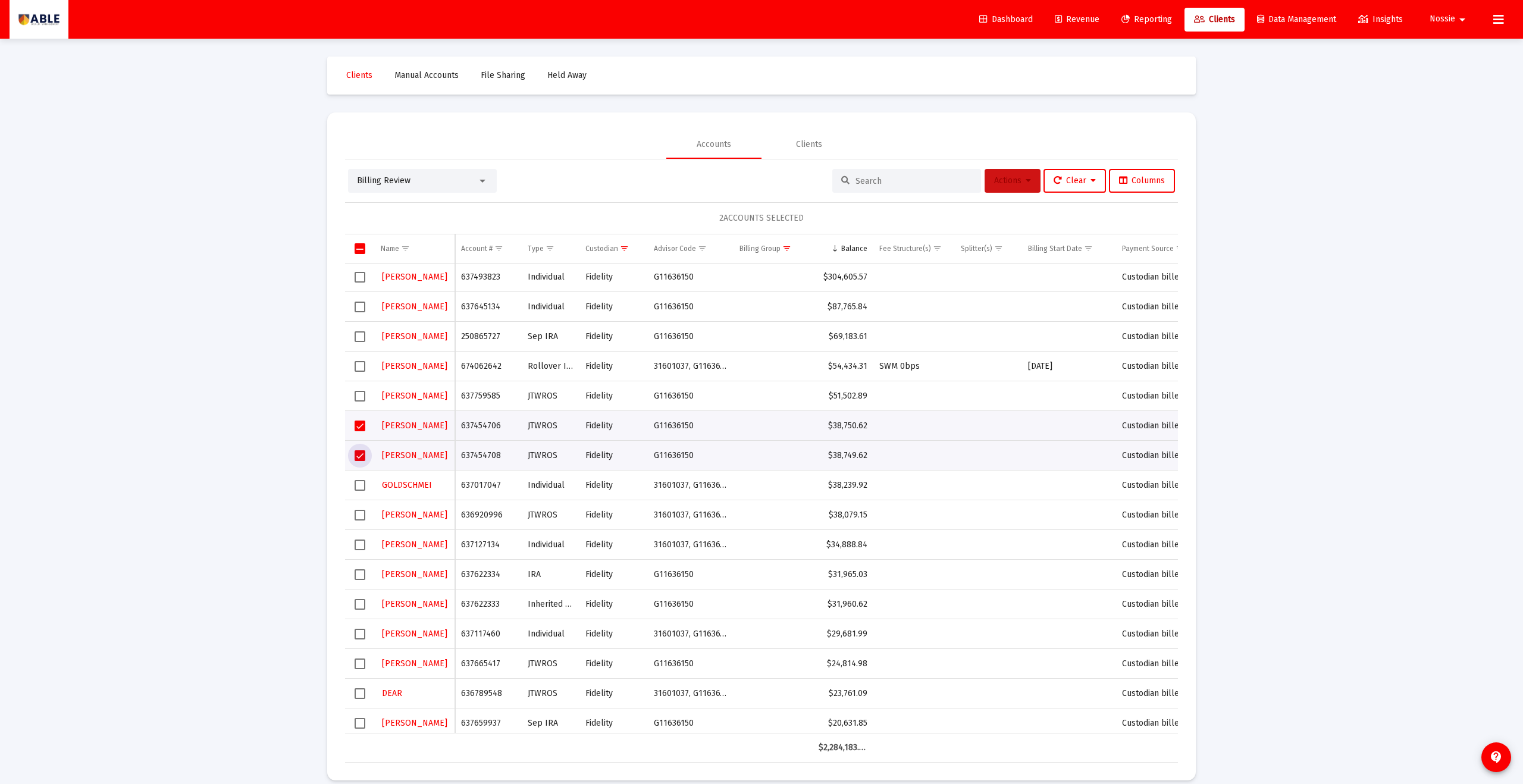
click at [741, 185] on span "Actions" at bounding box center [1013, 180] width 37 height 10
click at [741, 267] on button "Assign Group" at bounding box center [1138, 268] width 70 height 28
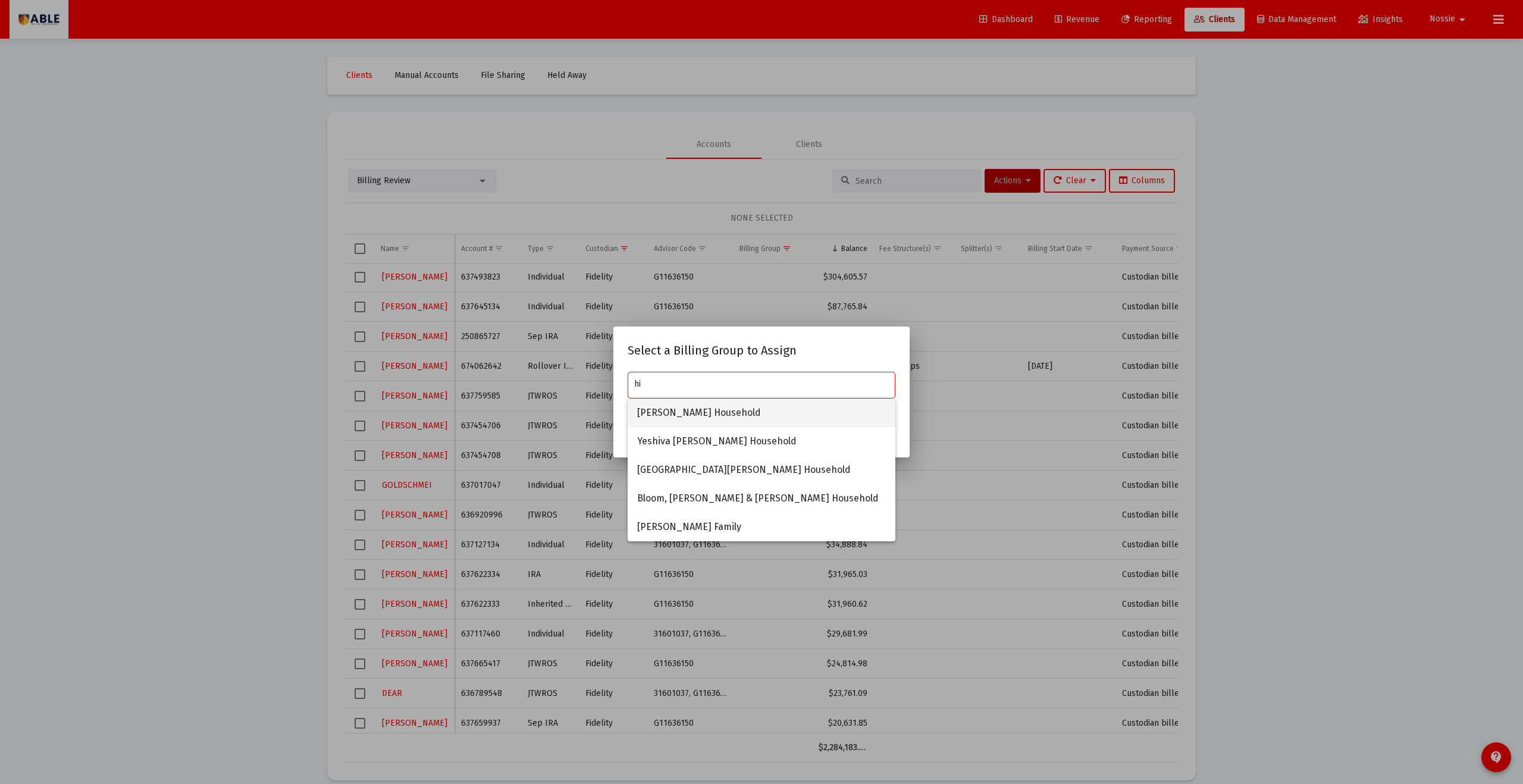
click at [686, 412] on span "[PERSON_NAME] Household" at bounding box center [762, 413] width 248 height 28
type input "[PERSON_NAME] Household"
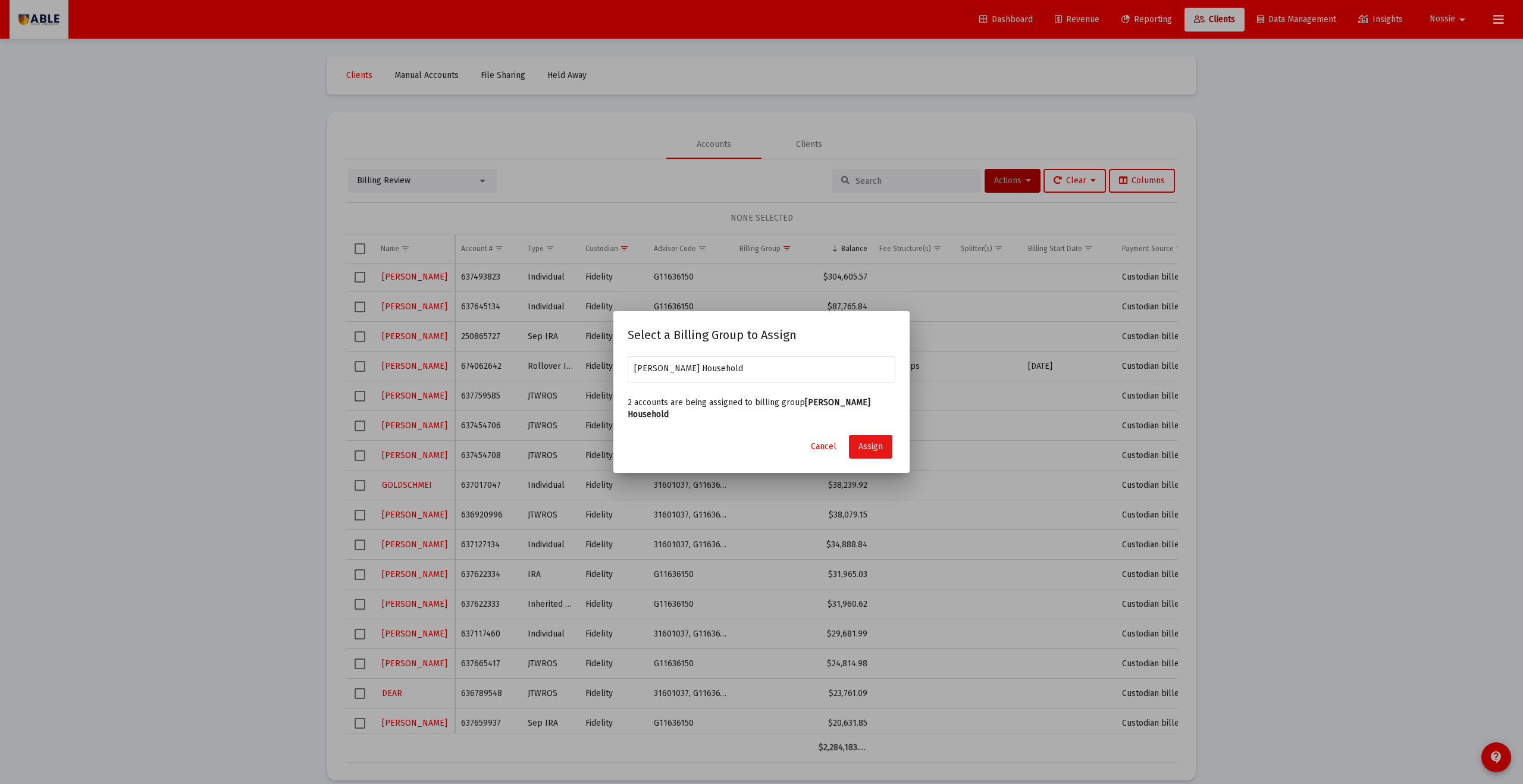
click at [741, 430] on span "Assign" at bounding box center [870, 446] width 24 height 10
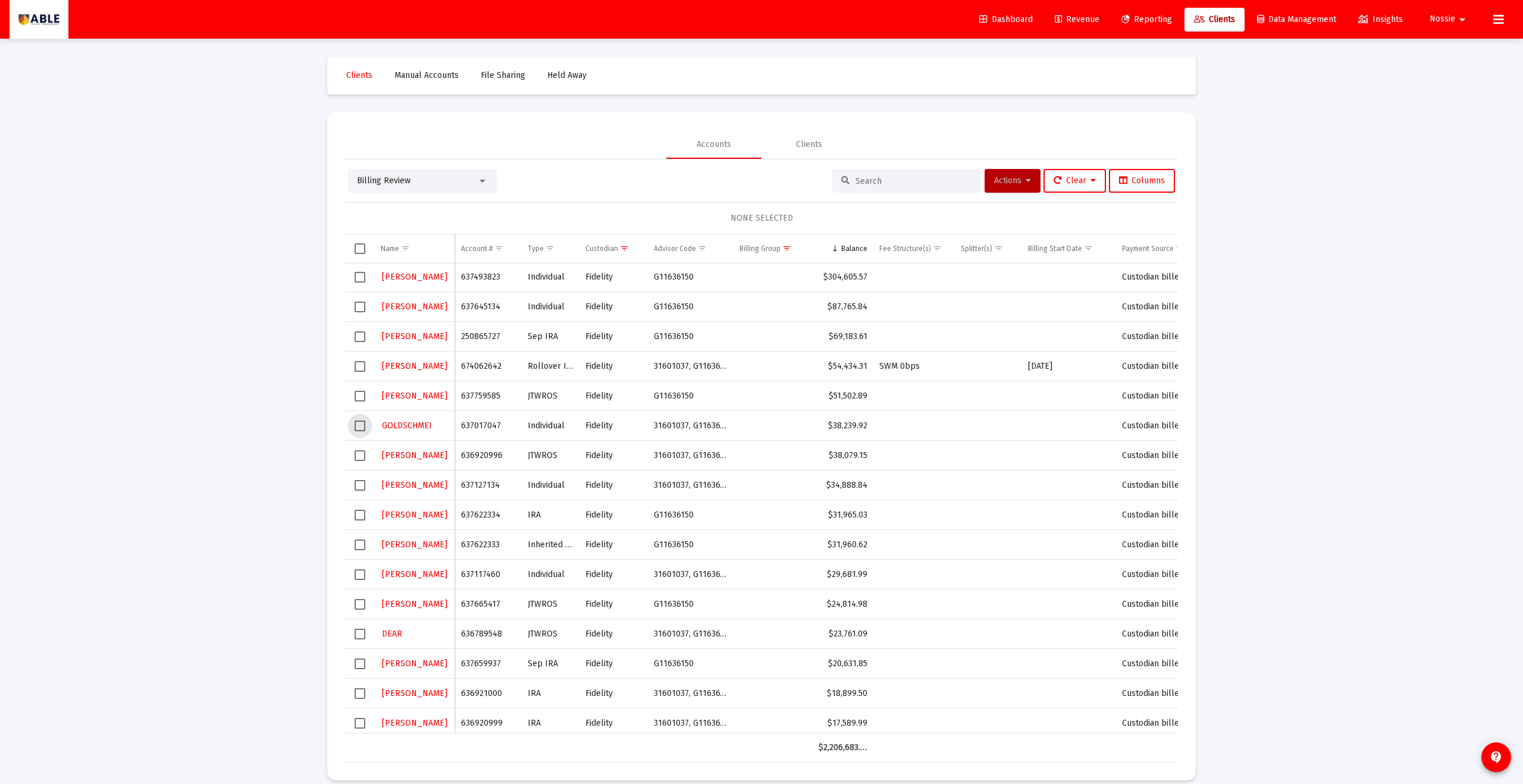
click at [359, 428] on span "Select row" at bounding box center [360, 426] width 11 height 11
click at [741, 179] on span "Actions" at bounding box center [1013, 180] width 37 height 10
click at [741, 267] on button "Assign Group" at bounding box center [1138, 268] width 70 height 28
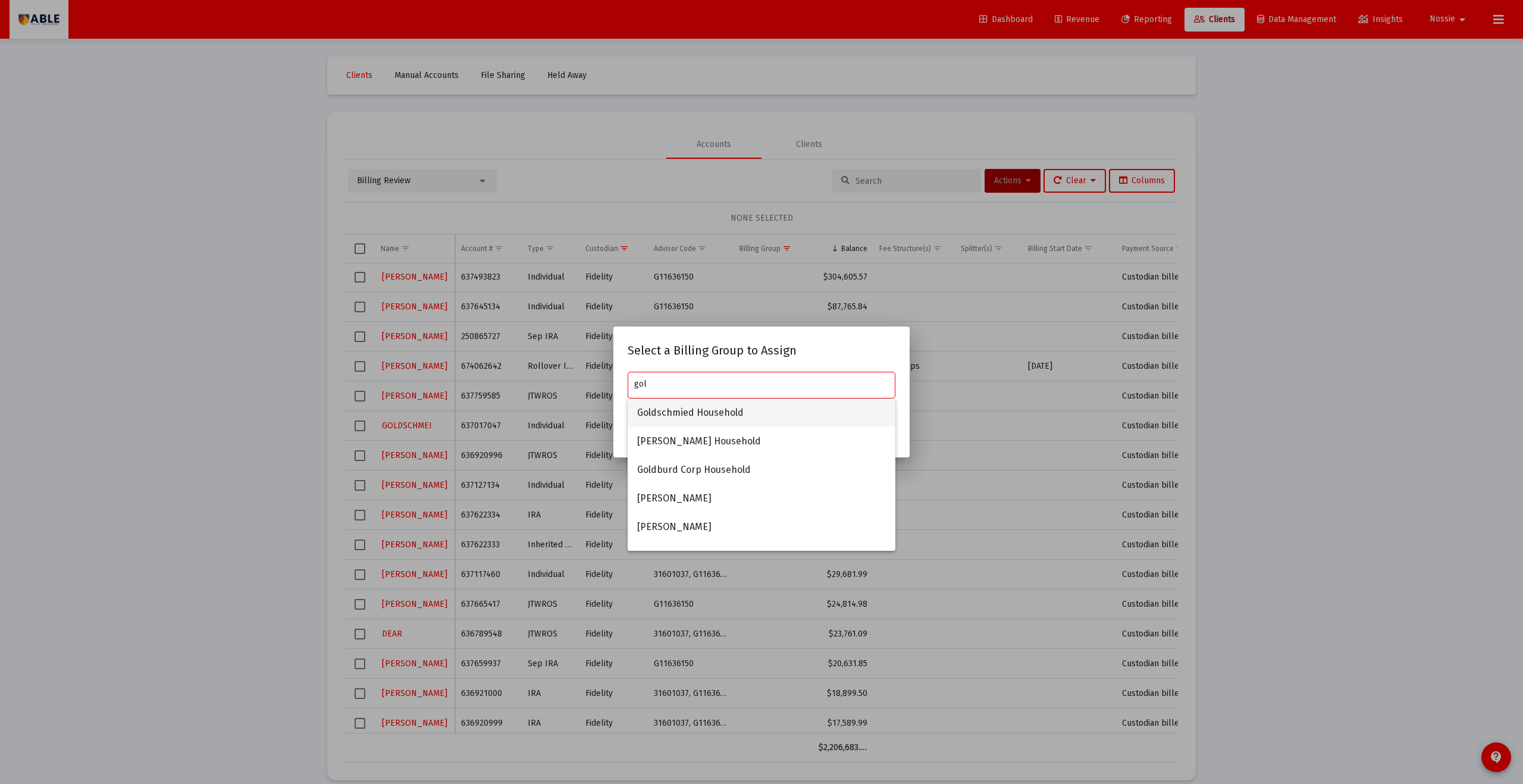
click at [741, 400] on span "Goldschmied Household" at bounding box center [762, 413] width 248 height 28
type input "Goldschmied Household"
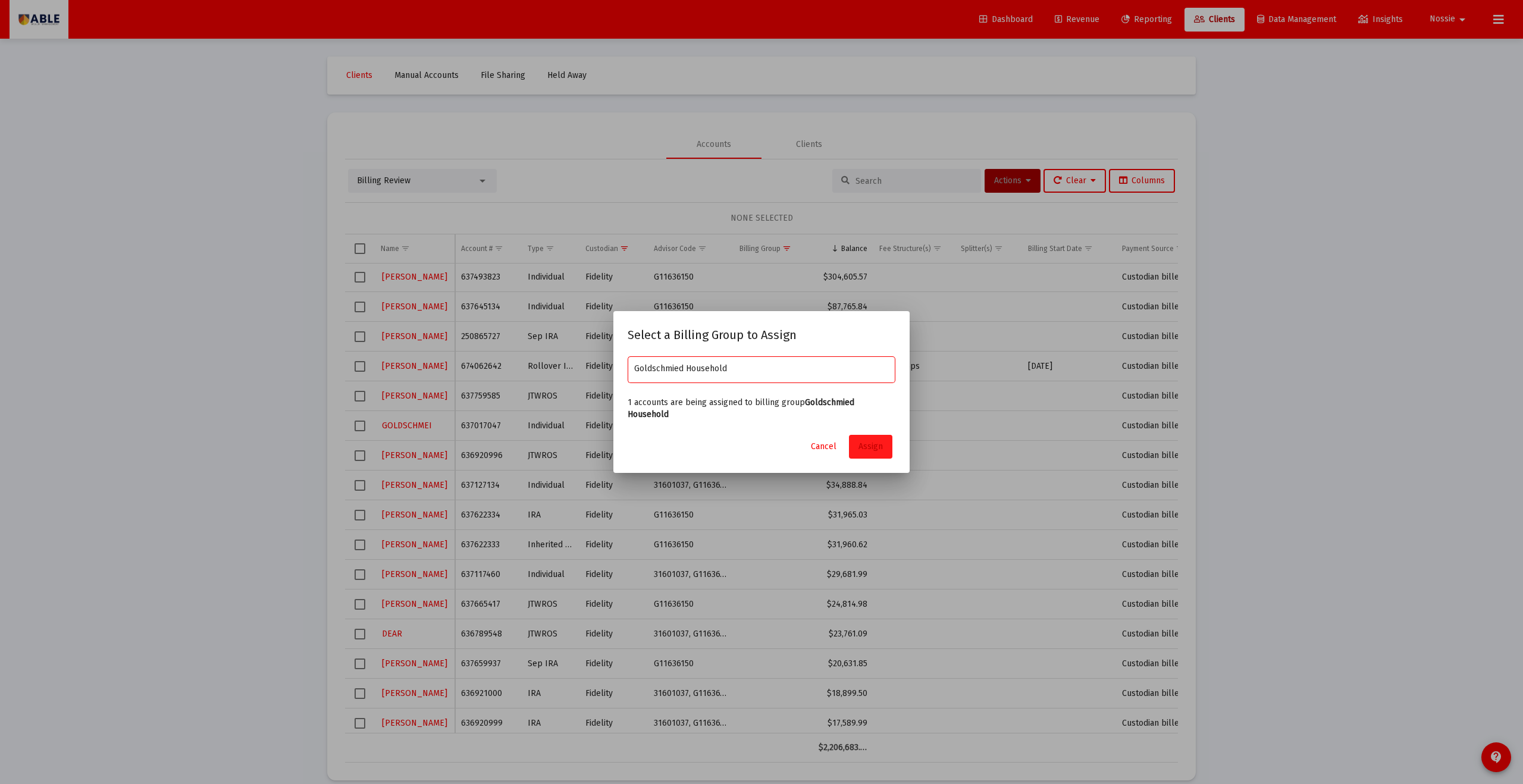
click at [741, 430] on span "Assign" at bounding box center [870, 446] width 24 height 10
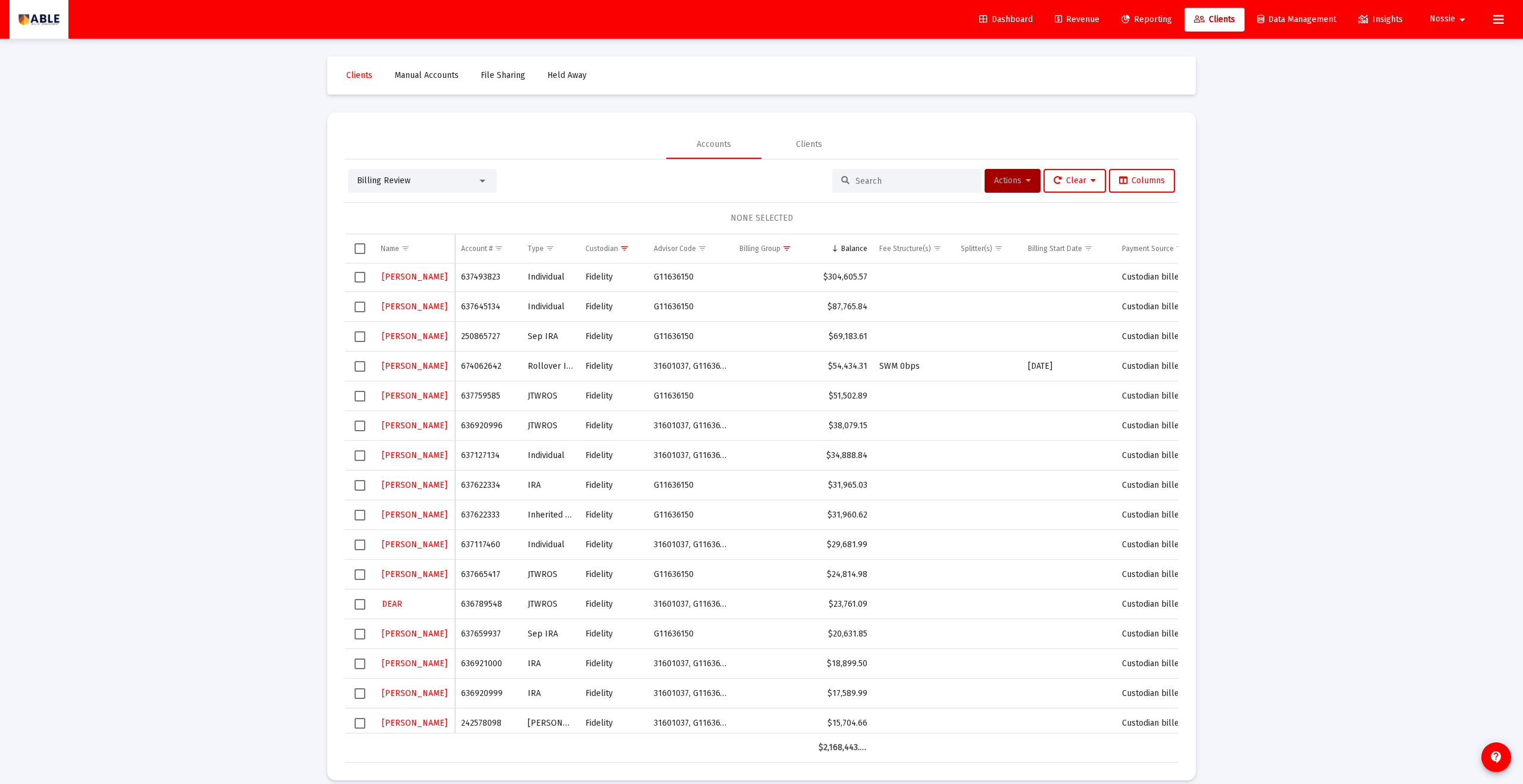
click at [363, 427] on span "Select row" at bounding box center [360, 426] width 11 height 11
click at [741, 185] on span "Actions" at bounding box center [1013, 180] width 37 height 10
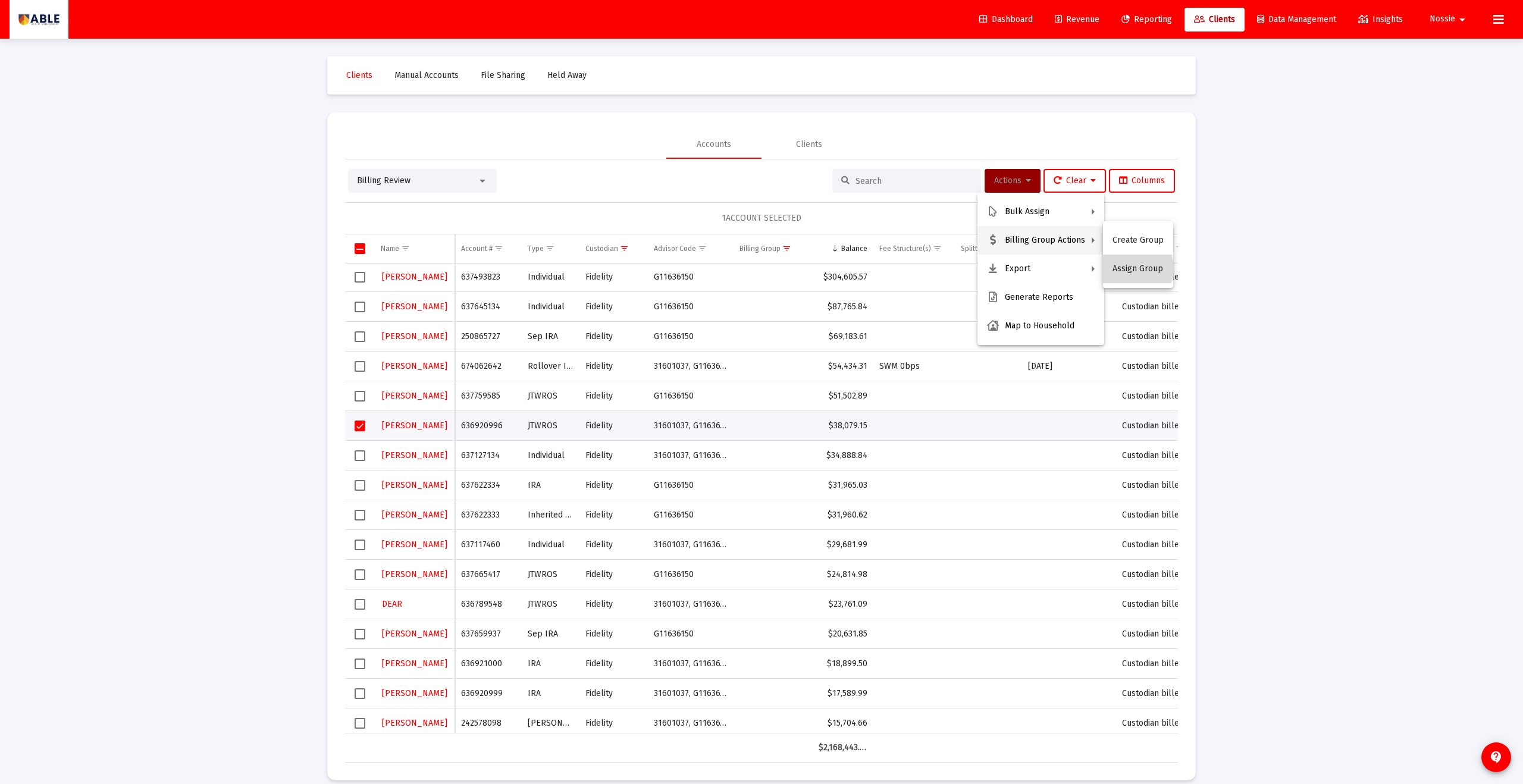
click at [741, 268] on button "Assign Group" at bounding box center [1138, 268] width 70 height 28
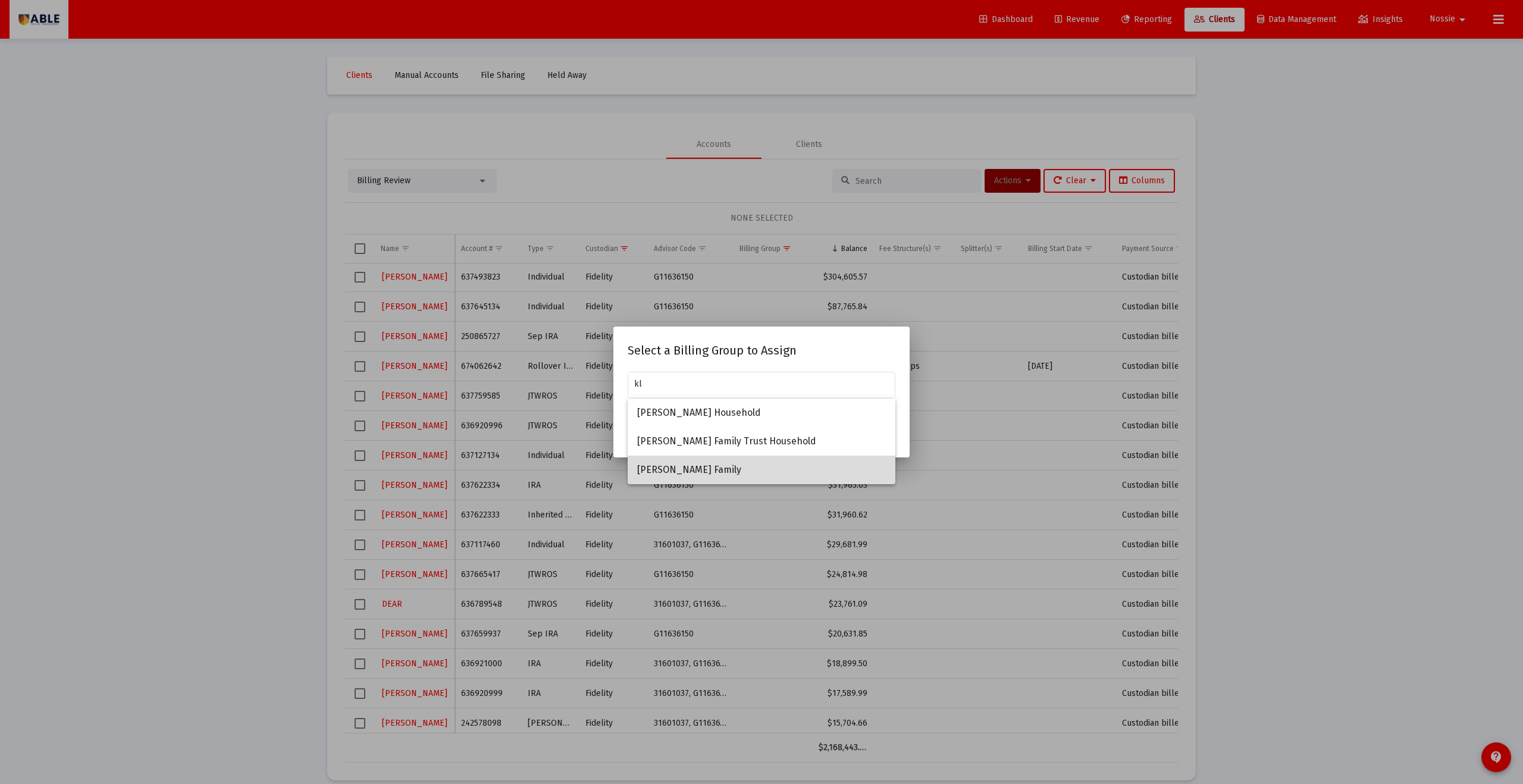
click at [701, 430] on span "[PERSON_NAME] Family" at bounding box center [762, 469] width 248 height 28
type input "[PERSON_NAME] Family"
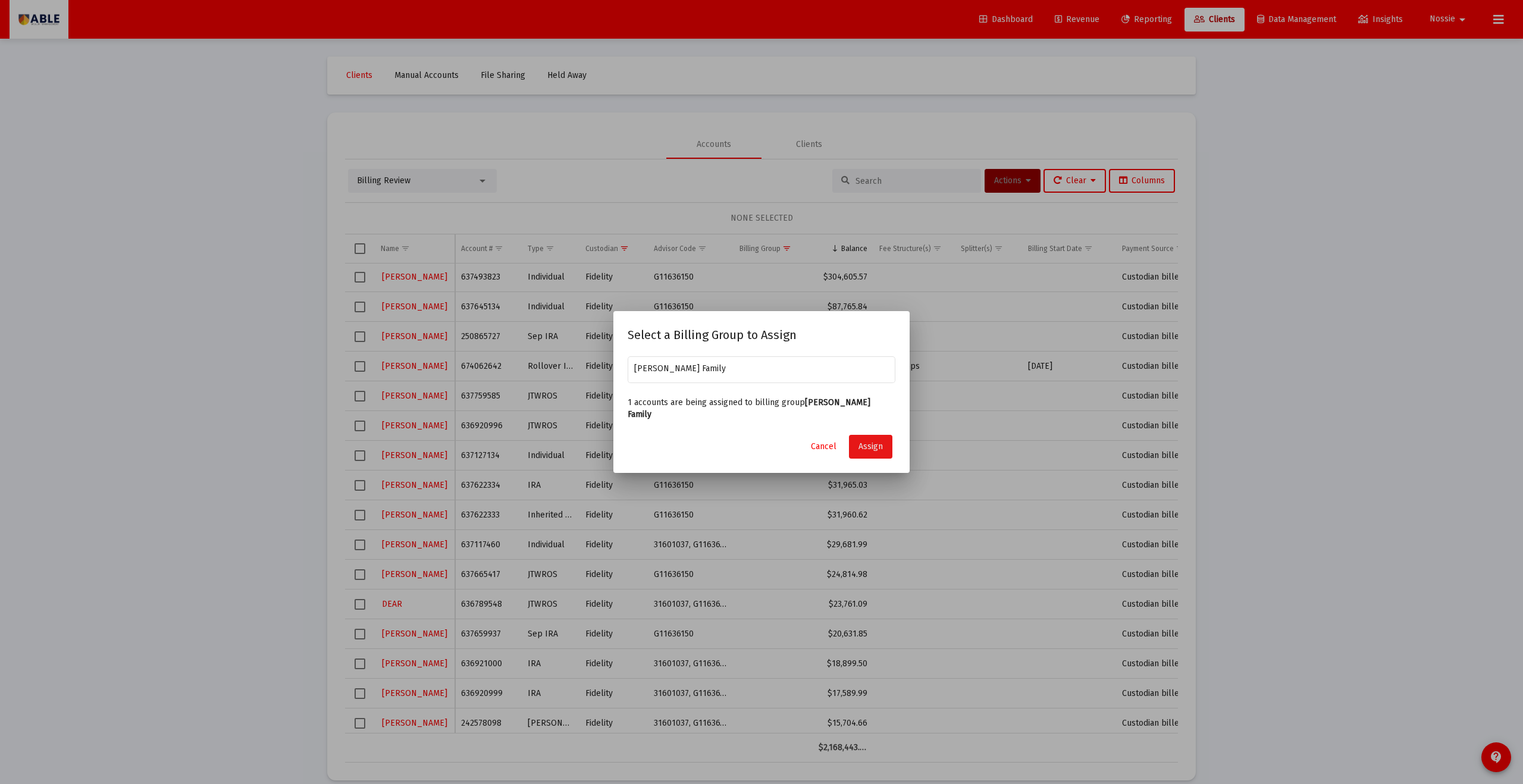
click at [741, 430] on span "Assign" at bounding box center [870, 446] width 24 height 10
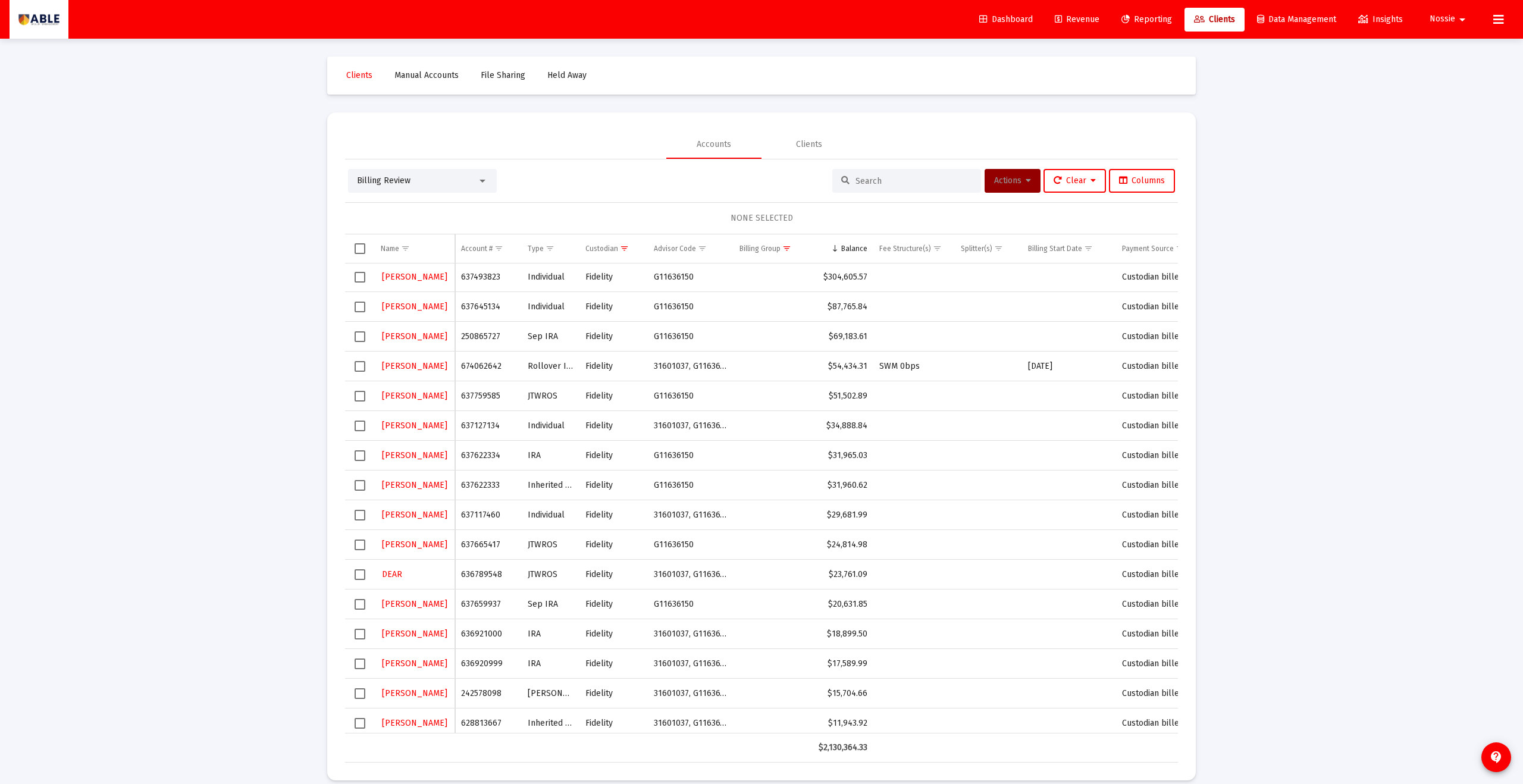
click at [366, 425] on td "Data grid" at bounding box center [360, 426] width 30 height 30
click at [741, 185] on span "Actions" at bounding box center [1013, 180] width 37 height 10
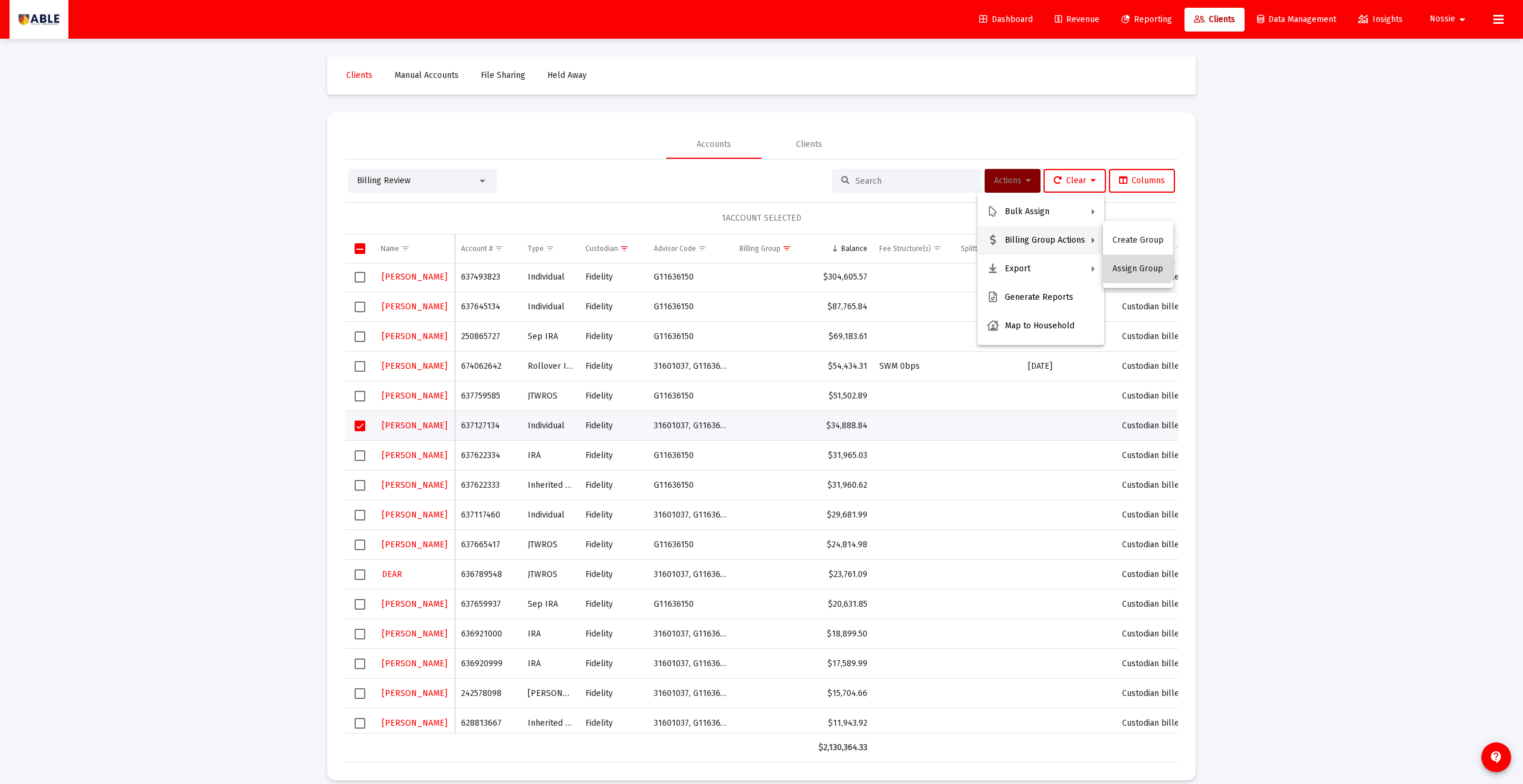
click at [741, 262] on button "Assign Group" at bounding box center [1138, 268] width 70 height 28
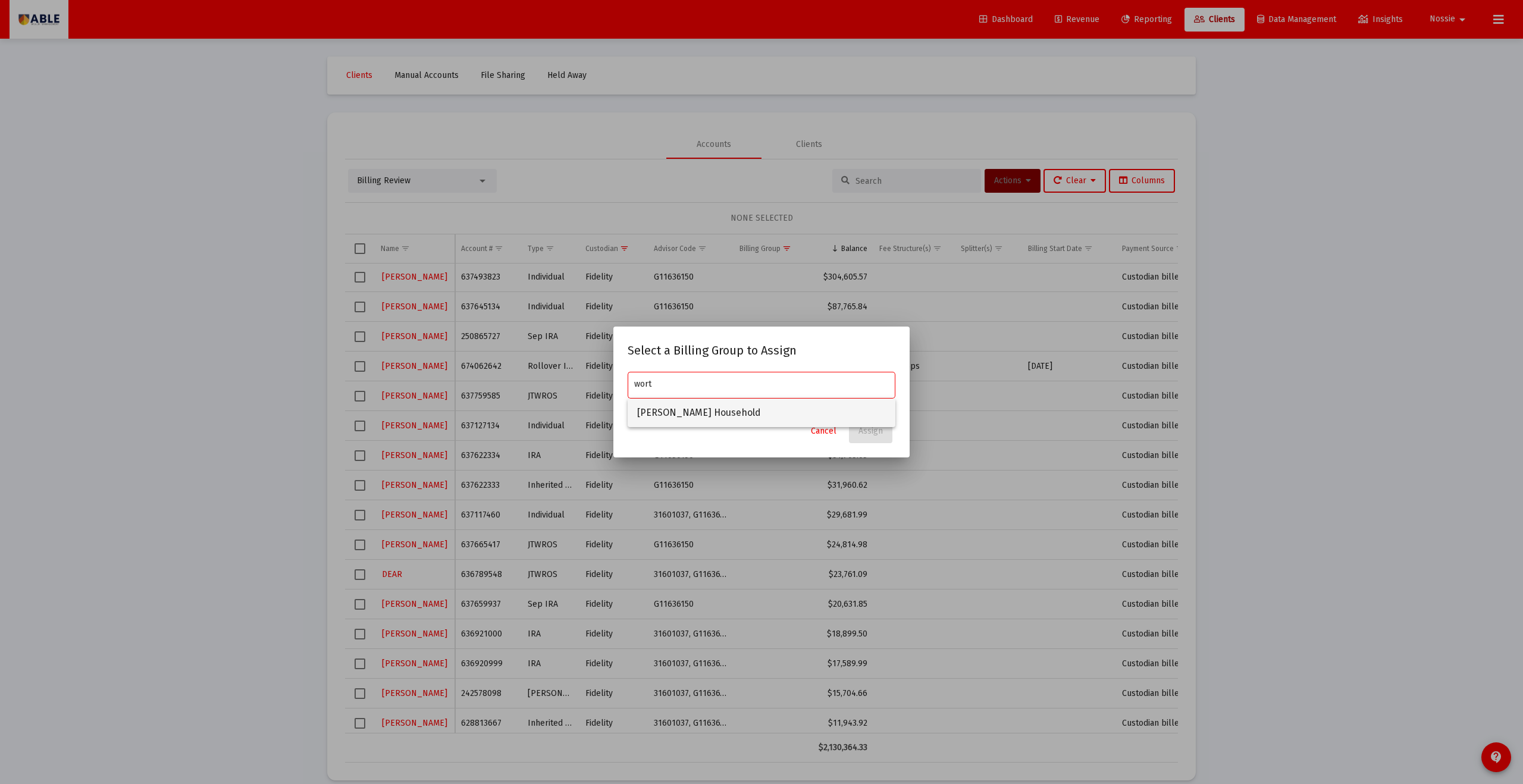
click at [725, 417] on span "[PERSON_NAME] Household" at bounding box center [762, 413] width 248 height 28
type input "[PERSON_NAME] Household"
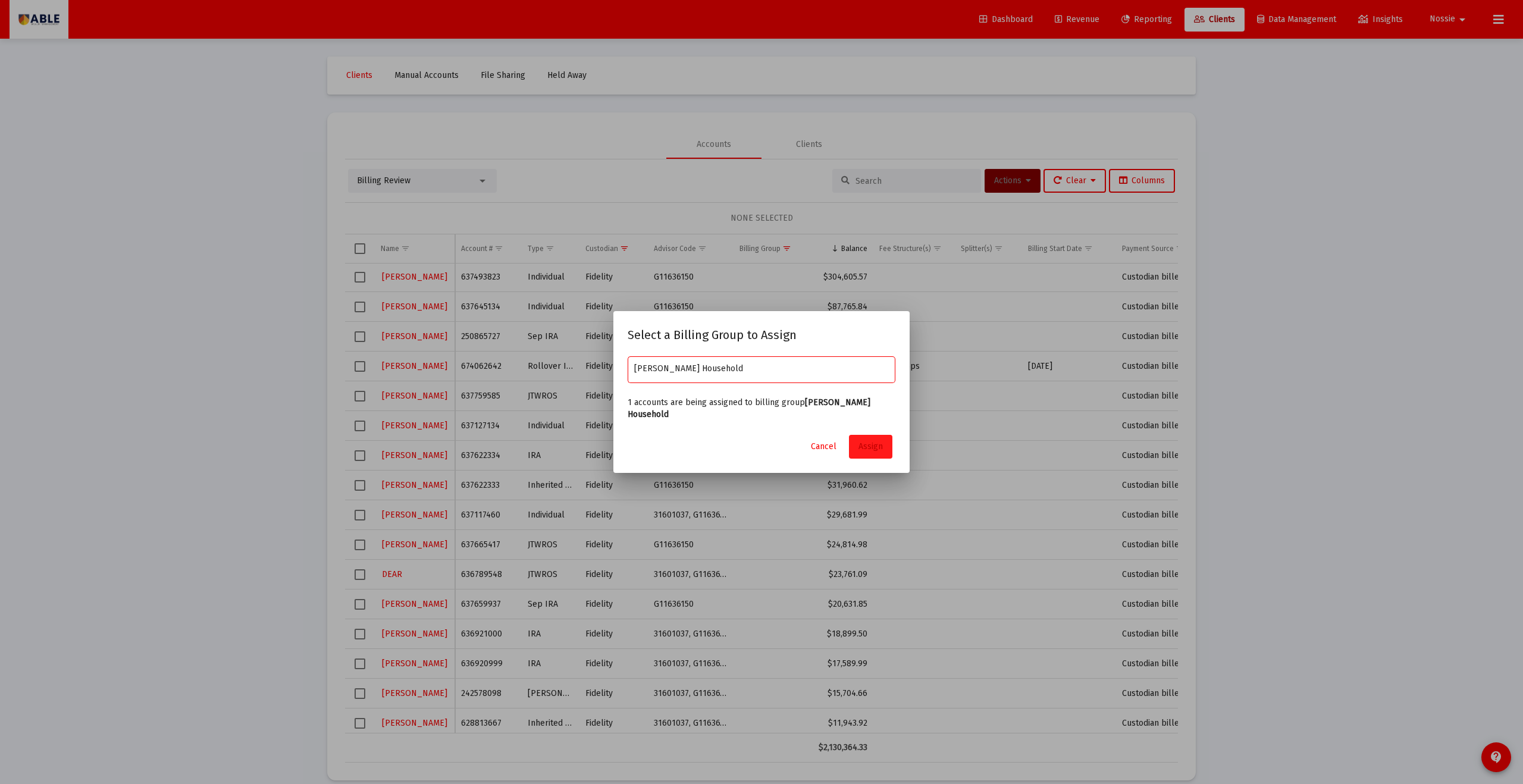
click at [741, 430] on button "Assign" at bounding box center [871, 447] width 43 height 24
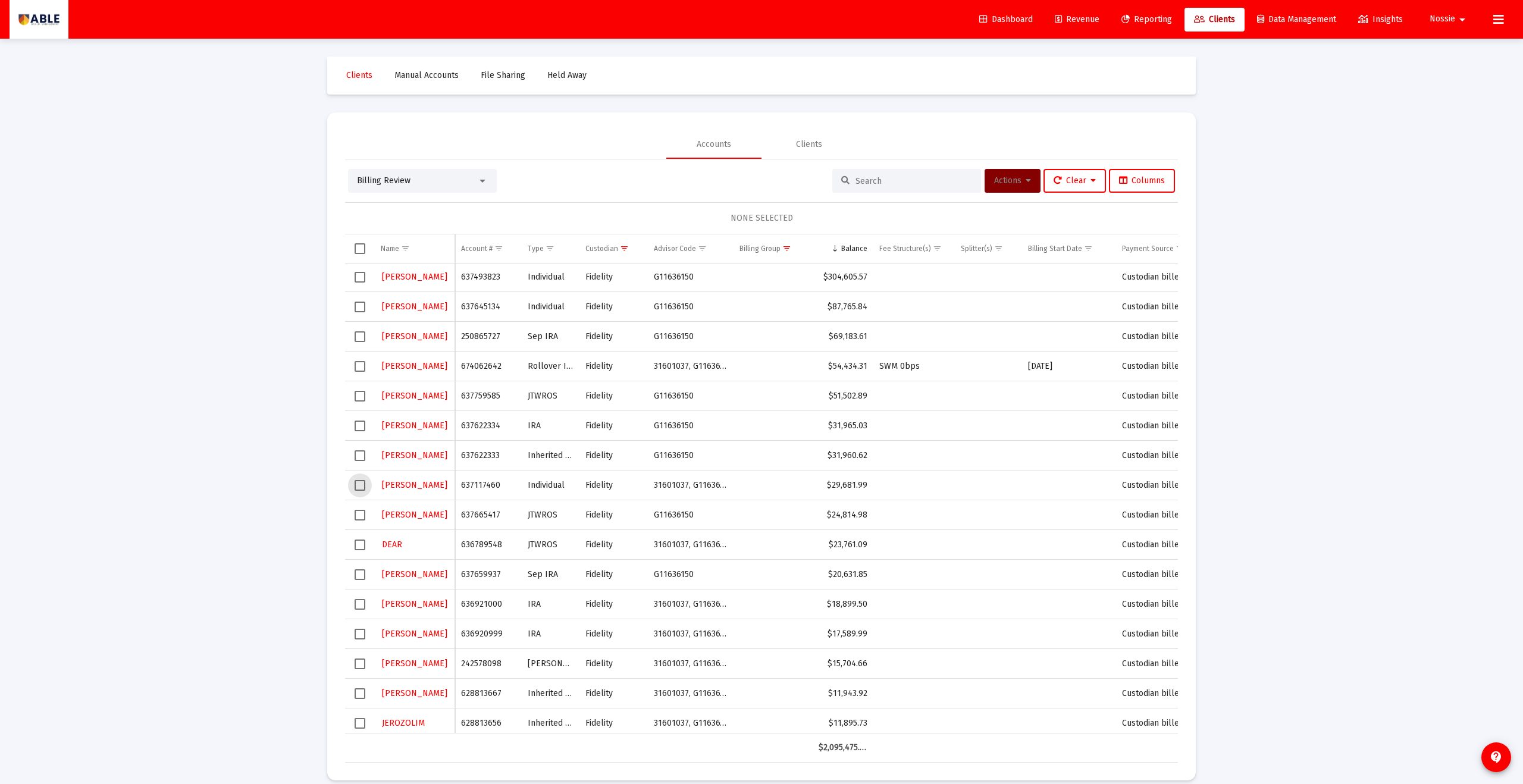
click at [361, 430] on span "Select row" at bounding box center [360, 486] width 11 height 11
click at [741, 185] on span "Actions" at bounding box center [1013, 180] width 37 height 10
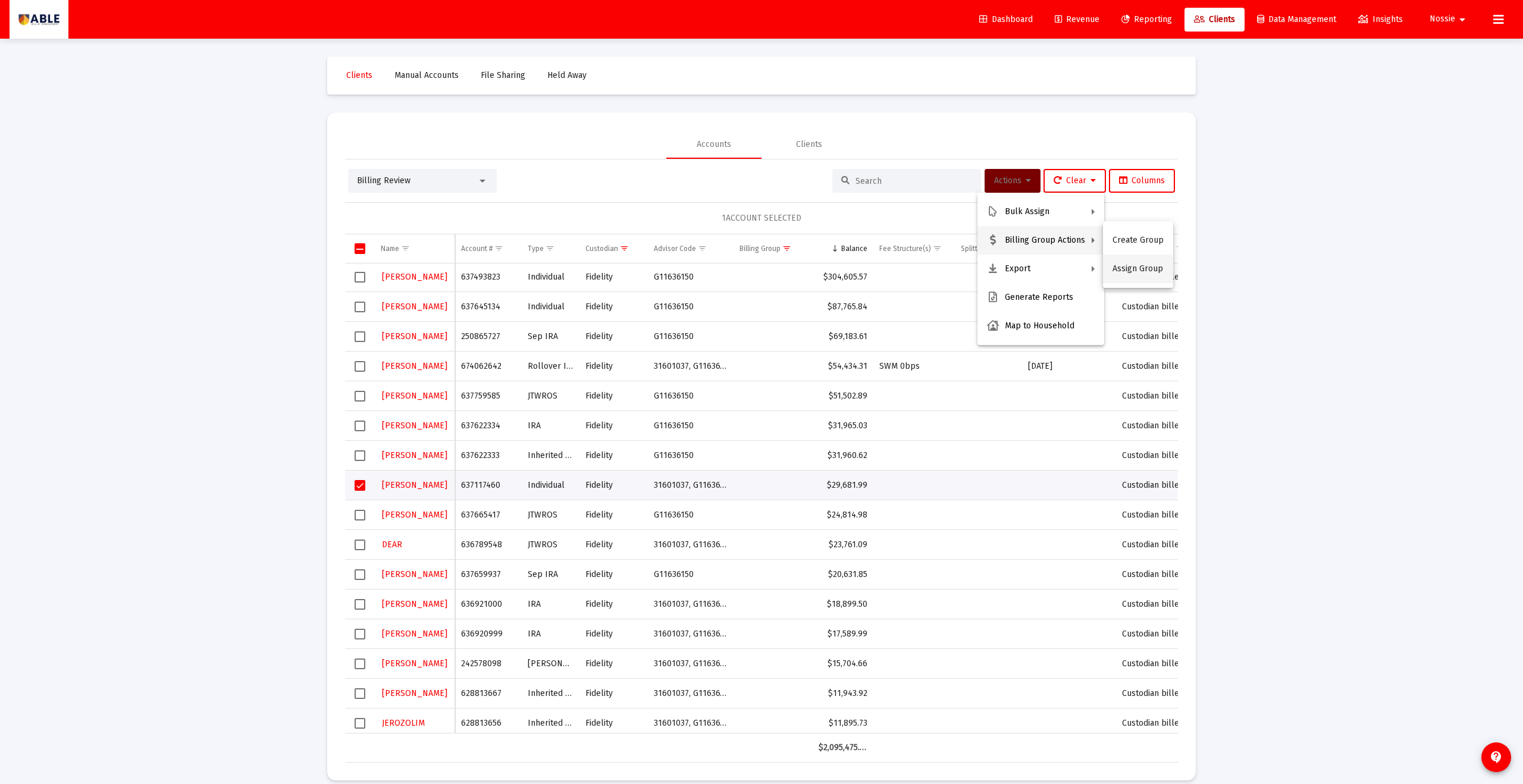
click at [741, 261] on button "Assign Group" at bounding box center [1138, 268] width 70 height 28
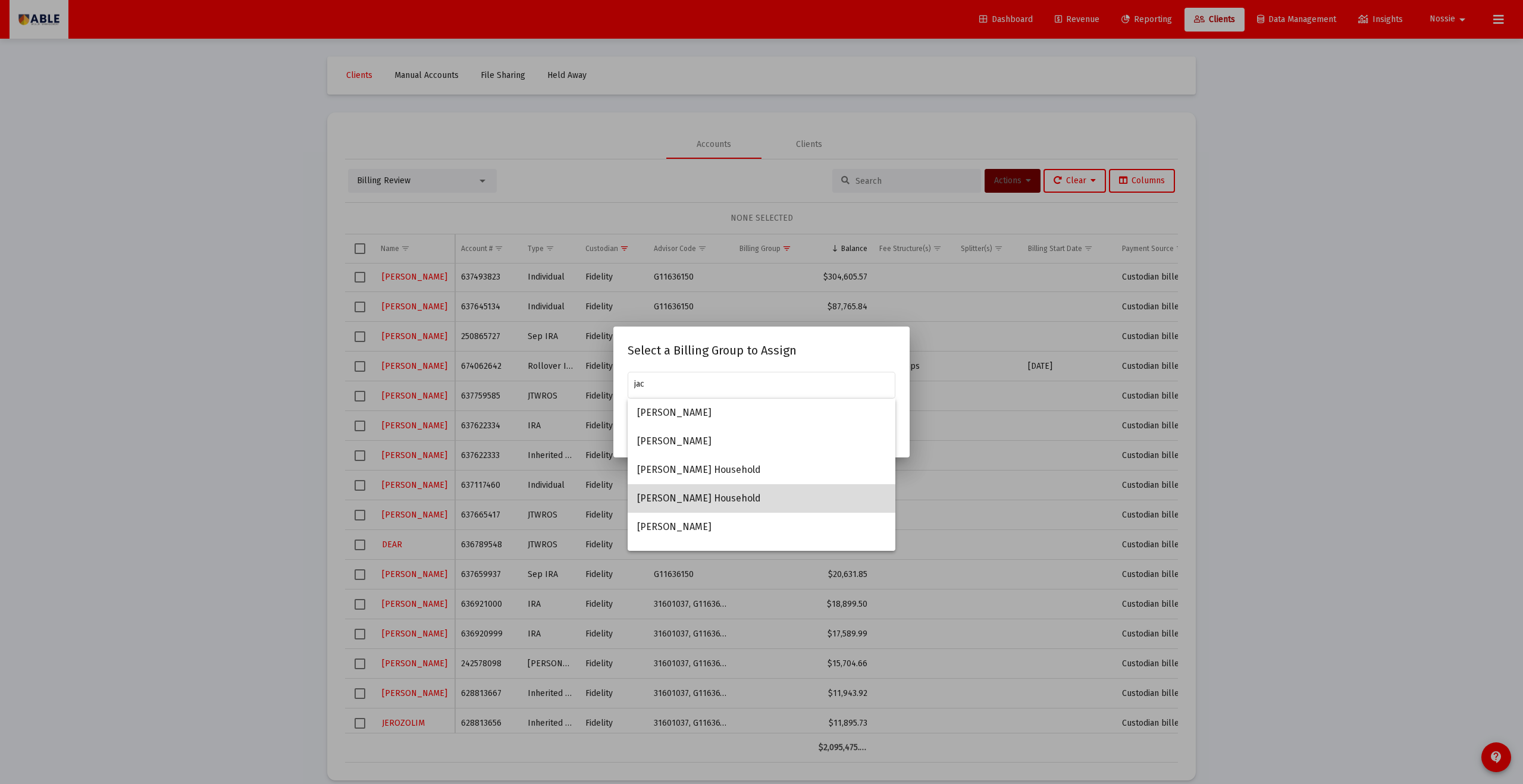
click at [741, 430] on span "[PERSON_NAME] Household" at bounding box center [762, 498] width 248 height 28
type input "[PERSON_NAME] Household"
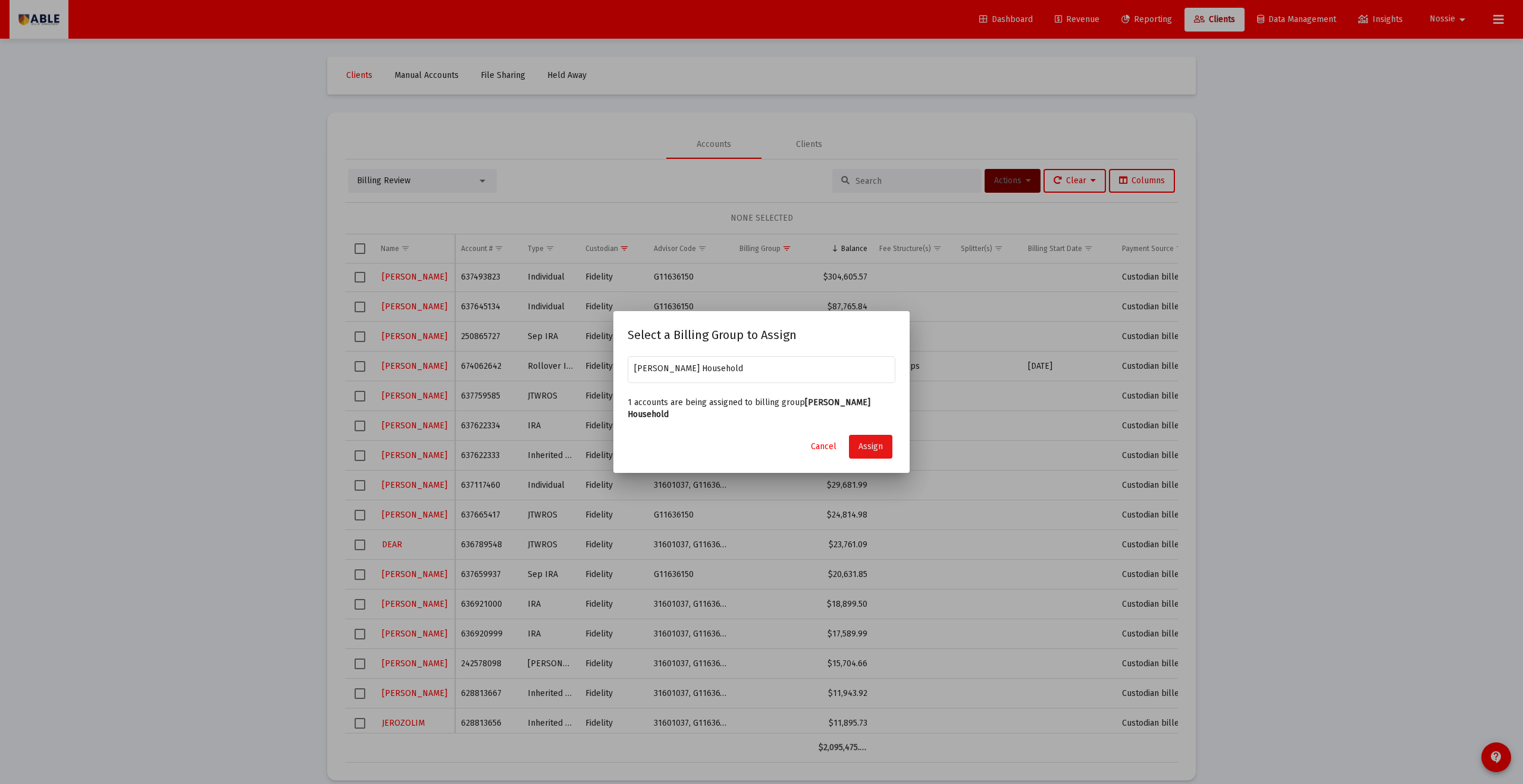
click at [741, 430] on button "Assign" at bounding box center [871, 447] width 43 height 24
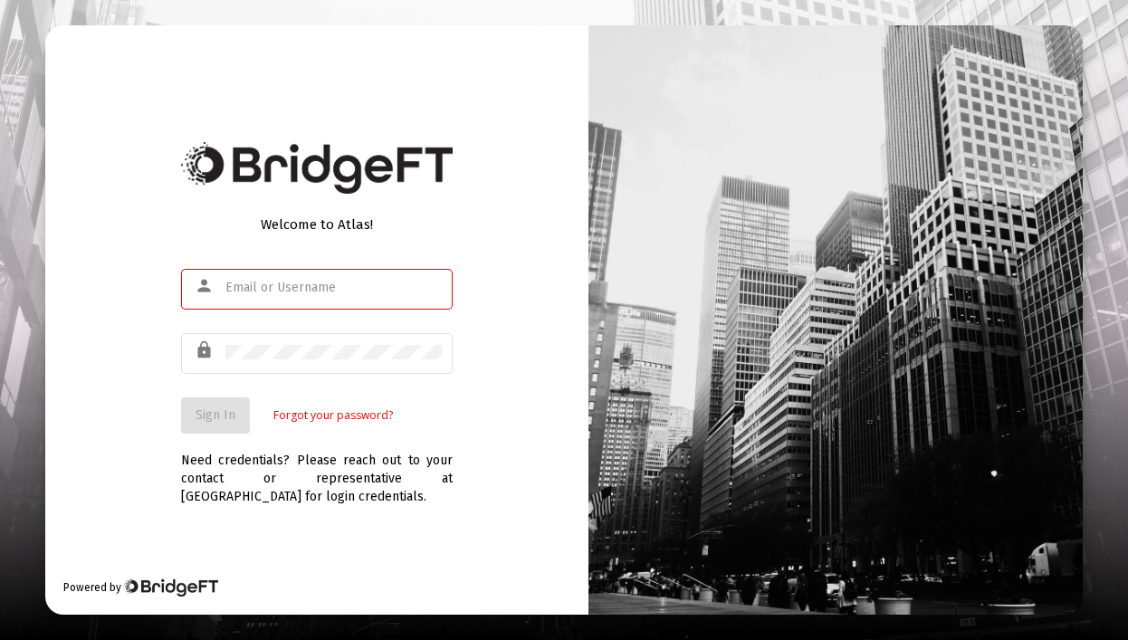
click at [269, 293] on input "text" at bounding box center [333, 288] width 217 height 14
type input "[EMAIL_ADDRESS][DOMAIN_NAME]"
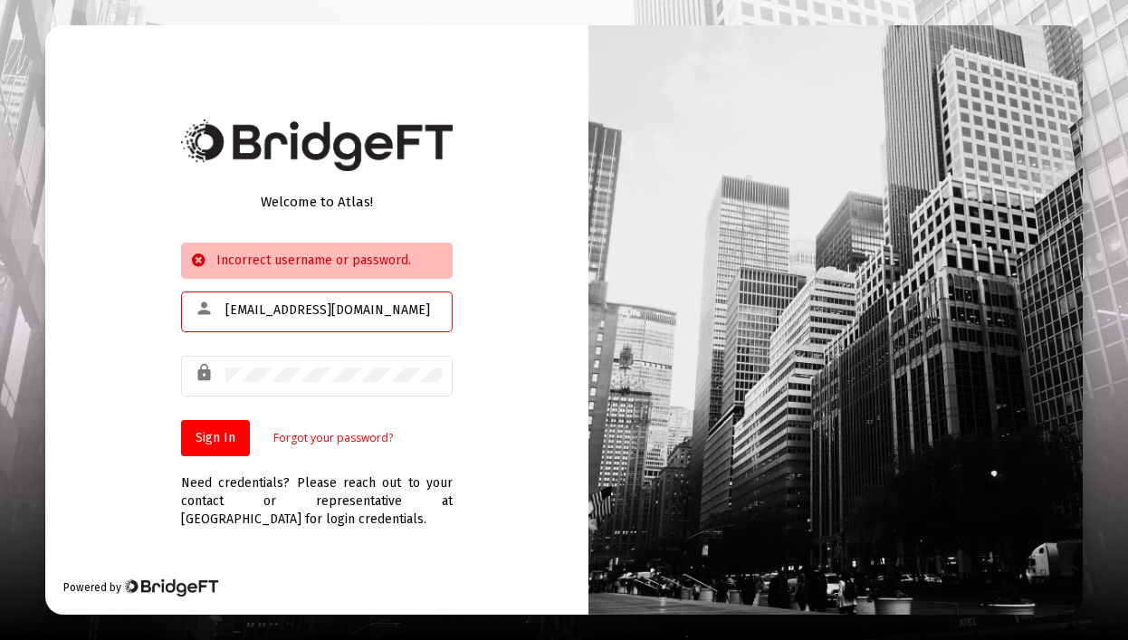
click at [298, 314] on input "nosson@ablewealth.co" at bounding box center [333, 310] width 217 height 14
click at [0, 639] on com-1password-button at bounding box center [0, 640] width 0 height 0
click at [553, 352] on div "Welcome to Atlas! Incorrect username or password. person nosson@ablewealth.co l…" at bounding box center [316, 319] width 543 height 588
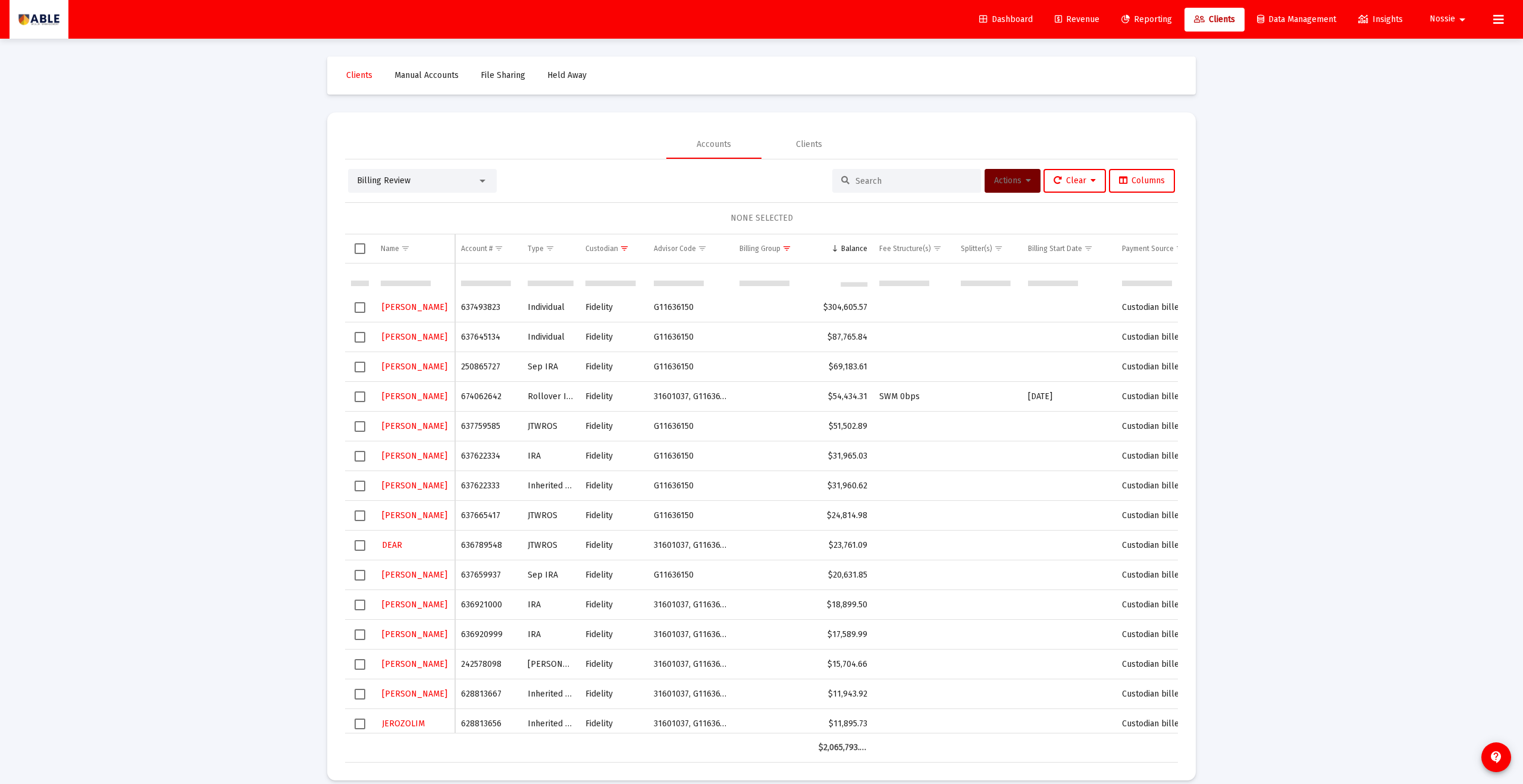
scroll to position [30, 0]
click at [360, 516] on span "Select row" at bounding box center [360, 515] width 11 height 11
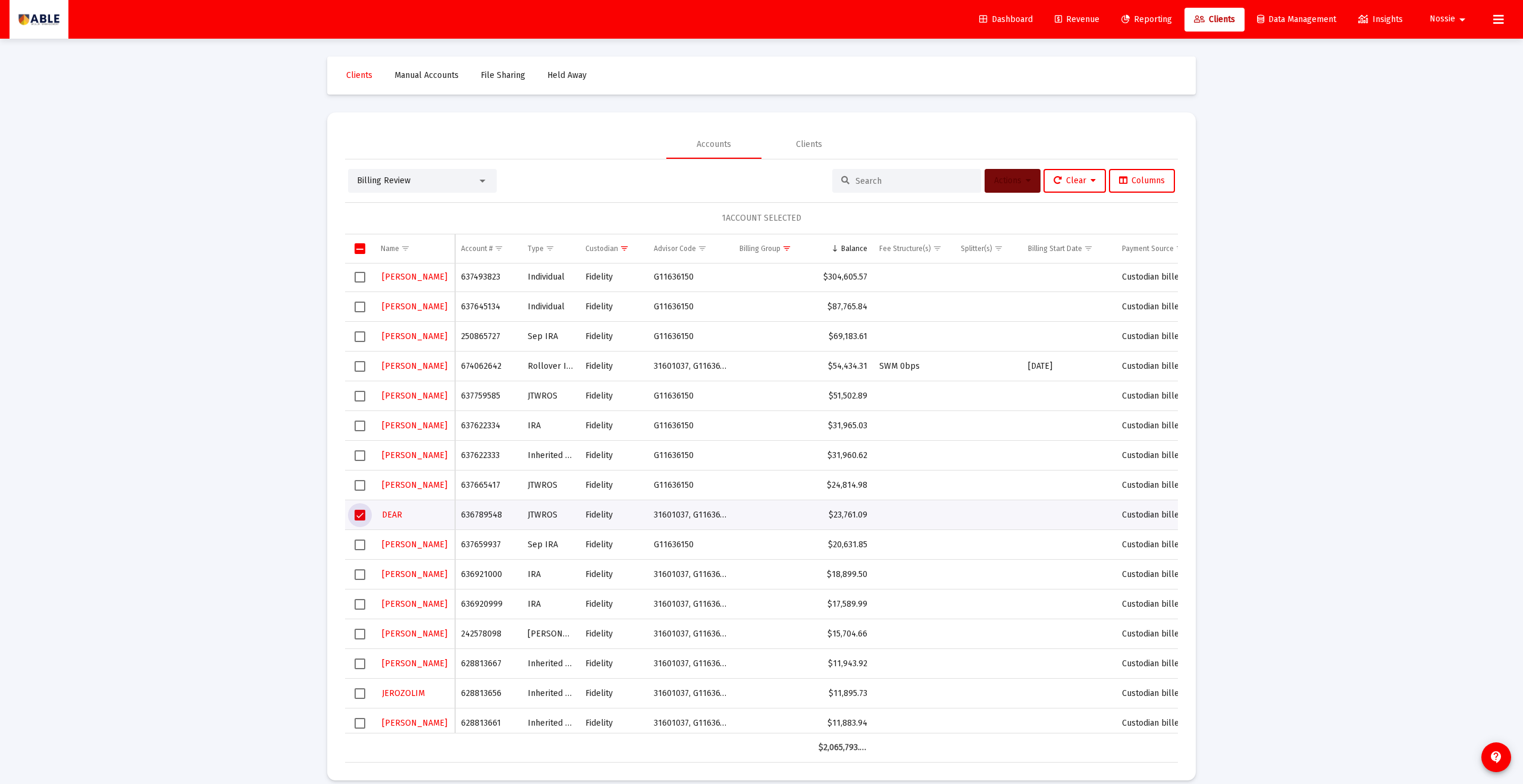
click at [1002, 189] on button "Actions" at bounding box center [1012, 181] width 56 height 24
click at [1139, 259] on button "Assign Group" at bounding box center [1138, 268] width 70 height 28
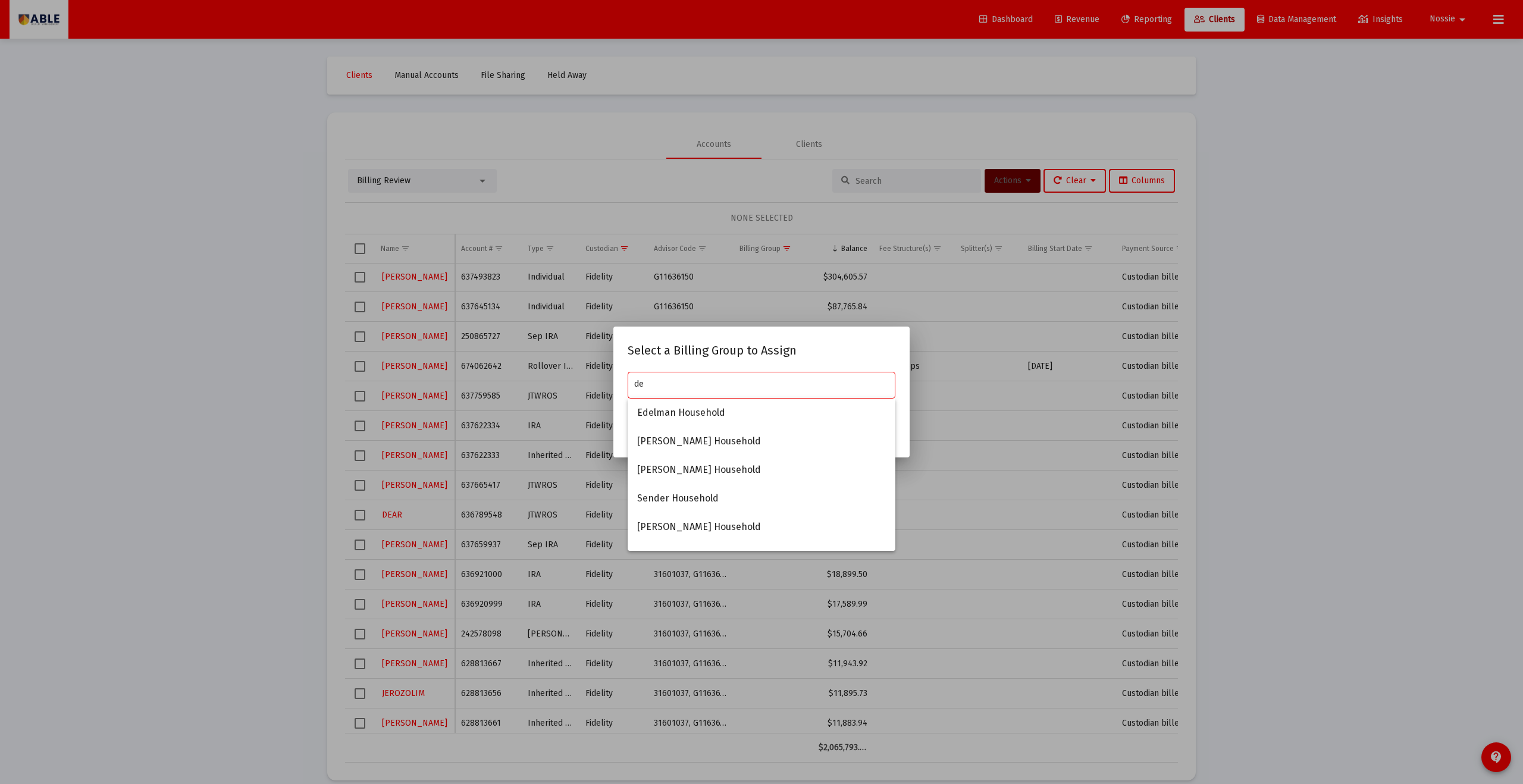
type input "d"
click at [860, 296] on div at bounding box center [761, 392] width 1523 height 784
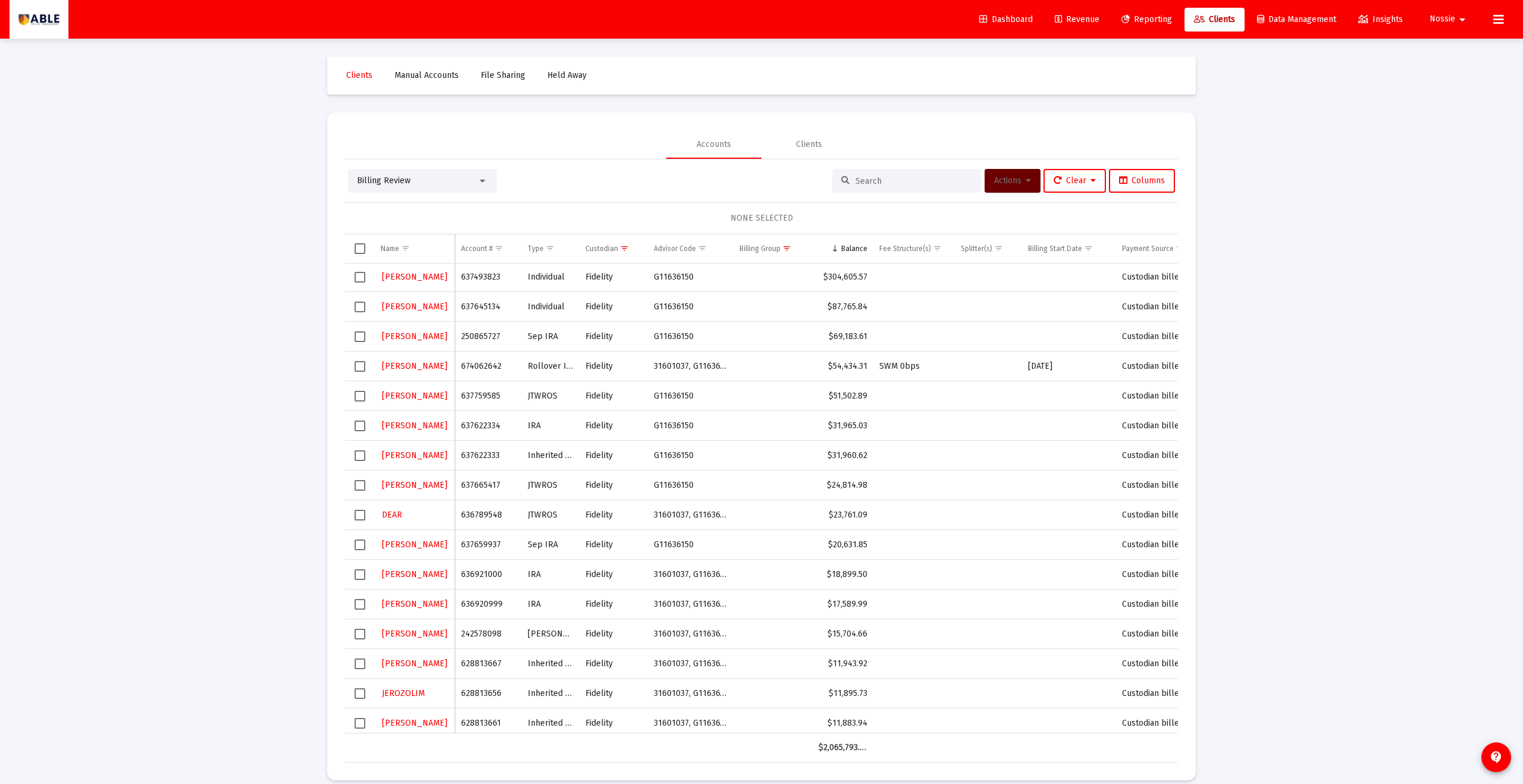
click at [365, 518] on span "Select row" at bounding box center [360, 515] width 11 height 11
click at [999, 191] on button "Actions" at bounding box center [1012, 181] width 56 height 24
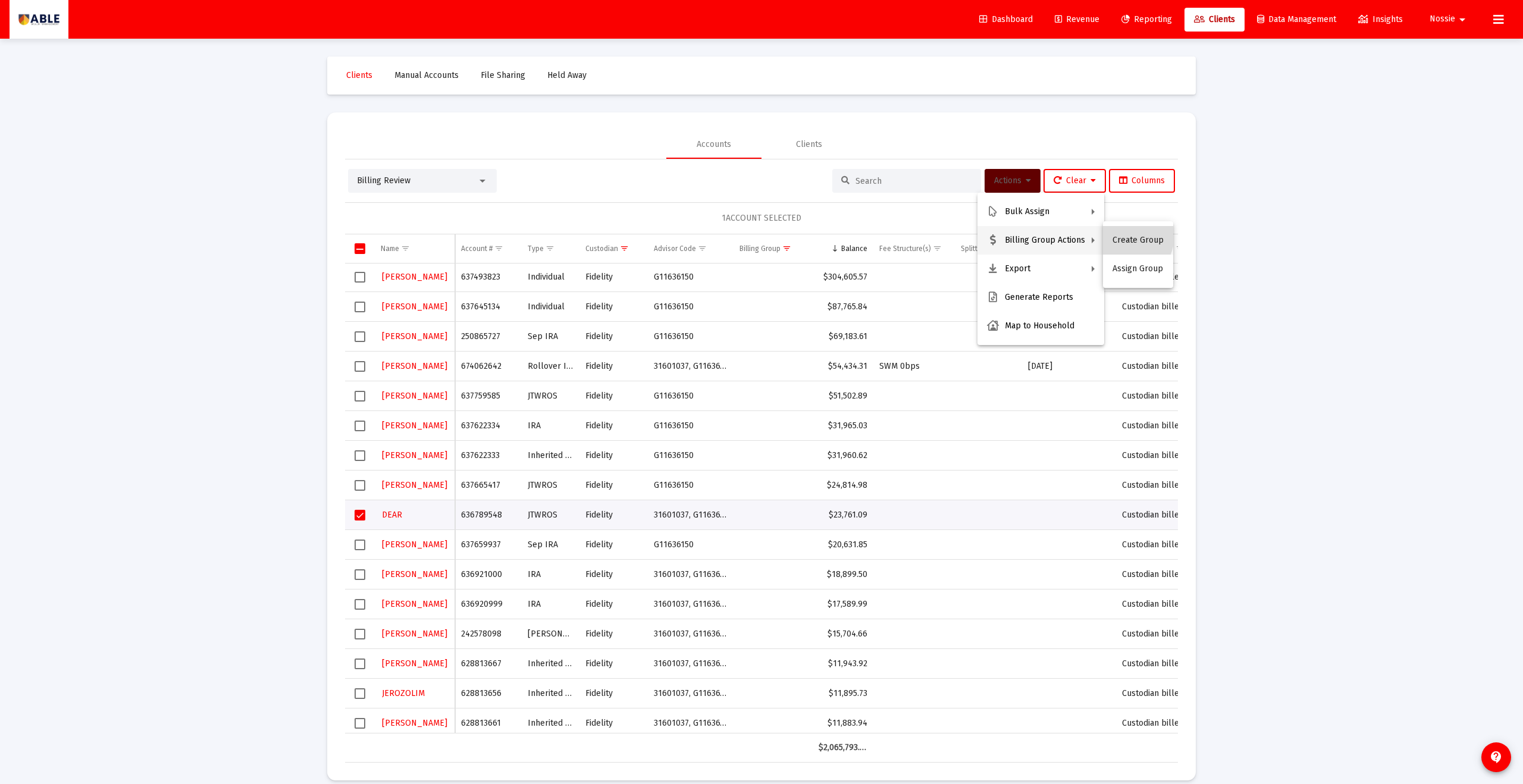
click at [1123, 235] on button "Create Group" at bounding box center [1138, 240] width 70 height 28
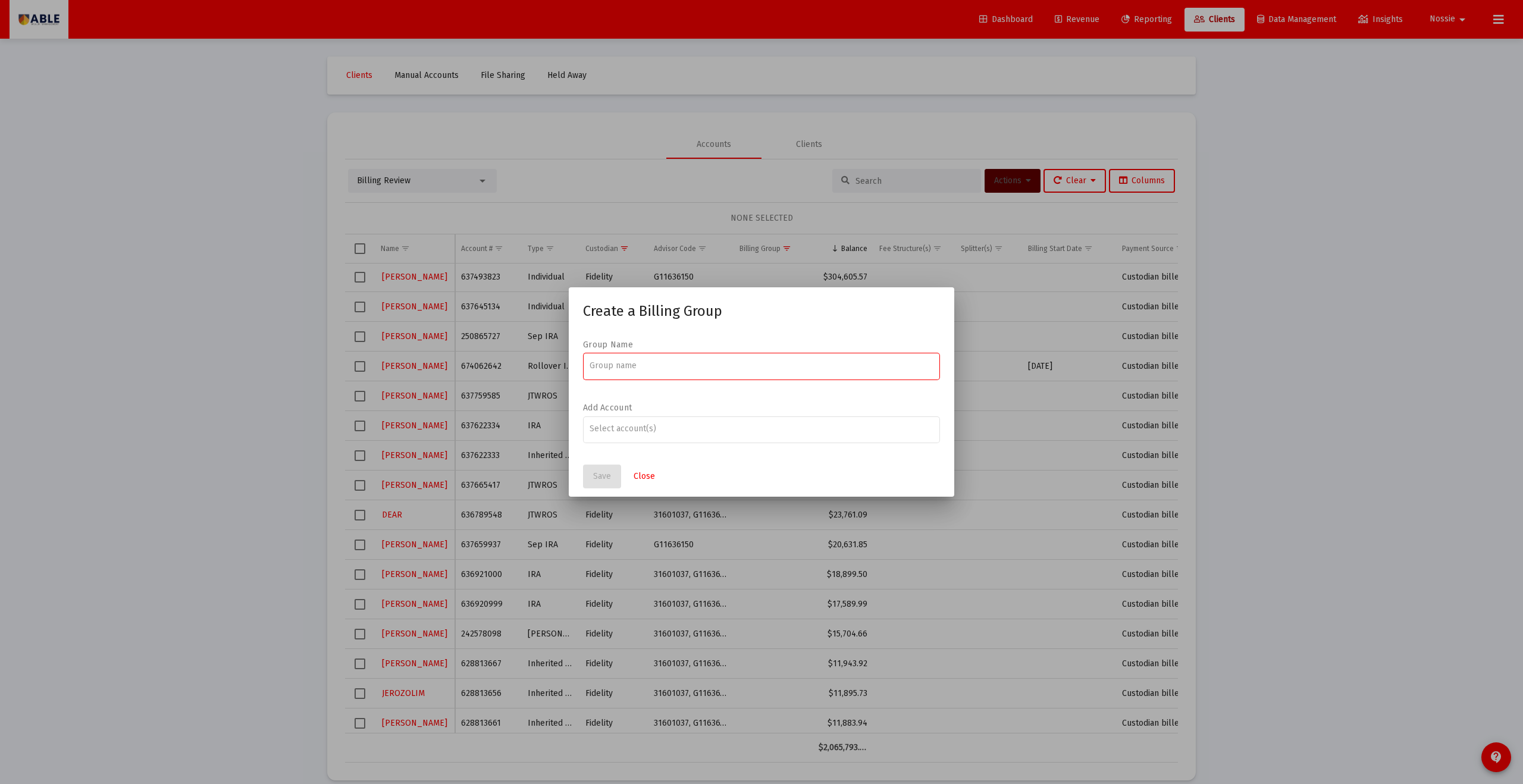
click at [637, 369] on input at bounding box center [762, 365] width 344 height 9
type input "Dear Michael Family"
click at [606, 473] on span "Save" at bounding box center [602, 476] width 18 height 10
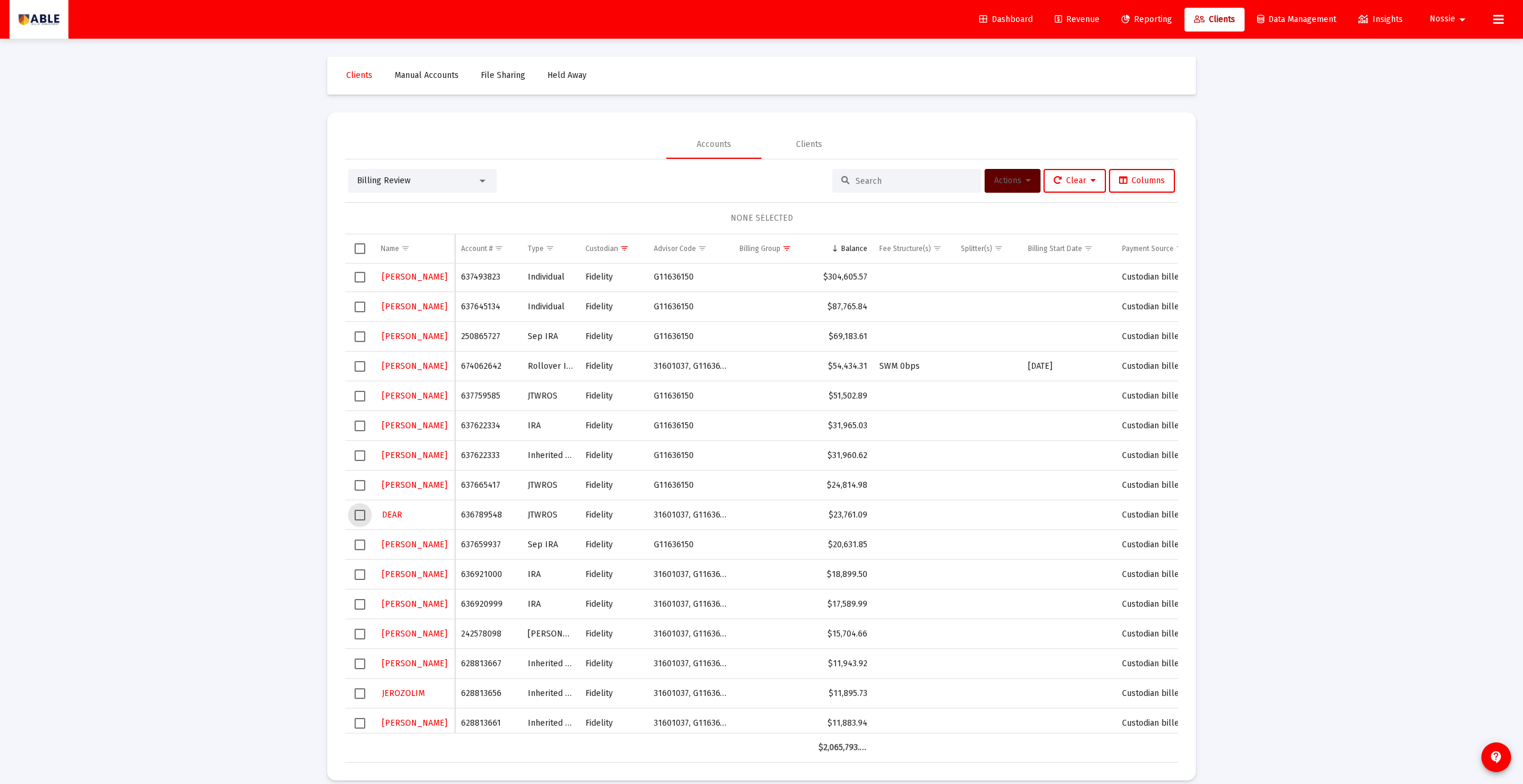
click at [360, 519] on span "Select row" at bounding box center [360, 515] width 11 height 11
click at [1028, 187] on button "Actions" at bounding box center [1012, 181] width 56 height 24
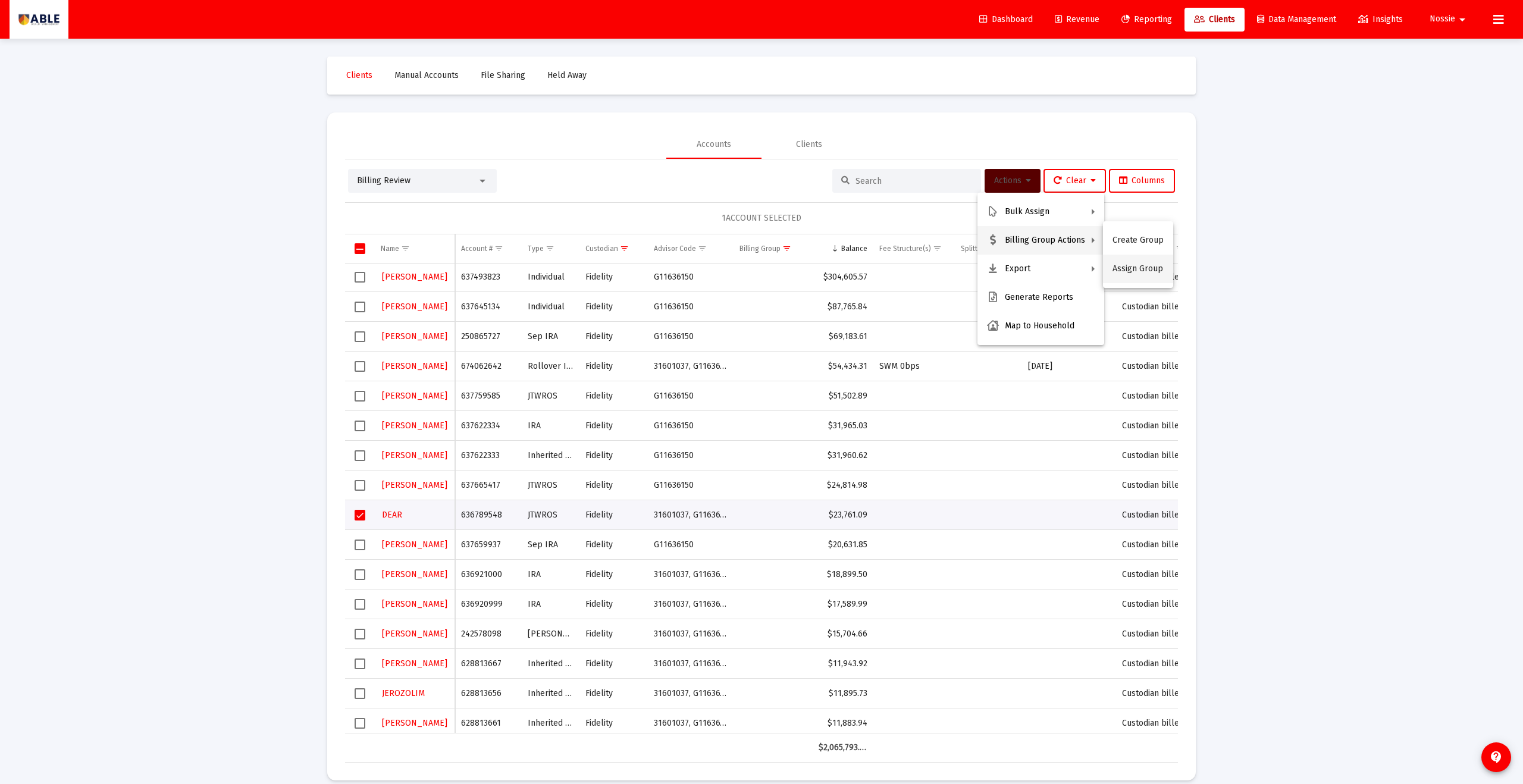
click at [1130, 267] on button "Assign Group" at bounding box center [1138, 268] width 70 height 28
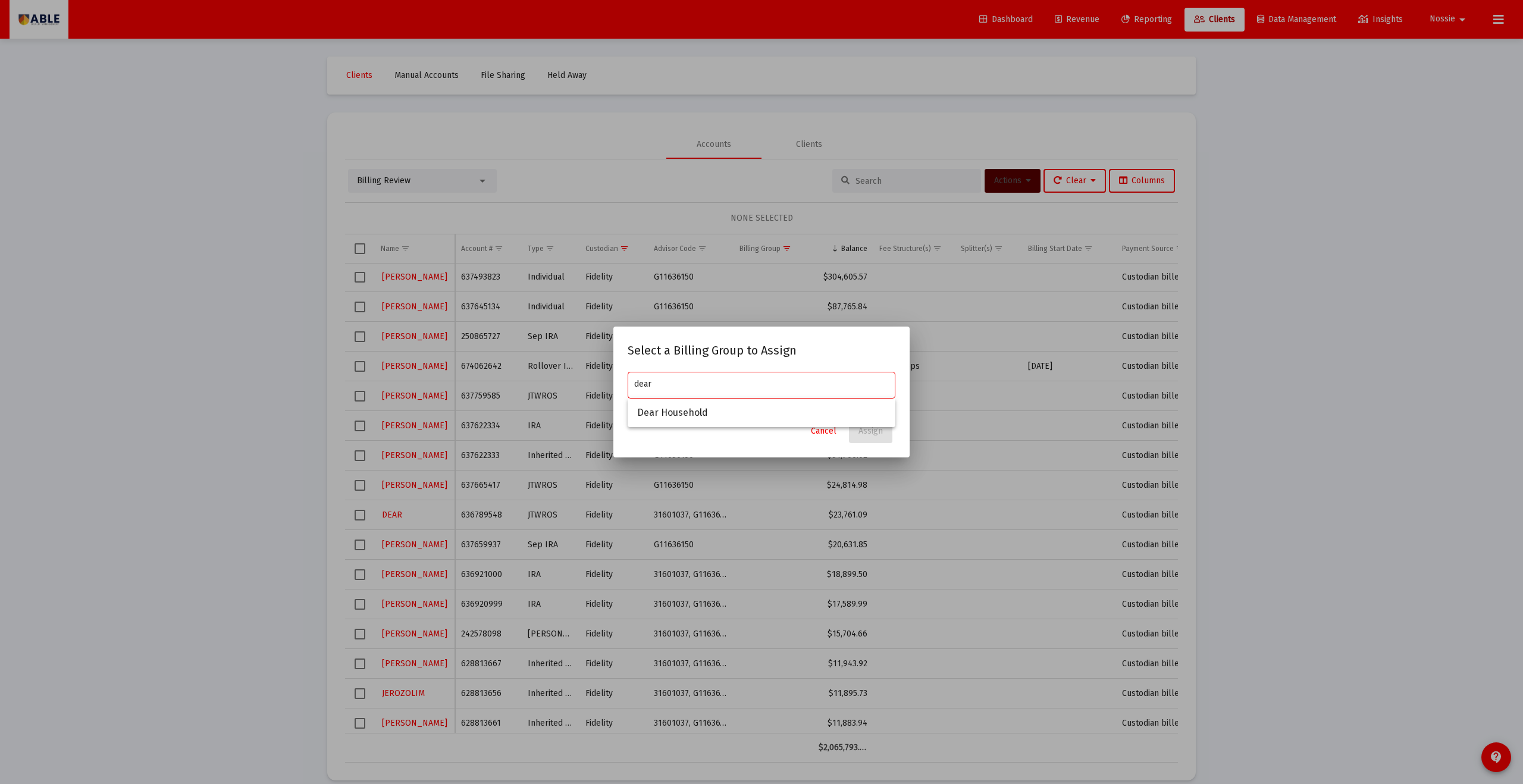
type input "dear"
click at [828, 430] on span "Cancel" at bounding box center [824, 430] width 26 height 10
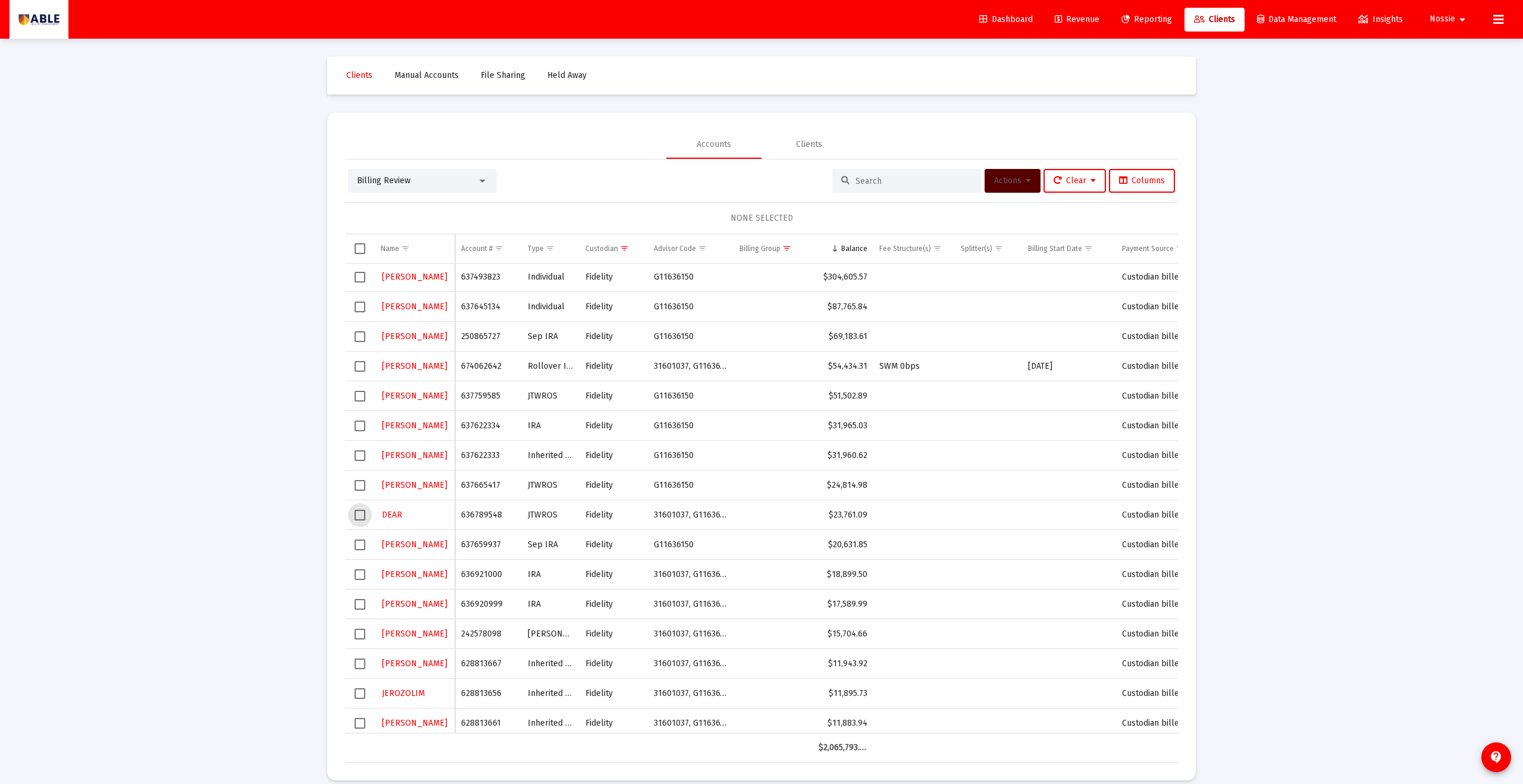
click at [360, 515] on span "Select row" at bounding box center [360, 515] width 11 height 11
click at [1016, 176] on span "Actions" at bounding box center [1013, 180] width 37 height 10
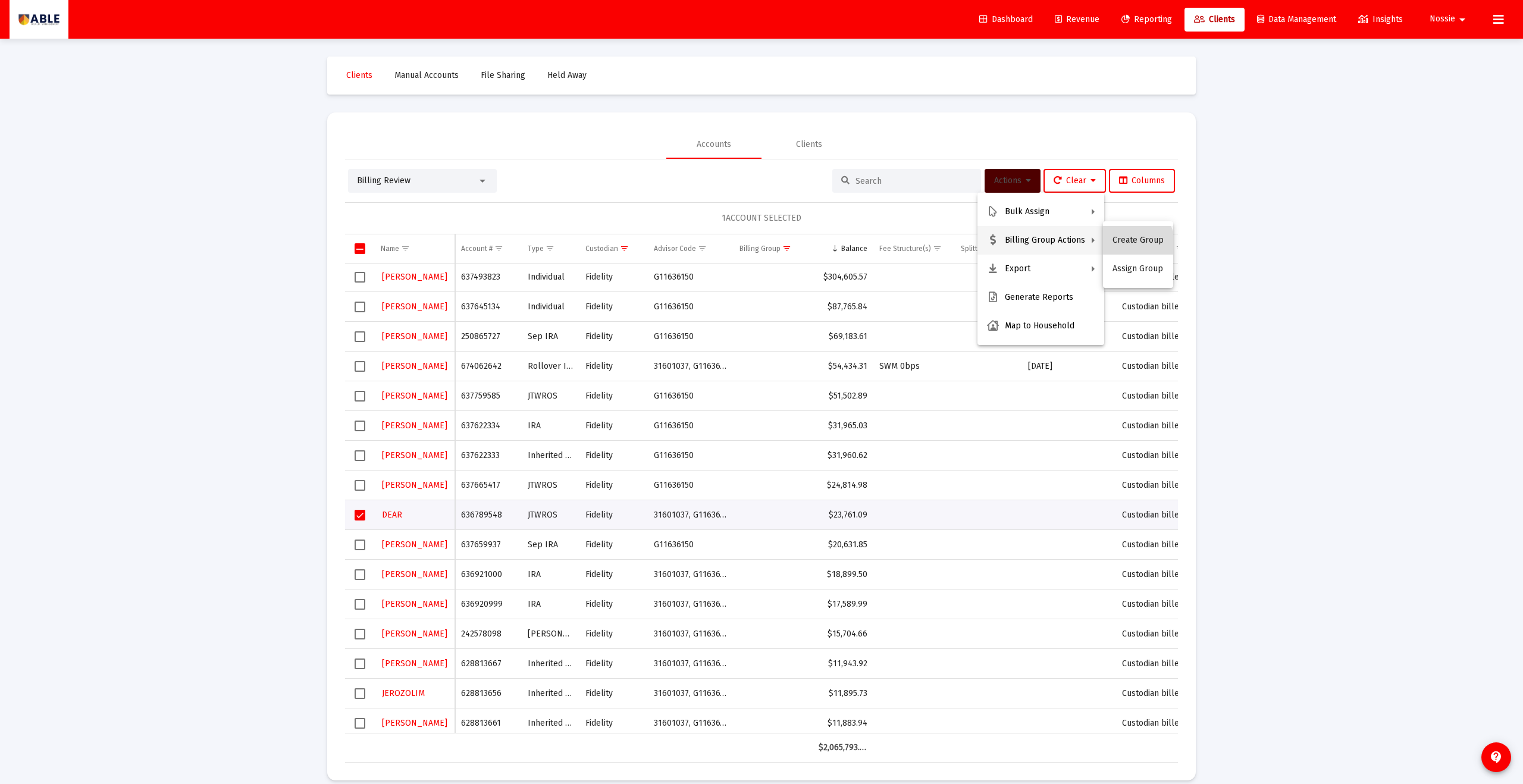
click at [1136, 243] on button "Create Group" at bounding box center [1138, 240] width 70 height 28
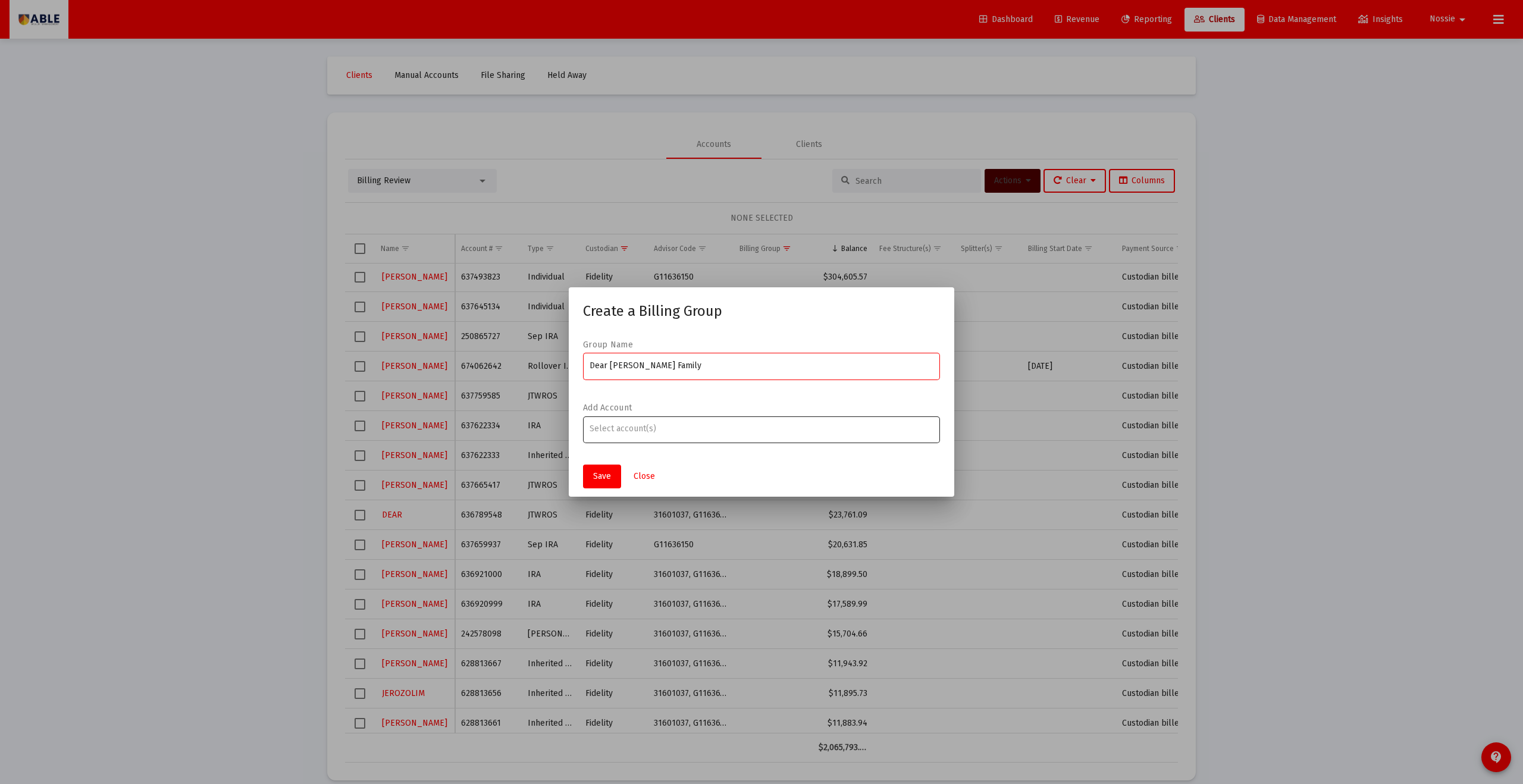
type input "Dear Michael Family"
click at [621, 441] on div at bounding box center [762, 428] width 344 height 29
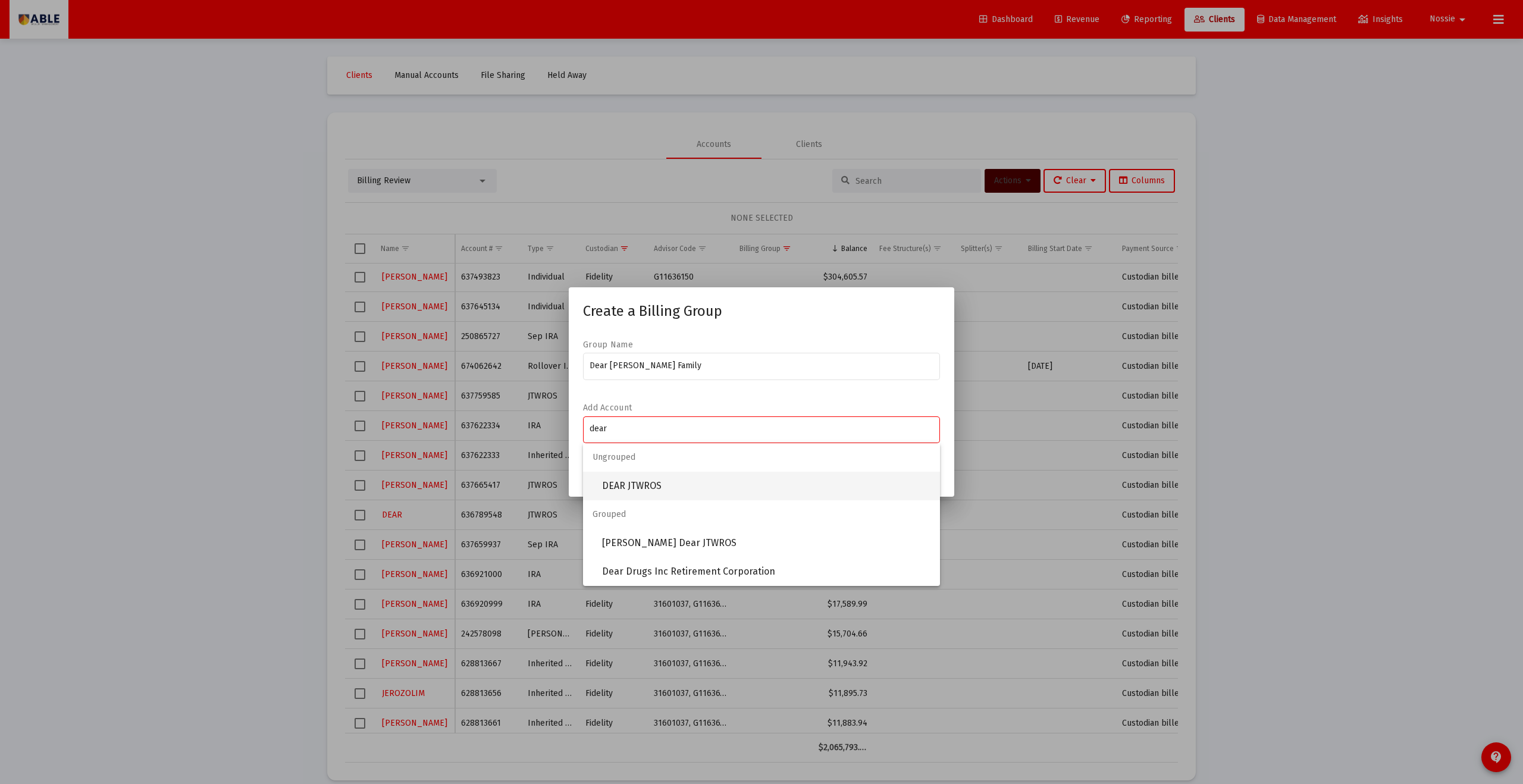
type input "dear"
click at [633, 482] on span "DEAR JTWROS" at bounding box center [766, 486] width 329 height 28
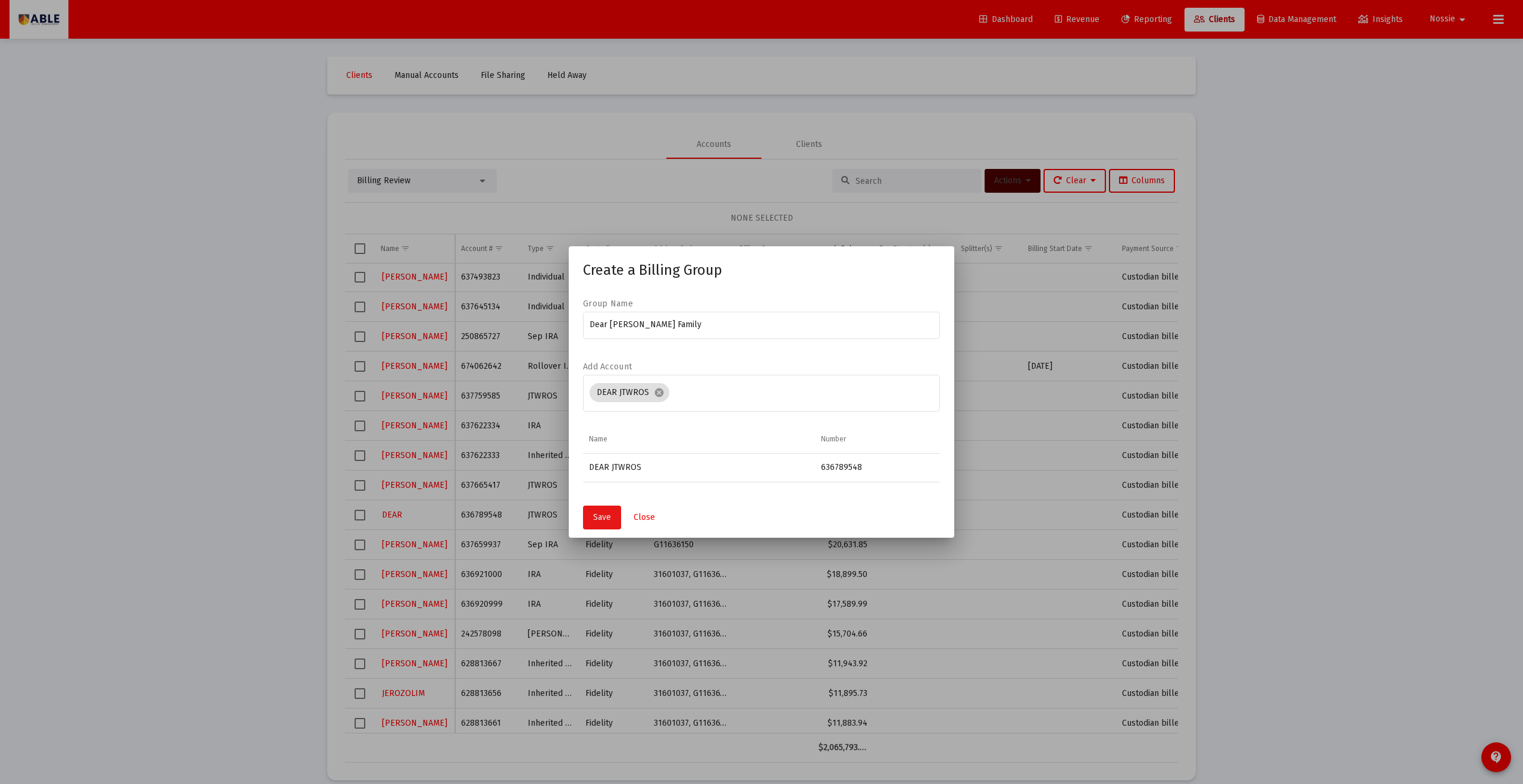
click at [601, 517] on span "Save" at bounding box center [602, 517] width 18 height 10
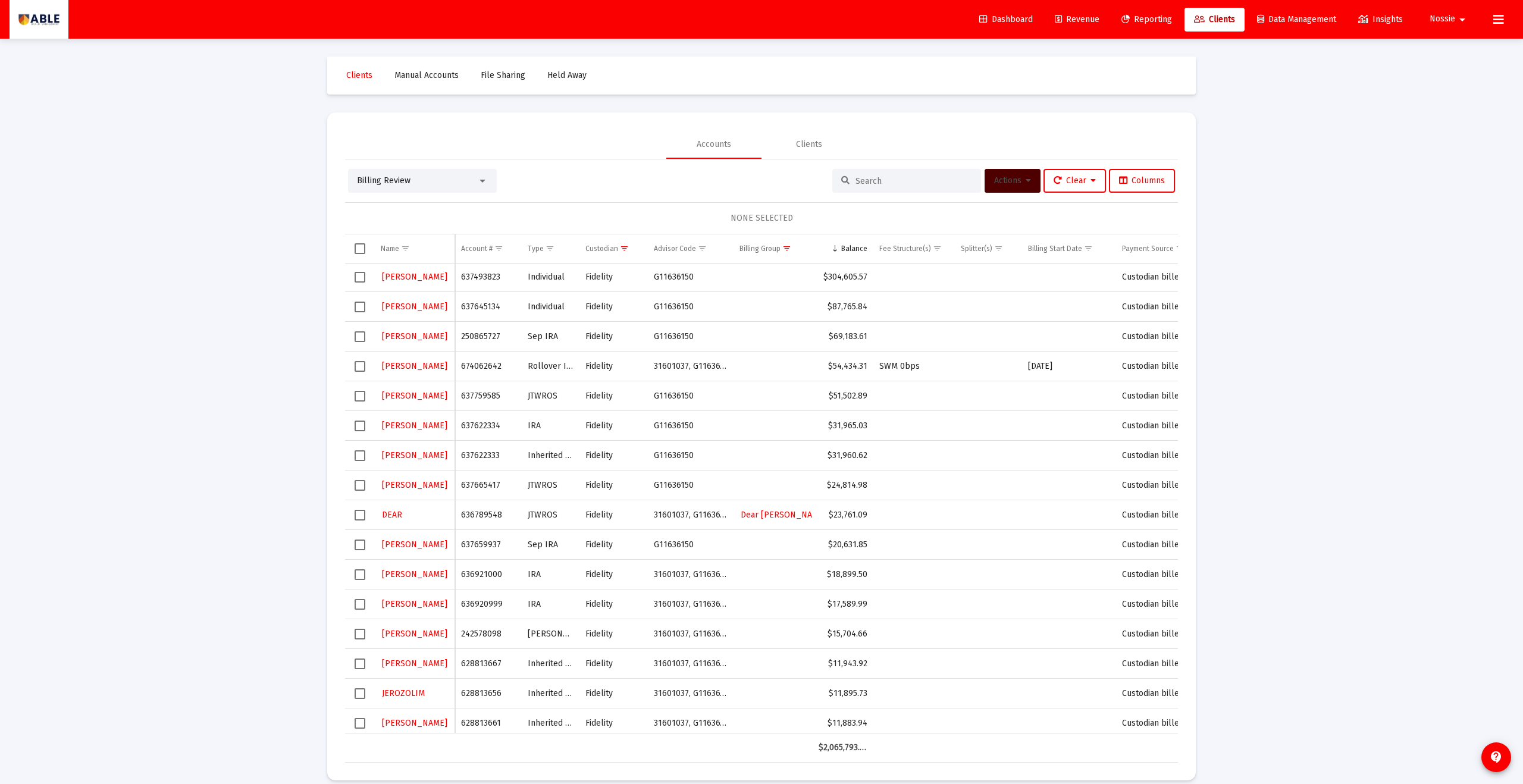
click at [358, 517] on span "Select row" at bounding box center [360, 515] width 11 height 11
click at [1028, 181] on button "Actions" at bounding box center [1012, 181] width 56 height 24
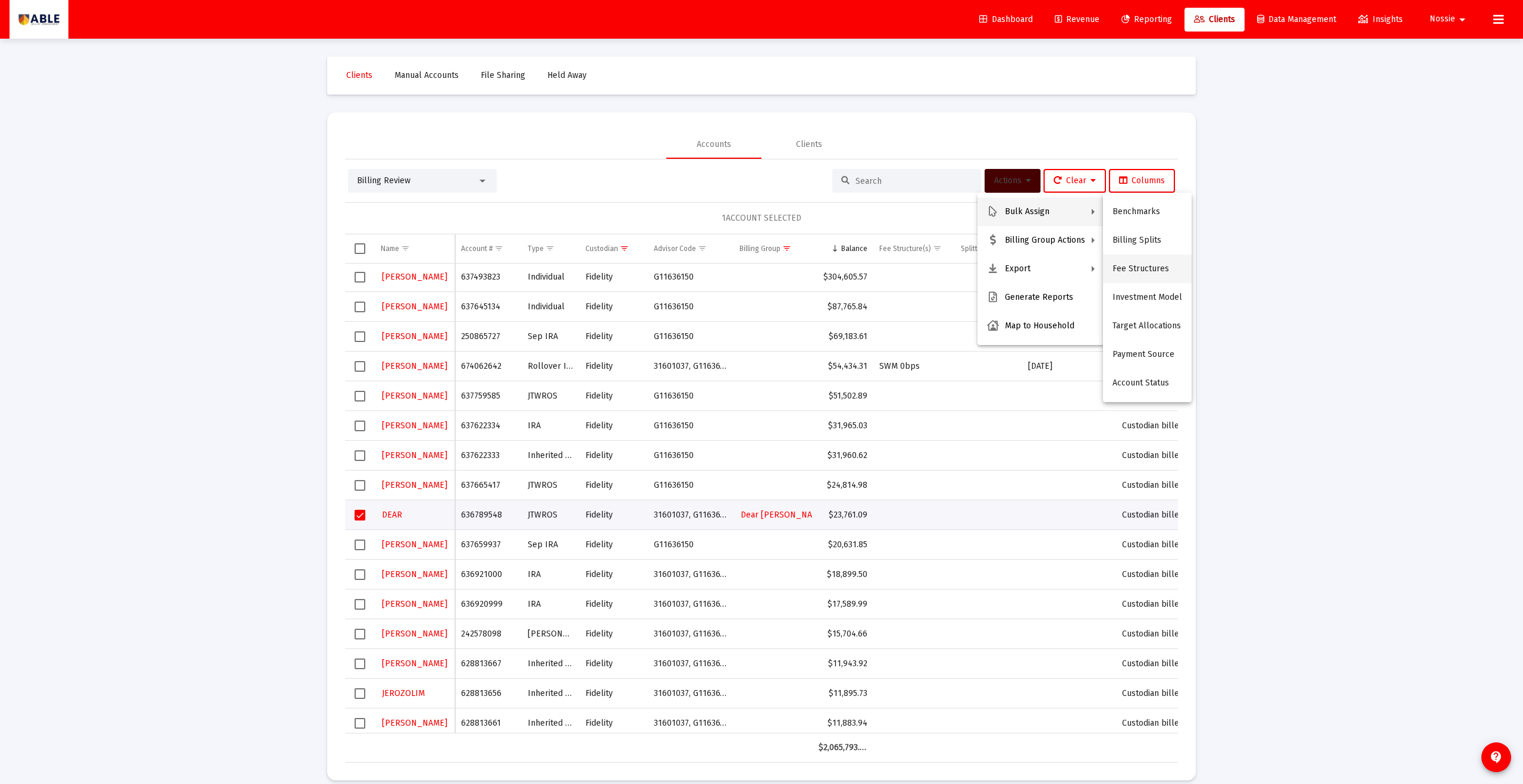
click at [1147, 269] on button "Fee Structures" at bounding box center [1147, 268] width 89 height 28
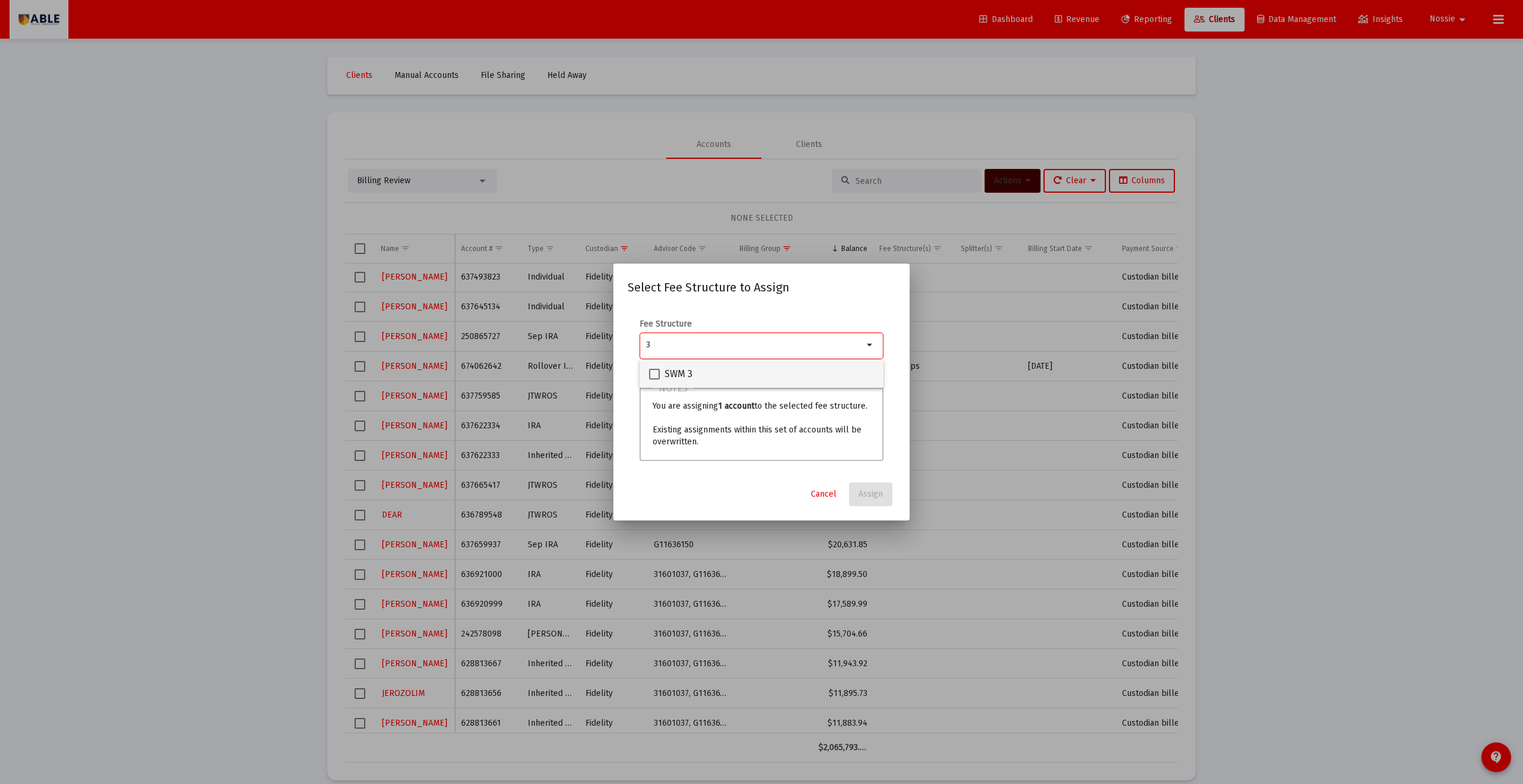
type input "3"
click at [661, 375] on label "SWM 3" at bounding box center [671, 375] width 43 height 14
click at [655, 380] on input "SWM 3" at bounding box center [654, 380] width 1 height 1
checkbox input "true"
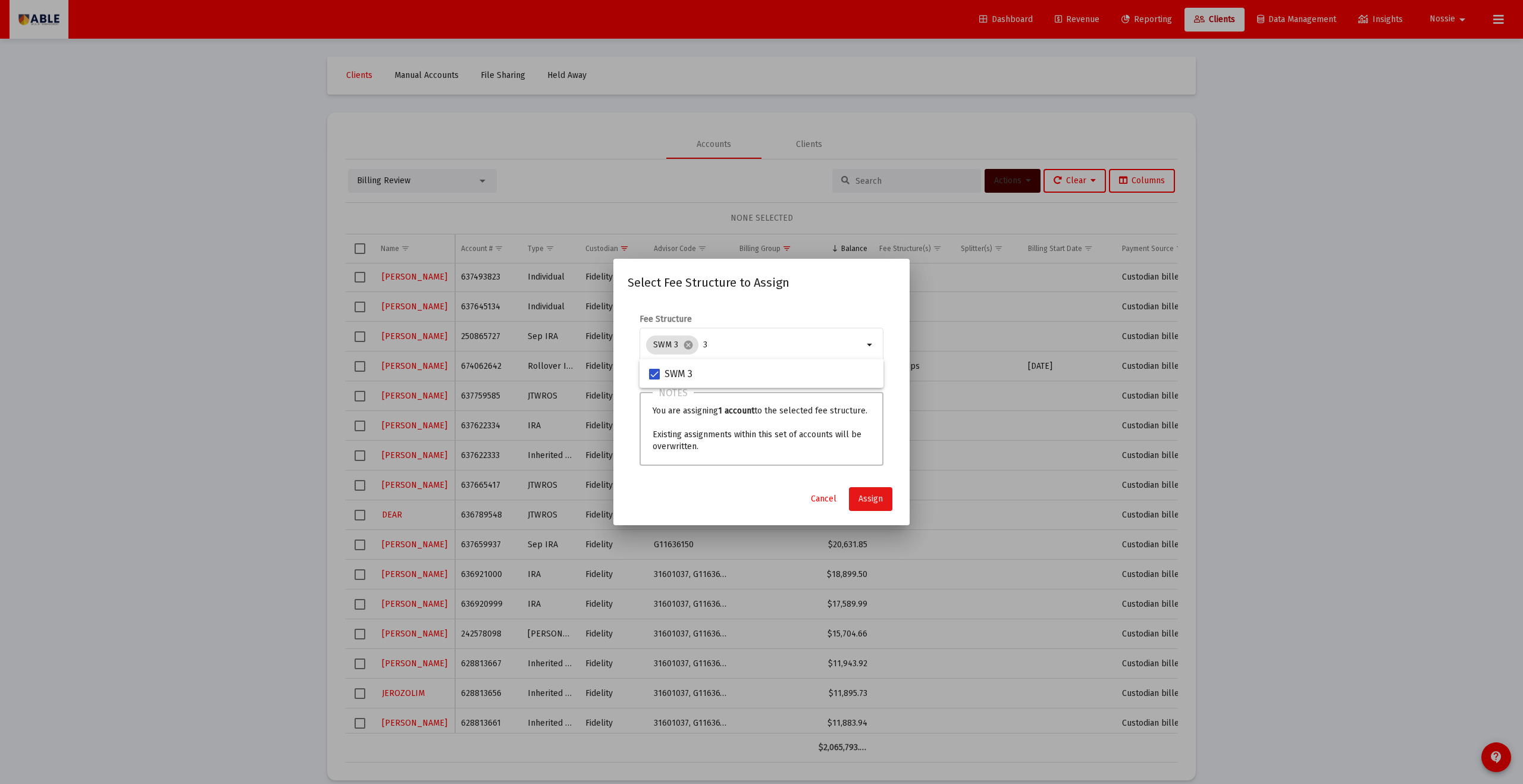
click at [881, 495] on span "Assign" at bounding box center [870, 498] width 24 height 10
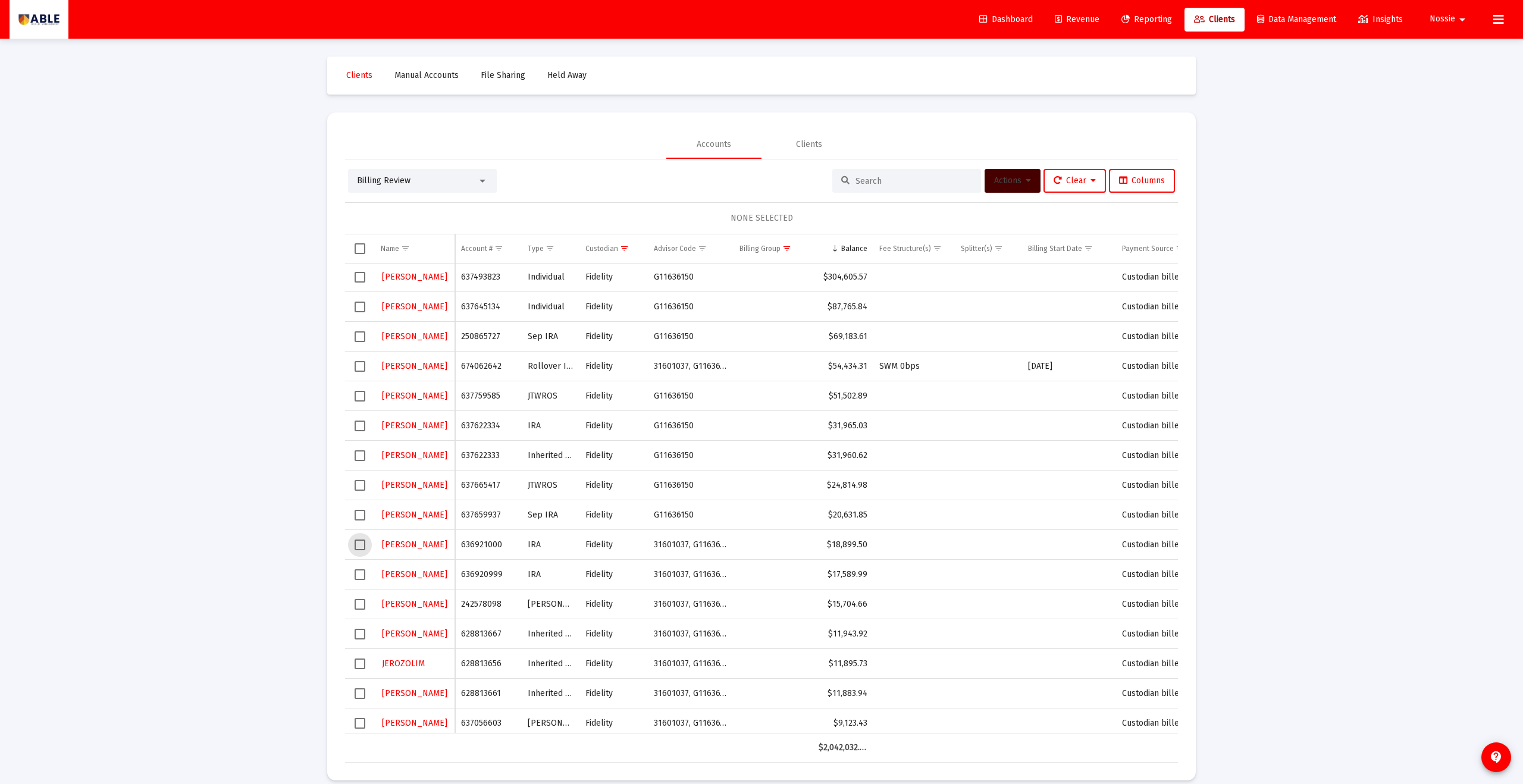
click at [361, 547] on span "Select row" at bounding box center [360, 545] width 11 height 11
click at [361, 574] on span "Select row" at bounding box center [360, 574] width 11 height 11
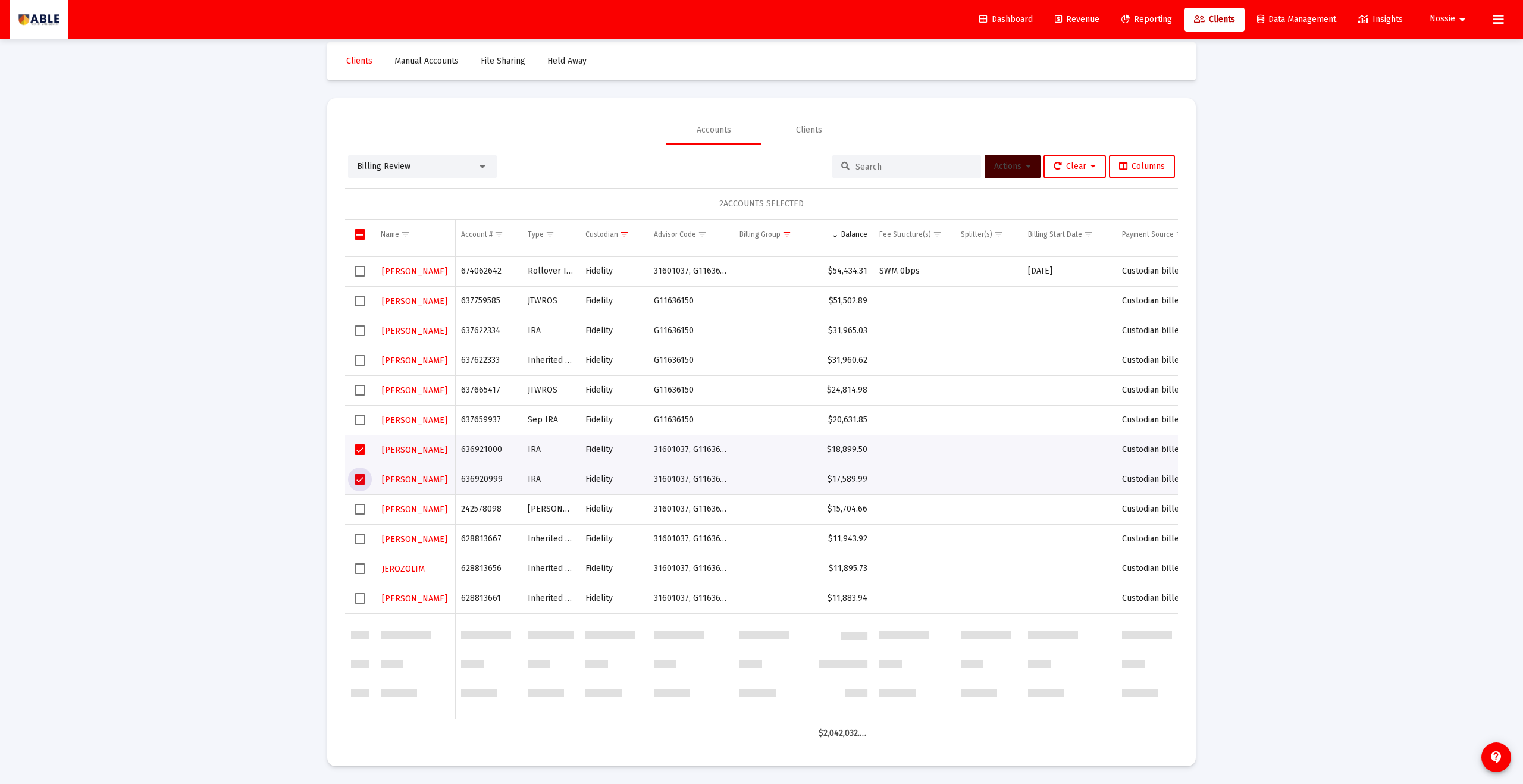
scroll to position [0, 0]
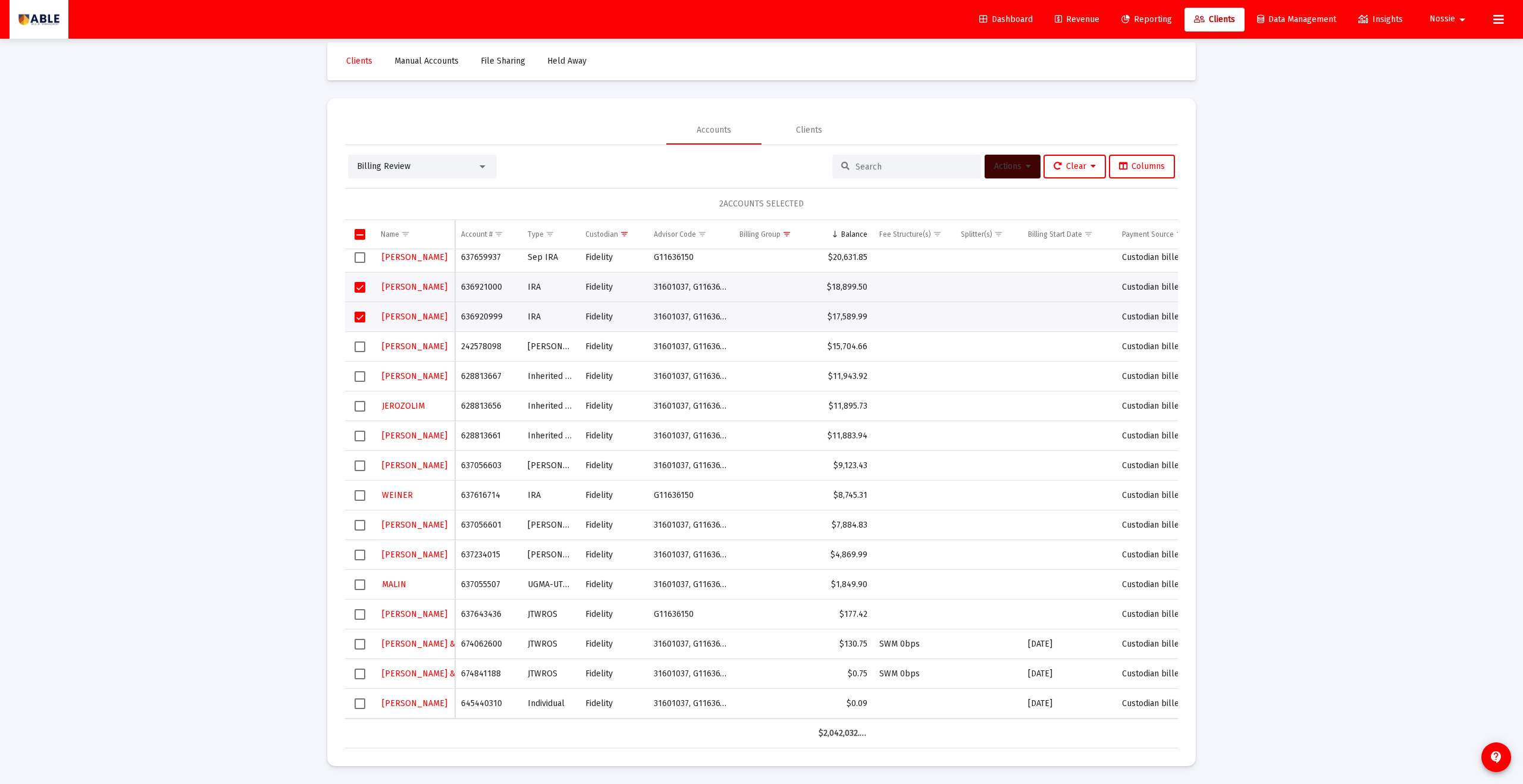
click at [1013, 172] on button "Actions" at bounding box center [1012, 166] width 56 height 24
click at [1131, 252] on button "Assign Group" at bounding box center [1138, 256] width 70 height 28
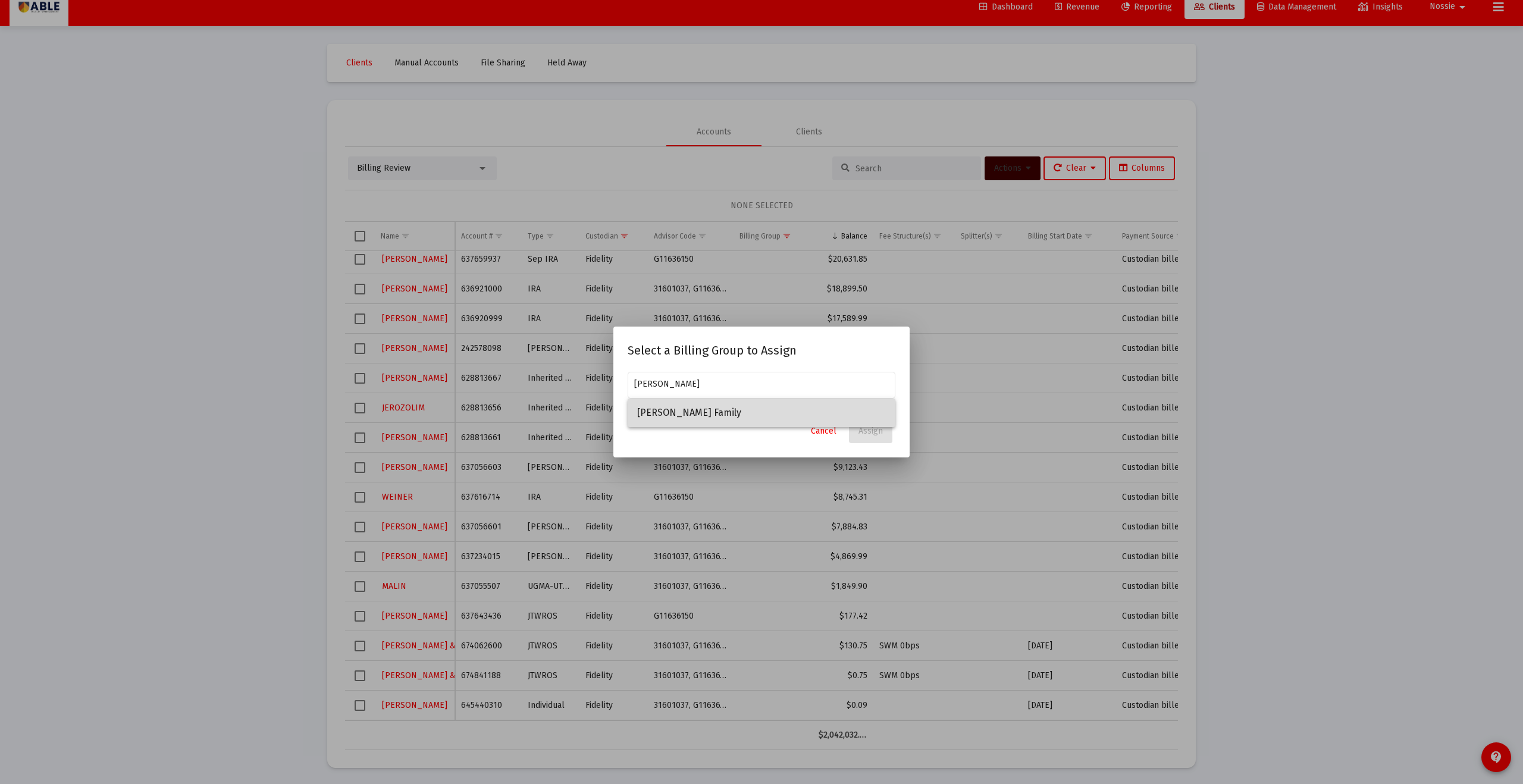
click at [716, 407] on span "[PERSON_NAME] Family" at bounding box center [762, 413] width 248 height 28
type input "[PERSON_NAME] Family"
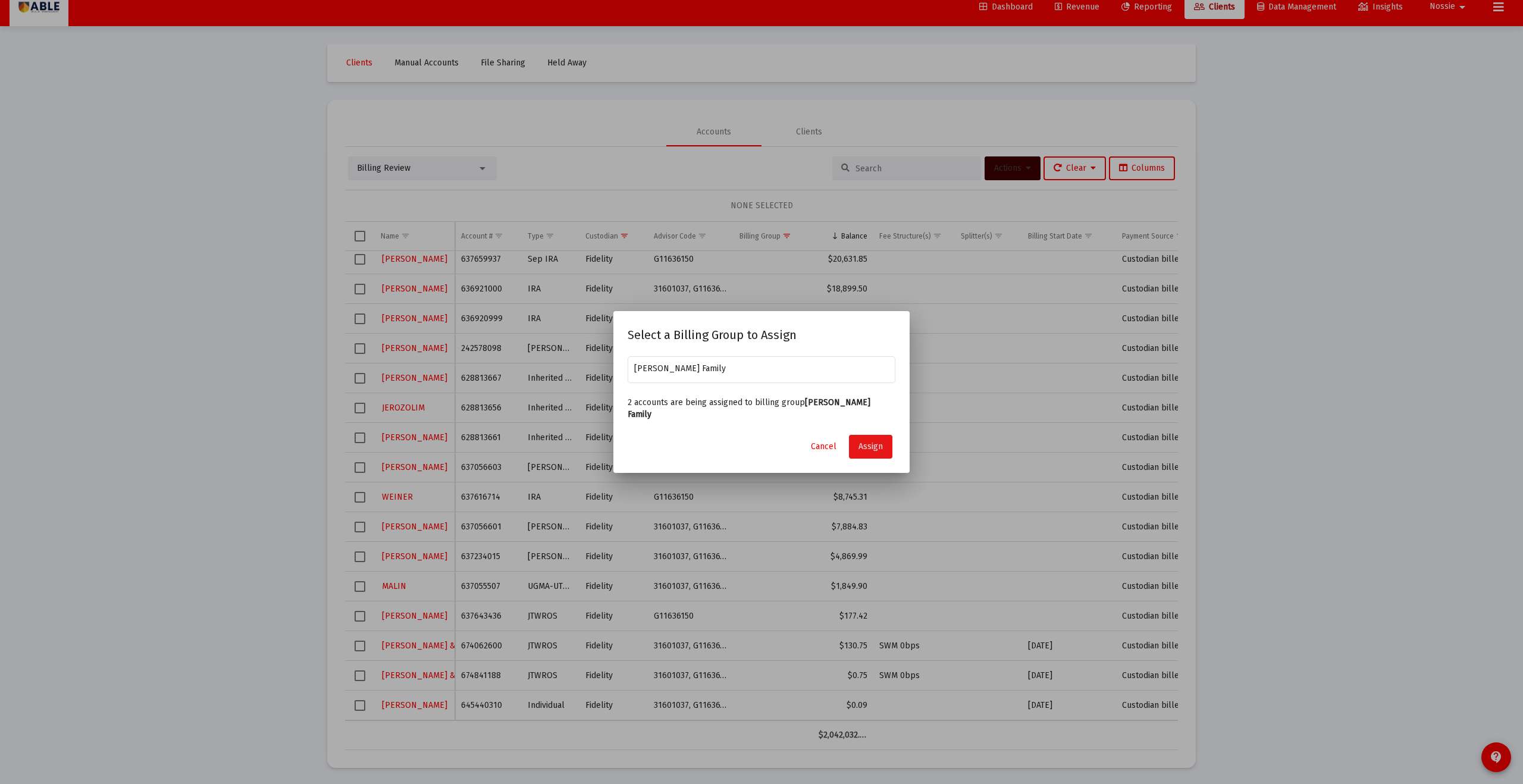
click at [869, 444] on span "Assign" at bounding box center [870, 446] width 24 height 10
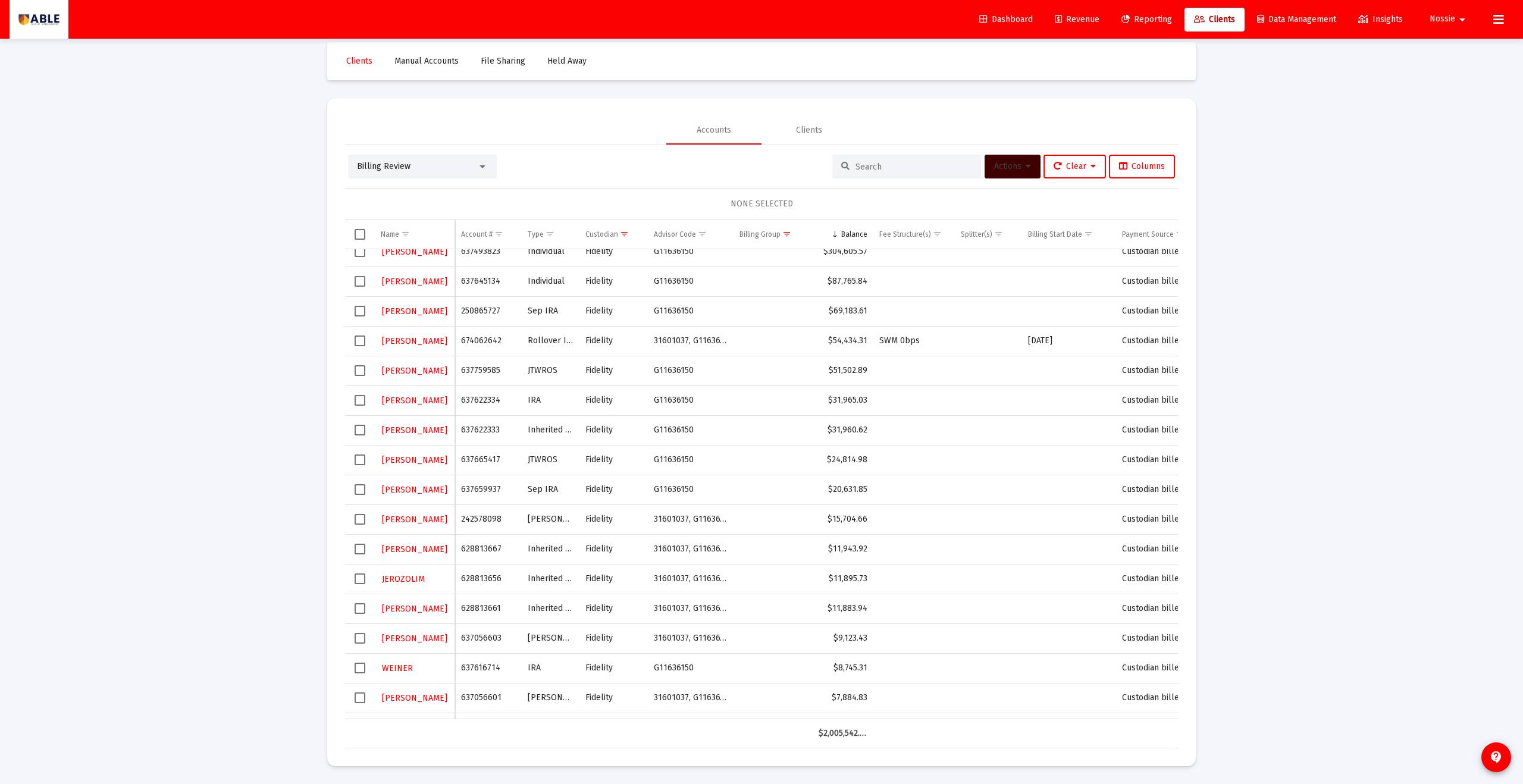
click at [359, 518] on span "Select row" at bounding box center [360, 519] width 11 height 11
click at [1014, 164] on span "Actions" at bounding box center [1013, 166] width 37 height 10
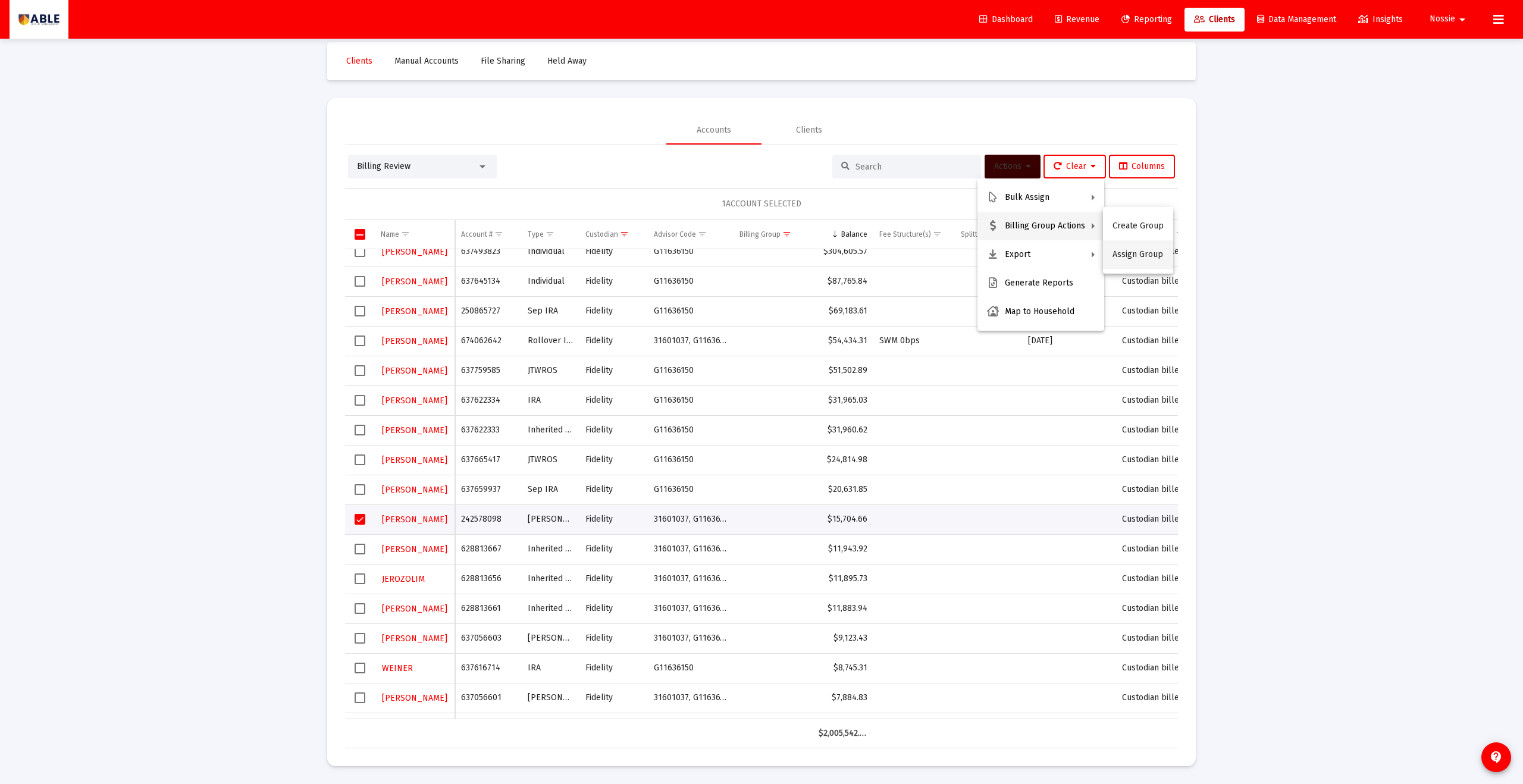
click at [1137, 256] on button "Assign Group" at bounding box center [1138, 254] width 70 height 28
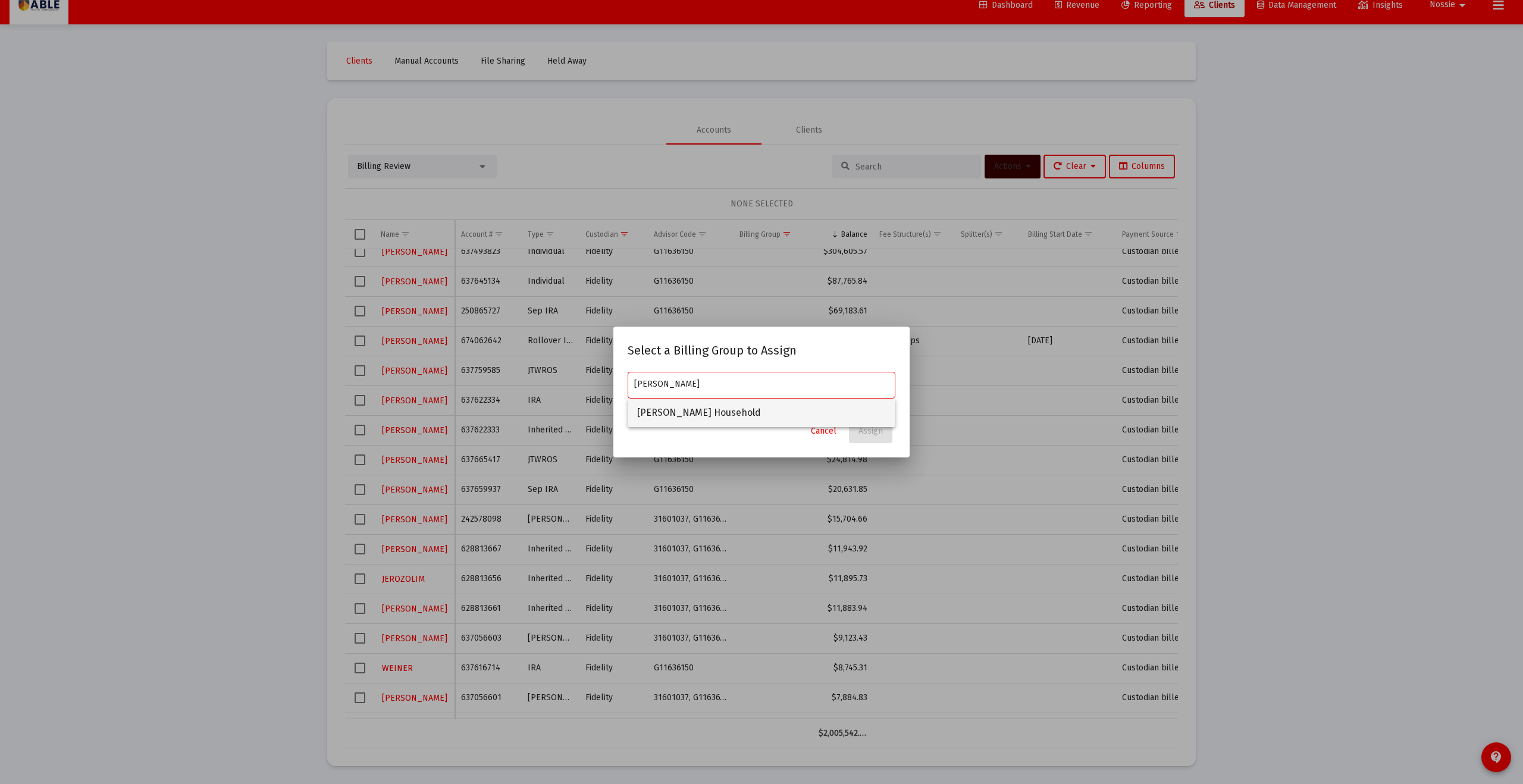
click at [686, 414] on span "Genuth Household" at bounding box center [762, 413] width 248 height 28
type input "Genuth Household"
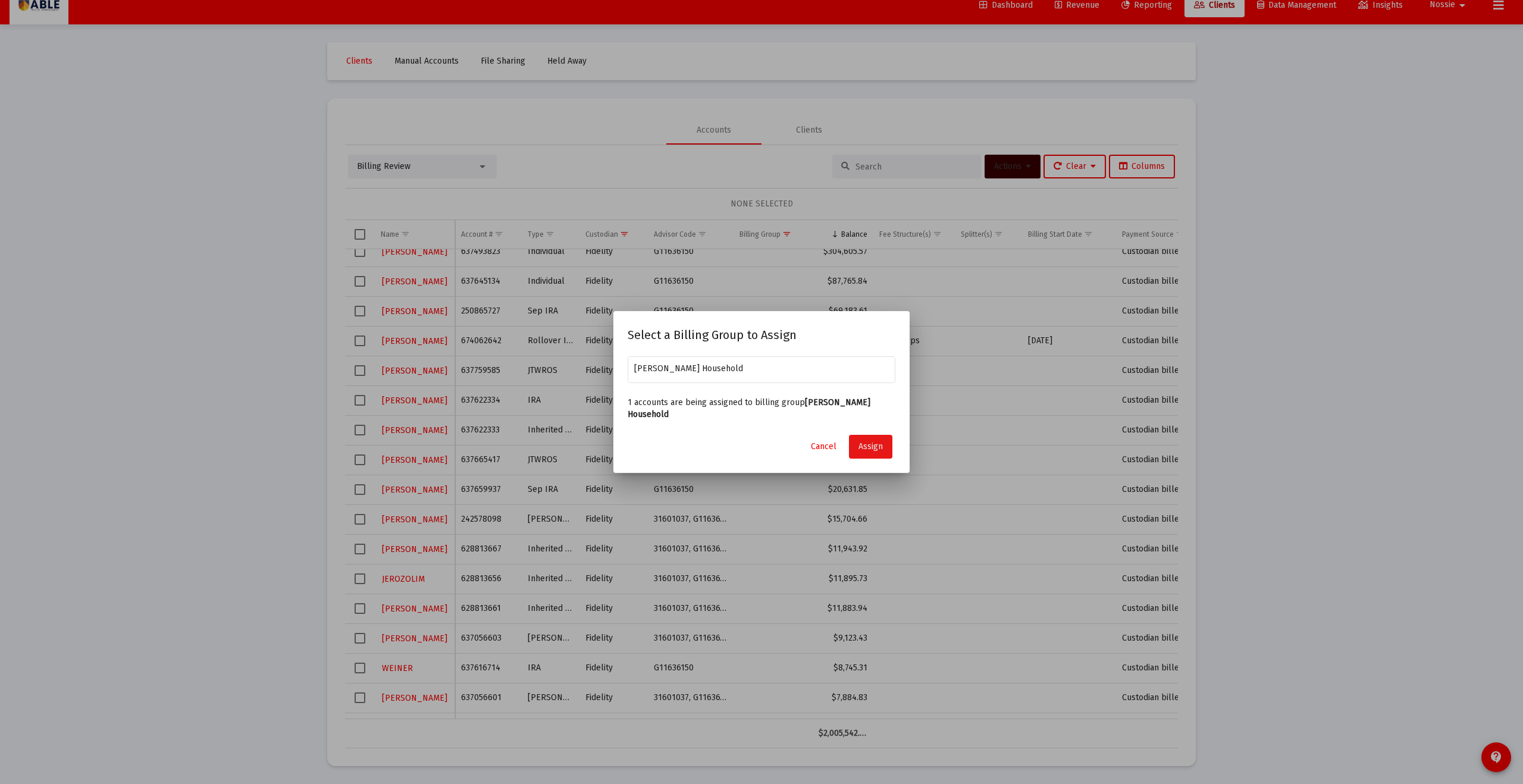
click at [877, 446] on button "Assign" at bounding box center [871, 447] width 43 height 24
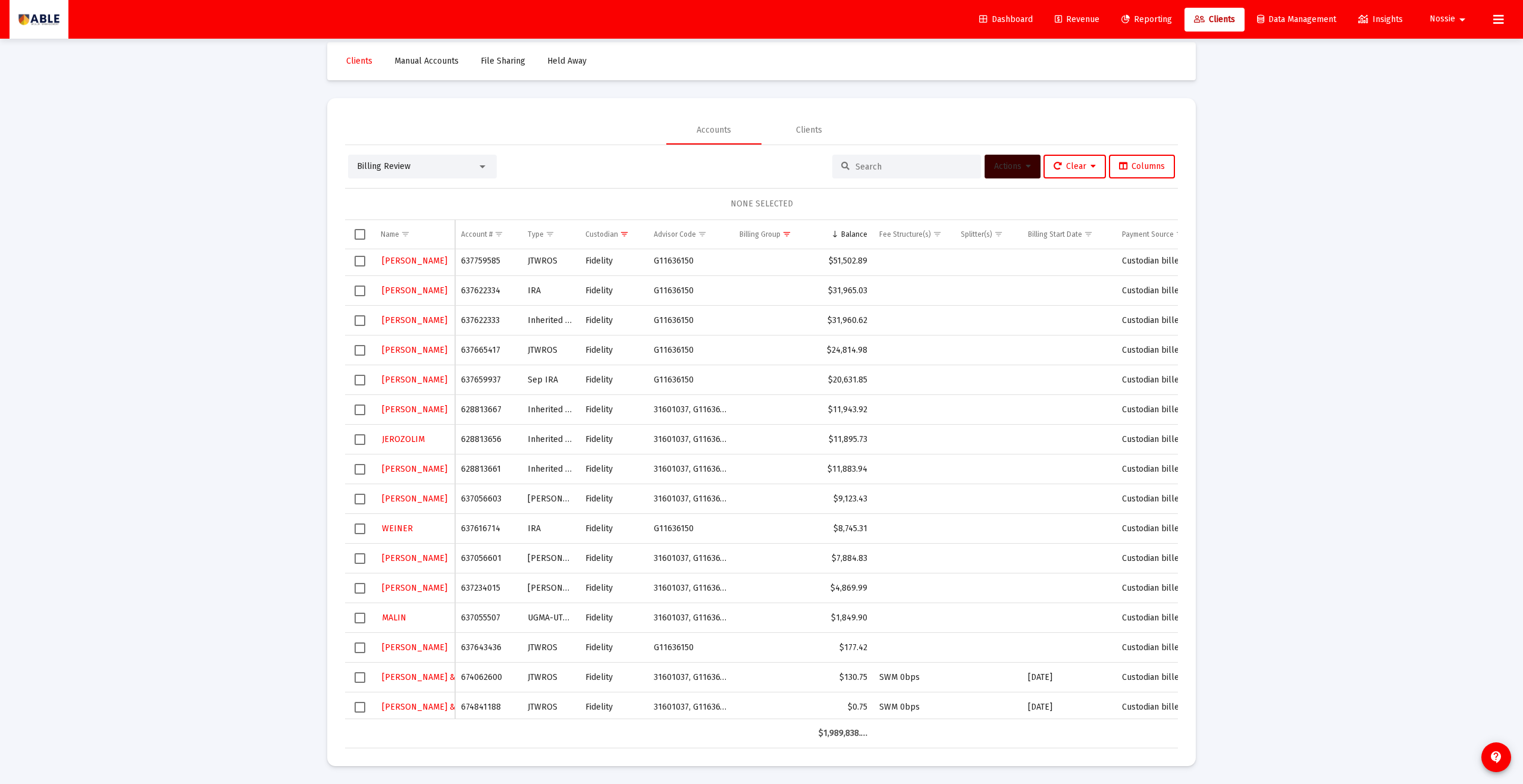
scroll to position [161, 0]
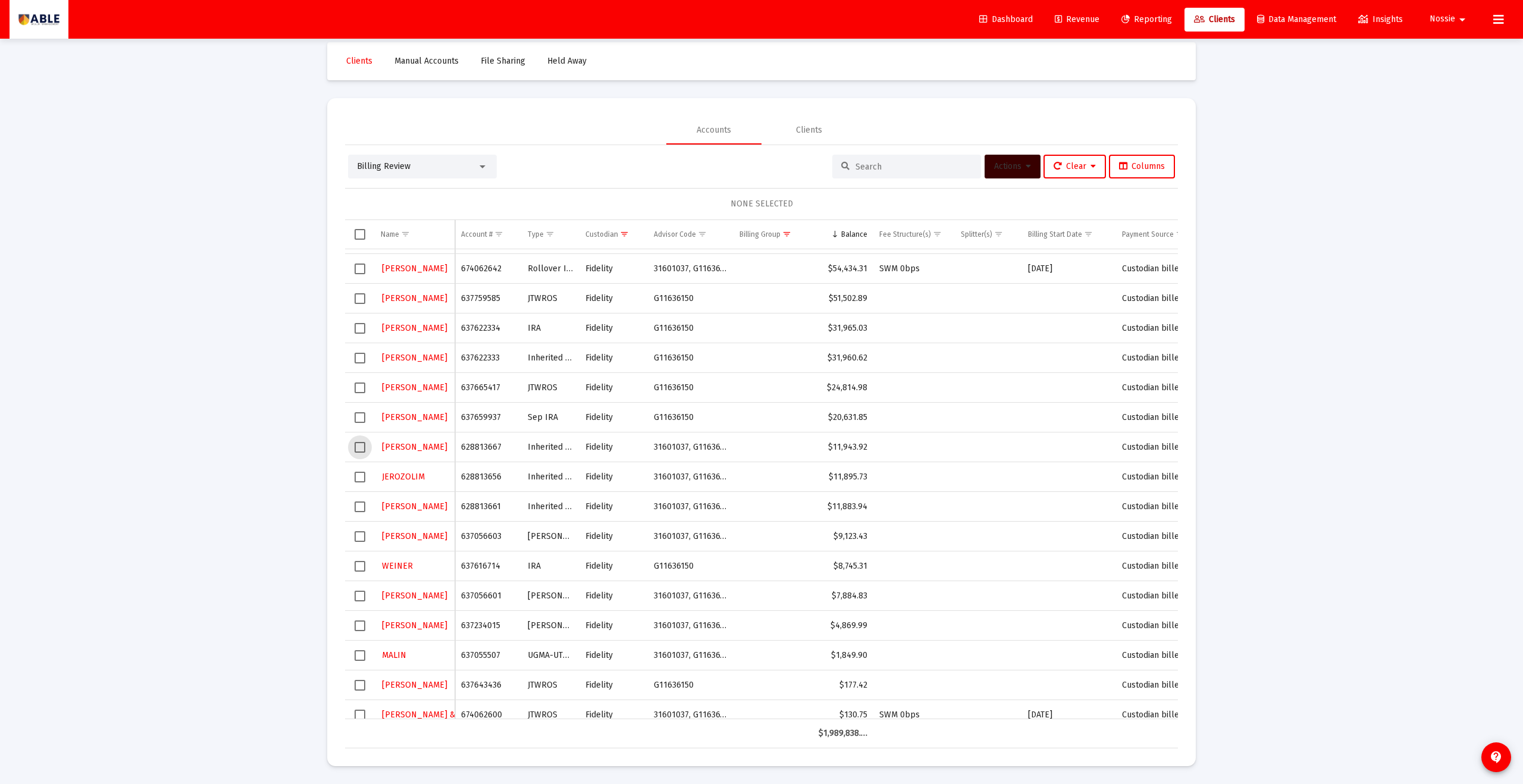
click at [363, 448] on span "Select row" at bounding box center [360, 448] width 11 height 11
click at [1008, 167] on span "Actions" at bounding box center [1013, 166] width 37 height 10
click at [1137, 246] on button "Assign Group" at bounding box center [1138, 254] width 70 height 28
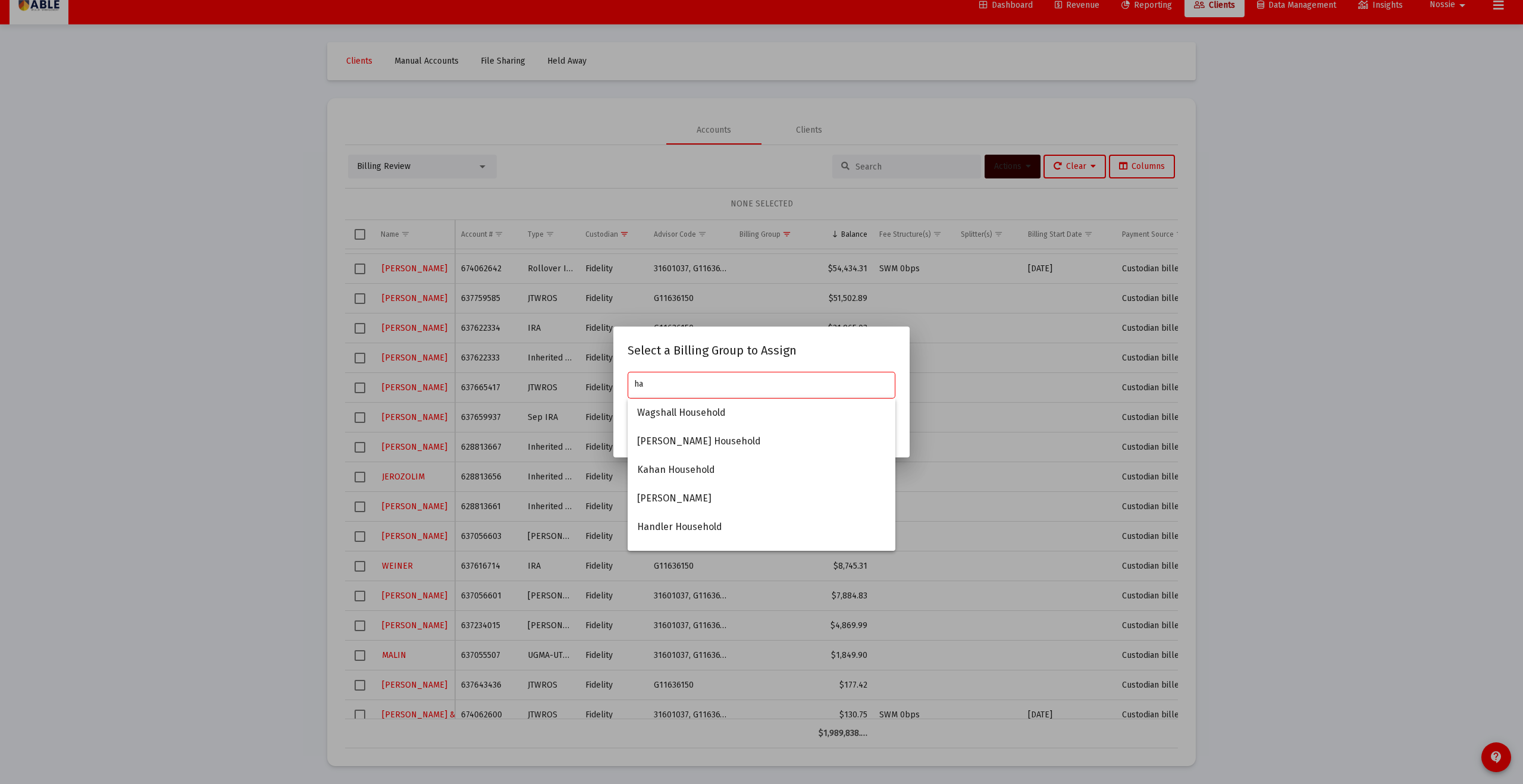
type input "h"
drag, startPoint x: 1035, startPoint y: 258, endPoint x: 1090, endPoint y: 209, distance: 73.7
click at [1035, 259] on div at bounding box center [761, 392] width 1523 height 784
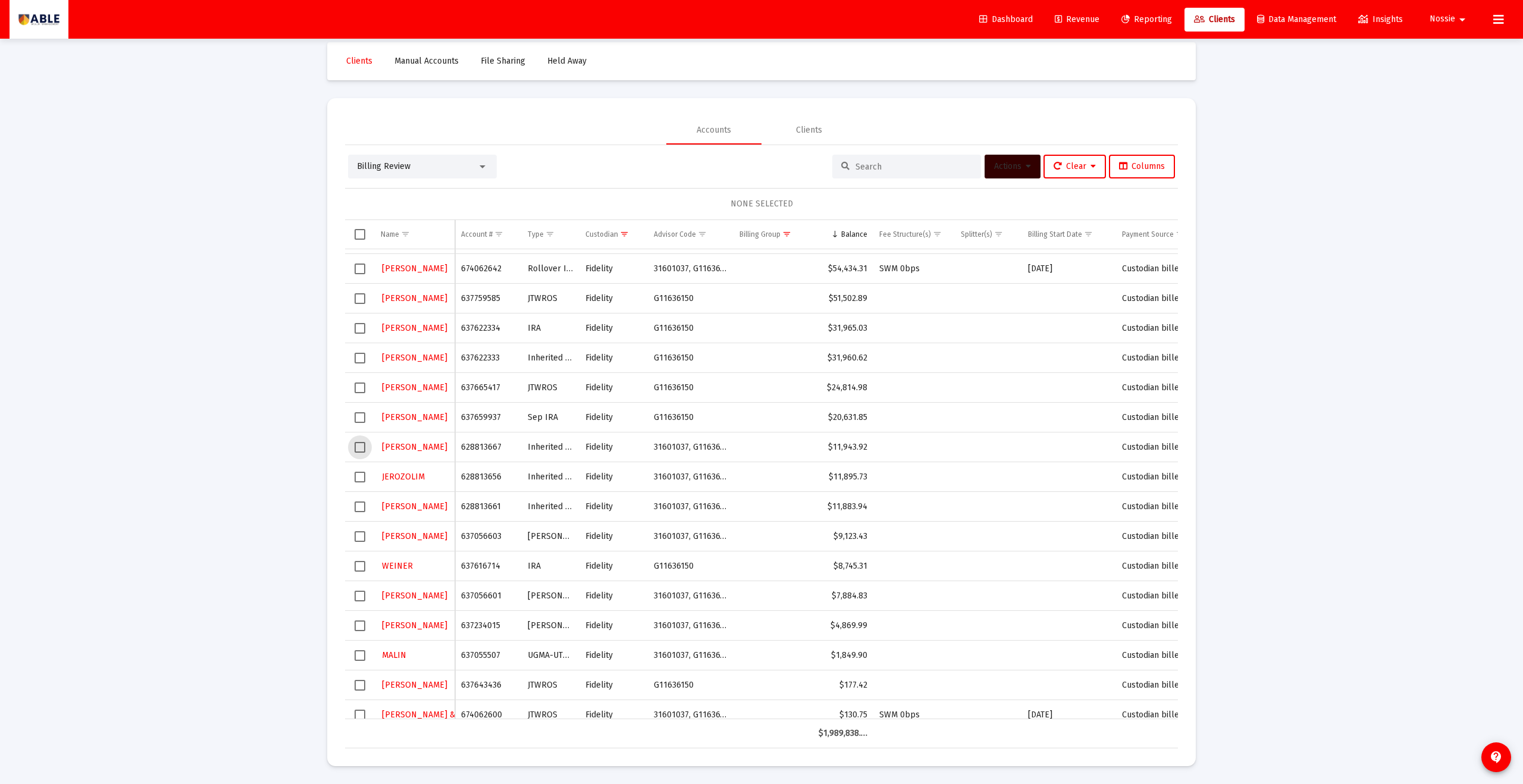
drag, startPoint x: 362, startPoint y: 446, endPoint x: 375, endPoint y: 439, distance: 14.8
click at [361, 446] on span "Select row" at bounding box center [360, 448] width 11 height 11
click at [1004, 161] on span "Actions" at bounding box center [1013, 166] width 37 height 10
click at [1130, 228] on button "Create Group" at bounding box center [1138, 225] width 70 height 28
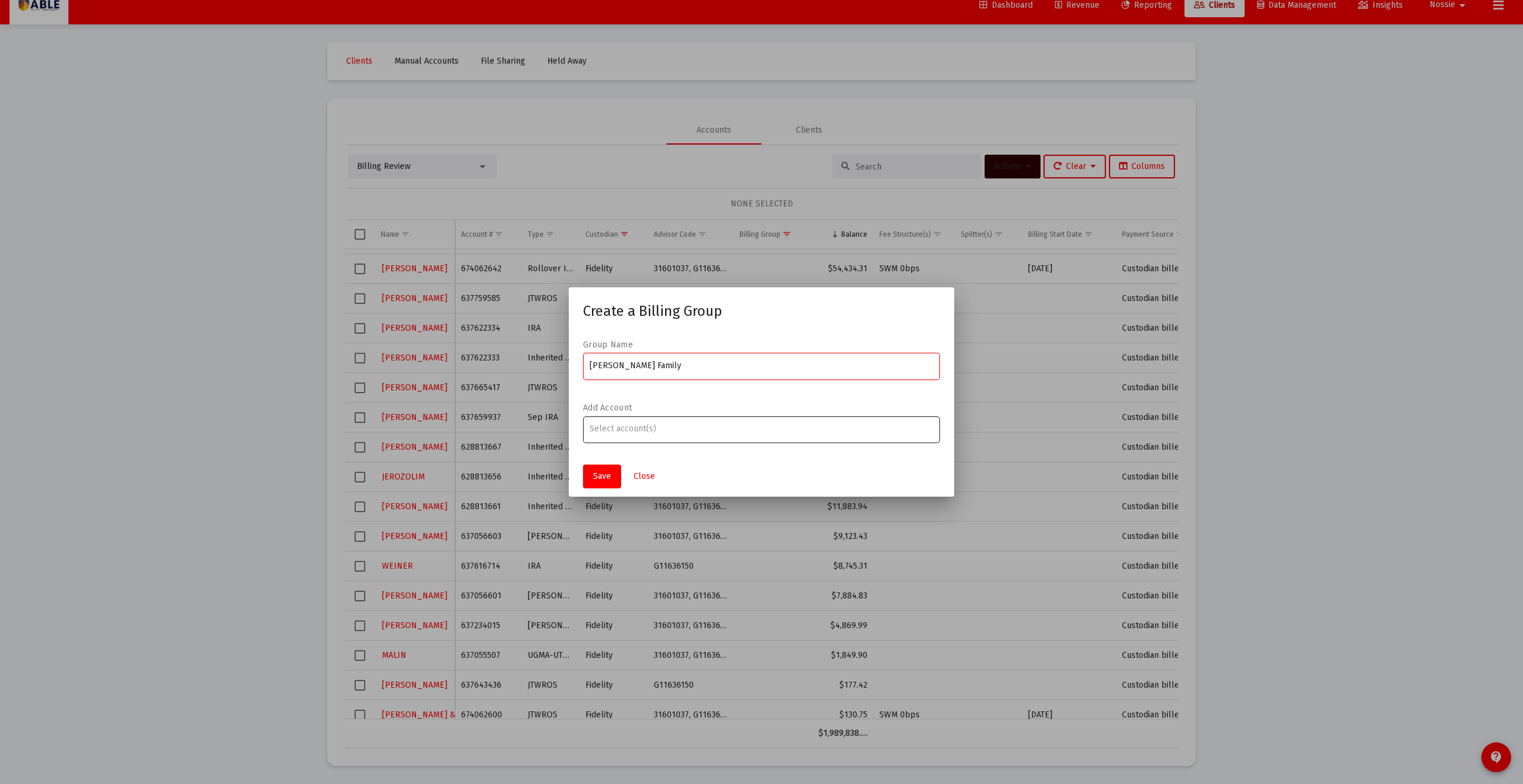
type input "Halpert Family"
click at [824, 425] on input "Assignment Selection" at bounding box center [762, 428] width 344 height 9
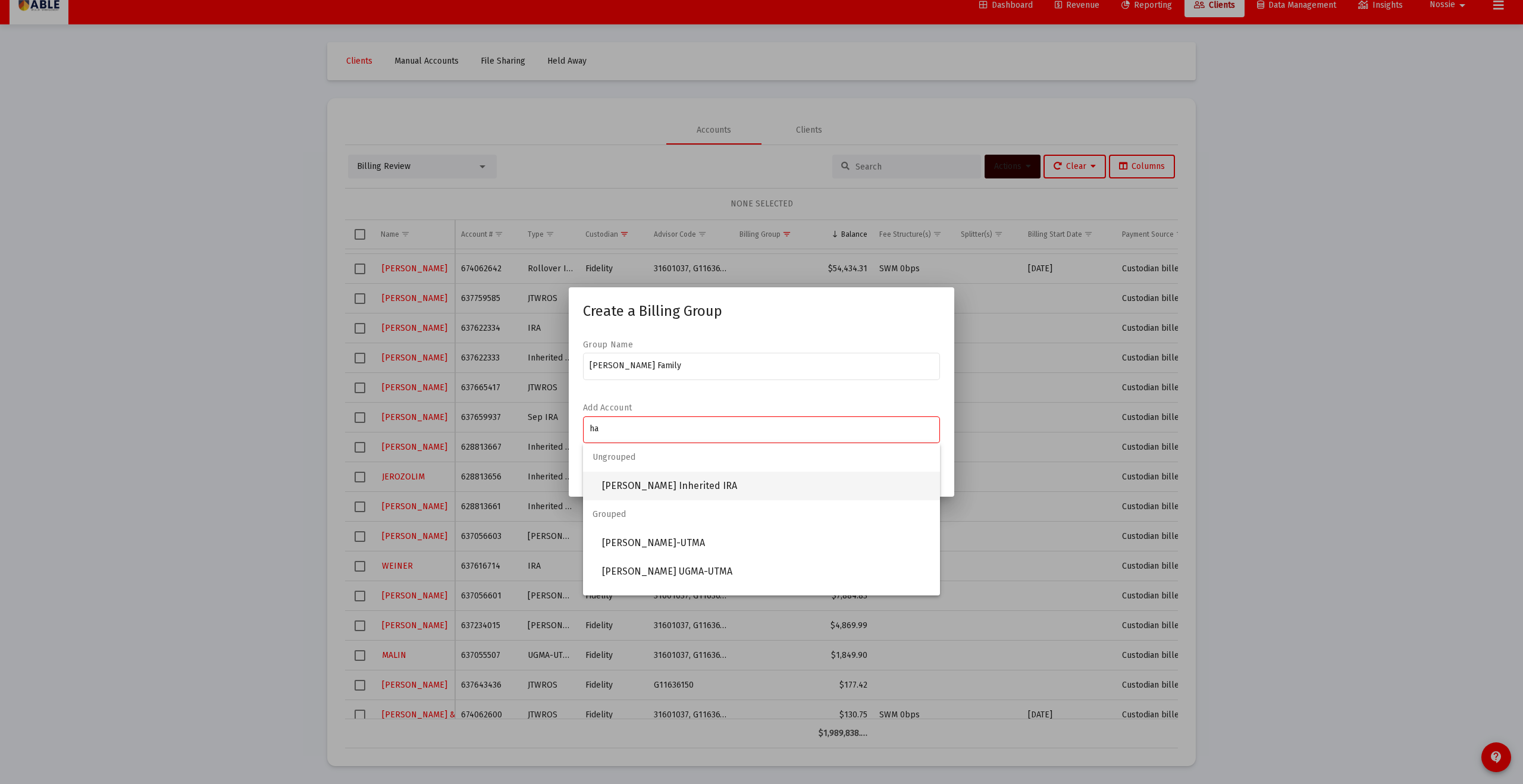
type input "ha"
click at [718, 480] on span "[PERSON_NAME] Inherited IRA" at bounding box center [766, 486] width 329 height 28
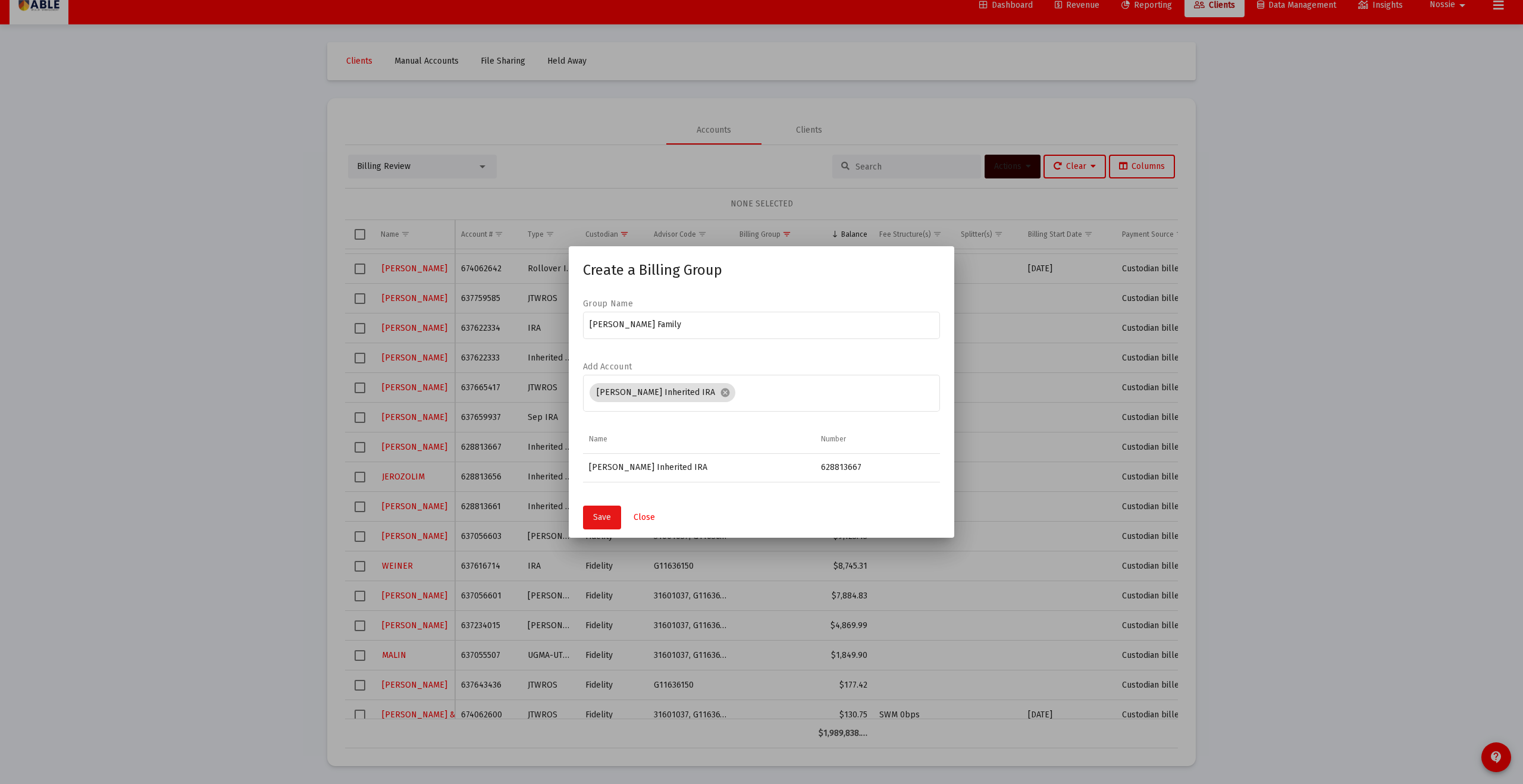
click at [601, 509] on button "Save" at bounding box center [602, 517] width 38 height 24
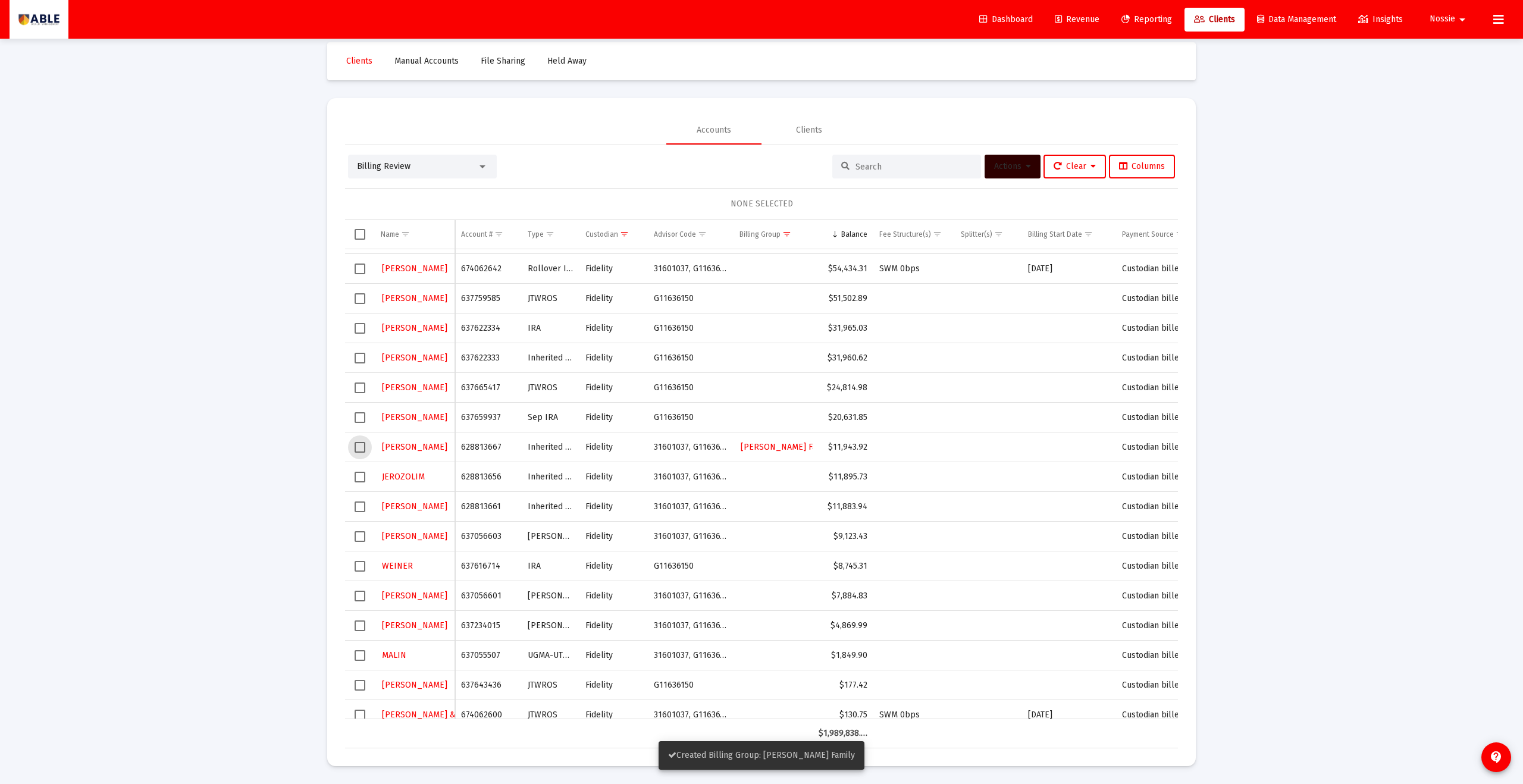
click at [360, 445] on span "Select row" at bounding box center [360, 448] width 11 height 11
click at [1012, 173] on button "Actions" at bounding box center [1012, 166] width 56 height 24
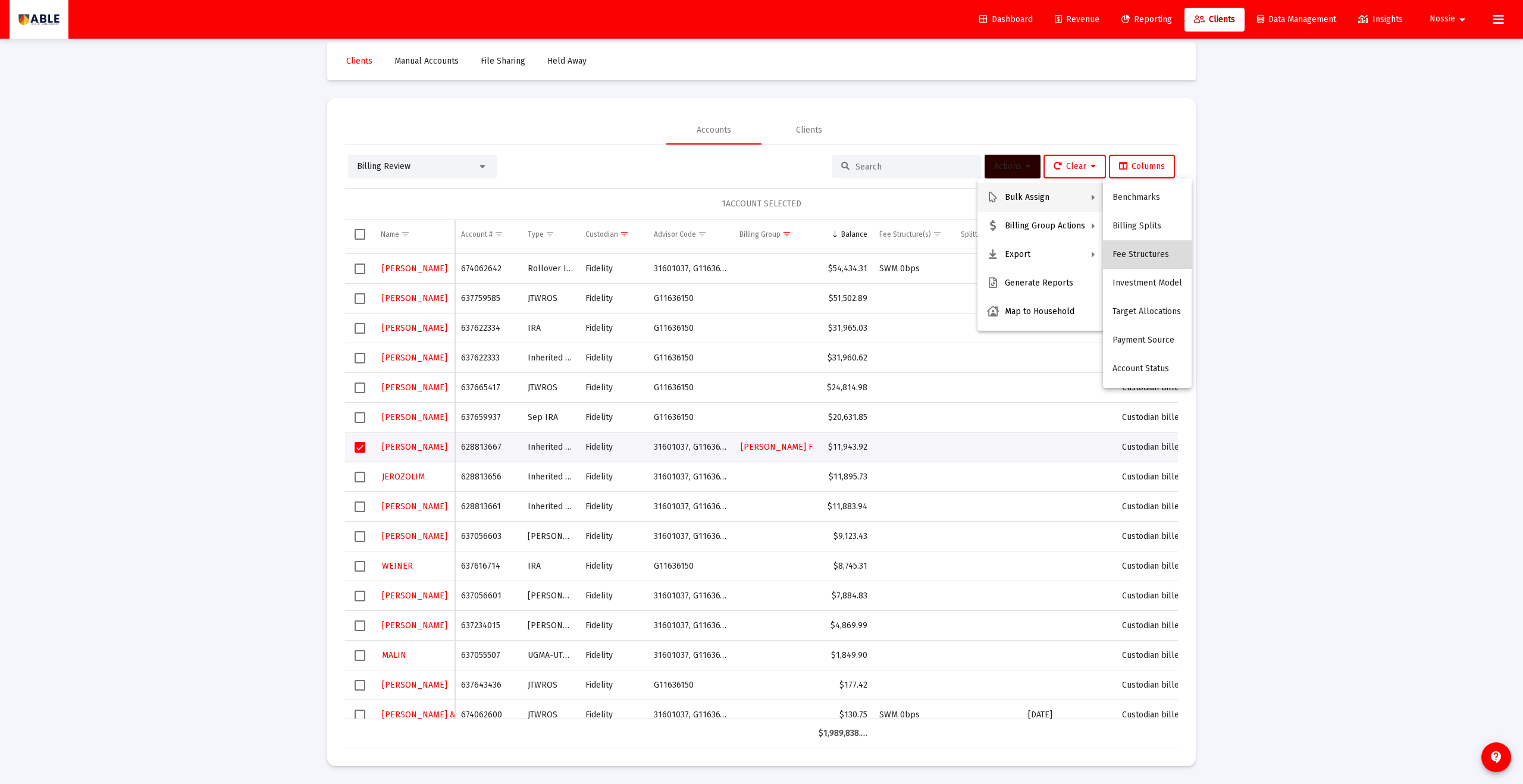
click at [1147, 252] on button "Fee Structures" at bounding box center [1147, 254] width 89 height 28
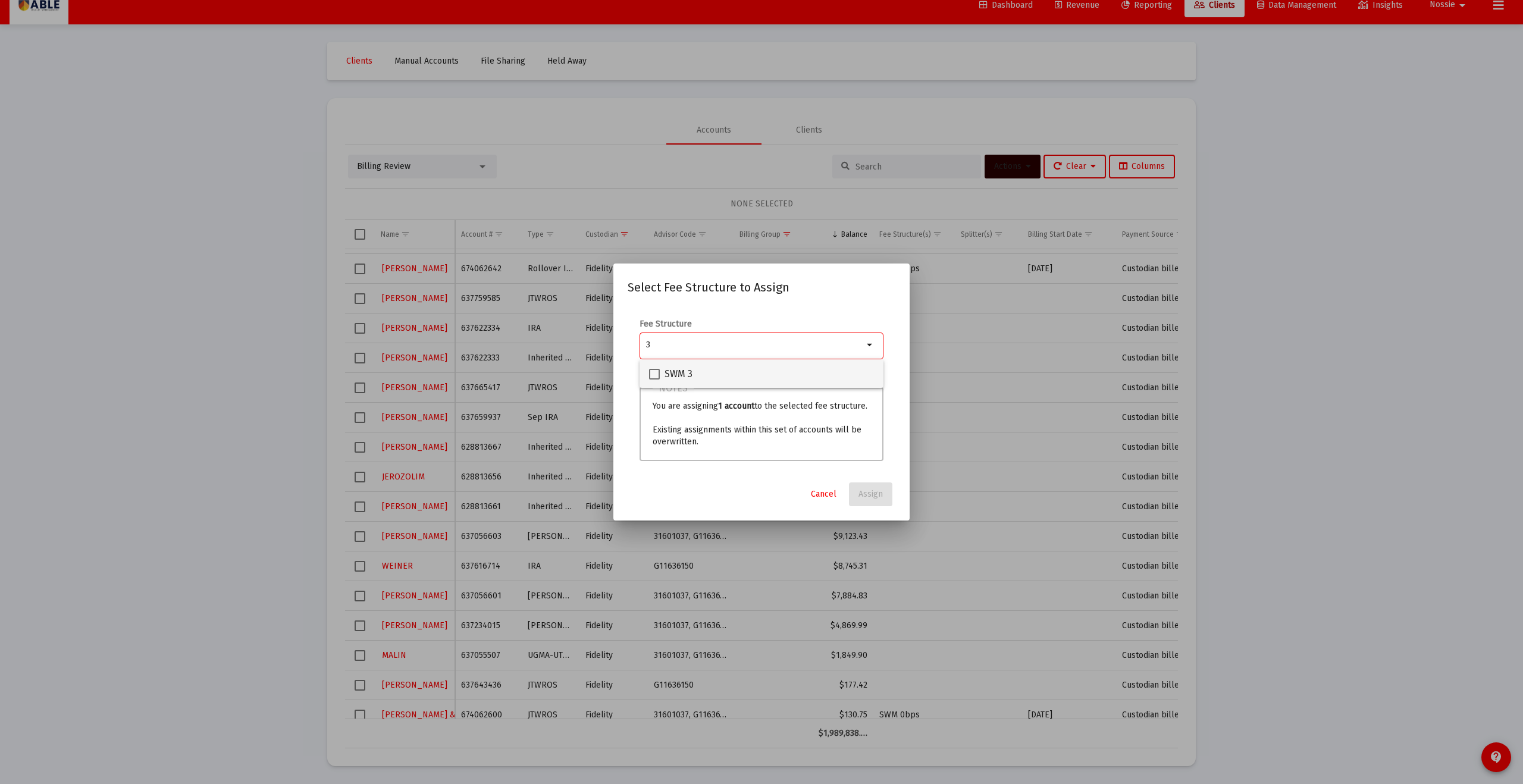
type input "3"
drag, startPoint x: 660, startPoint y: 373, endPoint x: 663, endPoint y: 379, distance: 6.7
click at [660, 373] on label "SWM 3" at bounding box center [671, 375] width 43 height 14
click at [655, 380] on input "SWM 3" at bounding box center [654, 380] width 1 height 1
checkbox input "true"
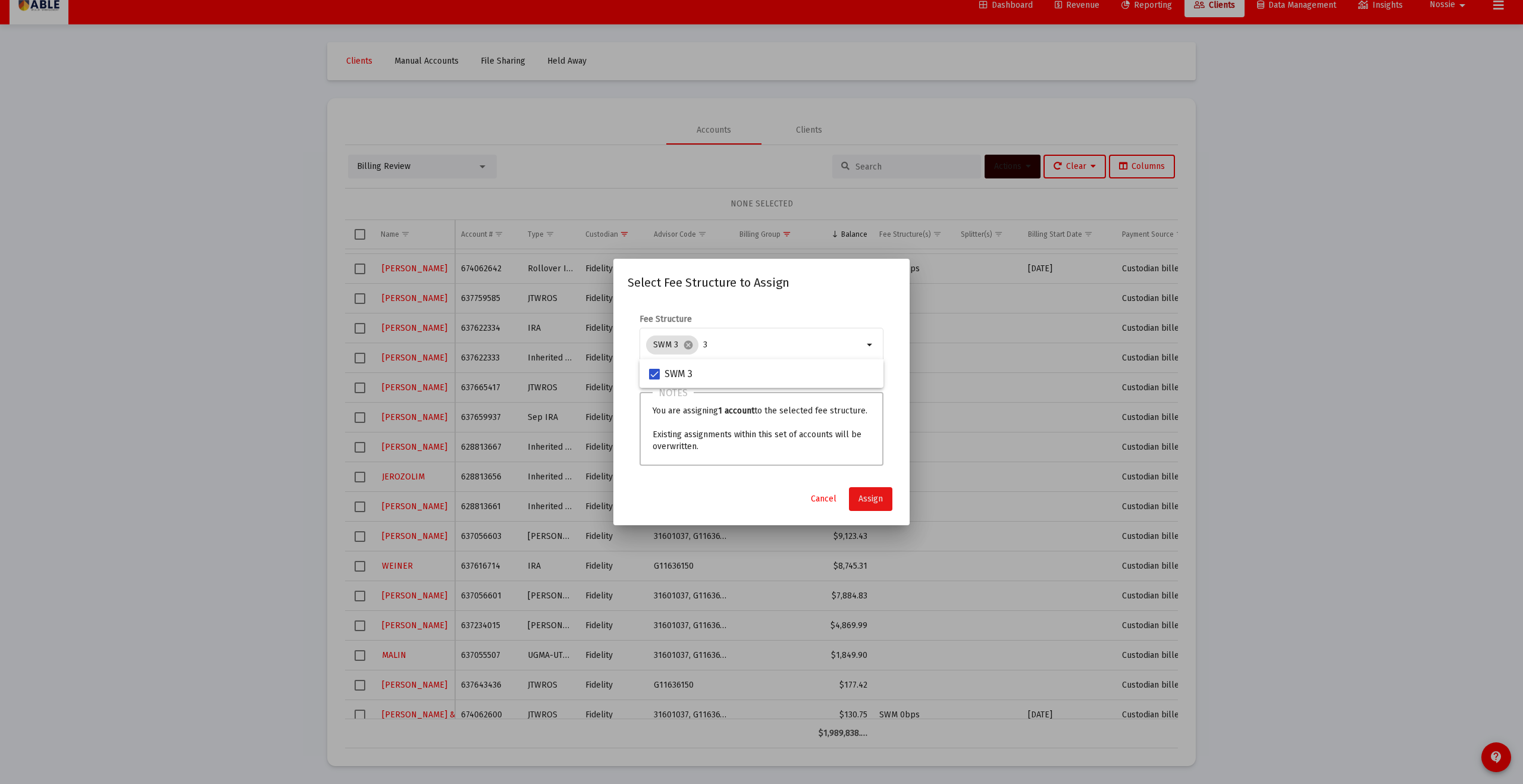
click at [879, 500] on span "Assign" at bounding box center [870, 498] width 24 height 10
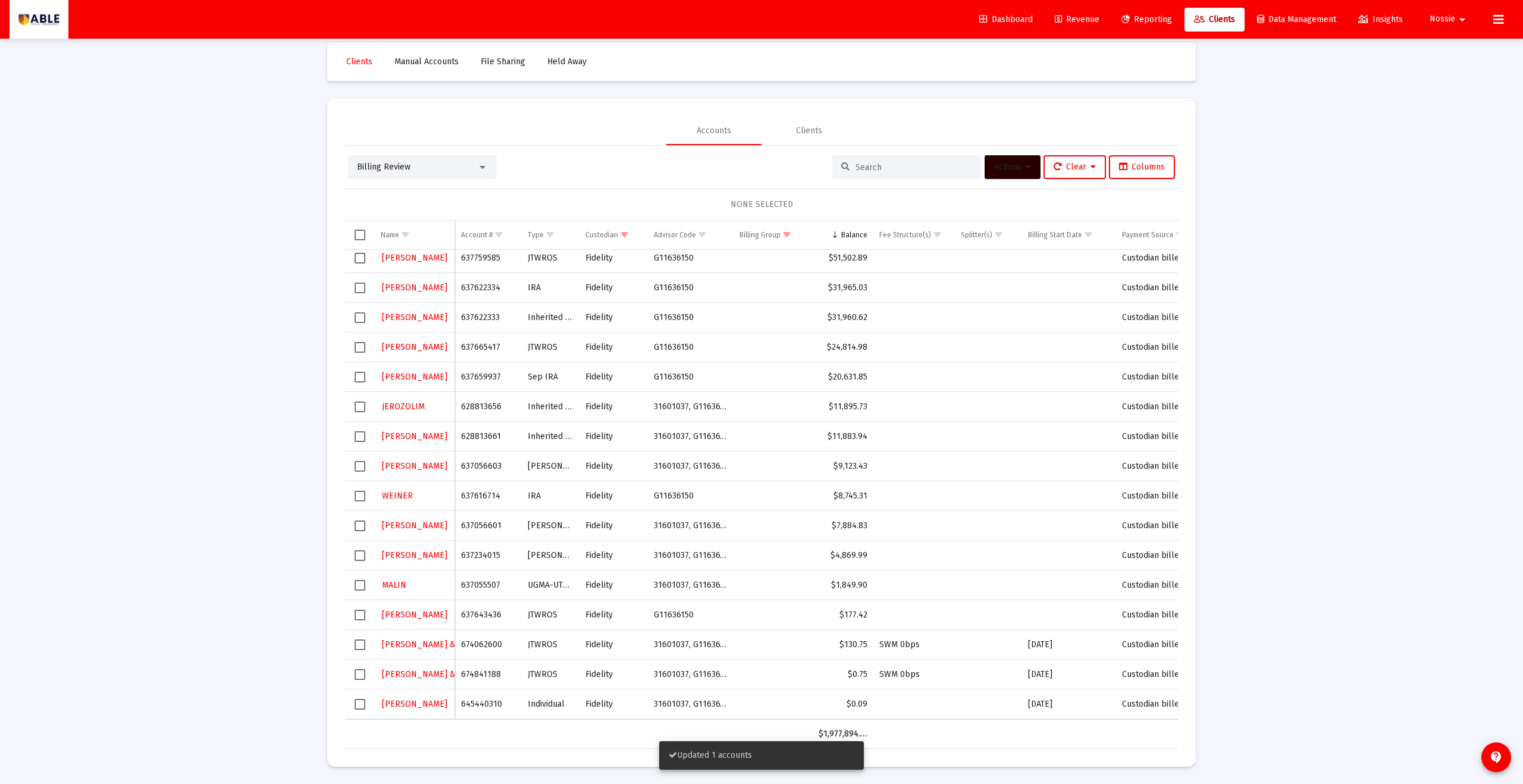
scroll to position [14, 0]
drag, startPoint x: 443, startPoint y: 411, endPoint x: 409, endPoint y: 421, distance: 35.4
click at [392, 413] on div "JEROZOLIM" at bounding box center [414, 406] width 68 height 17
click at [361, 408] on span "Select row" at bounding box center [360, 406] width 11 height 11
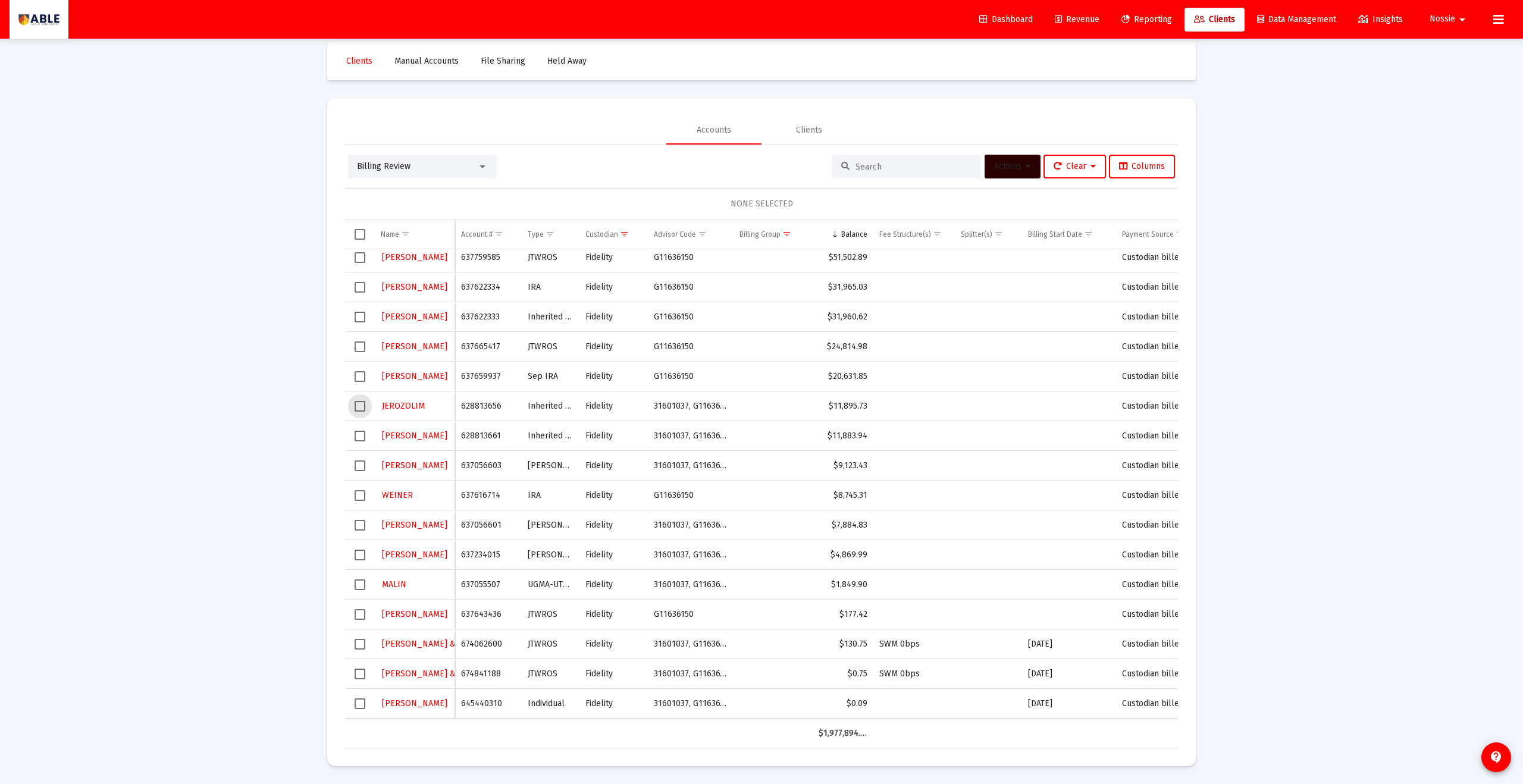
click at [361, 408] on span "Select row" at bounding box center [360, 406] width 11 height 11
click at [1004, 162] on span "Actions" at bounding box center [1013, 166] width 37 height 10
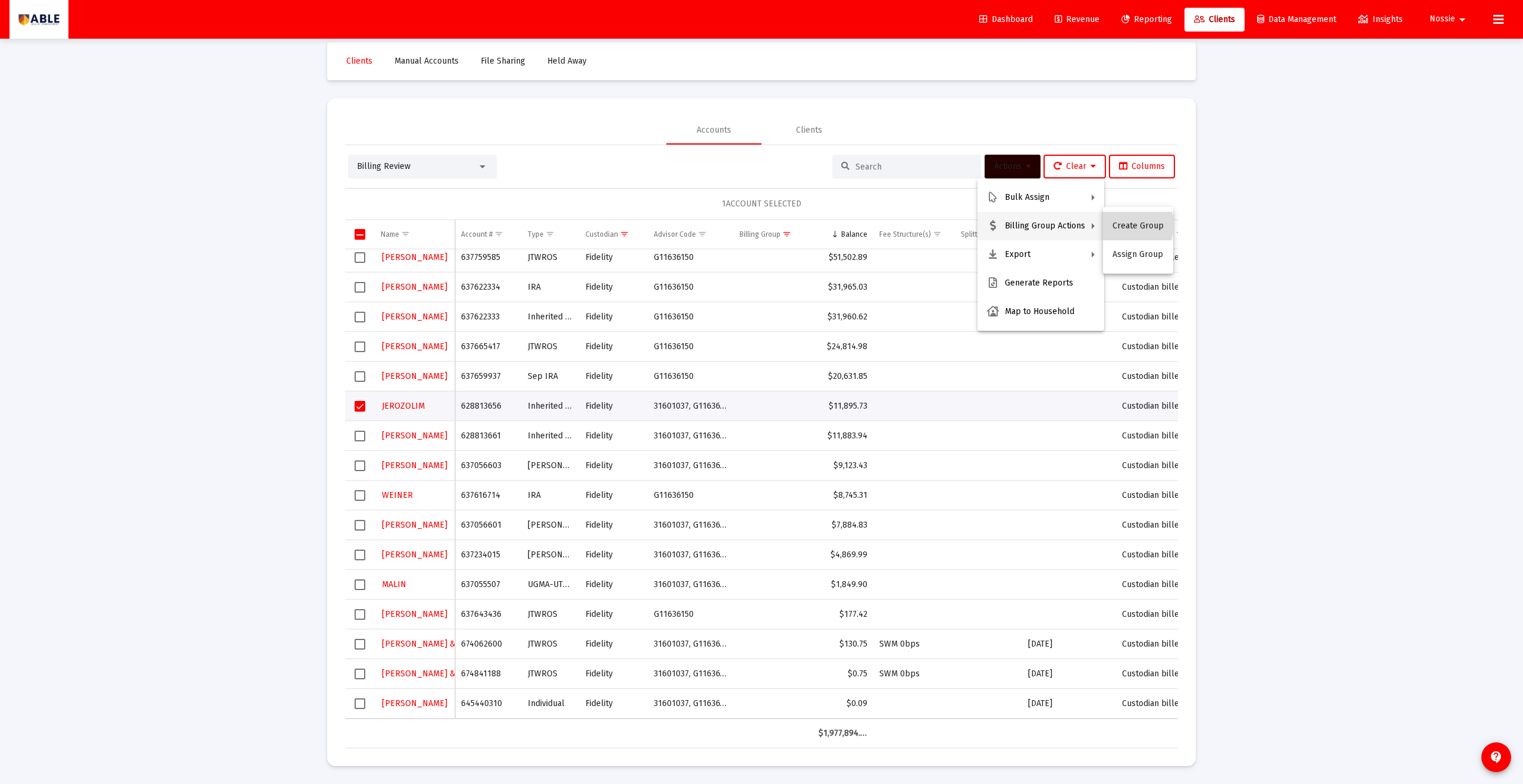
click at [1127, 225] on button "Create Group" at bounding box center [1138, 225] width 70 height 28
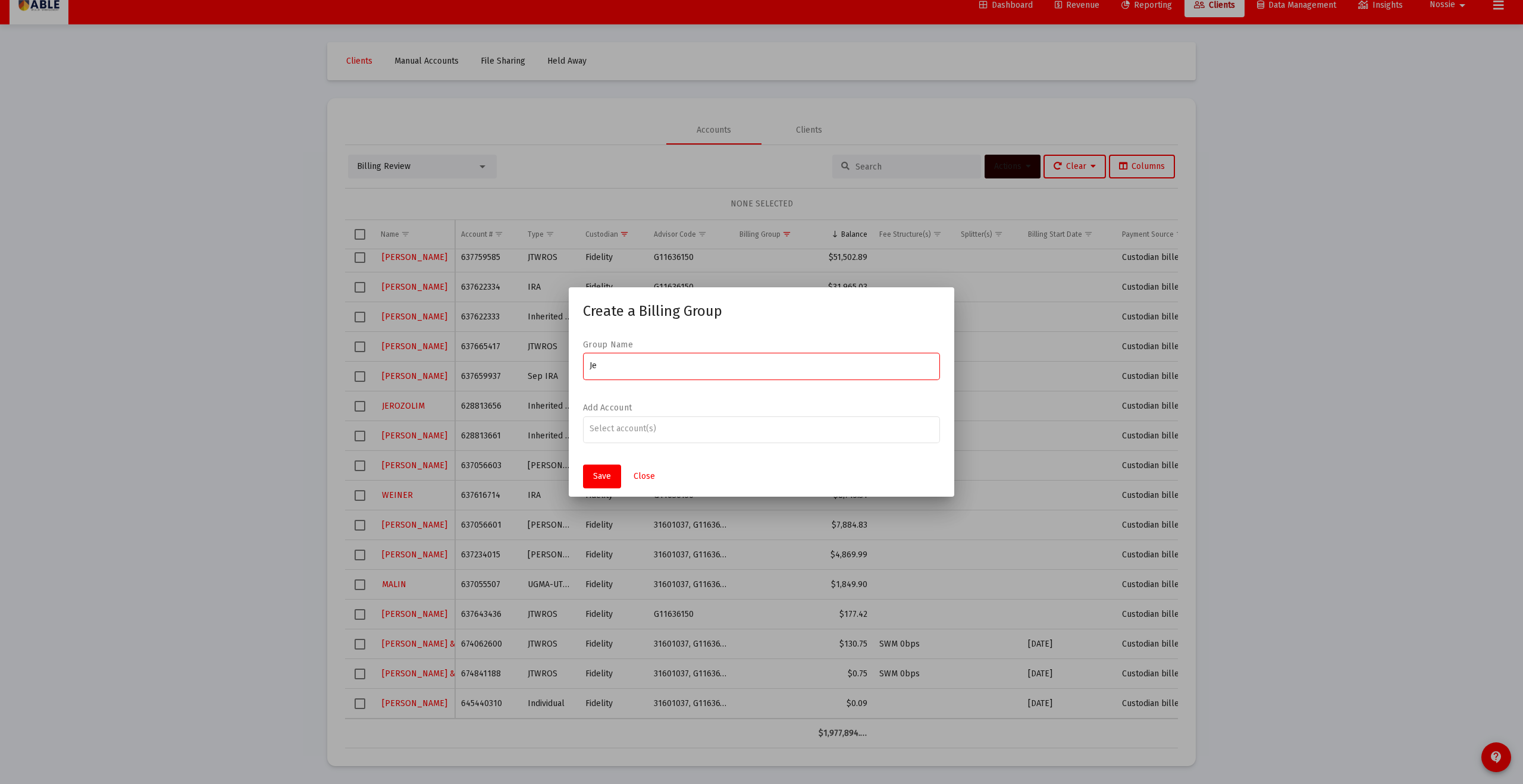
type input "J"
click at [652, 477] on span "Close" at bounding box center [644, 476] width 22 height 10
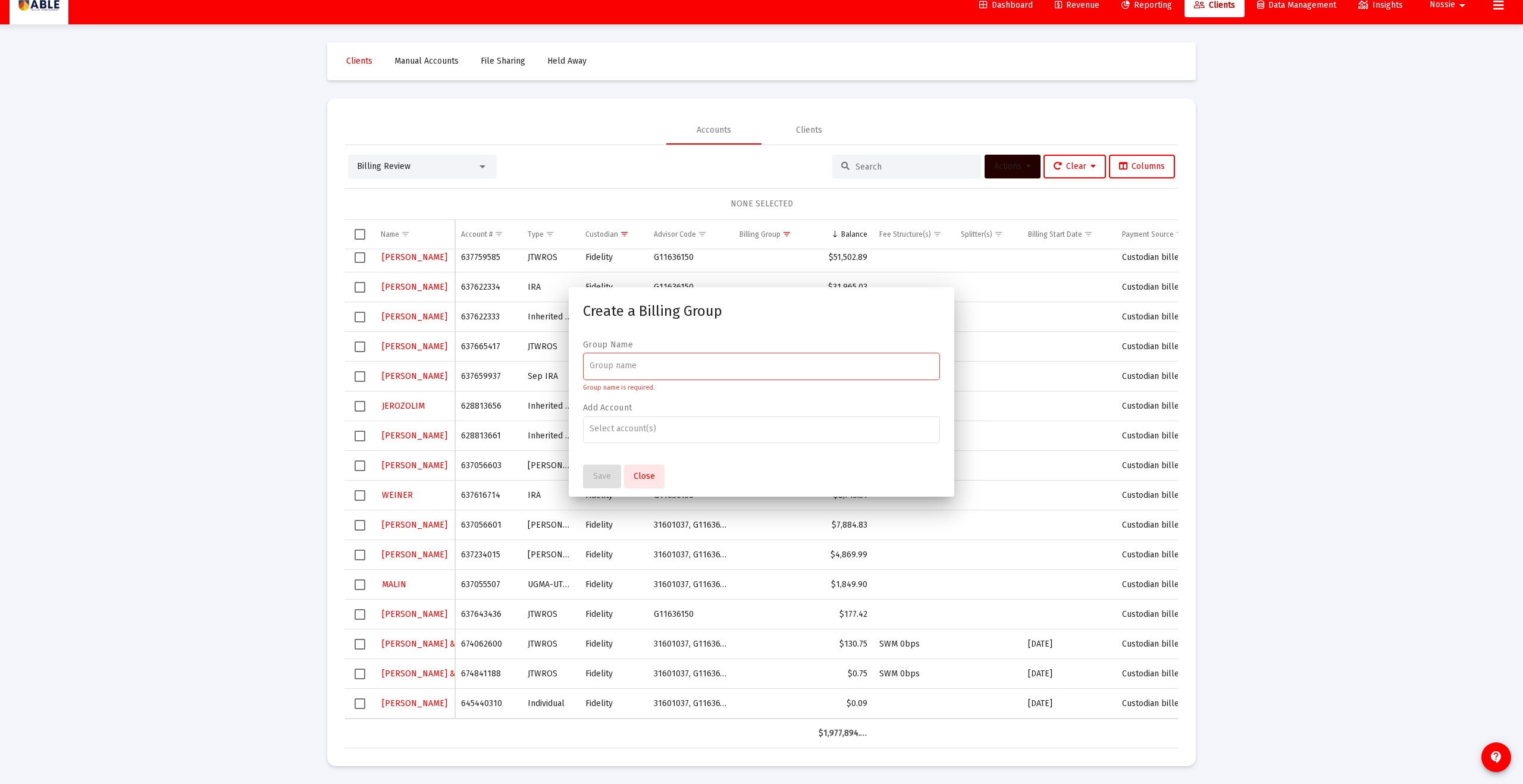
scroll to position [14, 0]
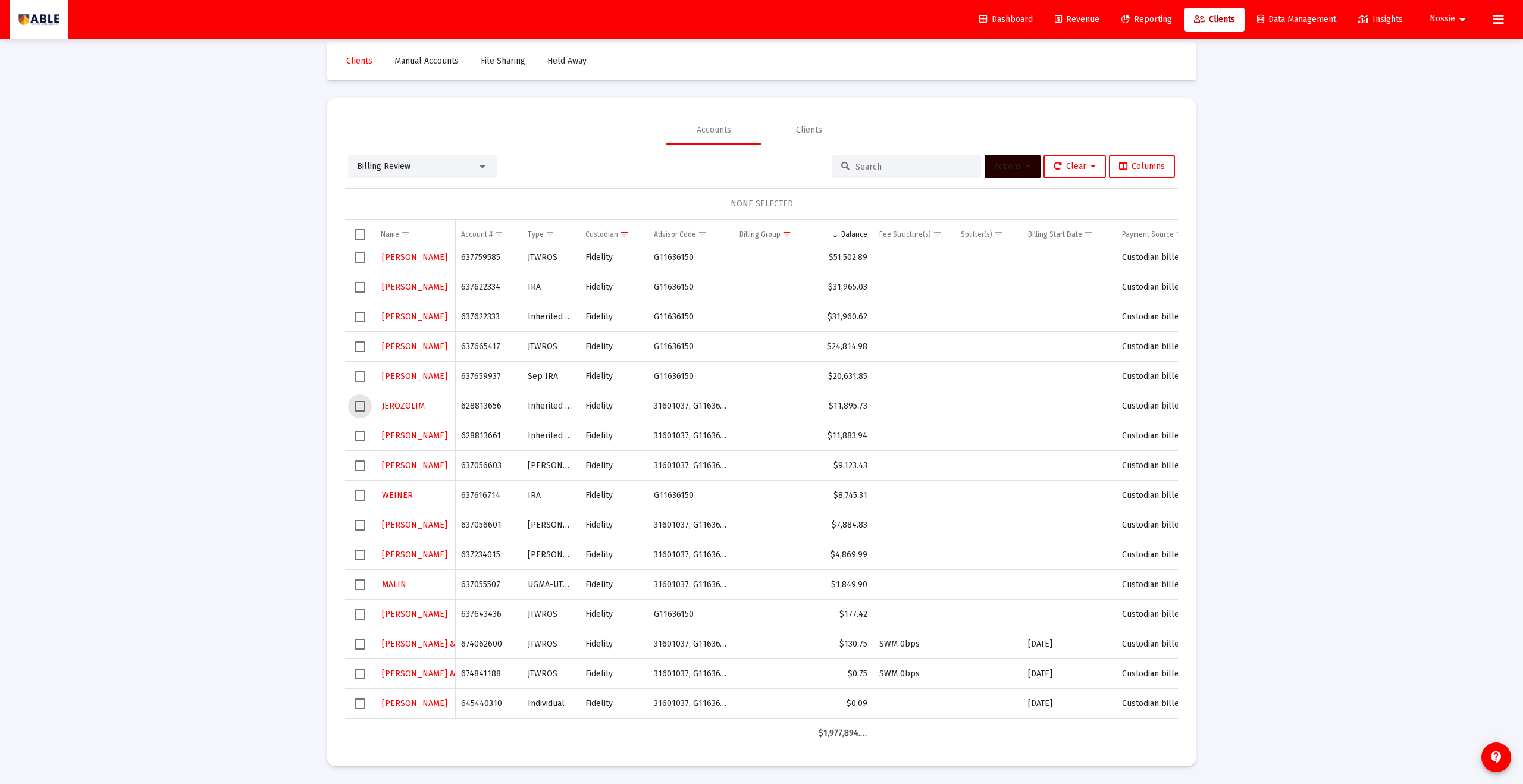
click at [358, 409] on span "Select row" at bounding box center [360, 406] width 11 height 11
click at [1014, 161] on span "Actions" at bounding box center [1013, 166] width 37 height 10
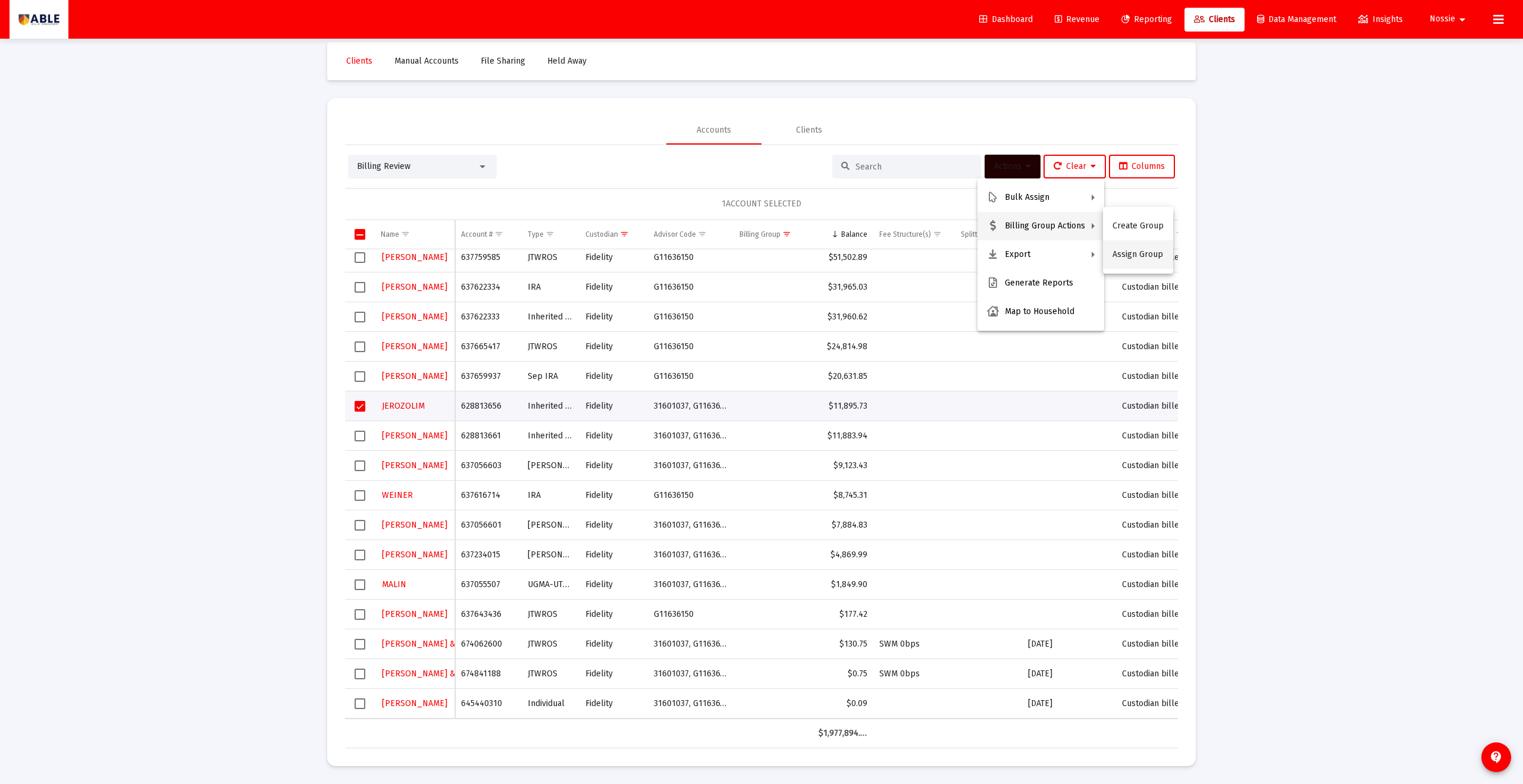
click at [1134, 255] on button "Assign Group" at bounding box center [1138, 254] width 70 height 28
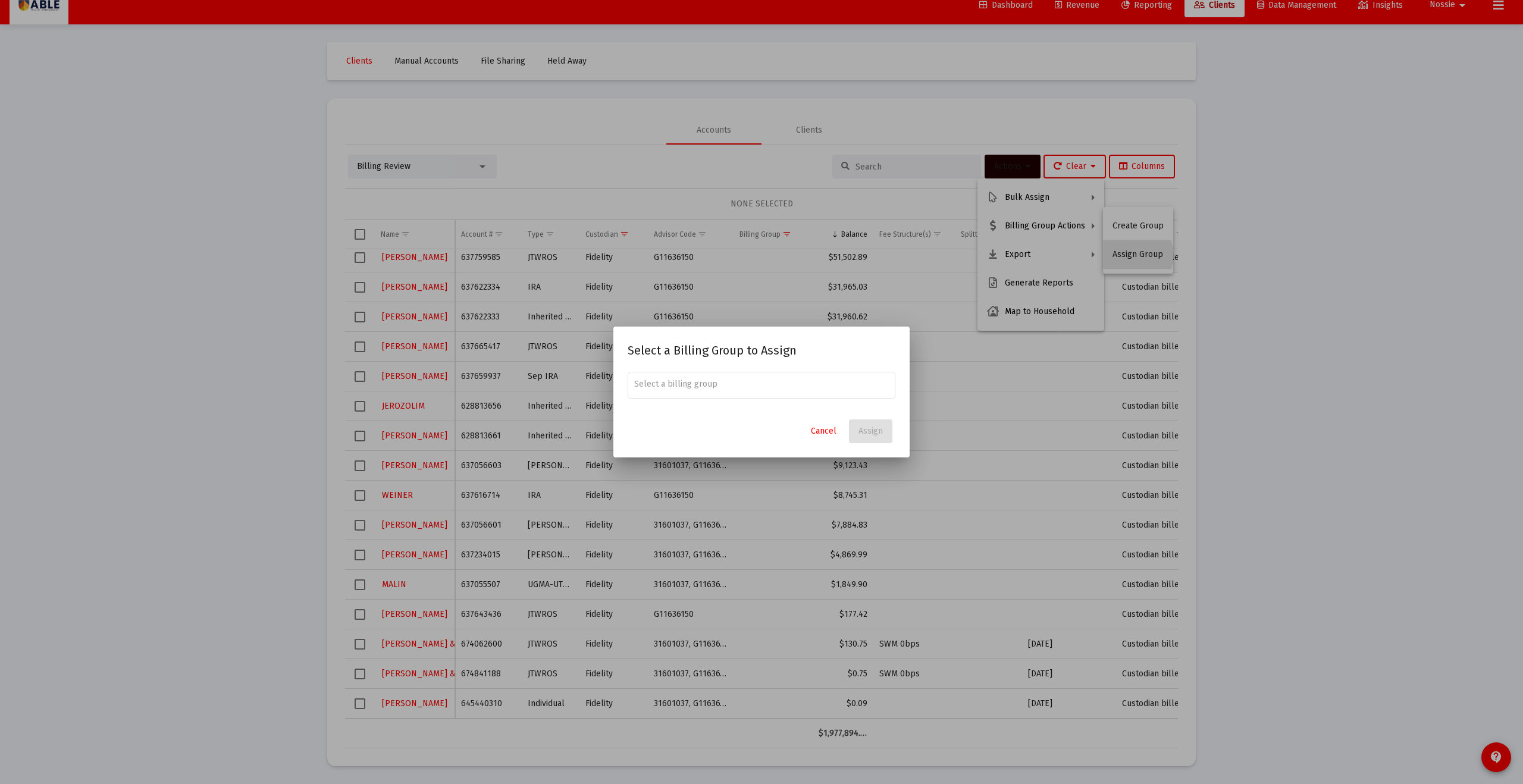
scroll to position [0, 0]
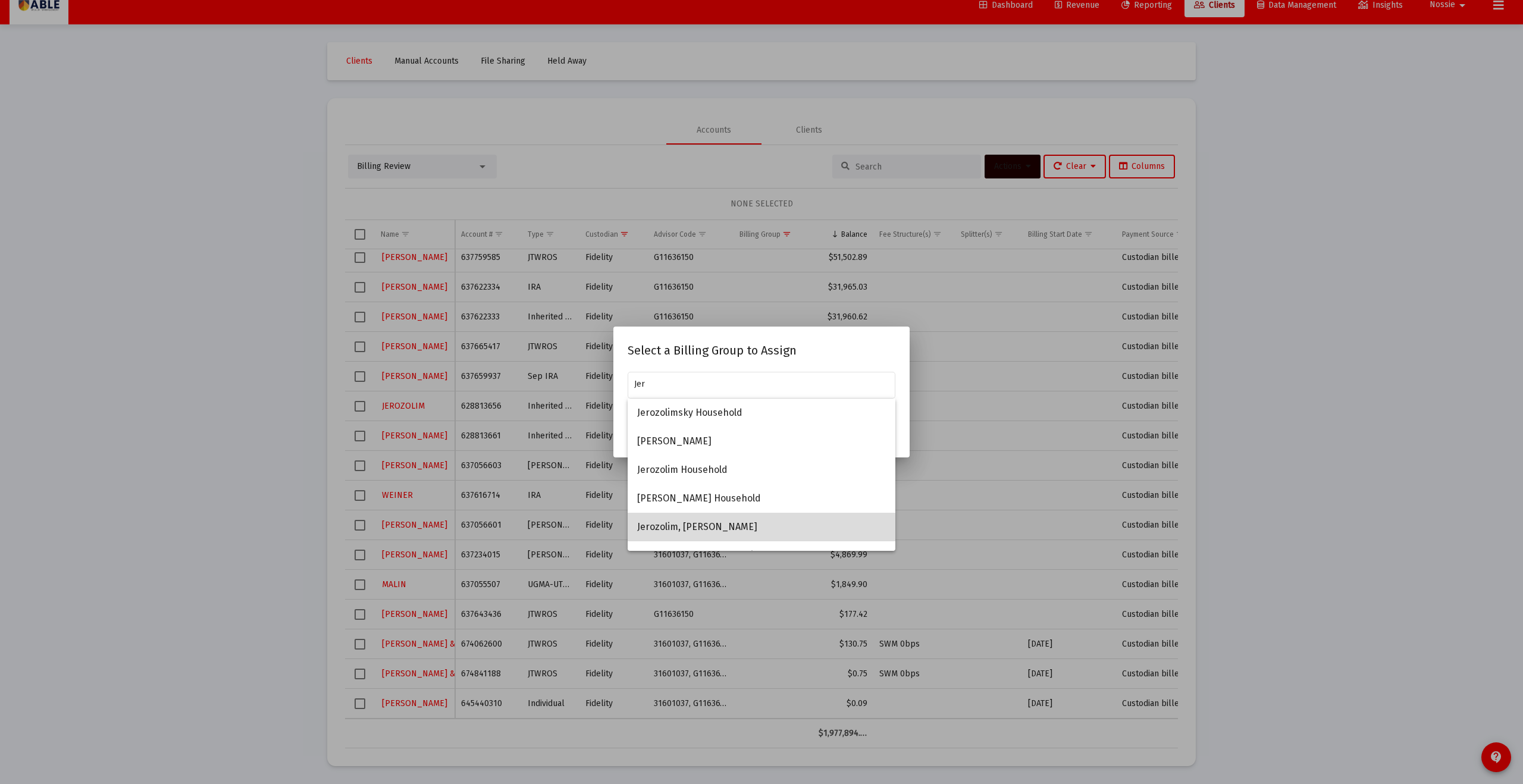
click at [713, 528] on span "Jerozolim, [PERSON_NAME]" at bounding box center [762, 526] width 248 height 28
type input "Jerozolim, [PERSON_NAME]"
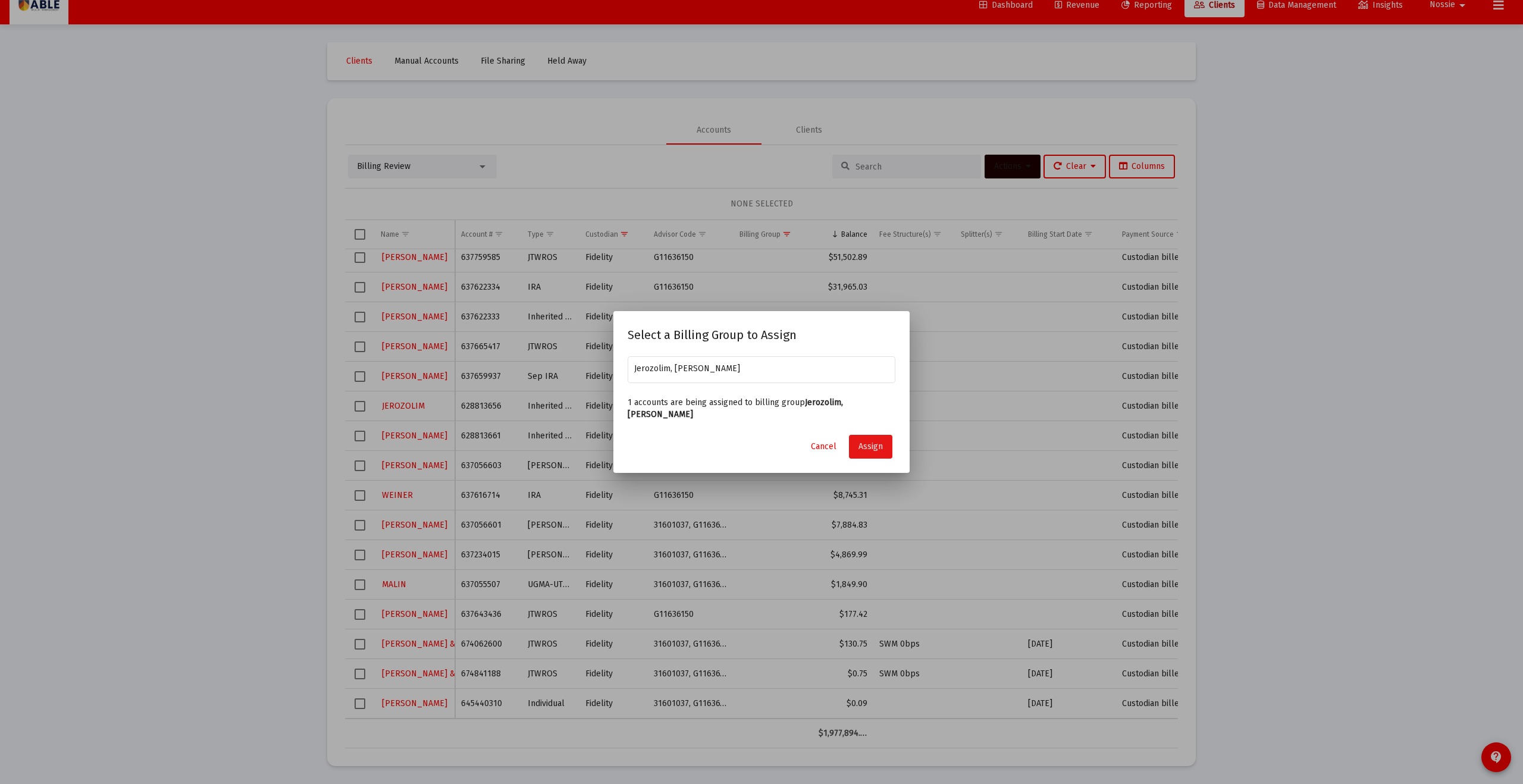
click at [862, 446] on button "Assign" at bounding box center [871, 447] width 43 height 24
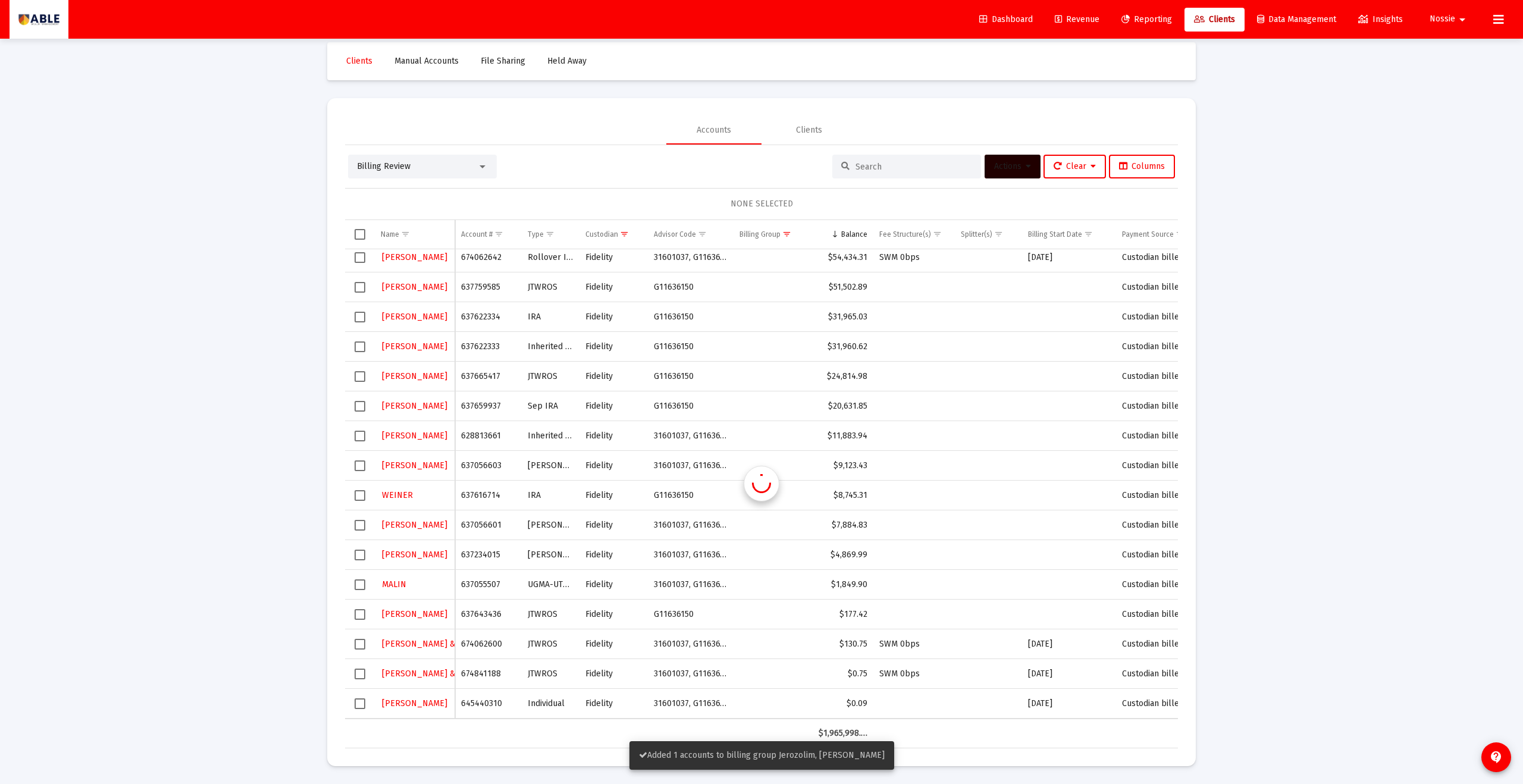
scroll to position [125, 0]
click at [363, 436] on span "Select row" at bounding box center [360, 436] width 11 height 11
click at [1000, 175] on button "Actions" at bounding box center [1012, 166] width 56 height 24
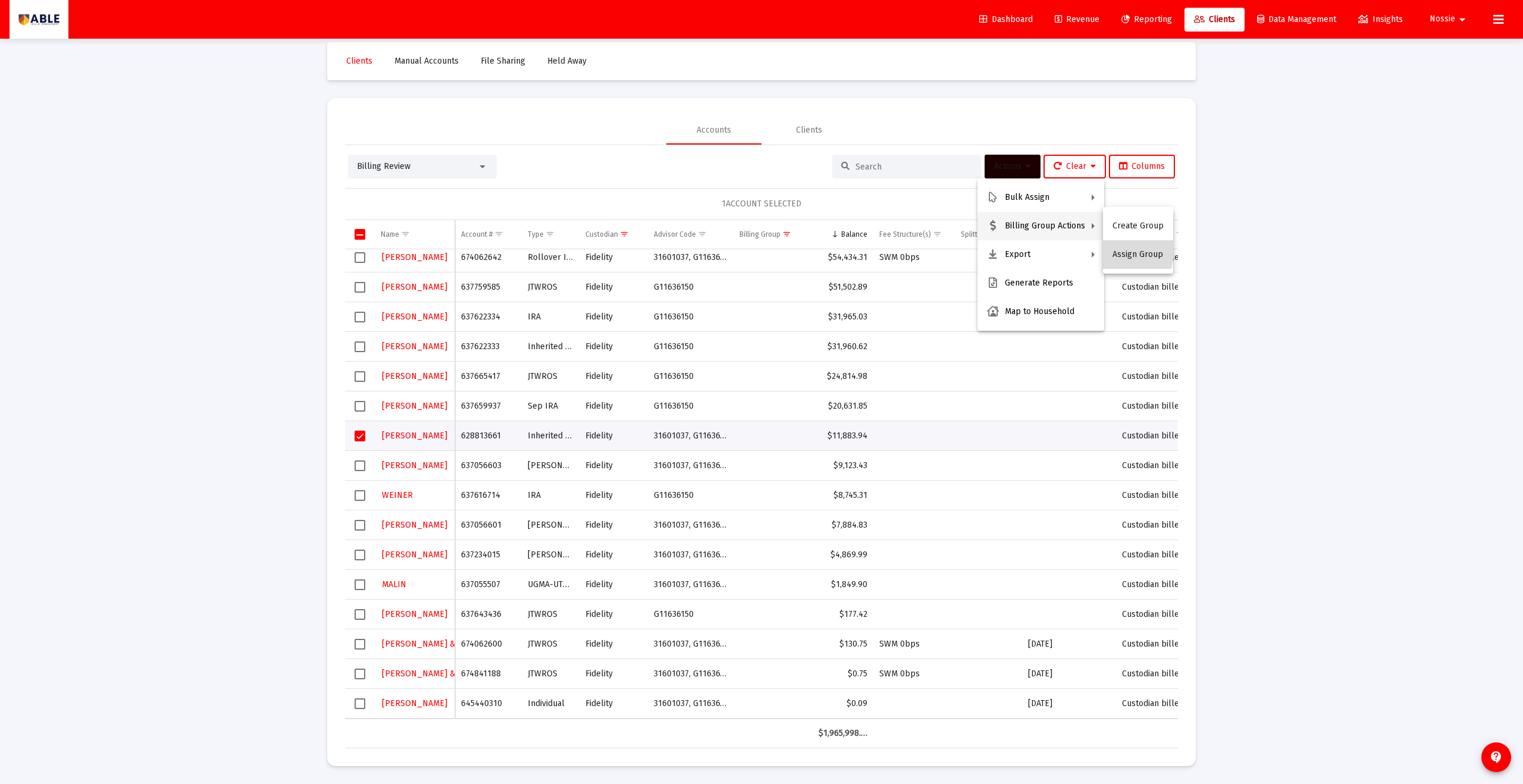
click at [1115, 248] on button "Assign Group" at bounding box center [1138, 254] width 70 height 28
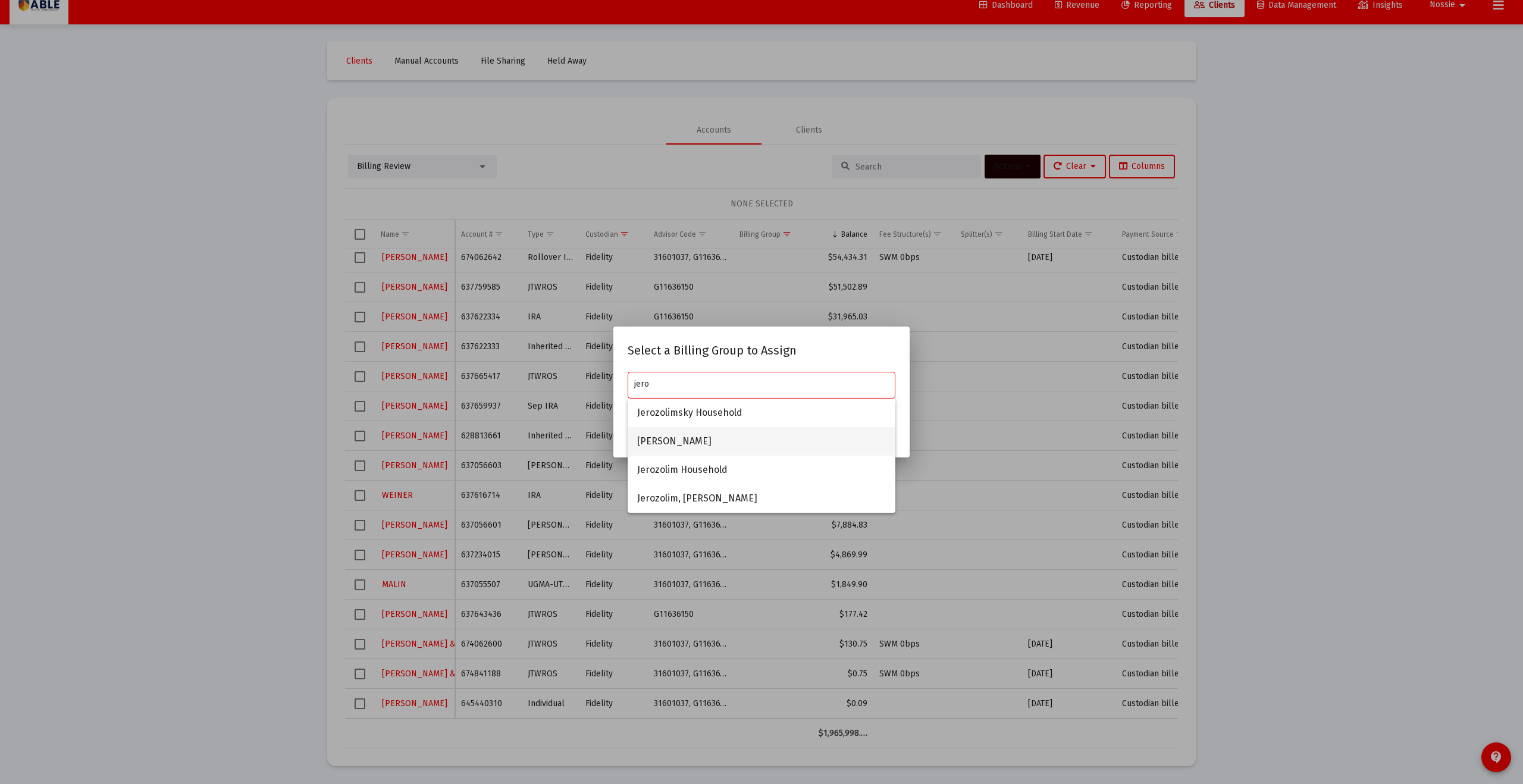
click at [665, 447] on span "[PERSON_NAME]" at bounding box center [762, 441] width 248 height 28
type input "[PERSON_NAME]"
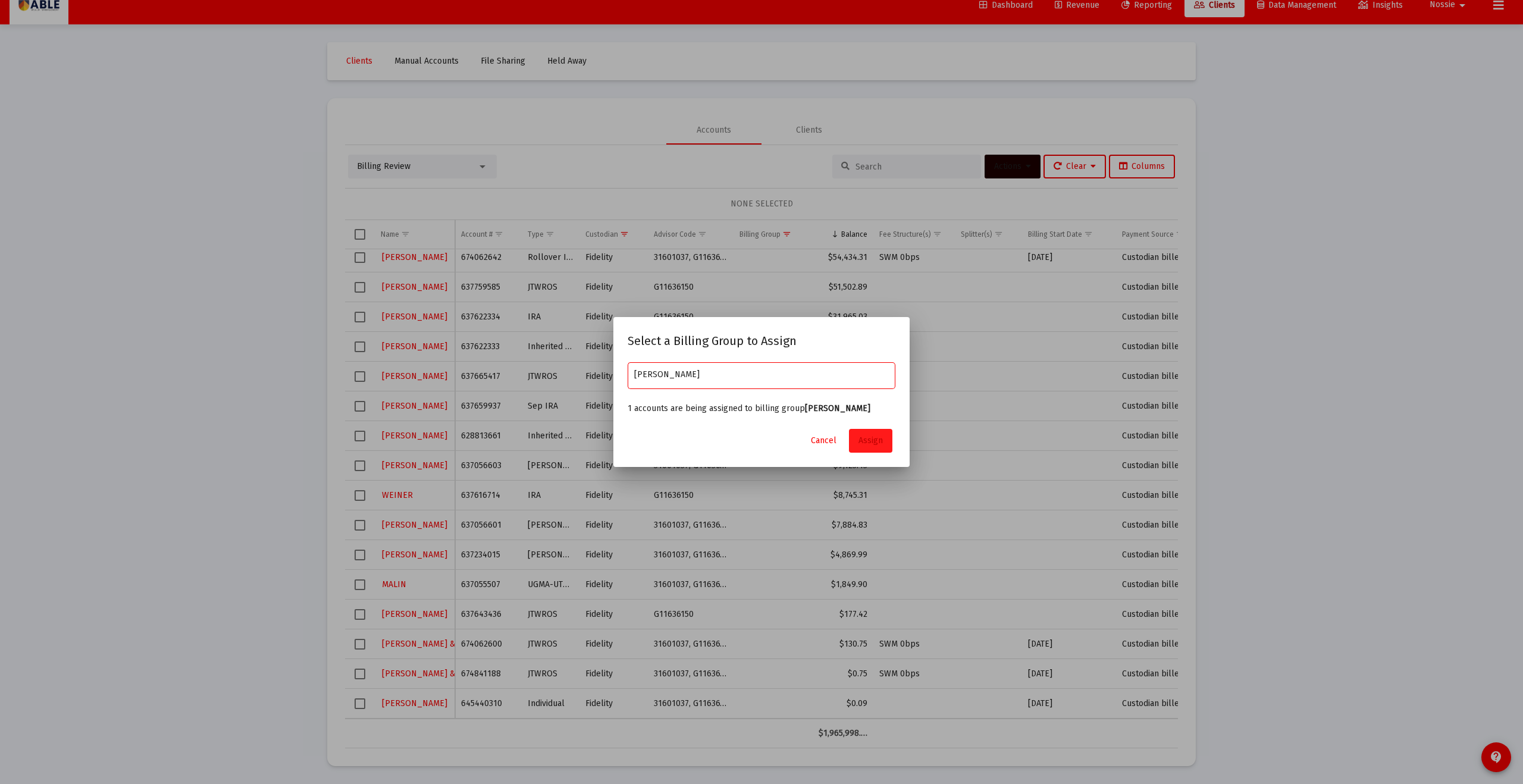
click at [872, 444] on span "Assign" at bounding box center [870, 440] width 24 height 10
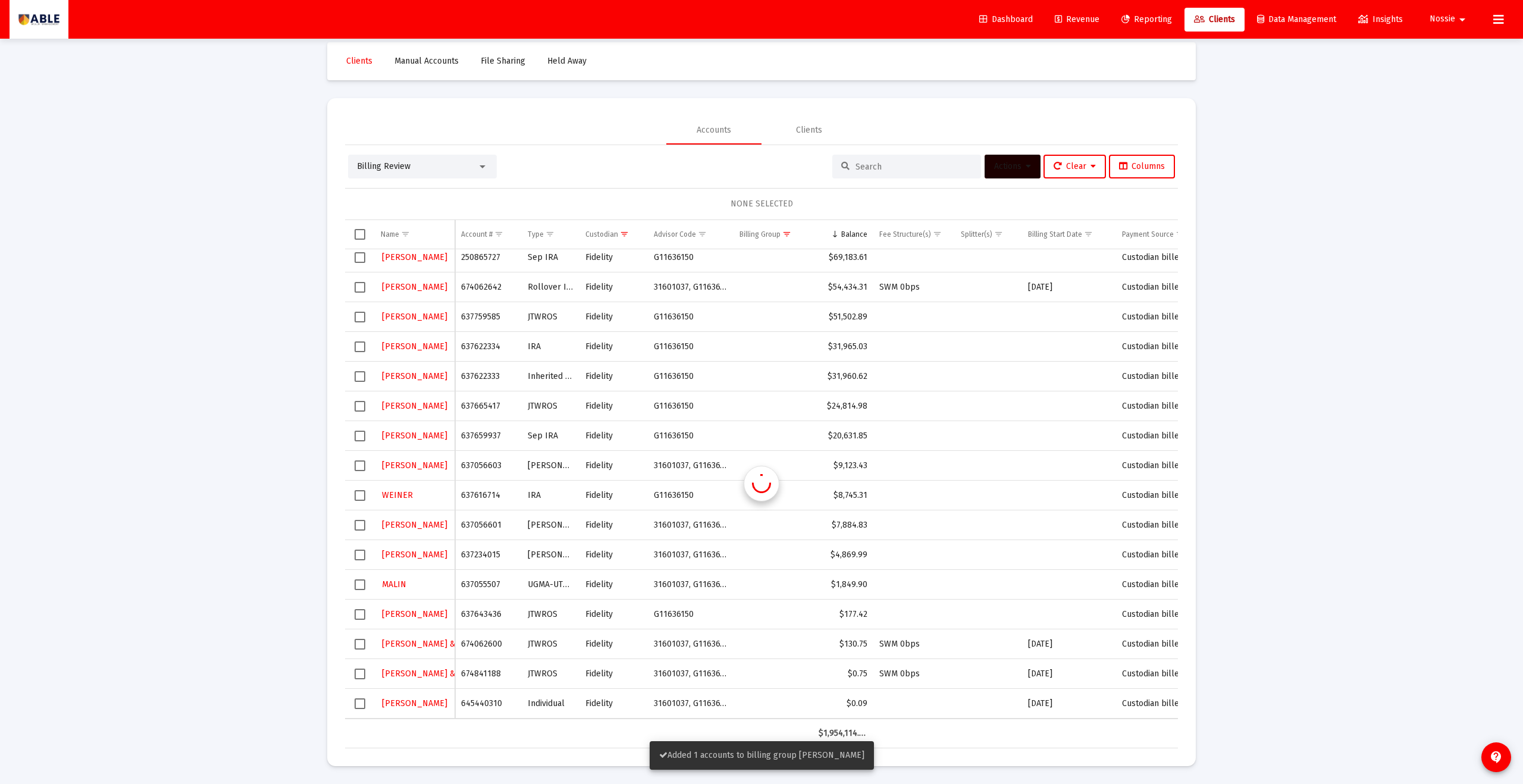
scroll to position [95, 0]
click at [362, 467] on span "Select row" at bounding box center [360, 466] width 11 height 11
click at [1030, 160] on button "Actions" at bounding box center [1012, 166] width 56 height 24
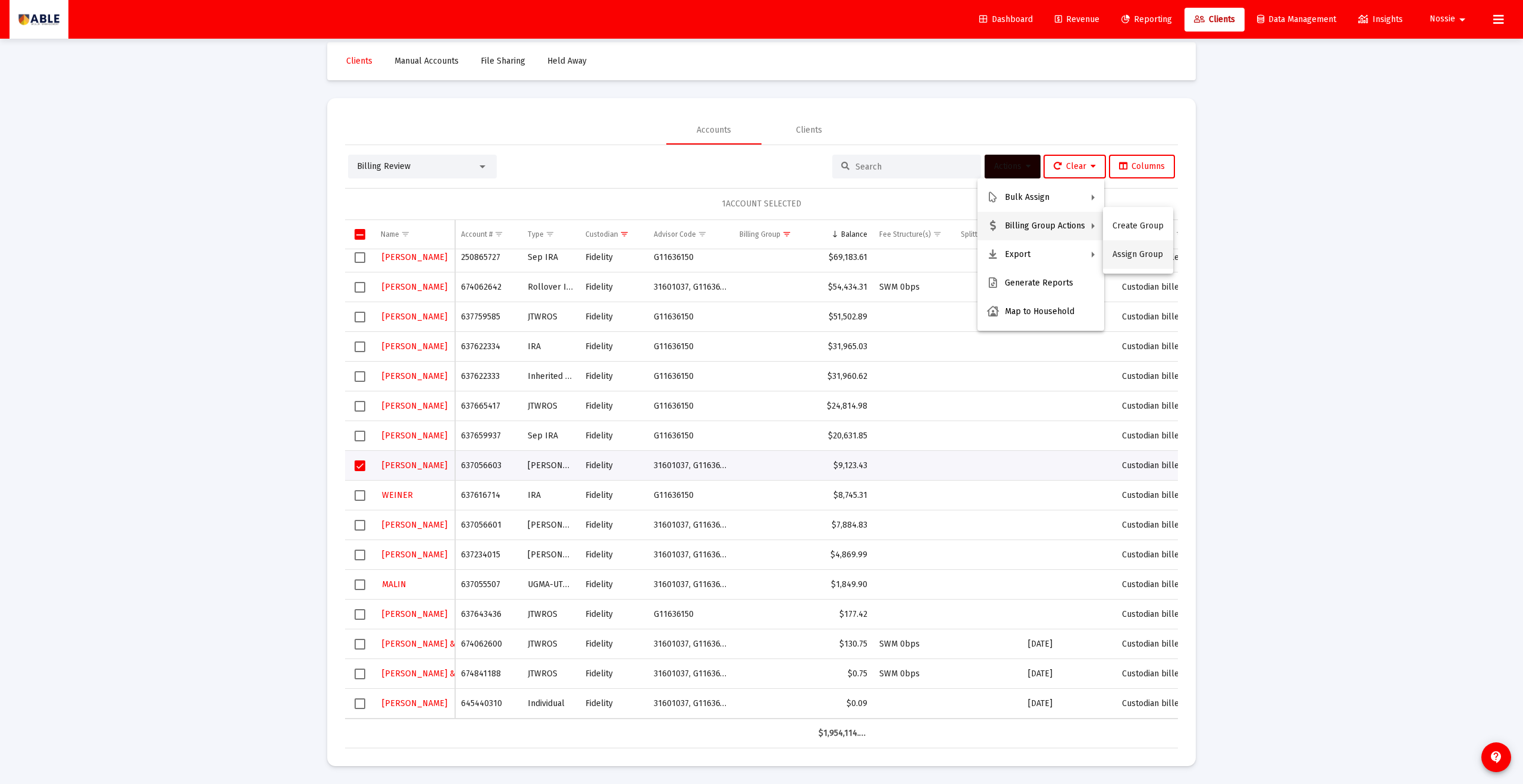
click at [1160, 254] on button "Assign Group" at bounding box center [1138, 254] width 70 height 28
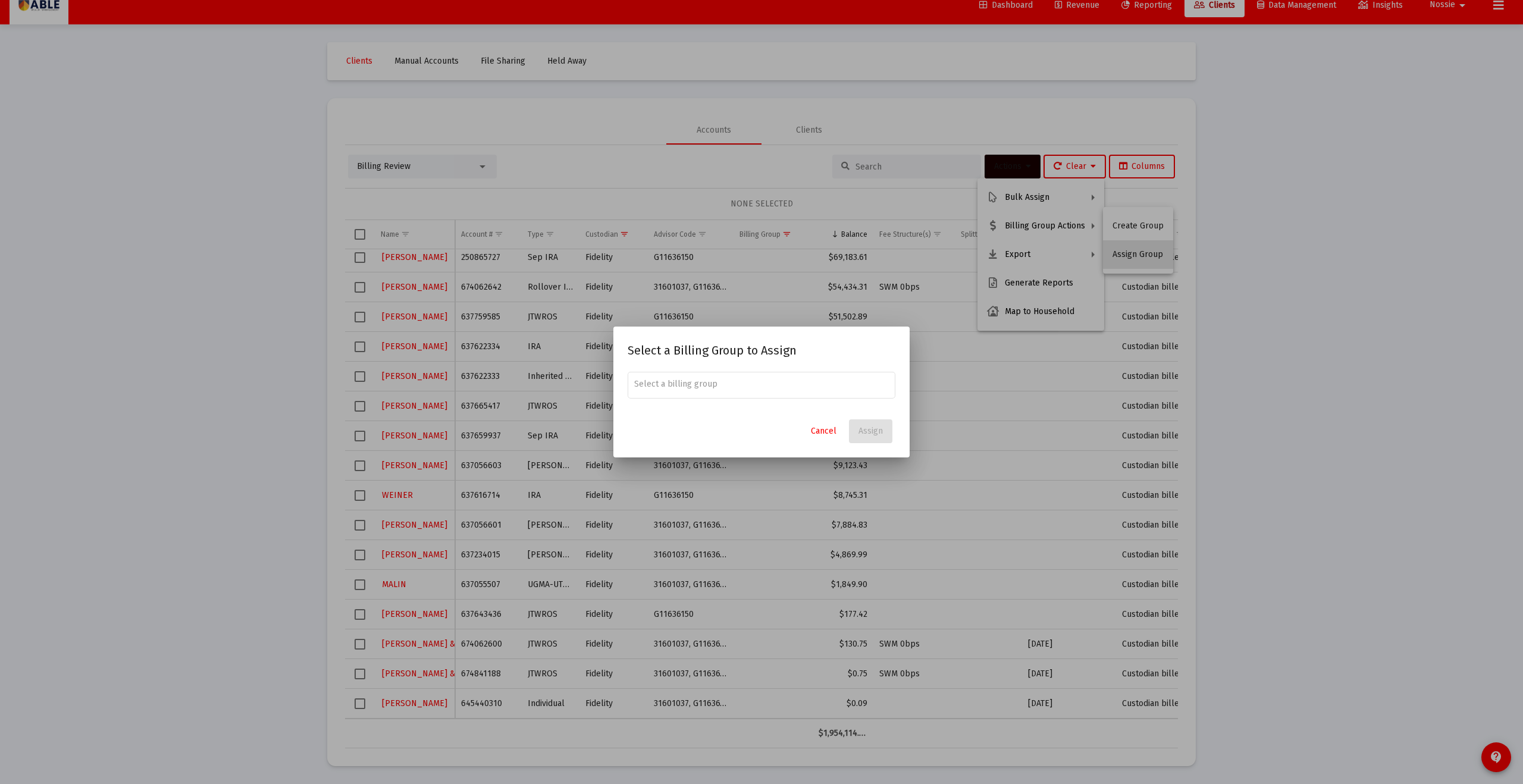
scroll to position [0, 0]
click at [761, 411] on span "Genuth Household" at bounding box center [762, 413] width 248 height 28
type input "Genuth Household"
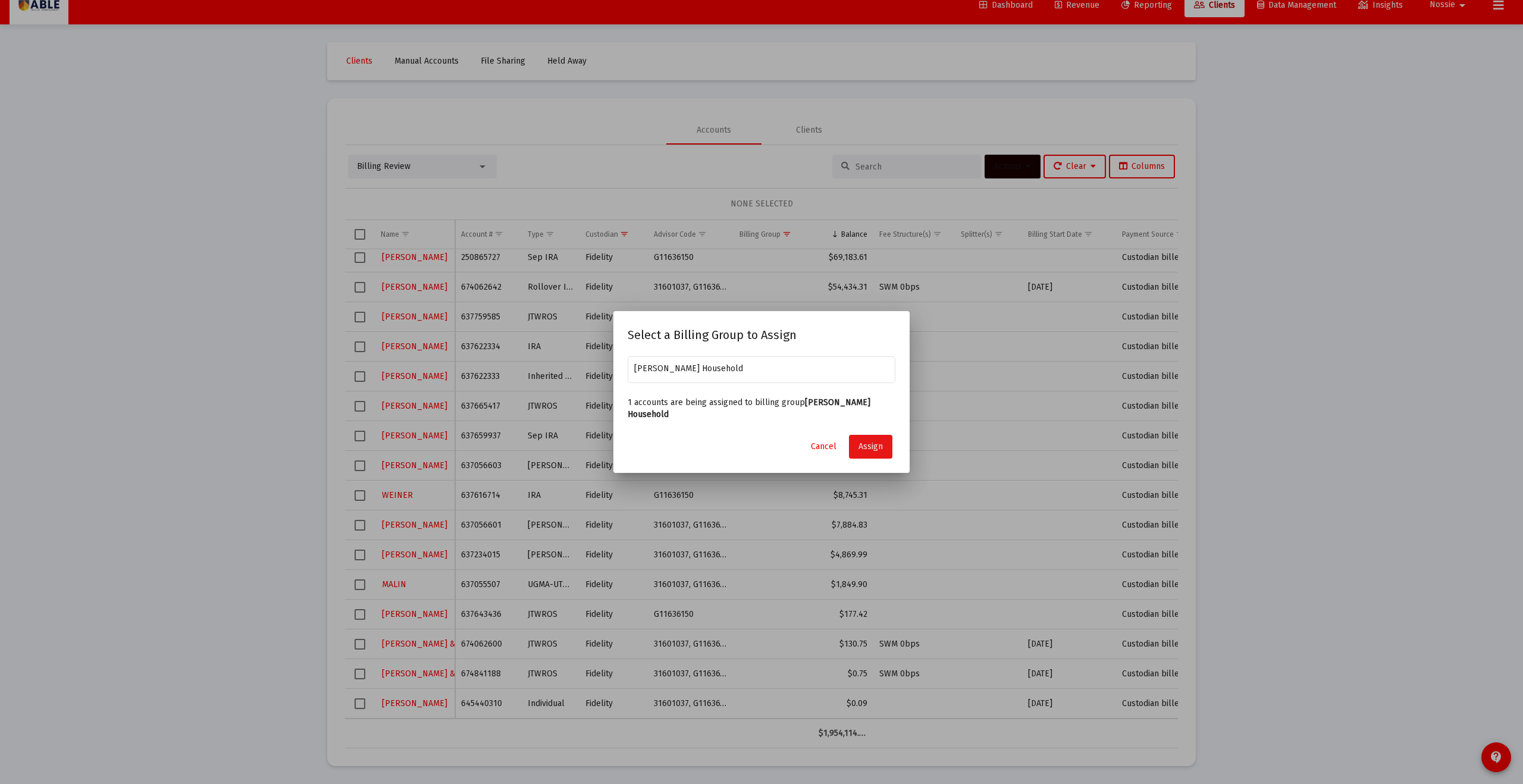
click at [881, 444] on span "Assign" at bounding box center [870, 446] width 24 height 10
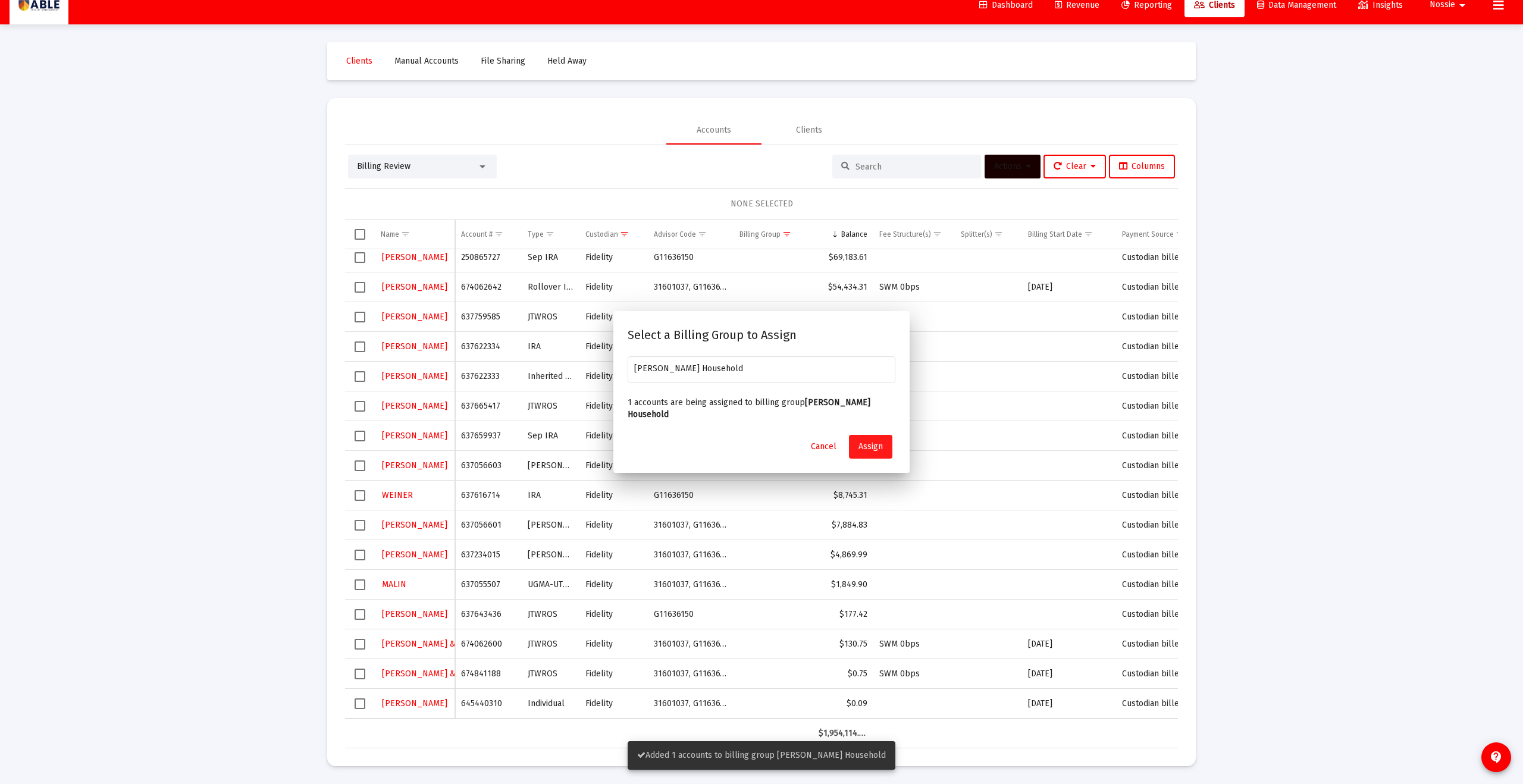
scroll to position [66, 0]
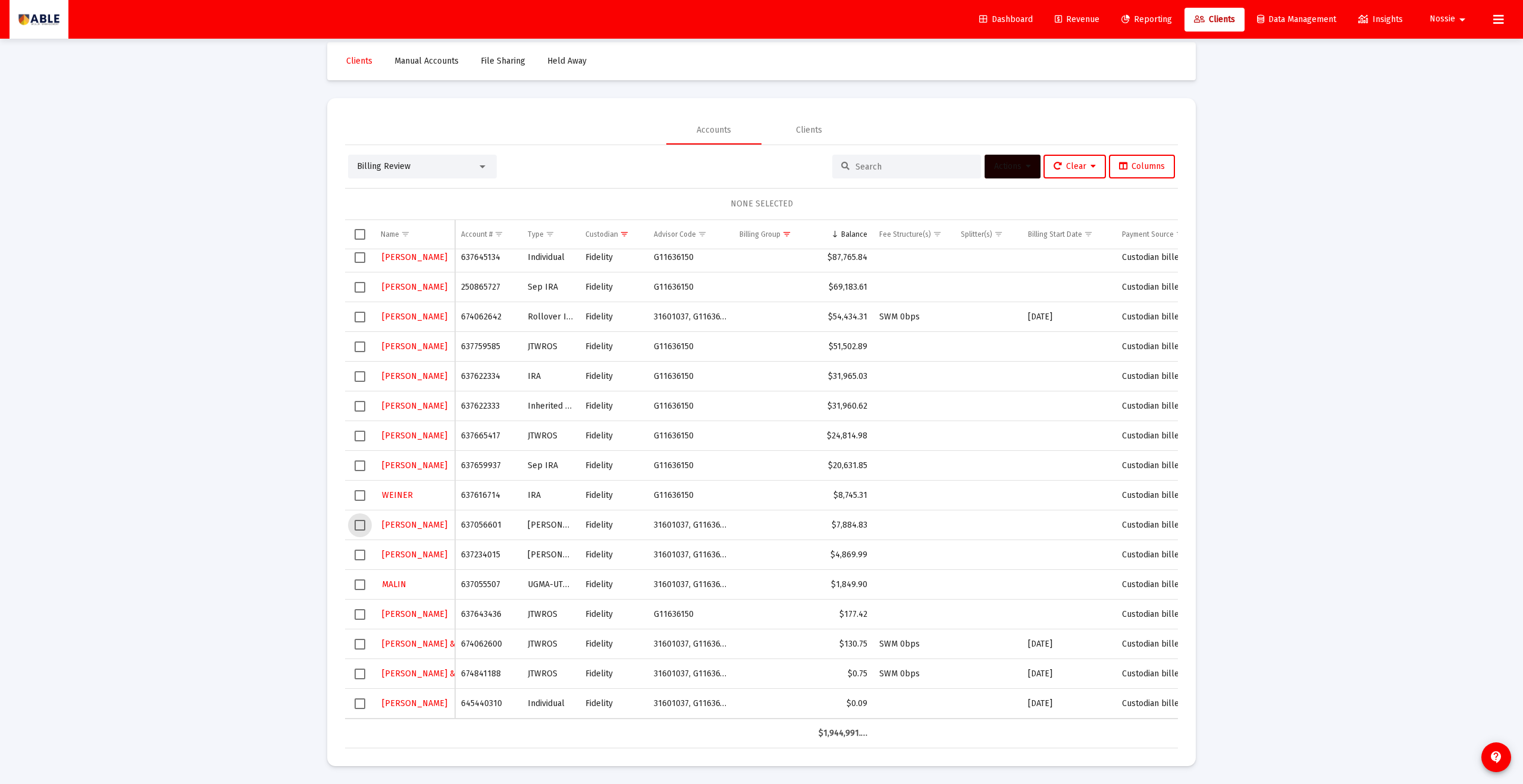
click at [358, 527] on span "Select row" at bounding box center [360, 525] width 11 height 11
click at [1000, 173] on button "Actions" at bounding box center [1012, 166] width 56 height 24
click at [1143, 249] on button "Assign Group" at bounding box center [1138, 254] width 70 height 28
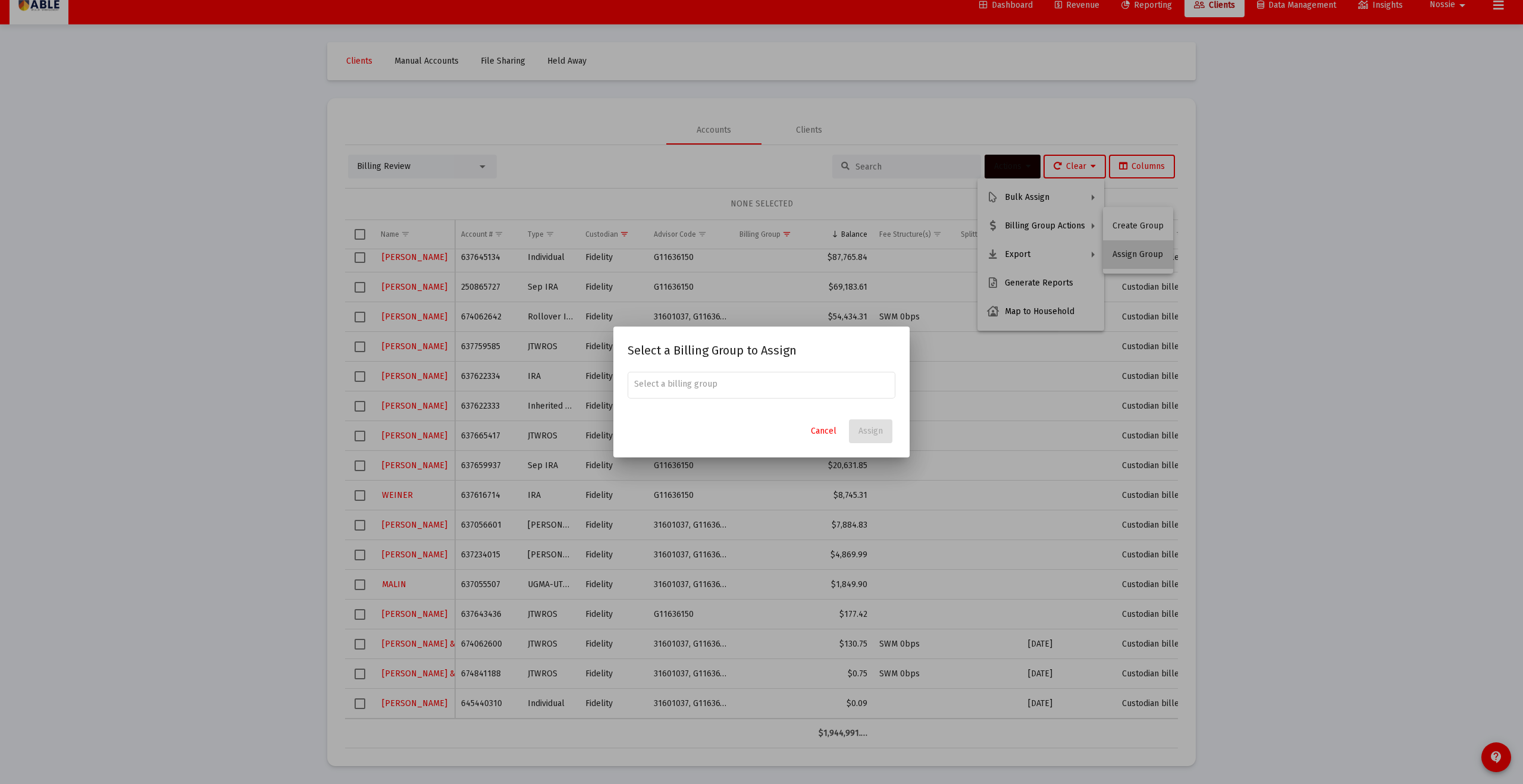
scroll to position [0, 0]
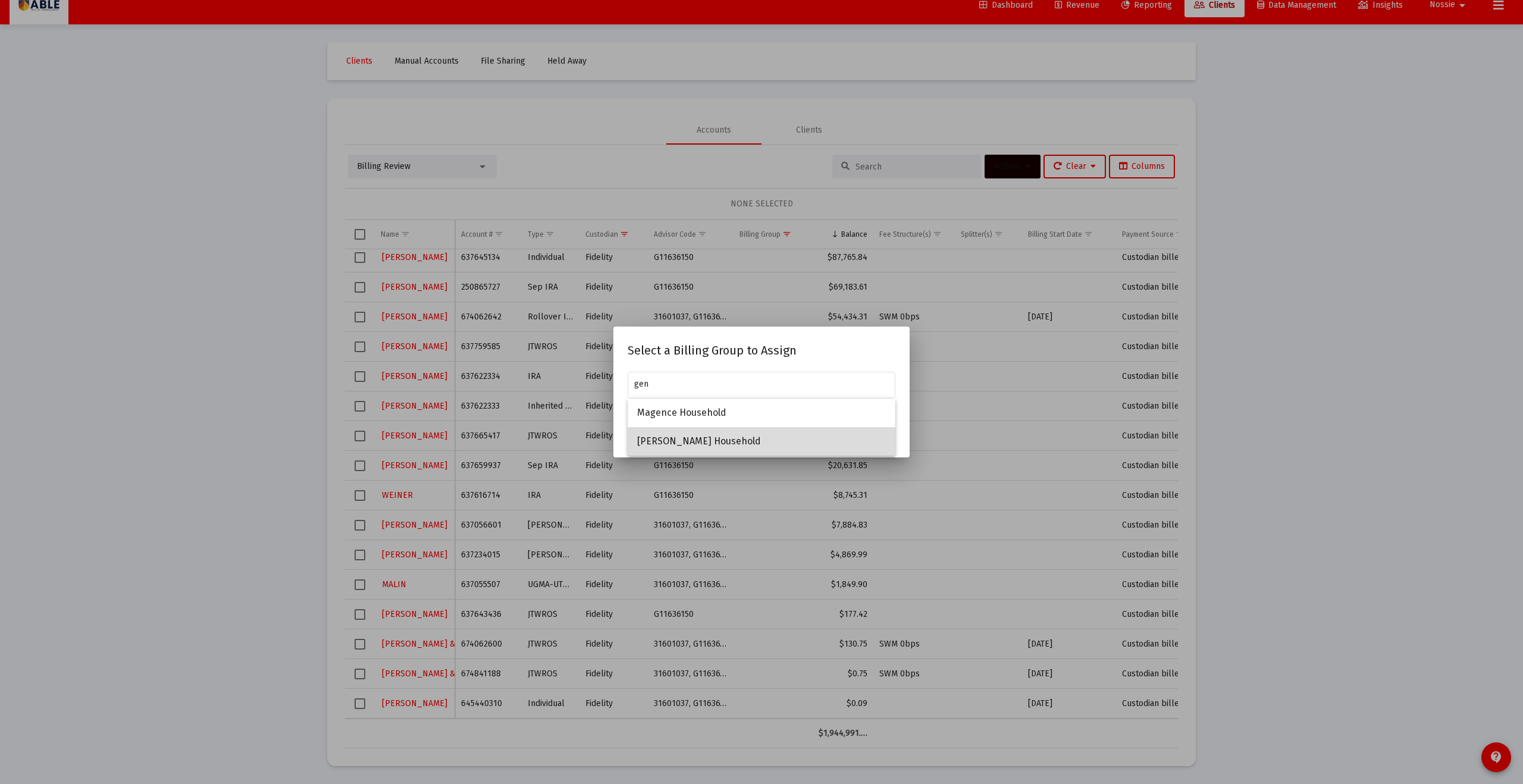
click at [795, 436] on span "Genuth Household" at bounding box center [762, 441] width 248 height 28
type input "Genuth Household"
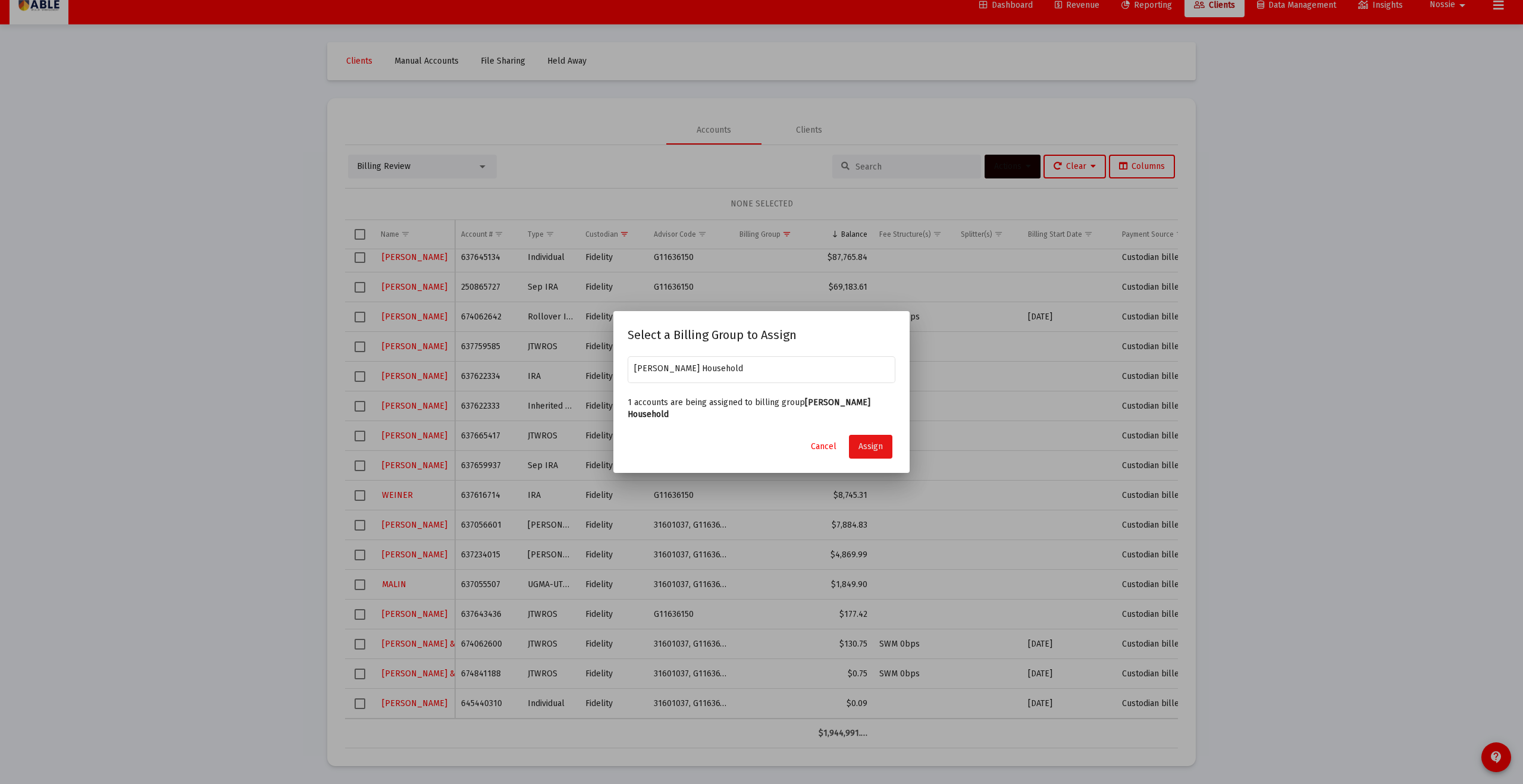
click at [880, 443] on span "Assign" at bounding box center [870, 446] width 24 height 10
click at [767, 374] on input "Genuth Household" at bounding box center [762, 369] width 255 height 9
click at [710, 423] on span "Genuth Household" at bounding box center [762, 431] width 248 height 28
click at [807, 442] on span "Cancel" at bounding box center [809, 446] width 26 height 10
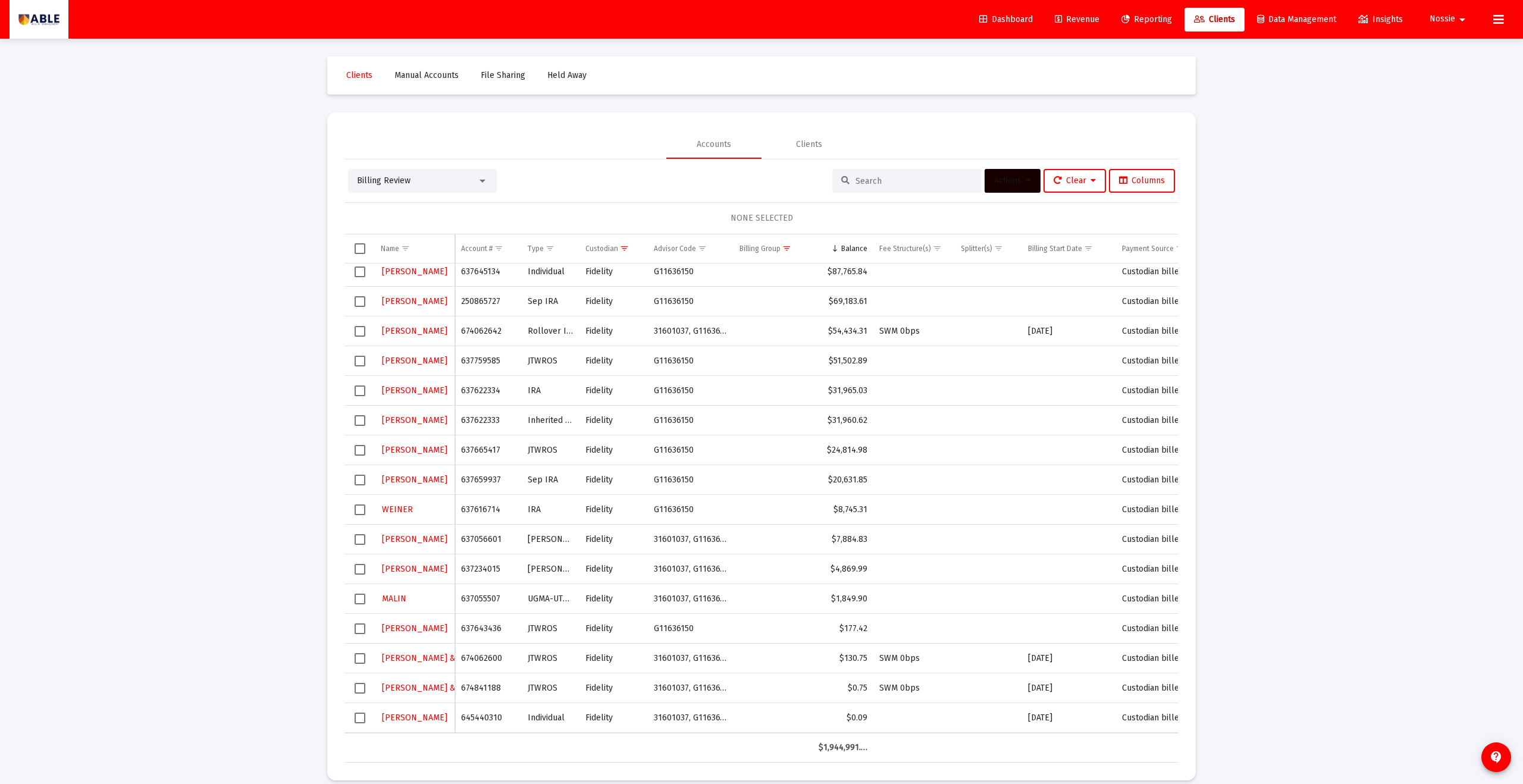
scroll to position [14, 0]
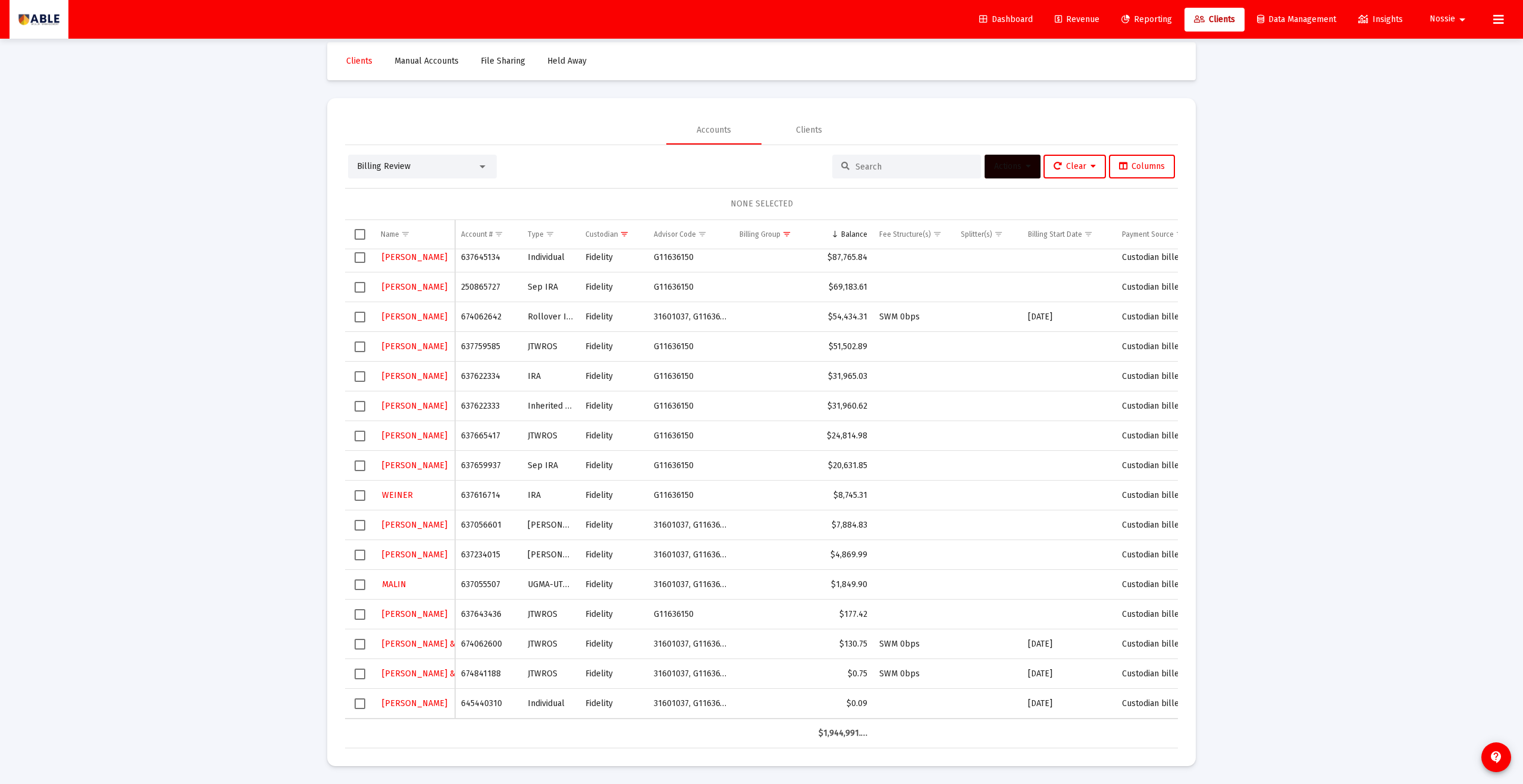
click at [363, 525] on span "Select row" at bounding box center [360, 525] width 11 height 11
click at [995, 163] on span "Actions" at bounding box center [1013, 166] width 37 height 10
click at [1129, 252] on button "Assign Group" at bounding box center [1138, 254] width 70 height 28
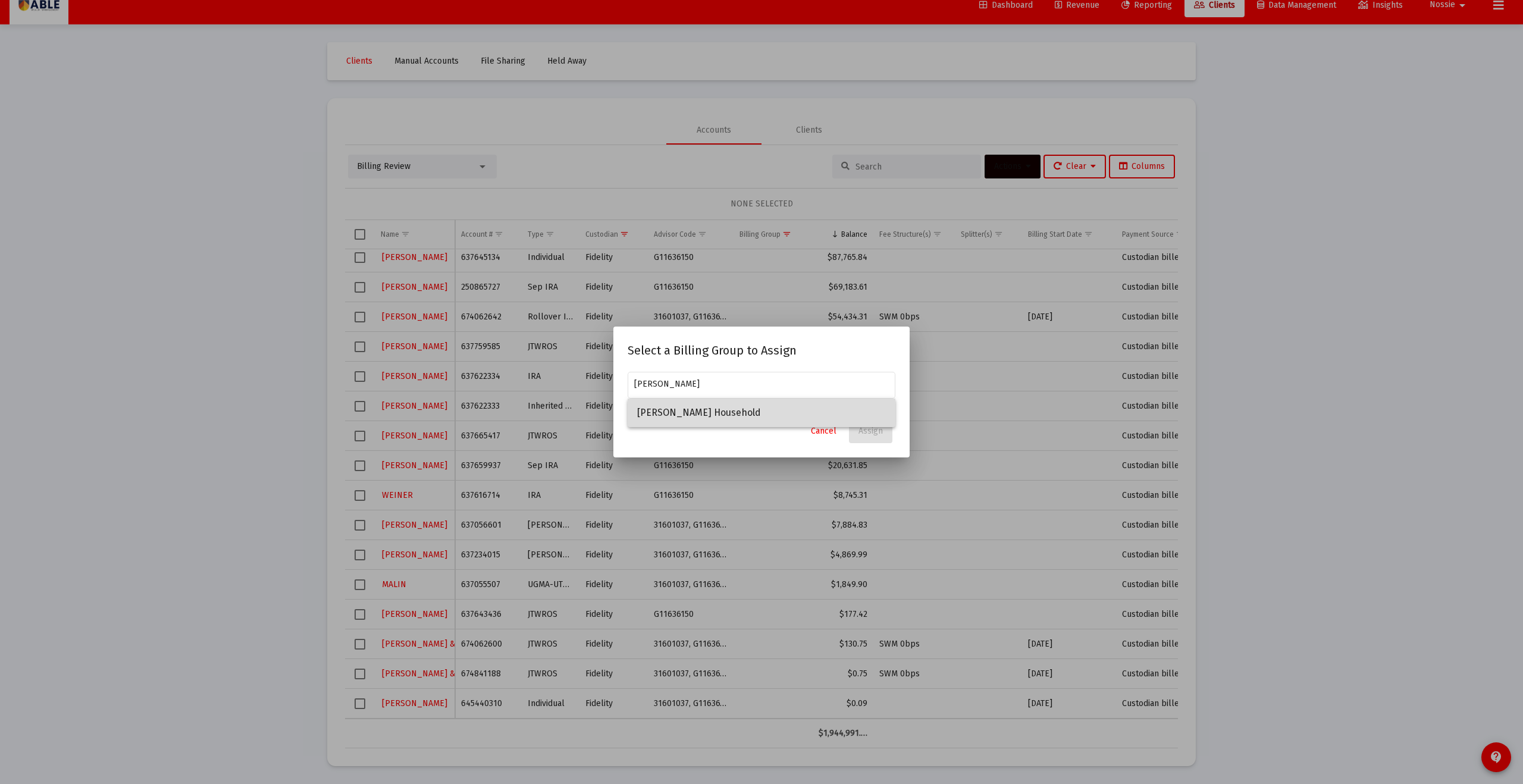
click at [676, 415] on span "Genuth Household" at bounding box center [762, 413] width 248 height 28
type input "Genuth Household"
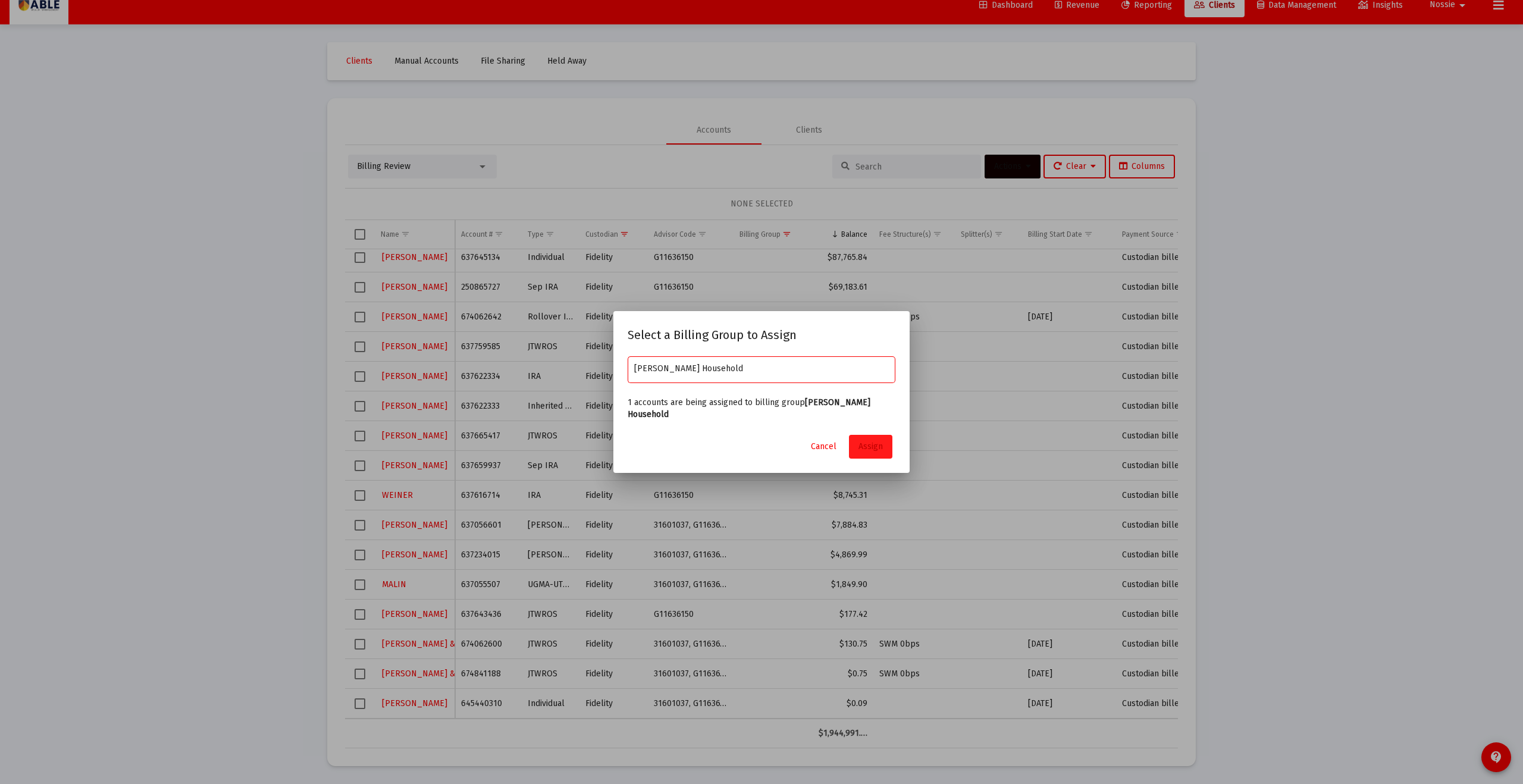
click at [870, 442] on span "Assign" at bounding box center [870, 446] width 24 height 10
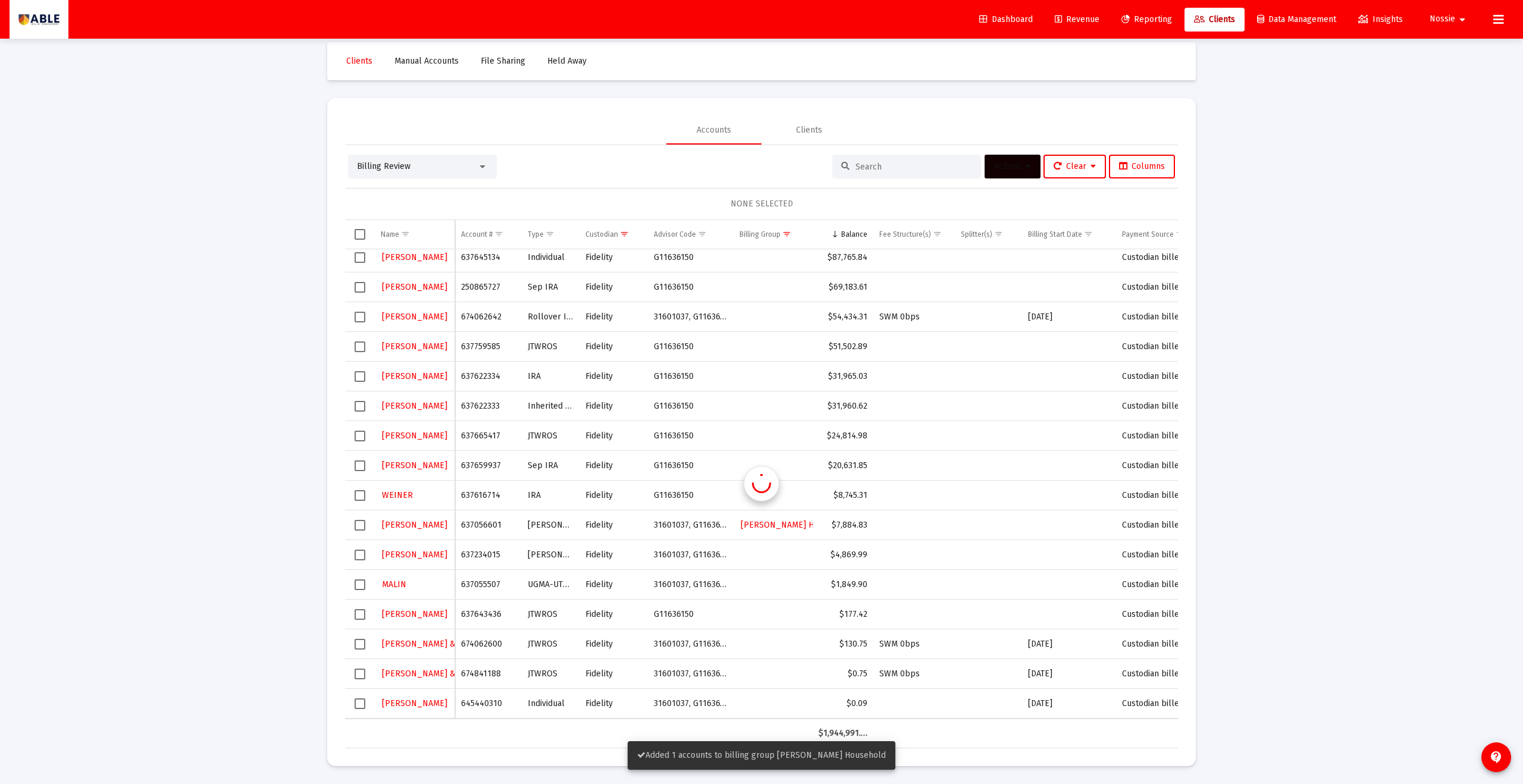
scroll to position [35, 0]
click at [812, 443] on td "Data grid" at bounding box center [773, 436] width 79 height 30
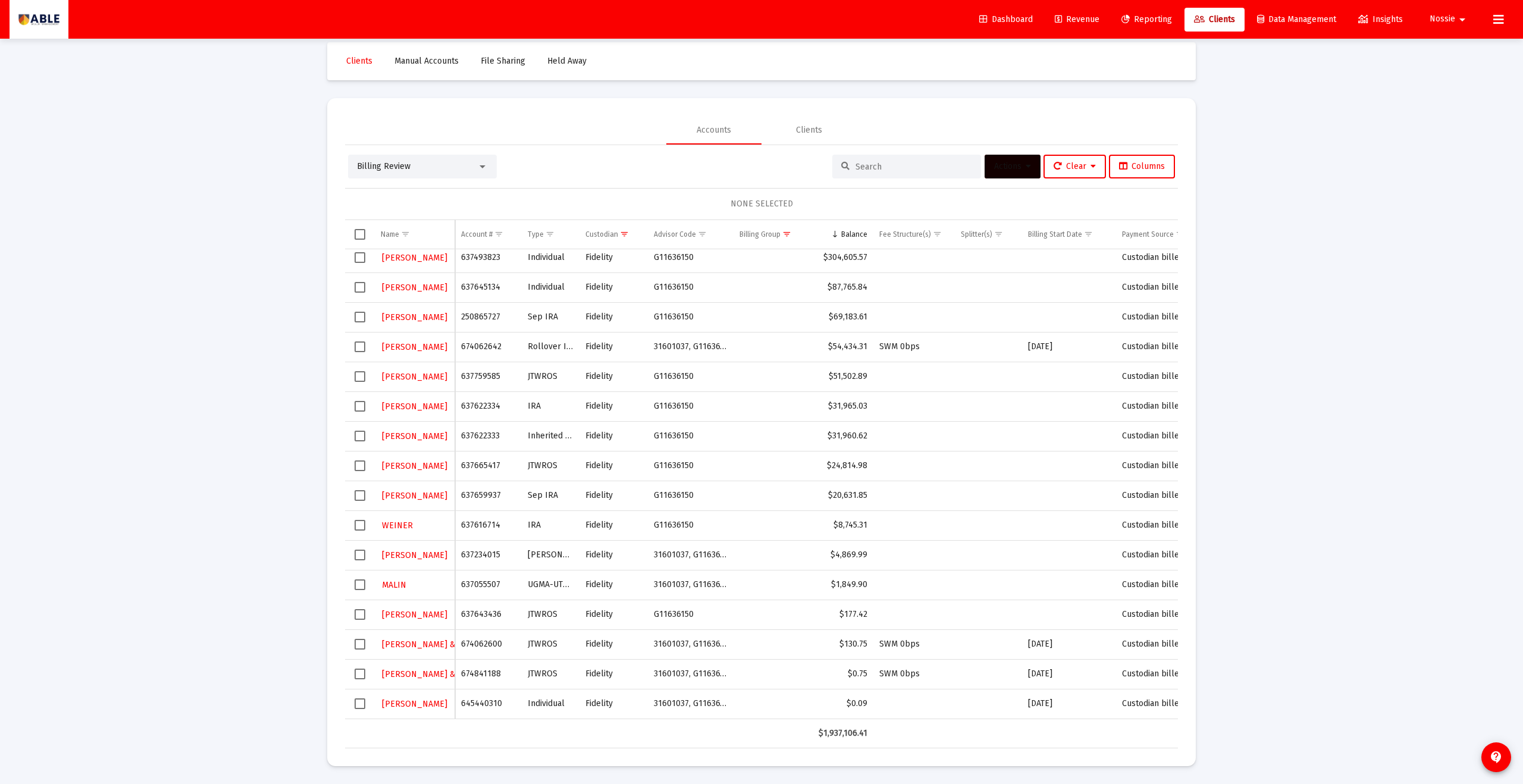
click at [360, 558] on span "Select row" at bounding box center [360, 555] width 11 height 11
click at [1027, 170] on button "Actions" at bounding box center [1012, 166] width 56 height 24
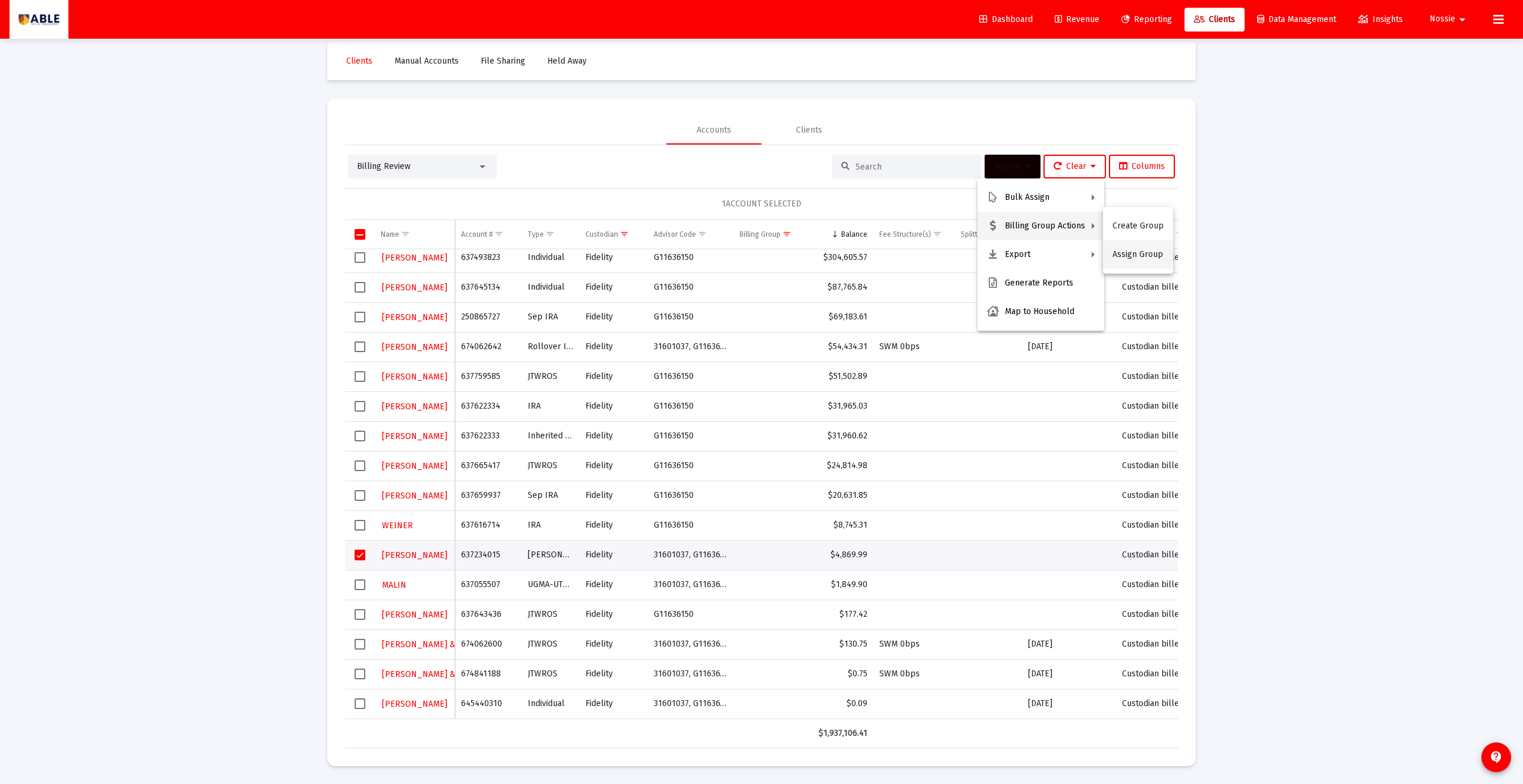
click at [1122, 255] on button "Assign Group" at bounding box center [1138, 254] width 70 height 28
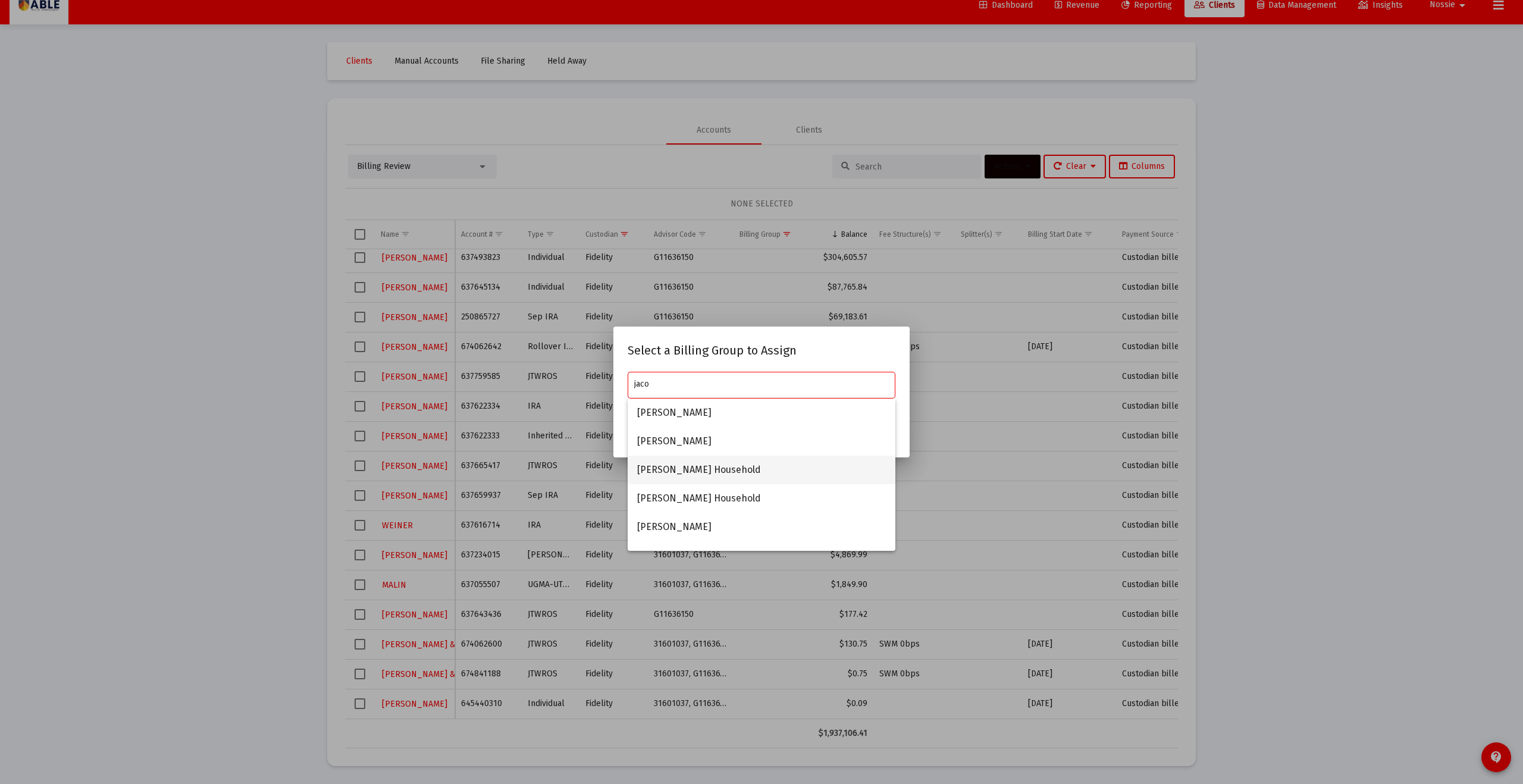
click at [684, 474] on span "[PERSON_NAME] Household" at bounding box center [762, 469] width 248 height 28
type input "[PERSON_NAME] Household"
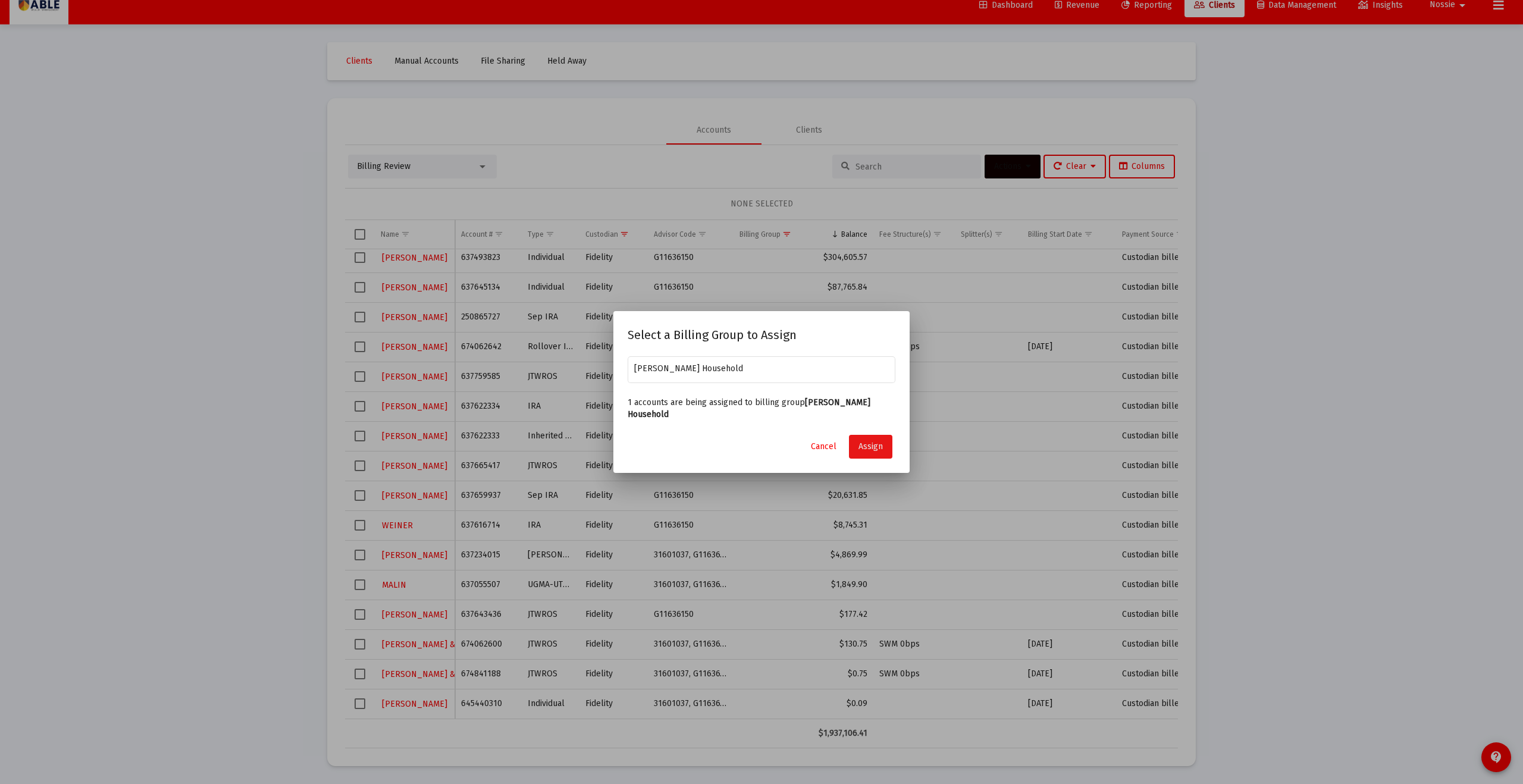
click at [869, 450] on span "Assign" at bounding box center [870, 446] width 24 height 10
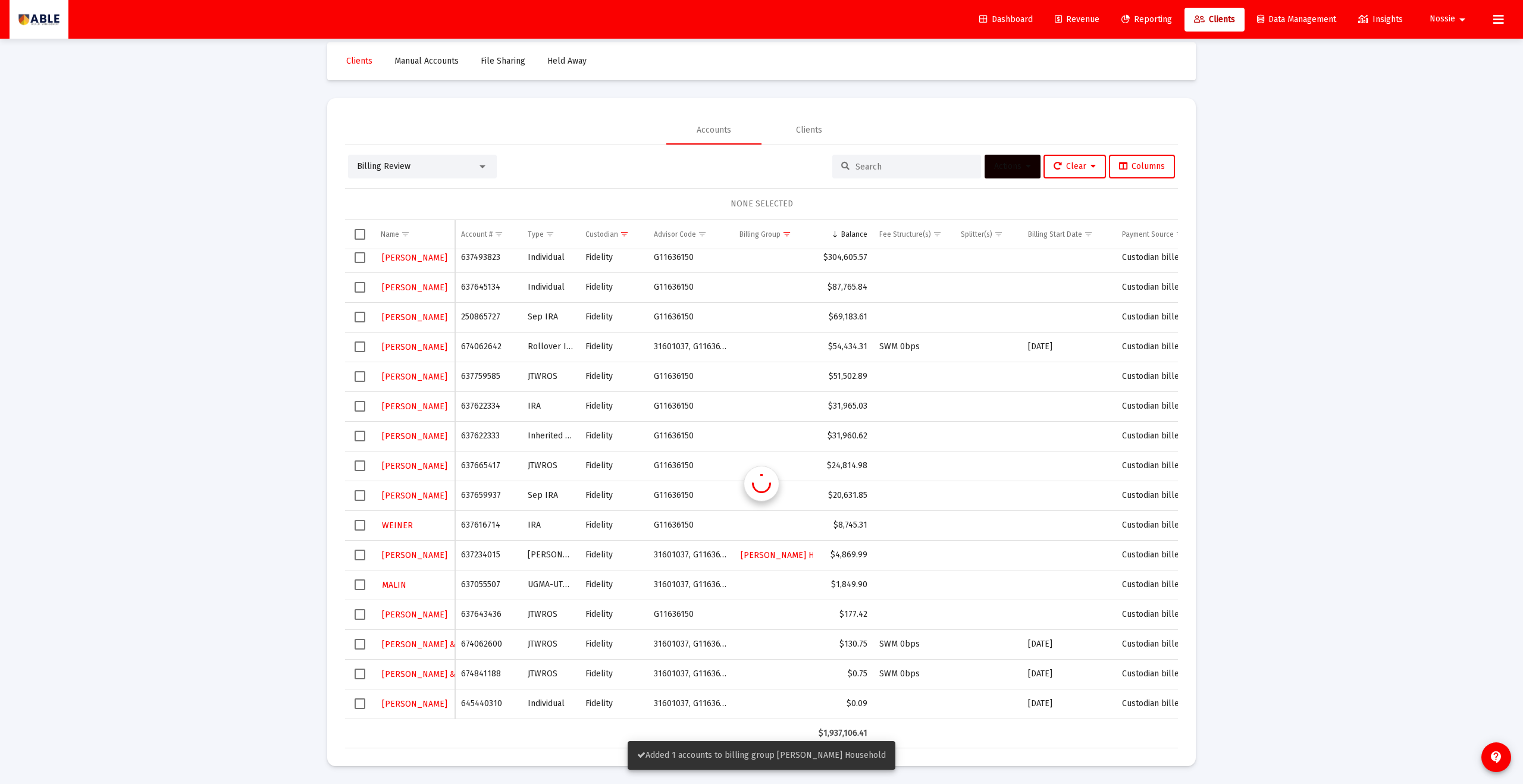
scroll to position [6, 0]
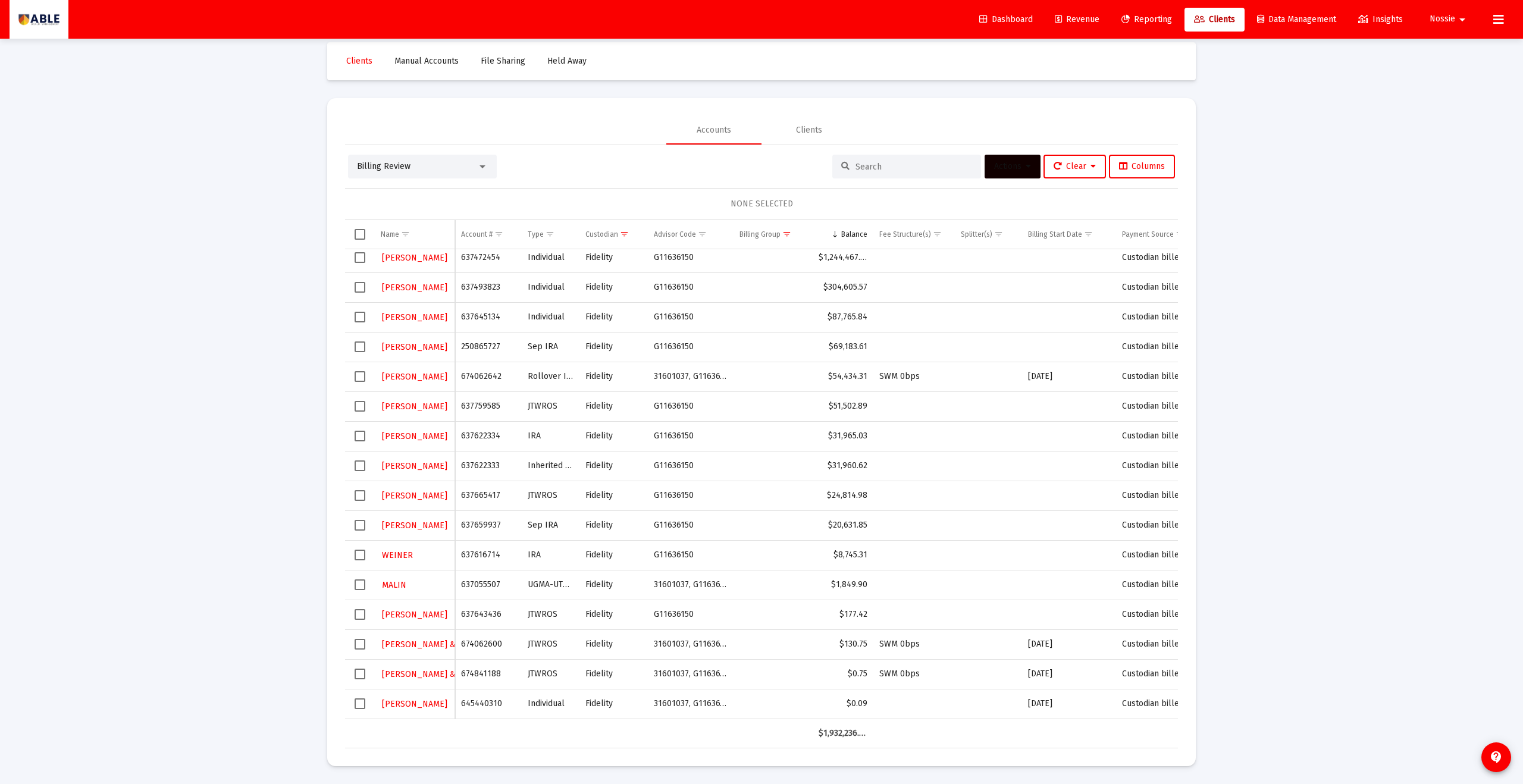
click at [360, 587] on span "Select row" at bounding box center [360, 585] width 11 height 11
click at [1026, 165] on icon at bounding box center [1029, 166] width 5 height 9
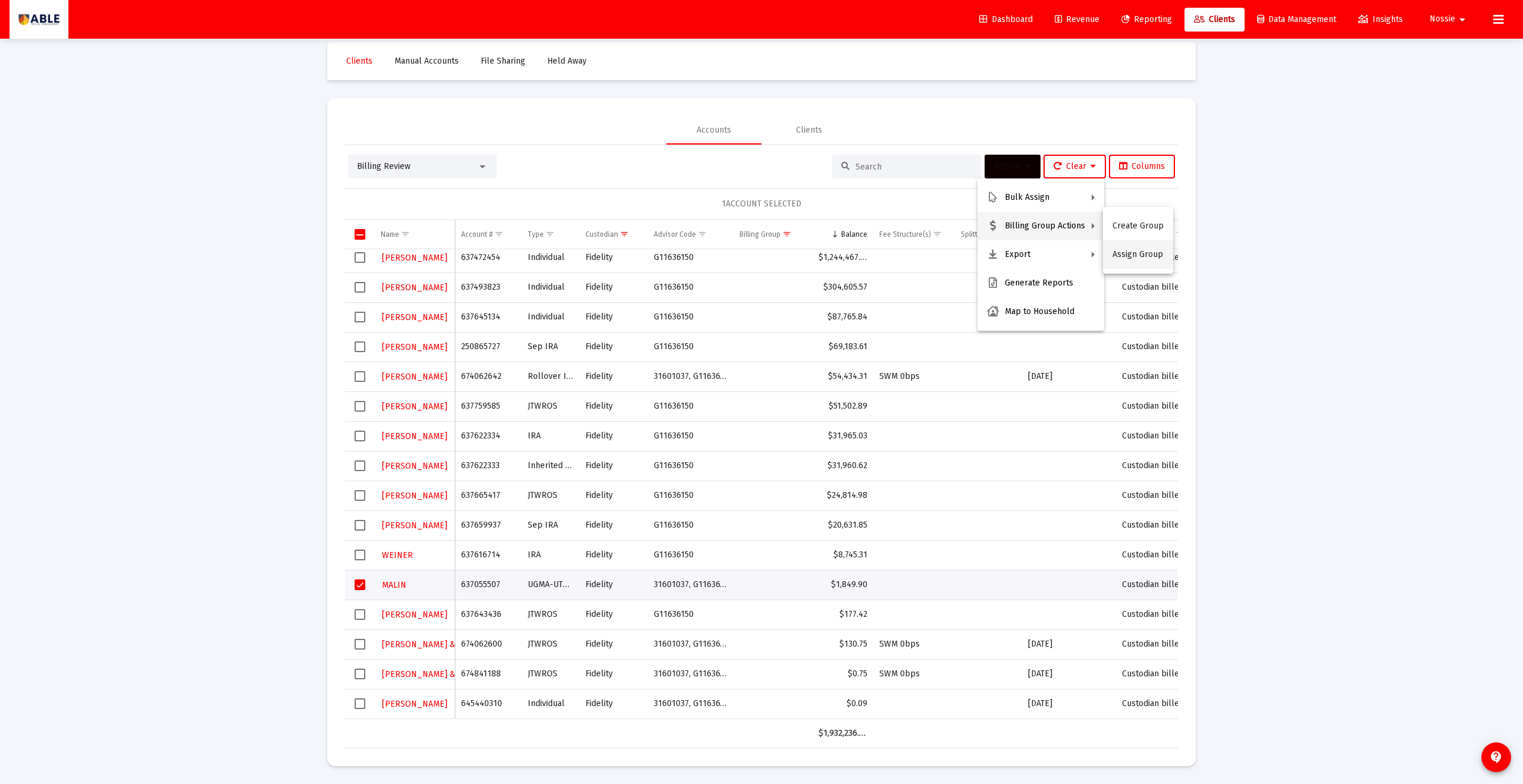
click at [1119, 246] on button "Assign Group" at bounding box center [1138, 254] width 70 height 28
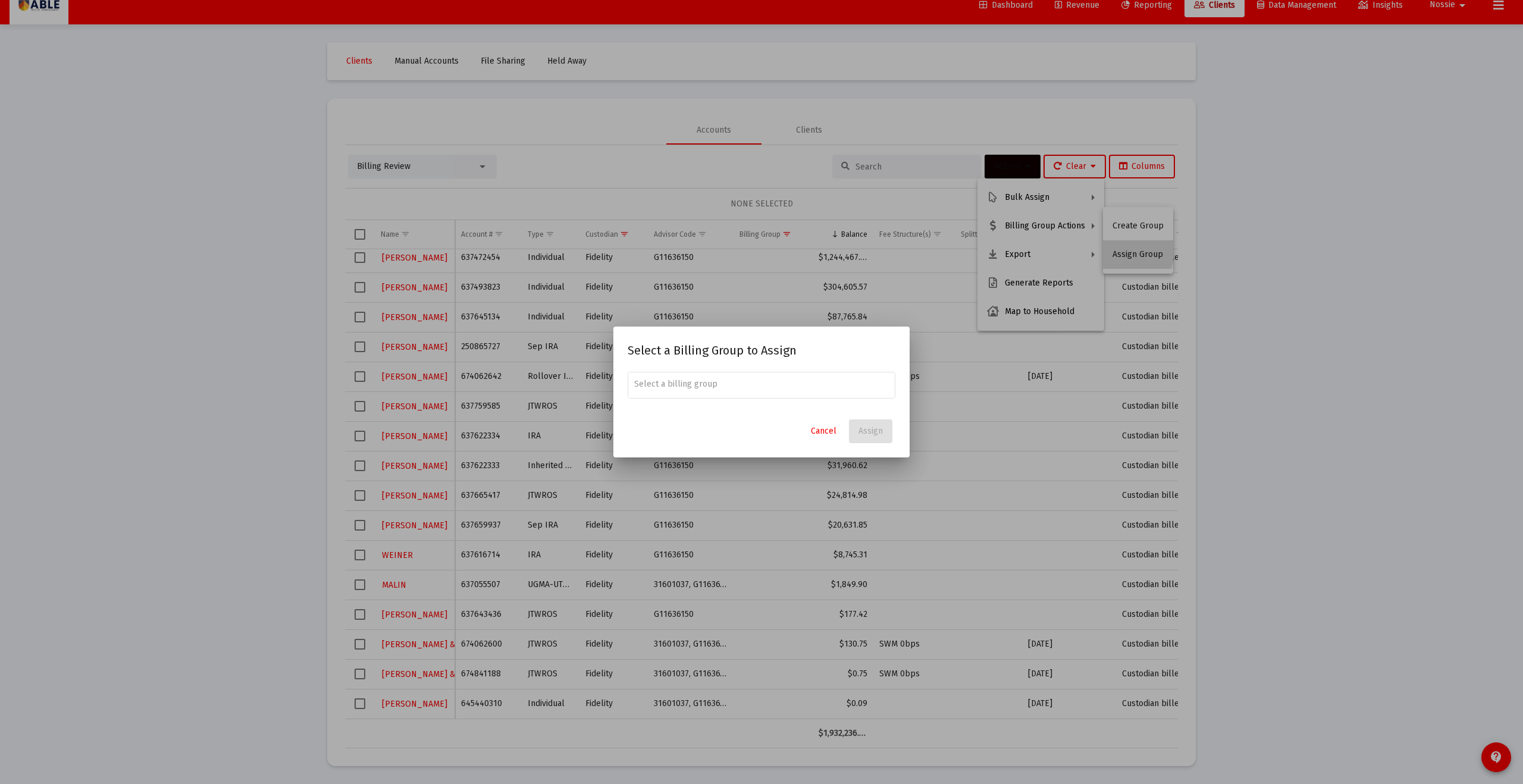
scroll to position [0, 0]
click at [706, 419] on span "Malin Household" at bounding box center [762, 413] width 248 height 28
type input "Malin Household"
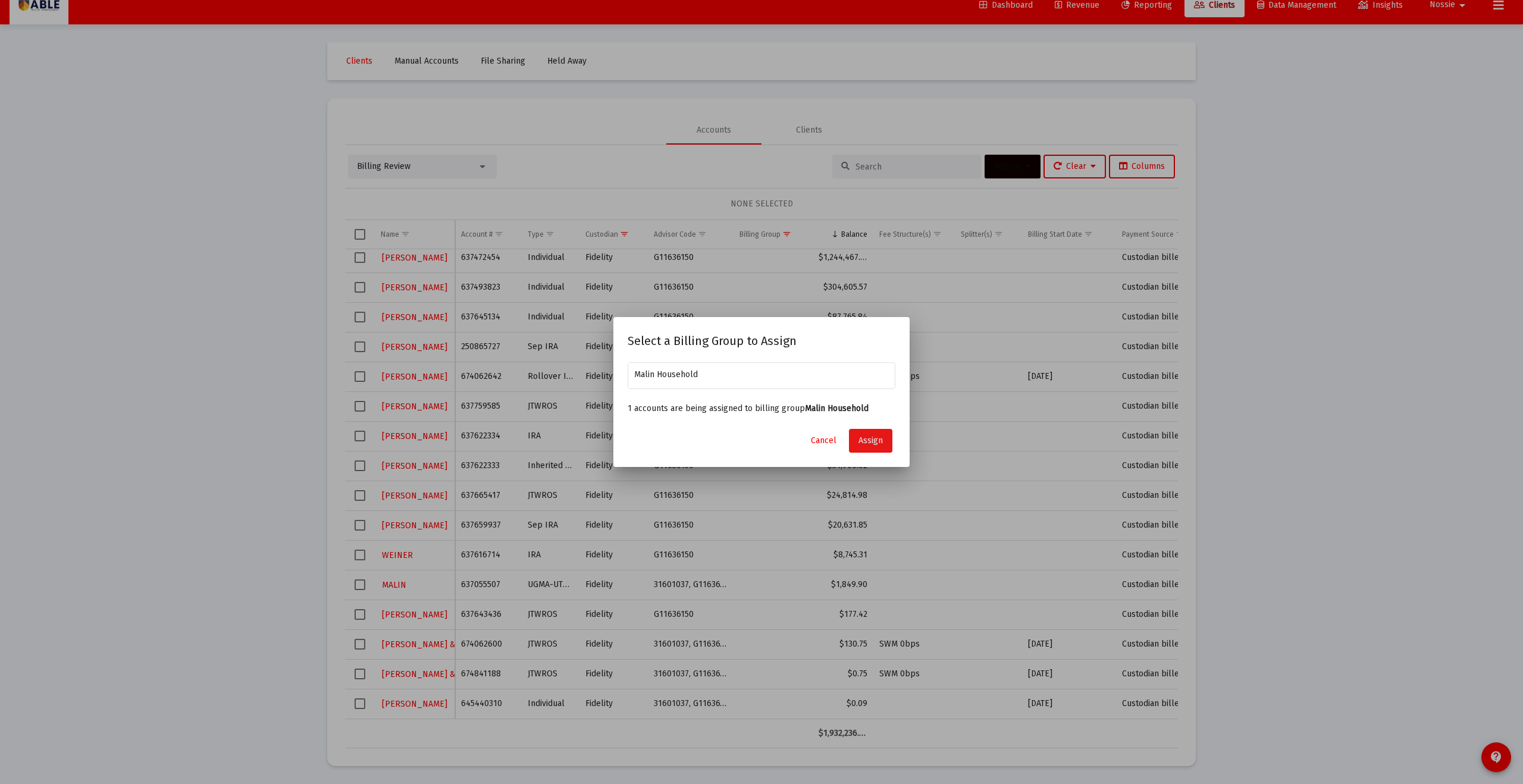
click at [890, 444] on button "Assign" at bounding box center [871, 441] width 43 height 24
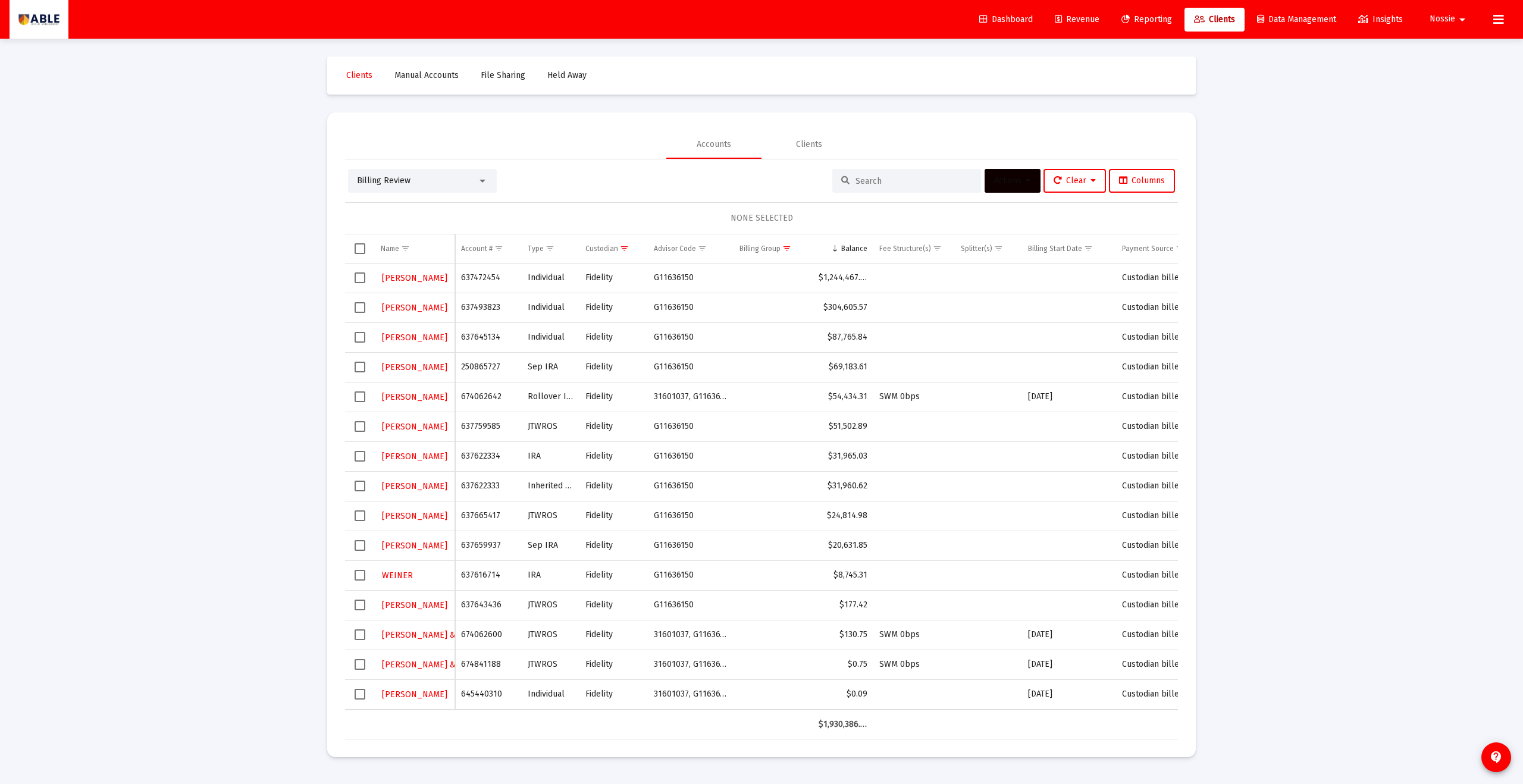
click at [479, 603] on td "637643436" at bounding box center [488, 605] width 66 height 30
copy td "637643436"
click at [361, 249] on span "Select all" at bounding box center [360, 248] width 11 height 11
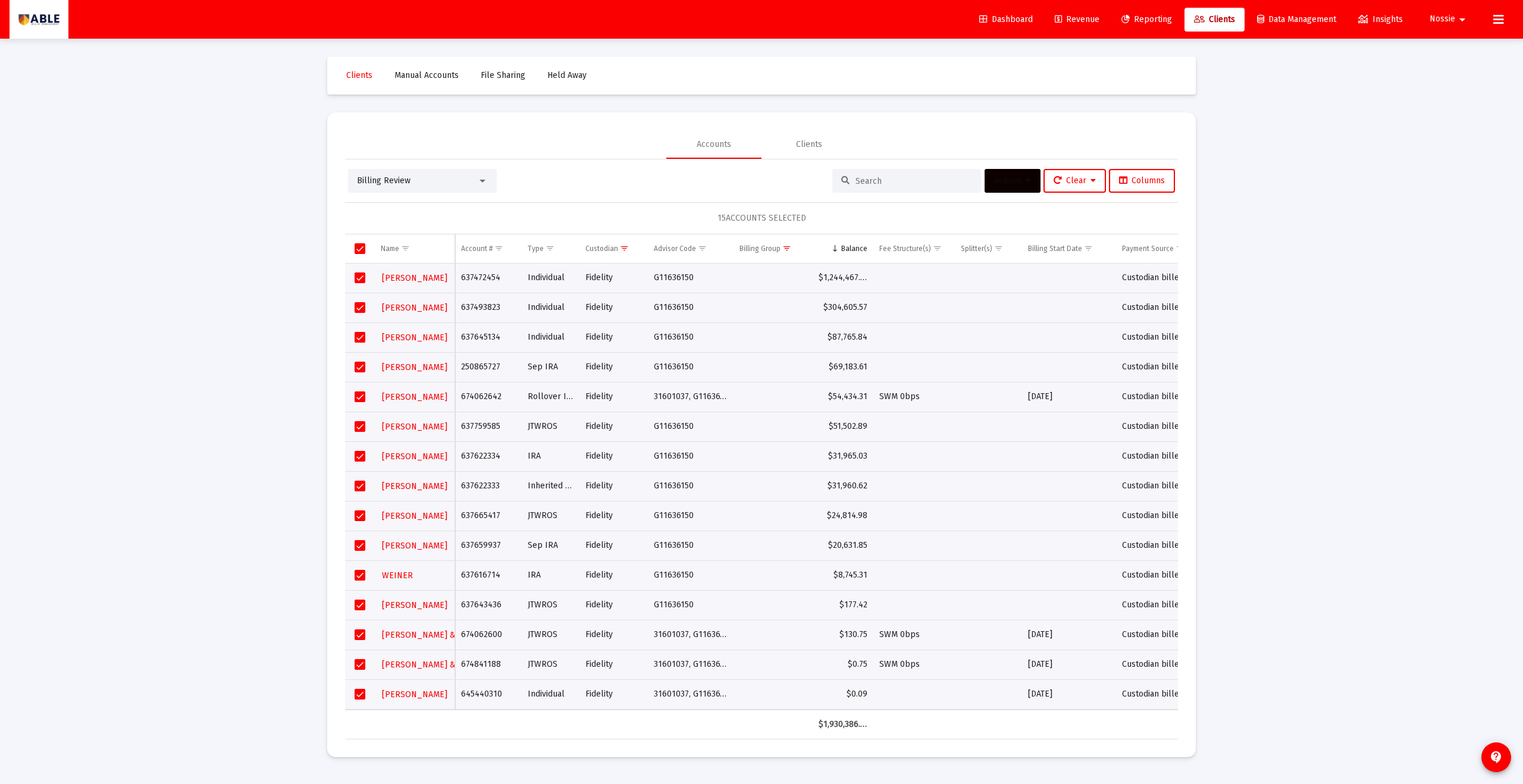
click at [1004, 189] on button "Actions" at bounding box center [1012, 181] width 56 height 24
click at [1135, 292] on button "Export Selected" at bounding box center [1143, 297] width 81 height 28
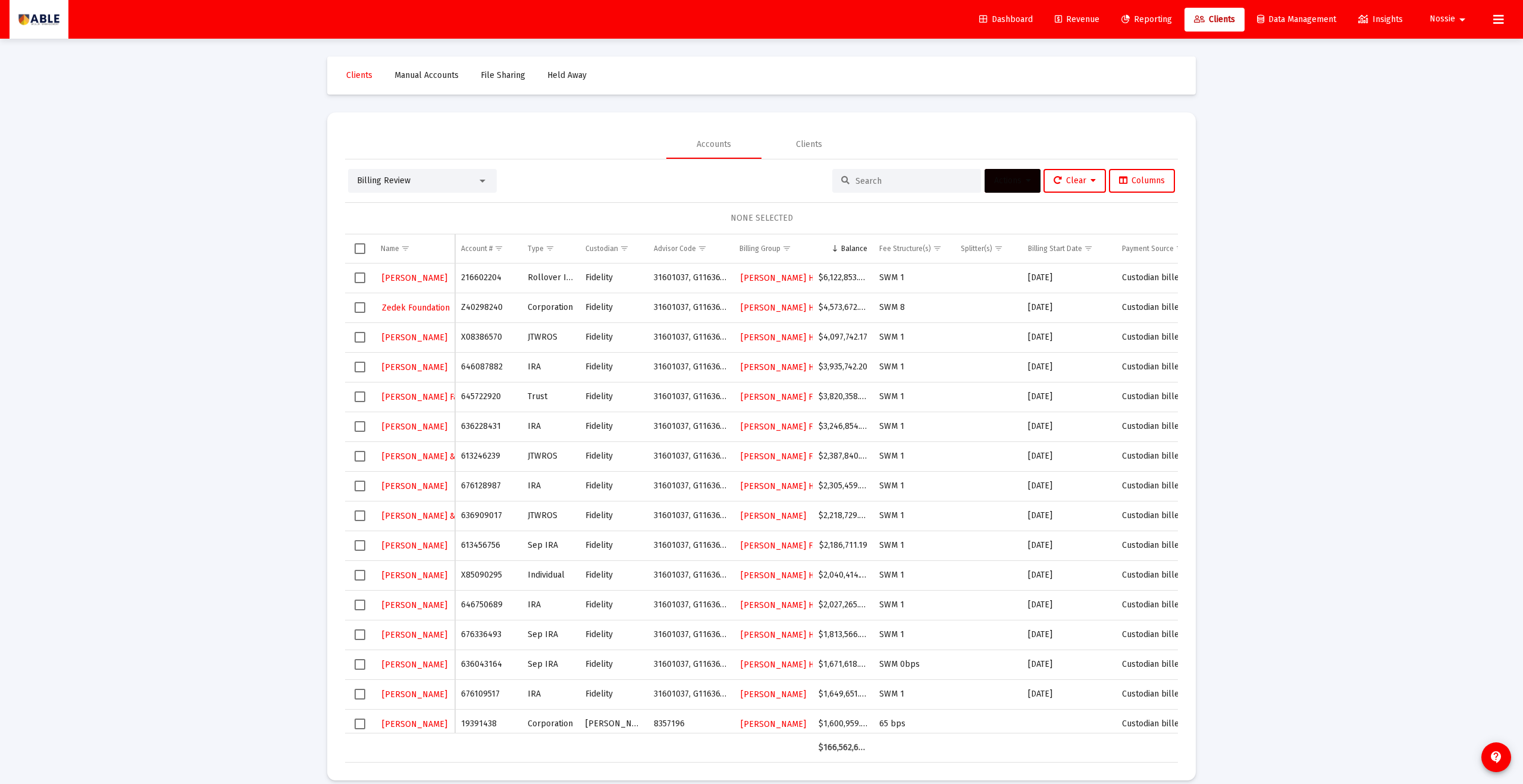
click at [1077, 24] on span "Revenue" at bounding box center [1077, 19] width 45 height 10
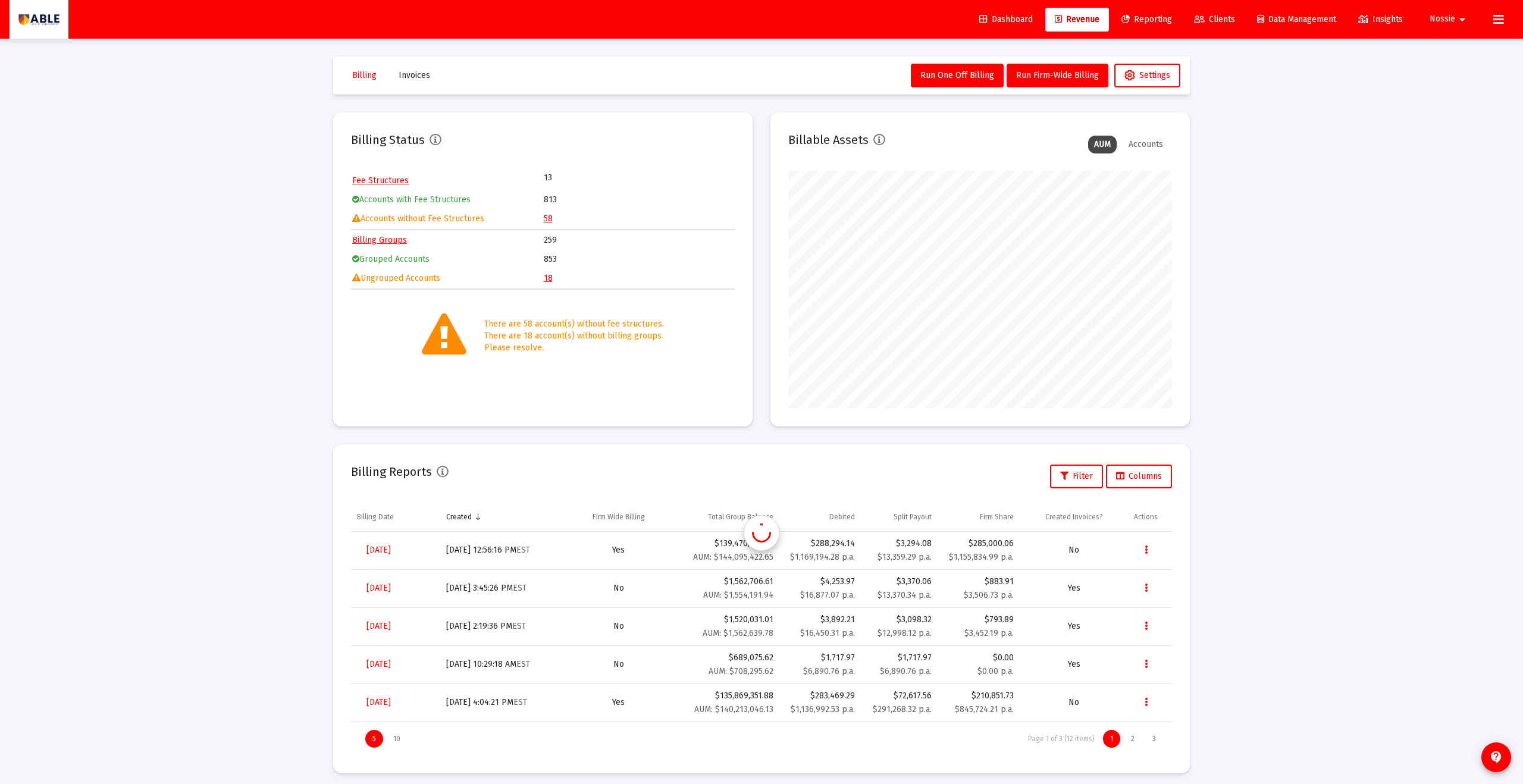
scroll to position [238, 384]
click at [546, 219] on link "58" at bounding box center [548, 218] width 9 height 10
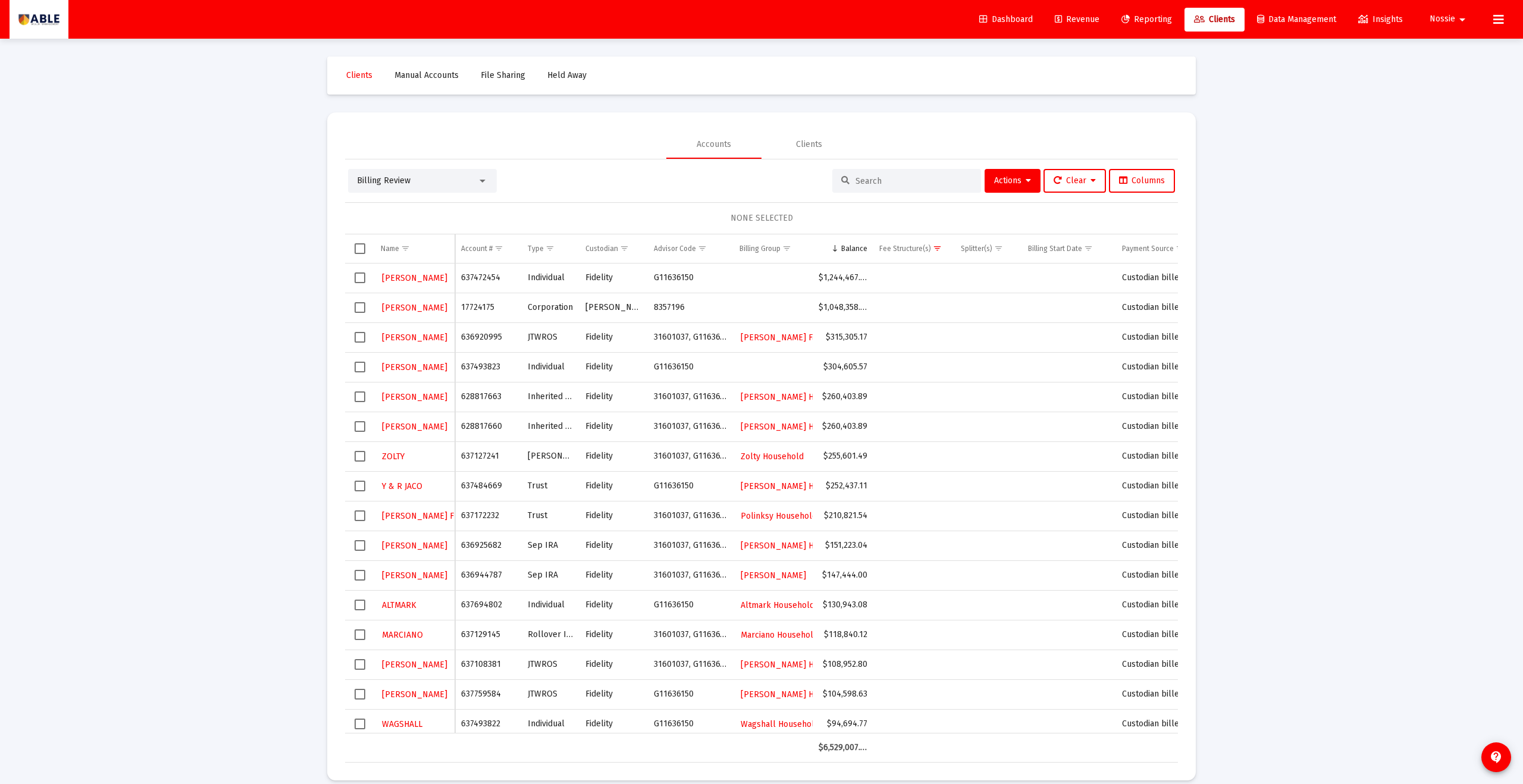
scroll to position [6, 0]
